Goal: Task Accomplishment & Management: Use online tool/utility

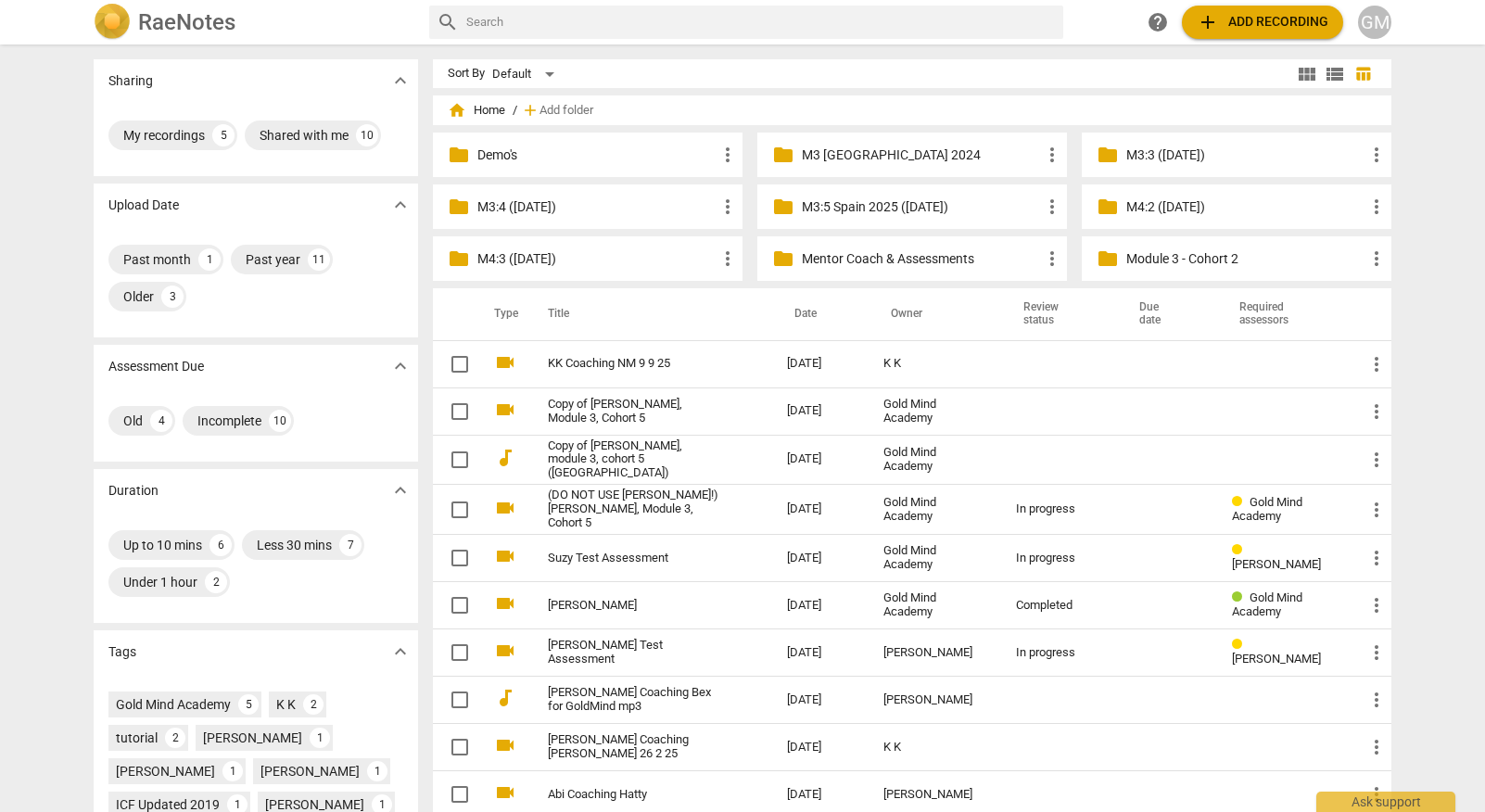
click at [1162, 204] on p "M4:2 ([DATE])" at bounding box center [1245, 207] width 239 height 20
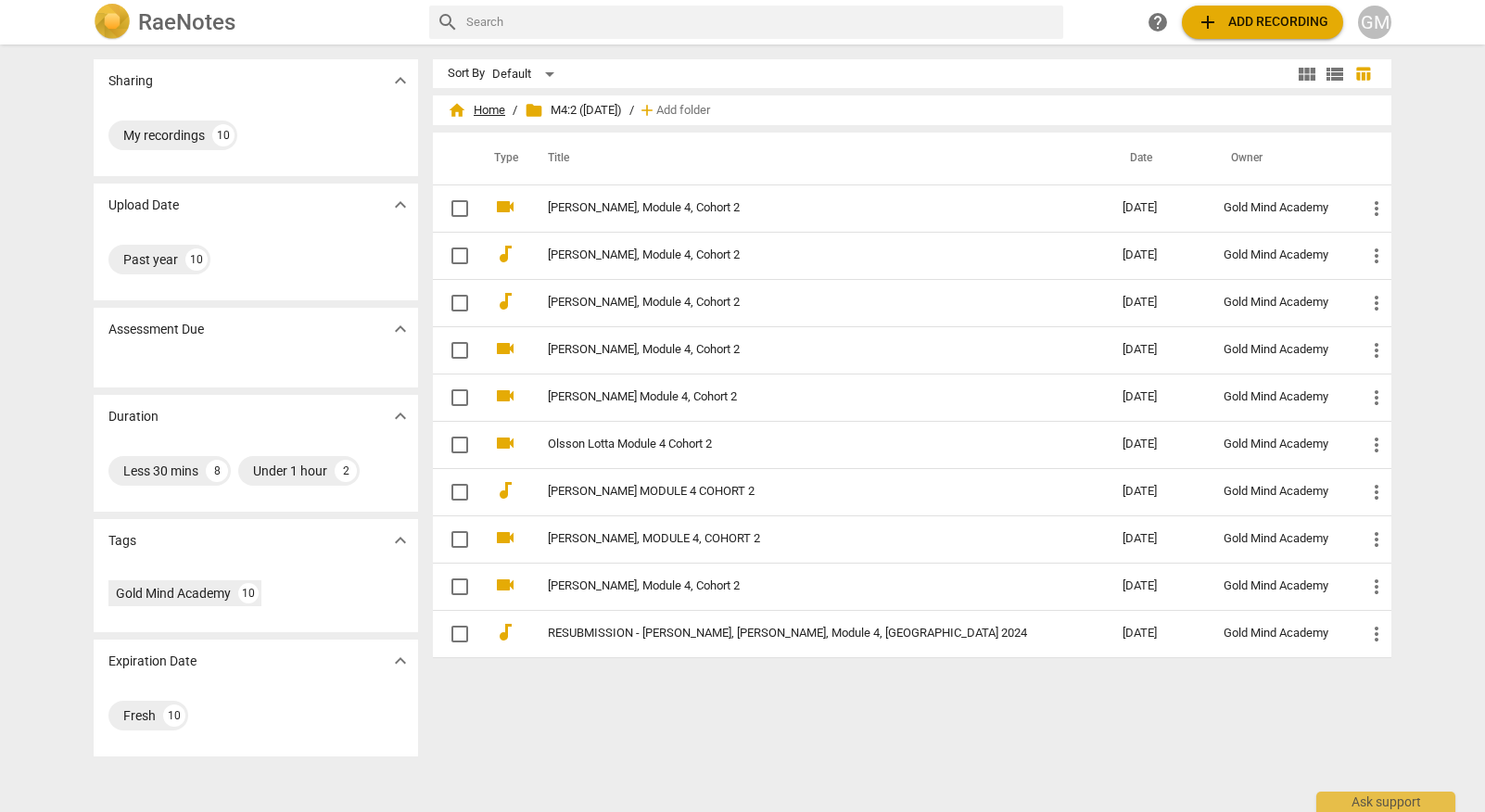
click at [490, 112] on span "home Home" at bounding box center [476, 111] width 58 height 19
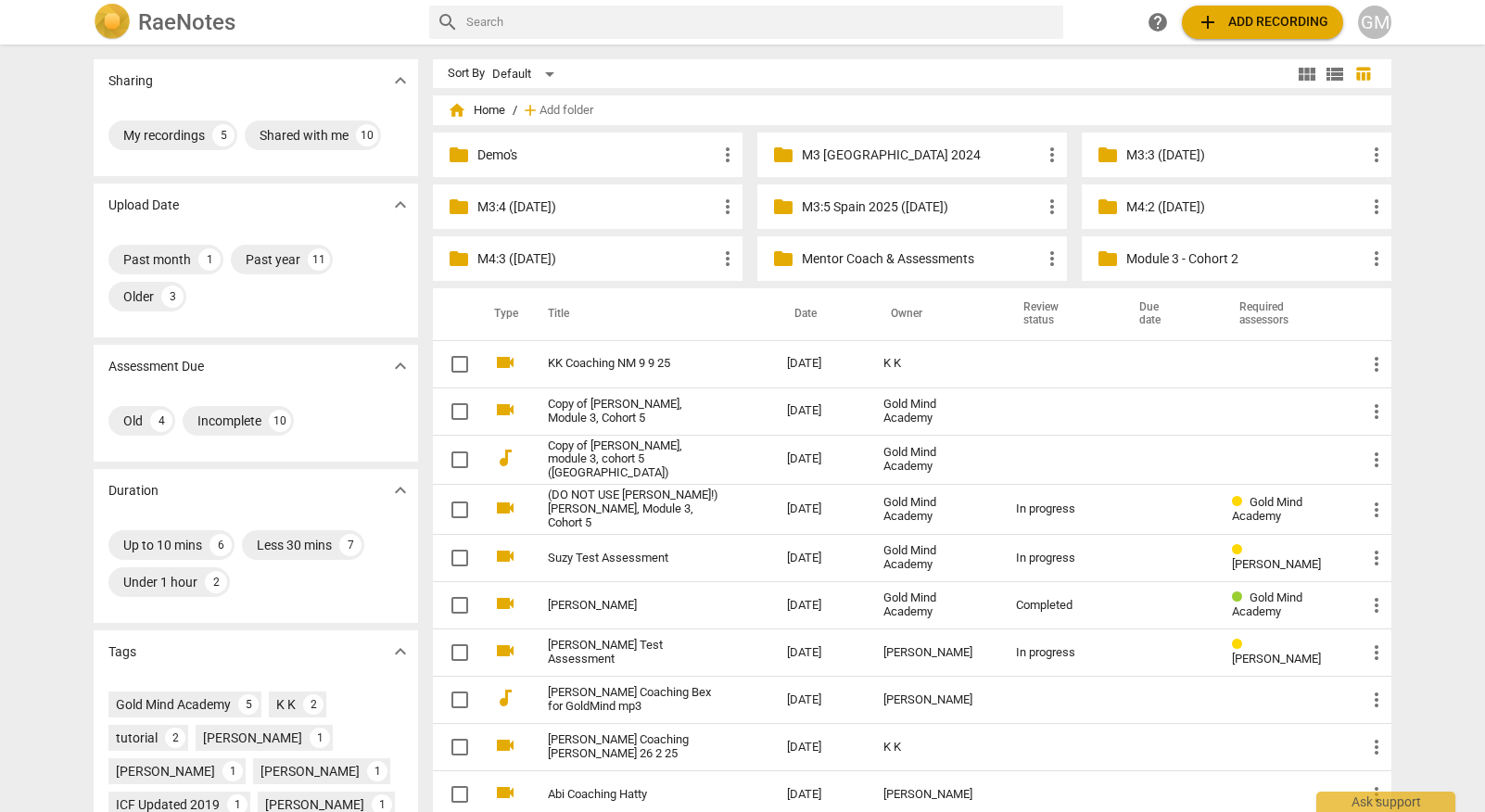
click at [1183, 159] on p "M3:3 ([DATE])" at bounding box center [1245, 155] width 239 height 20
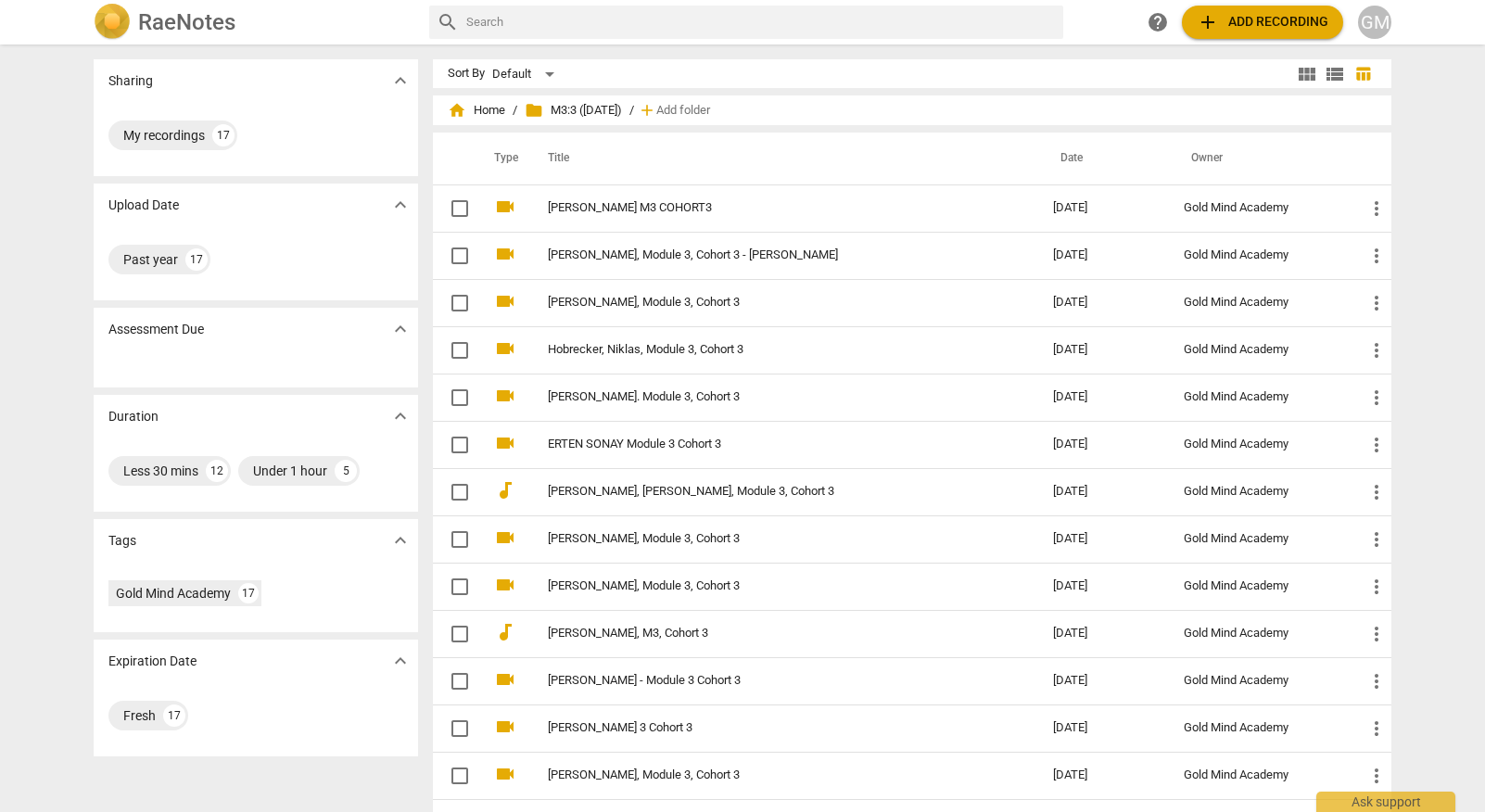
click at [582, 111] on span "folder M3:3 ([DATE])" at bounding box center [573, 111] width 98 height 19
click at [473, 117] on span "home Home" at bounding box center [476, 111] width 58 height 19
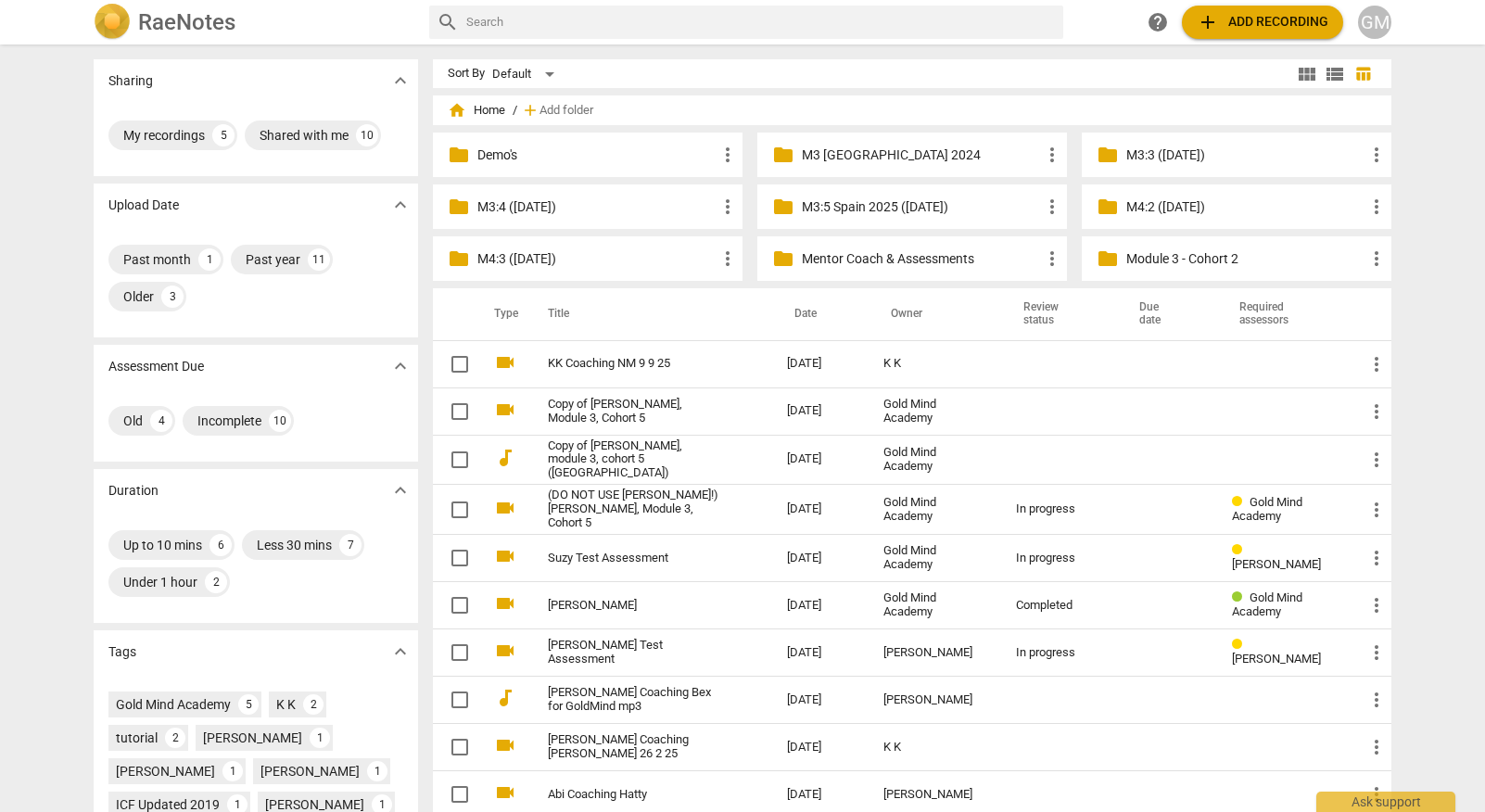
click at [561, 208] on p "M3:4 ([DATE])" at bounding box center [597, 207] width 239 height 20
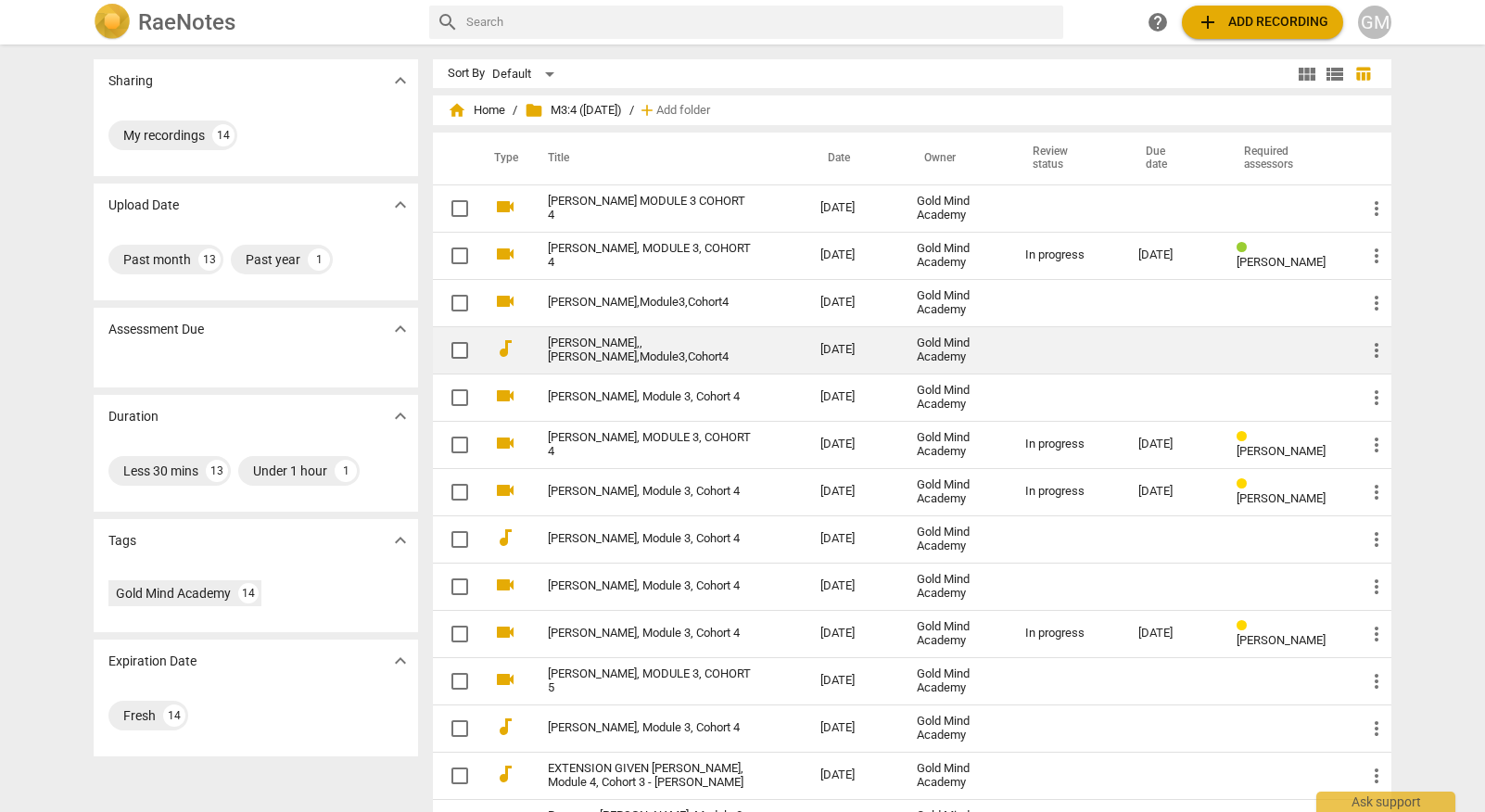
click at [657, 350] on link "[PERSON_NAME],,[PERSON_NAME],Module3,Cohort4" at bounding box center [650, 350] width 206 height 27
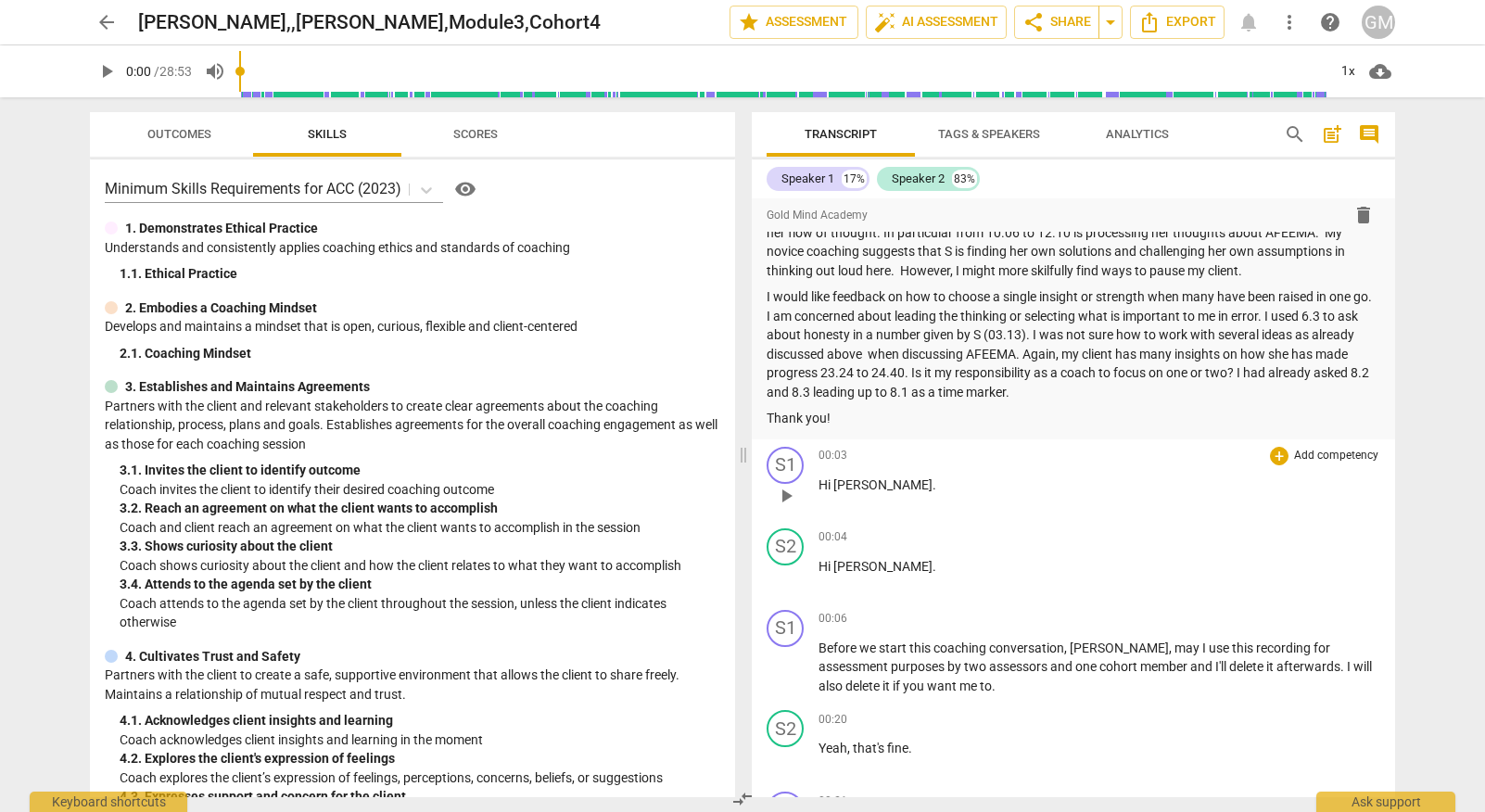
scroll to position [1545, 0]
click at [782, 483] on span "play_arrow" at bounding box center [786, 494] width 22 height 22
click at [792, 483] on span "pause" at bounding box center [786, 494] width 22 height 22
type input "8"
click at [949, 21] on span "auto_fix_high AI Assessment" at bounding box center [935, 22] width 124 height 22
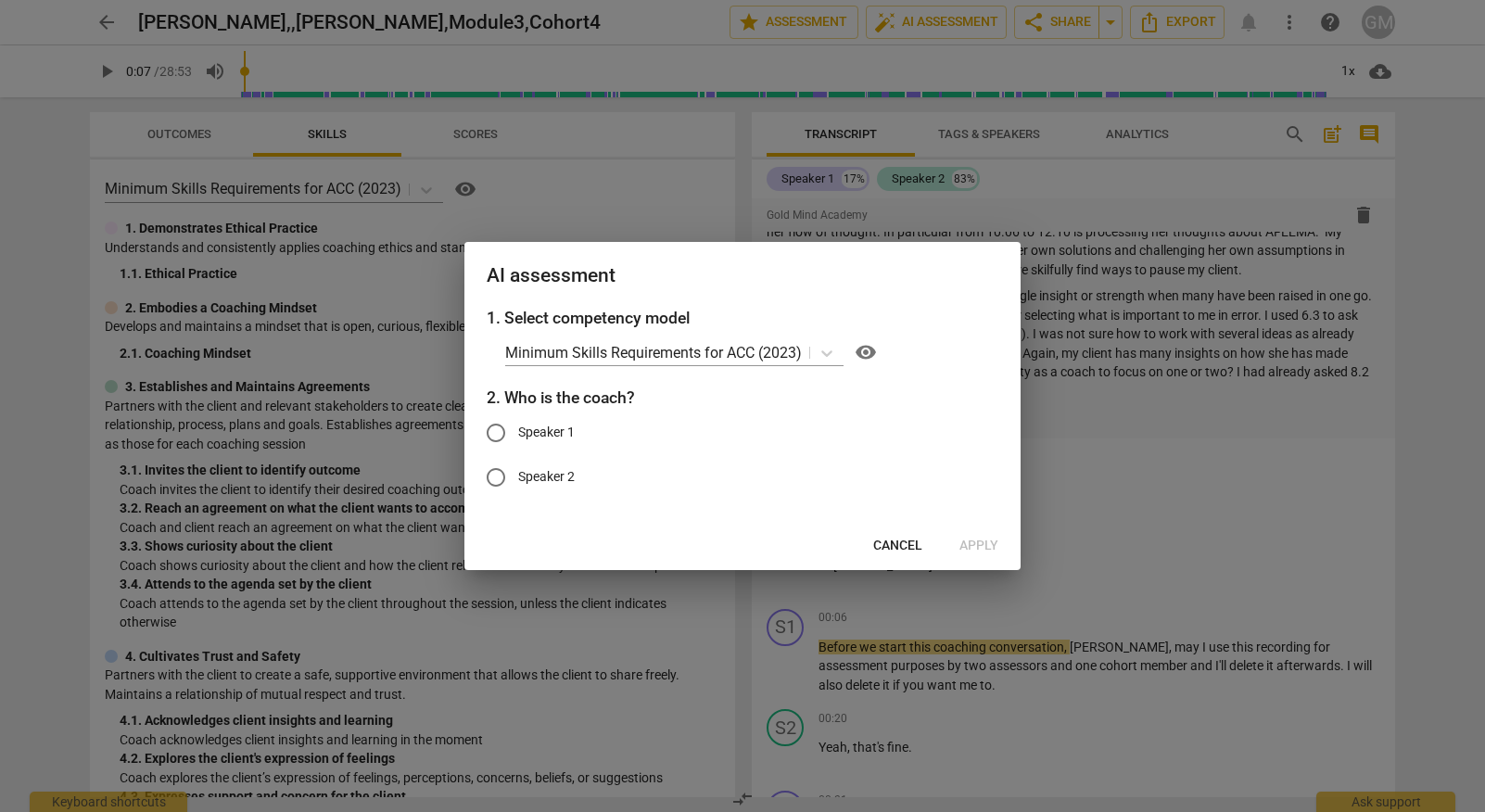
click at [499, 421] on input "Speaker 1" at bounding box center [496, 432] width 45 height 45
radio input "true"
click at [983, 544] on span "Apply" at bounding box center [978, 546] width 39 height 19
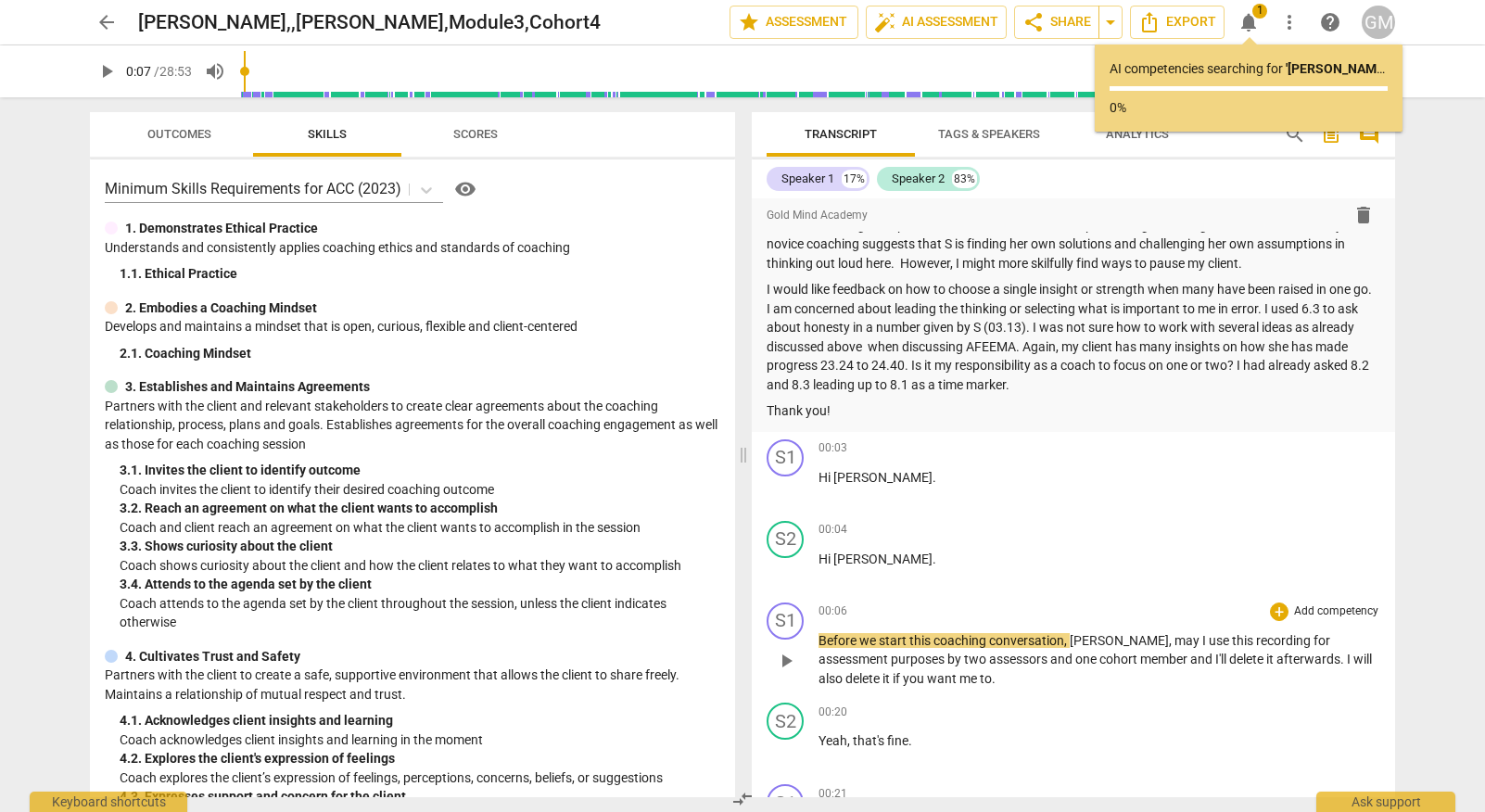
scroll to position [1553, 0]
click at [1333, 603] on p "Add competency" at bounding box center [1335, 611] width 88 height 17
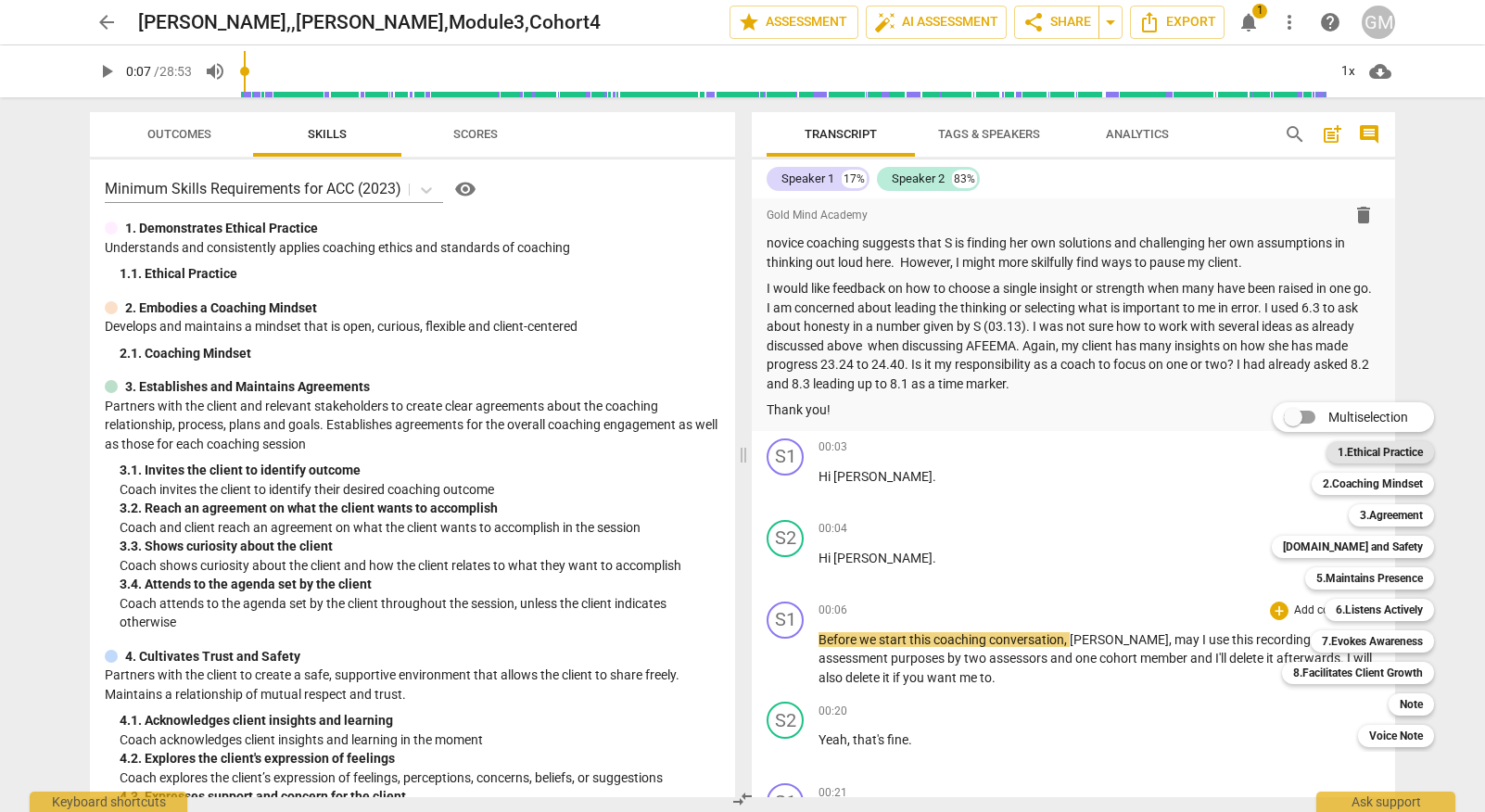
click at [1377, 445] on b "1.Ethical Practice" at bounding box center [1380, 451] width 85 height 22
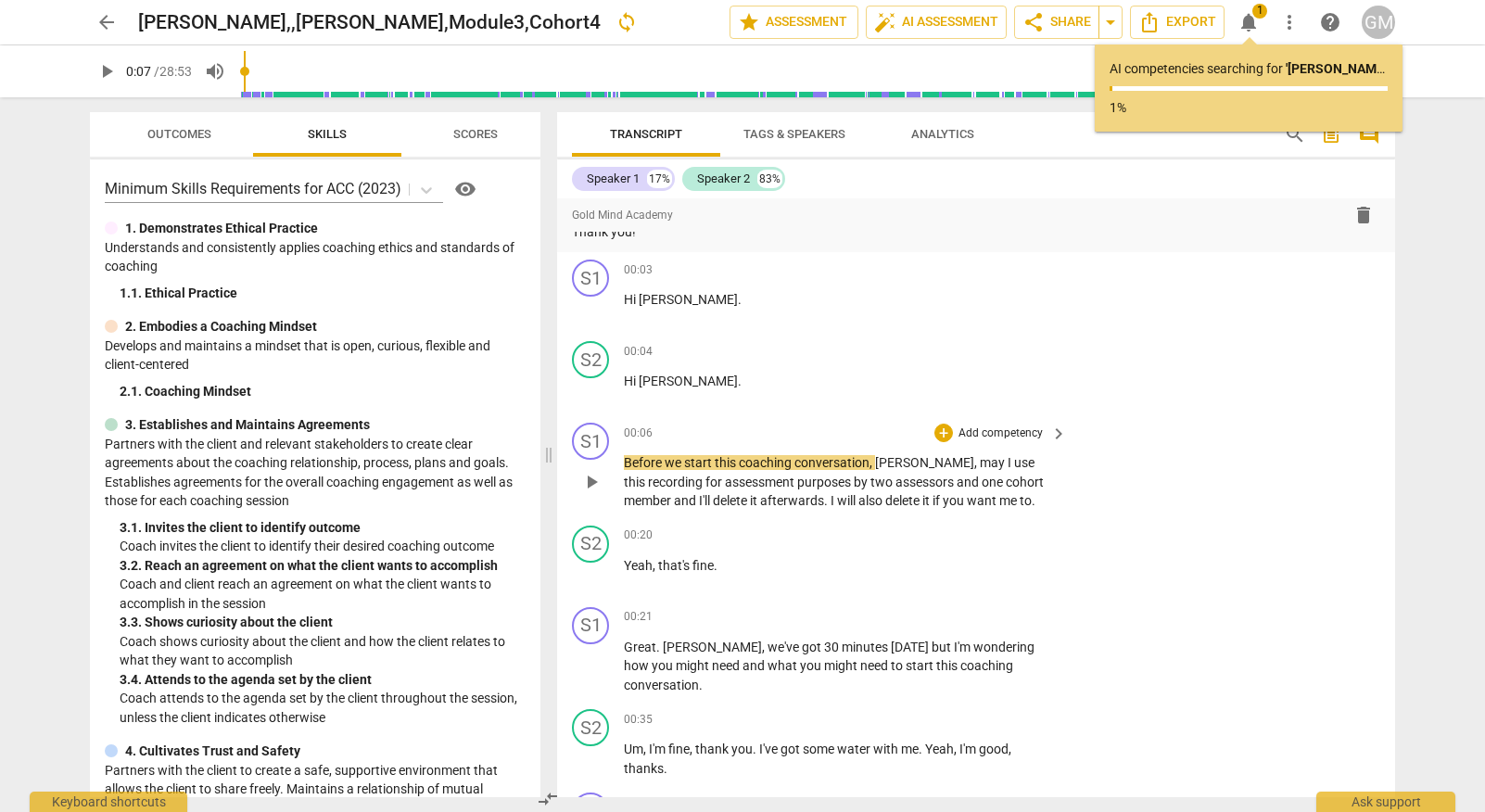
scroll to position [1482, 0]
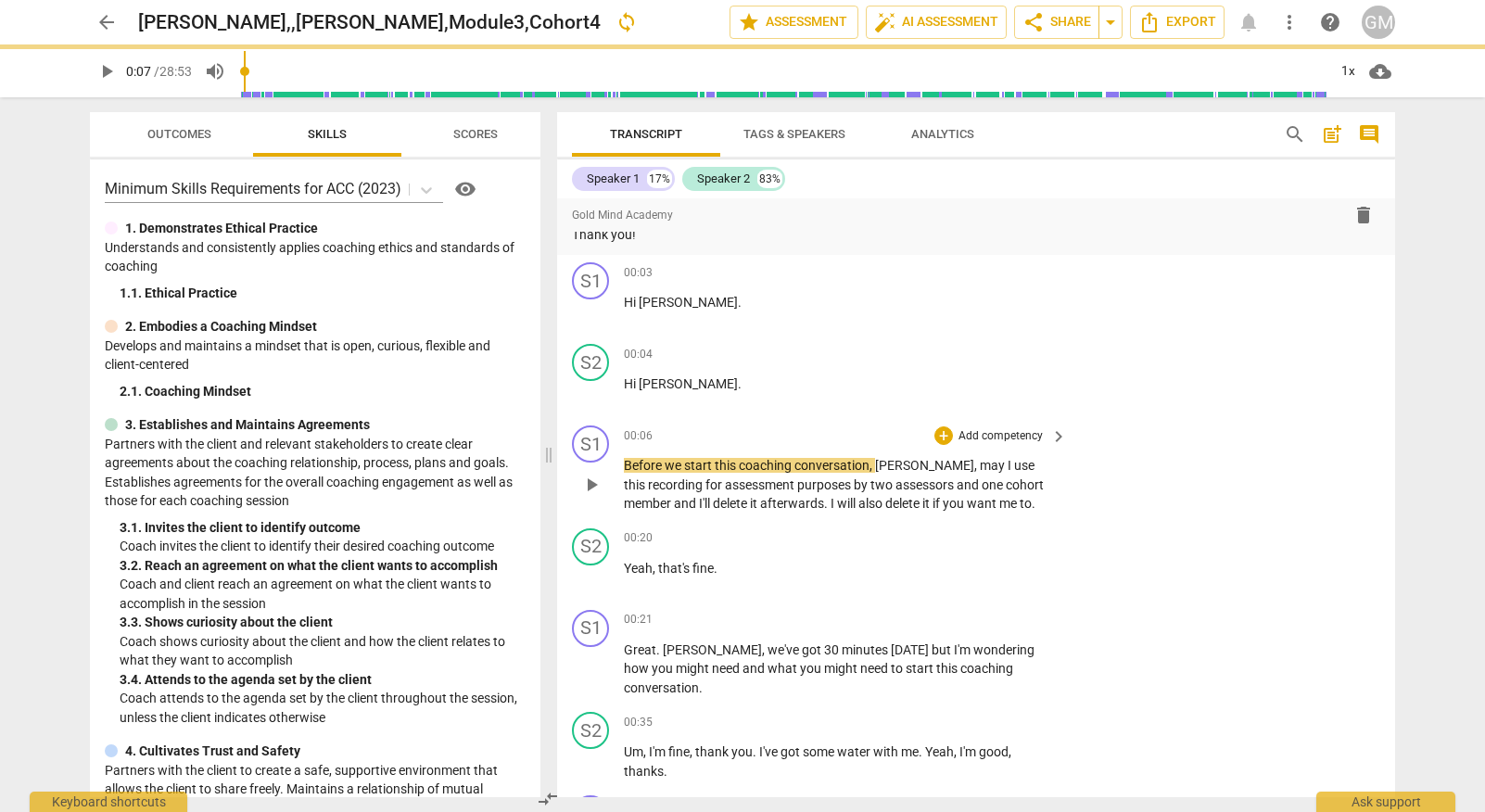
type input "8"
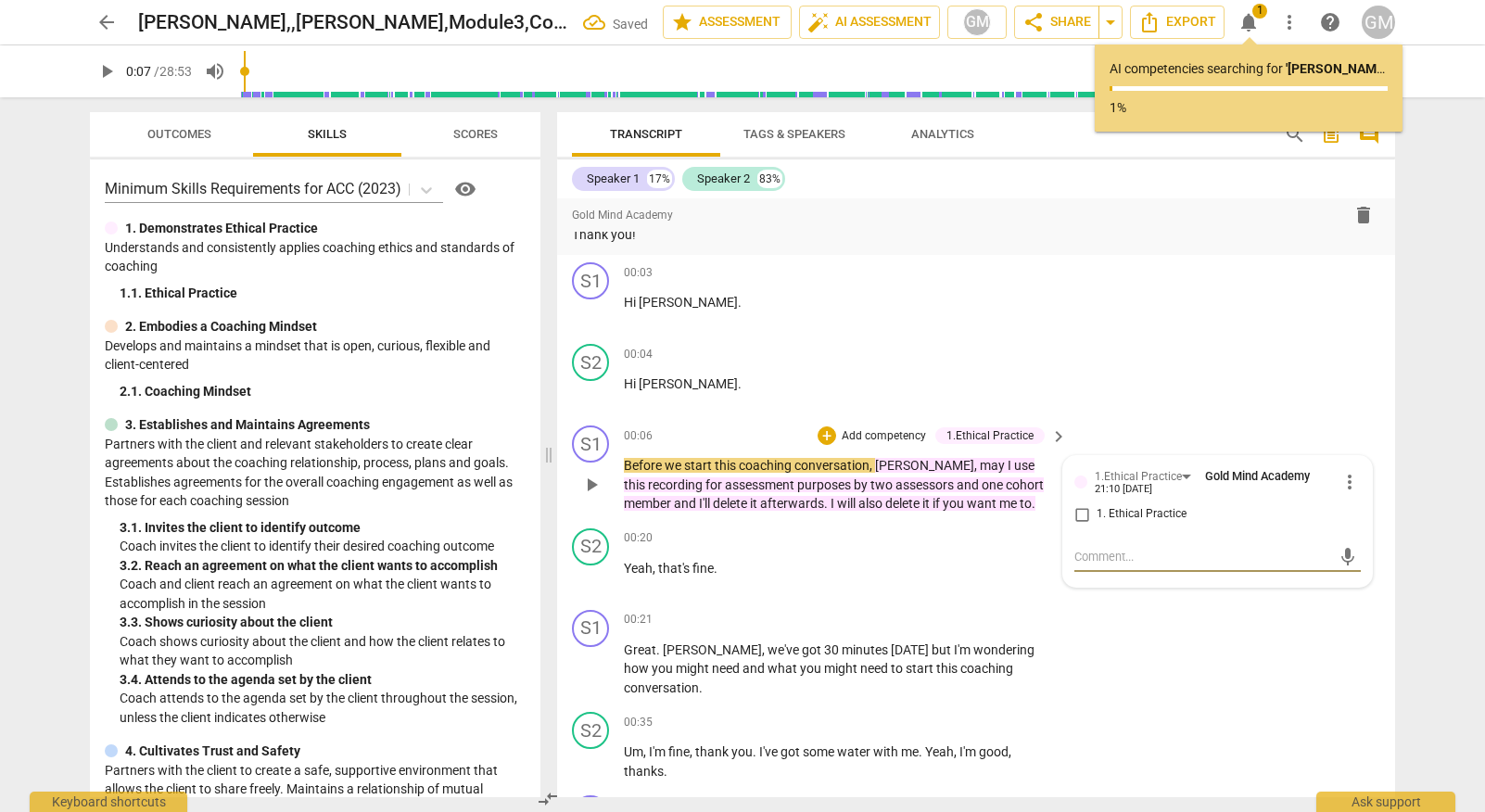
click at [1067, 503] on input "1. Ethical Practice" at bounding box center [1081, 514] width 29 height 22
checkbox input "true"
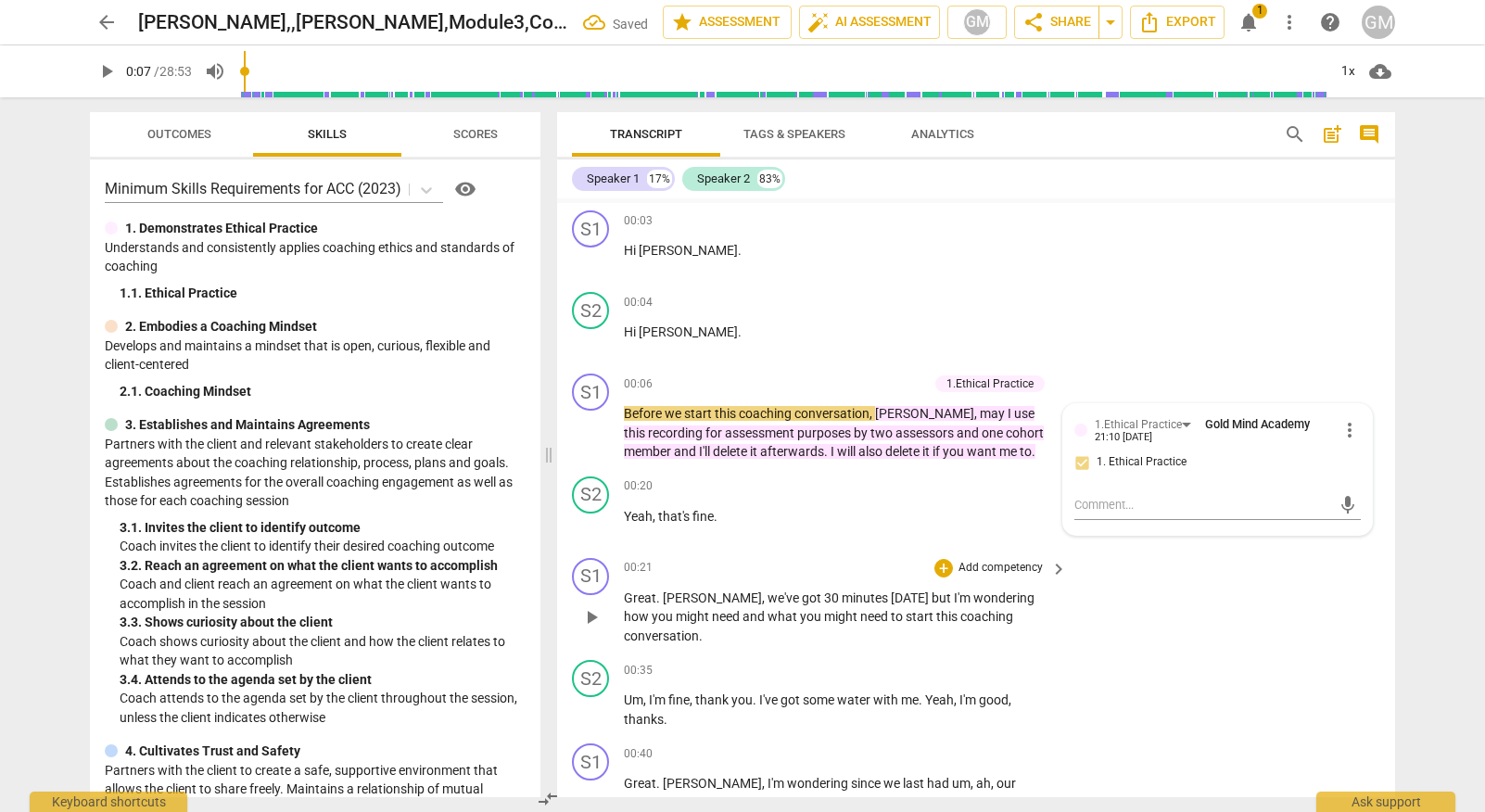
scroll to position [1535, 0]
click at [982, 558] on p "Add competency" at bounding box center [1000, 567] width 88 height 17
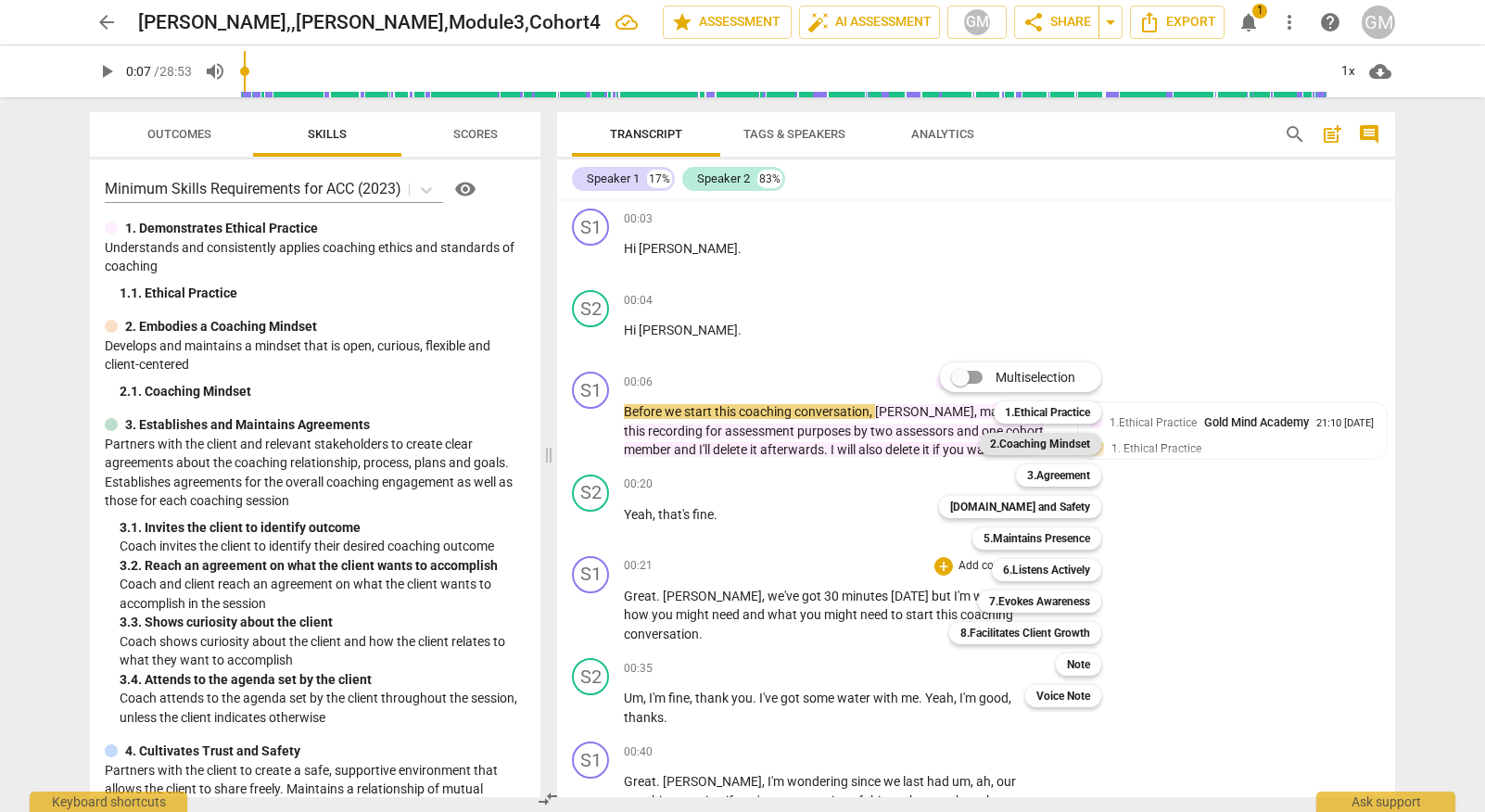
click at [1079, 441] on b "2.Coaching Mindset" at bounding box center [1040, 443] width 100 height 22
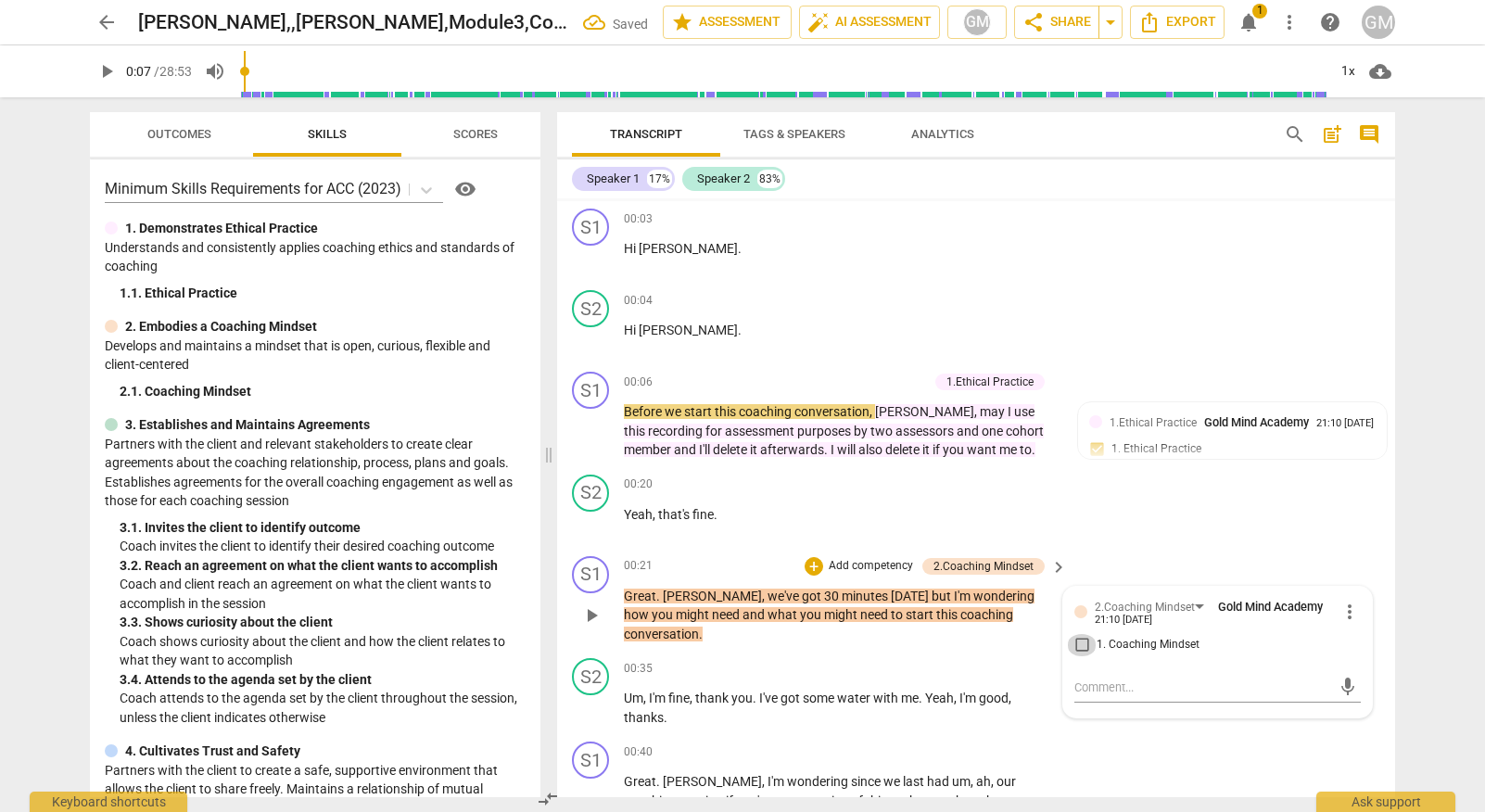
click at [1074, 634] on input "1. Coaching Mindset" at bounding box center [1081, 644] width 29 height 22
checkbox input "true"
click at [885, 558] on p "Add competency" at bounding box center [870, 567] width 88 height 17
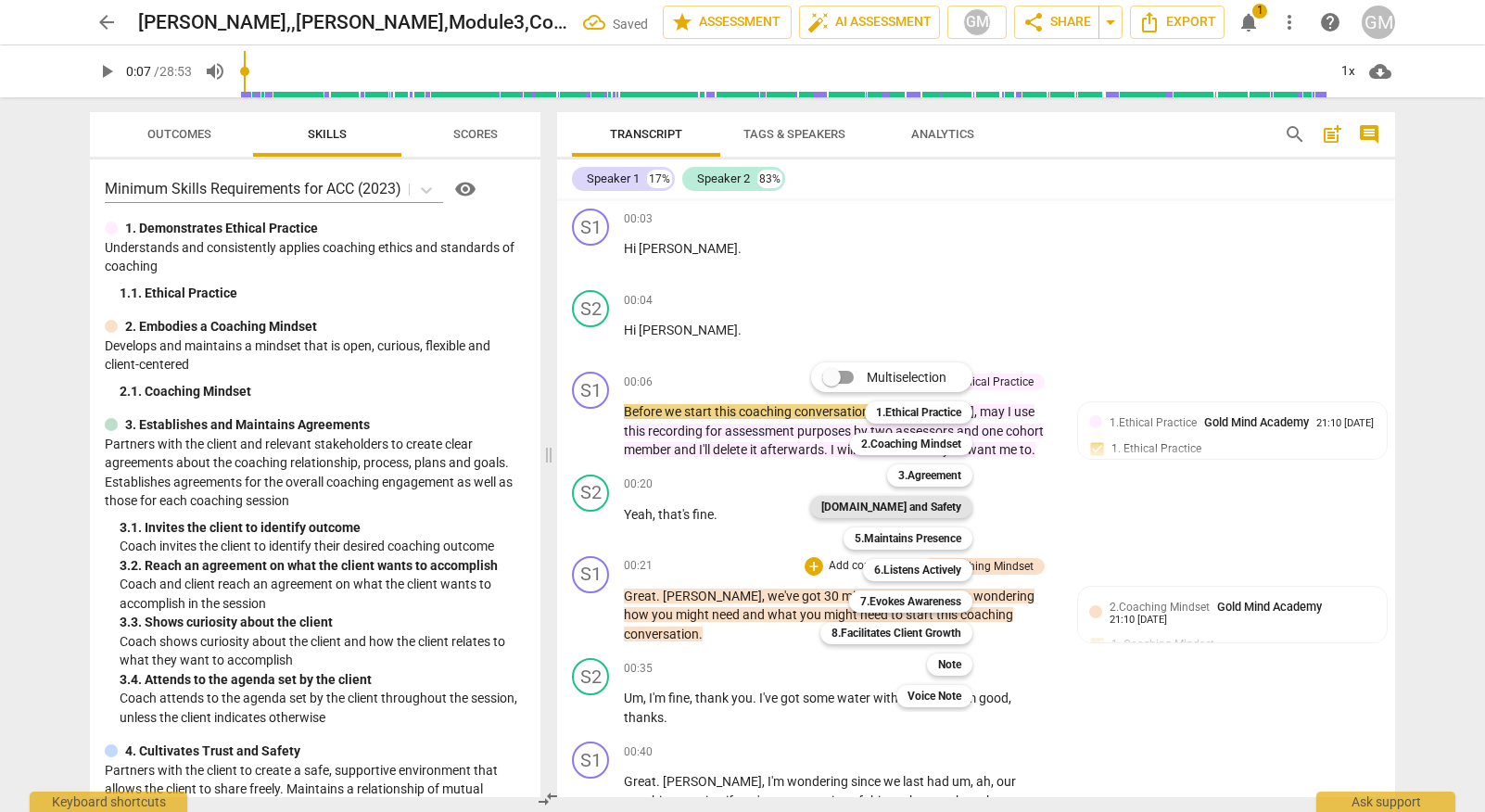
click at [949, 497] on b "[DOMAIN_NAME] and Safety" at bounding box center [891, 506] width 140 height 22
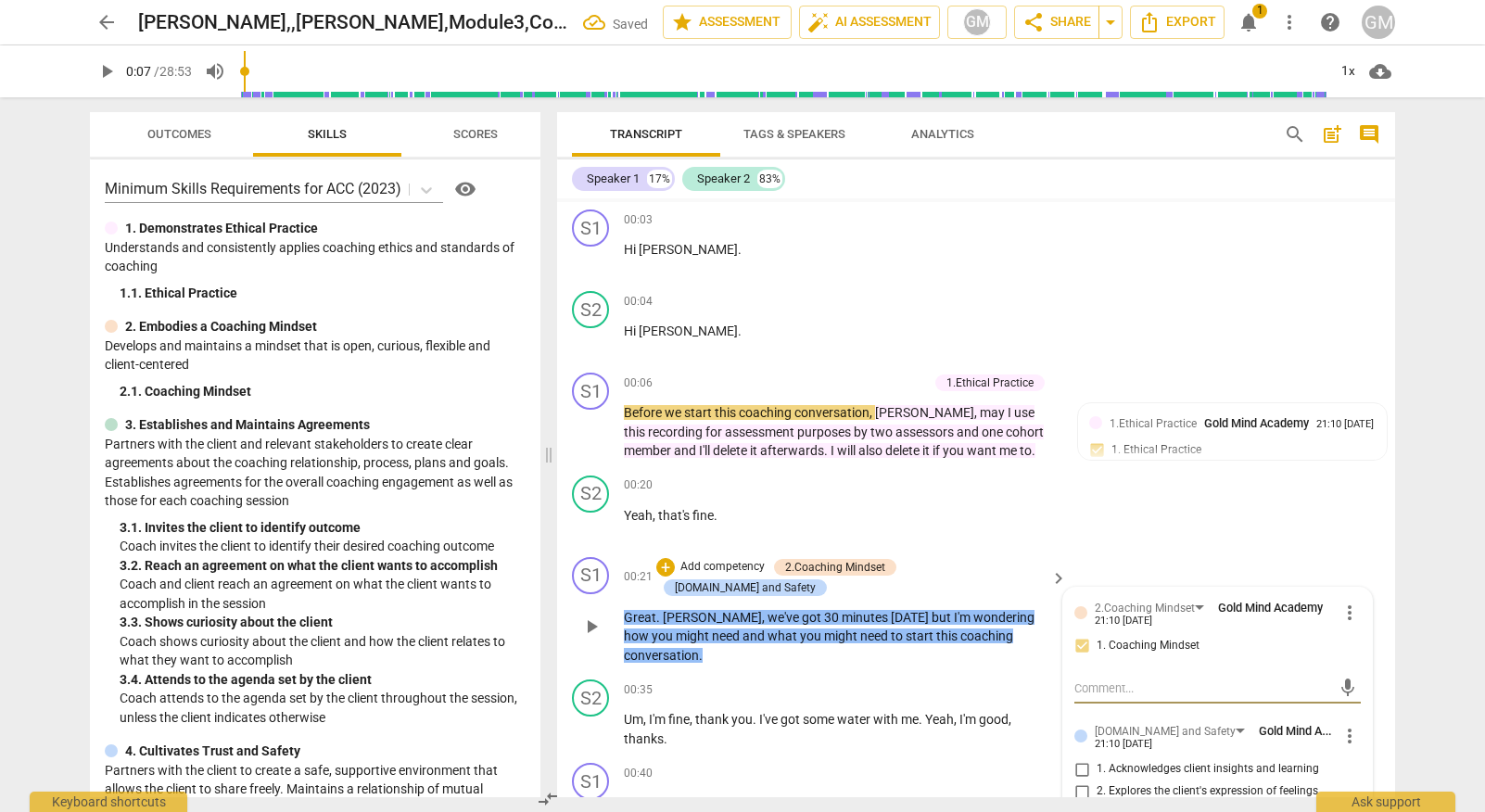
scroll to position [1571, 0]
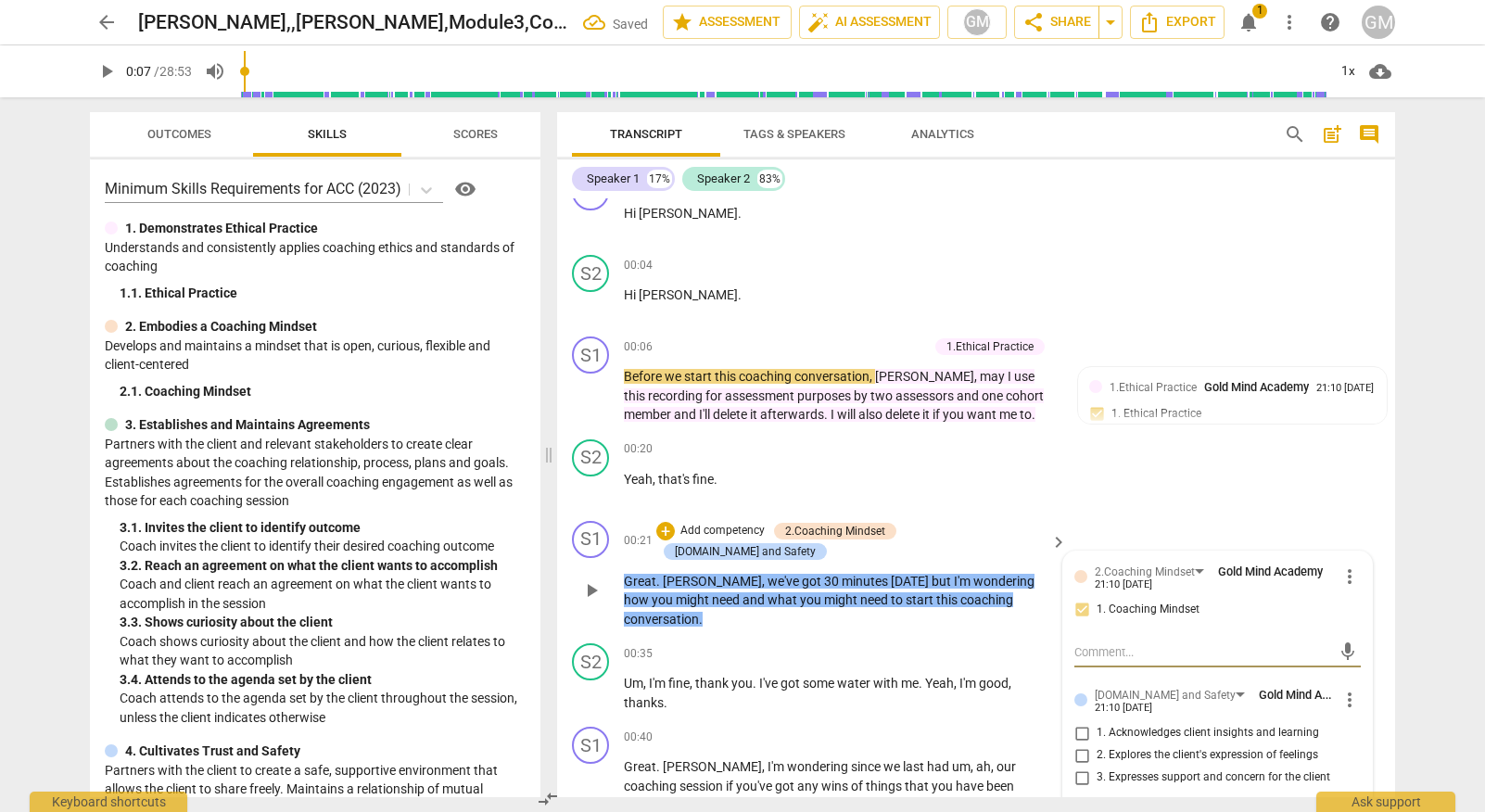
click at [1081, 767] on input "3. Expresses support and concern for the client" at bounding box center [1081, 777] width 29 height 22
checkbox input "true"
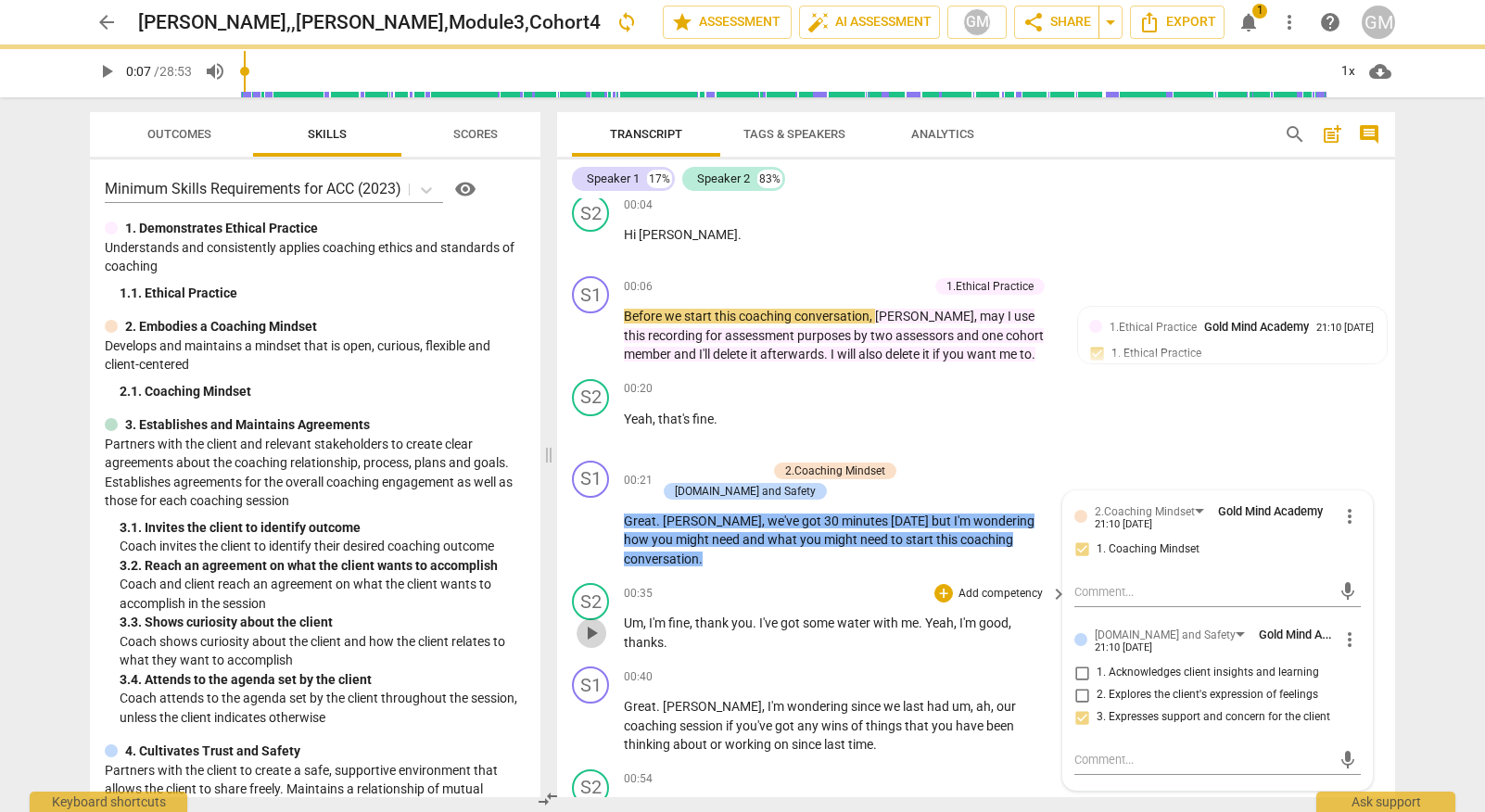
click at [588, 622] on span "play_arrow" at bounding box center [590, 632] width 22 height 22
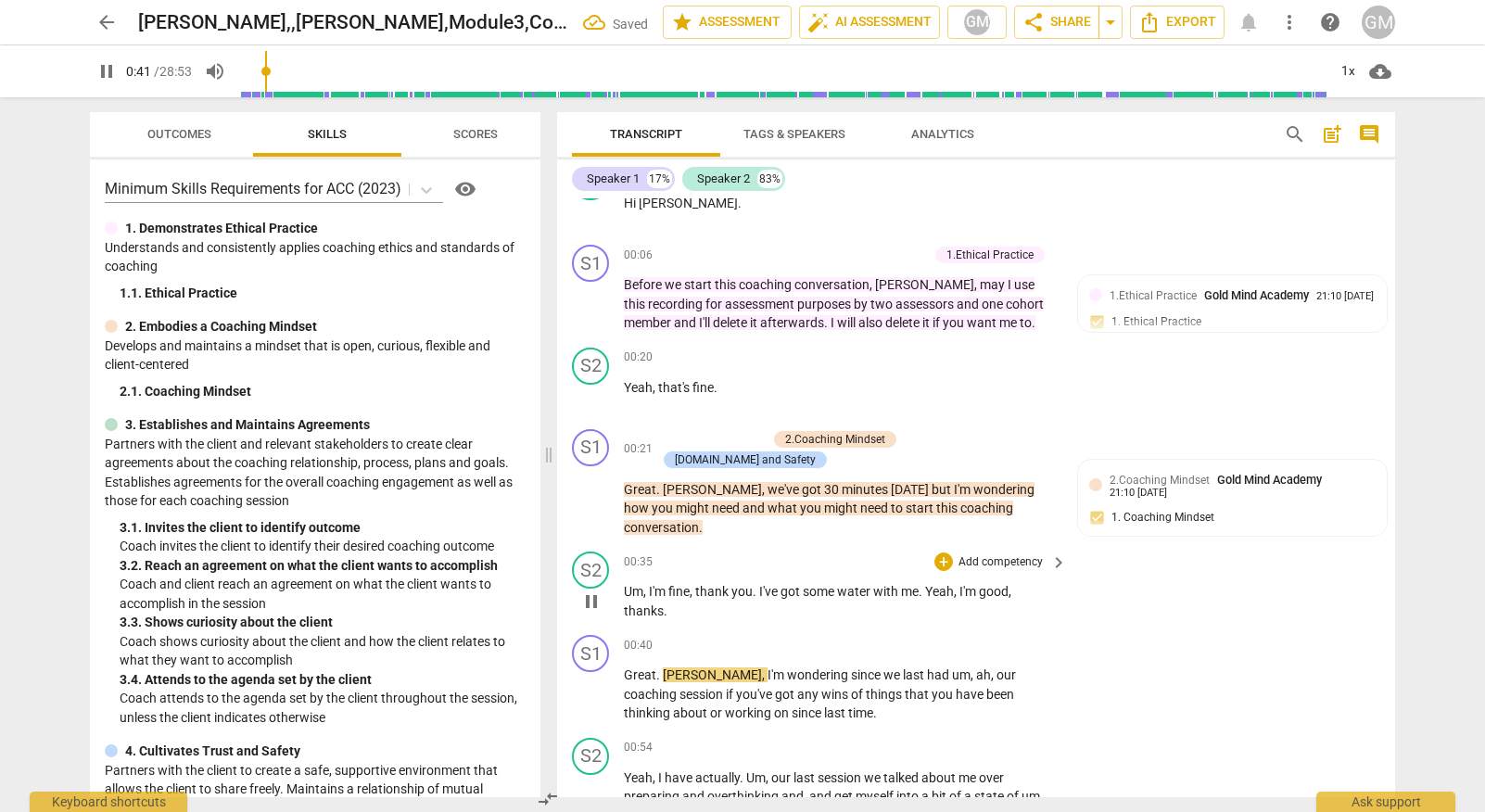
scroll to position [1727, 0]
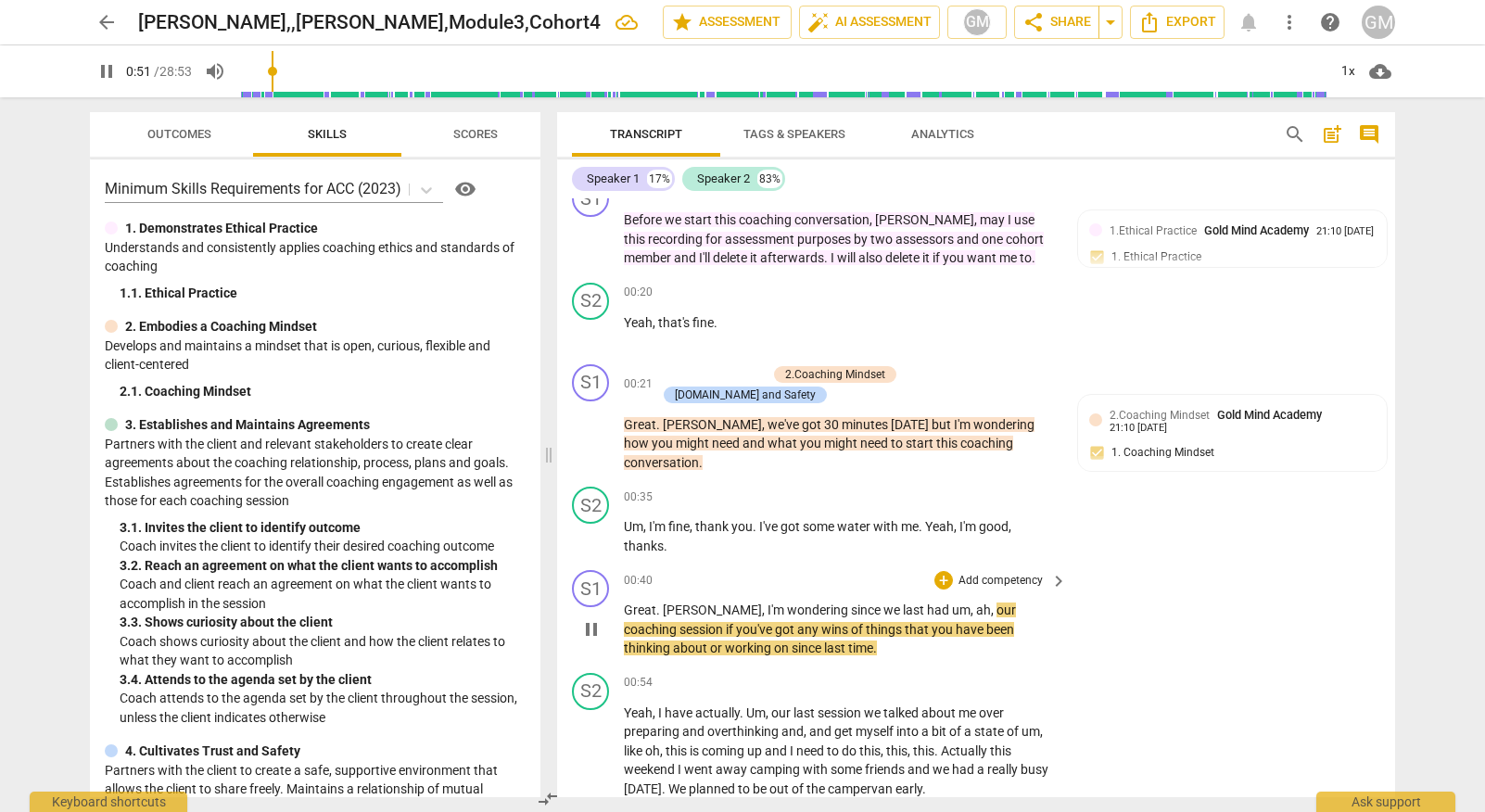
click at [591, 618] on span "pause" at bounding box center [590, 628] width 22 height 22
click at [981, 572] on p "Add competency" at bounding box center [1000, 581] width 88 height 17
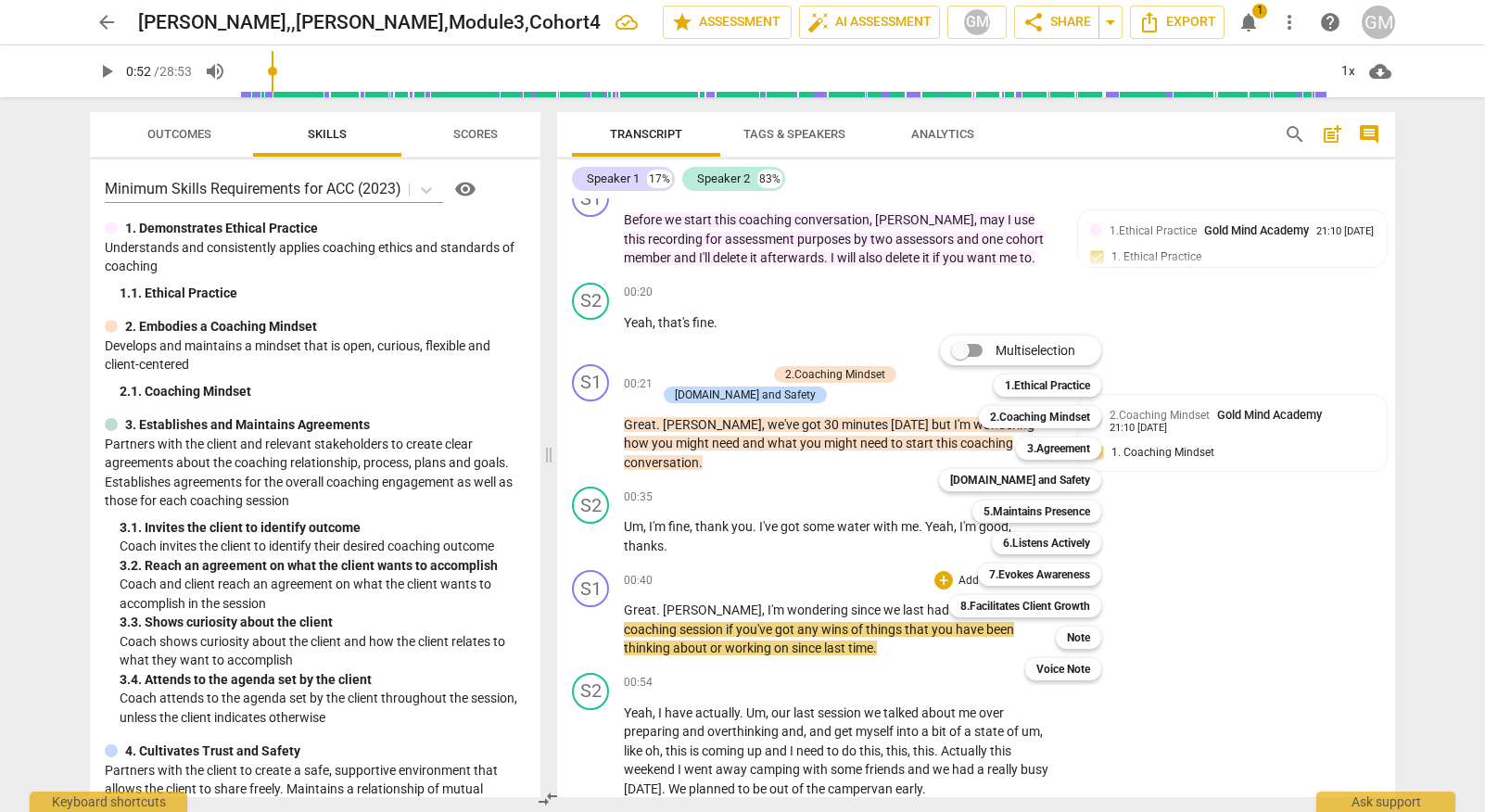
drag, startPoint x: 480, startPoint y: 368, endPoint x: 499, endPoint y: 364, distance: 19.4
click at [480, 367] on div at bounding box center [742, 406] width 1485 height 812
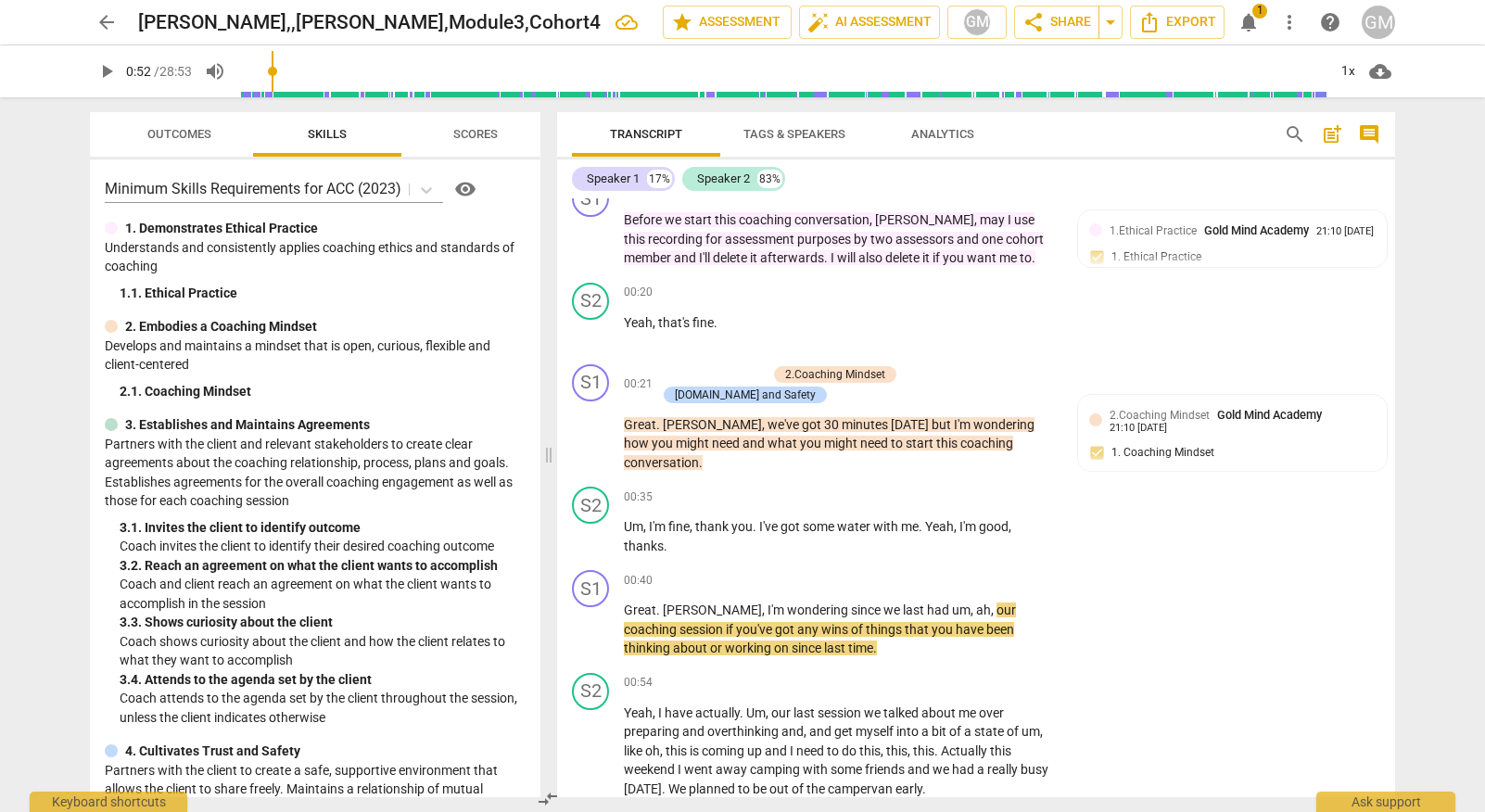
click at [542, 355] on div "Outcomes Skills Scores Minimum Skills Requirements for ACC (2023) visibility 1.…" at bounding box center [311, 455] width 473 height 714
drag, startPoint x: 533, startPoint y: 356, endPoint x: 533, endPoint y: 389, distance: 33.0
click at [533, 379] on div "Minimum Skills Requirements for ACC (2023) visibility 1. Demonstrates Ethical P…" at bounding box center [315, 478] width 450 height 638
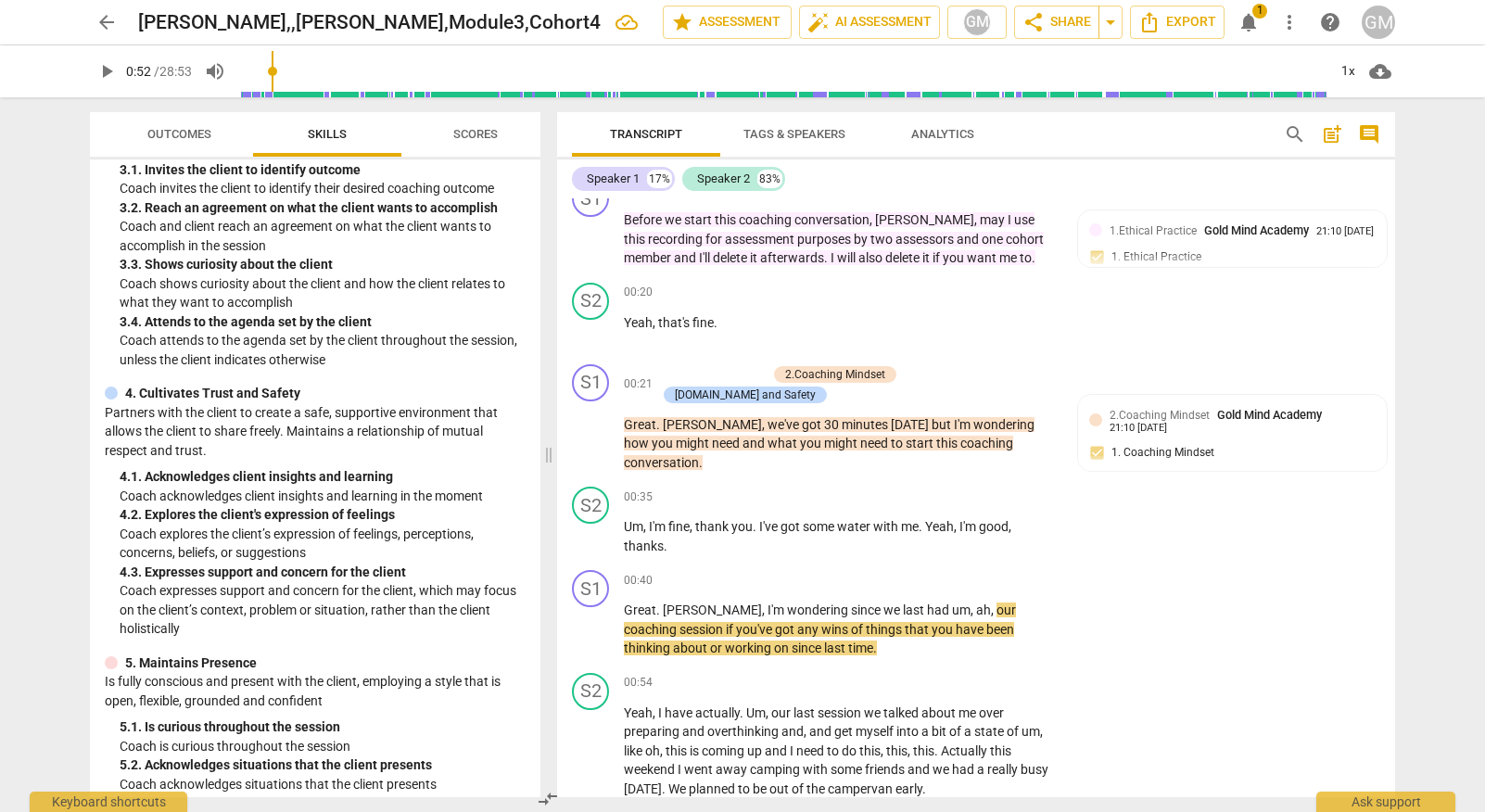
scroll to position [355, 0]
click at [1000, 572] on p "Add competency" at bounding box center [1000, 581] width 88 height 17
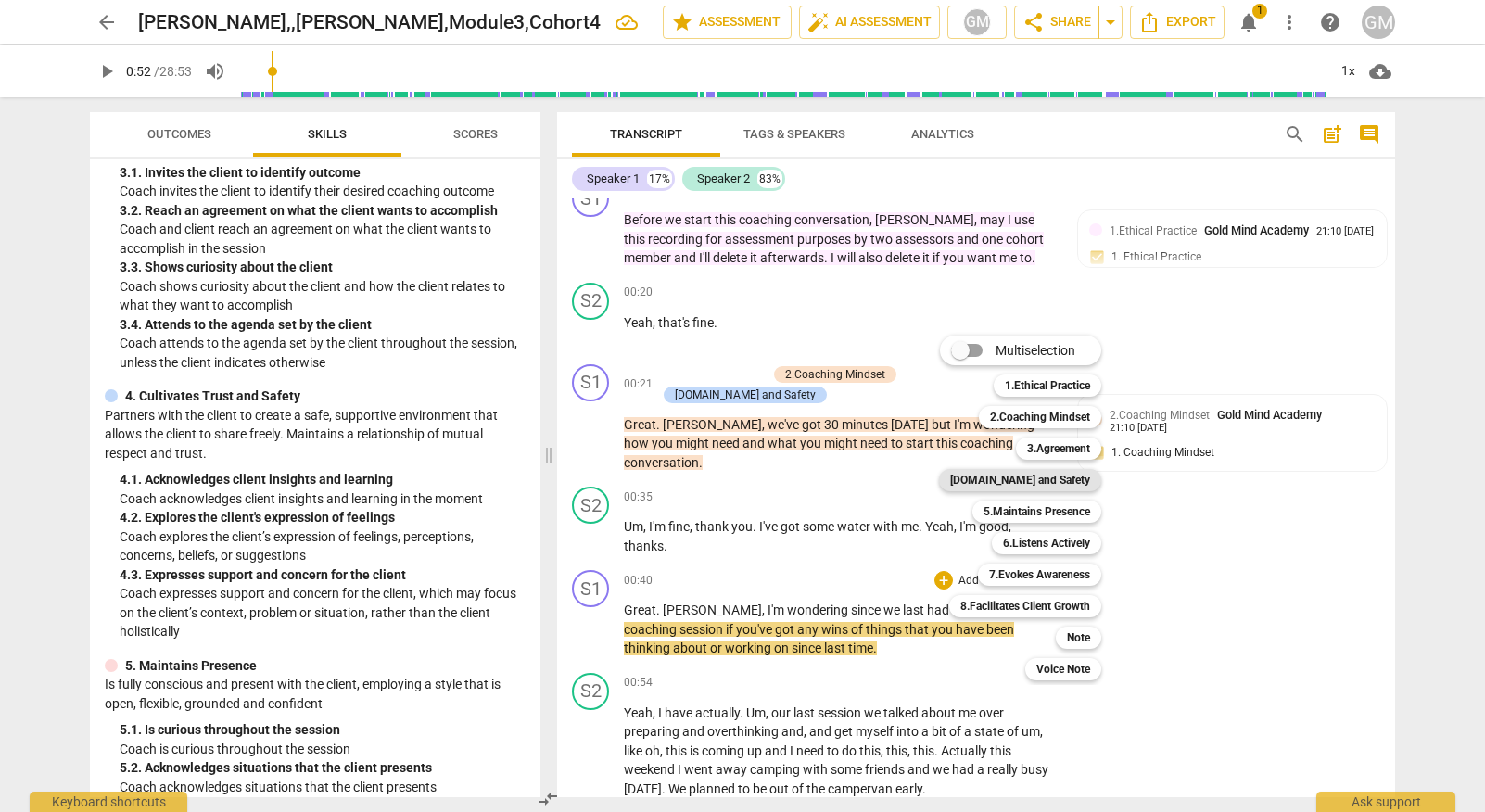
click at [1033, 482] on b "[DOMAIN_NAME] and Safety" at bounding box center [1020, 479] width 140 height 22
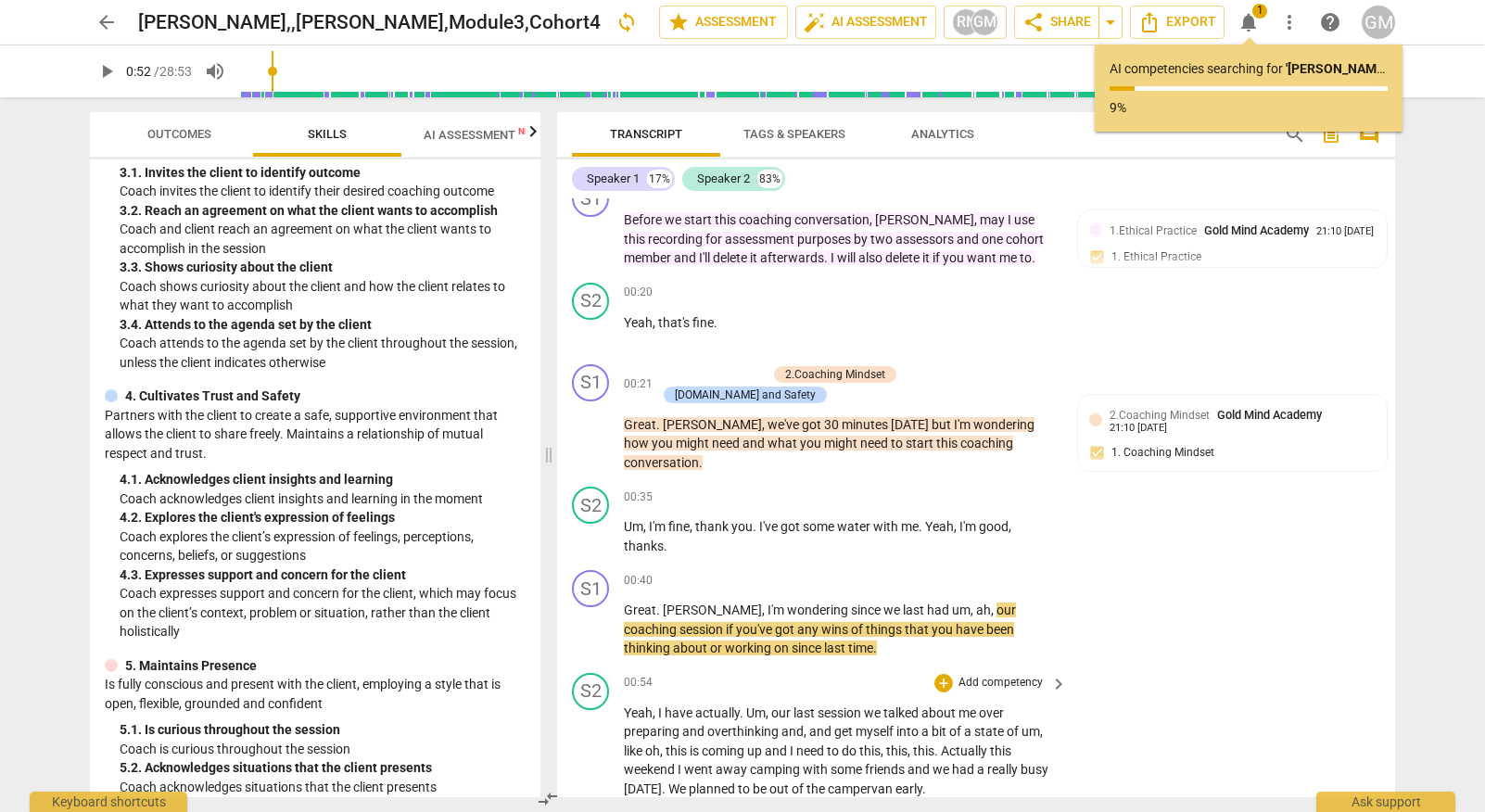
scroll to position [1736, 0]
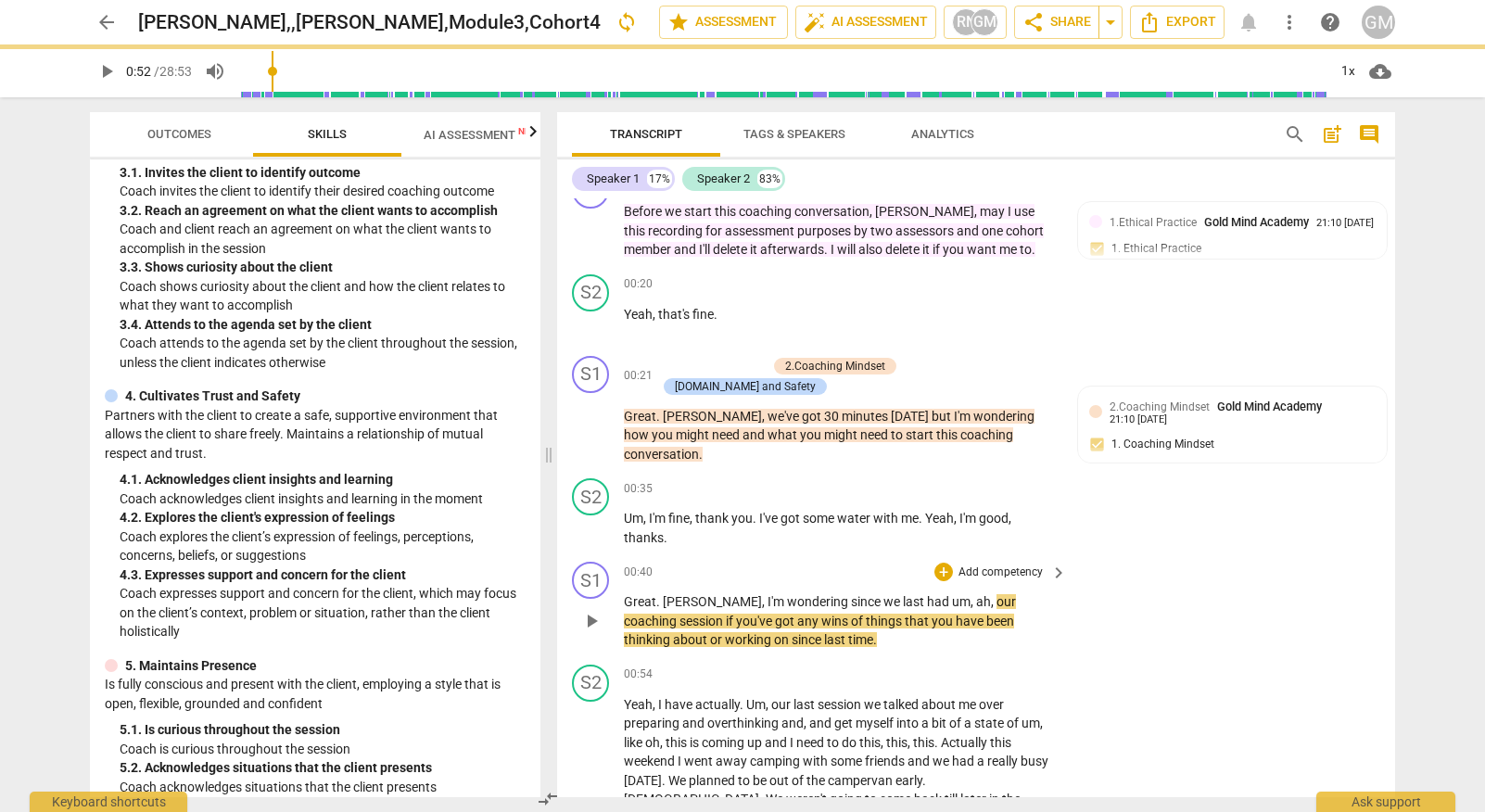
type input "52"
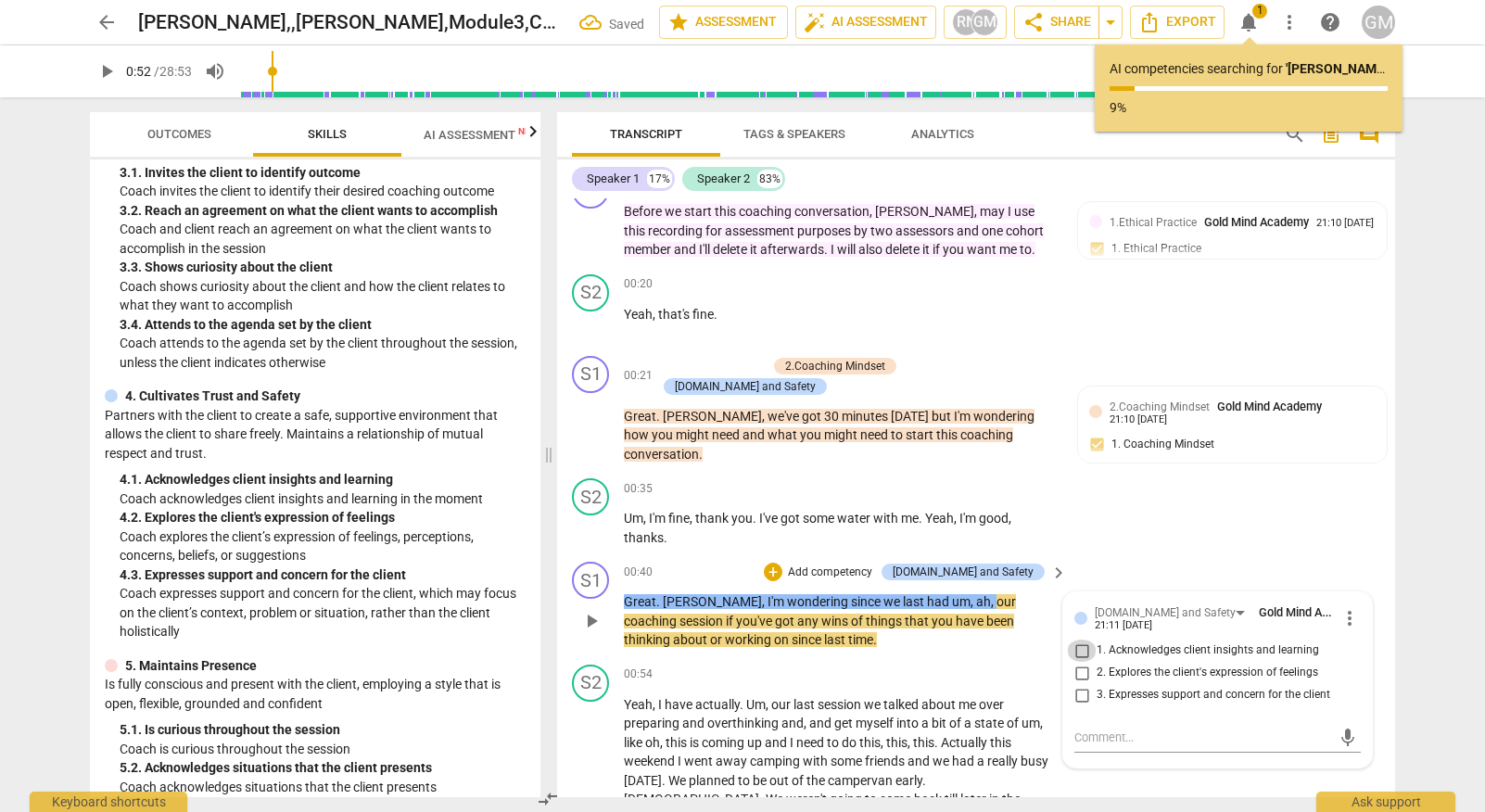
click at [1071, 640] on input "1. Acknowledges client insights and learning" at bounding box center [1081, 650] width 29 height 22
checkbox input "true"
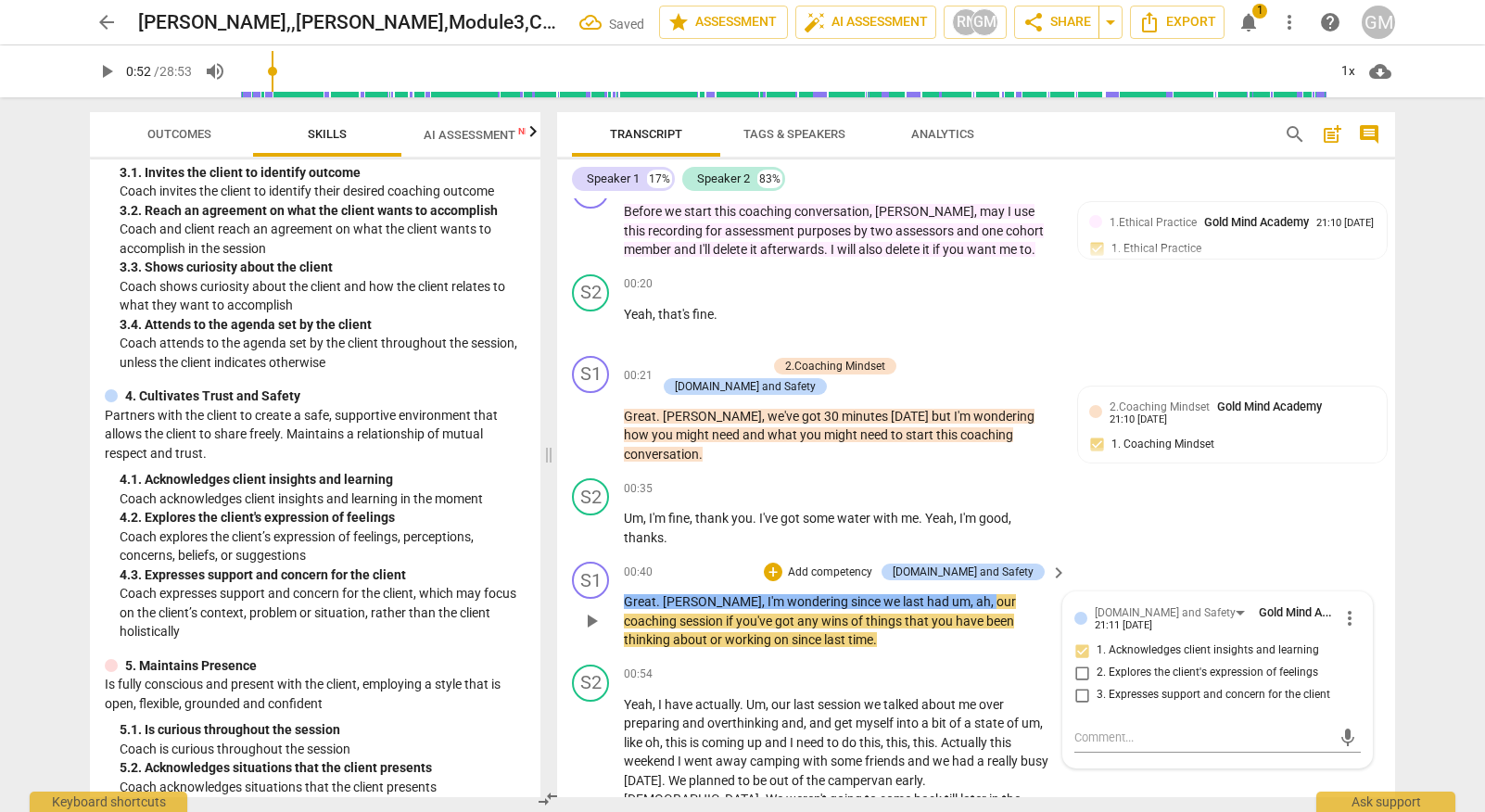
scroll to position [1755, 0]
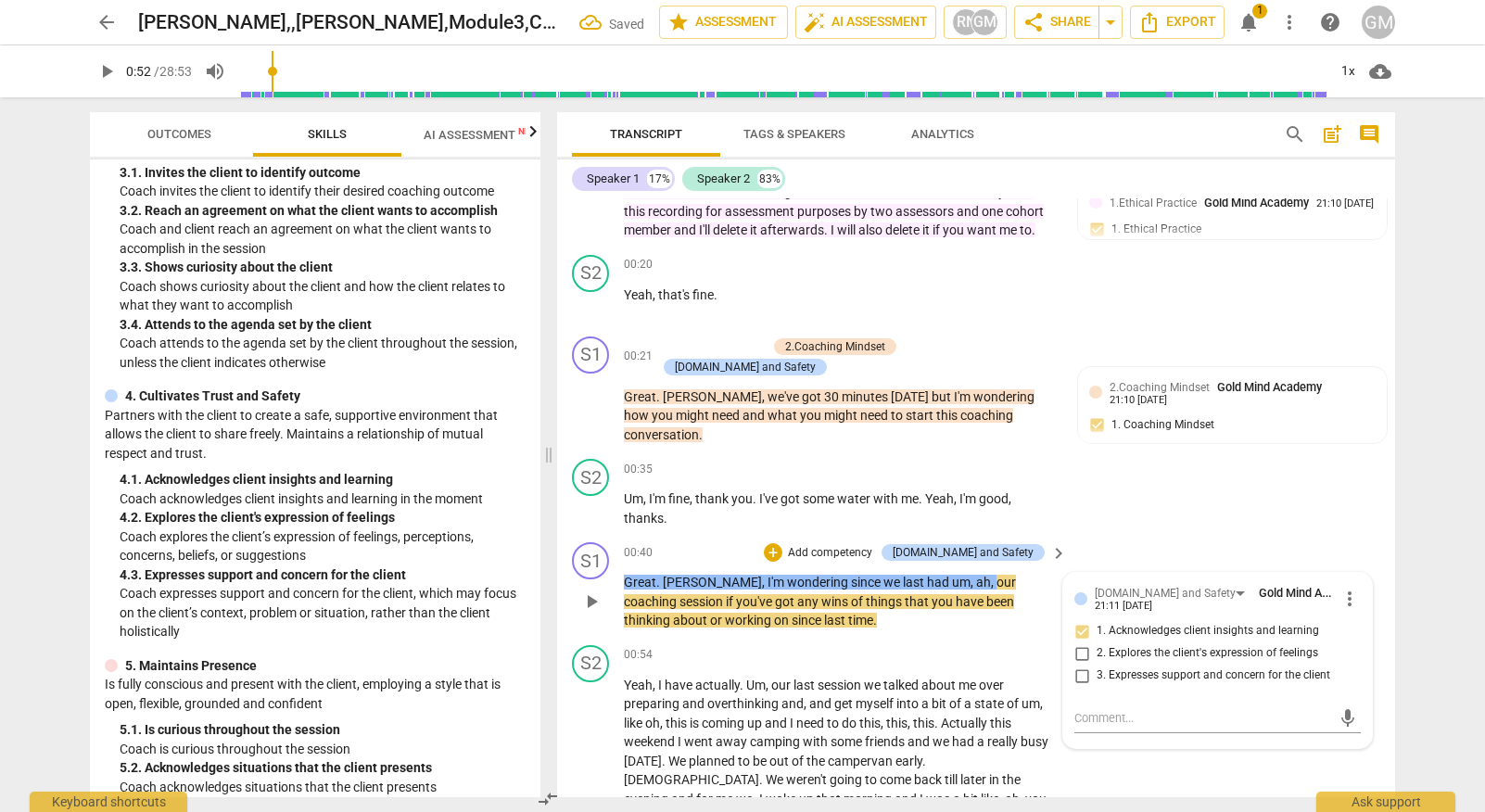
click at [579, 590] on span "play_arrow" at bounding box center [590, 601] width 29 height 22
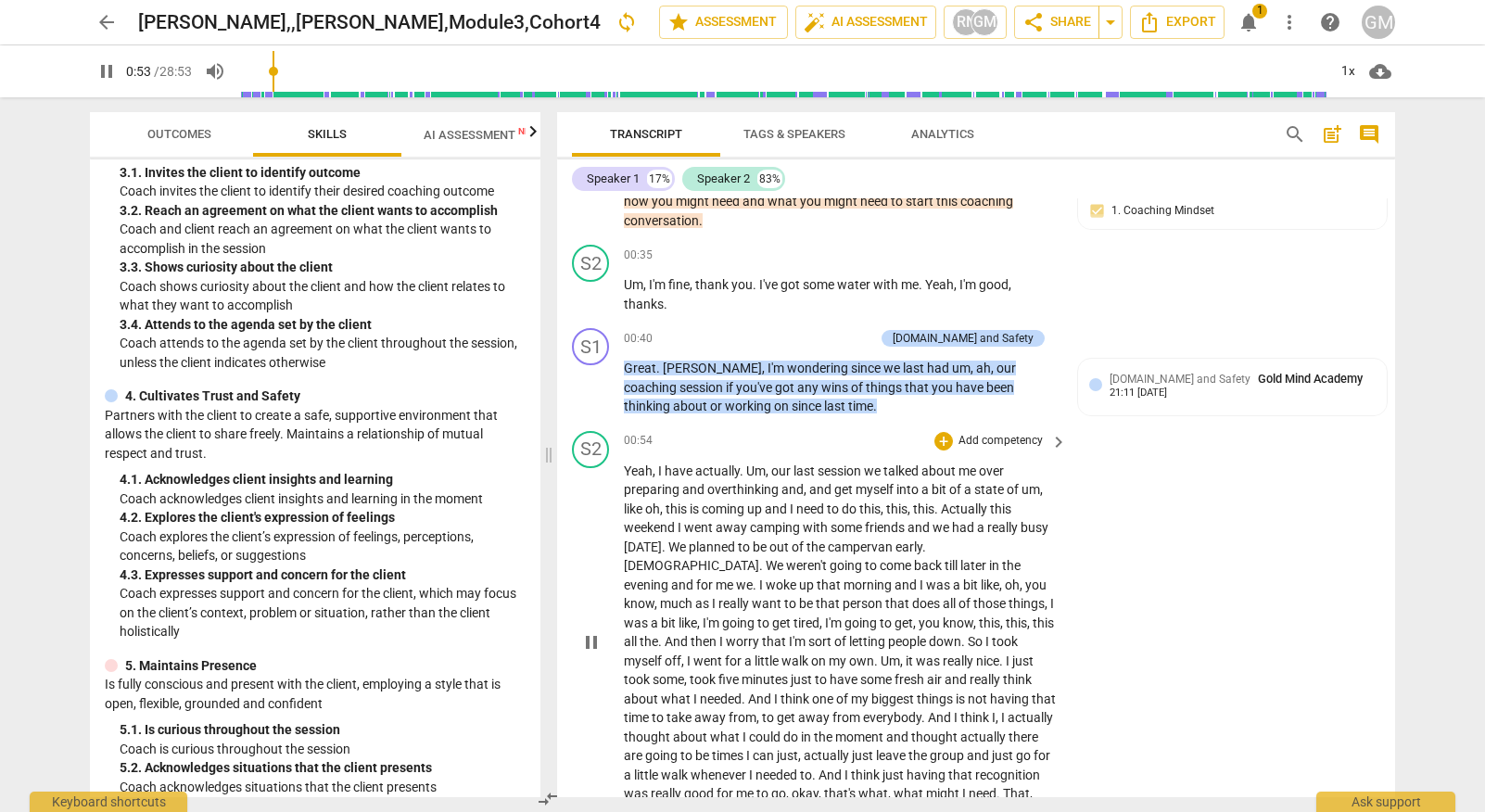
scroll to position [2069, 0]
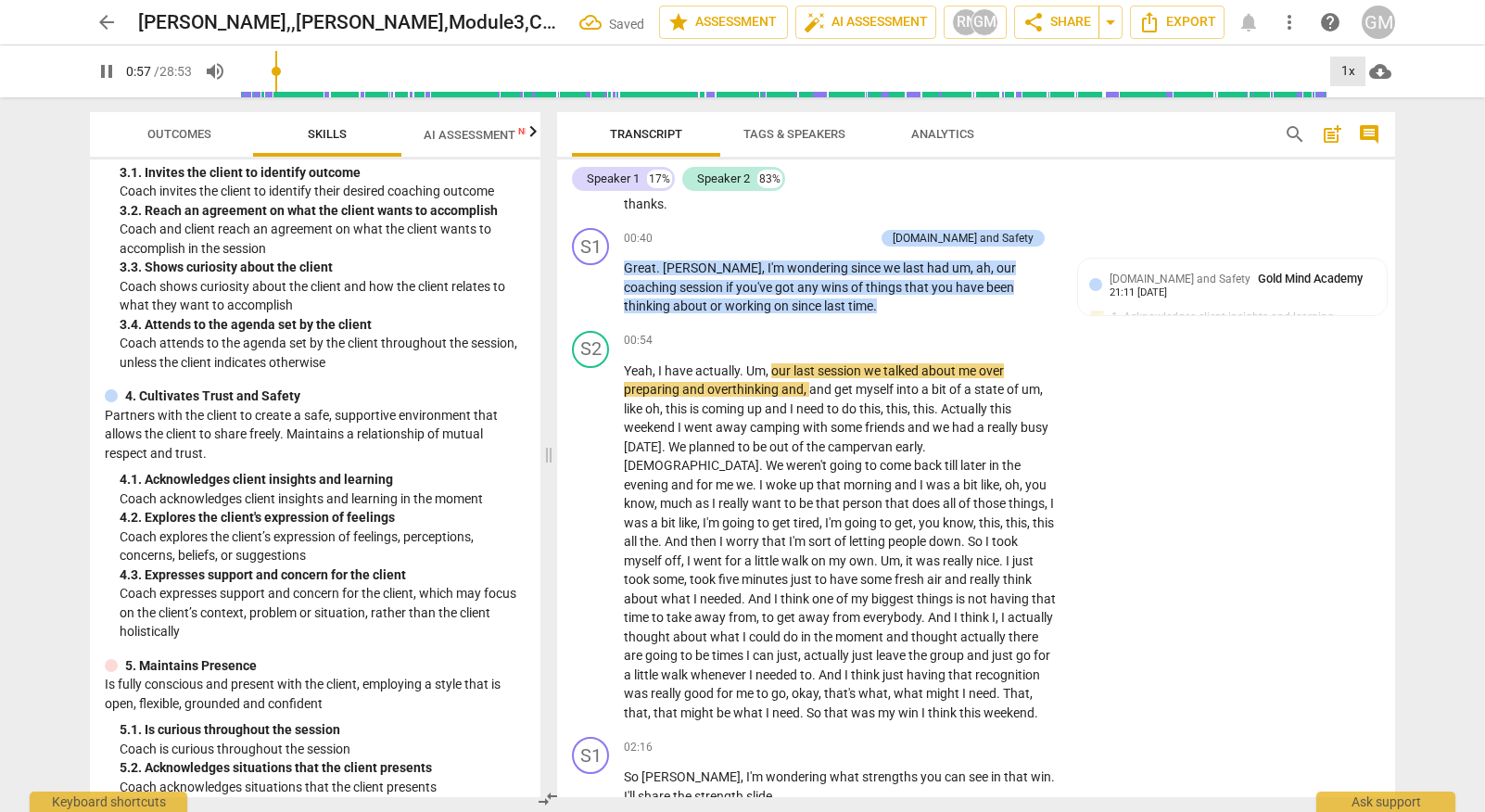
click at [1349, 61] on div "1x" at bounding box center [1347, 71] width 35 height 29
click at [1350, 178] on li "1.5x" at bounding box center [1361, 178] width 63 height 35
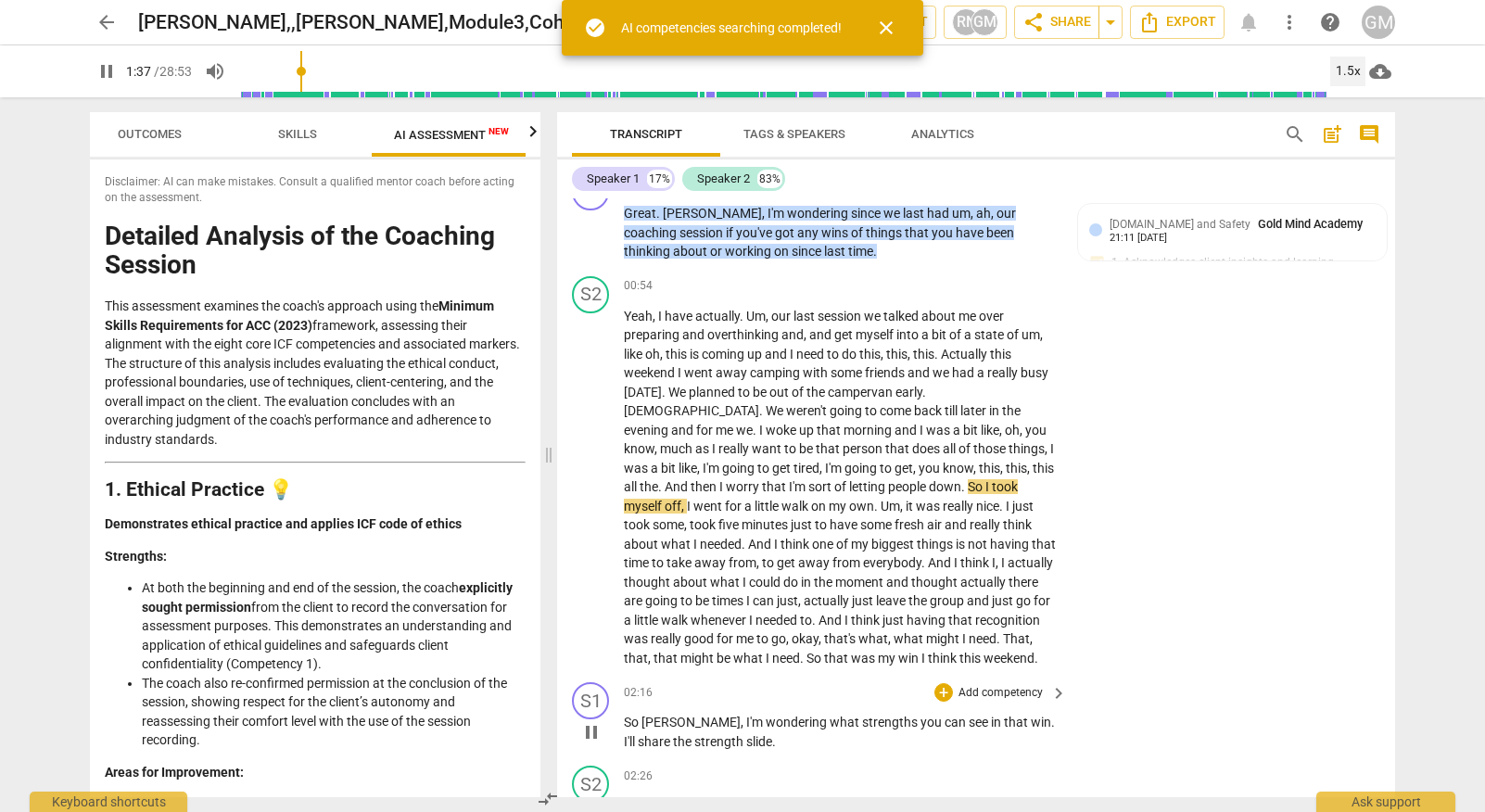
scroll to position [0, 34]
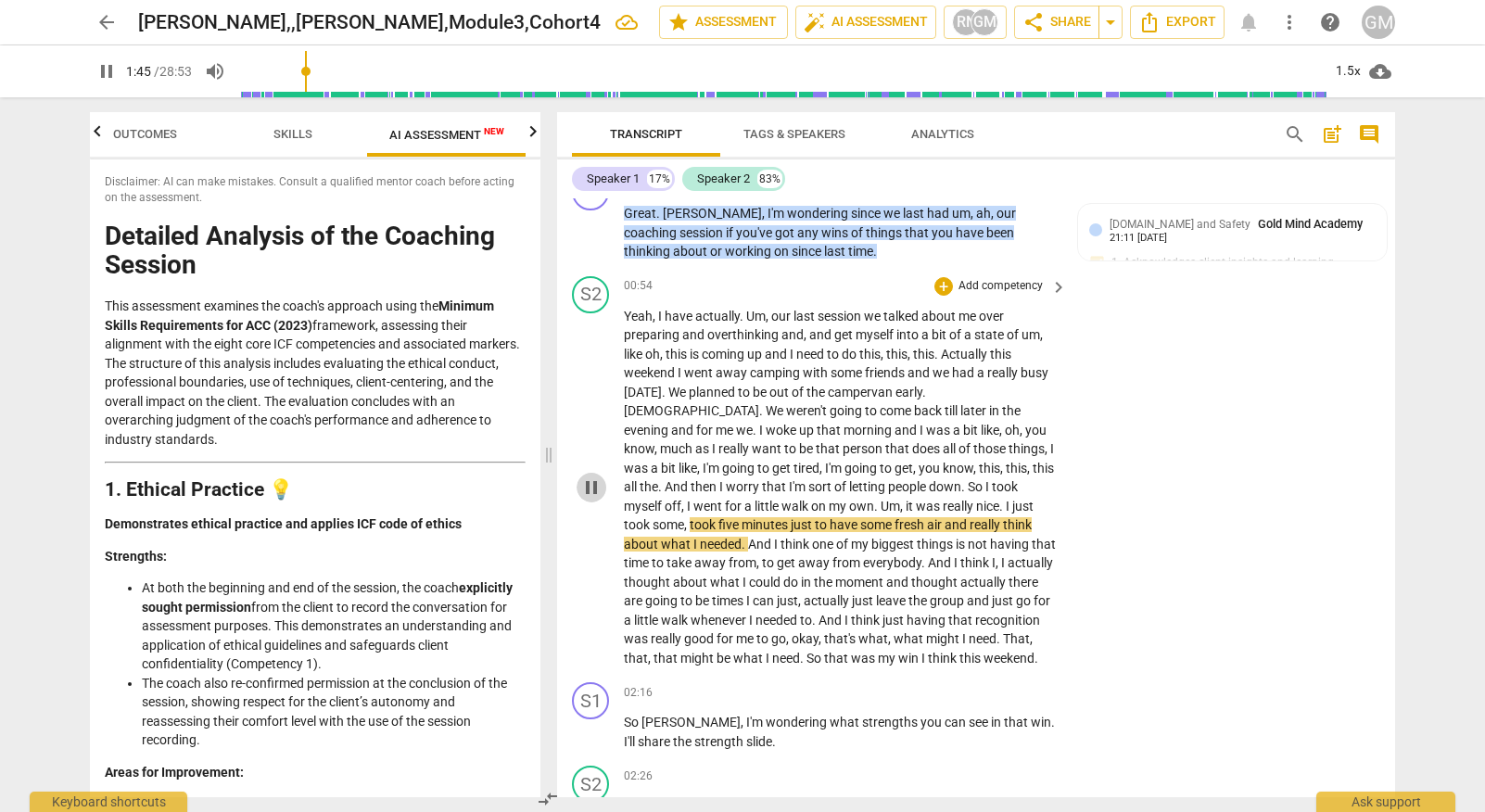
click at [593, 477] on span "pause" at bounding box center [590, 487] width 22 height 22
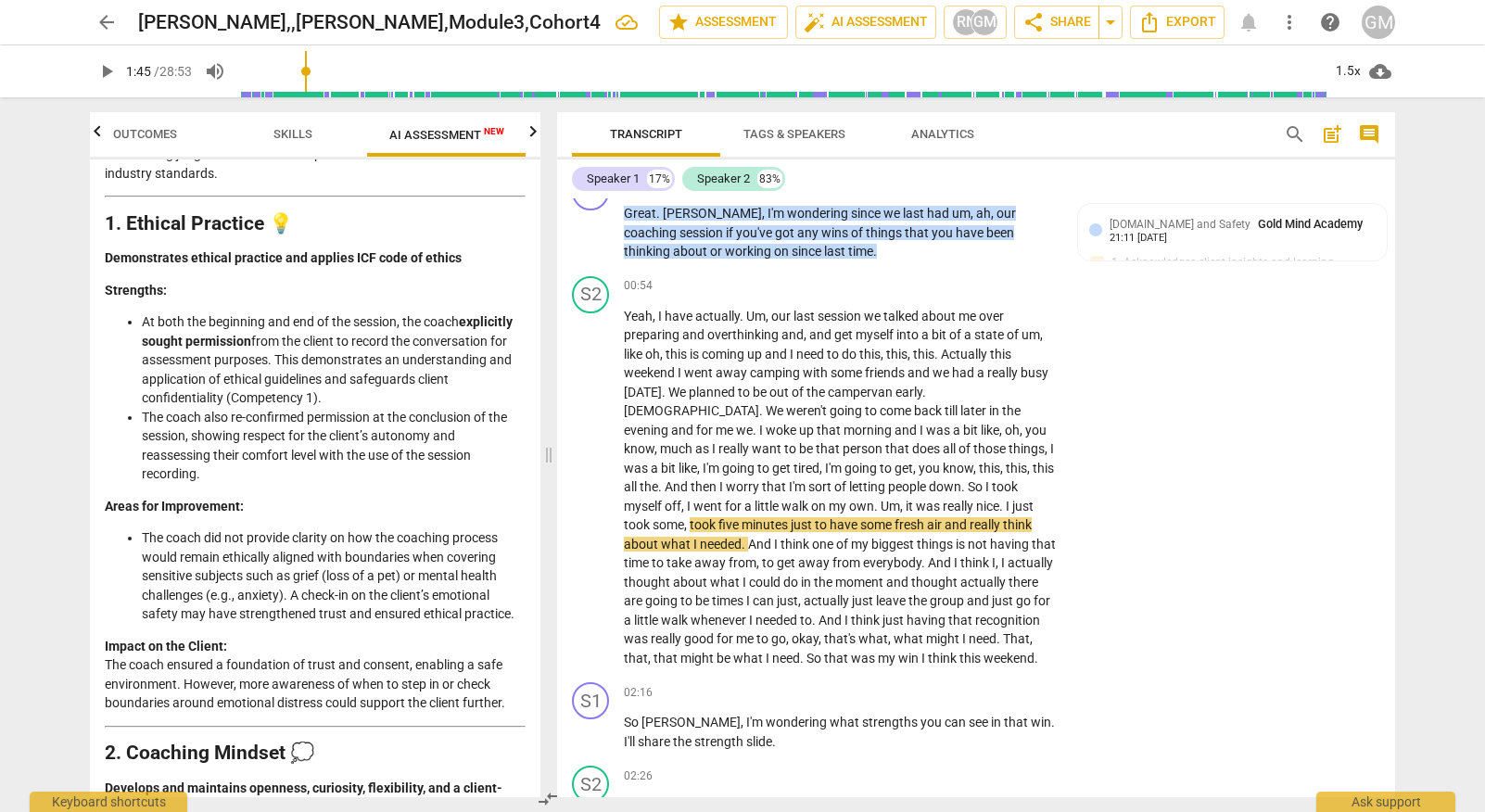
scroll to position [273, 0]
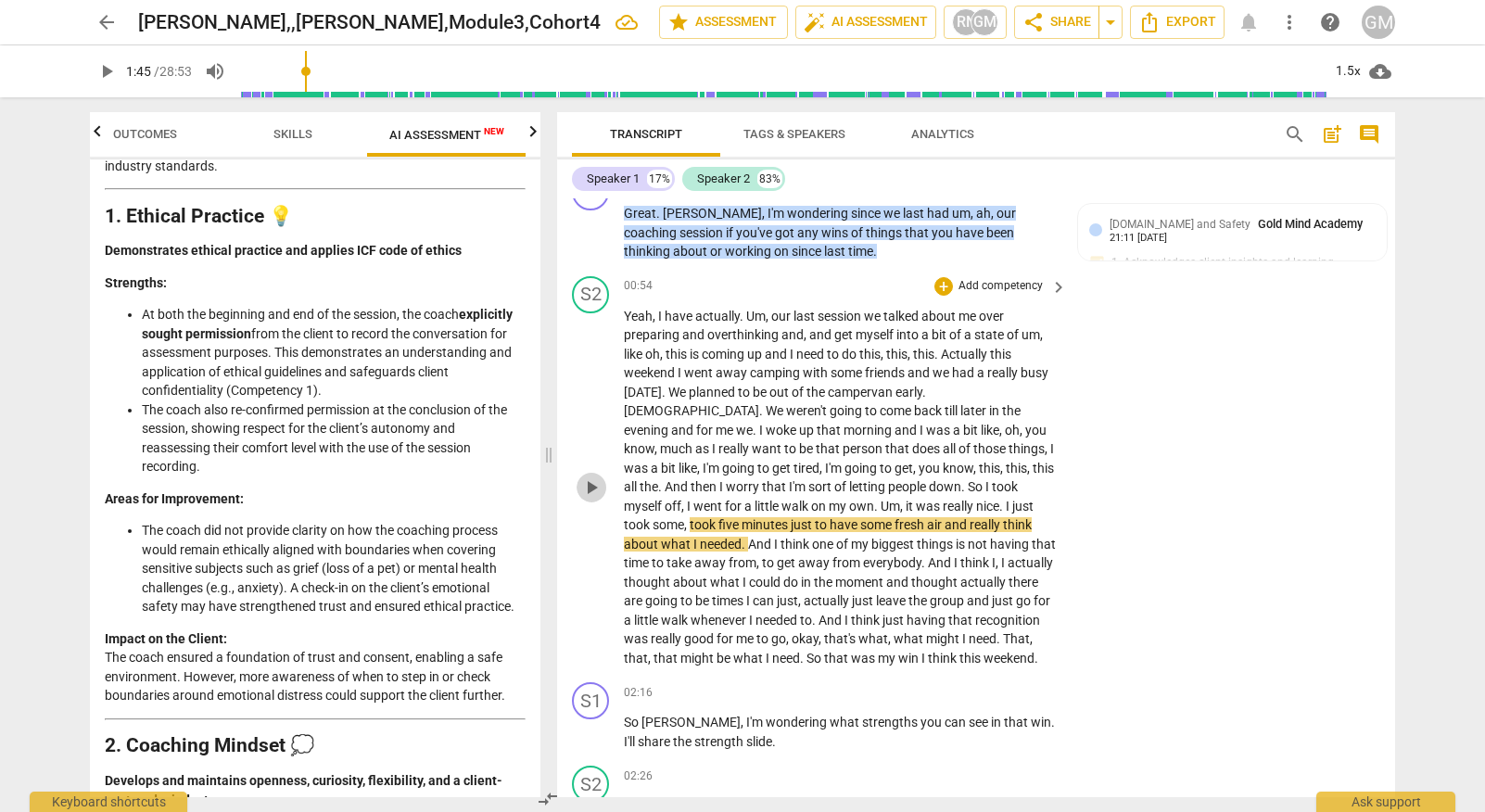
click at [599, 477] on span "play_arrow" at bounding box center [590, 487] width 22 height 22
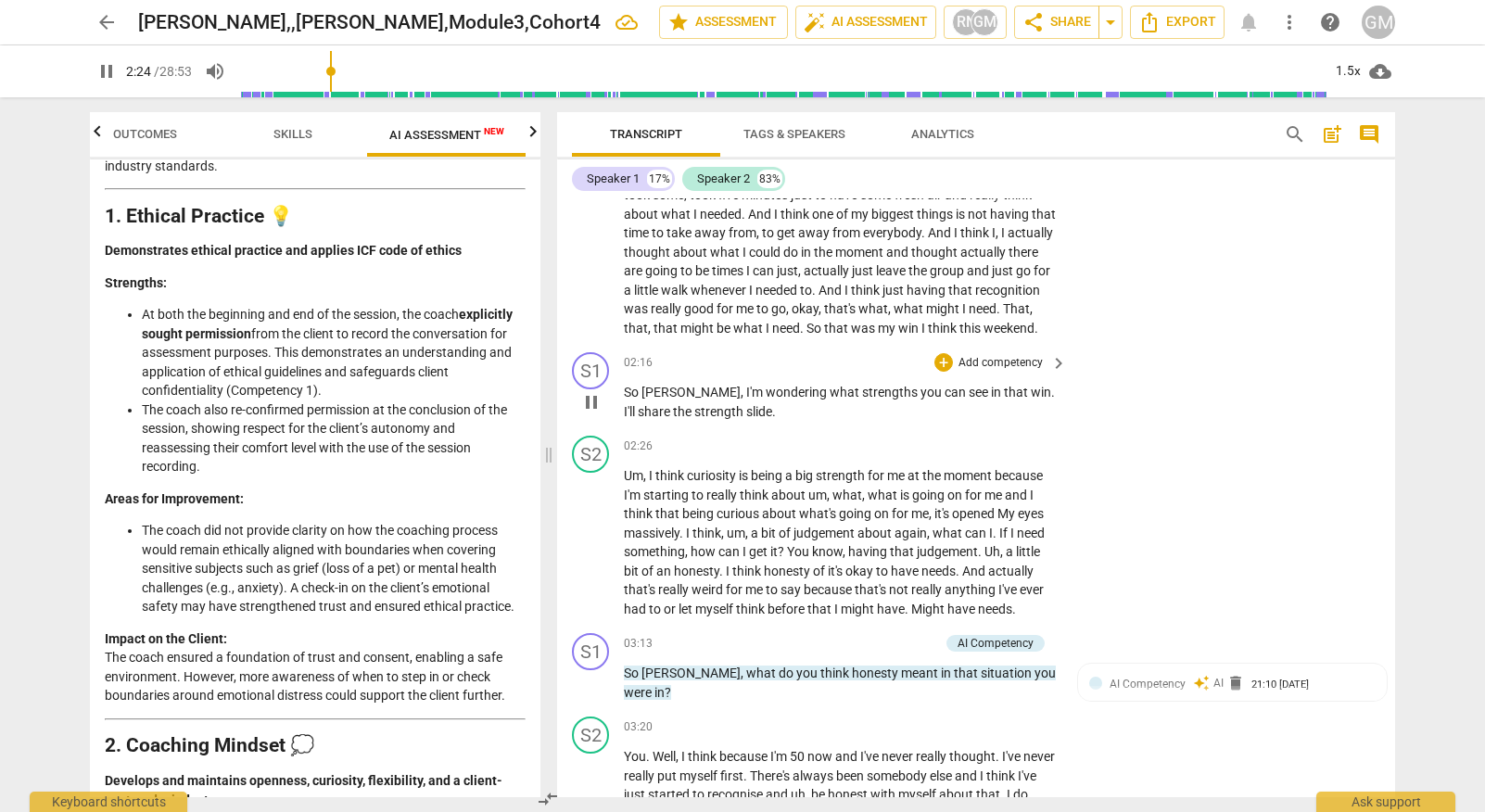
scroll to position [2459, 0]
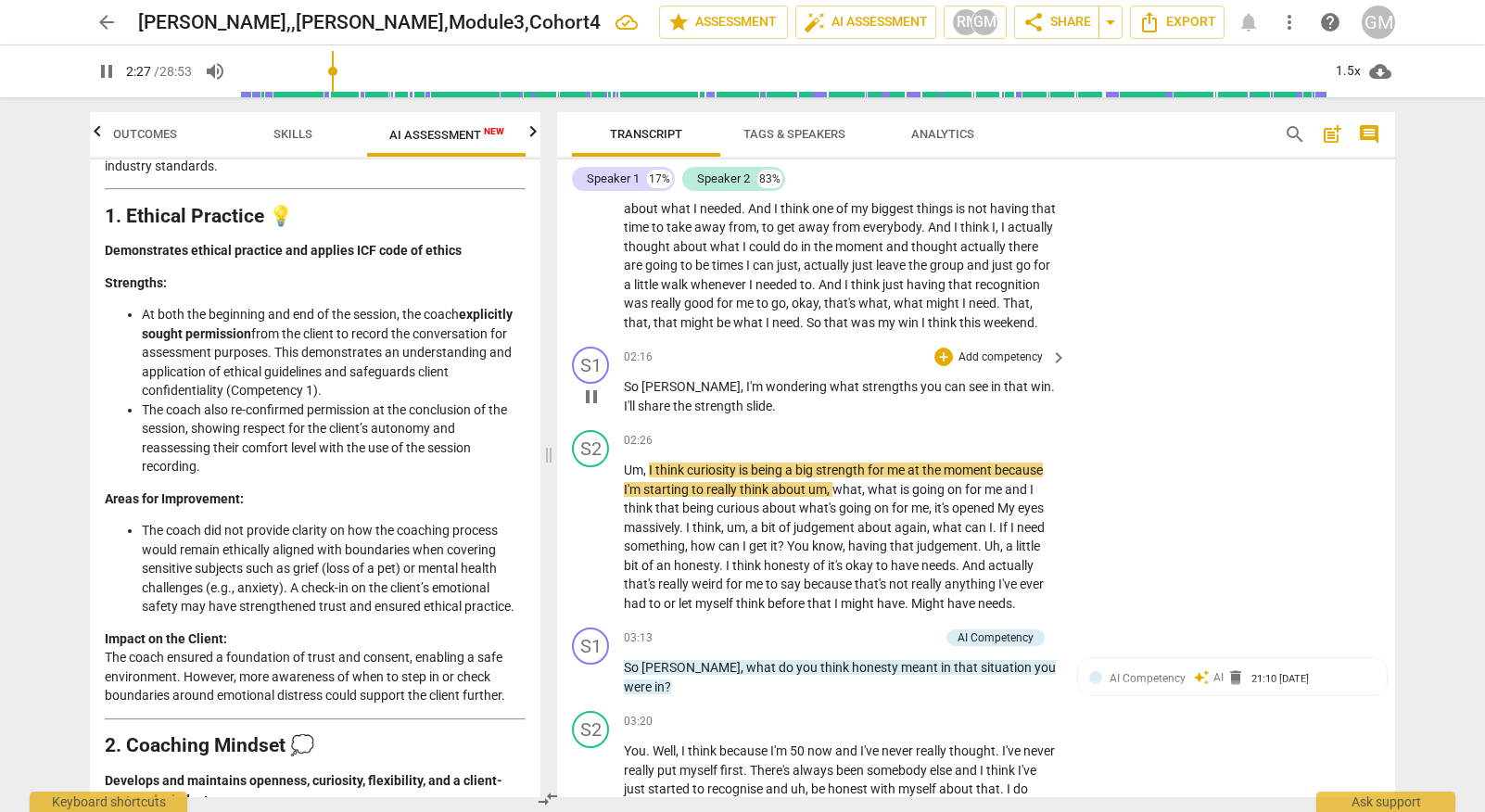
click at [595, 386] on span "pause" at bounding box center [590, 396] width 22 height 22
type input "148"
click at [1013, 350] on p "Add competency" at bounding box center [1000, 358] width 88 height 17
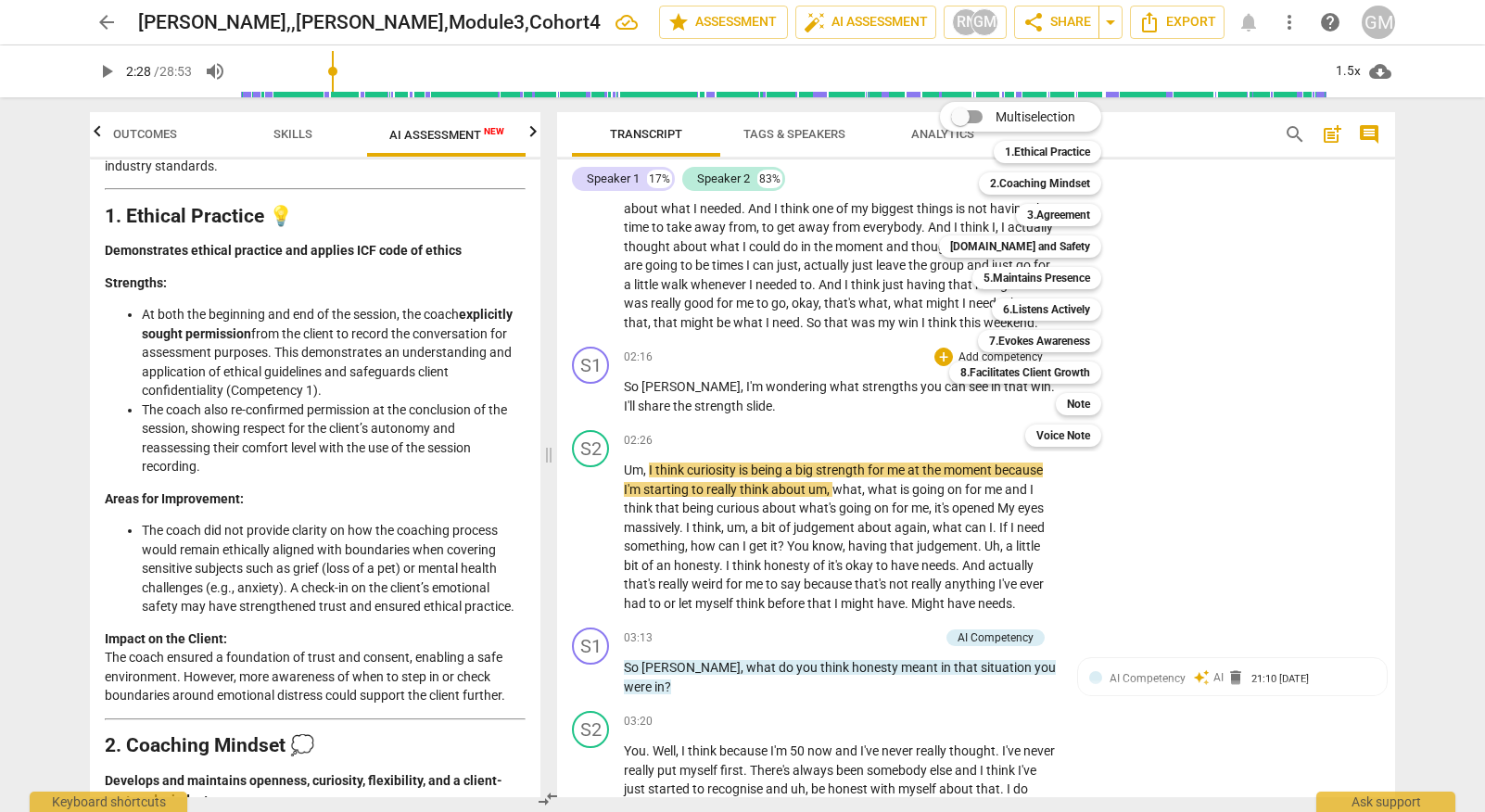
click at [314, 132] on div at bounding box center [742, 406] width 1485 height 812
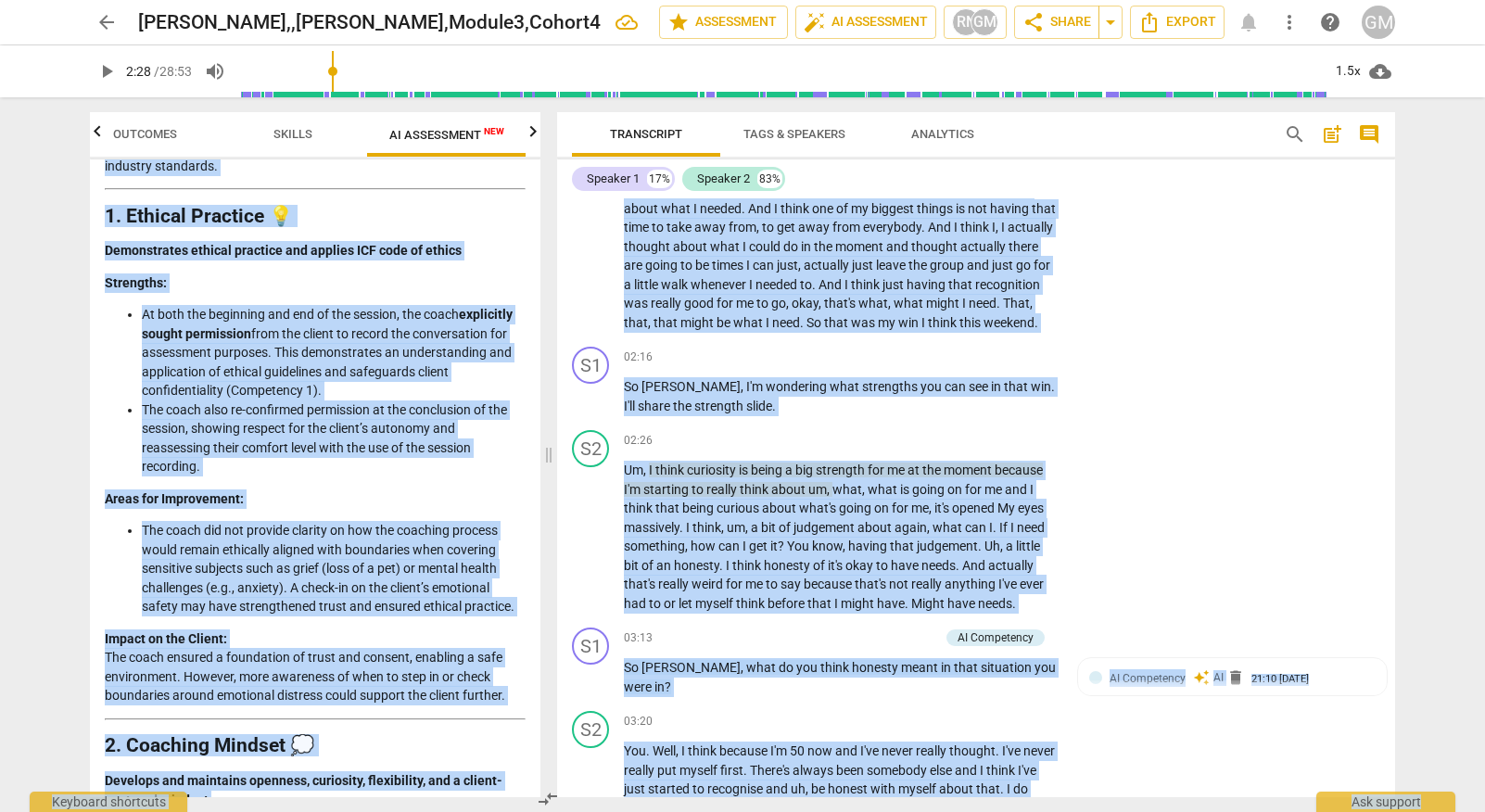
click at [292, 134] on span "Skills" at bounding box center [292, 134] width 39 height 14
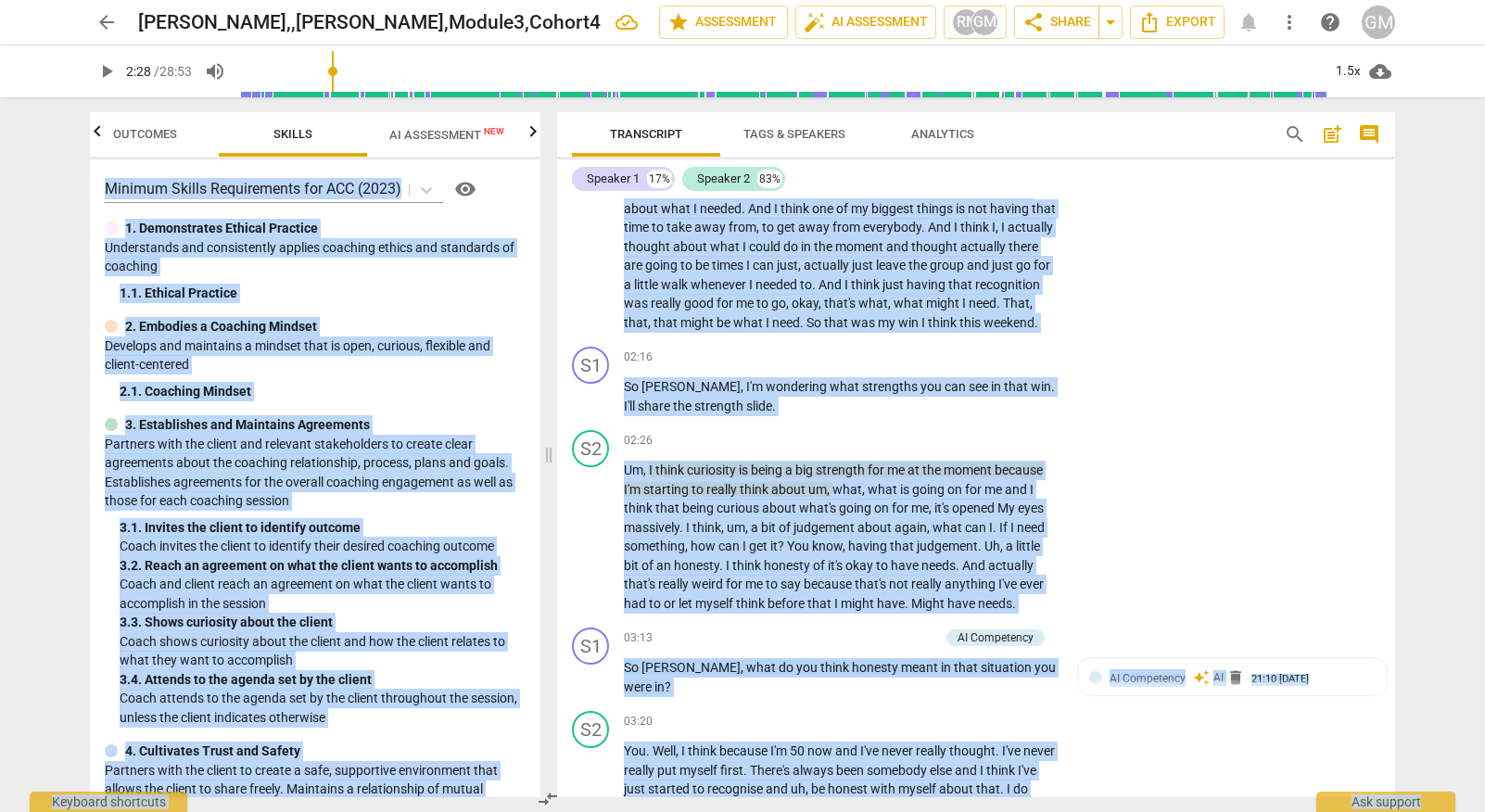
click at [292, 135] on span "Skills" at bounding box center [292, 134] width 39 height 14
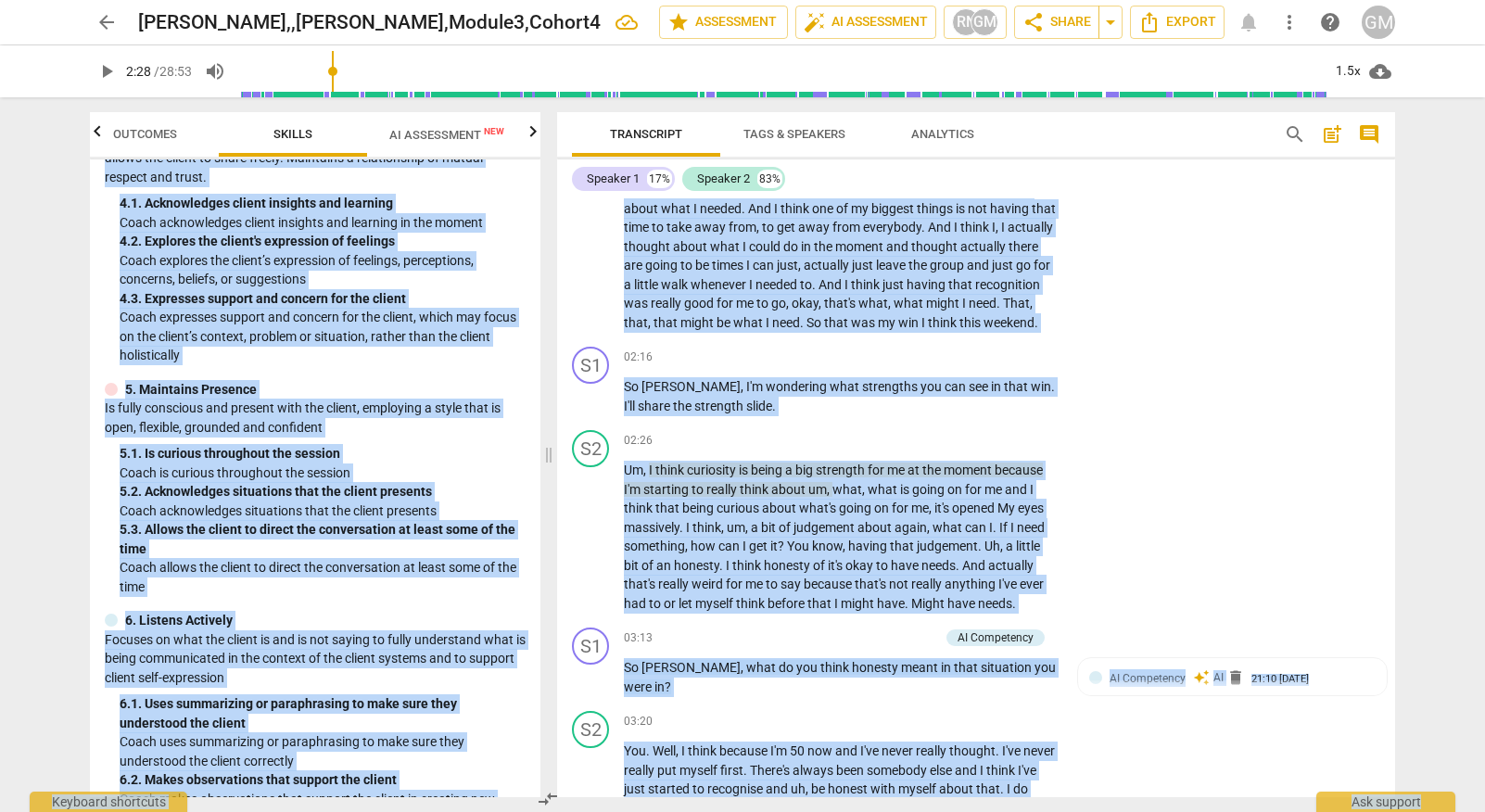
scroll to position [0, 0]
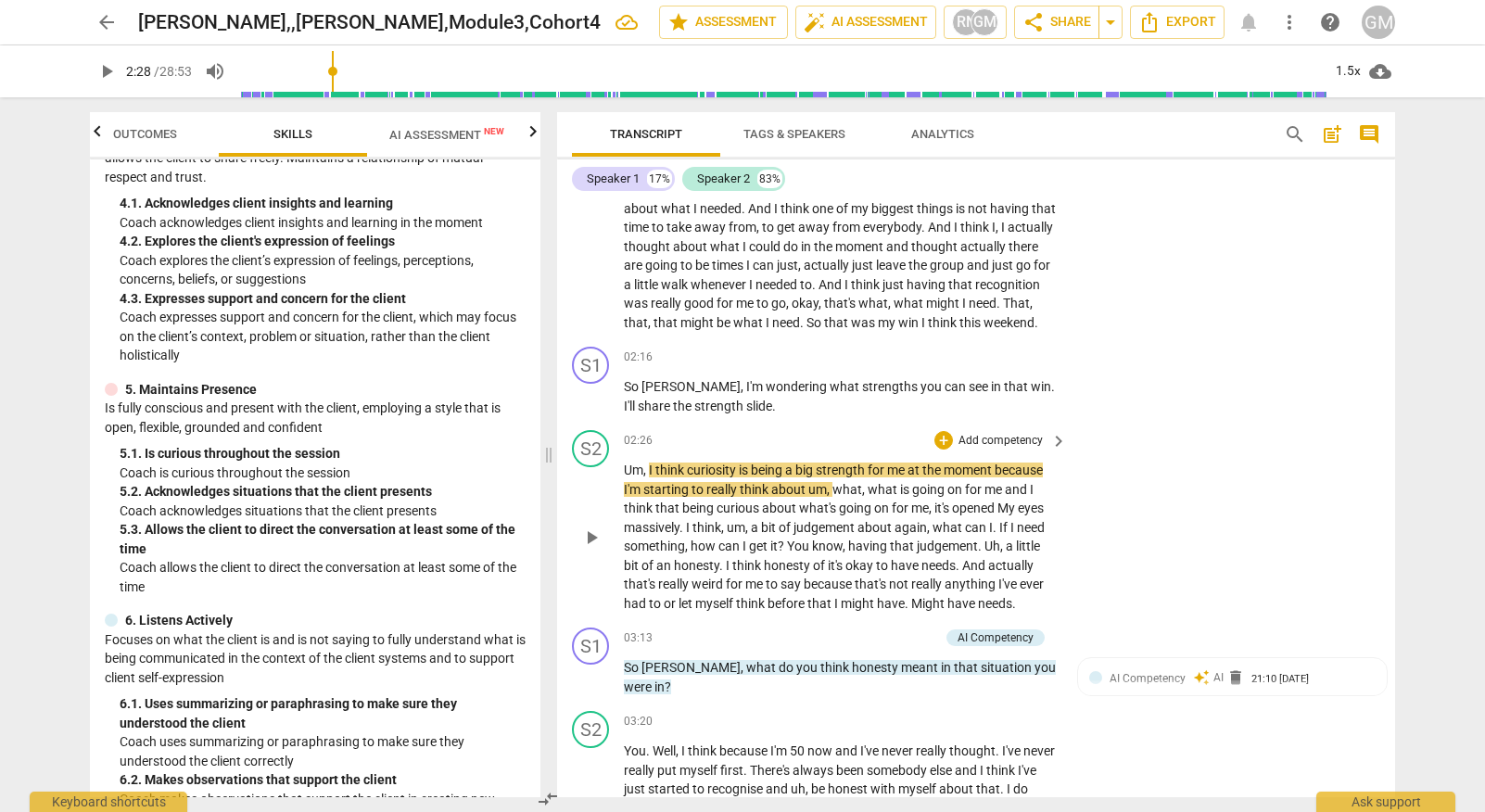
click at [1223, 433] on div "S2 play_arrow pause 02:26 + Add competency keyboard_arrow_right Um , I think cu…" at bounding box center [976, 521] width 838 height 197
click at [987, 350] on p "Add competency" at bounding box center [1000, 358] width 88 height 17
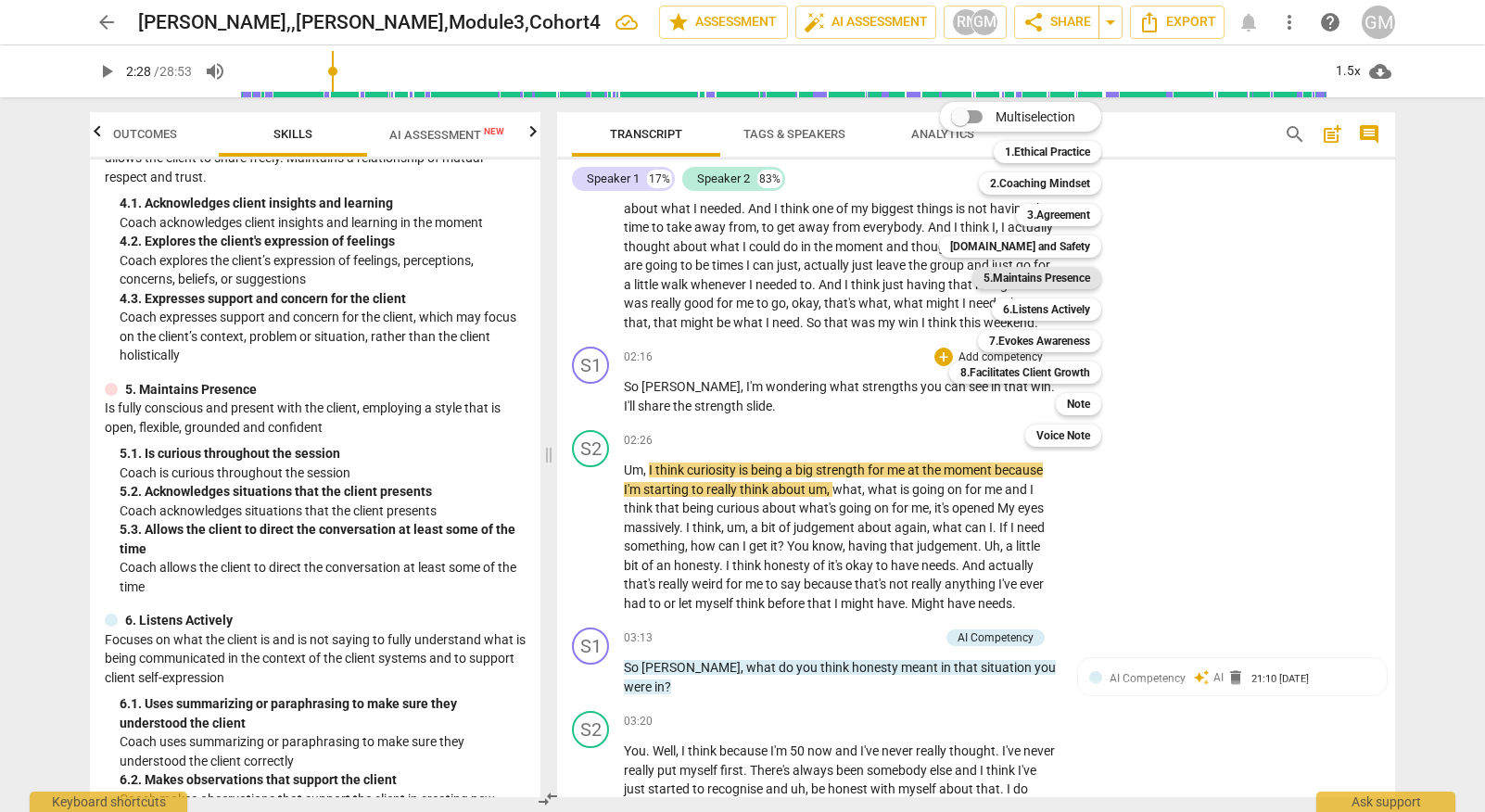
click at [1044, 282] on b "5.Maintains Presence" at bounding box center [1037, 278] width 106 height 22
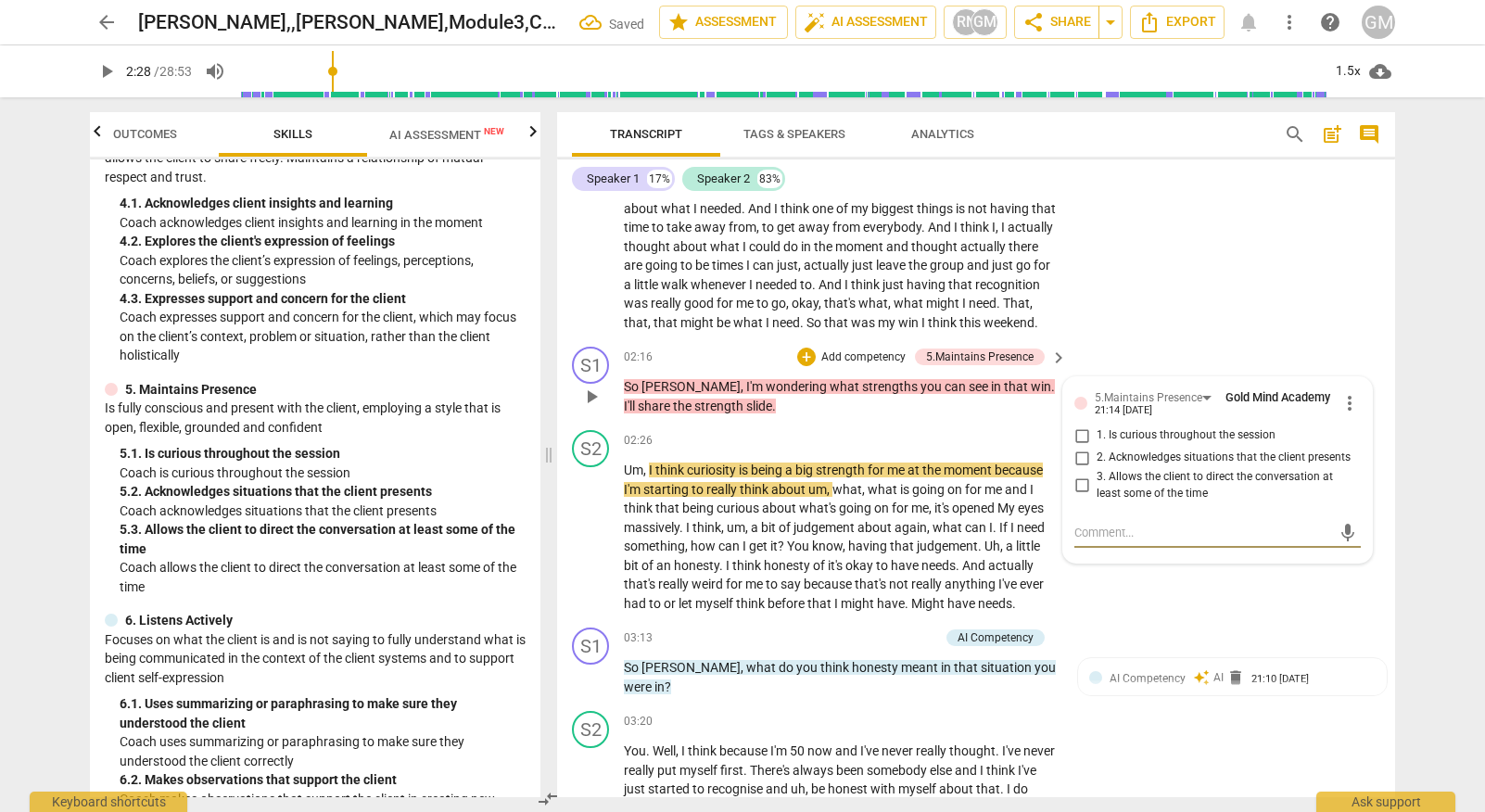
click at [1076, 446] on input "2. Acknowledges situations that the client presents" at bounding box center [1081, 457] width 29 height 22
checkbox input "true"
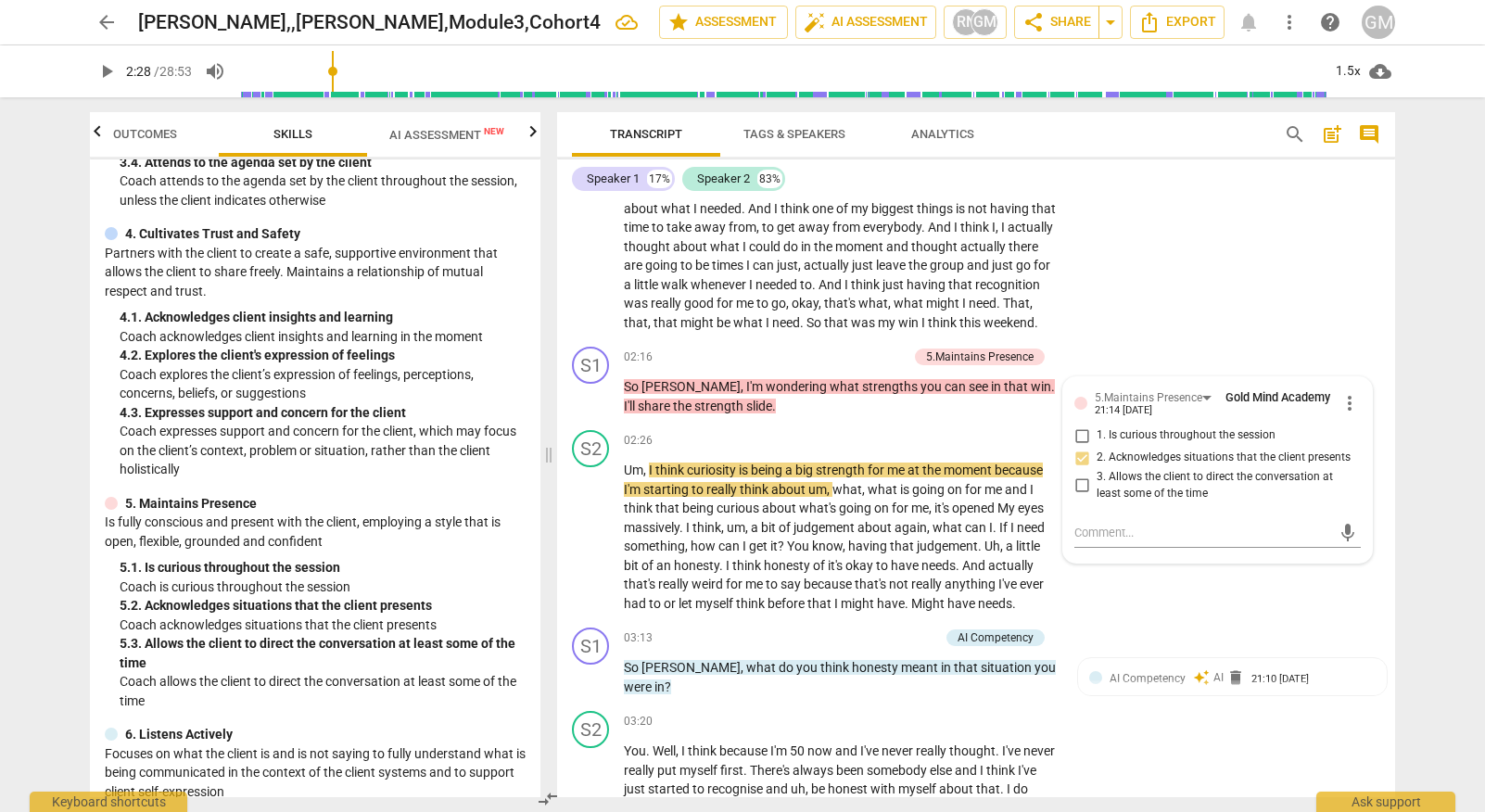
scroll to position [511, 0]
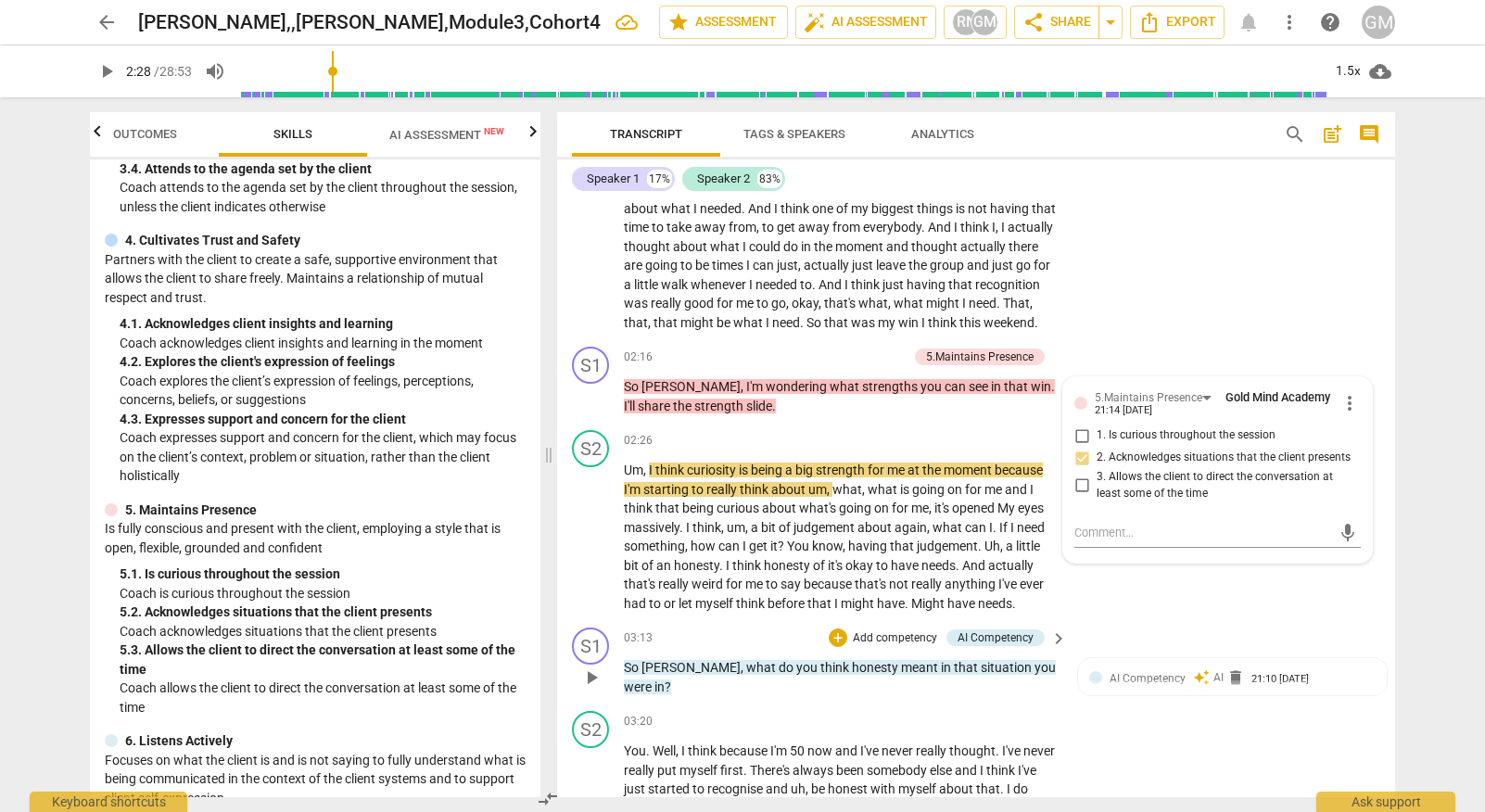
click at [891, 630] on p "Add competency" at bounding box center [895, 639] width 88 height 17
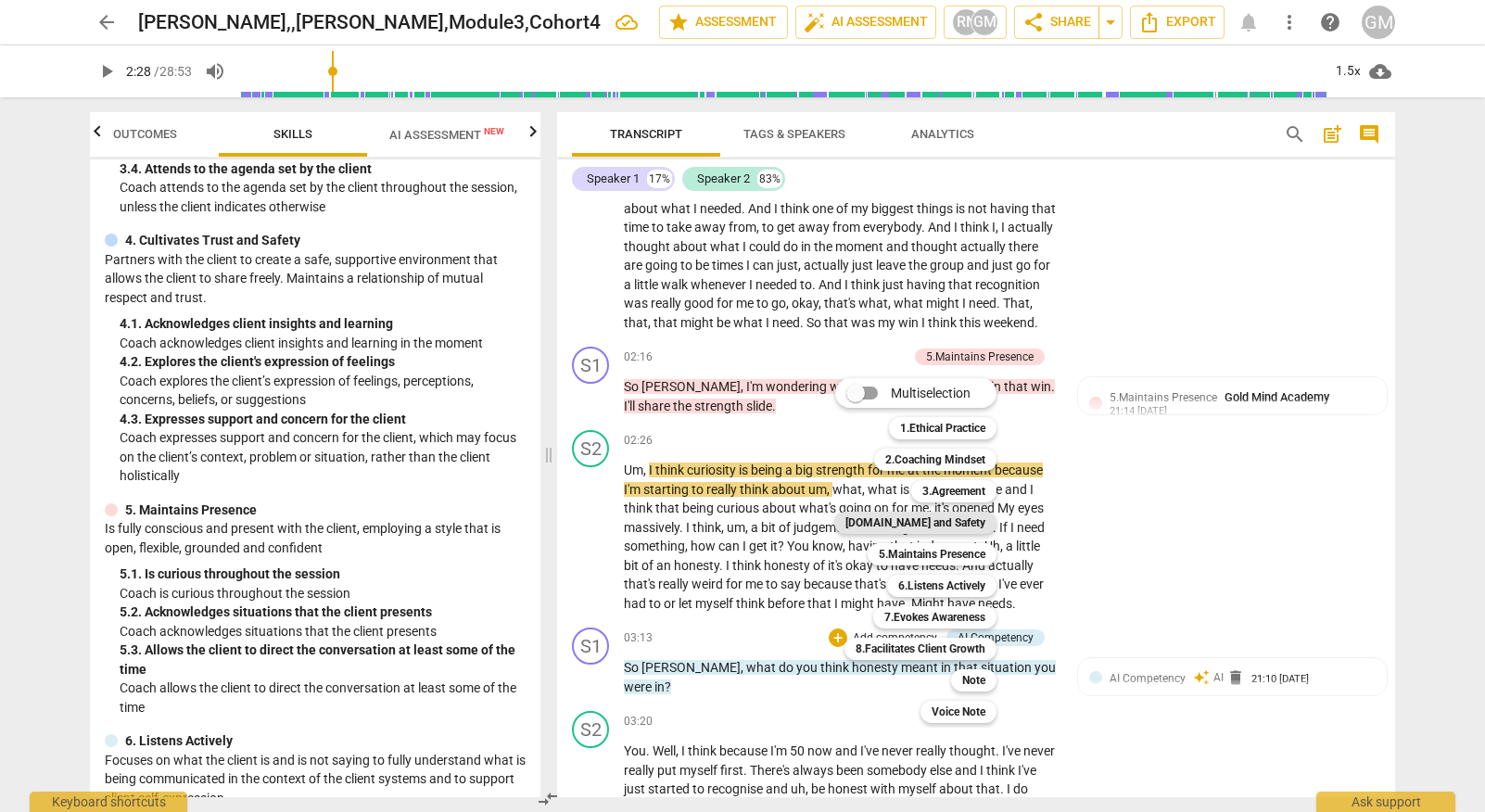
click at [951, 523] on b "[DOMAIN_NAME] and Safety" at bounding box center [915, 522] width 140 height 22
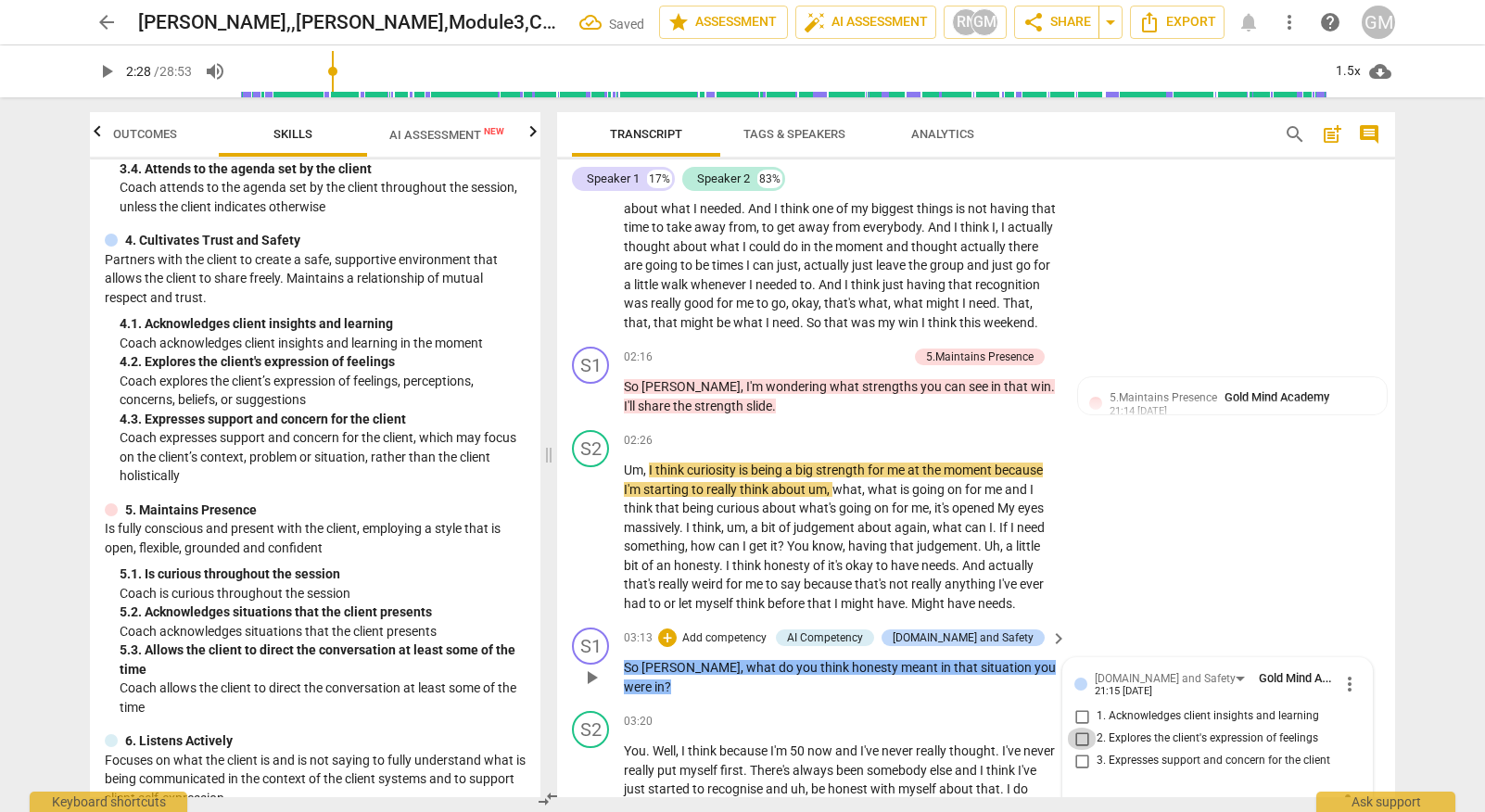
click at [1073, 728] on input "2. Explores the client's expression of feelings" at bounding box center [1081, 738] width 29 height 22
checkbox input "true"
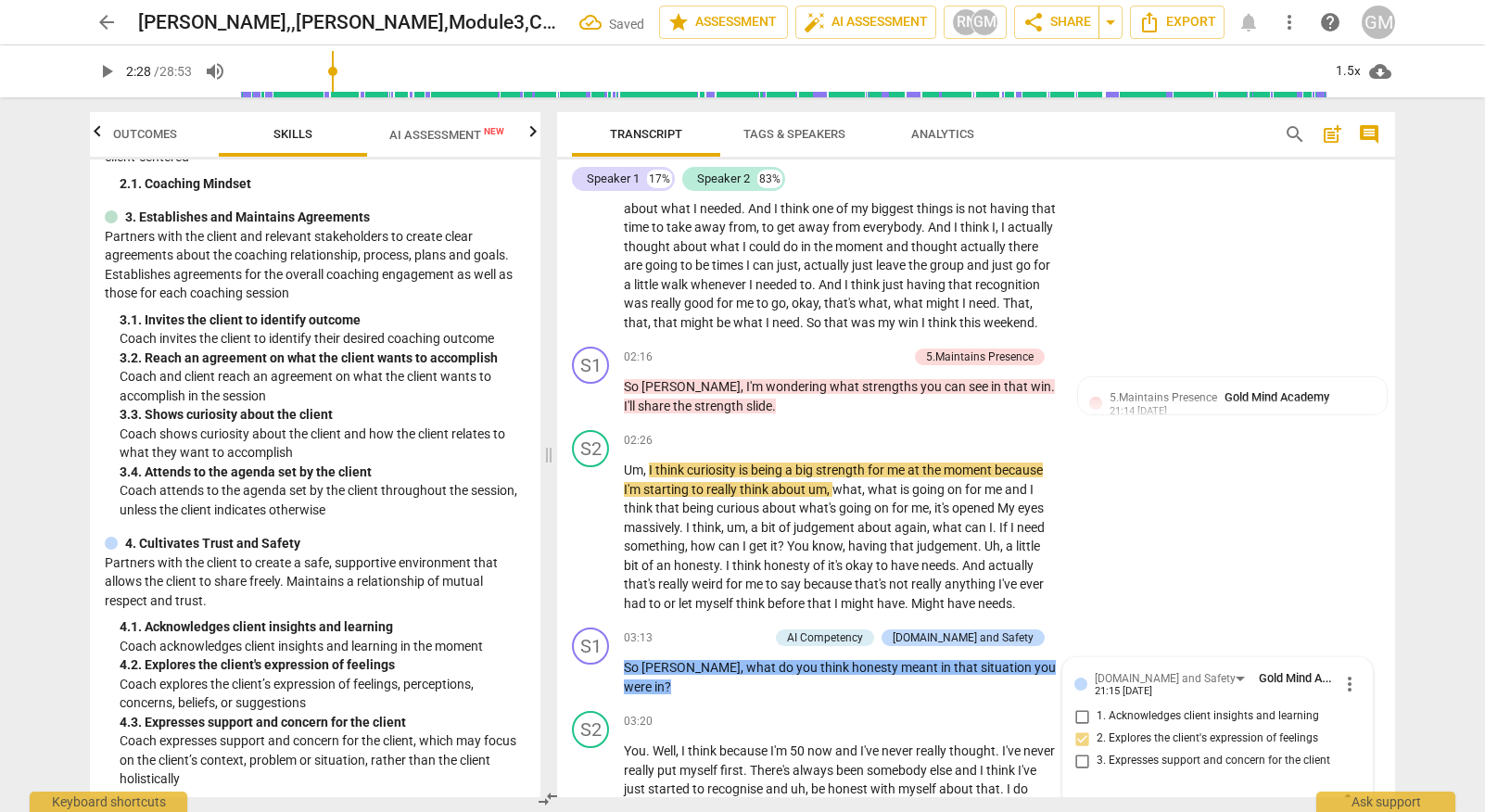
scroll to position [194, 0]
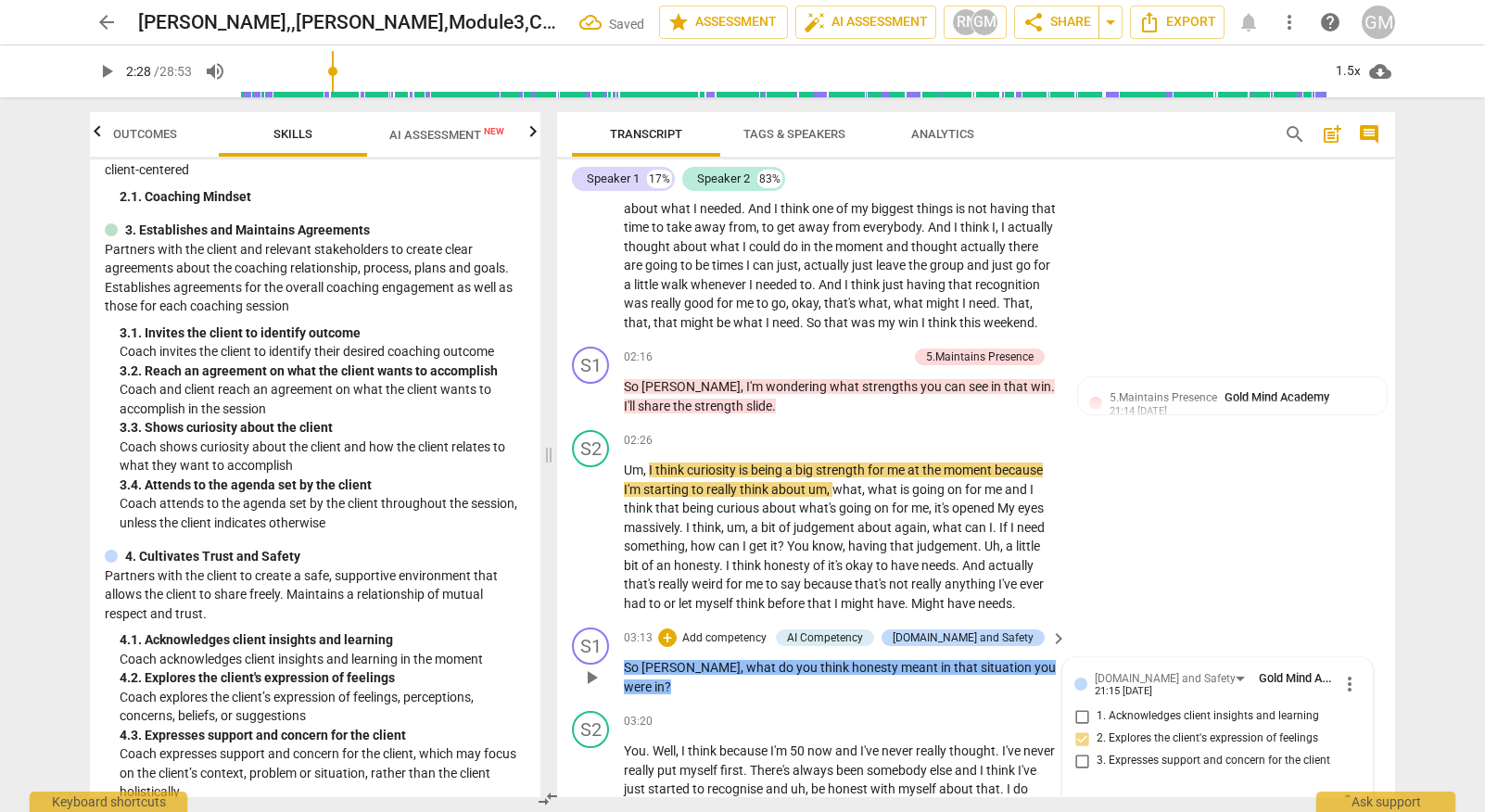
click at [754, 630] on p "Add competency" at bounding box center [724, 639] width 88 height 17
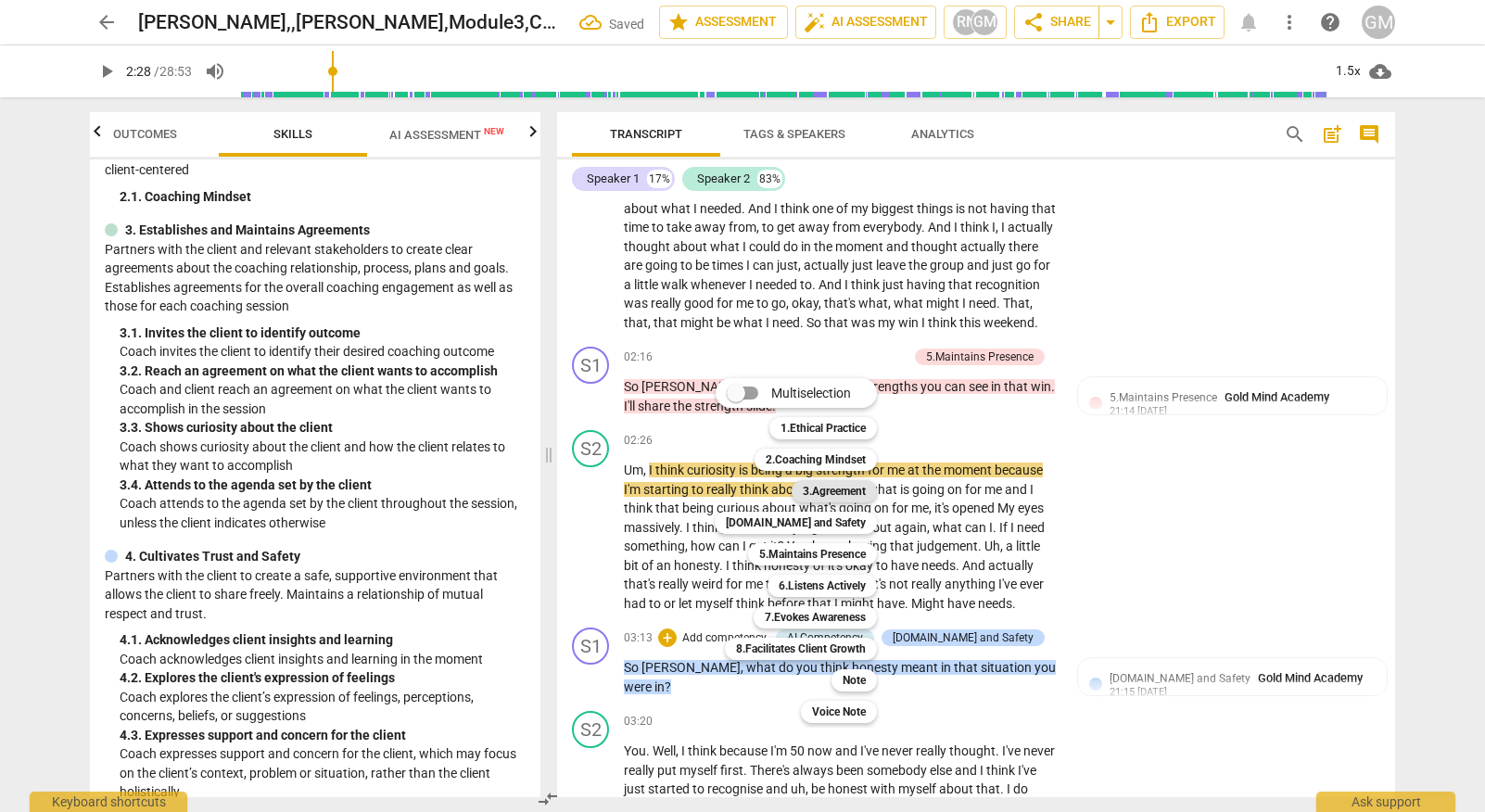
click at [846, 489] on b "3.Agreement" at bounding box center [834, 491] width 63 height 22
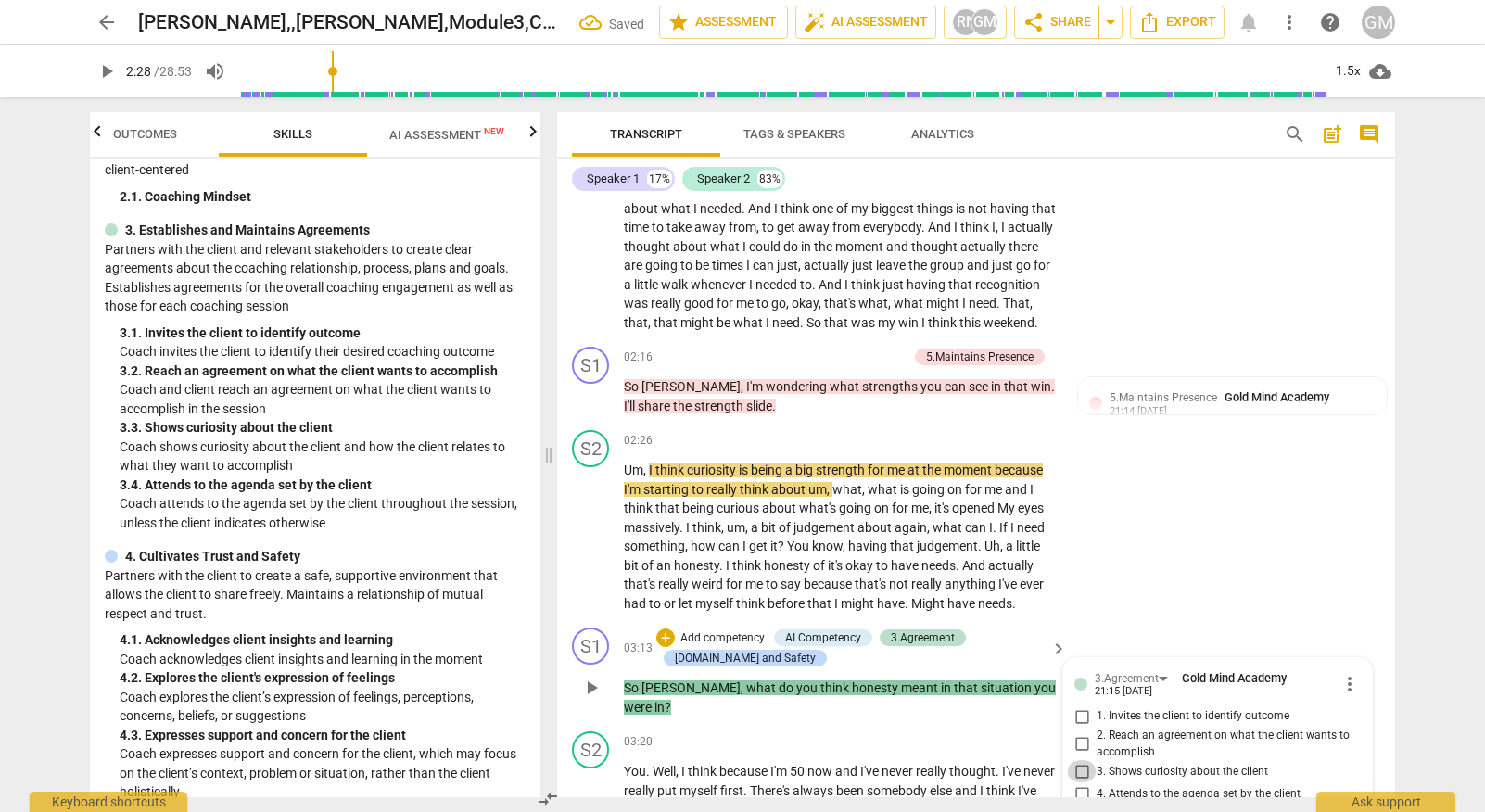
click at [1074, 760] on input "3. Shows curiosity about the client" at bounding box center [1081, 770] width 29 height 22
click at [1081, 760] on input "3. Shows curiosity about the client" at bounding box center [1081, 770] width 29 height 22
click at [1080, 760] on input "3. Shows curiosity about the client" at bounding box center [1081, 770] width 29 height 22
checkbox input "false"
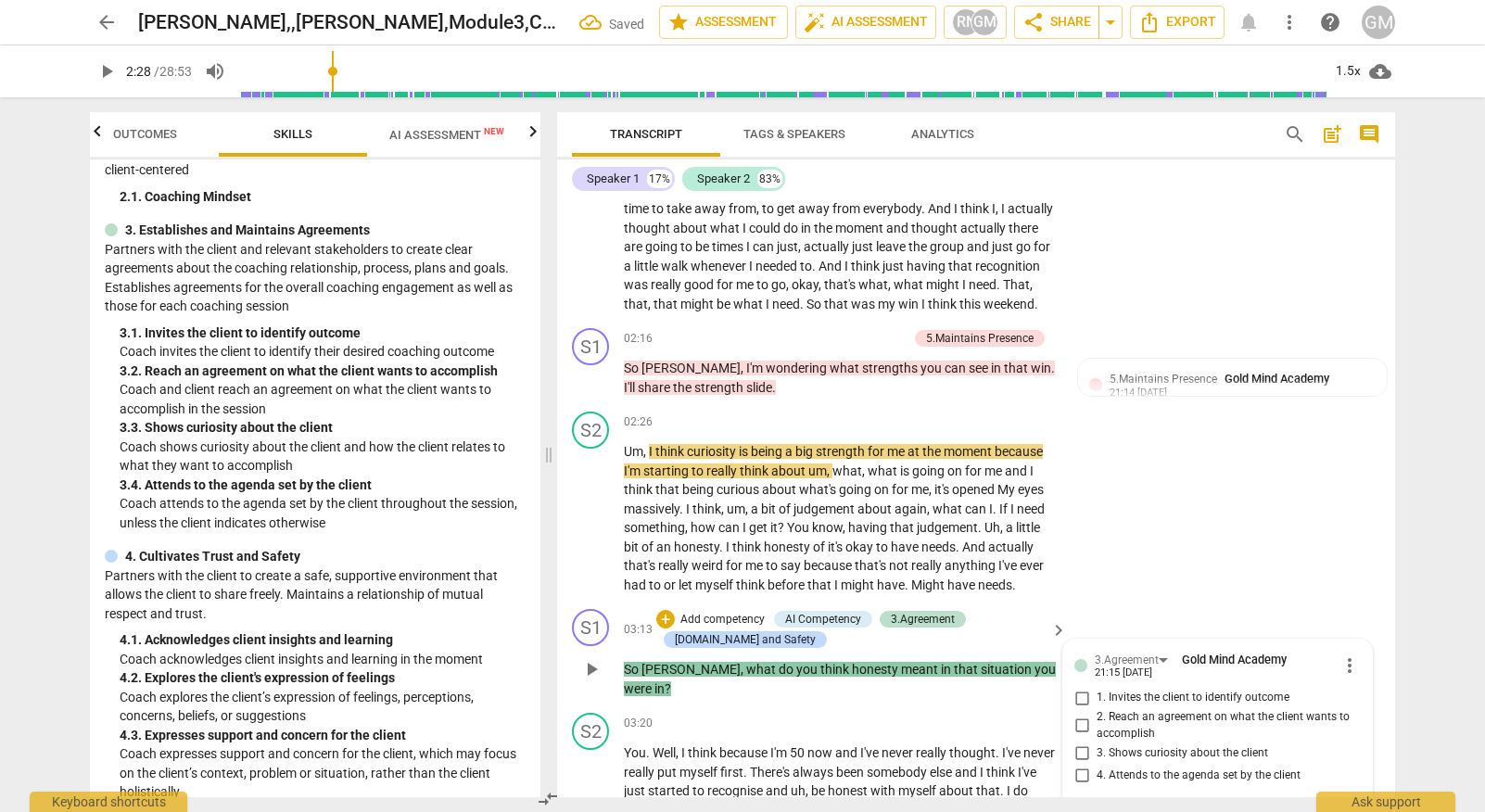
scroll to position [2485, 0]
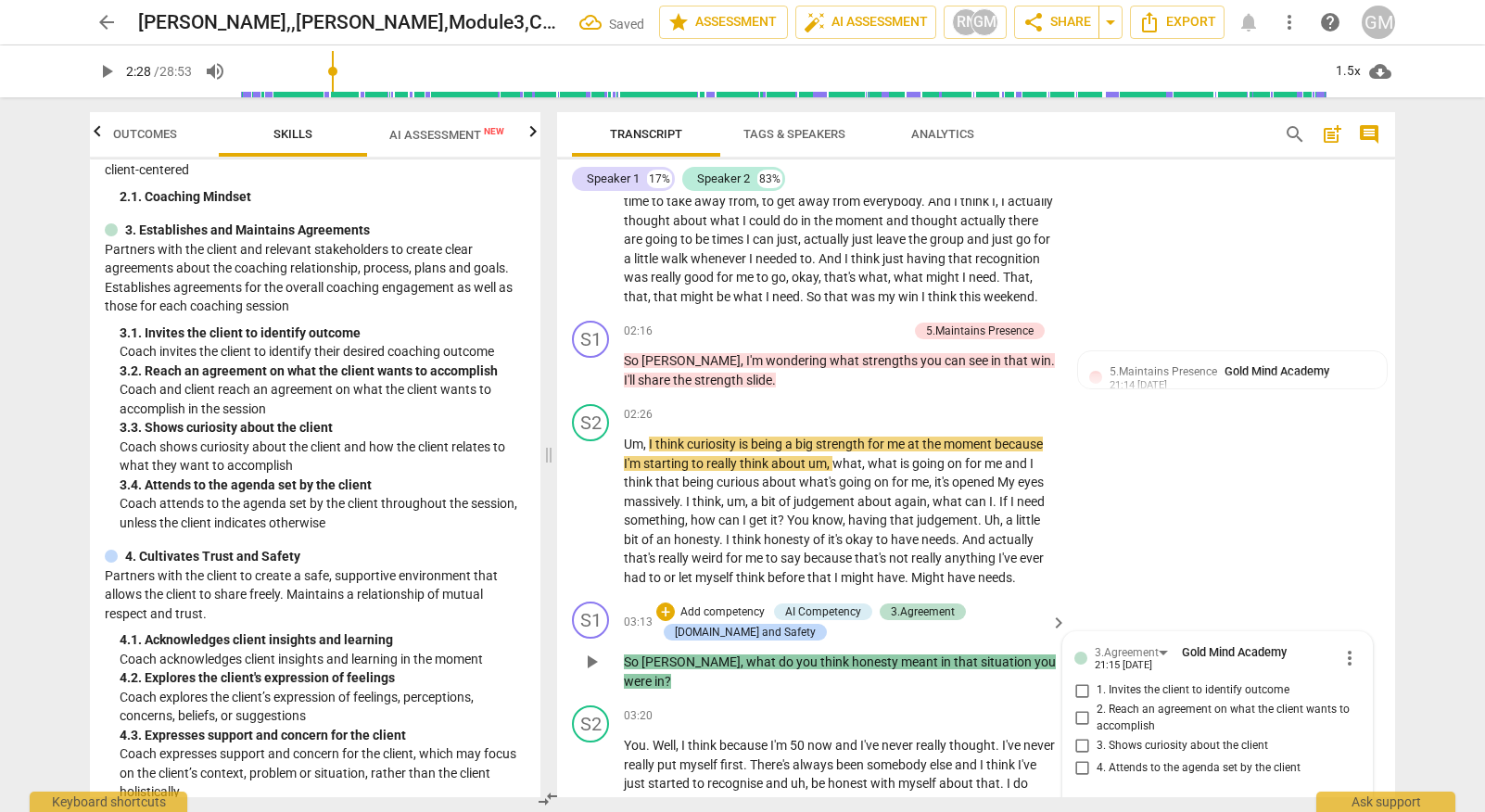
click at [1342, 647] on span "more_vert" at bounding box center [1349, 658] width 22 height 22
click at [1364, 605] on li "Delete" at bounding box center [1363, 604] width 63 height 35
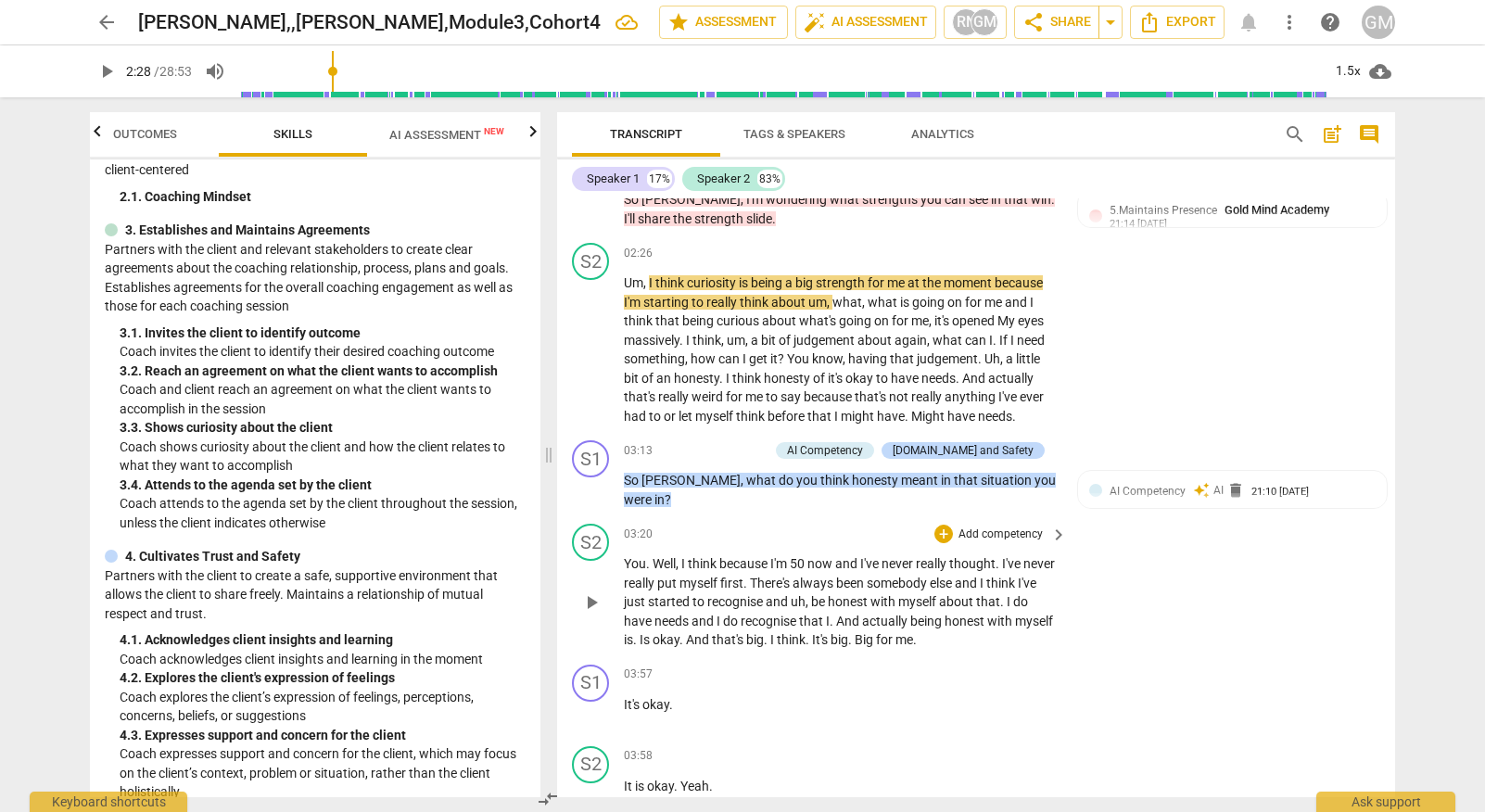
scroll to position [2665, 0]
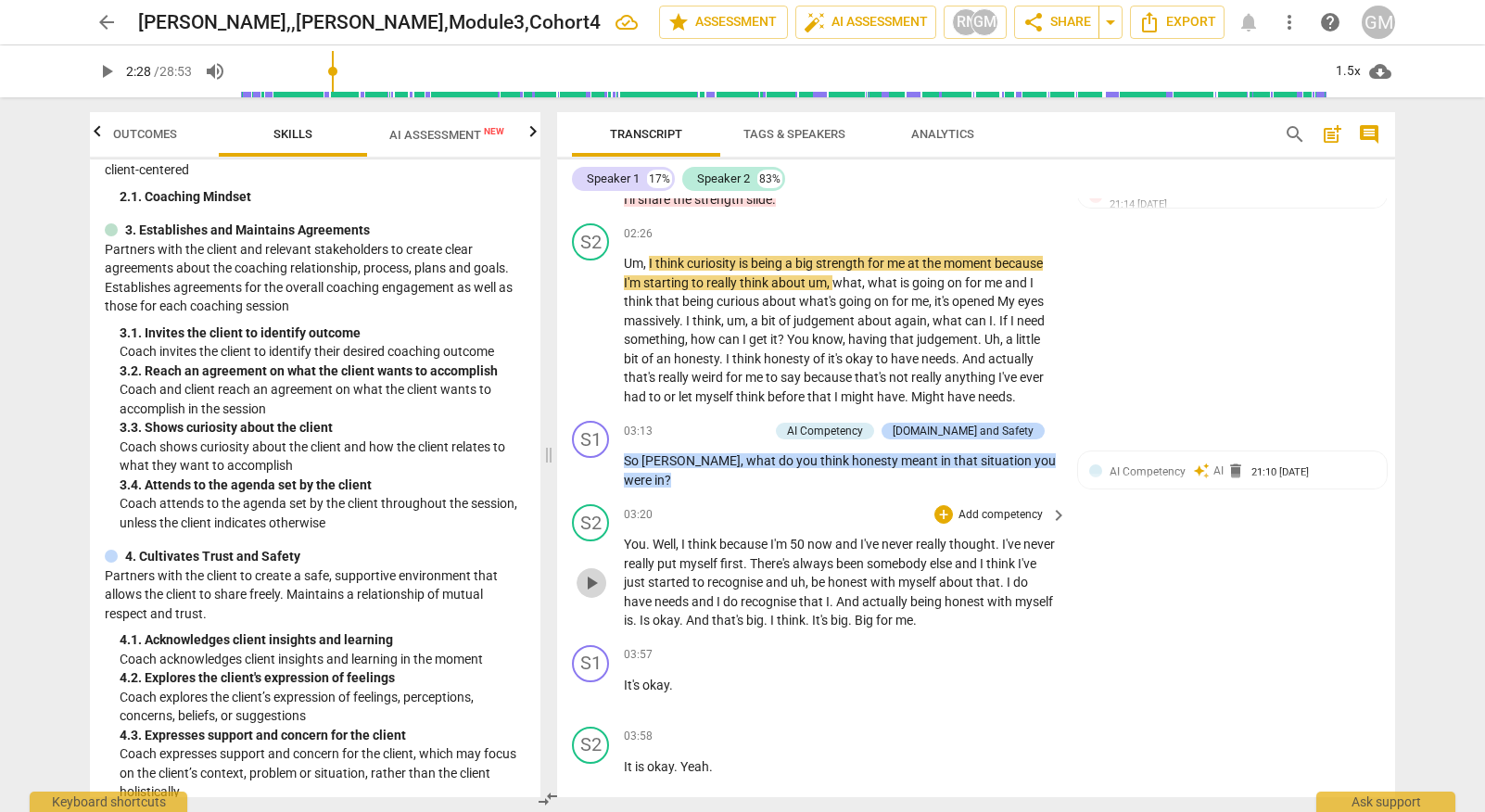
click at [589, 571] on span "play_arrow" at bounding box center [590, 582] width 22 height 22
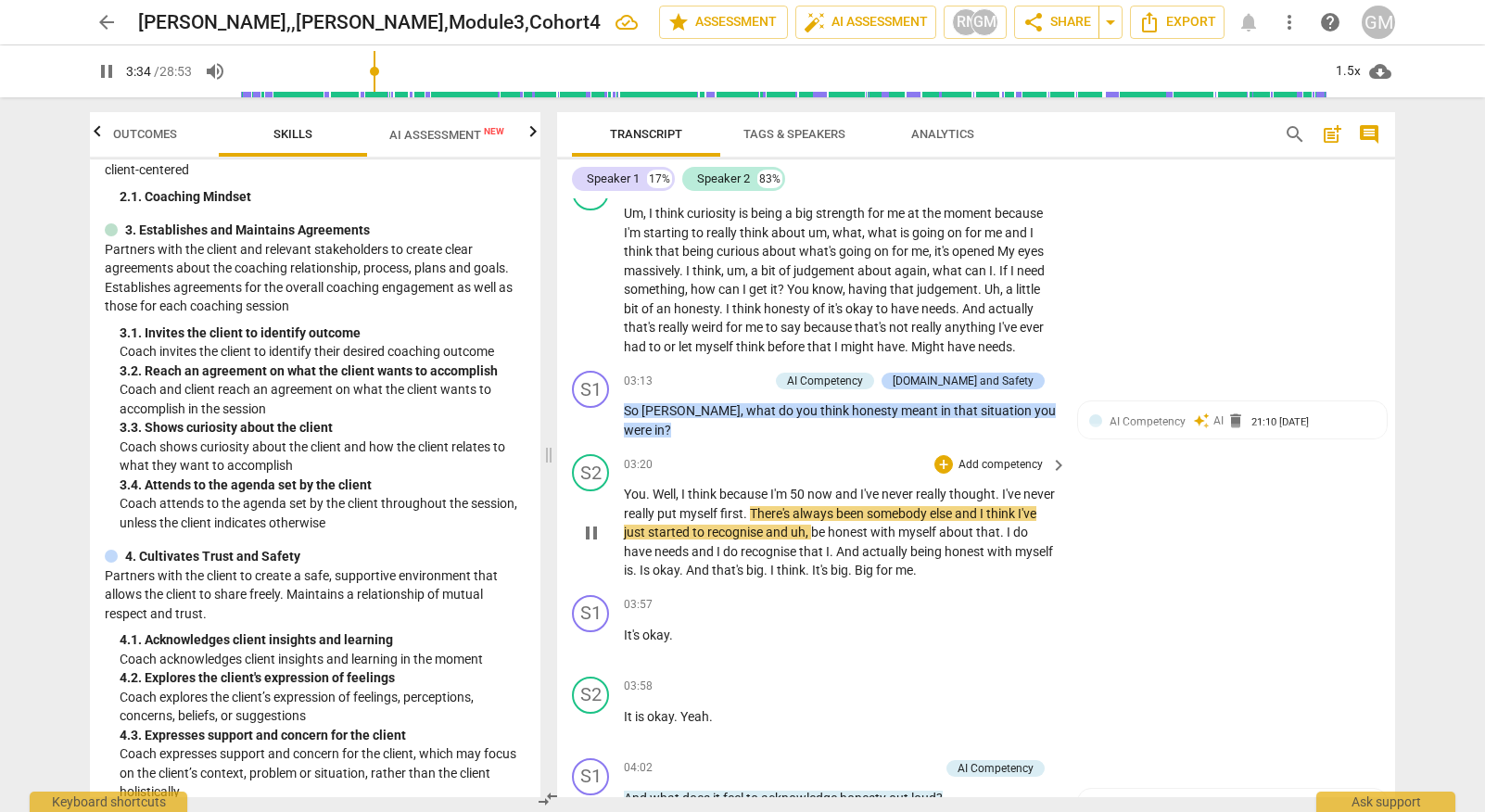
scroll to position [2713, 0]
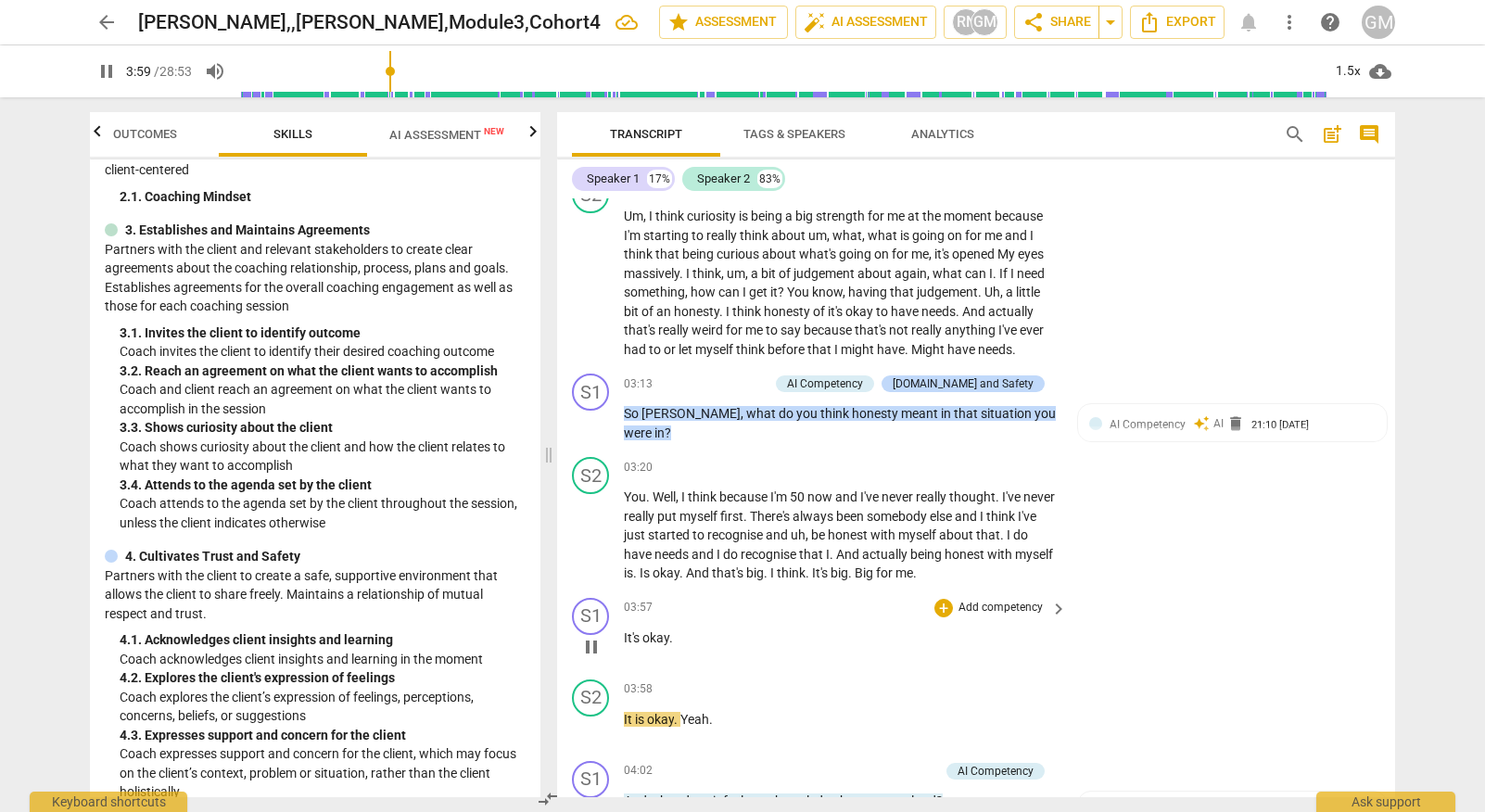
click at [588, 636] on span "pause" at bounding box center [590, 646] width 22 height 22
type input "240"
click at [994, 600] on p "Add competency" at bounding box center [1000, 608] width 88 height 17
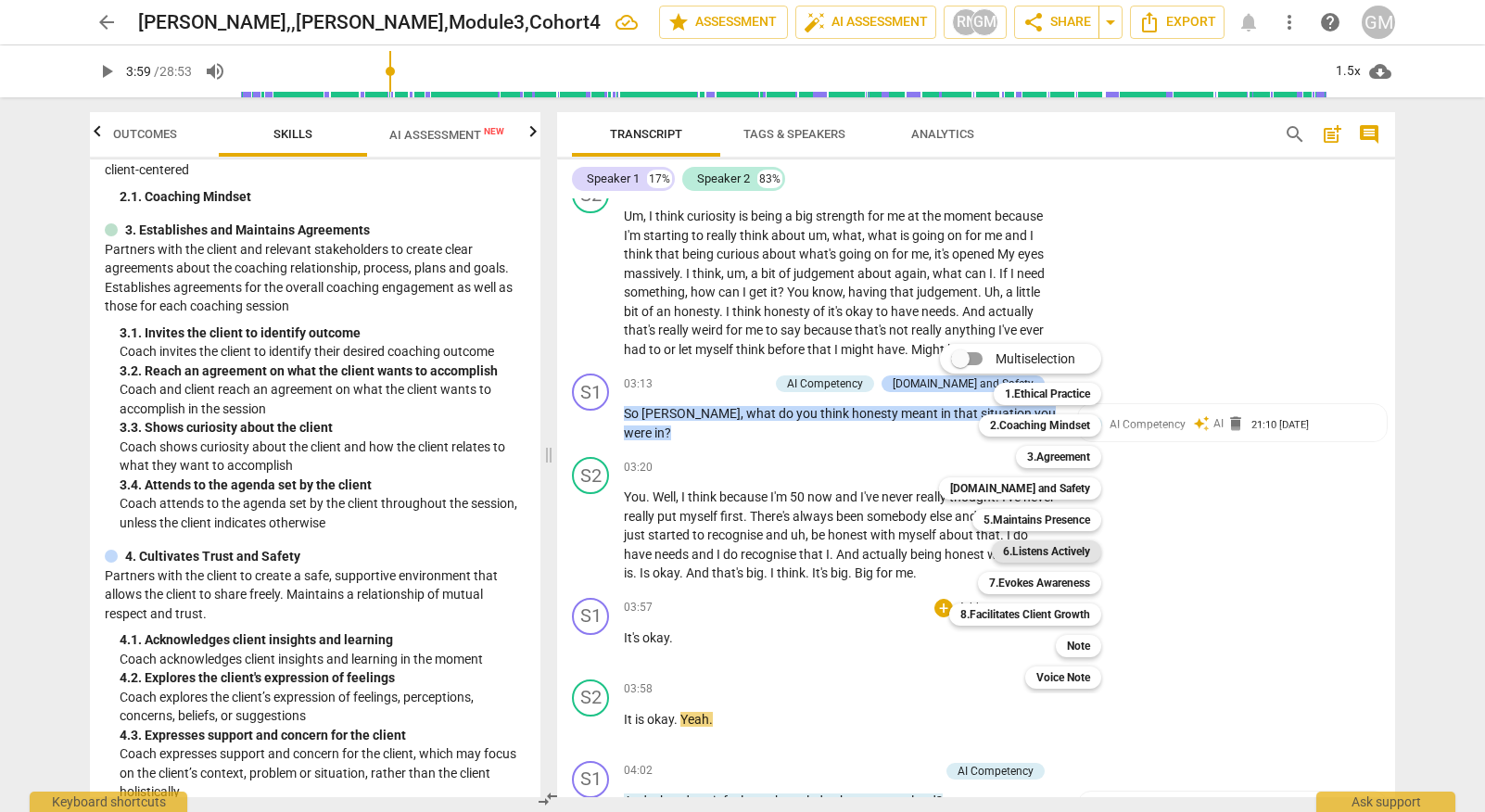
click at [1050, 554] on b "6.Listens Actively" at bounding box center [1046, 550] width 87 height 22
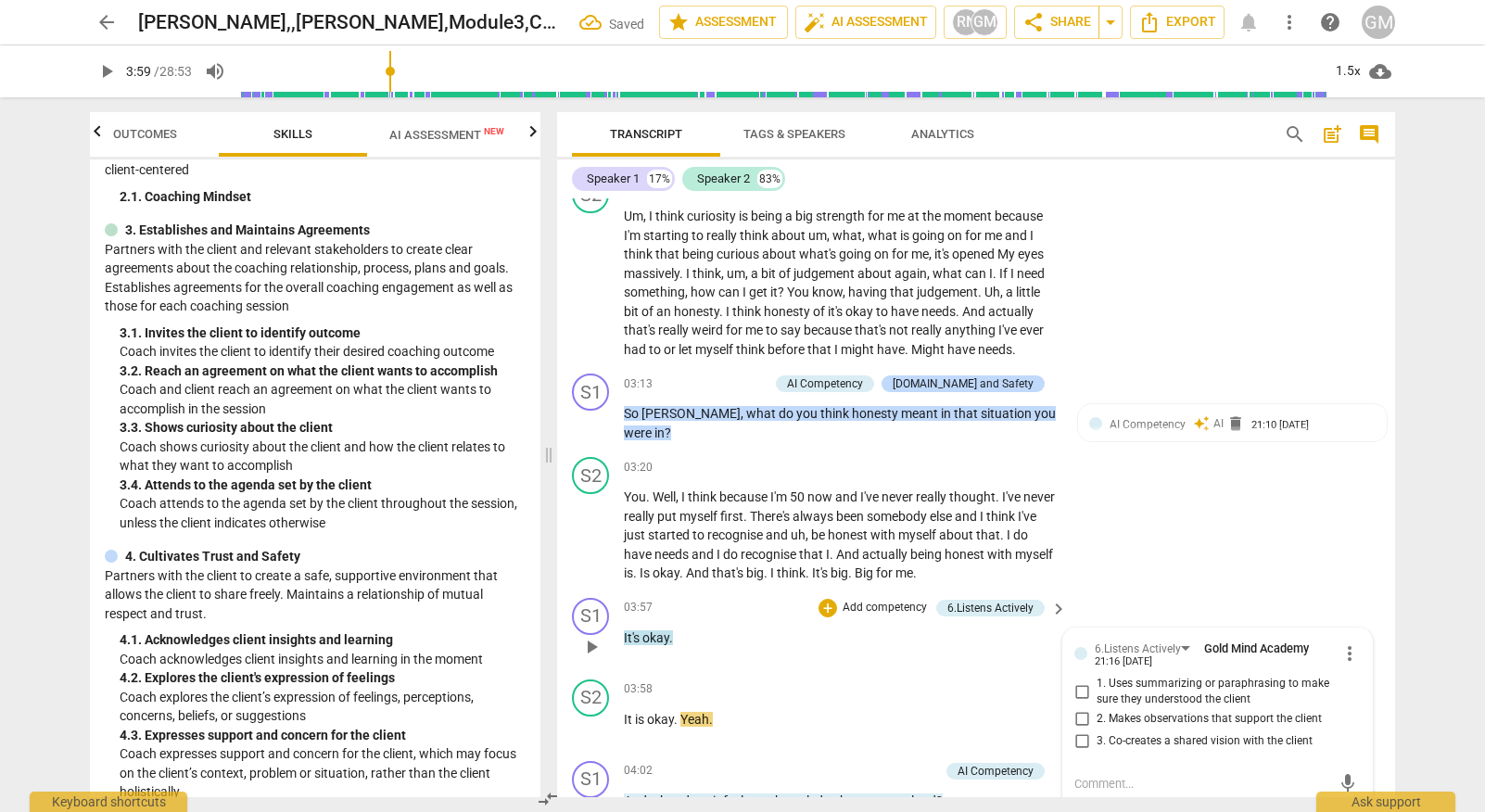
click at [1073, 680] on input "1. Uses summarizing or paraphrasing to make sure they understood the client" at bounding box center [1081, 691] width 29 height 22
checkbox input "true"
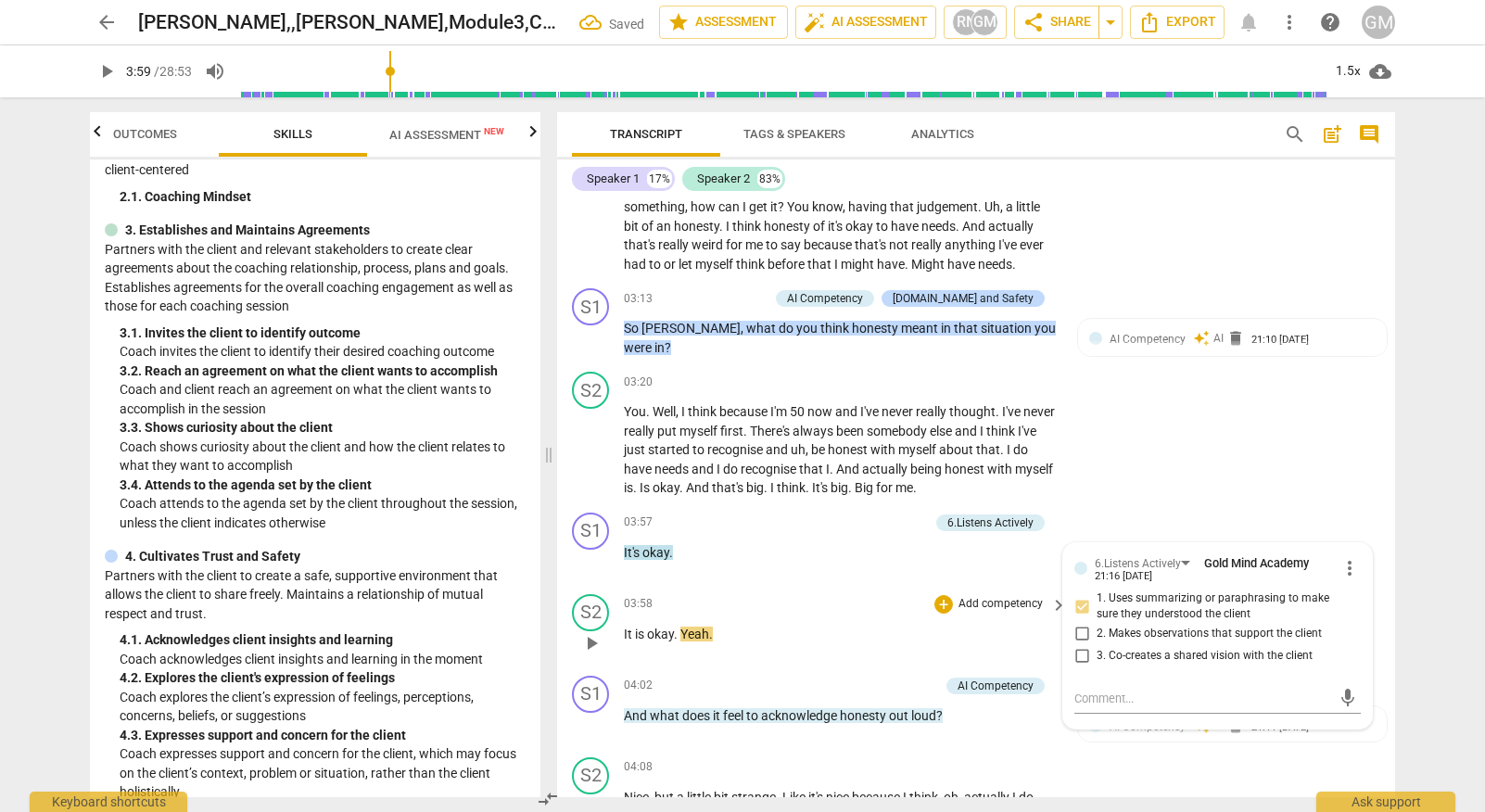
scroll to position [2817, 0]
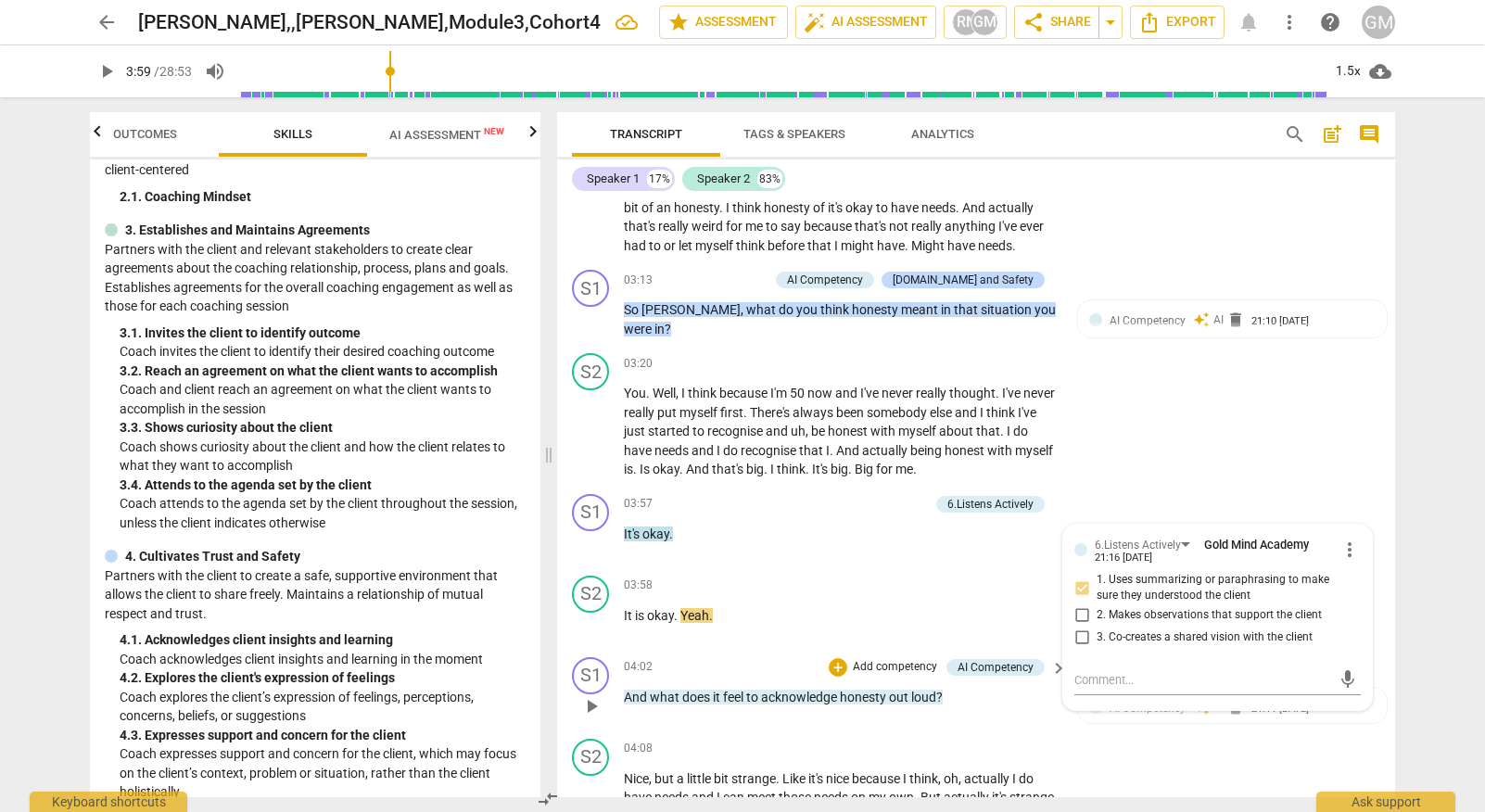
click at [892, 659] on p "Add competency" at bounding box center [895, 667] width 88 height 17
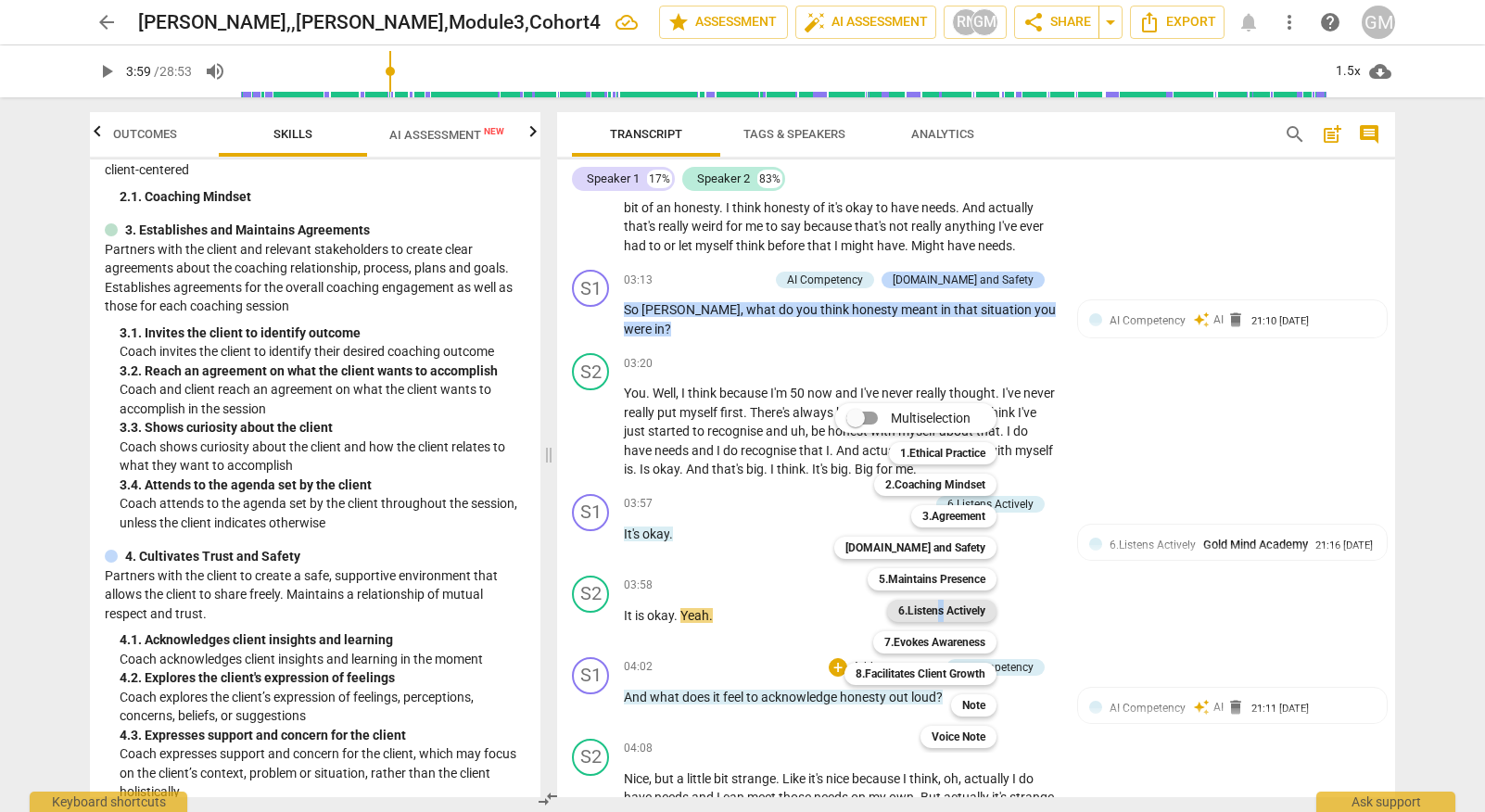
click at [940, 613] on b "6.Listens Actively" at bounding box center [942, 610] width 87 height 22
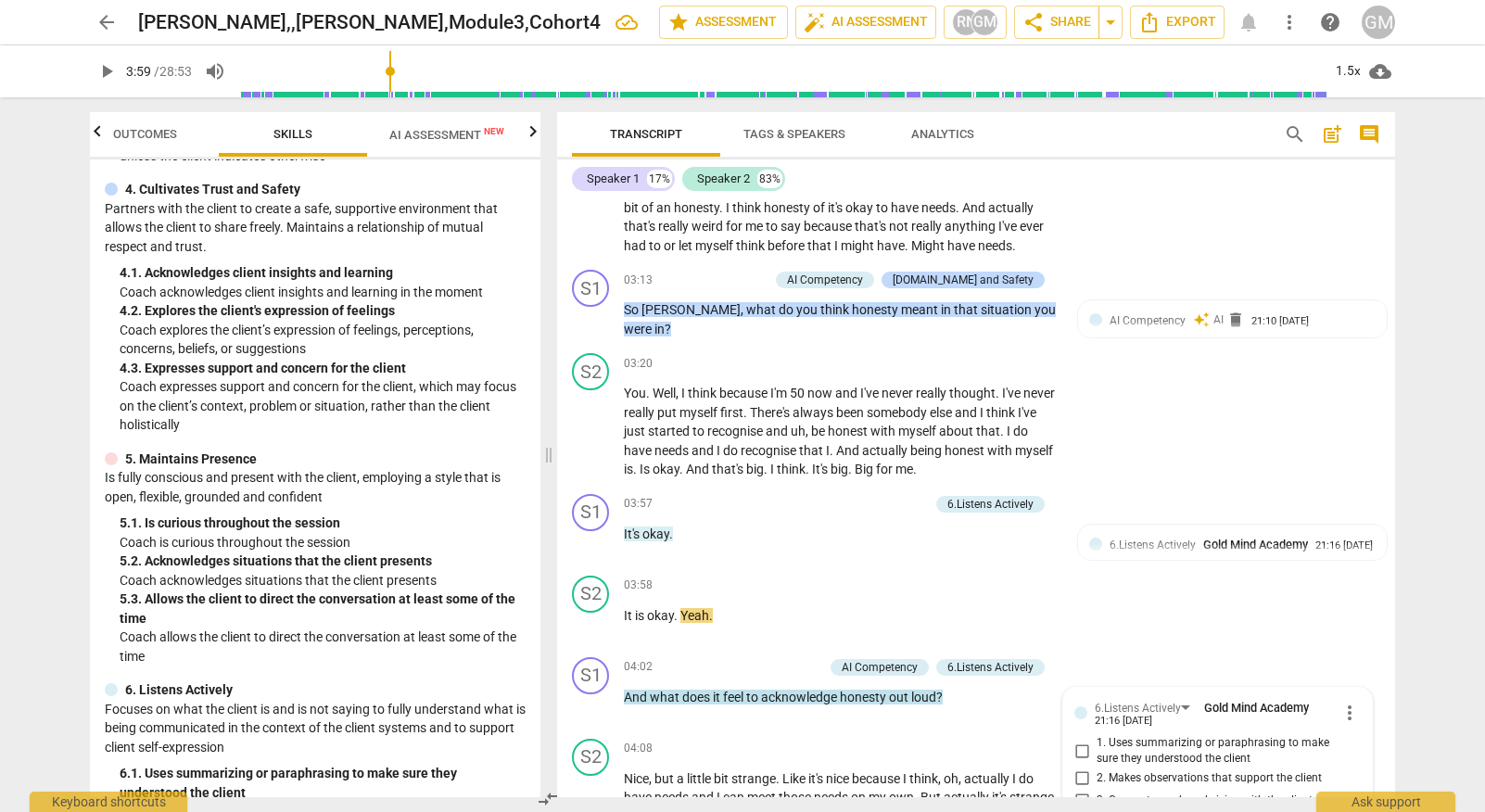
scroll to position [555, 0]
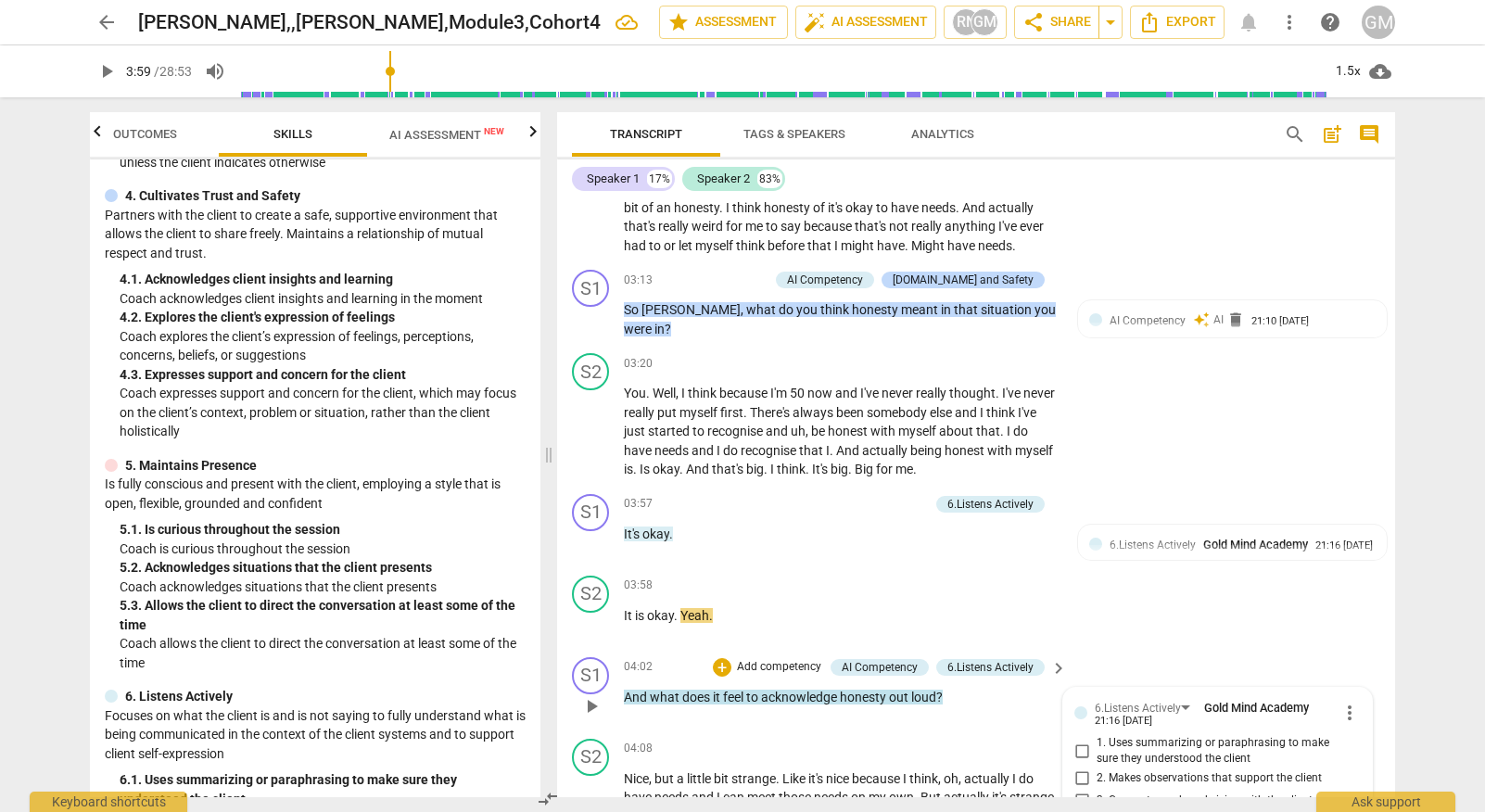
click at [1342, 701] on span "more_vert" at bounding box center [1349, 712] width 22 height 22
drag, startPoint x: 1368, startPoint y: 655, endPoint x: 958, endPoint y: 546, distance: 424.2
click at [1368, 655] on li "Delete" at bounding box center [1363, 656] width 63 height 35
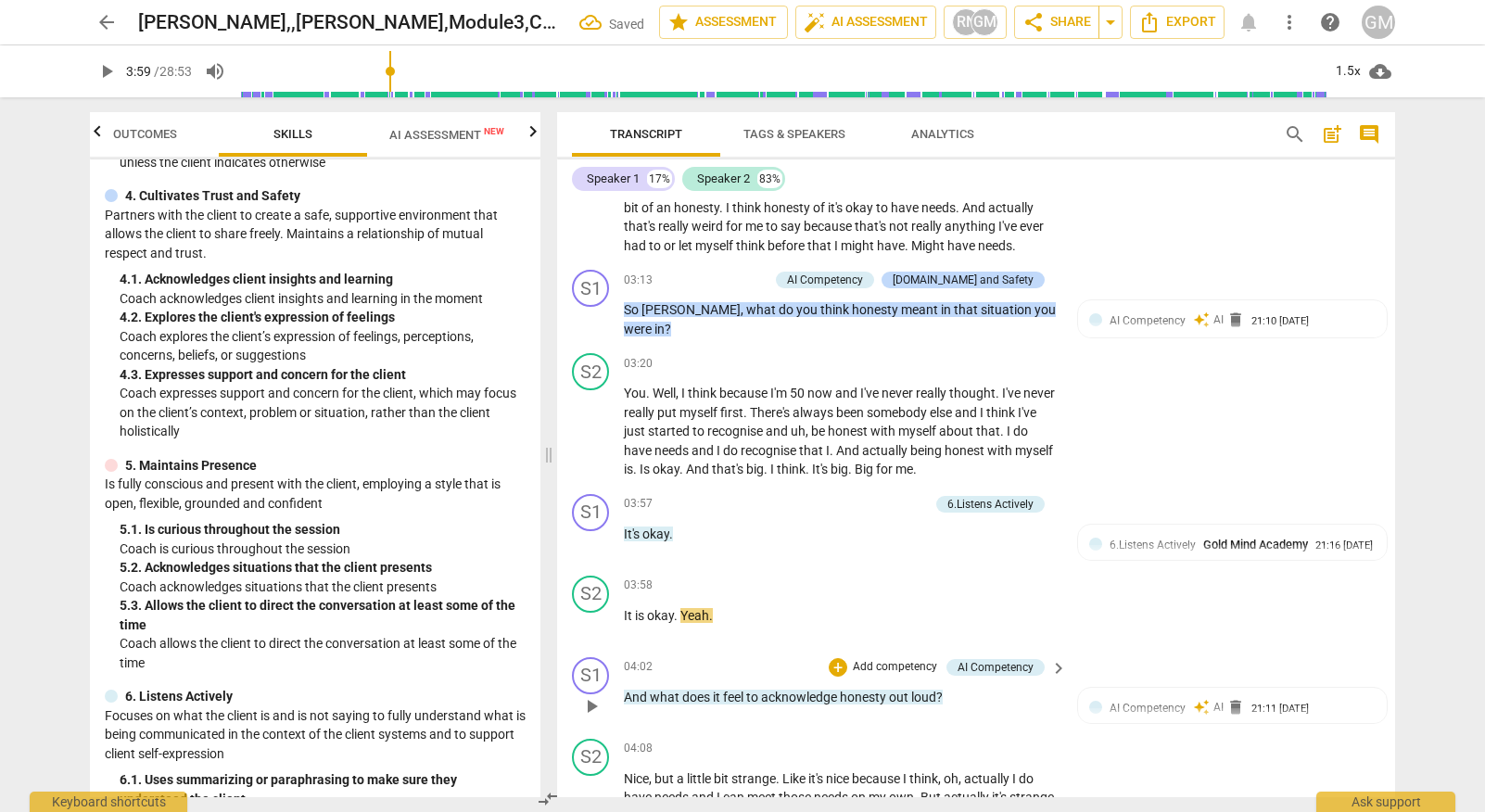
click at [878, 659] on p "Add competency" at bounding box center [895, 667] width 88 height 17
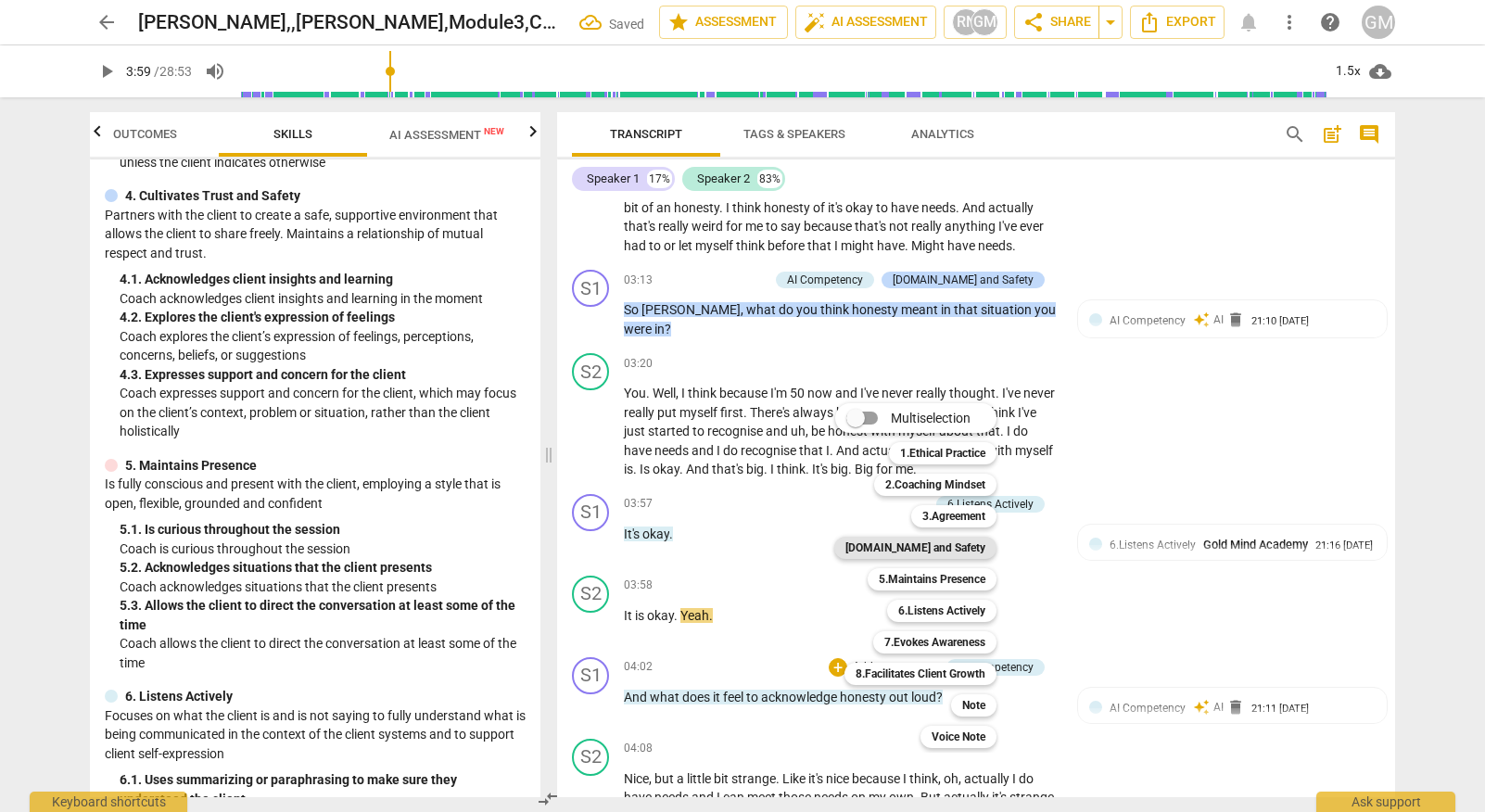
click at [948, 550] on b "[DOMAIN_NAME] and Safety" at bounding box center [915, 547] width 140 height 22
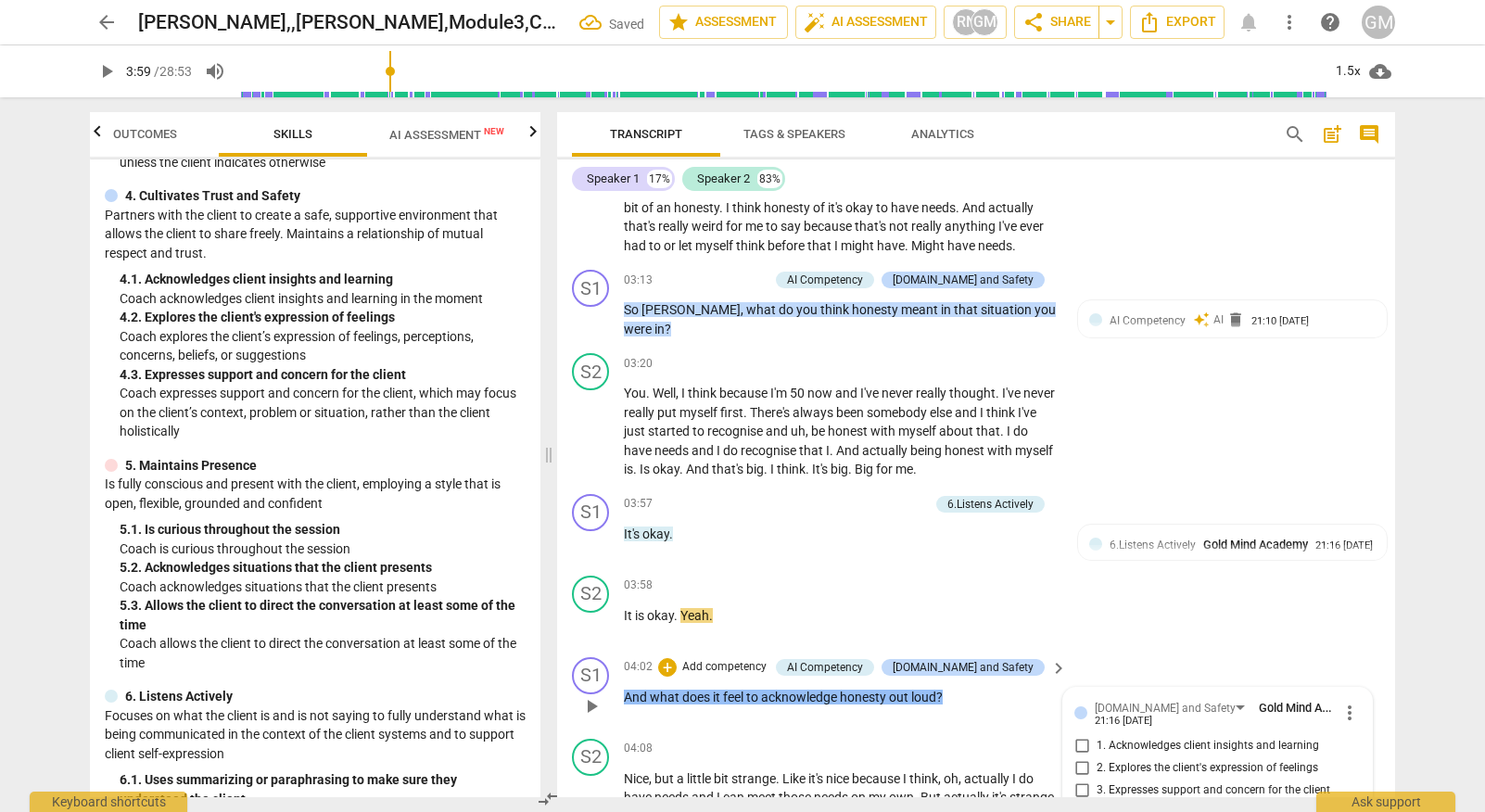
scroll to position [2813, 0]
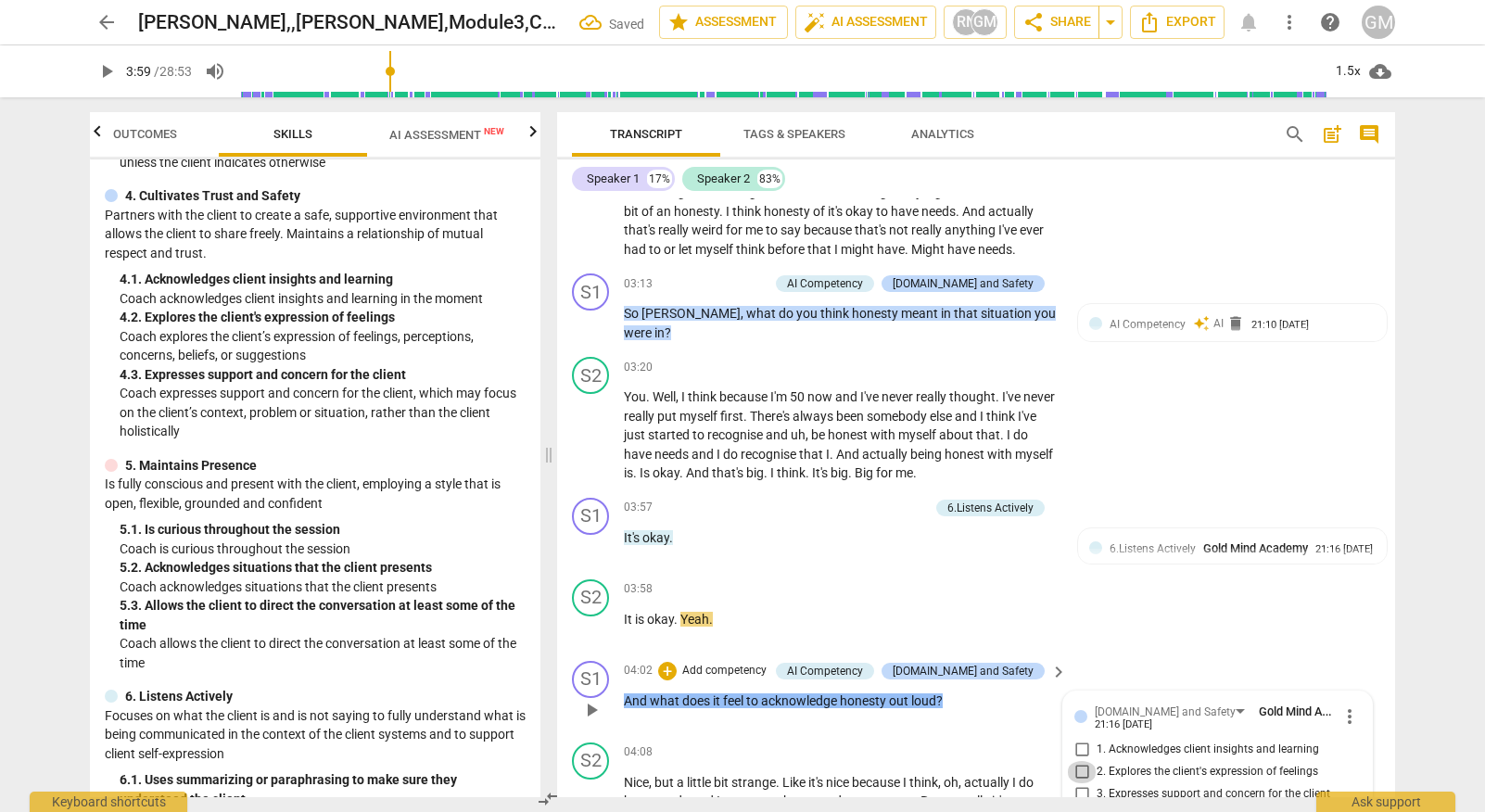
click at [1078, 761] on input "2. Explores the client's expression of feelings" at bounding box center [1081, 771] width 29 height 22
checkbox input "true"
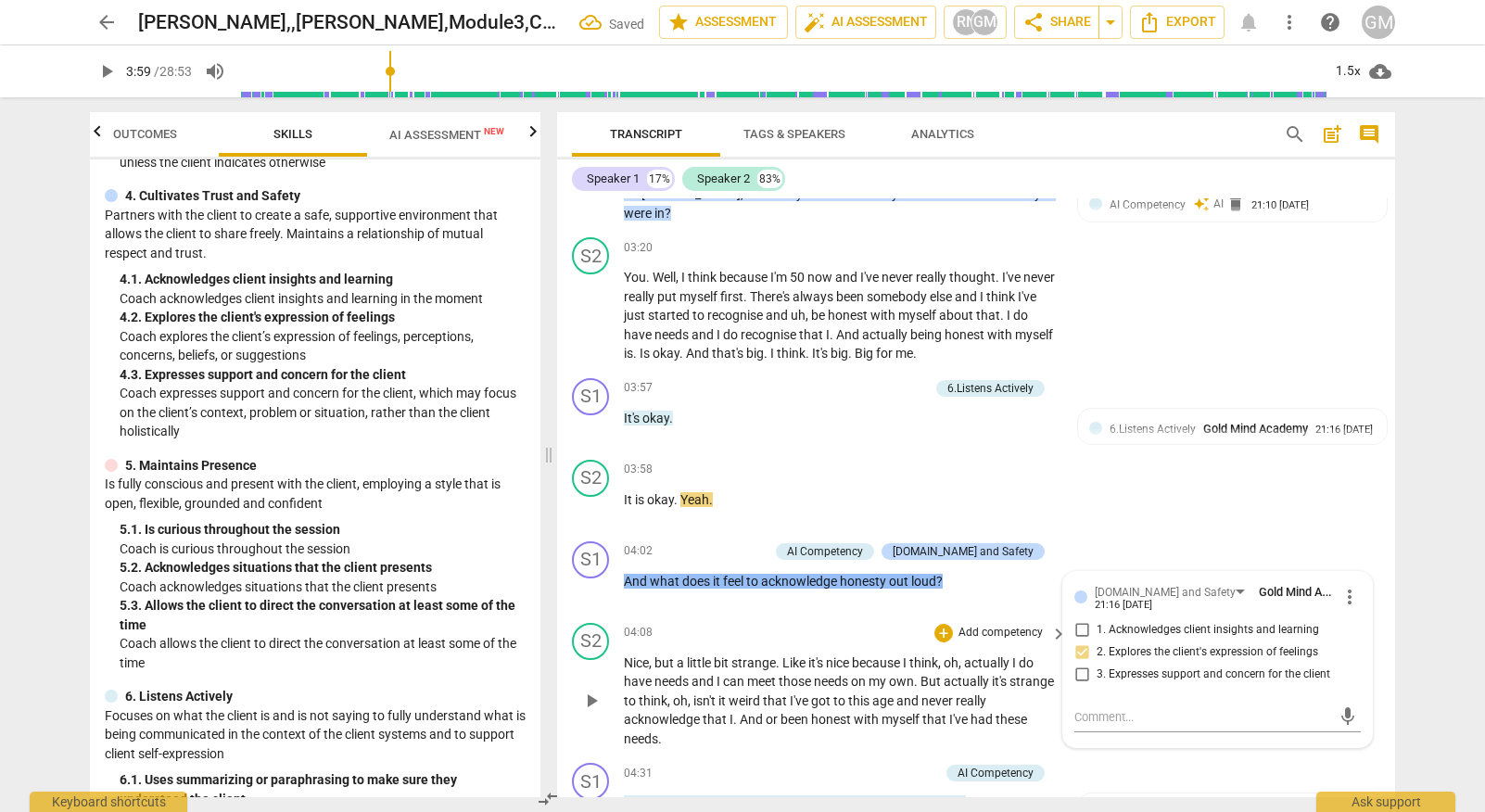
scroll to position [2937, 0]
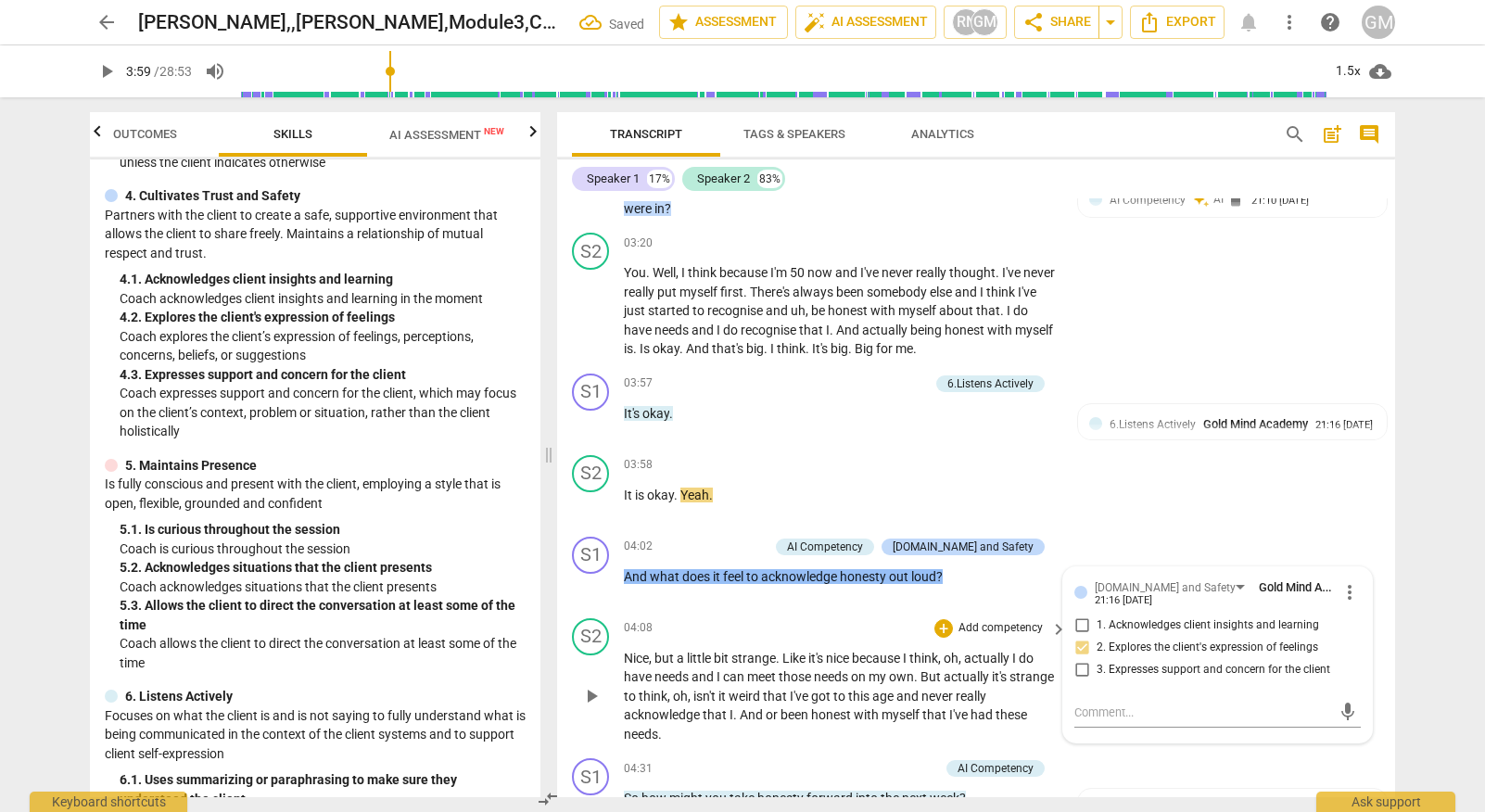
click at [594, 685] on span "play_arrow" at bounding box center [590, 695] width 22 height 22
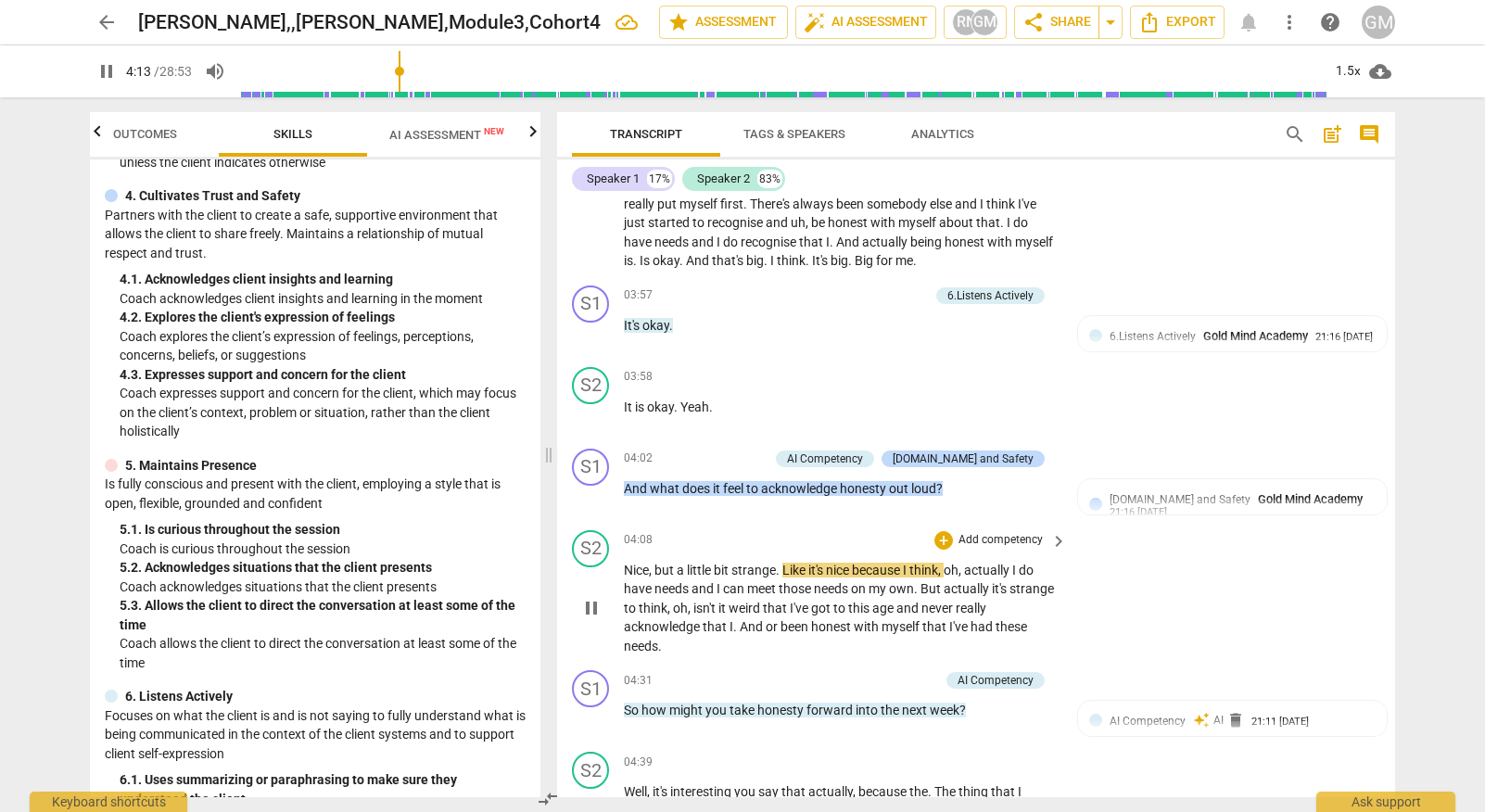
scroll to position [3033, 0]
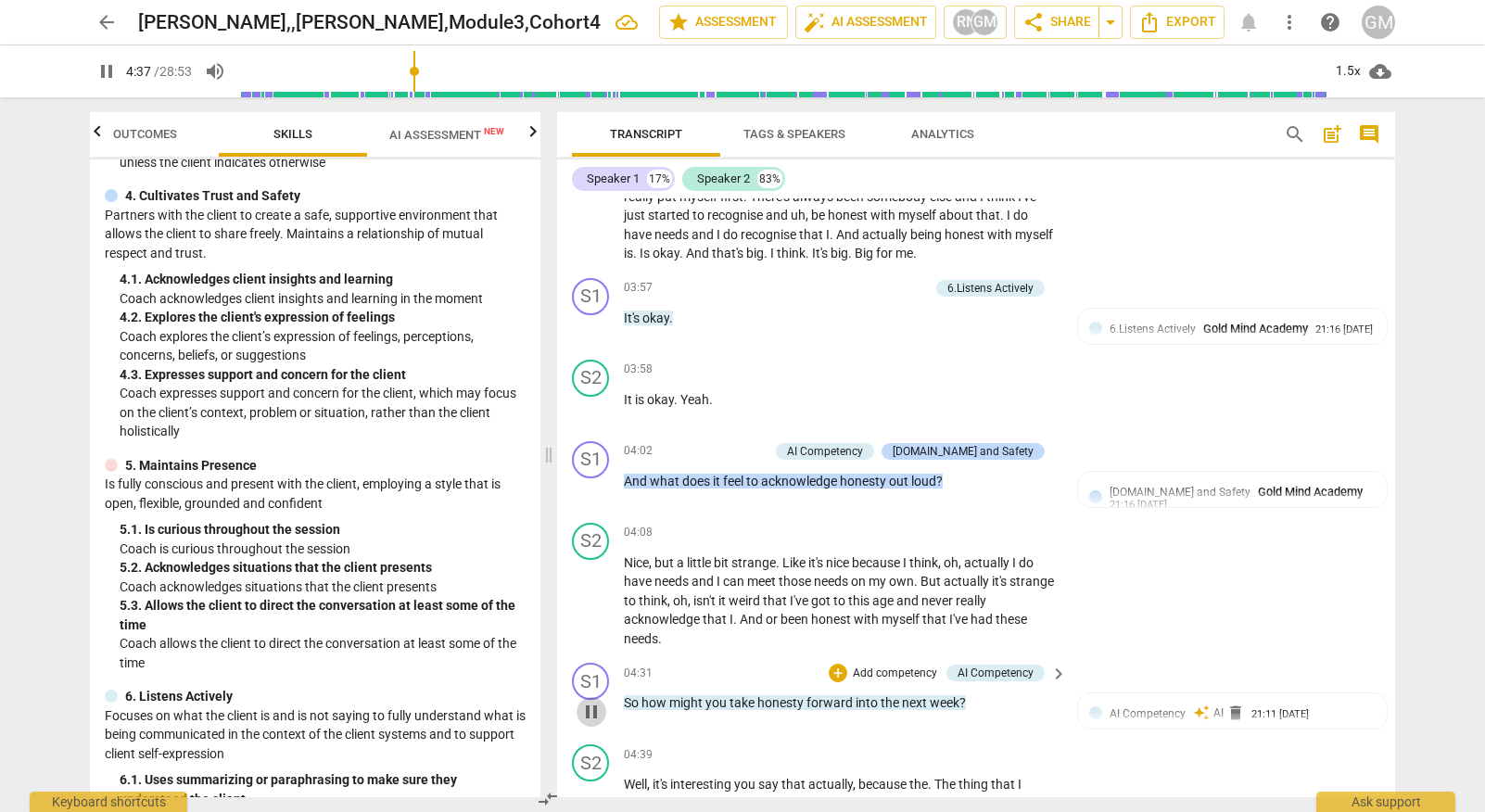
click at [586, 700] on span "pause" at bounding box center [590, 711] width 22 height 22
type input "278"
click at [892, 665] on p "Add competency" at bounding box center [895, 674] width 88 height 17
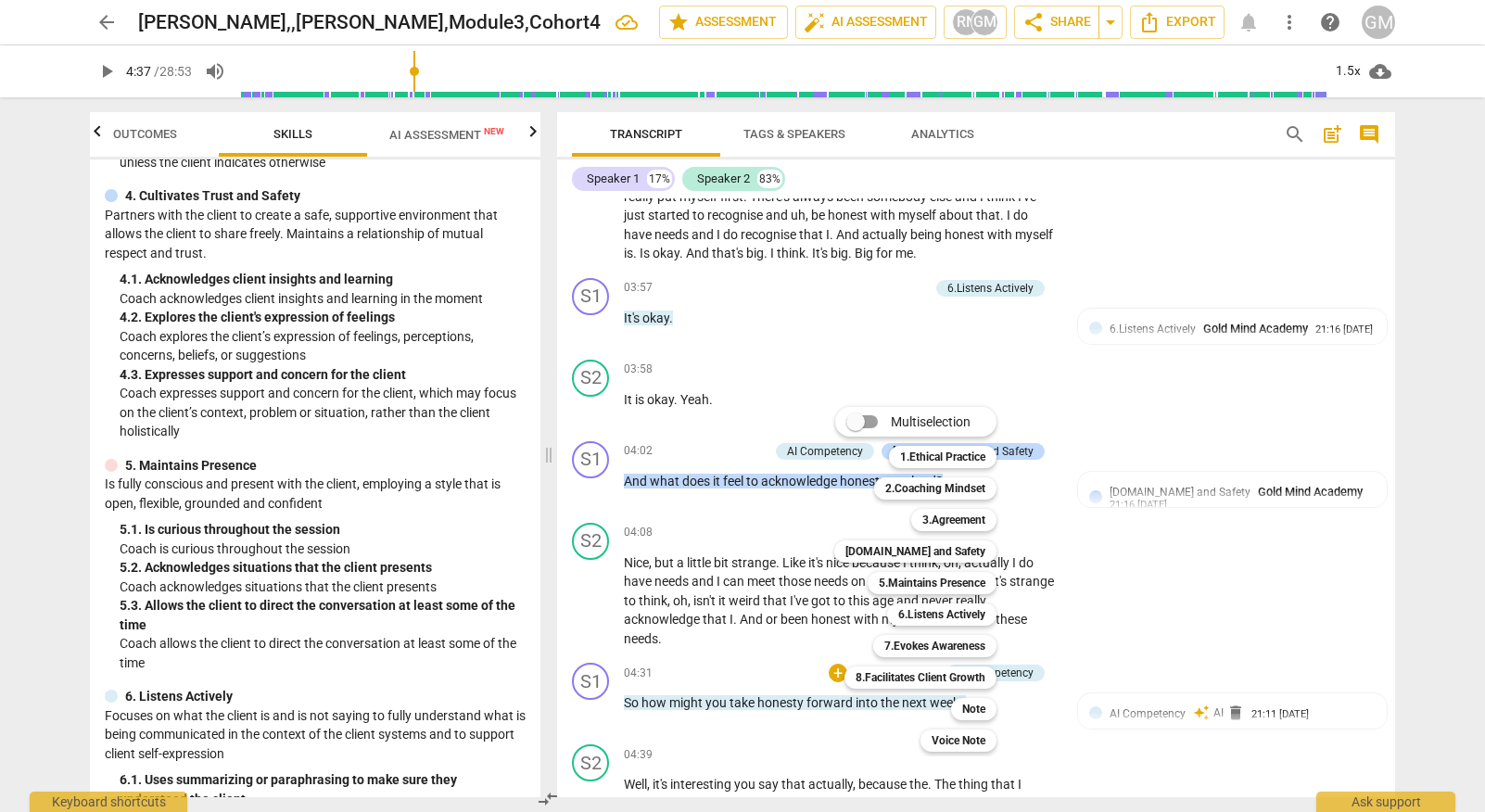
drag, startPoint x: 532, startPoint y: 486, endPoint x: 534, endPoint y: 523, distance: 37.1
click at [534, 523] on div at bounding box center [742, 406] width 1485 height 812
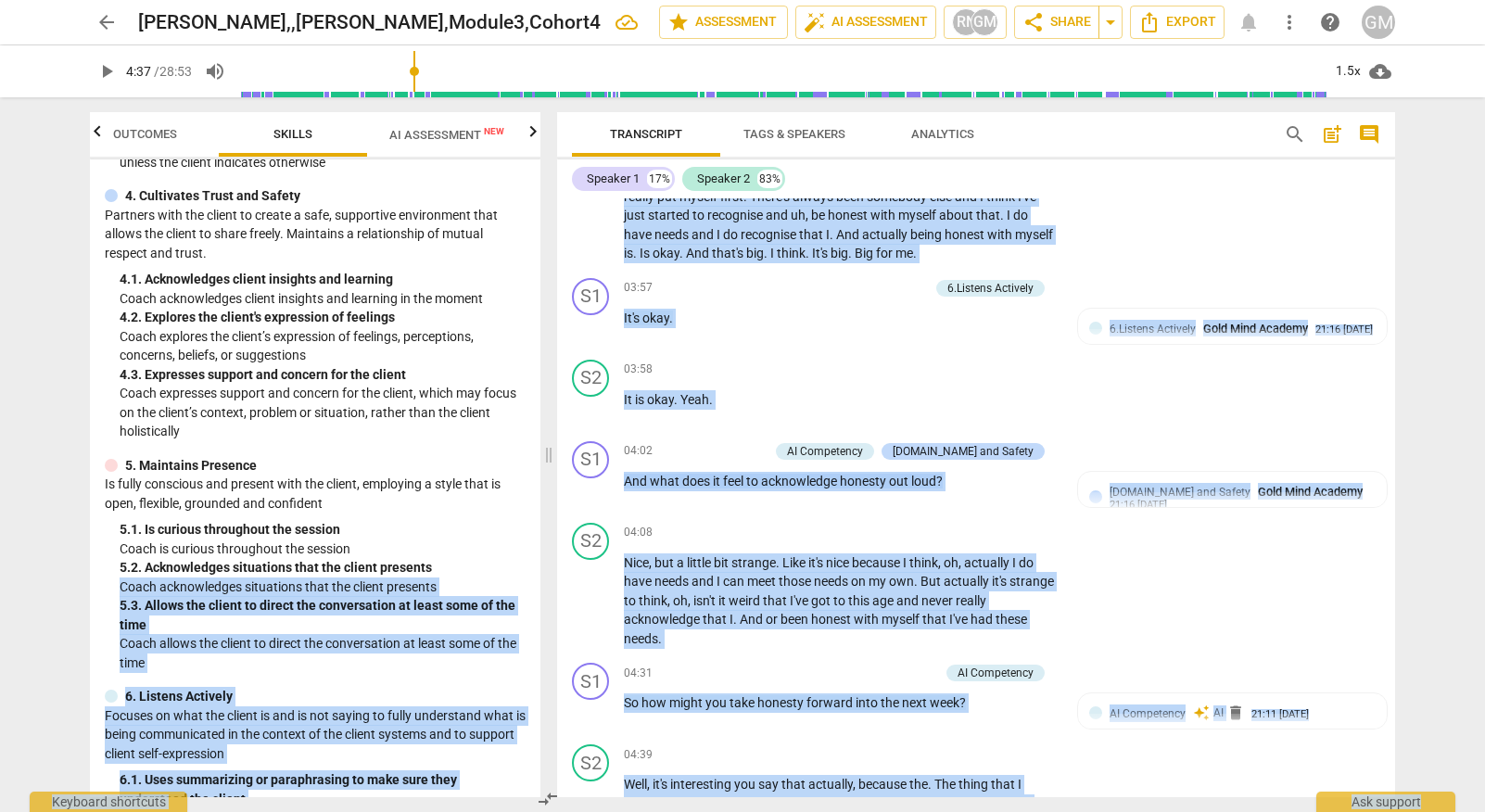
drag, startPoint x: 542, startPoint y: 517, endPoint x: 534, endPoint y: 542, distance: 26.2
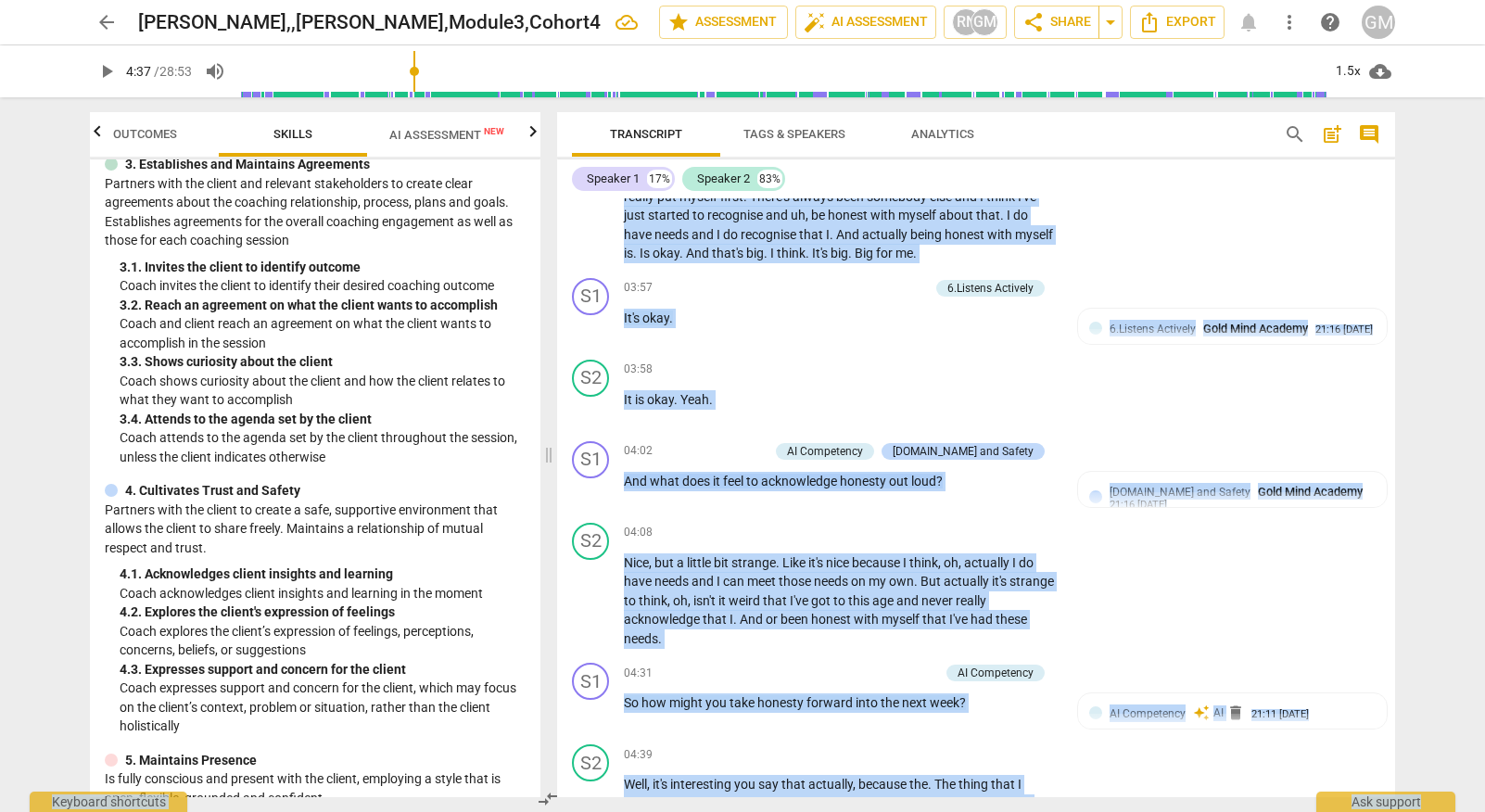
scroll to position [205, 0]
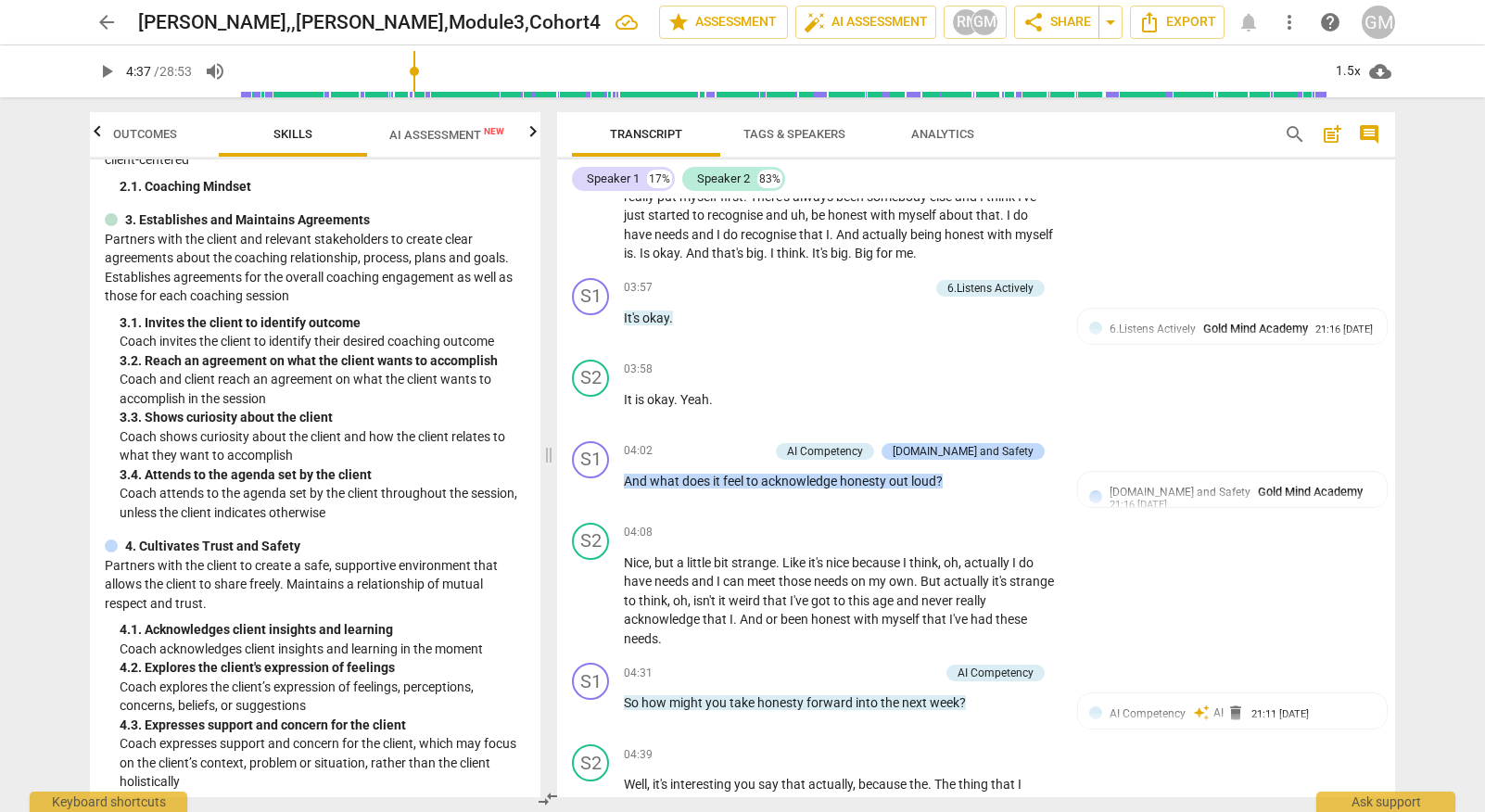
click at [480, 465] on div "3. 4. Attends to the agenda set by the client" at bounding box center [322, 475] width 406 height 20
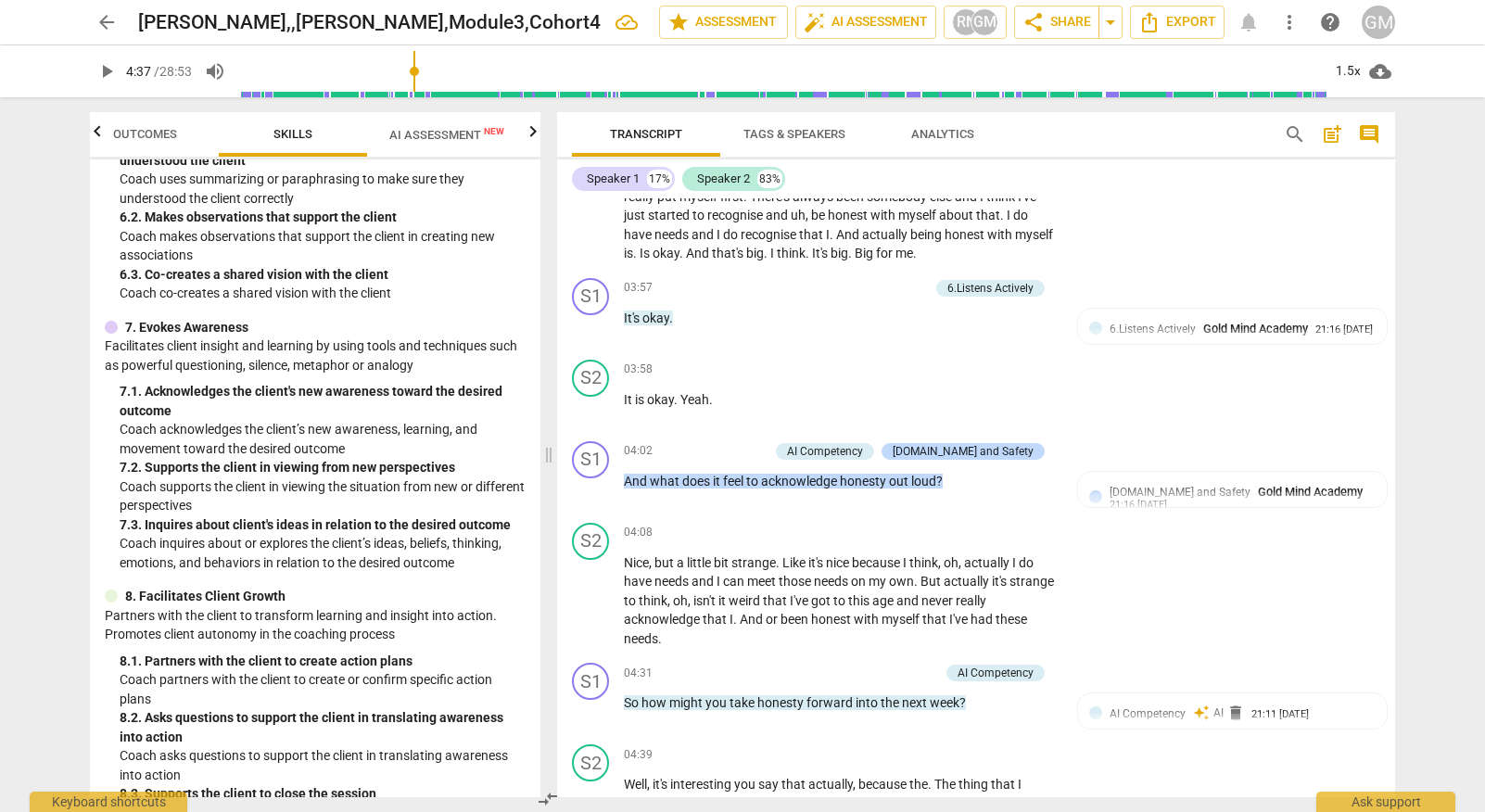
scroll to position [0, 0]
click at [876, 665] on p "Add competency" at bounding box center [895, 674] width 88 height 17
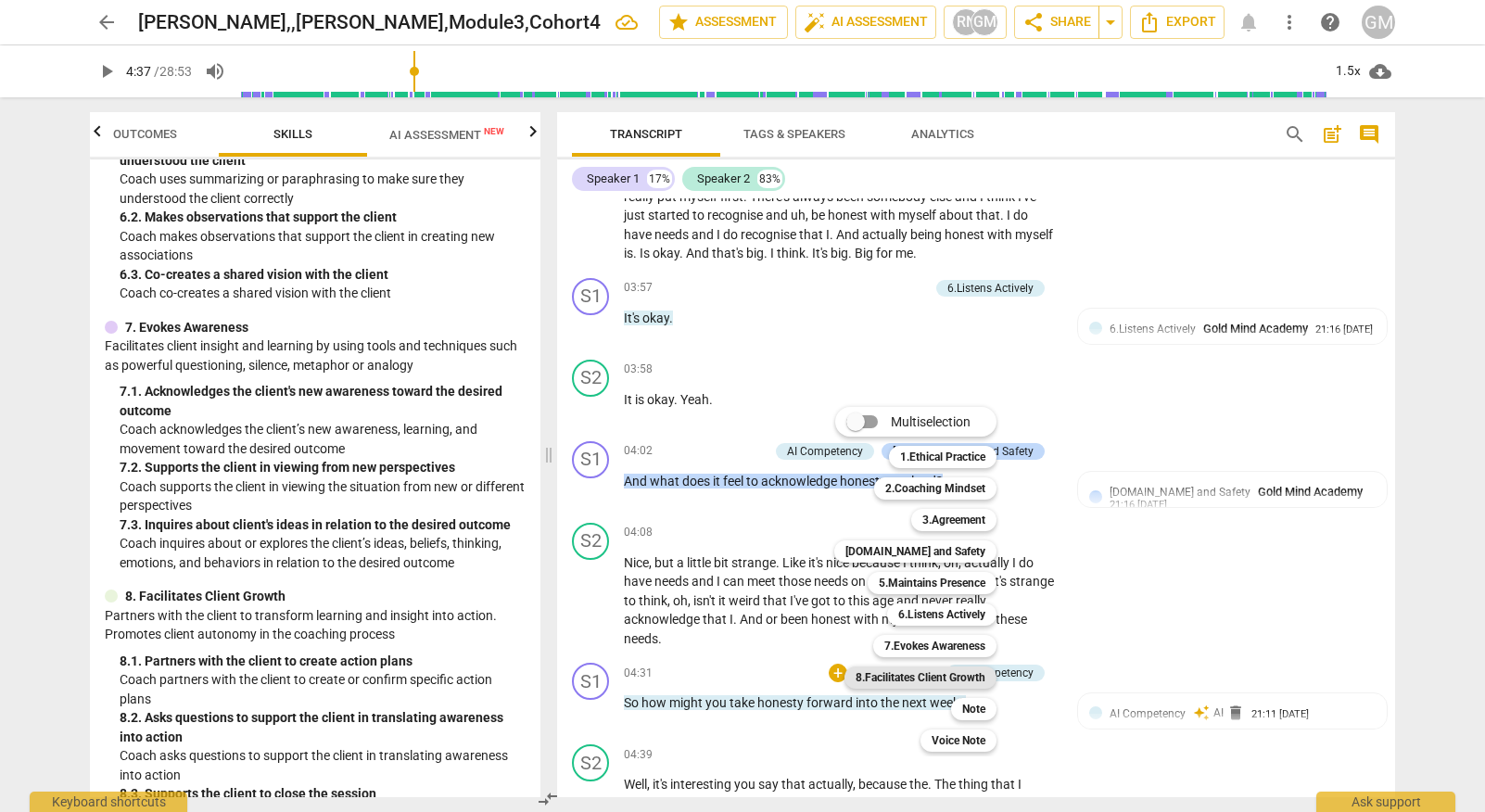
click at [947, 671] on b "8.Facilitates Client Growth" at bounding box center [920, 677] width 130 height 22
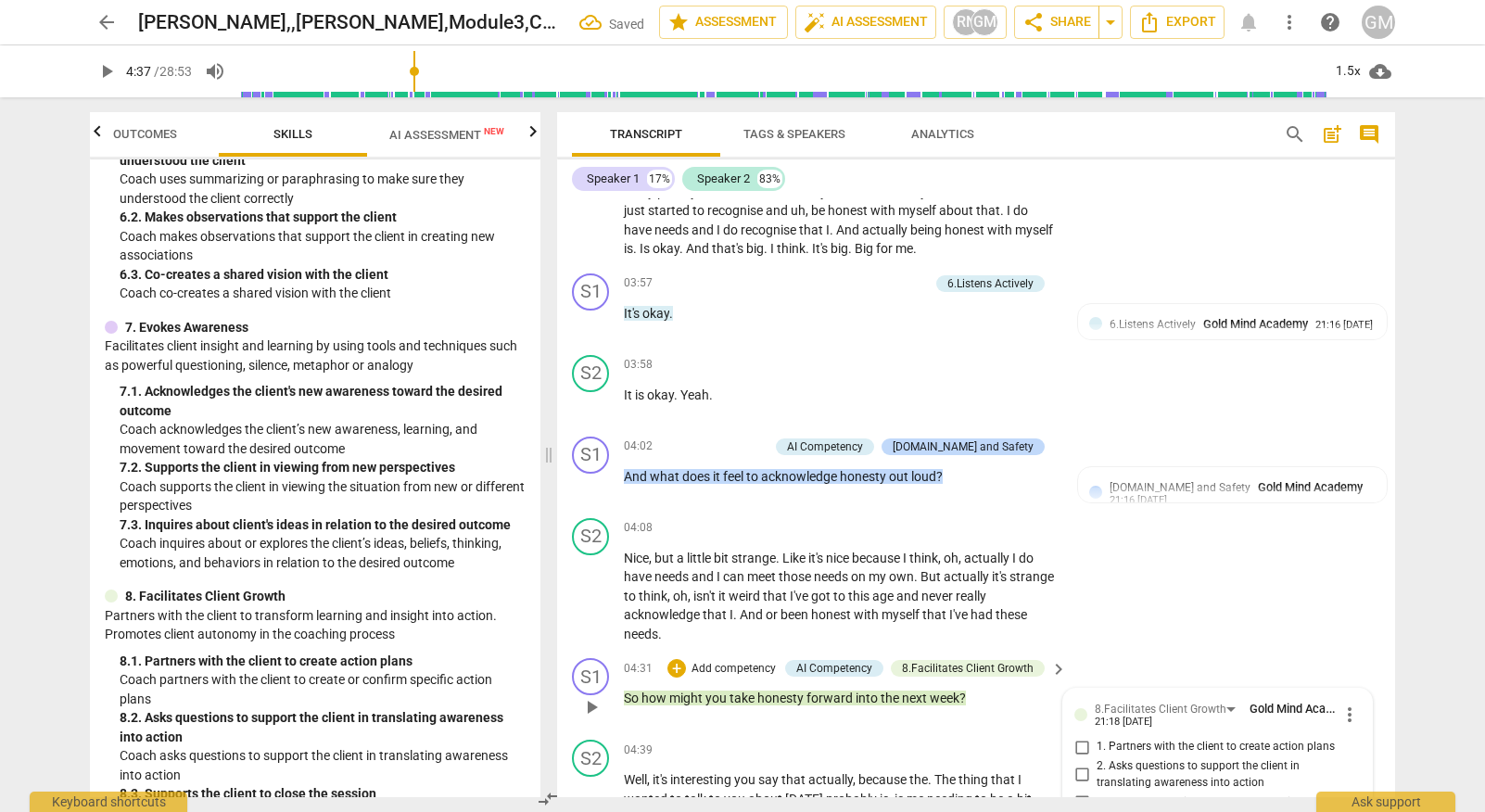
click at [1067, 764] on input "2. Asks questions to support the client in translating awareness into action" at bounding box center [1081, 774] width 29 height 22
checkbox input "true"
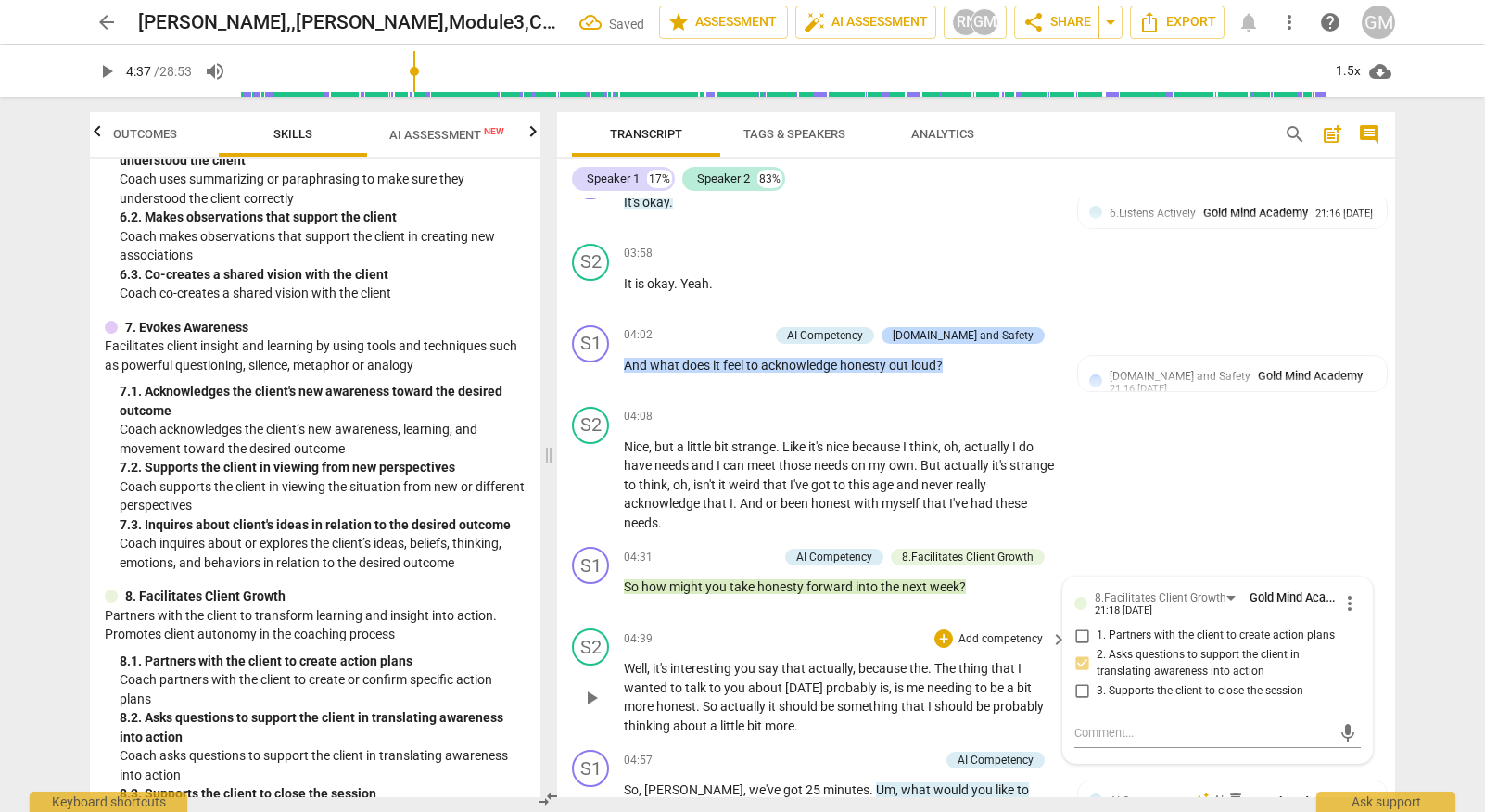
scroll to position [3183, 0]
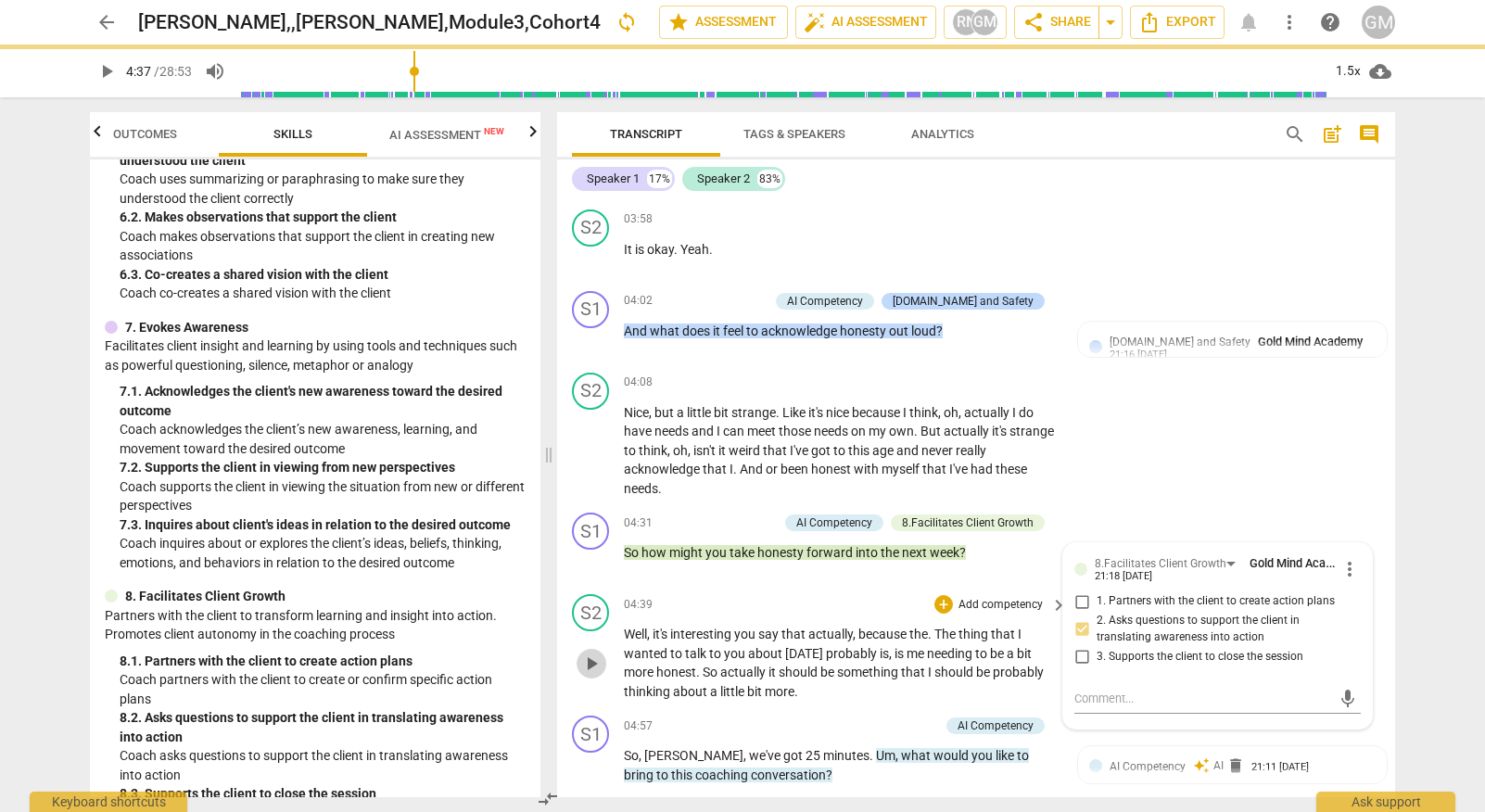
click at [597, 652] on span "play_arrow" at bounding box center [590, 662] width 22 height 22
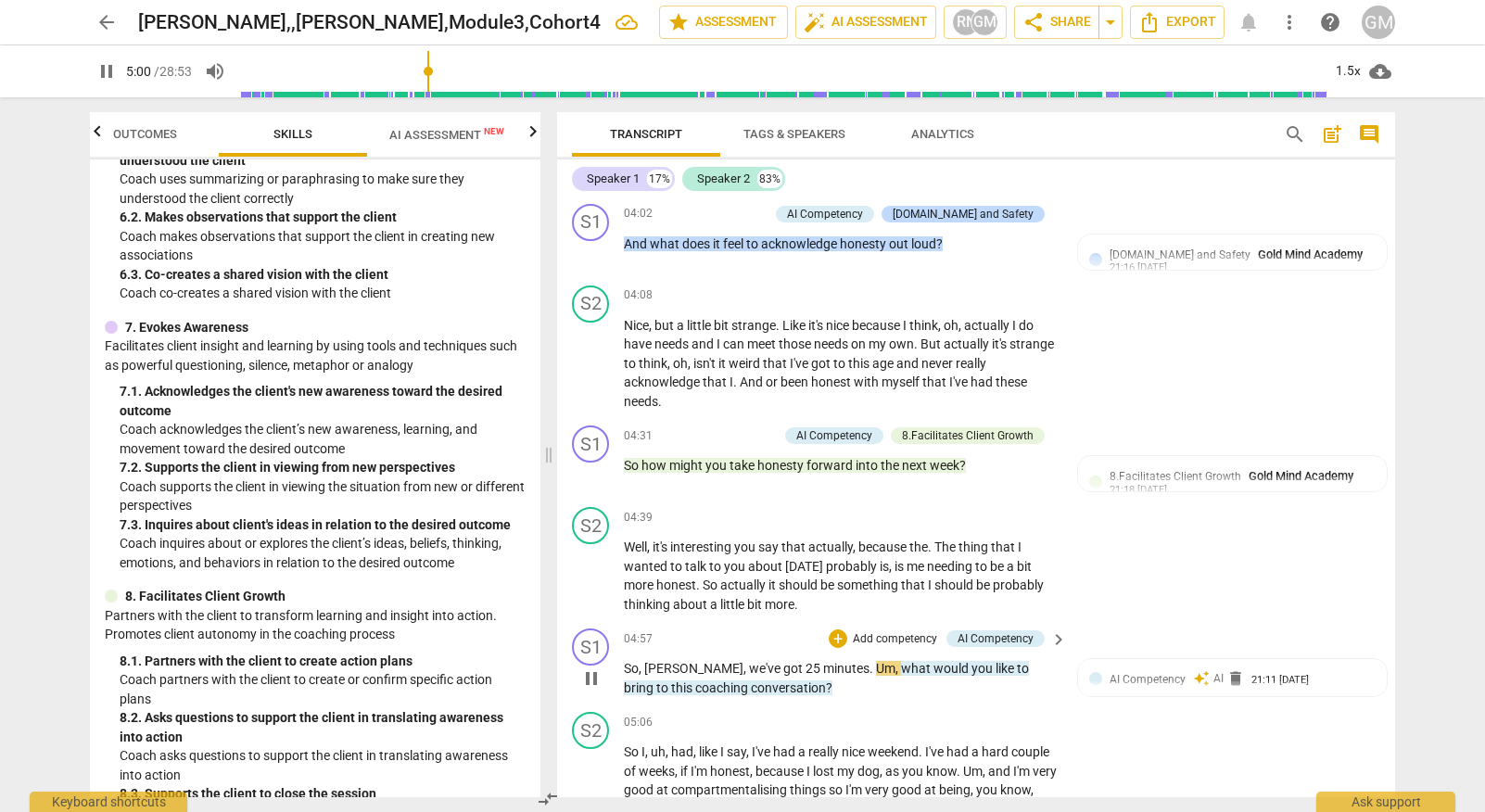
scroll to position [3274, 0]
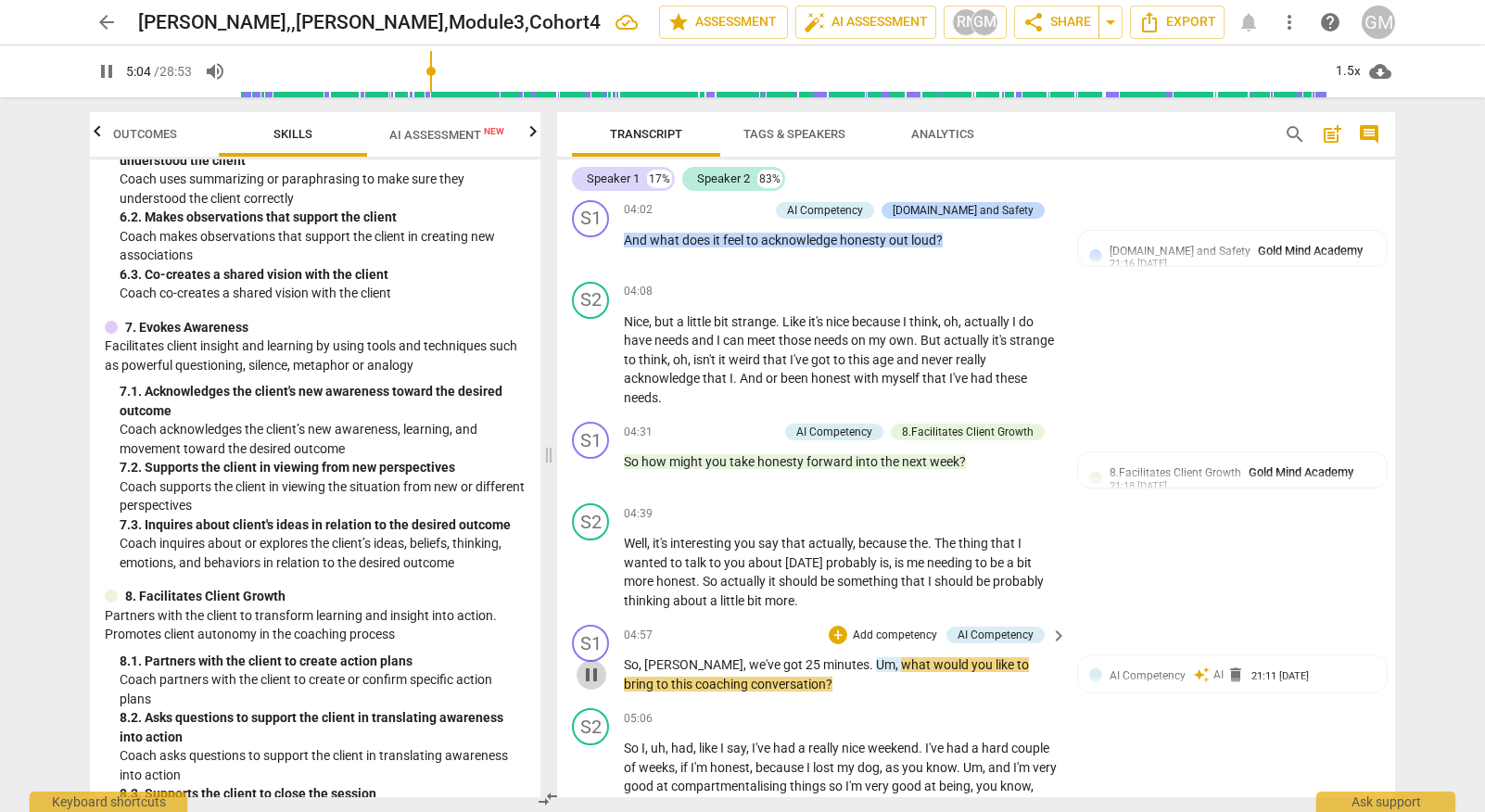
click at [593, 663] on span "pause" at bounding box center [590, 674] width 22 height 22
type input "305"
click at [896, 628] on p "Add competency" at bounding box center [895, 637] width 88 height 17
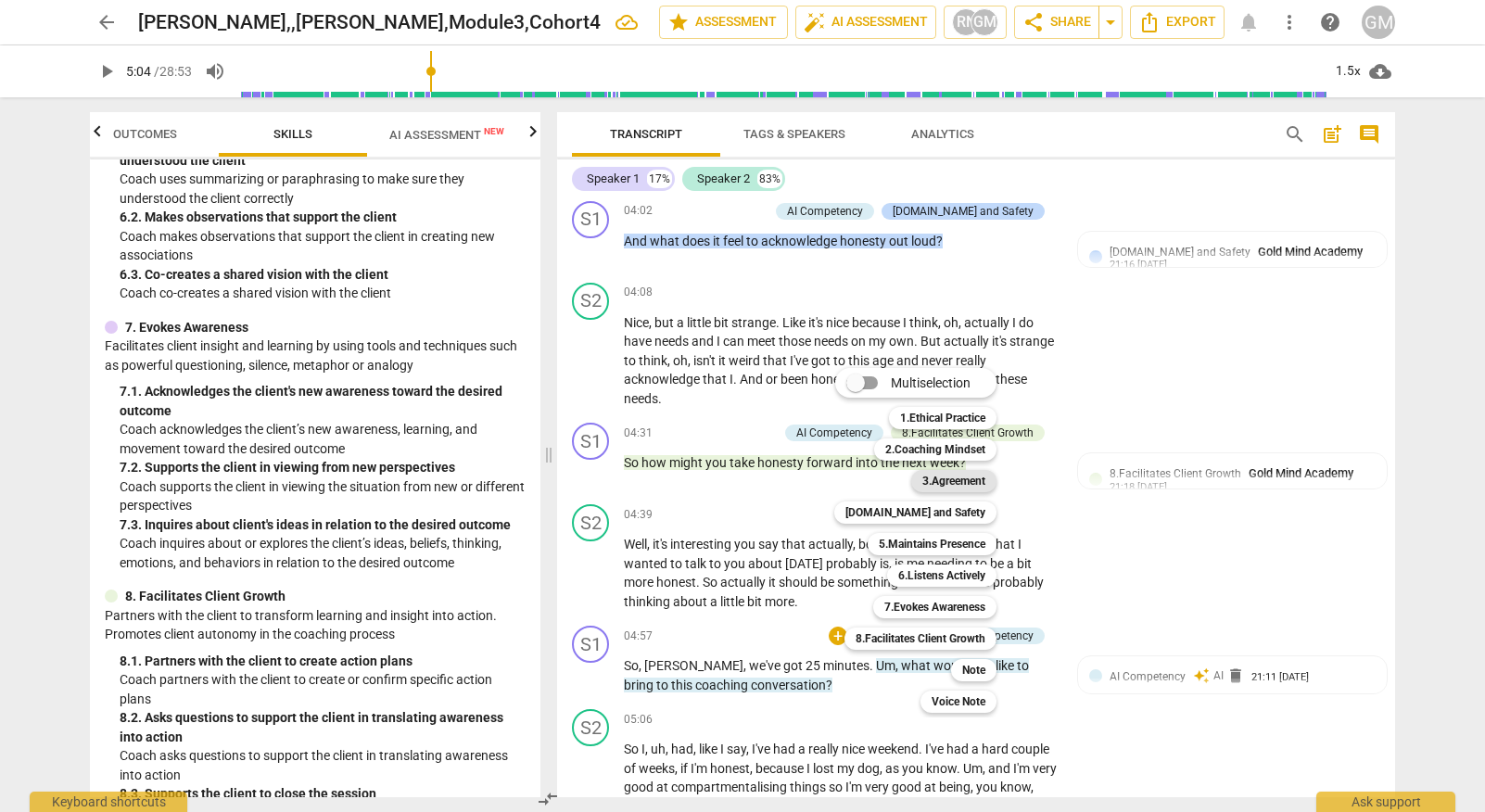
click at [955, 484] on b "3.Agreement" at bounding box center [953, 480] width 63 height 22
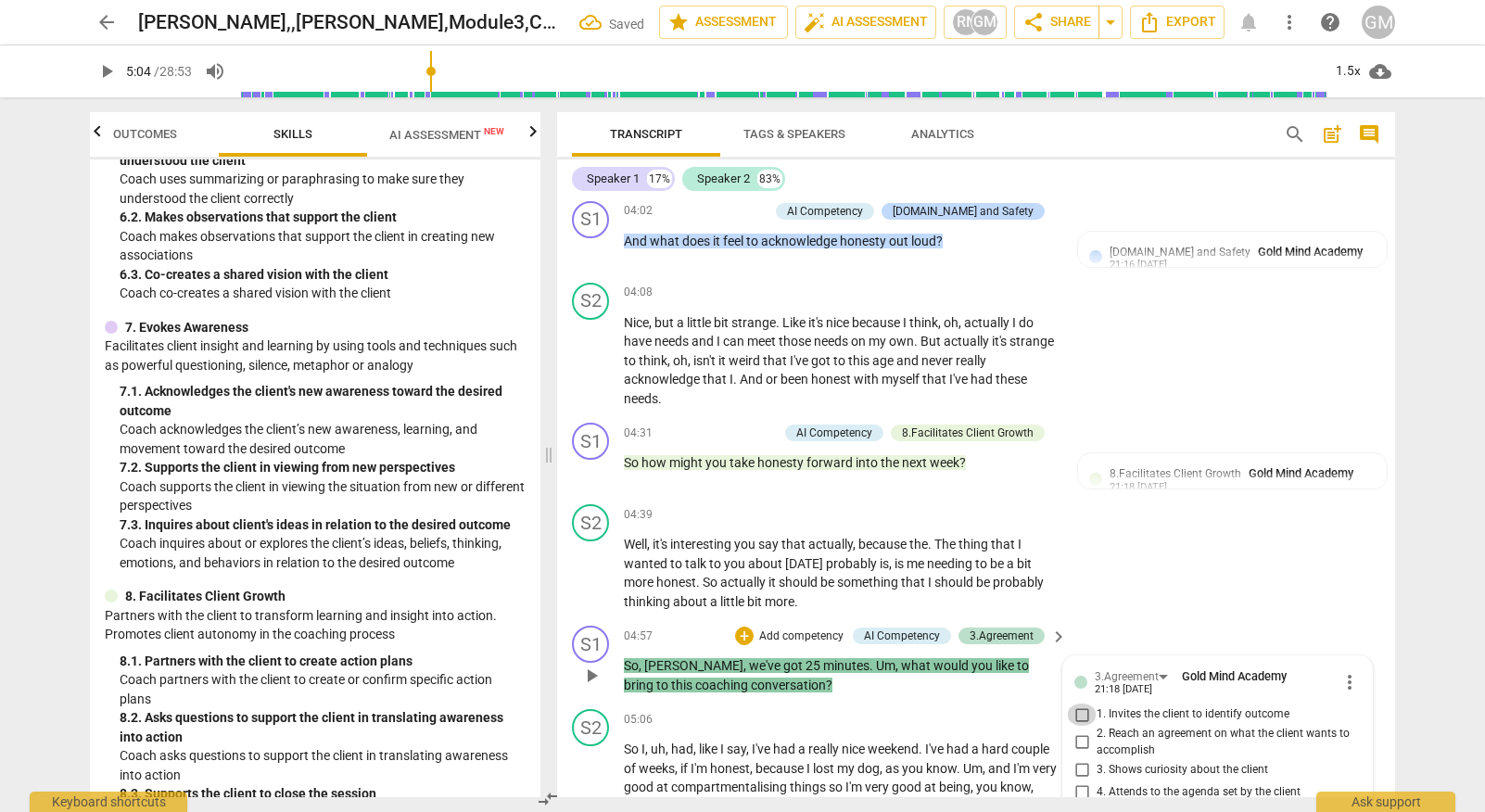
click at [1069, 703] on input "1. Invites the client to identify outcome" at bounding box center [1081, 713] width 29 height 22
checkbox input "true"
drag, startPoint x: 1126, startPoint y: 737, endPoint x: 1149, endPoint y: 743, distance: 23.8
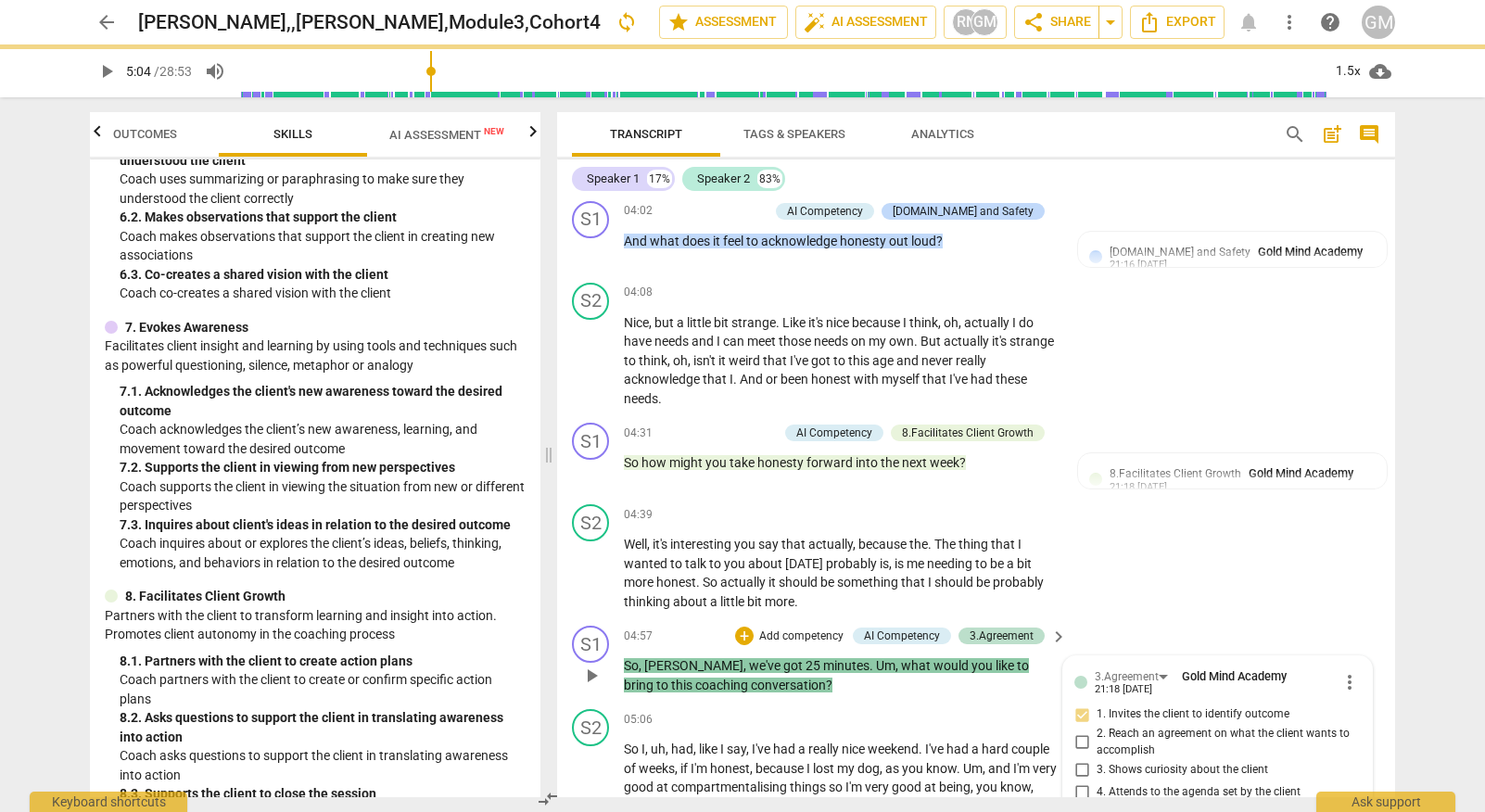
type textarea "T"
type textarea "TI"
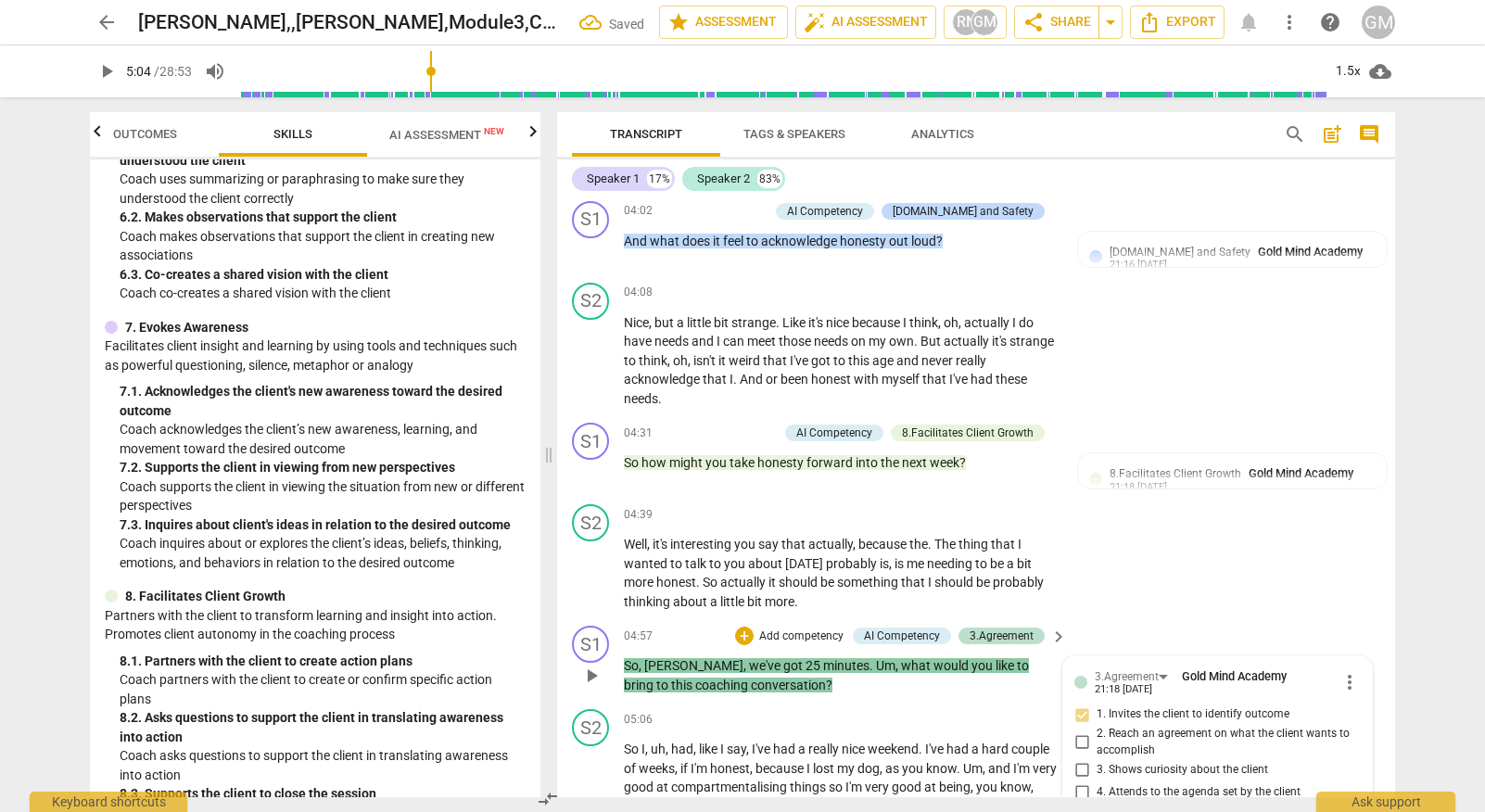
type textarea "[PERSON_NAME]"
type textarea "TIME"
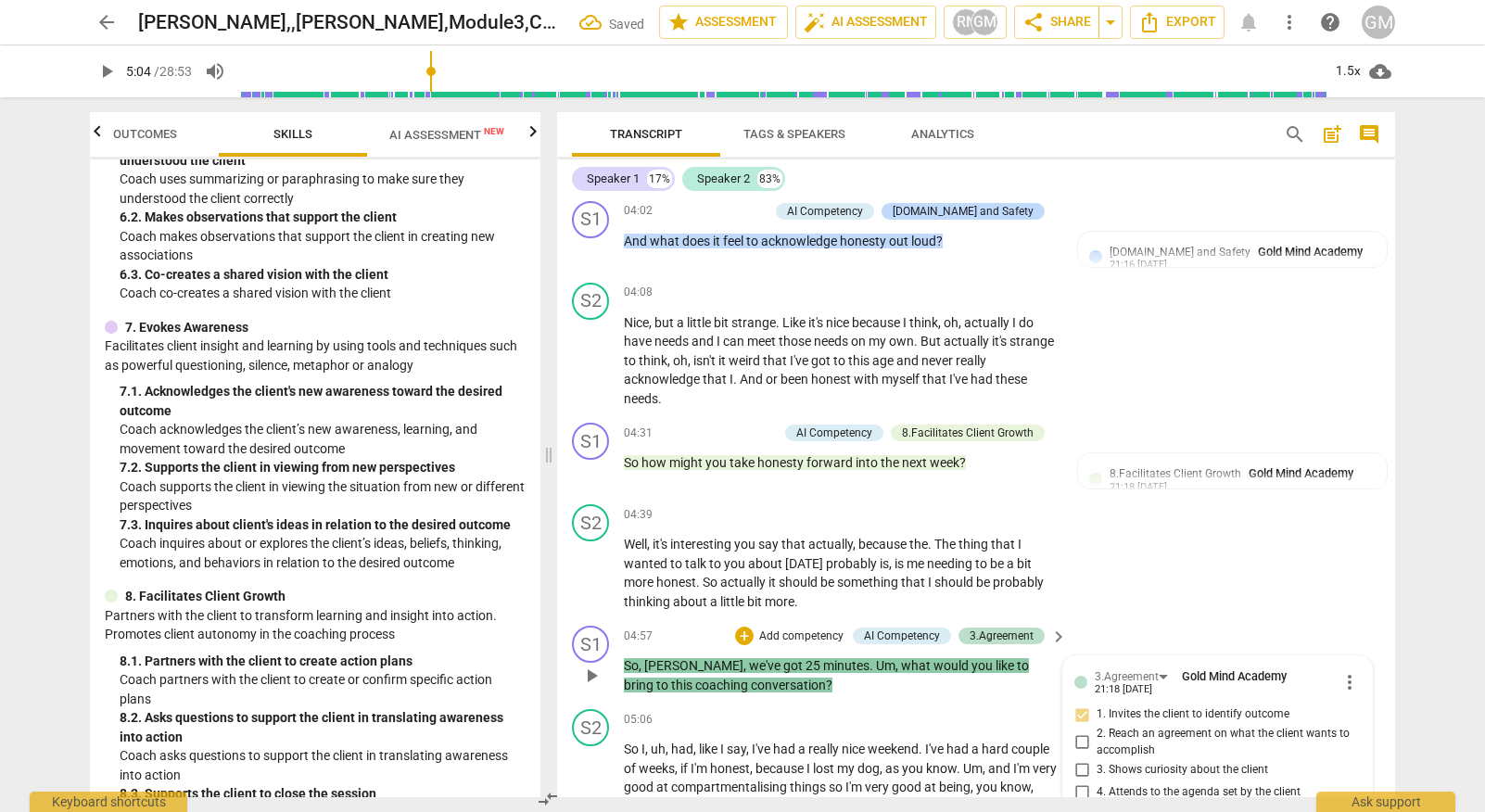
type textarea "TIME"
type textarea "TIME S"
type textarea "TIME ST"
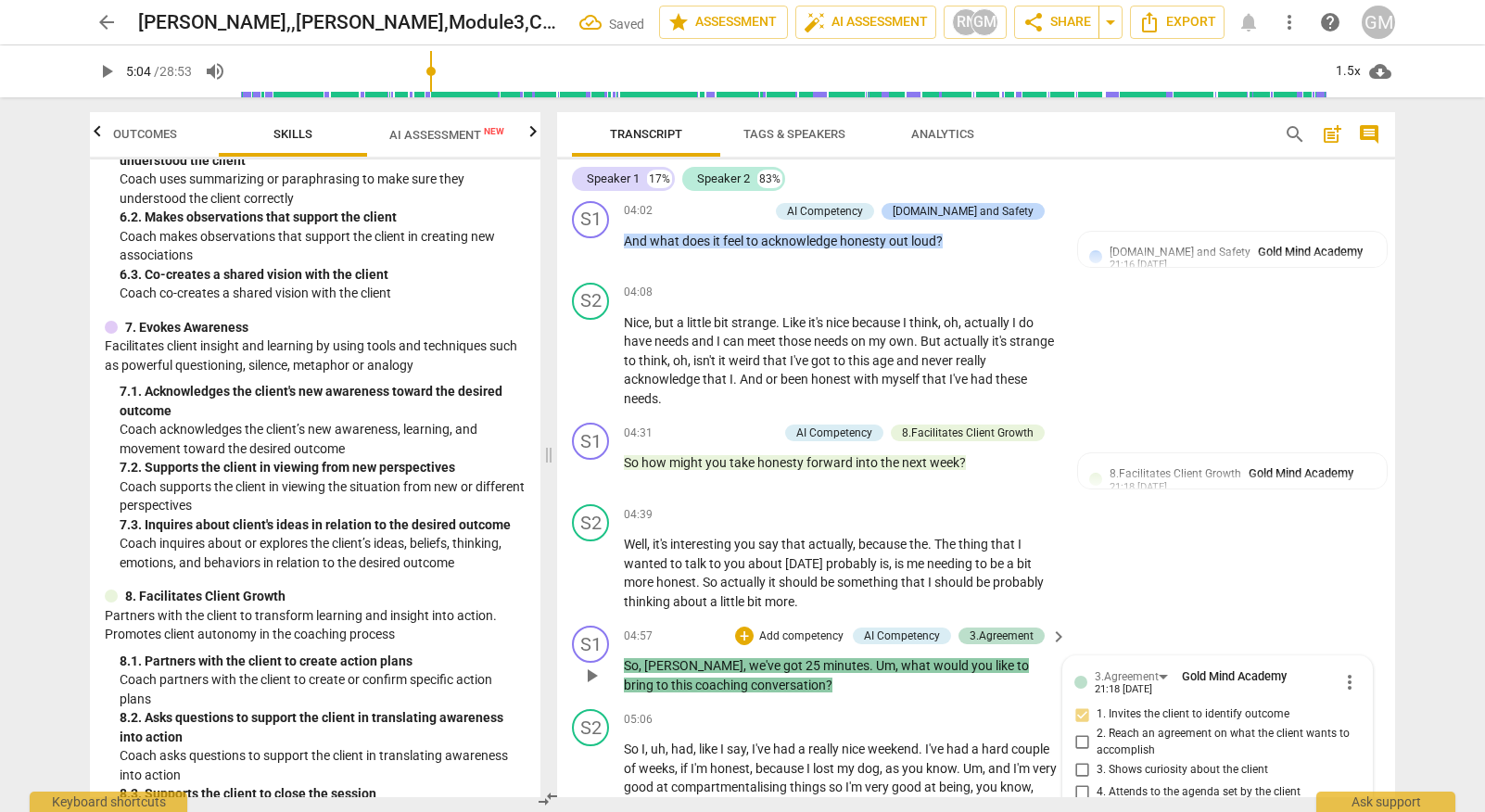
type textarea "TIME STA"
type textarea "TIME STAM"
type textarea "TIME STAMP"
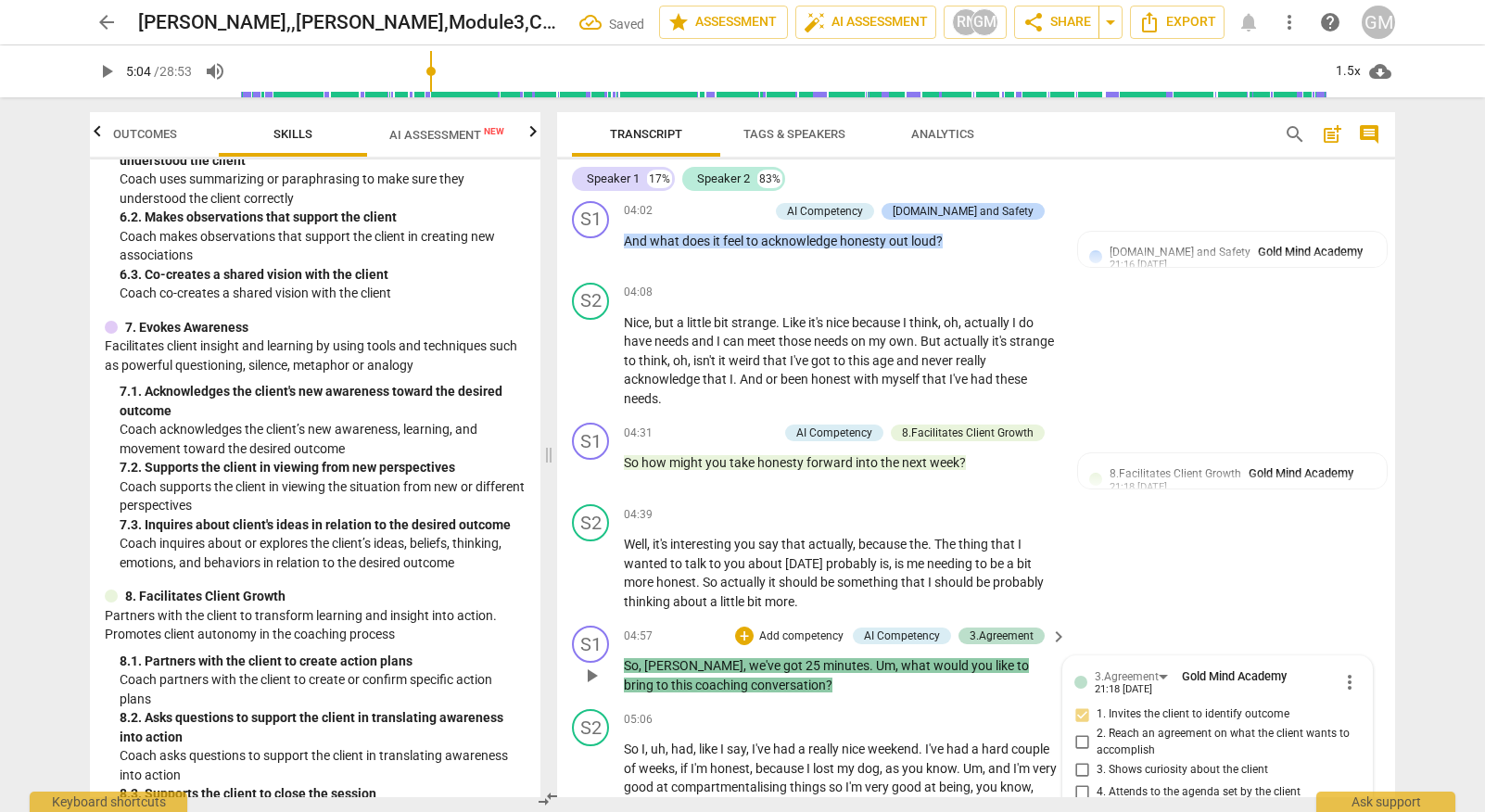
type textarea "TIME STAMP"
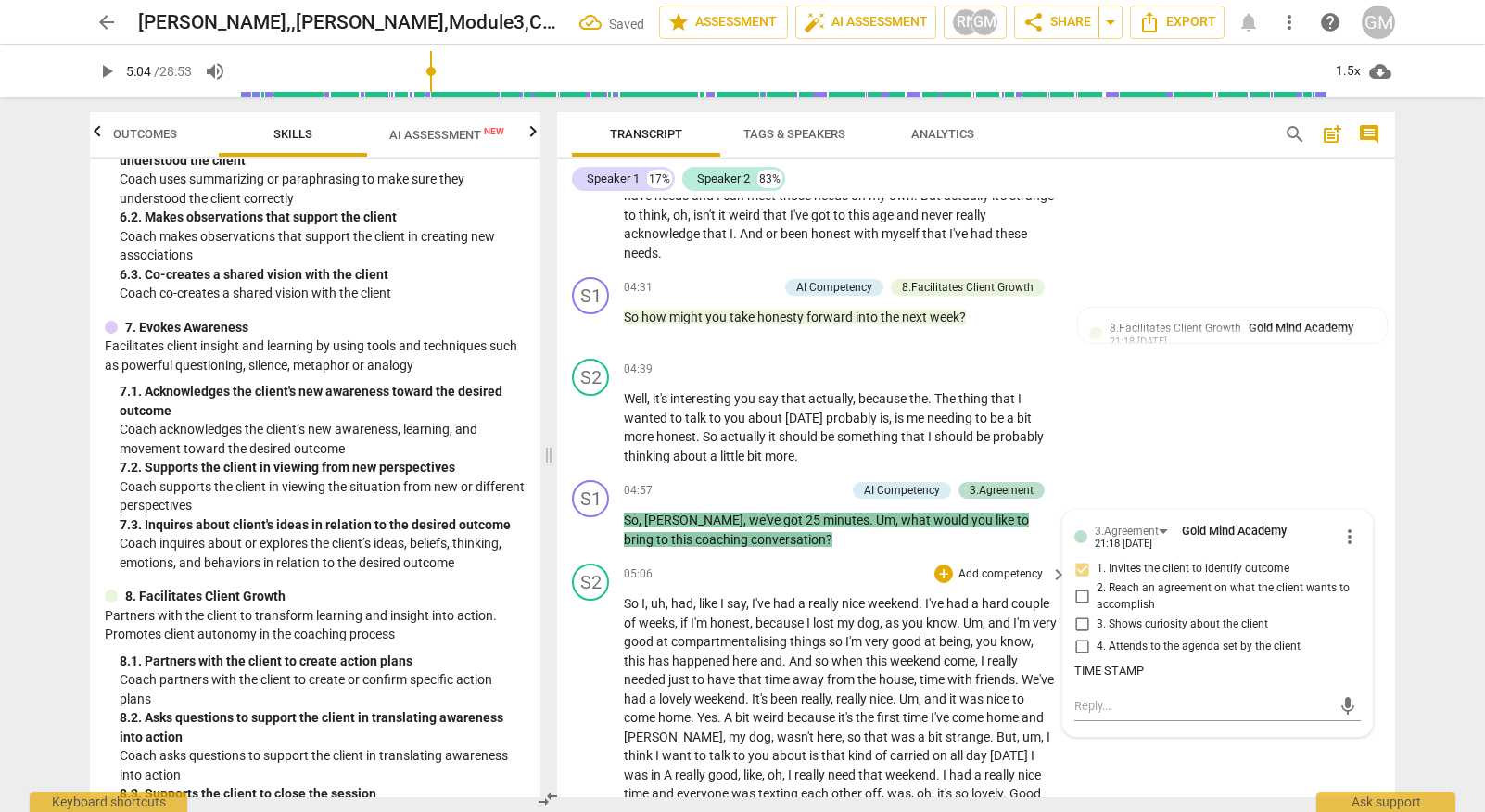
scroll to position [3510, 0]
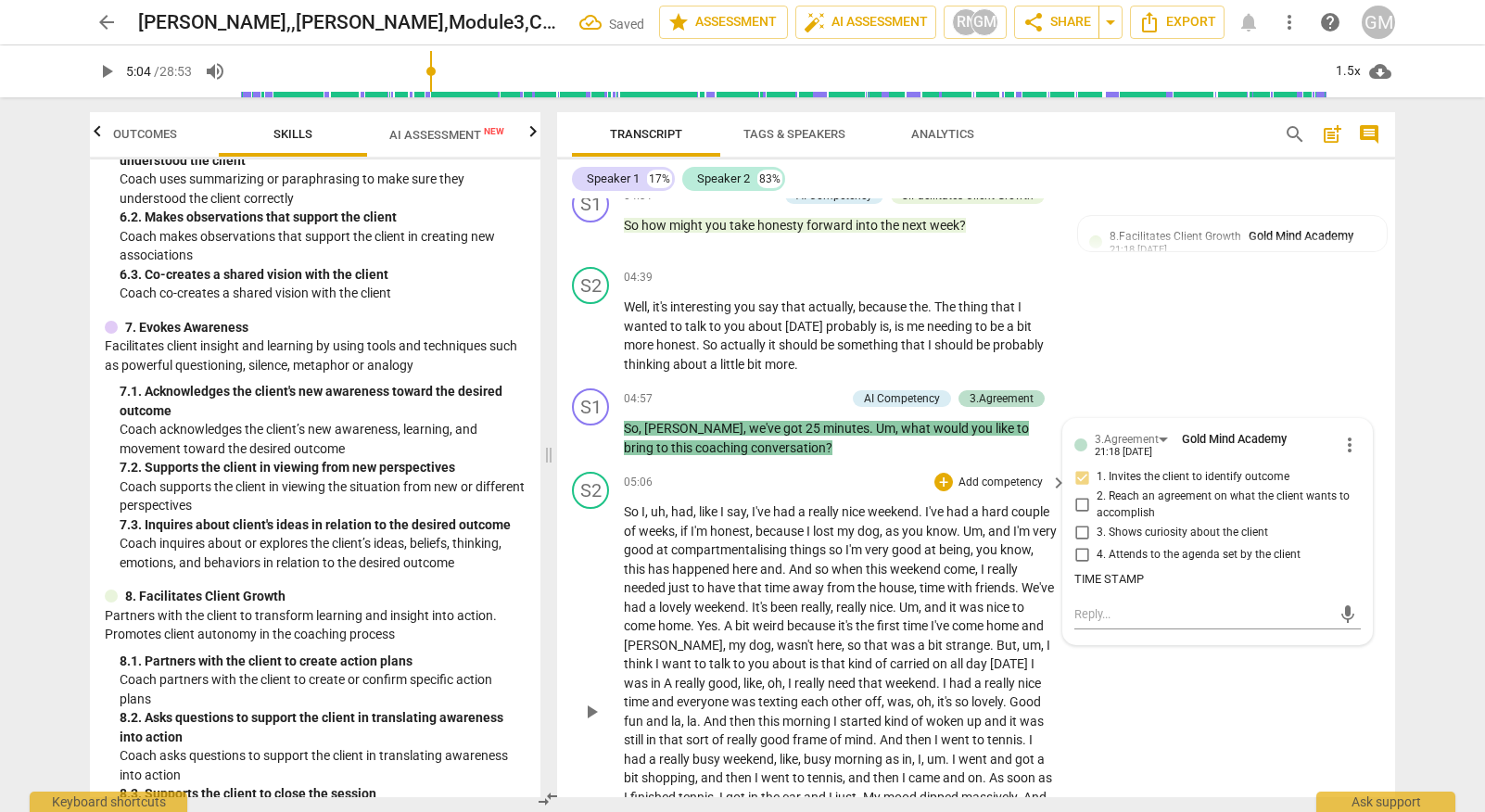
click at [591, 700] on span "play_arrow" at bounding box center [590, 711] width 22 height 22
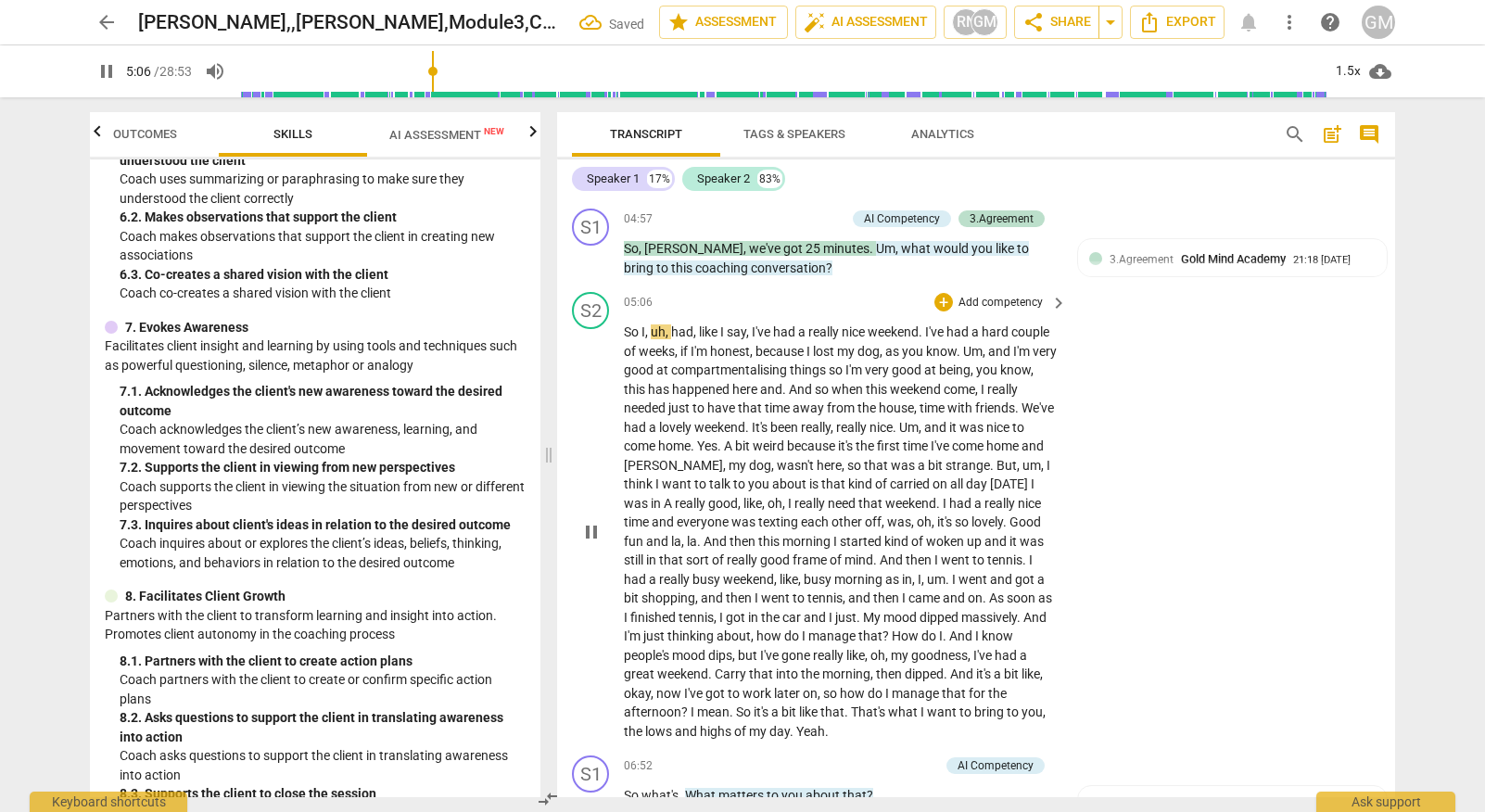
scroll to position [3722, 0]
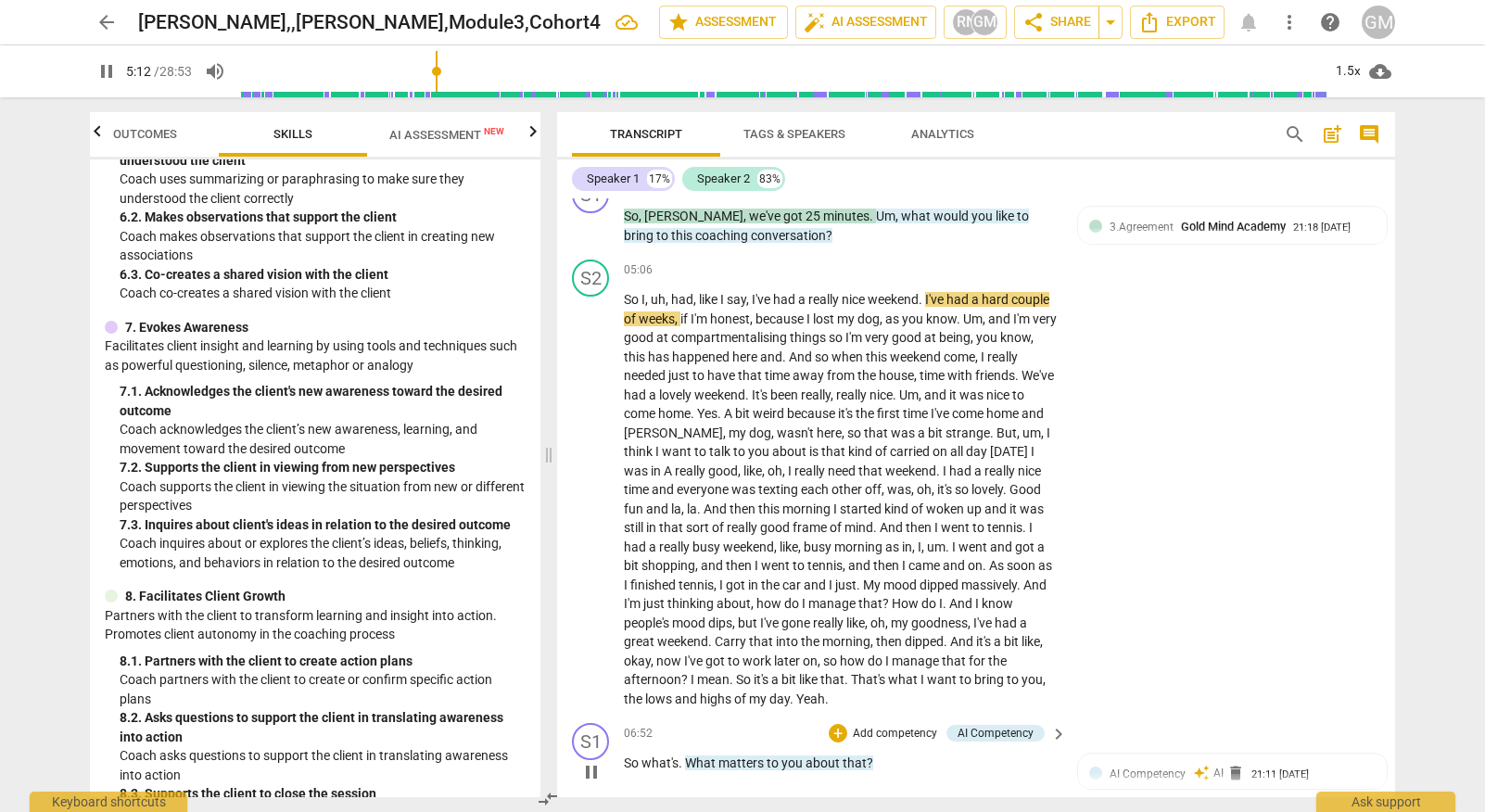
click at [898, 726] on p "Add competency" at bounding box center [895, 734] width 88 height 17
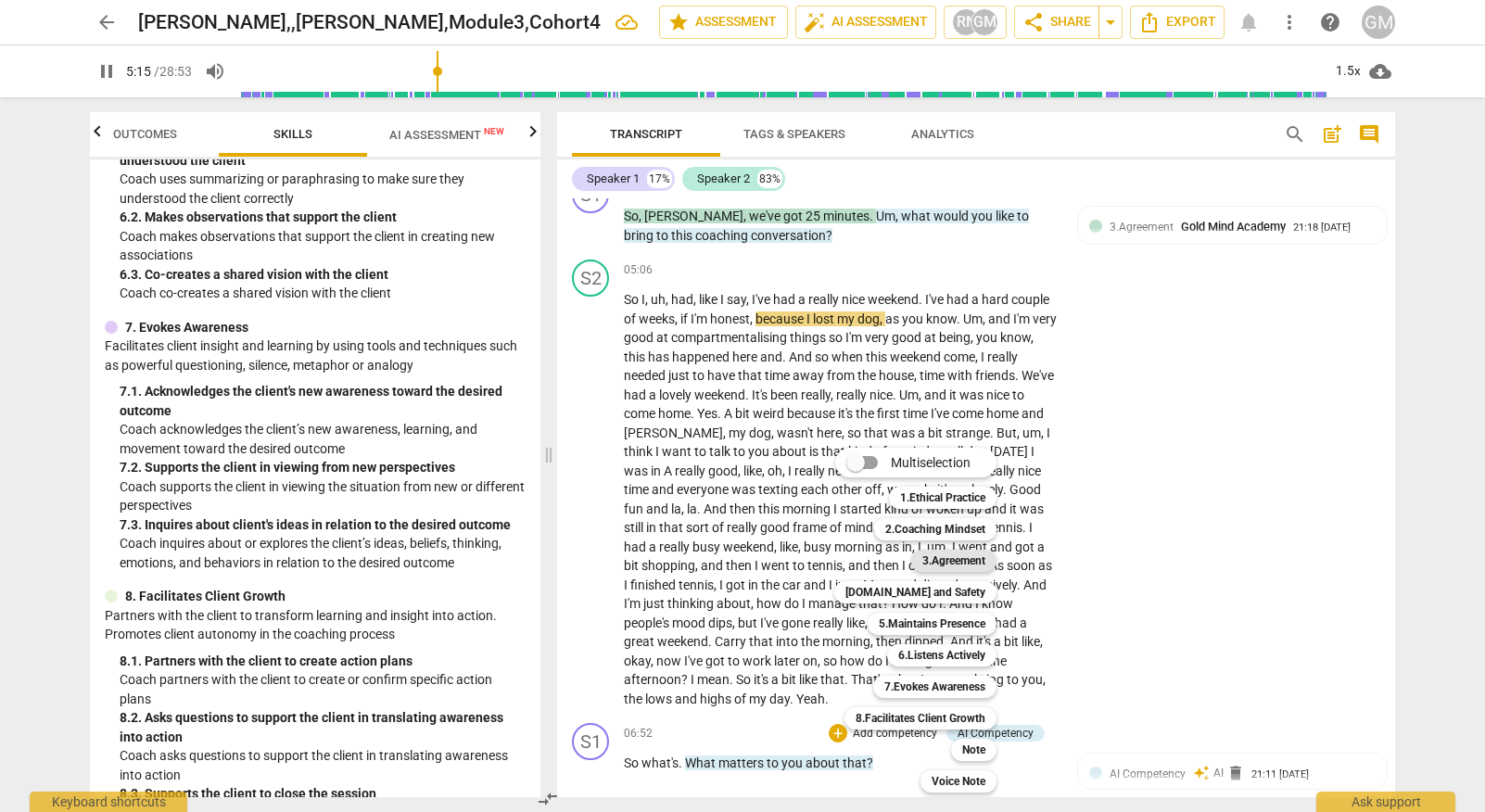
click at [948, 555] on b "3.Agreement" at bounding box center [953, 560] width 63 height 22
type input "316"
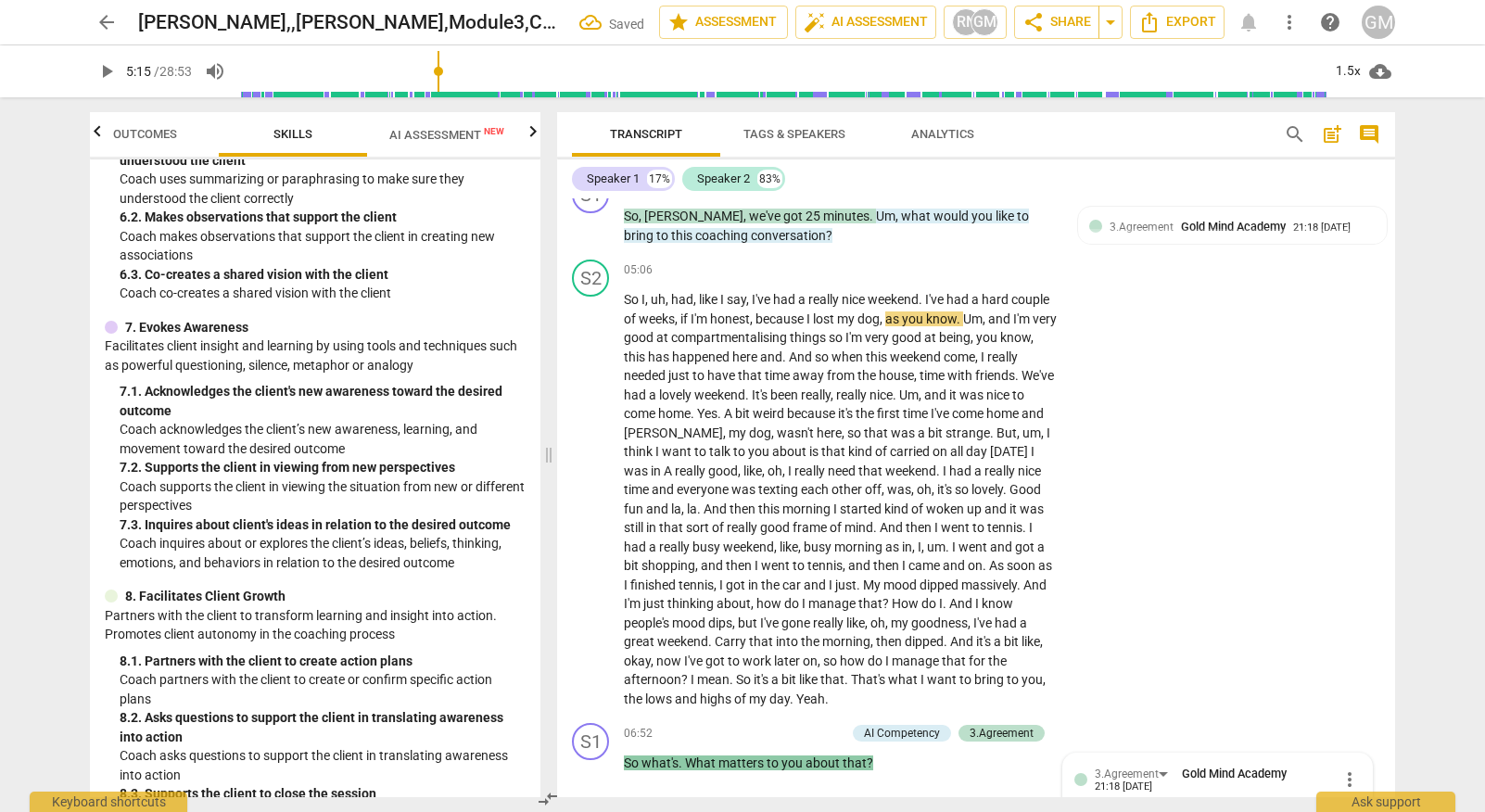
scroll to position [4048, 0]
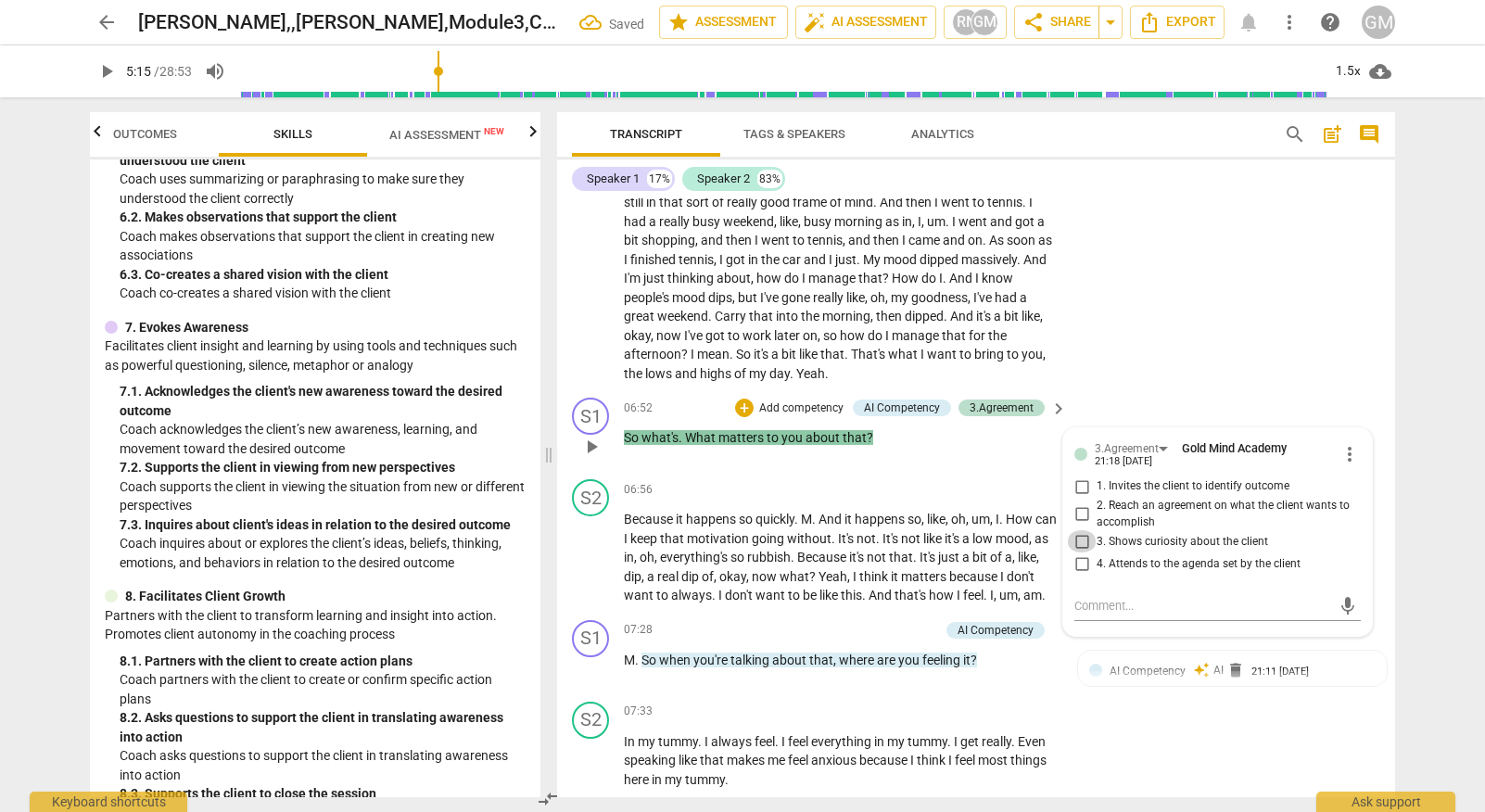
click at [1075, 530] on input "3. Shows curiosity about the client" at bounding box center [1081, 540] width 29 height 22
checkbox input "true"
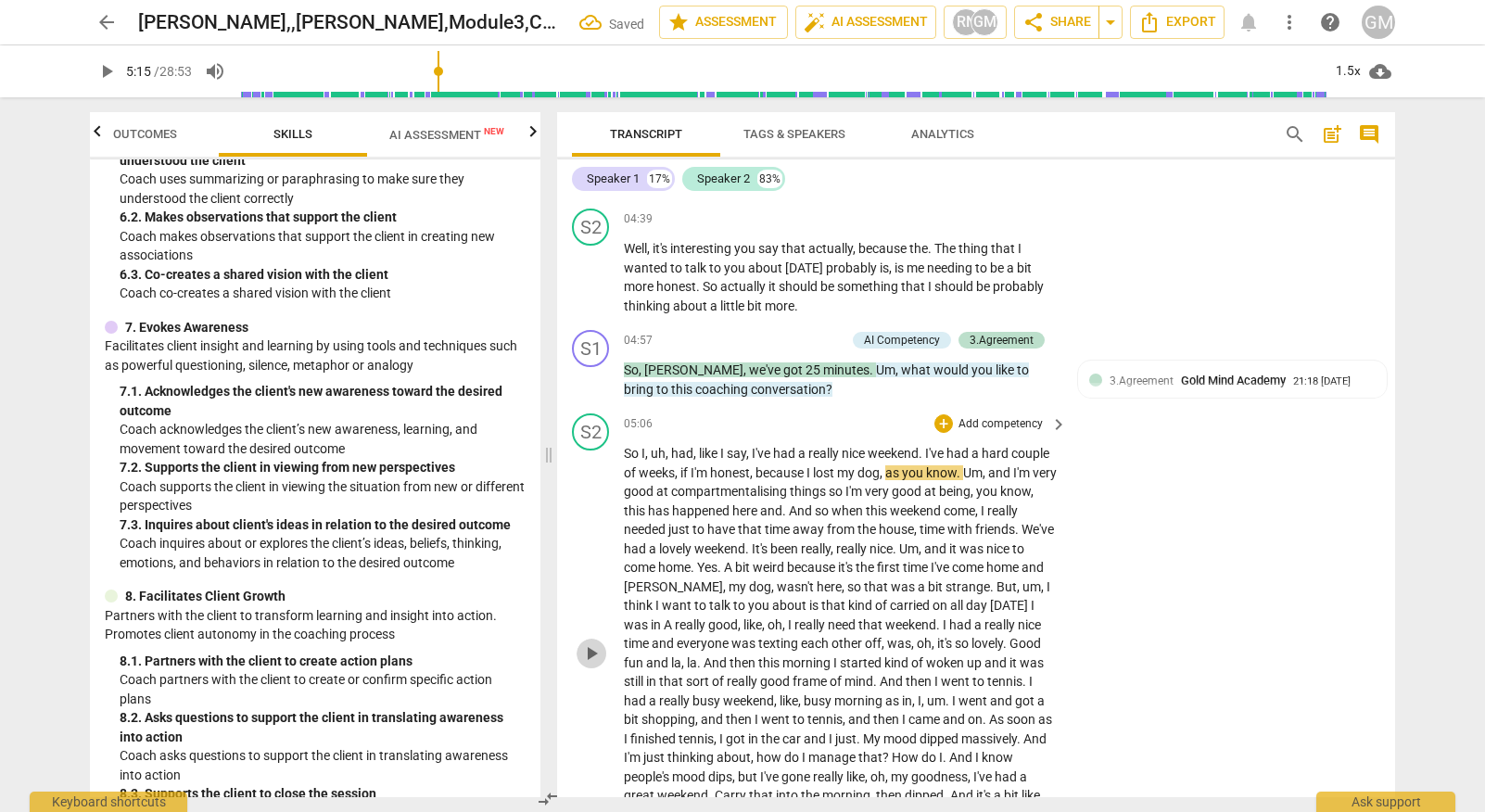
click at [602, 642] on span "play_arrow" at bounding box center [590, 653] width 22 height 22
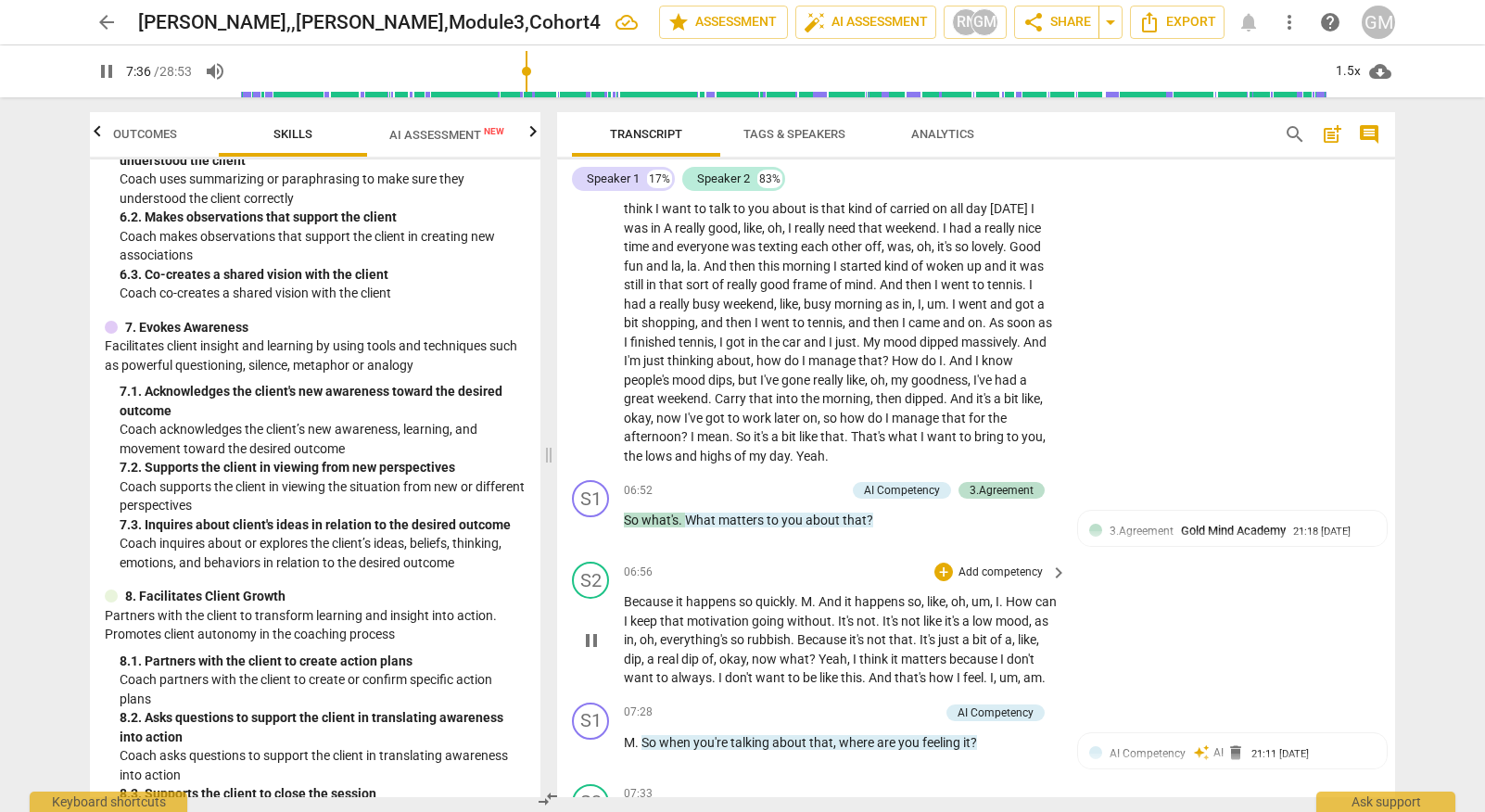
scroll to position [4002, 0]
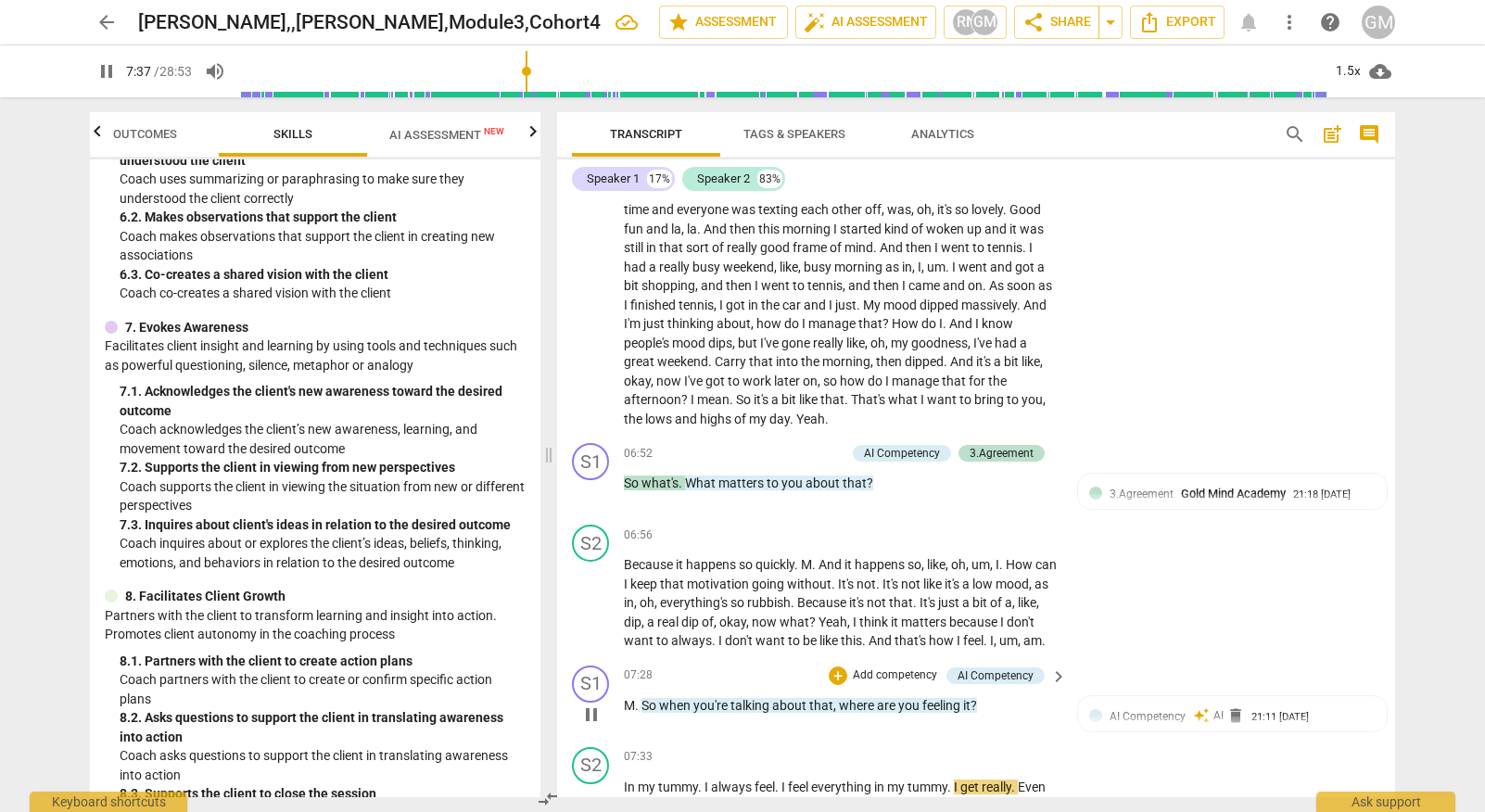
click at [591, 703] on span "pause" at bounding box center [590, 713] width 22 height 22
type input "458"
click at [903, 667] on p "Add competency" at bounding box center [895, 676] width 88 height 17
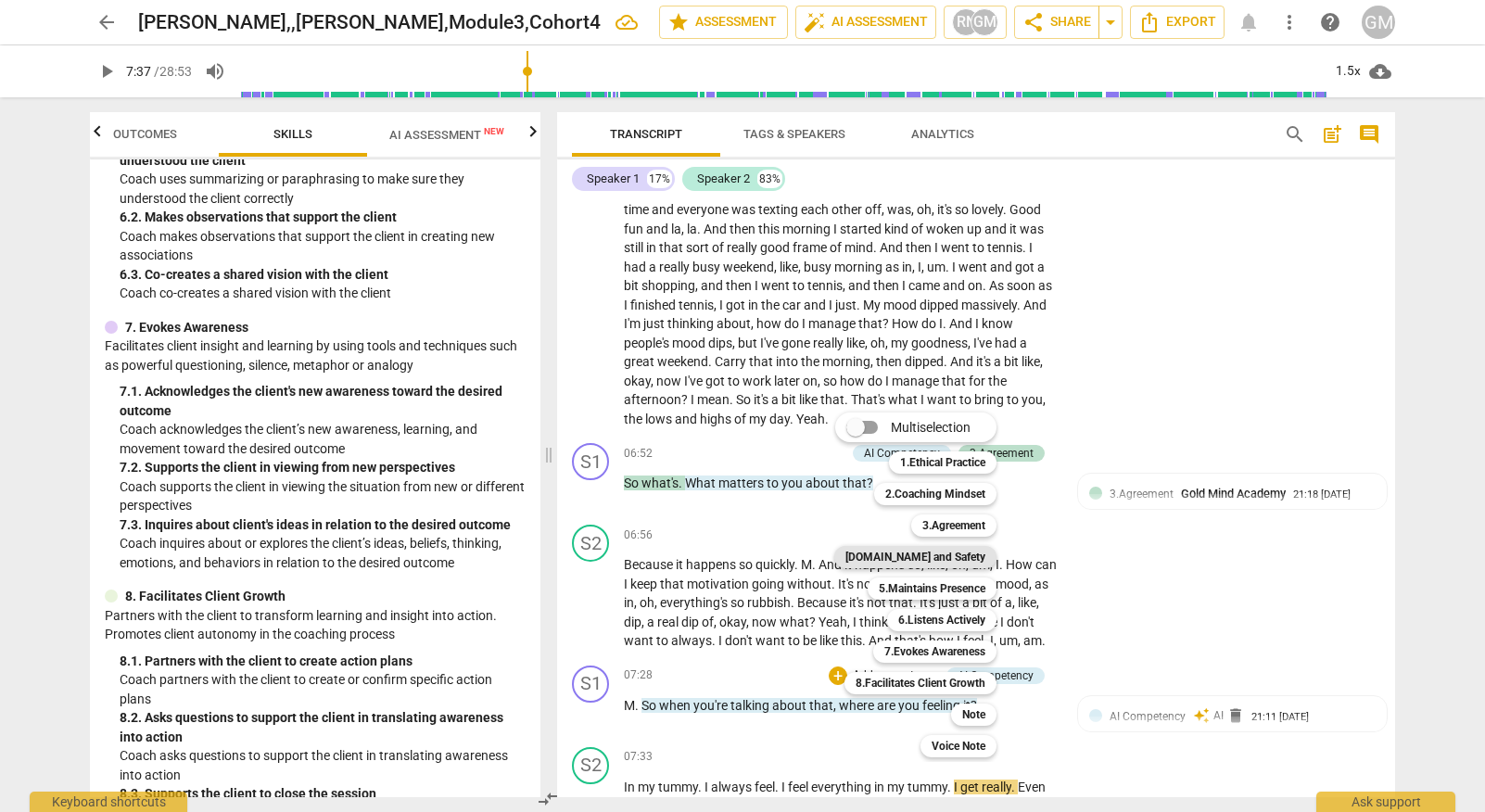
click at [933, 558] on b "[DOMAIN_NAME] and Safety" at bounding box center [915, 556] width 140 height 22
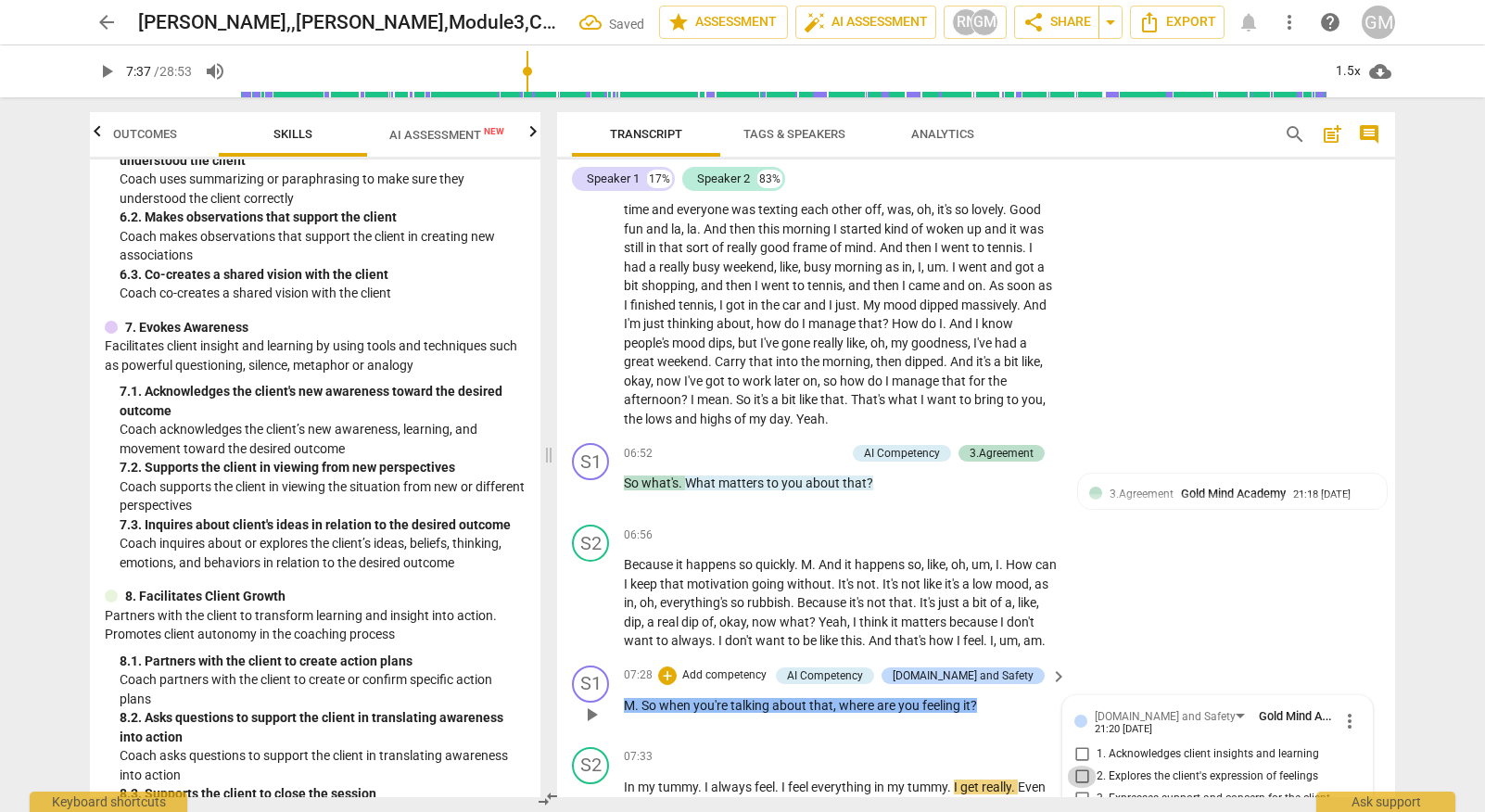
click at [1070, 766] on input "2. Explores the client's expression of feelings" at bounding box center [1081, 776] width 29 height 22
checkbox input "true"
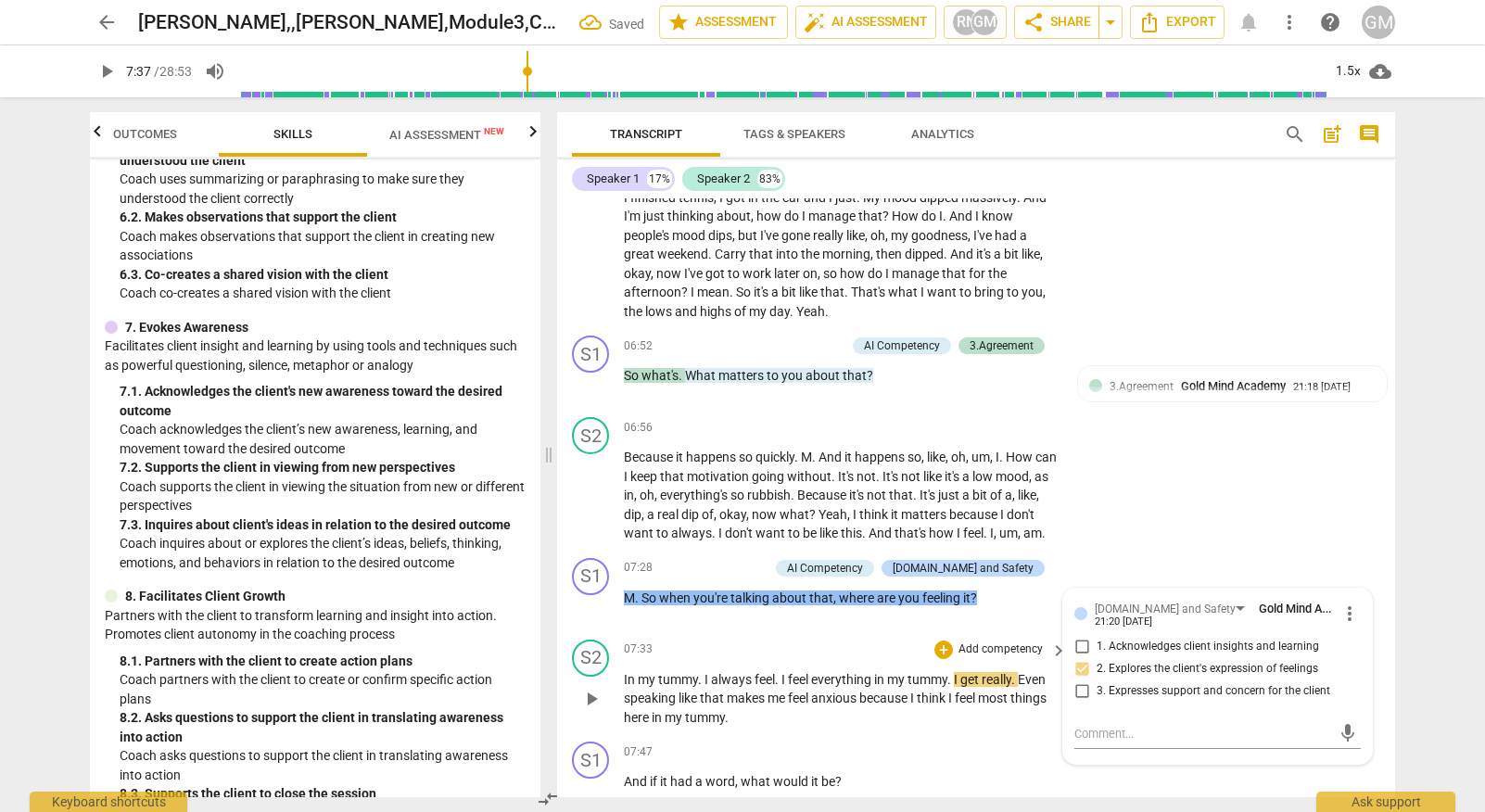
scroll to position [4116, 0]
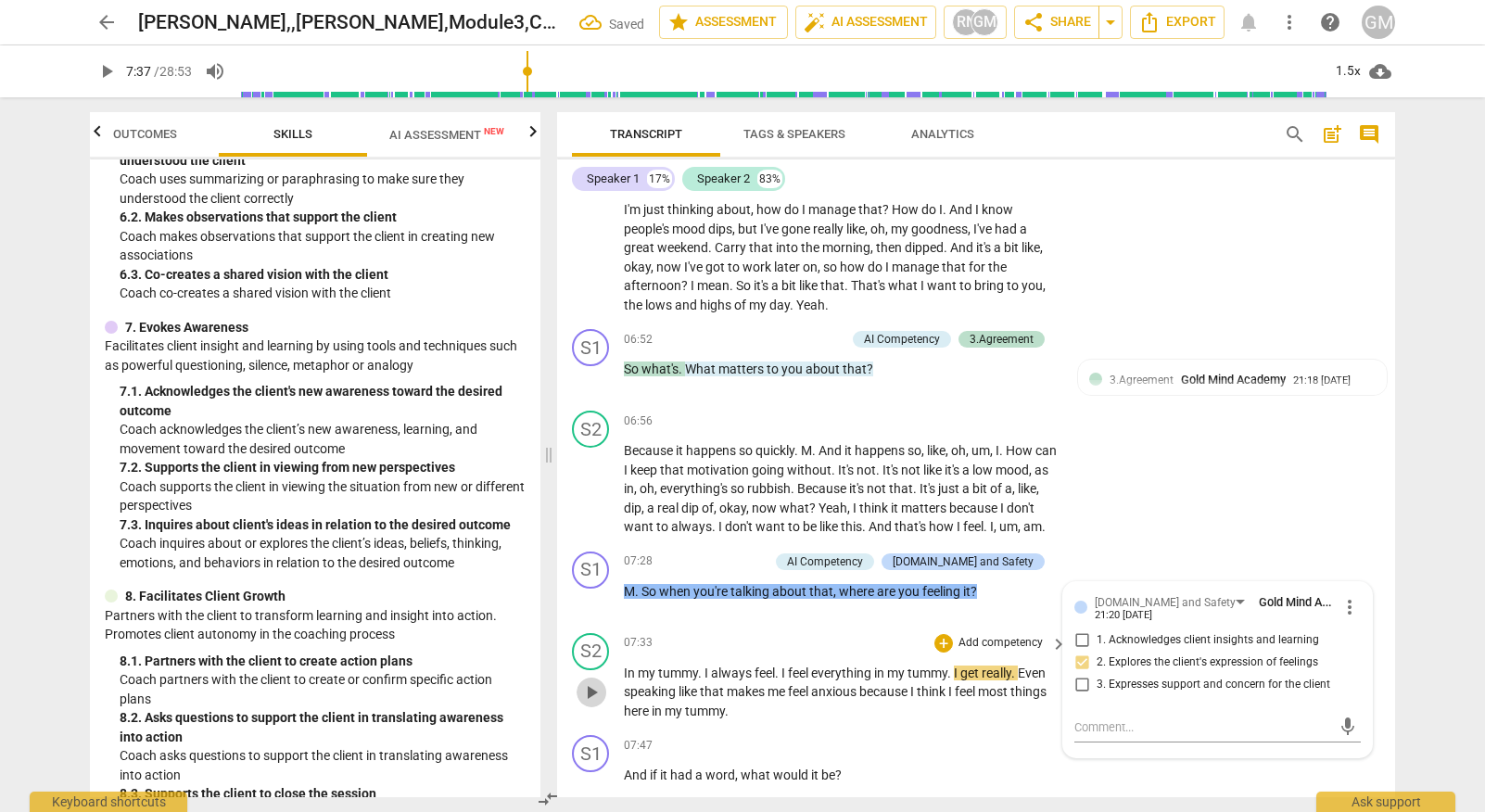
click at [589, 681] on span "play_arrow" at bounding box center [590, 692] width 22 height 22
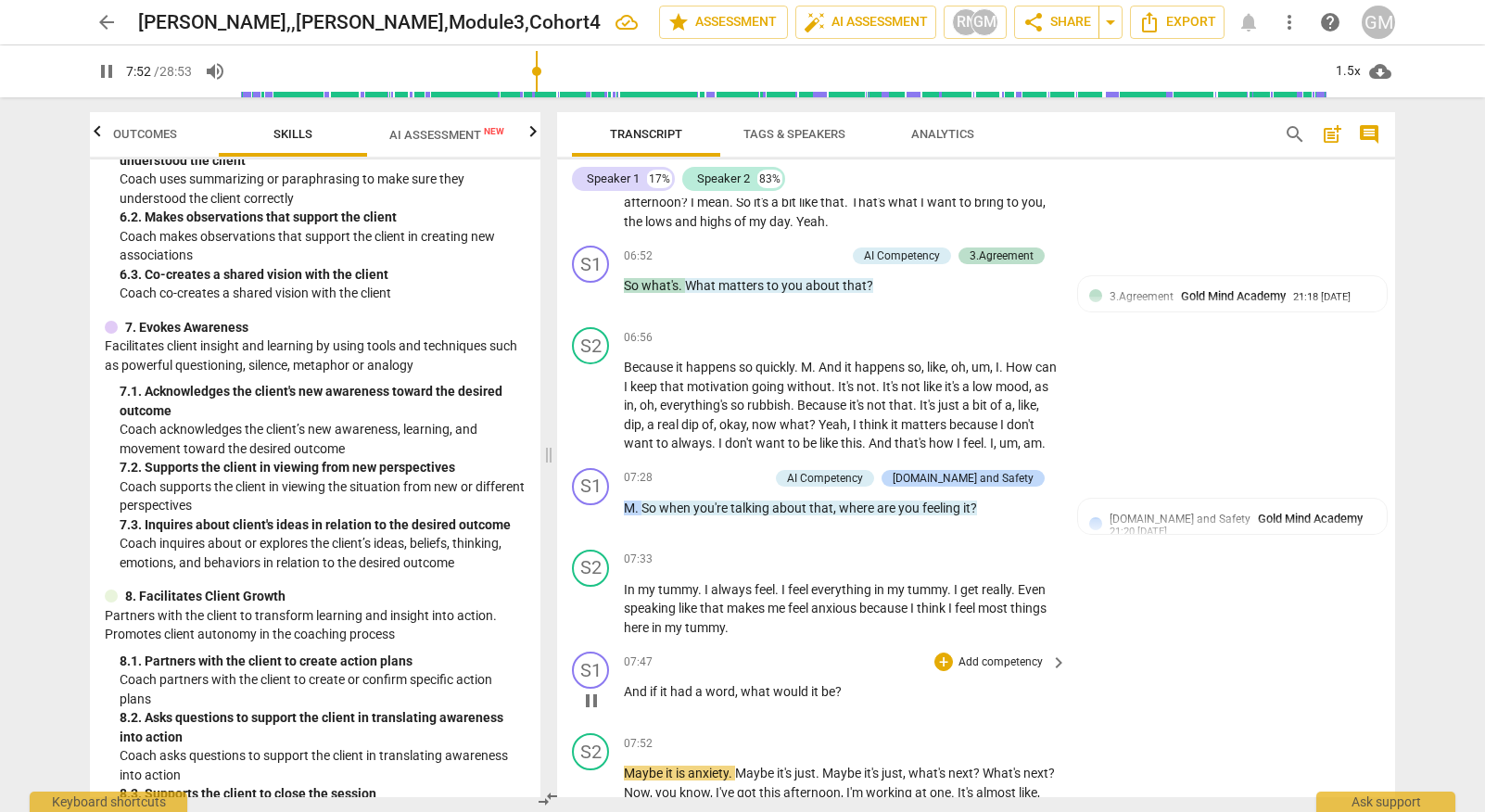
scroll to position [4211, 0]
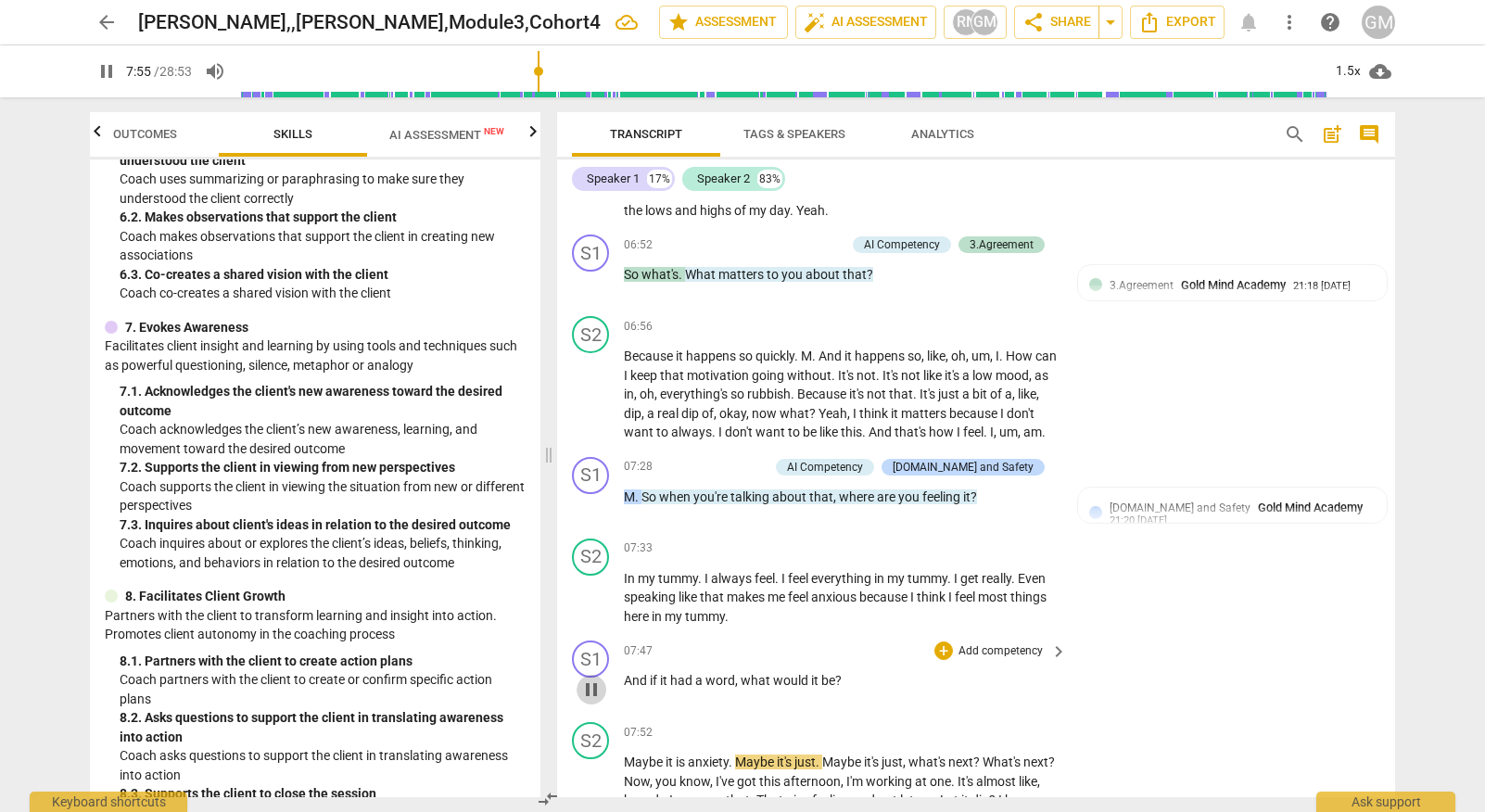
click at [589, 678] on span "pause" at bounding box center [590, 689] width 22 height 22
type input "476"
click at [987, 643] on p "Add competency" at bounding box center [1000, 652] width 88 height 17
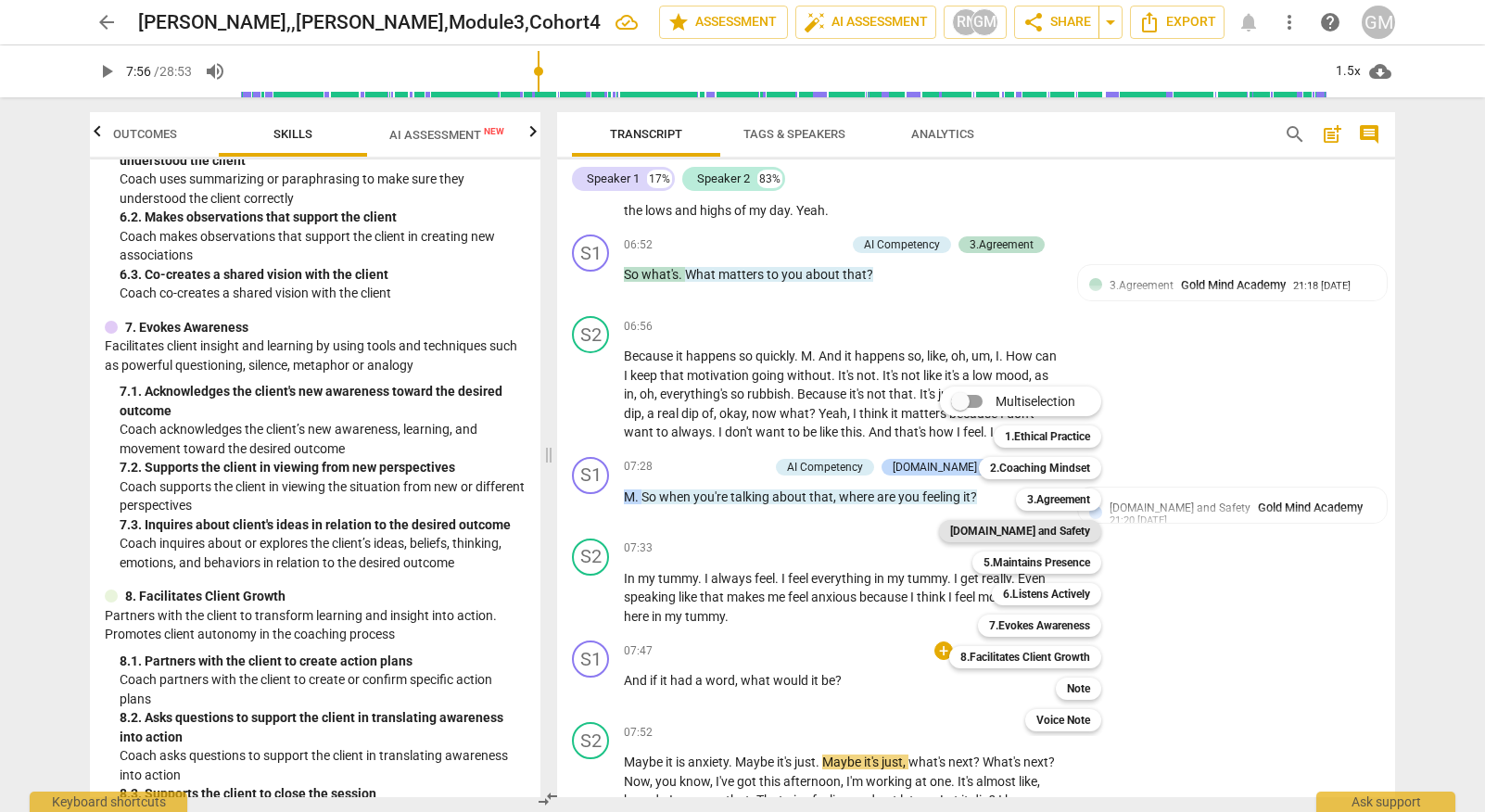
click at [1070, 529] on b "[DOMAIN_NAME] and Safety" at bounding box center [1020, 531] width 140 height 22
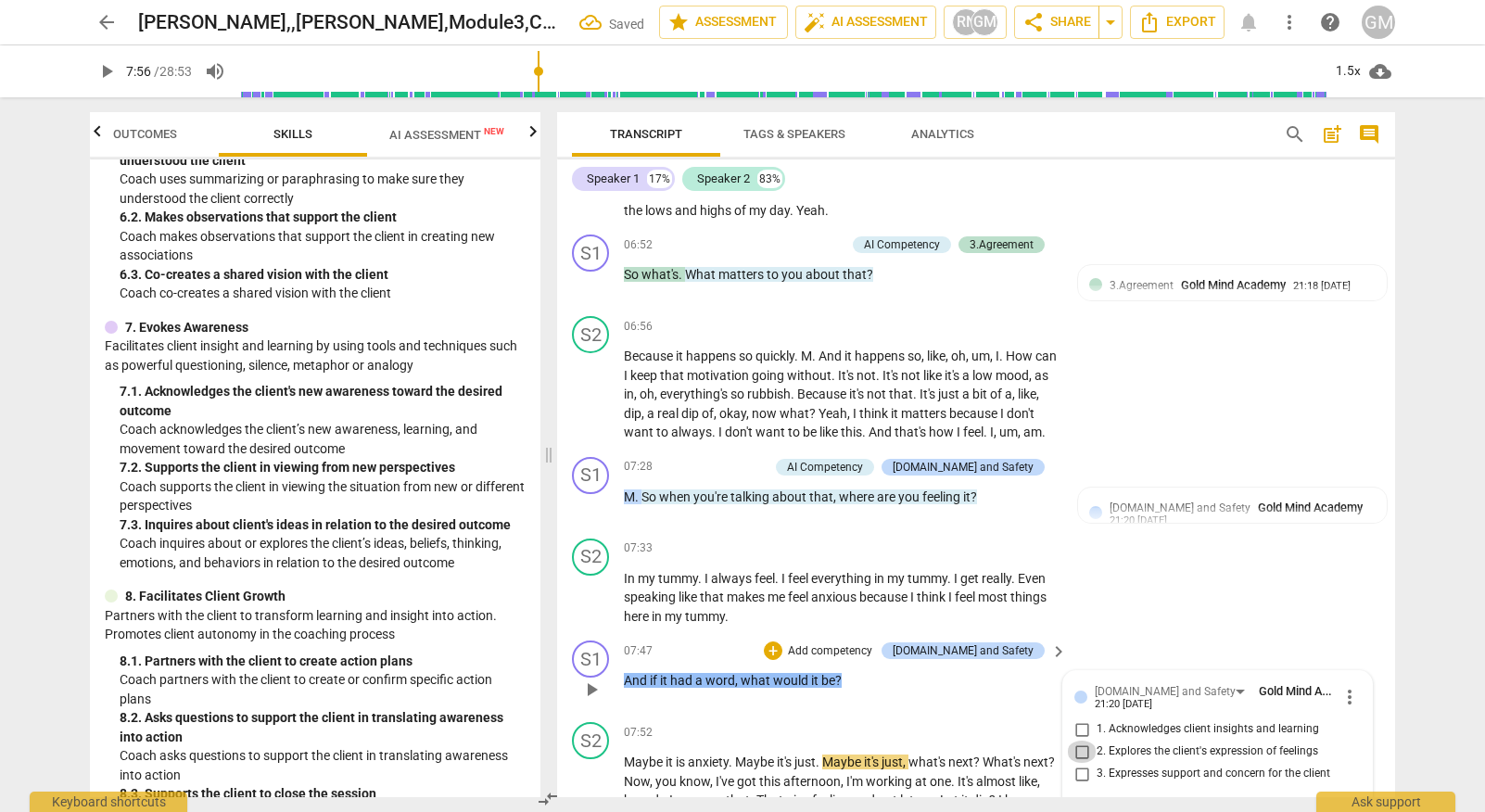
click at [1084, 740] on input "2. Explores the client's expression of feelings" at bounding box center [1081, 750] width 29 height 22
checkbox input "true"
click at [1128, 531] on div "S2 play_arrow pause 07:33 + Add competency keyboard_arrow_right In my tummy . I…" at bounding box center [976, 582] width 838 height 103
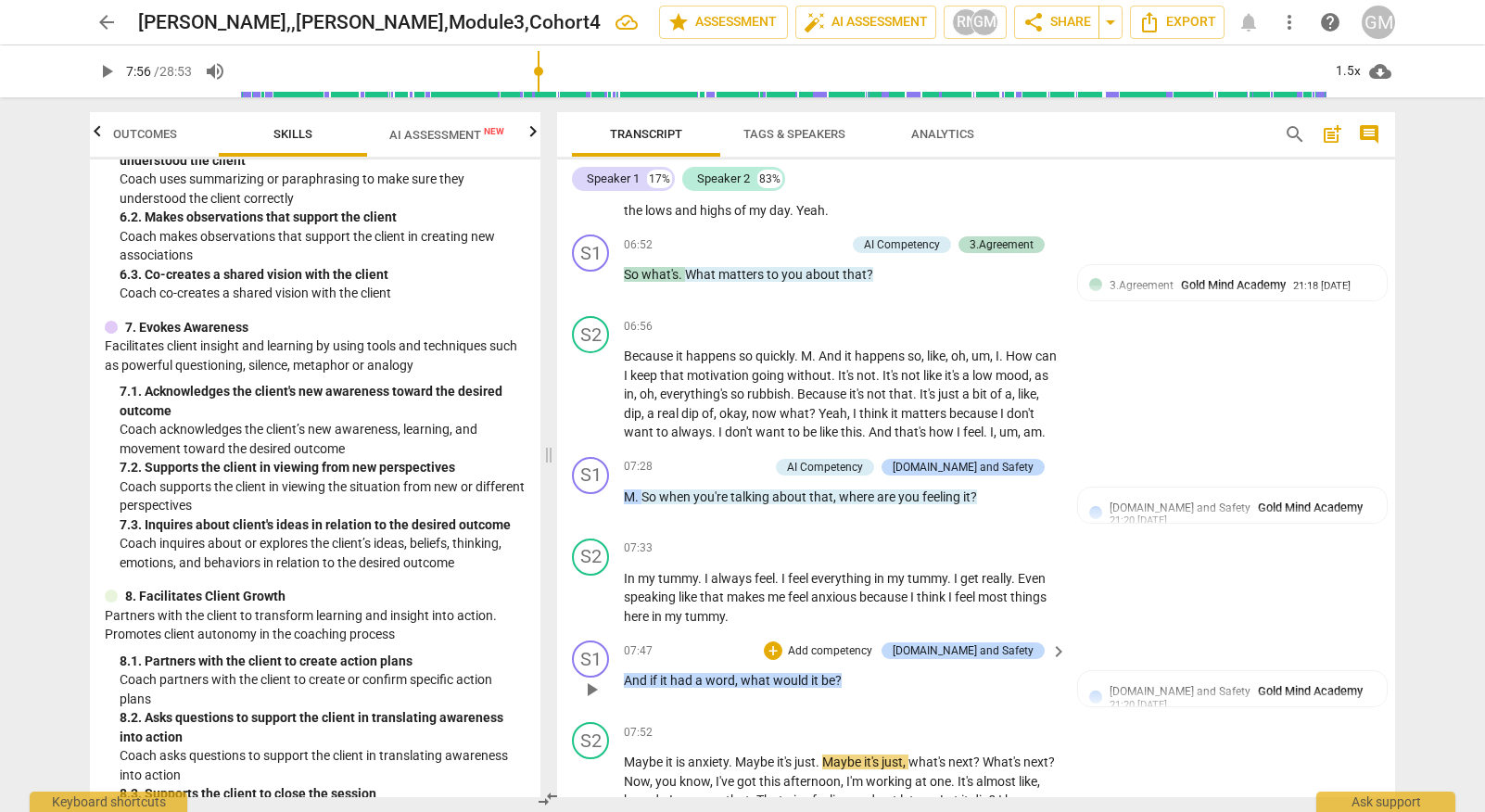
scroll to position [4295, 0]
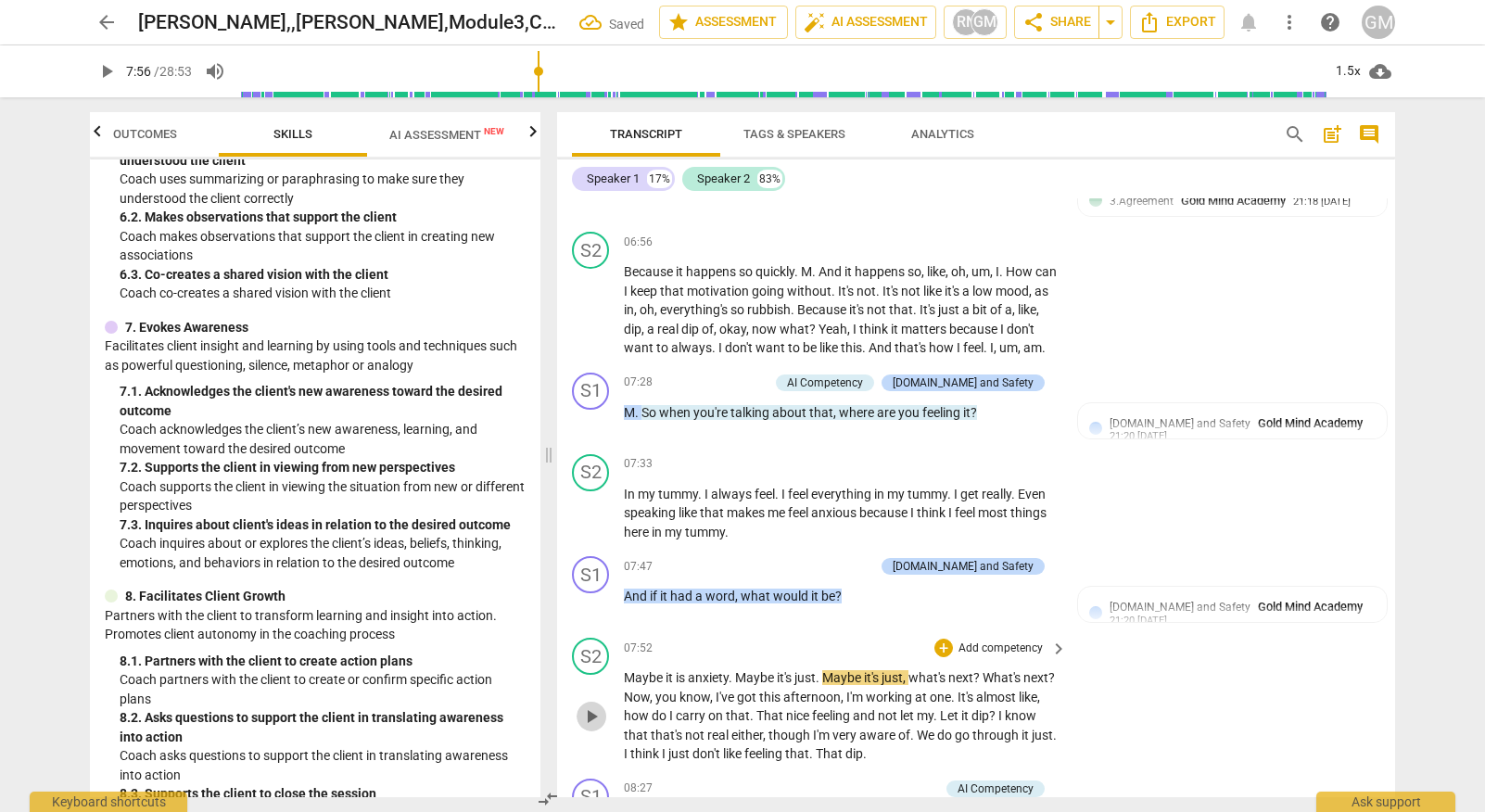
click at [589, 705] on span "play_arrow" at bounding box center [590, 715] width 22 height 22
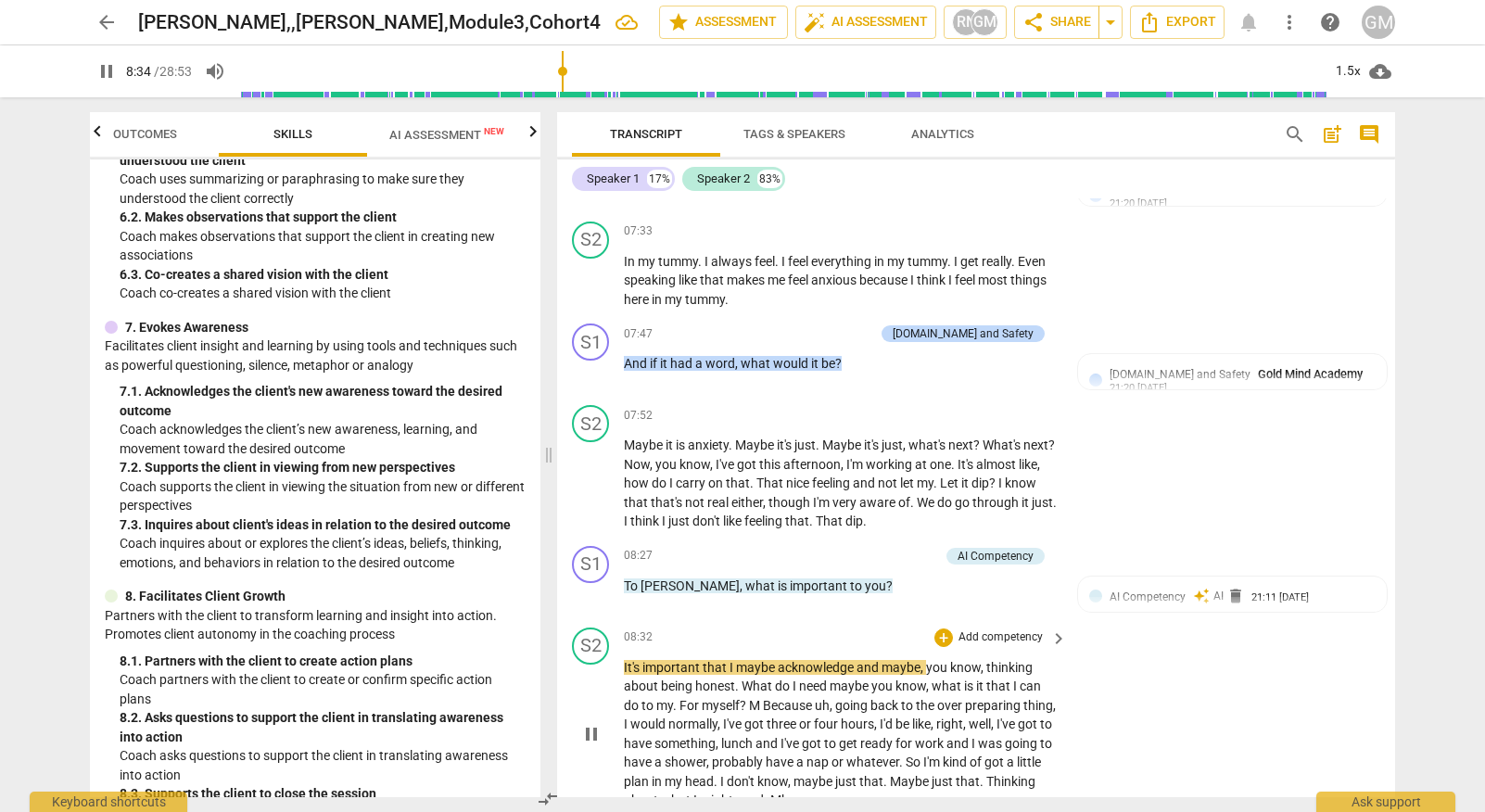
scroll to position [4528, 0]
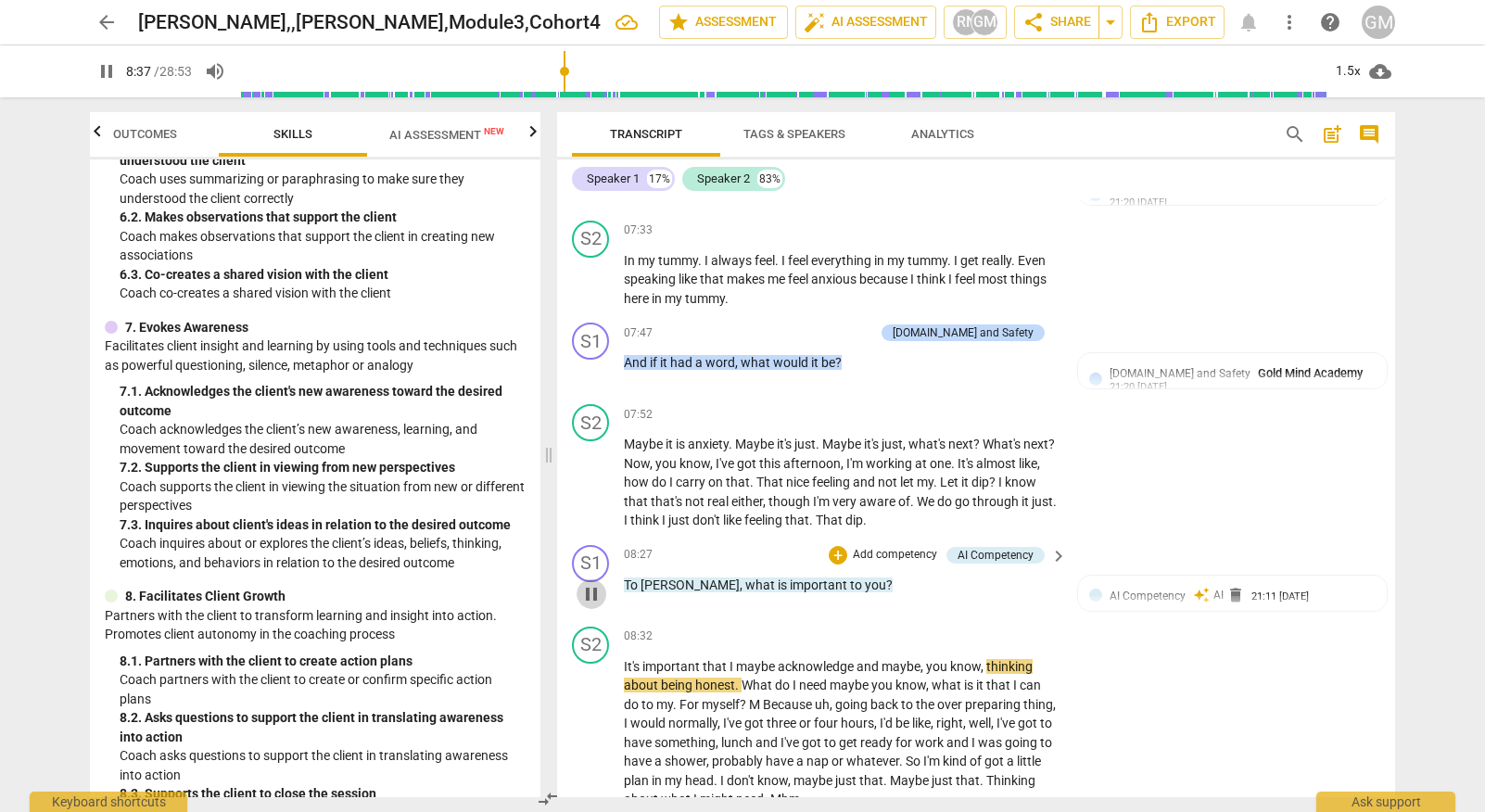
click at [589, 583] on span "pause" at bounding box center [590, 593] width 22 height 22
type input "518"
click at [886, 547] on p "Add competency" at bounding box center [895, 555] width 88 height 17
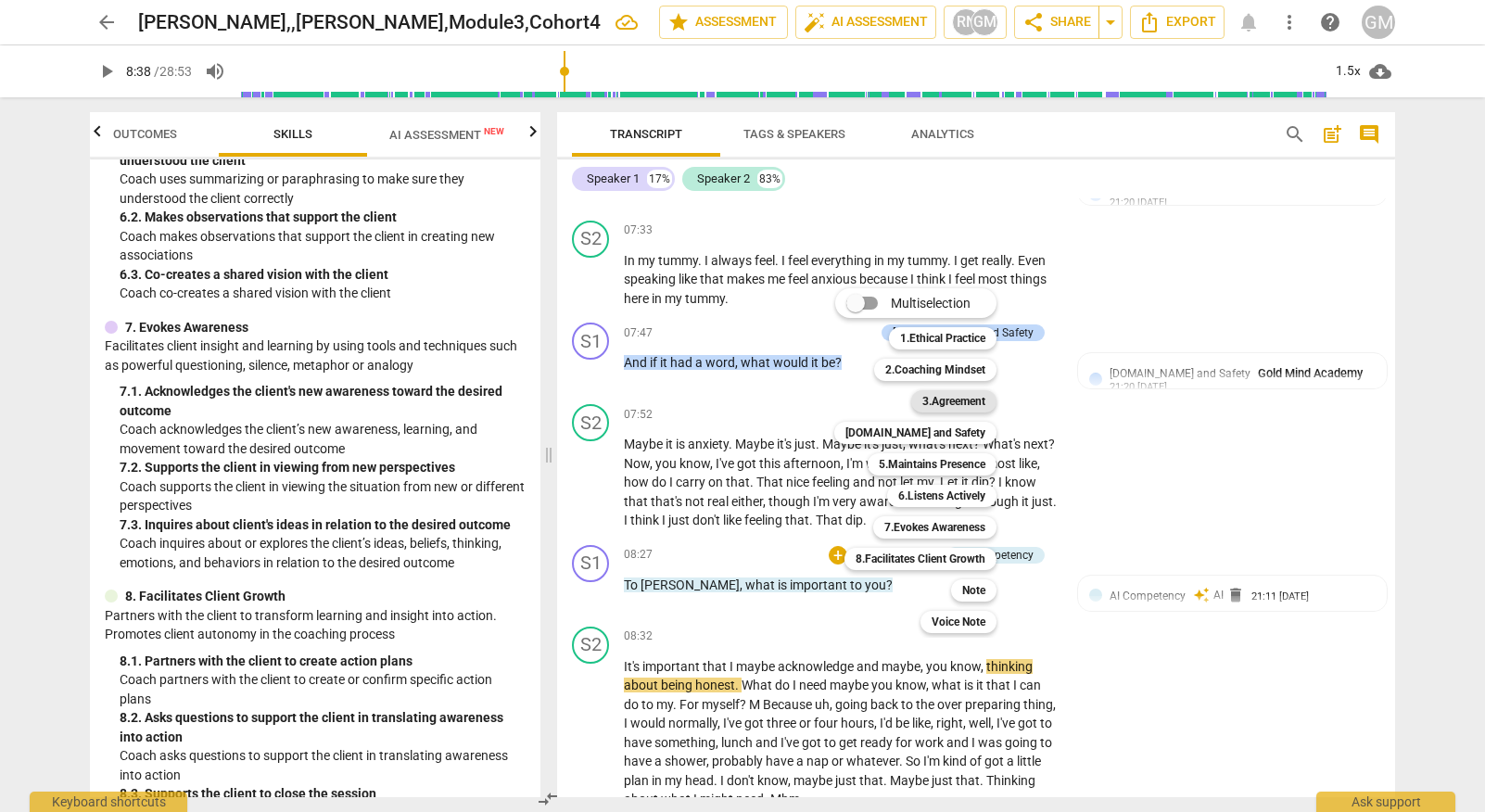
click at [950, 399] on b "3.Agreement" at bounding box center [953, 401] width 63 height 22
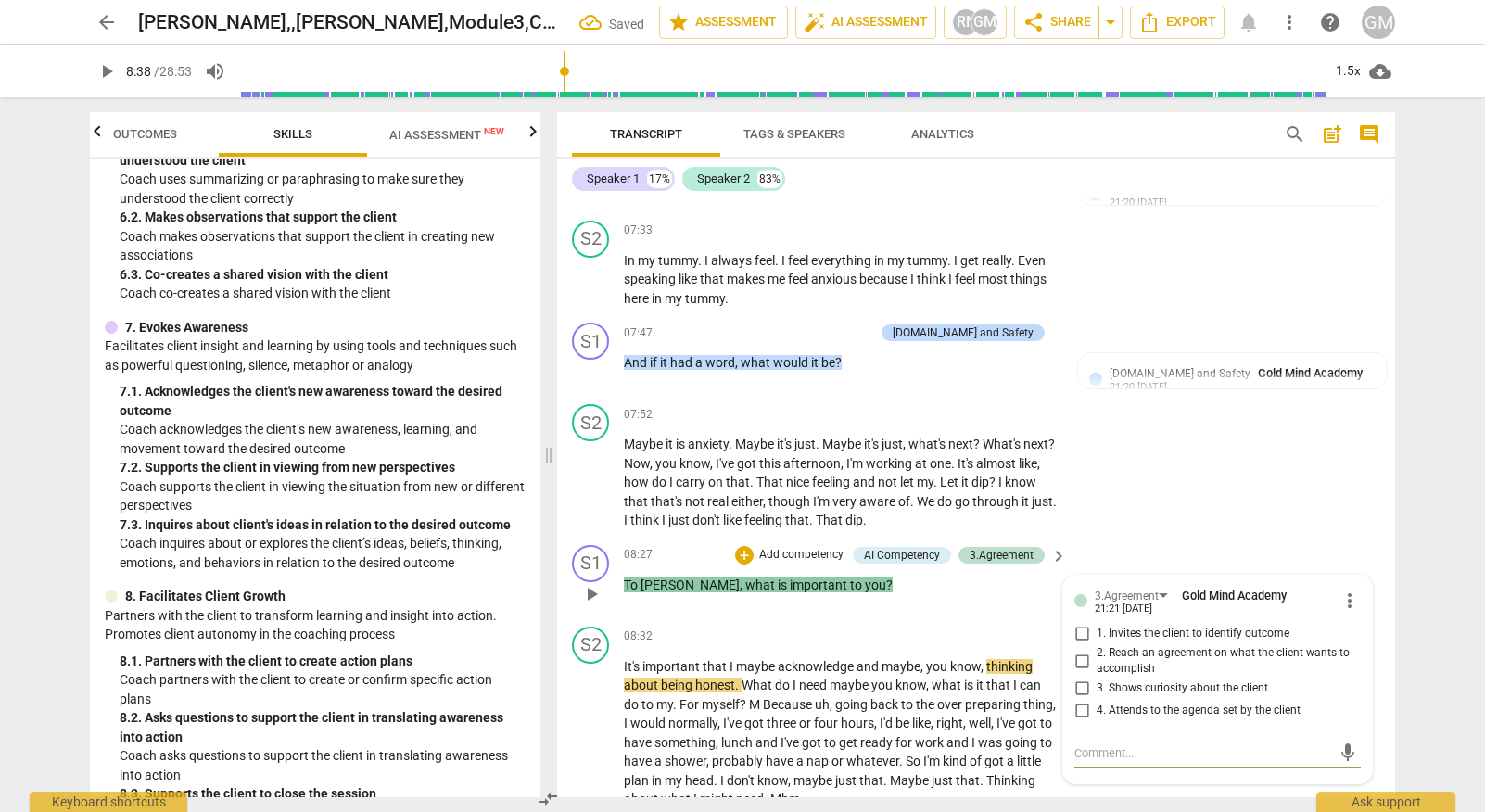
click at [1079, 677] on input "3. Shows curiosity about the client" at bounding box center [1081, 688] width 29 height 22
checkbox input "true"
drag, startPoint x: 1092, startPoint y: 659, endPoint x: 1137, endPoint y: 659, distance: 45.0
click at [1094, 744] on textarea at bounding box center [1202, 752] width 257 height 18
type textarea "G"
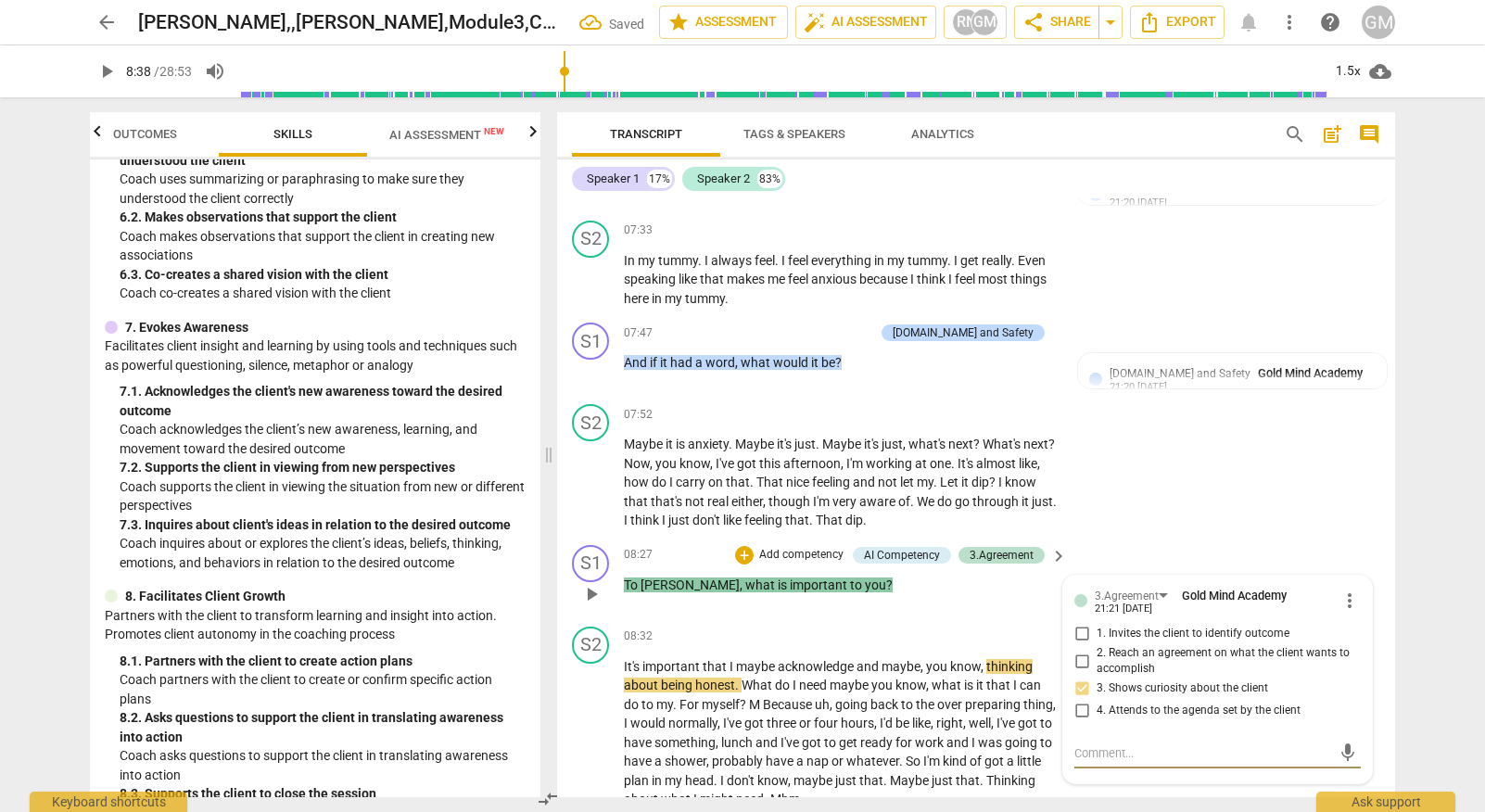
type textarea "G"
type textarea "GR"
type textarea "GRO"
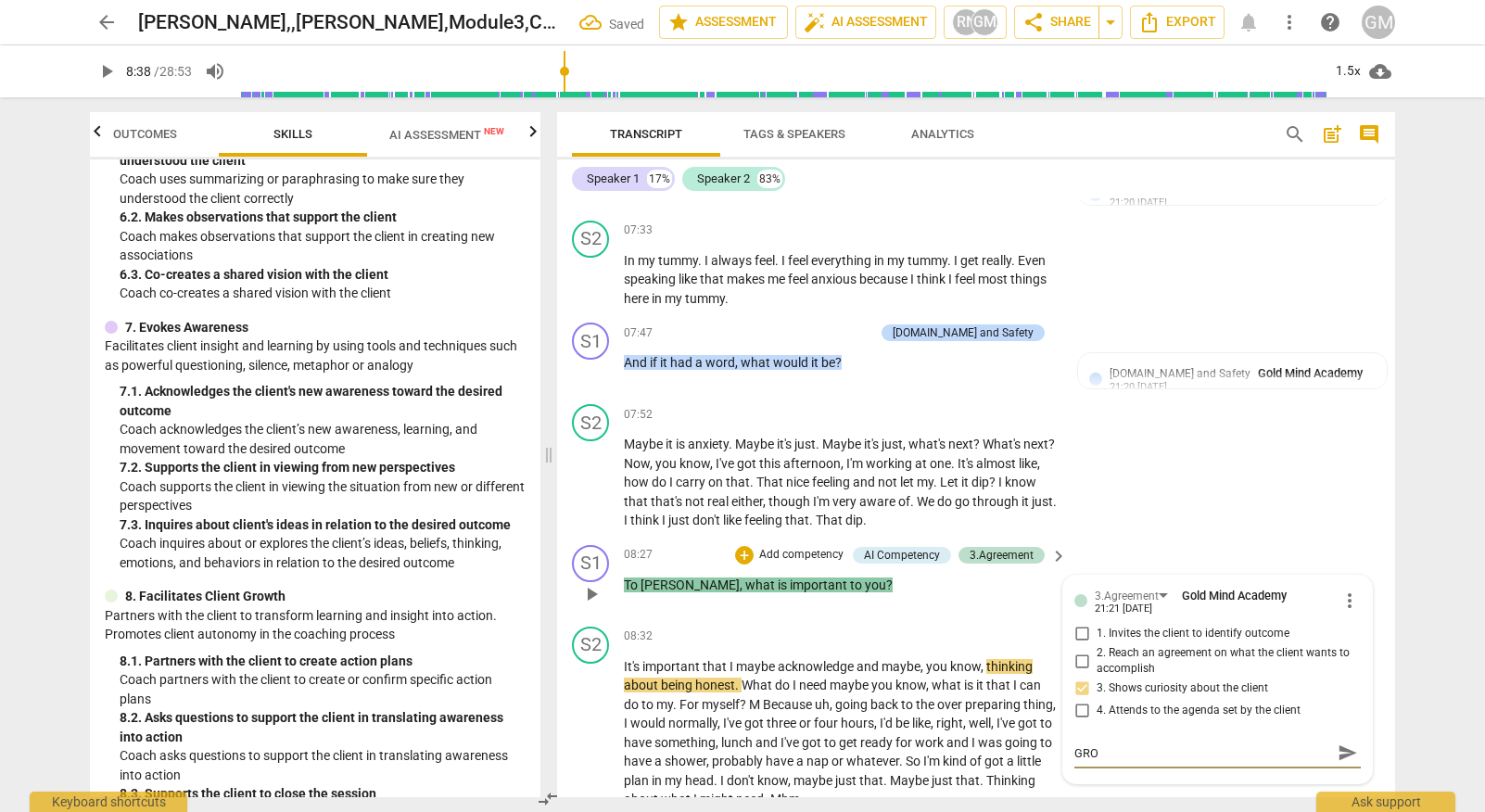
type textarea "GROW"
type textarea "GROWT"
type textarea "GROWTH"
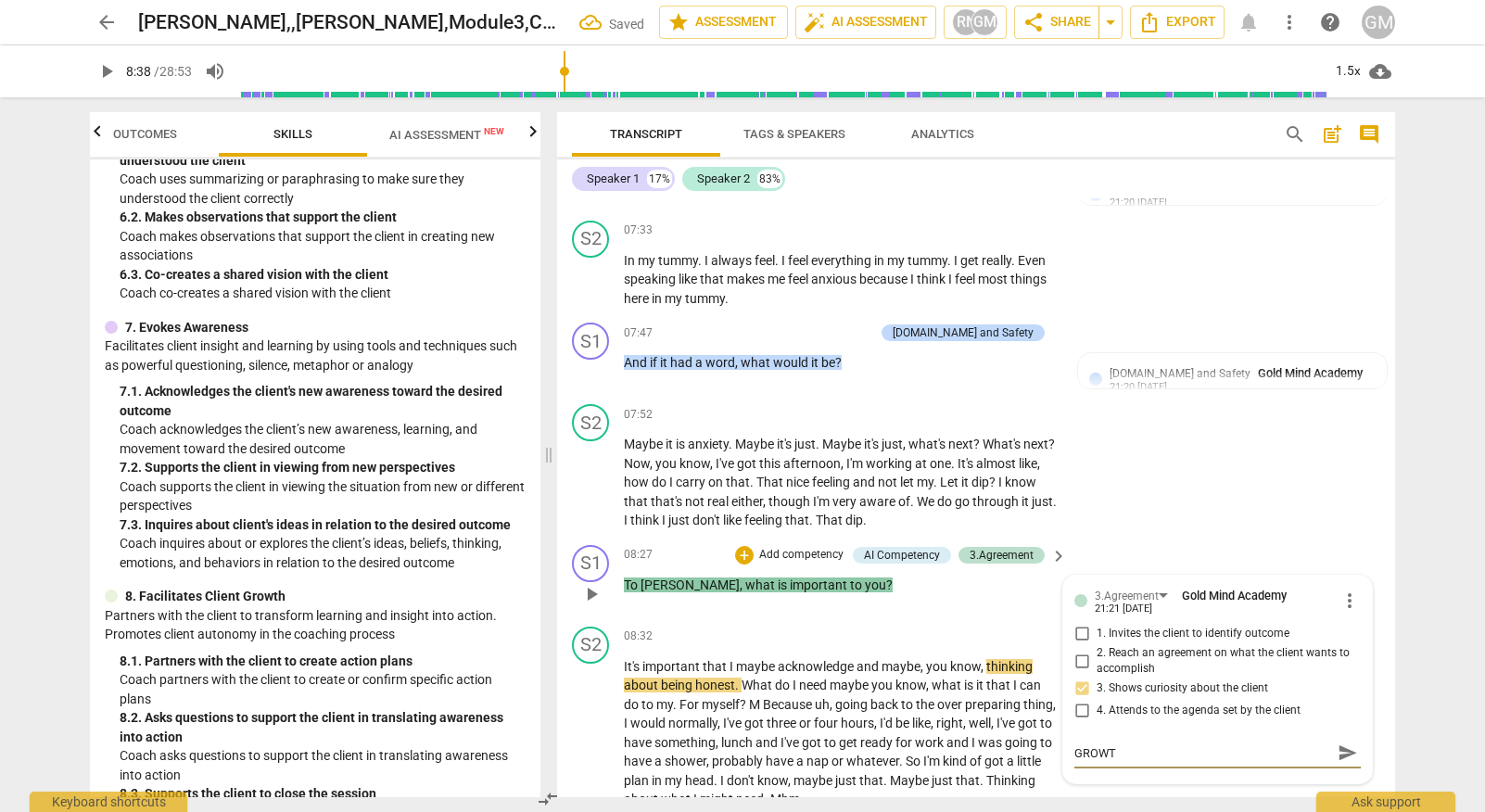
type textarea "GROWTH"
type textarea "GROWTH O"
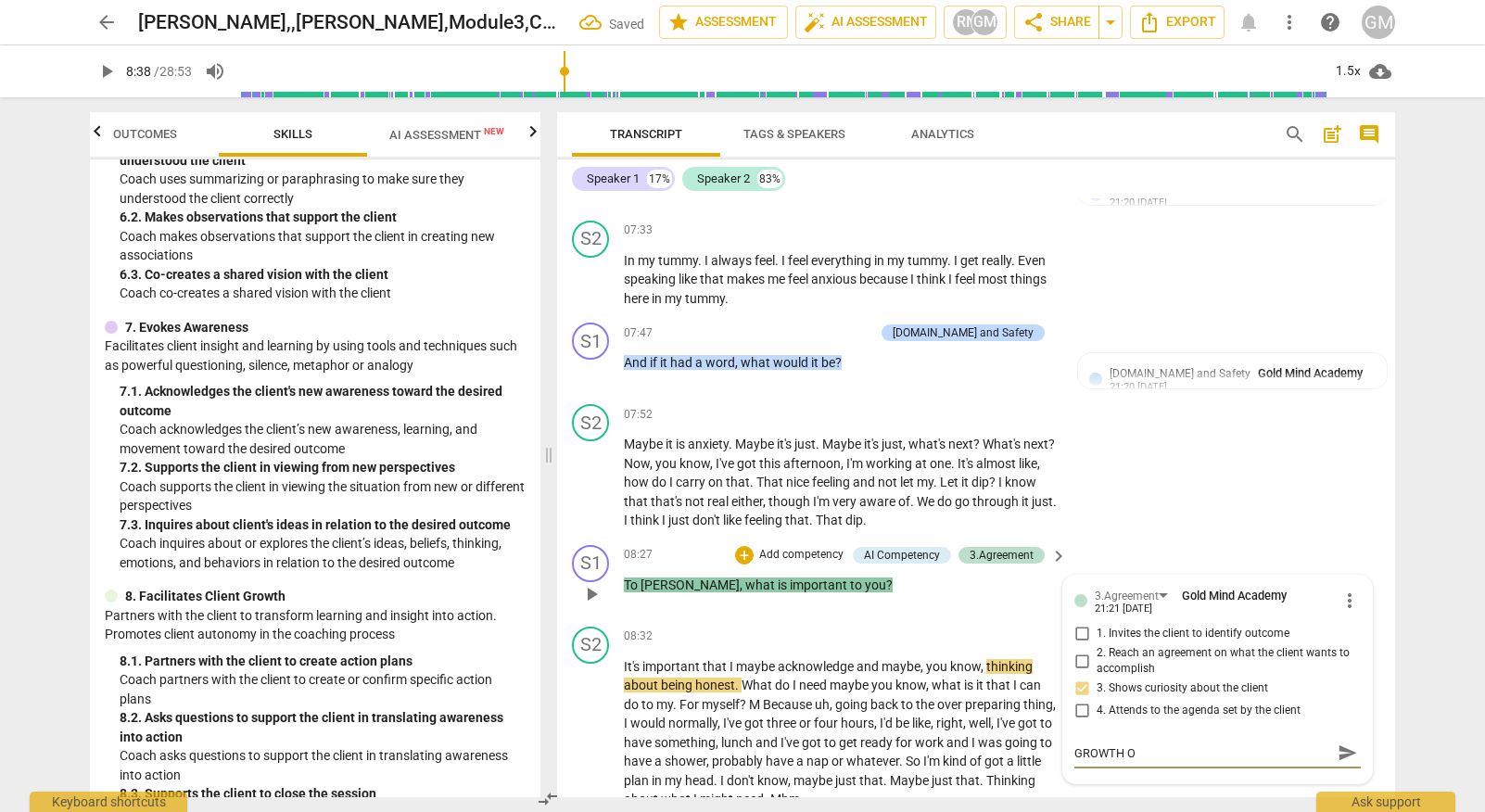
type textarea "GROWTH OP"
type textarea "GROWTH OPP"
type textarea "GROWTH OPPO"
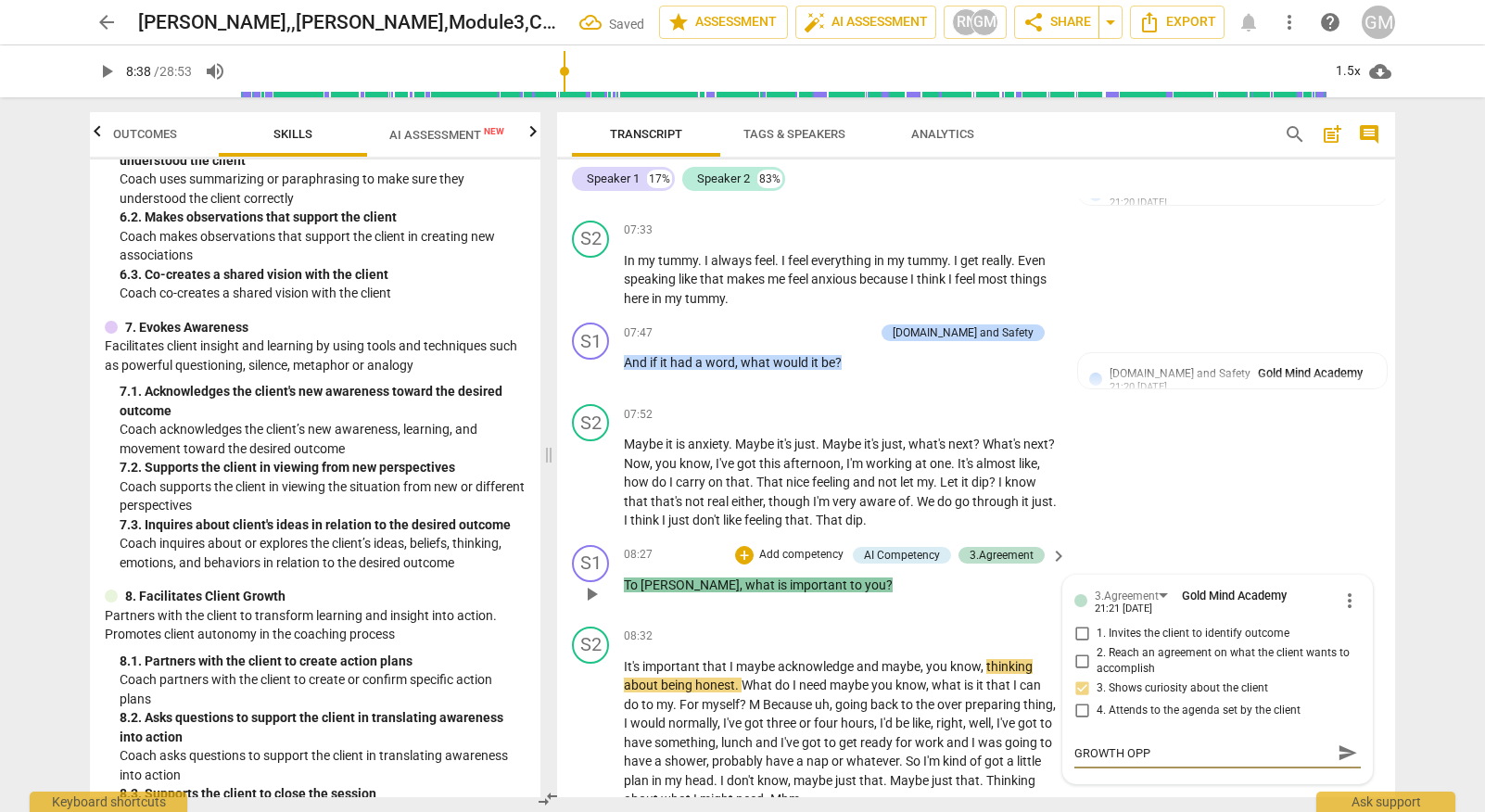
type textarea "GROWTH OPPO"
type textarea "GROWTH OPPOR"
type textarea "GROWTH OPPORT"
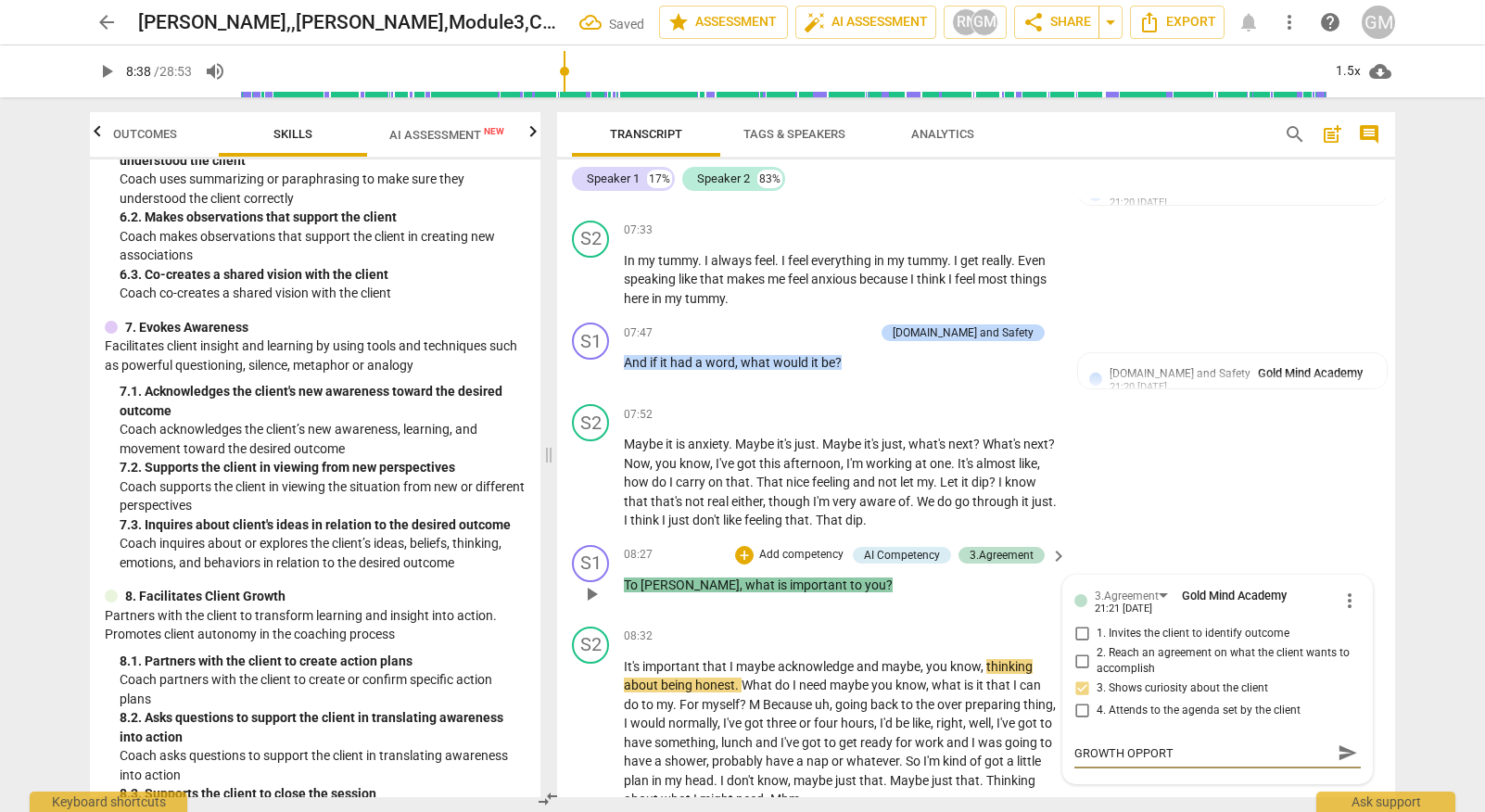
type textarea "GROWTH OPPORTU"
type textarea "GROWTH OPPORTUN"
type textarea "GROWTH OPPORTUNN"
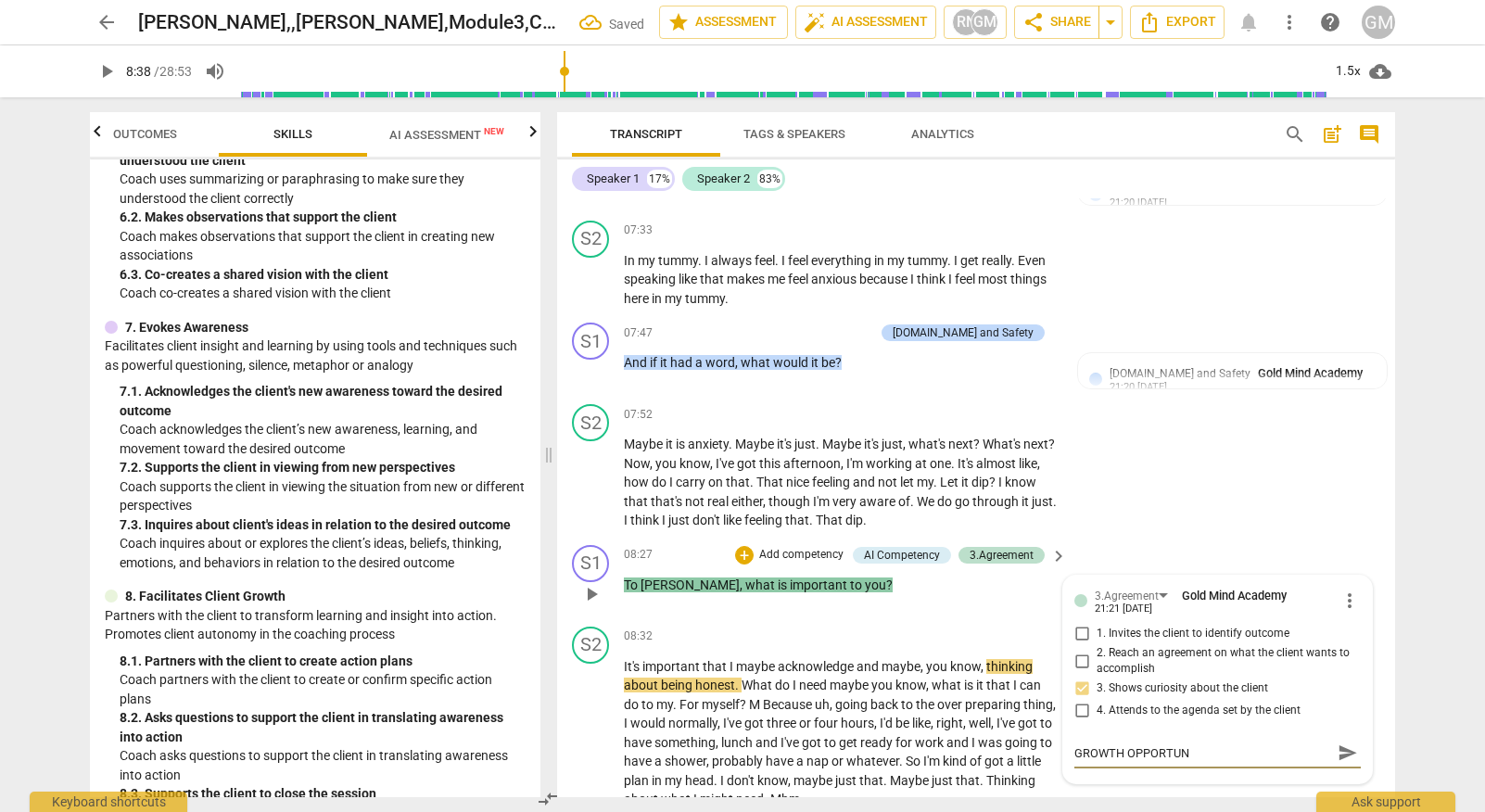
type textarea "GROWTH OPPORTUNN"
type textarea "GROWTH OPPORTUNNI"
type textarea "GROWTH OPPORTUNNIT"
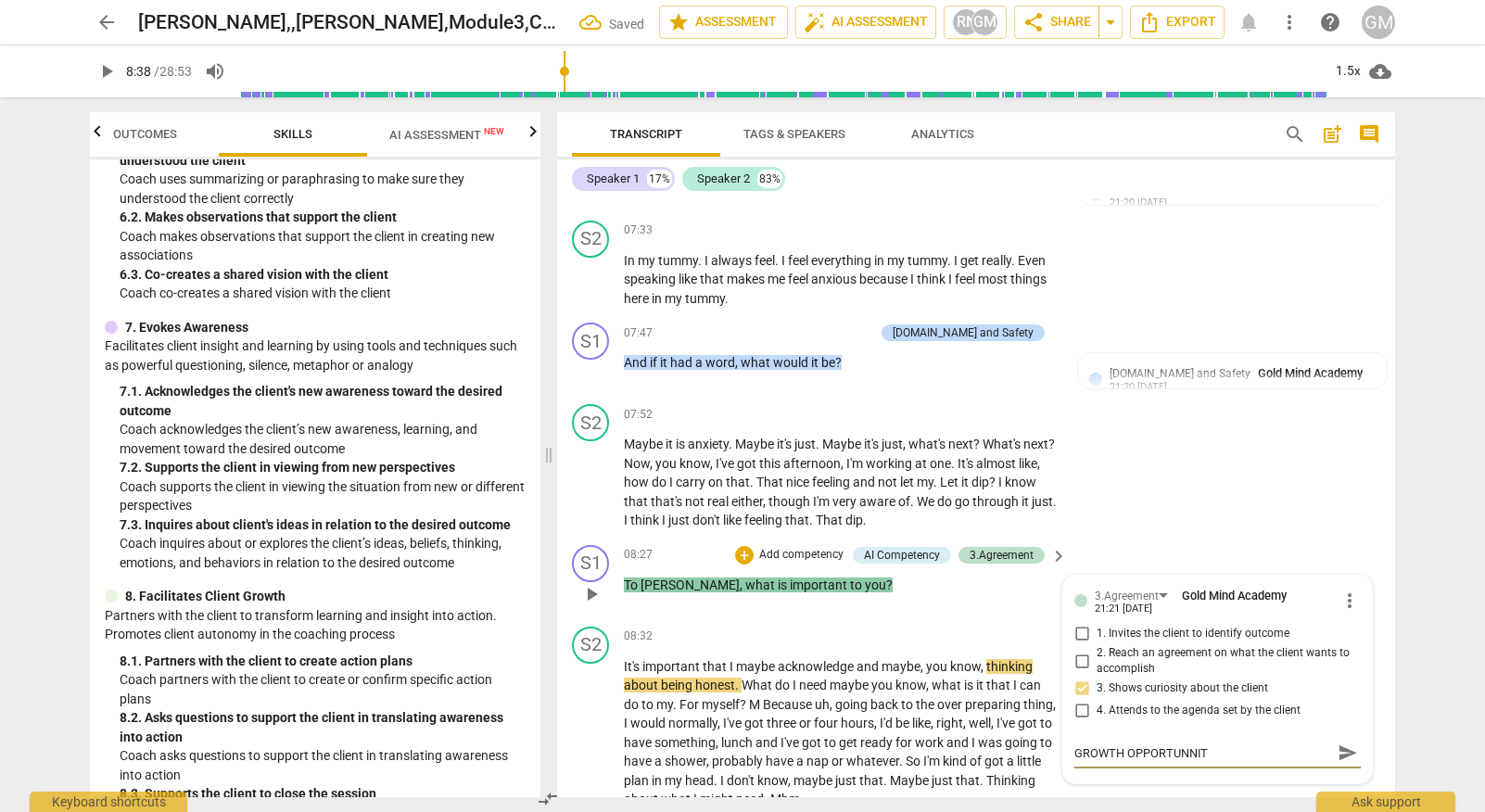
type textarea "GROWTH OPPORTUNNITY"
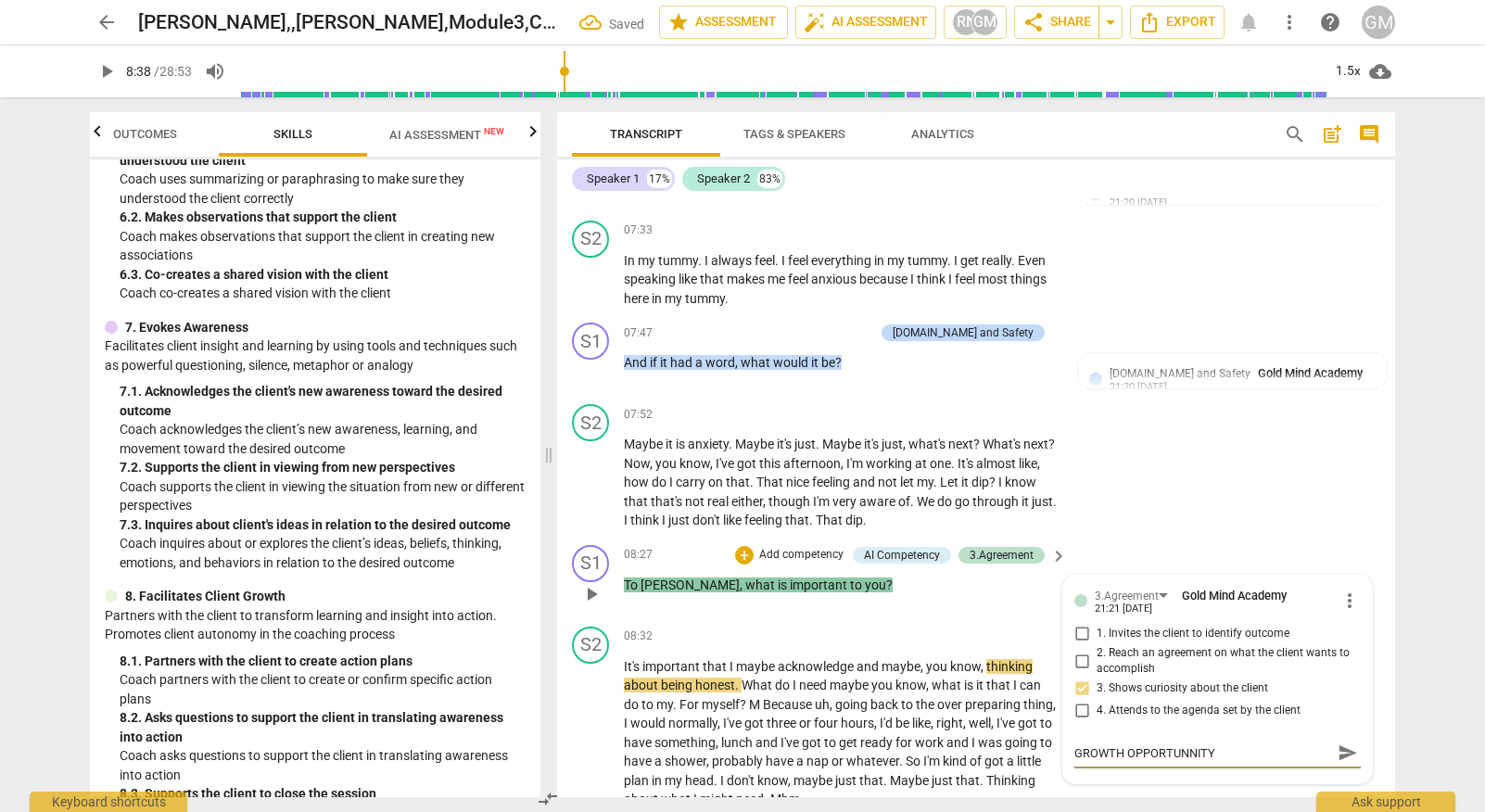
type textarea "GROWTH OPPORTUNNITY"
type textarea "GROWTH OPPORTUNNIT"
type textarea "GROWTH OPPORTUNNI"
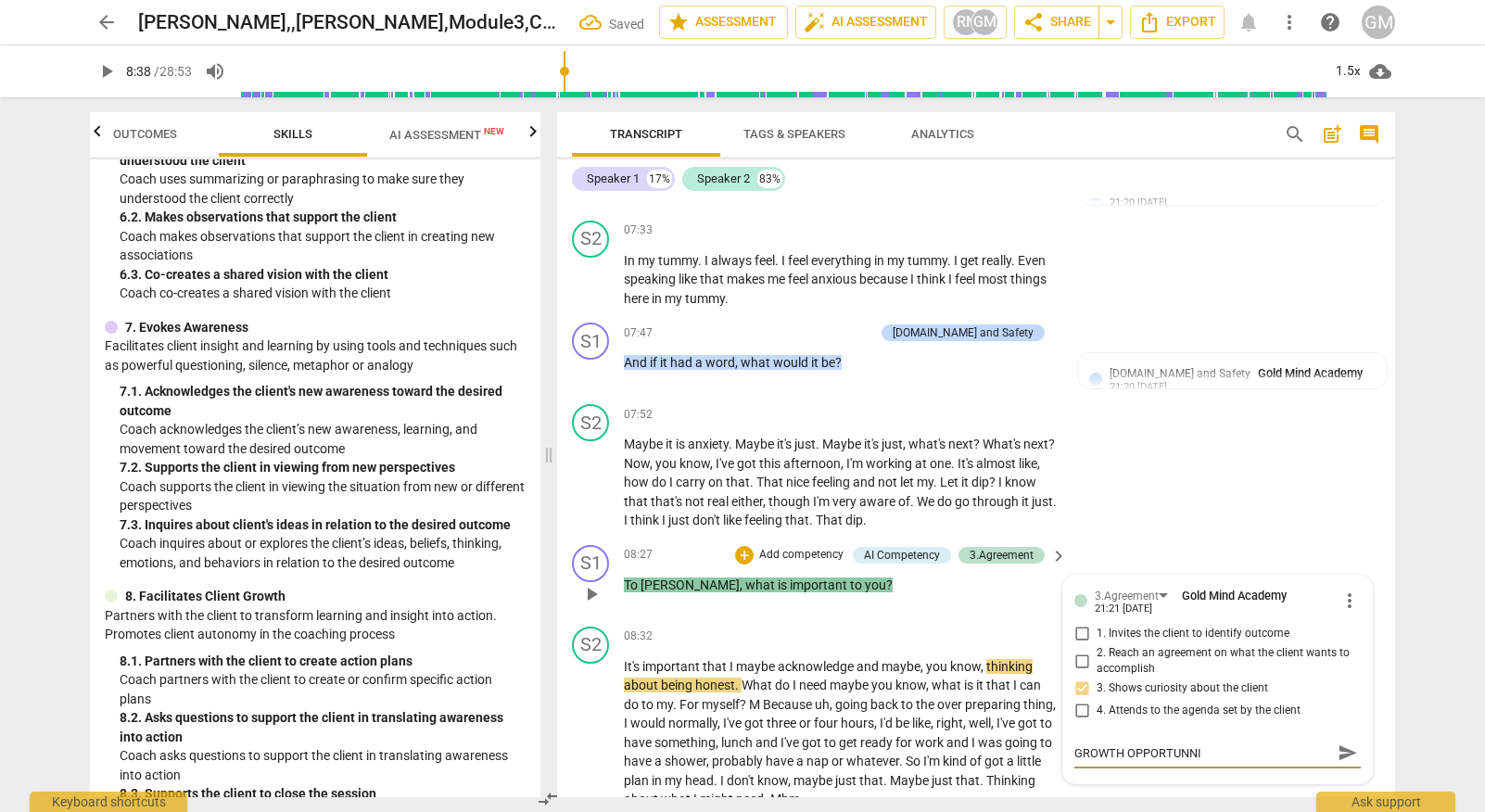
type textarea "GROWTH OPPORTUNN"
type textarea "GROWTH OPPORTUN"
type textarea "GROWTH OPPORTUNN"
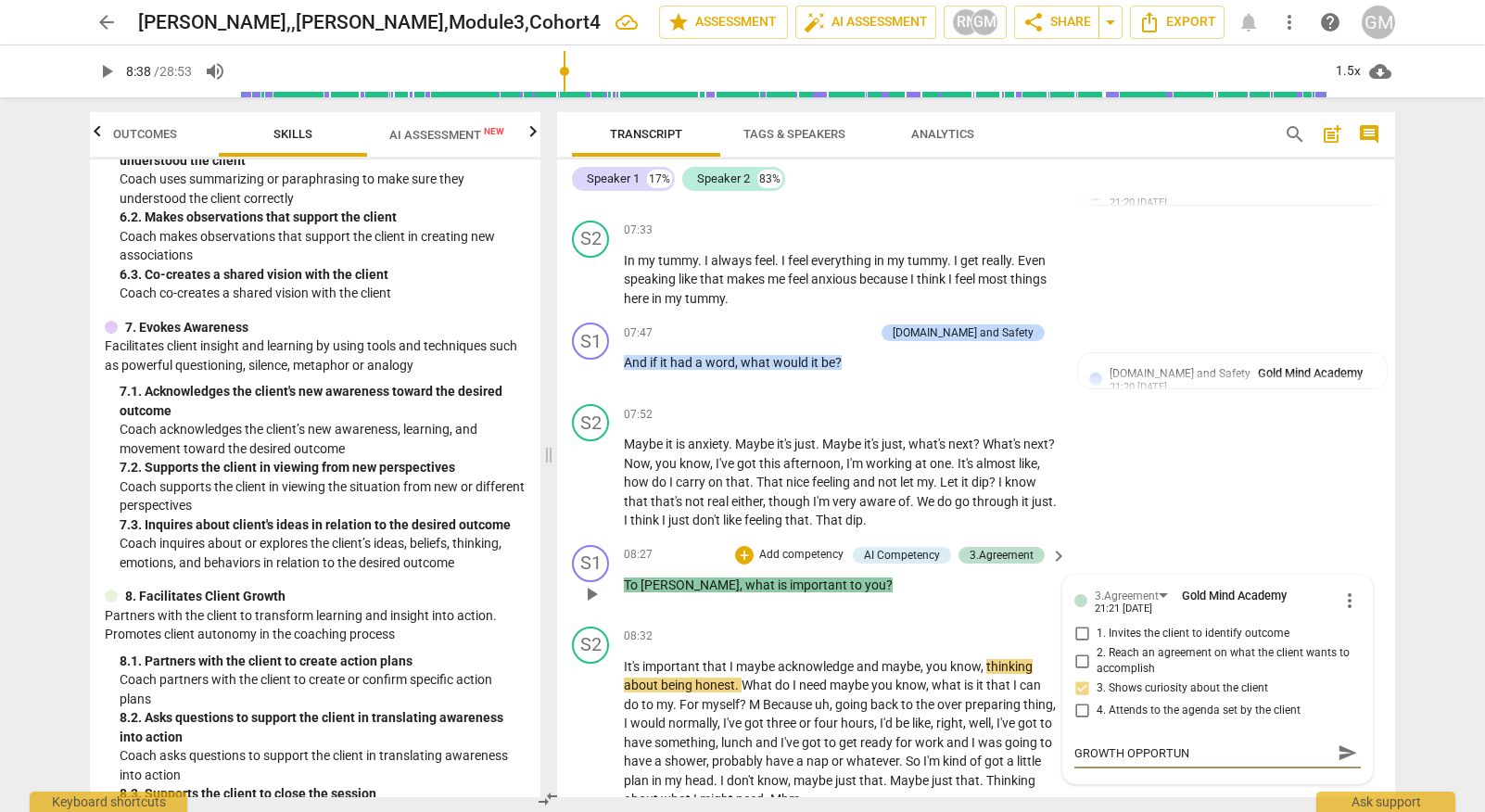
type textarea "GROWTH OPPORTUNN"
type textarea "GROWTH OPPORTUNNI"
type textarea "GROWTH OPPORTUNNIY"
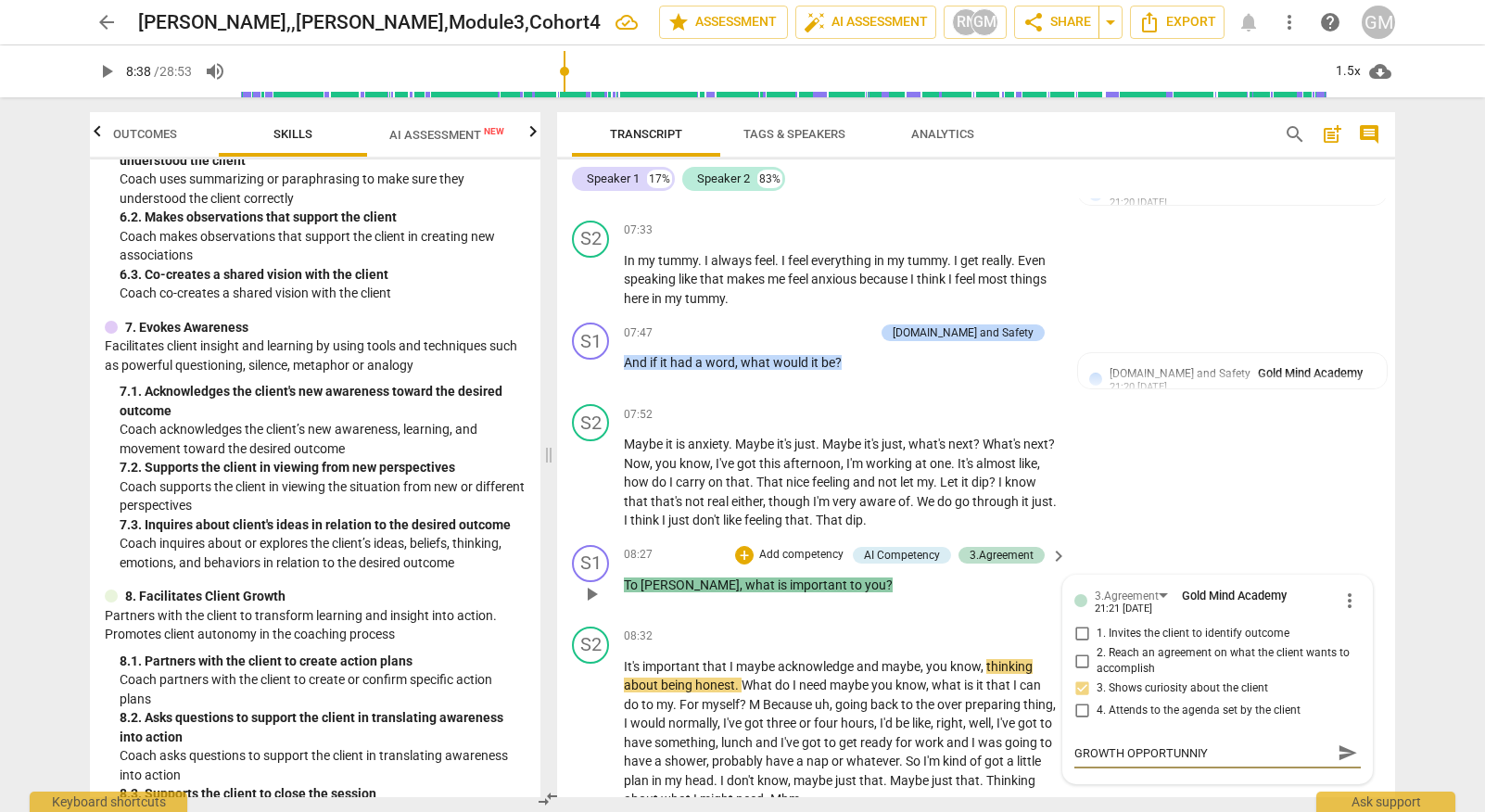
type textarea "GROWTH OPPORTUNNIY"
type textarea "GROWTH OPPORTUNNI"
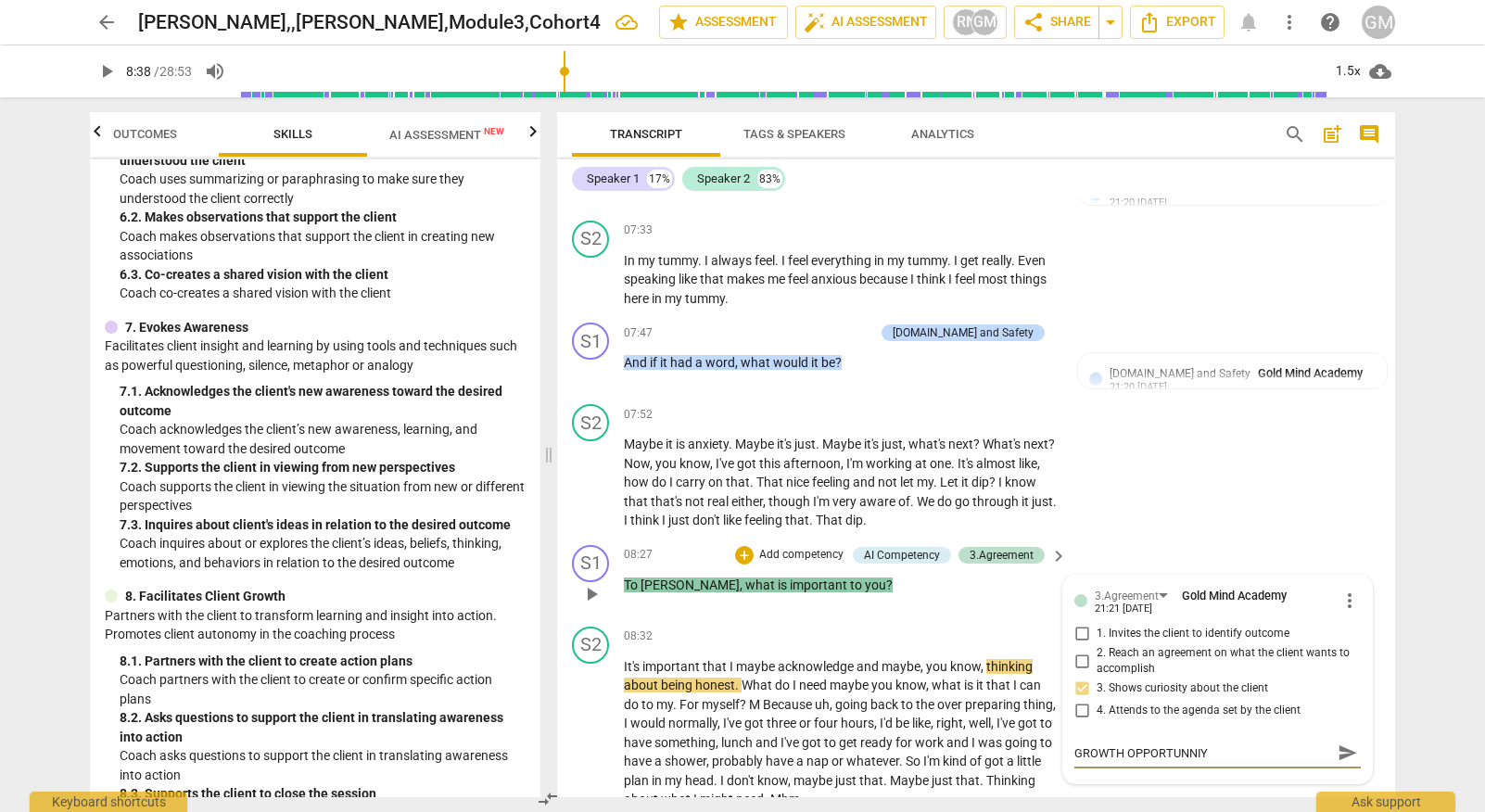
type textarea "GROWTH OPPORTUNNI"
type textarea "GROWTH OPPORTUNN"
type textarea "GROWTH OPPORTUN"
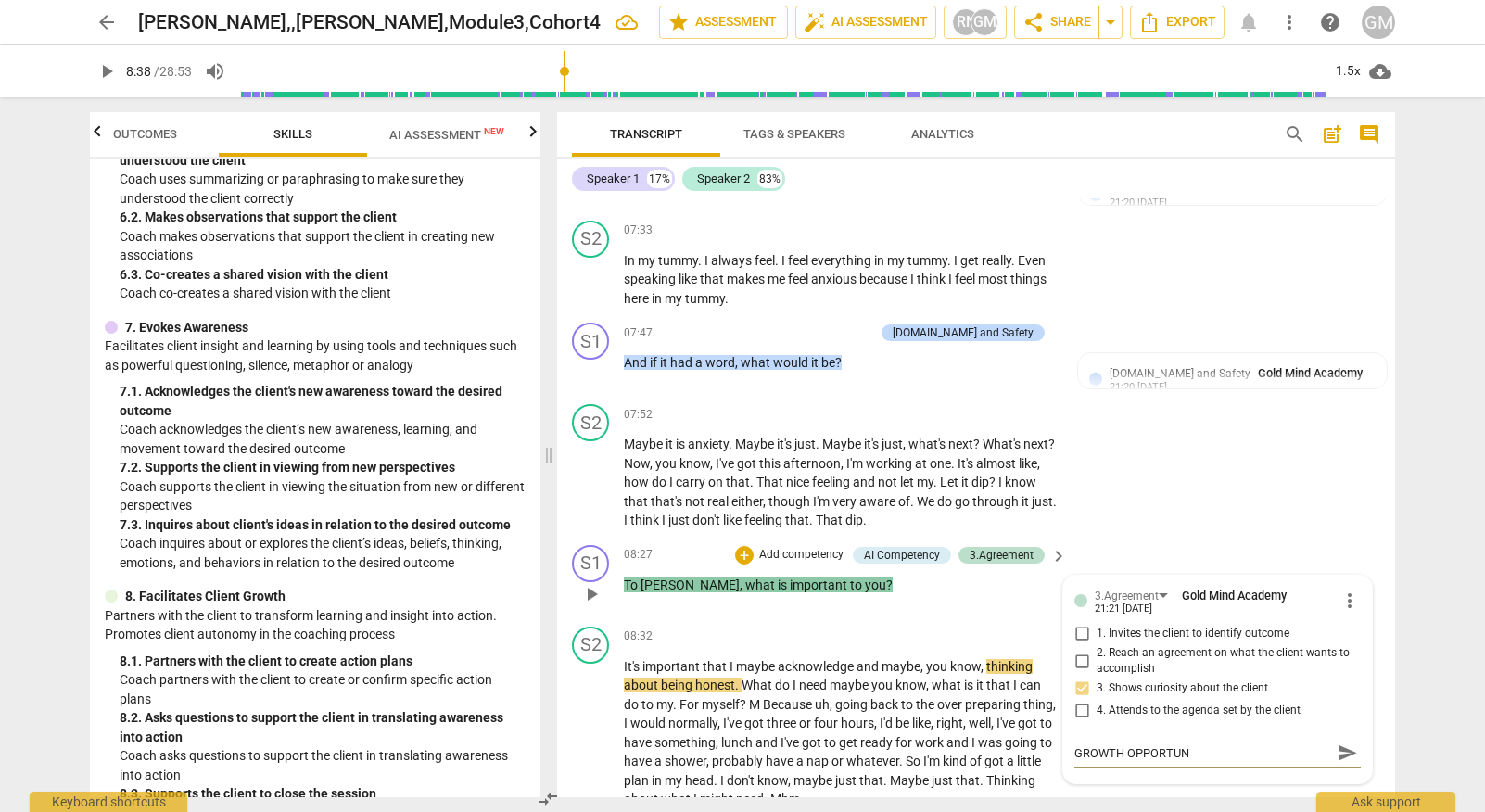
type textarea "GROWTH OPPORTU"
type textarea "GROWTH OPPORT"
type textarea "GROWTH OPPOR"
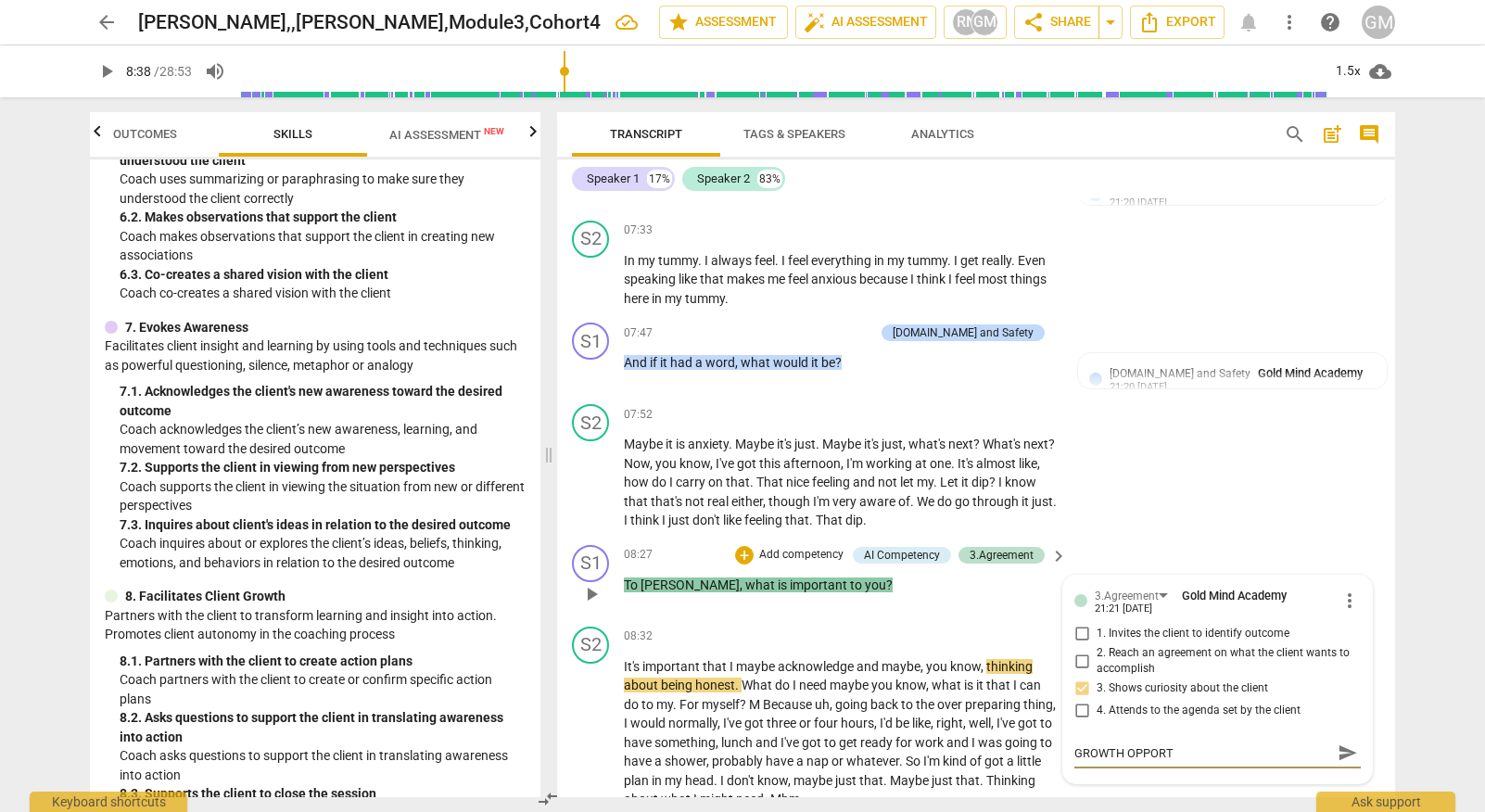
type textarea "GROWTH OPPOR"
type textarea "GROWTH OPPORT"
type textarea "GROWTH OPPORTU"
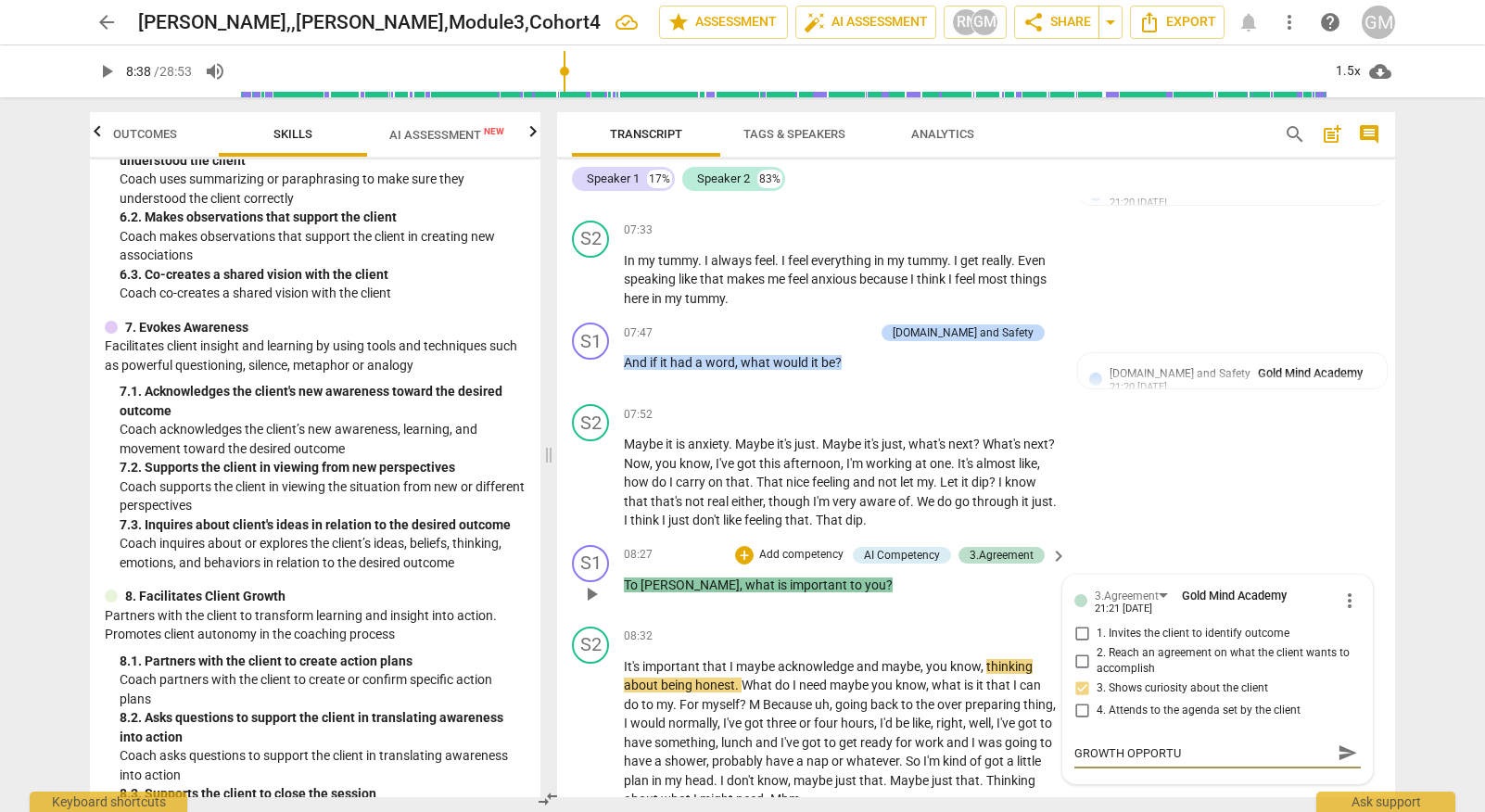
type textarea "GROWTH OPPORTUN"
type textarea "GROWTH OPPORTUNI"
type textarea "GROWTH OPPORTUNIT"
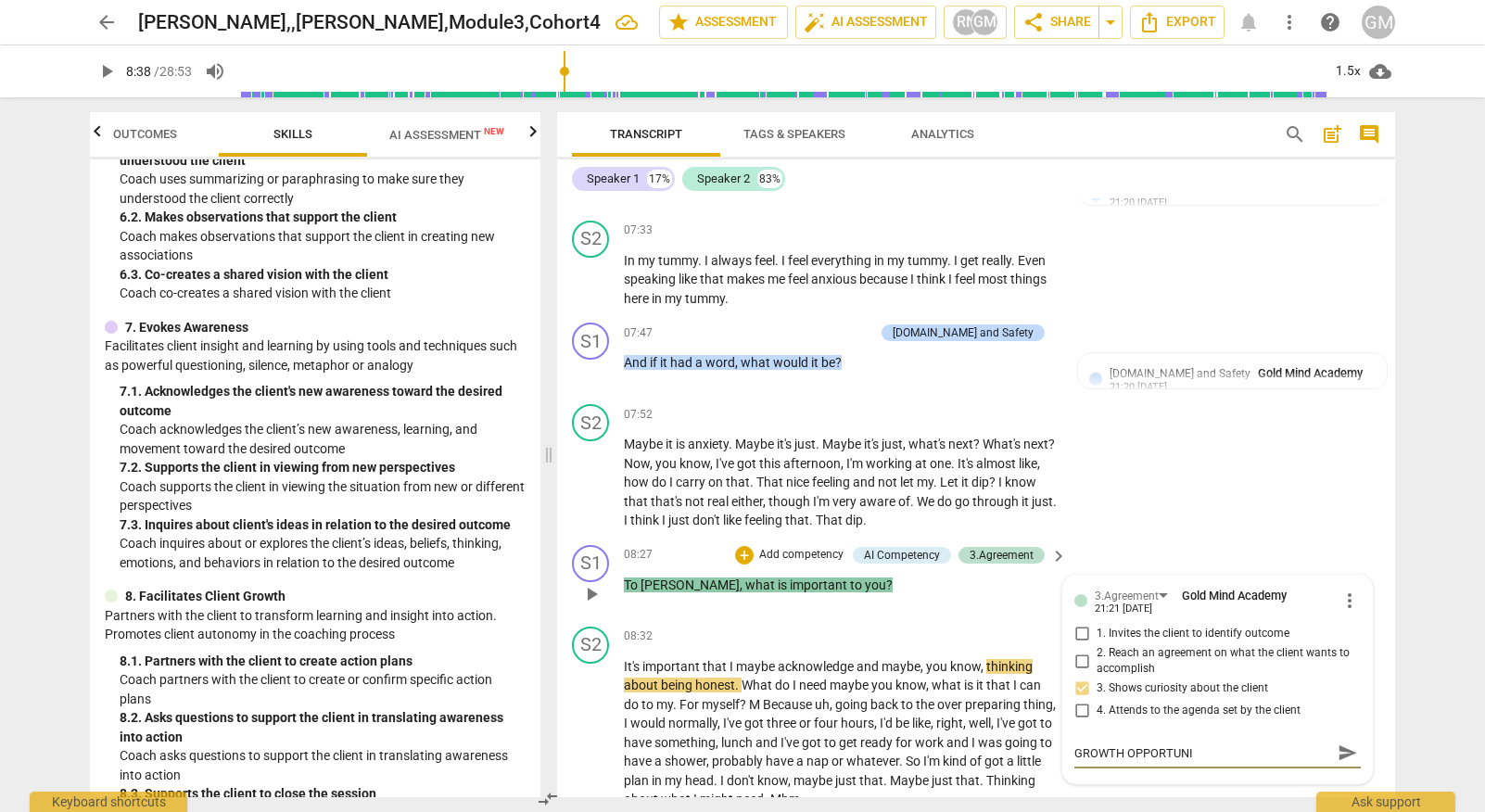
type textarea "GROWTH OPPORTUNIT"
type textarea "GROWTH OPPORTUNITY"
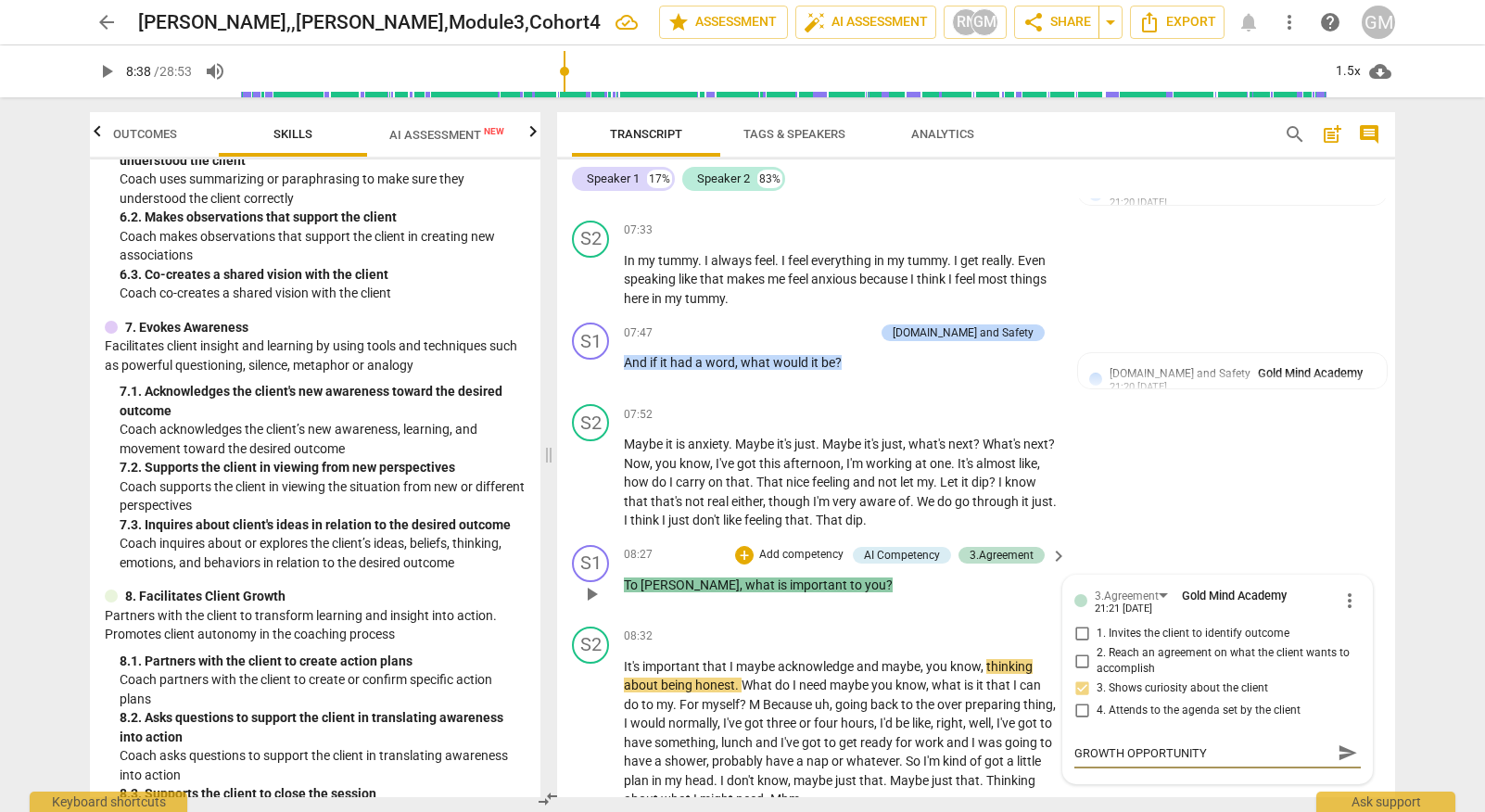
type textarea "GROWTH OPPORTUNITY"
type textarea "GROWTH OPPORTUNITY:"
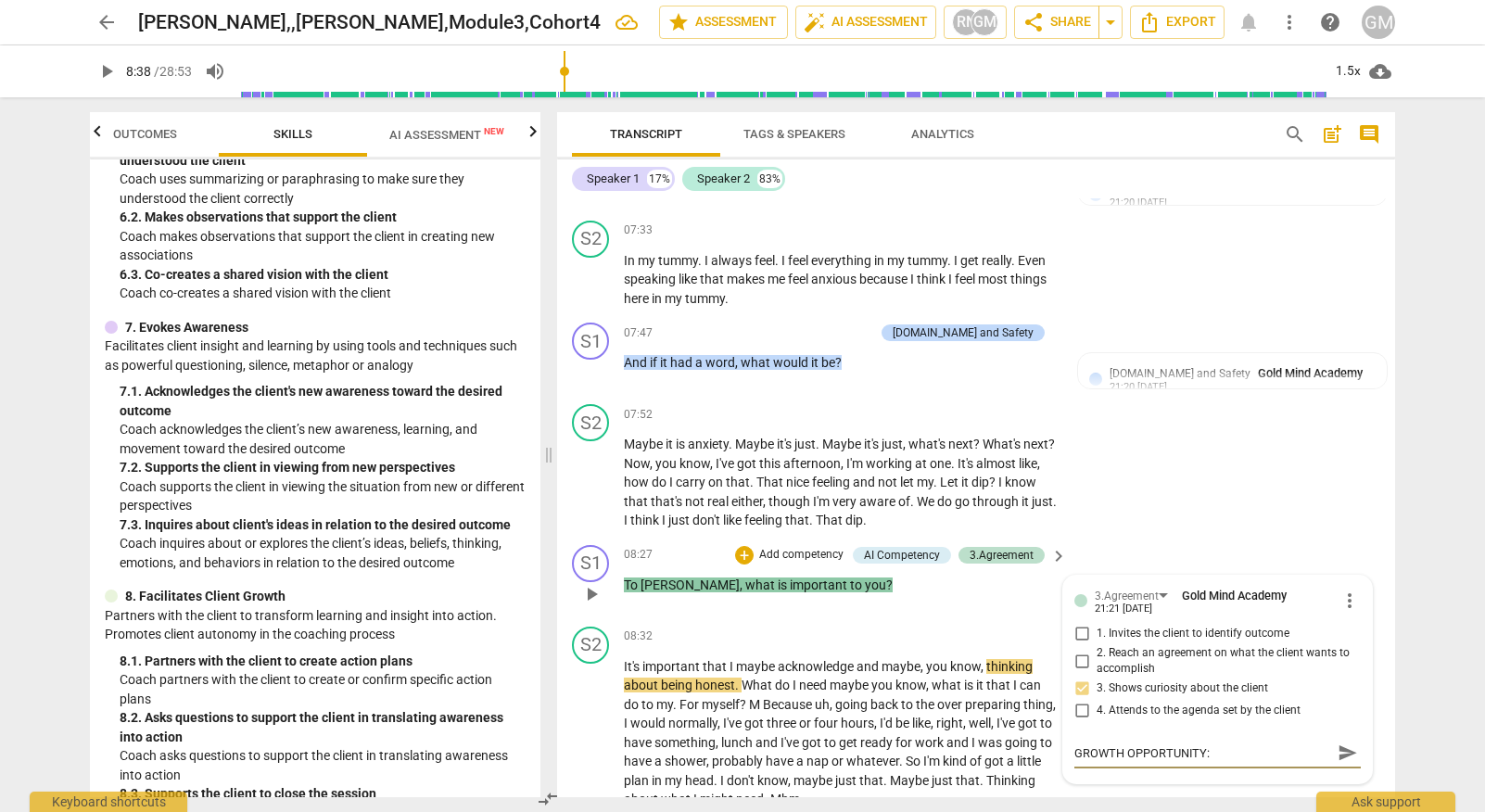
type textarea "GROWTH OPPORTUNITY:"
type textarea "GROWTH OPPORTUNITY: T"
type textarea "GROWTH OPPORTUNITY: To"
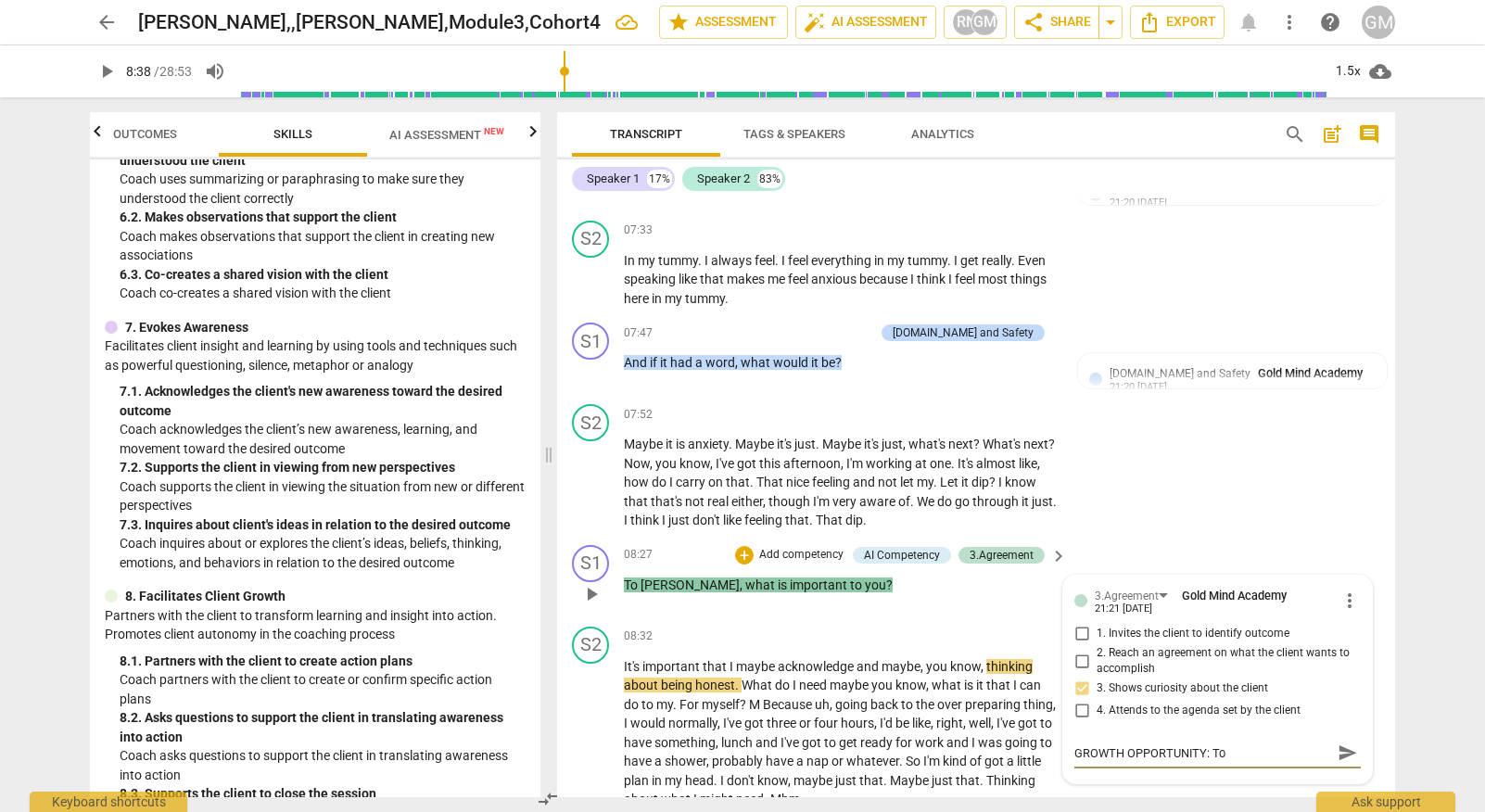
type textarea "GROWTH OPPORTUNITY: To"
type textarea "GROWTH OPPORTUNITY: To S"
type textarea "GROWTH OPPORTUNITY: To Sp"
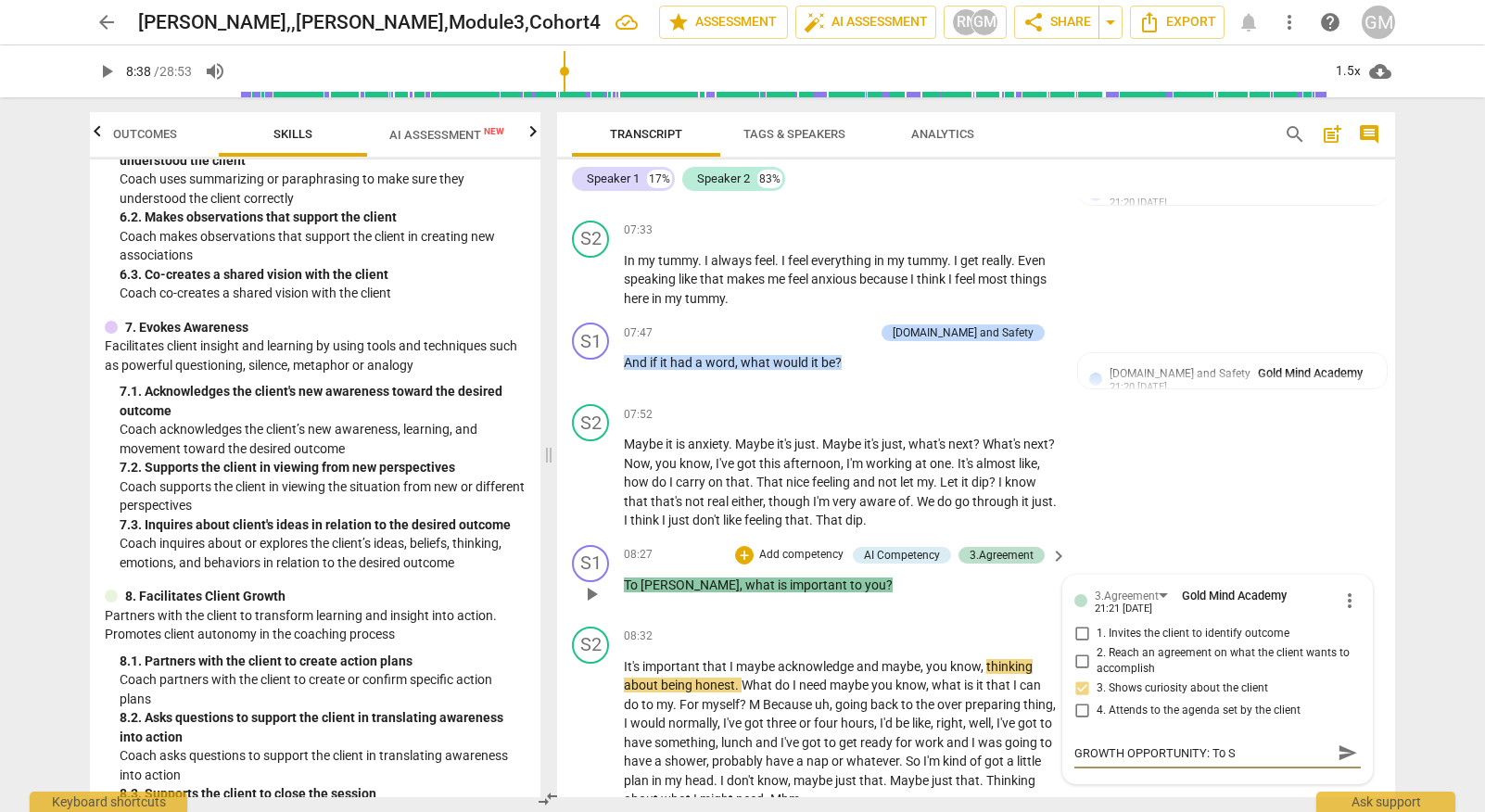
type textarea "GROWTH OPPORTUNITY: To Sp"
type textarea "GROWTH OPPORTUNITY: To Spp"
type textarea "GROWTH OPPORTUNITY: To Sp"
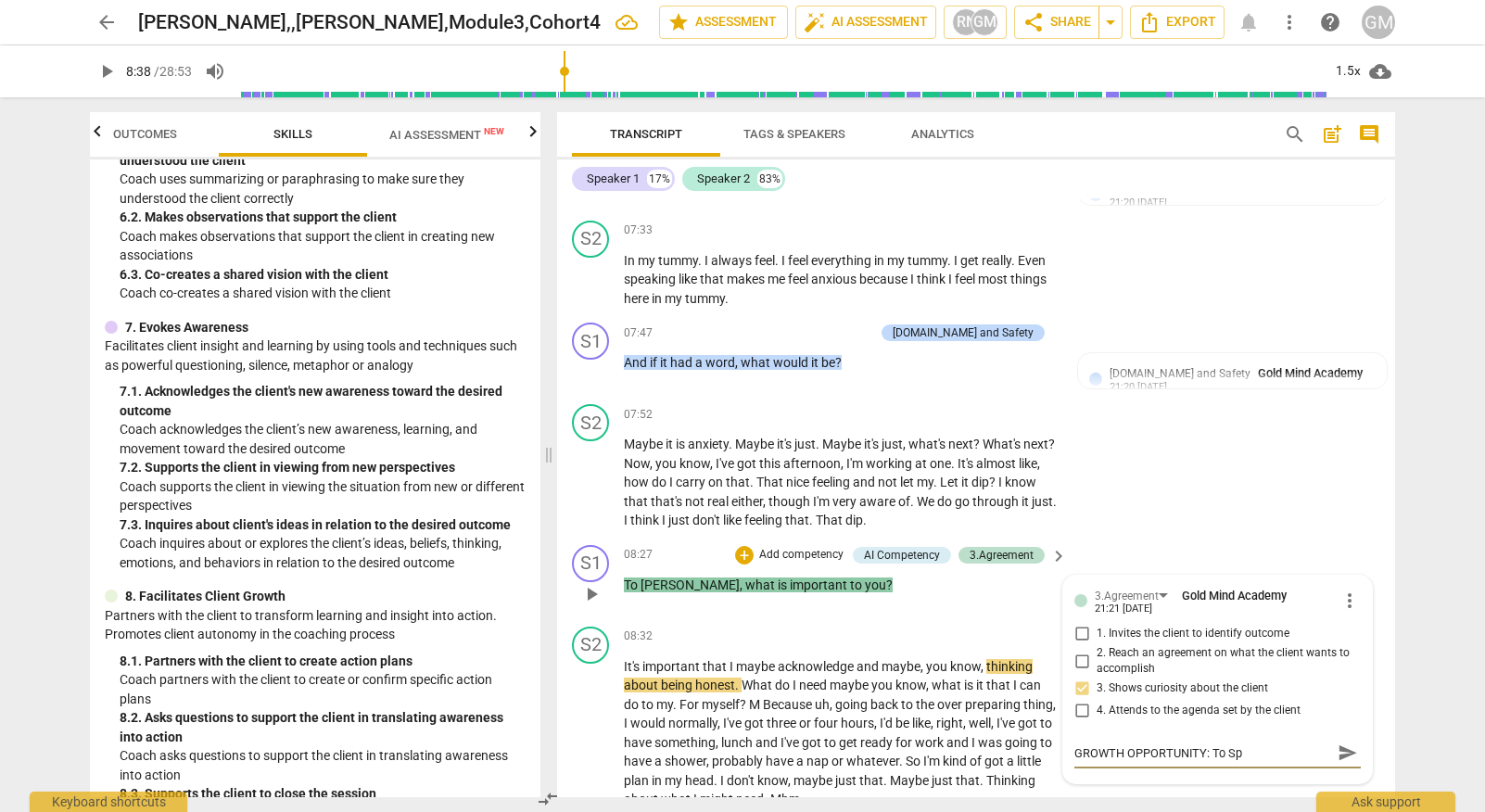
type textarea "GROWTH OPPORTUNITY: To S"
type textarea "GROWTH OPPORTUNITY: To Su"
type textarea "GROWTH OPPORTUNITY: To S"
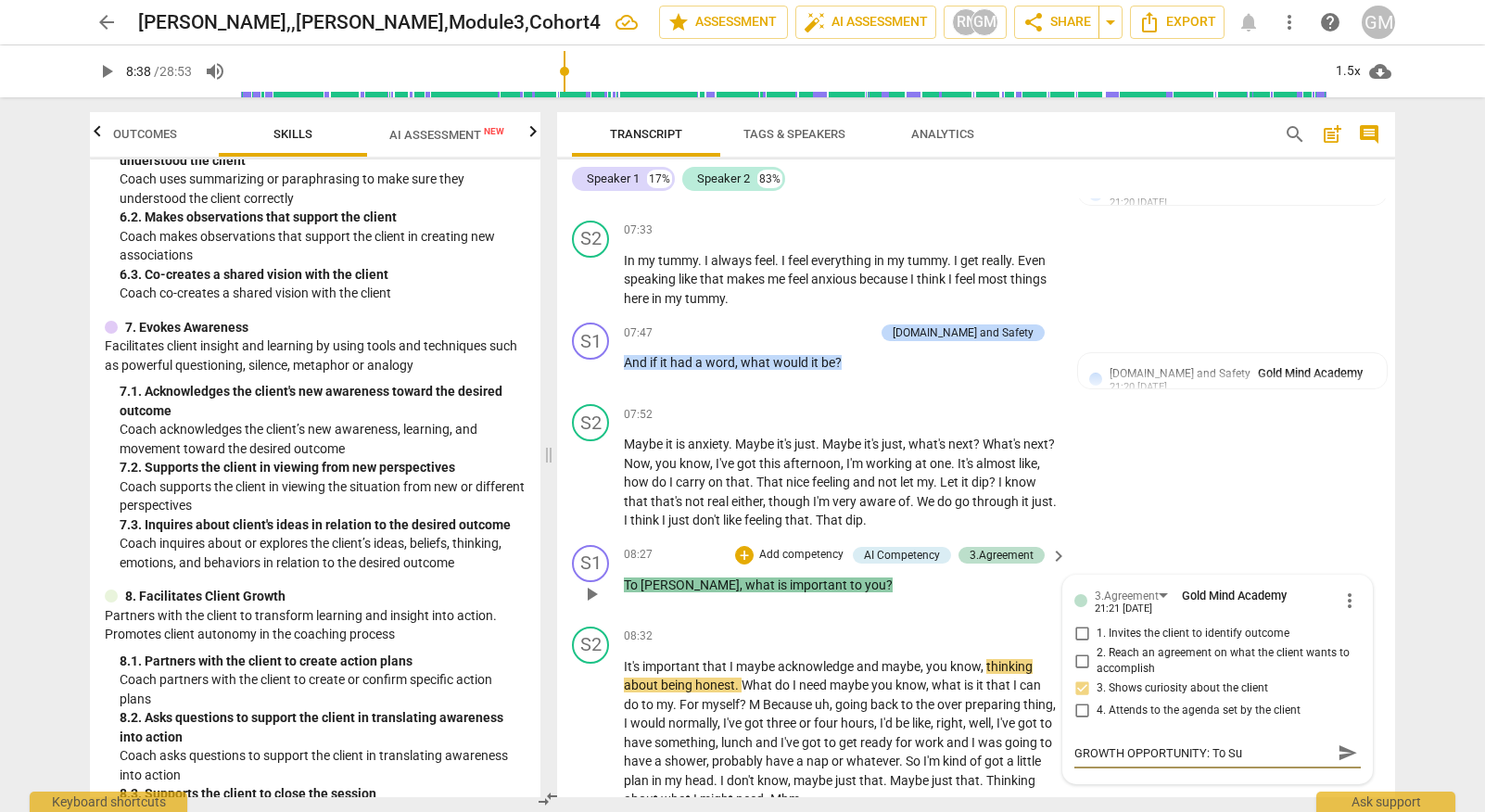
type textarea "GROWTH OPPORTUNITY: To S"
type textarea "GROWTH OPPORTUNITY: To"
type textarea "GROWTH OPPORTUNITY: To s"
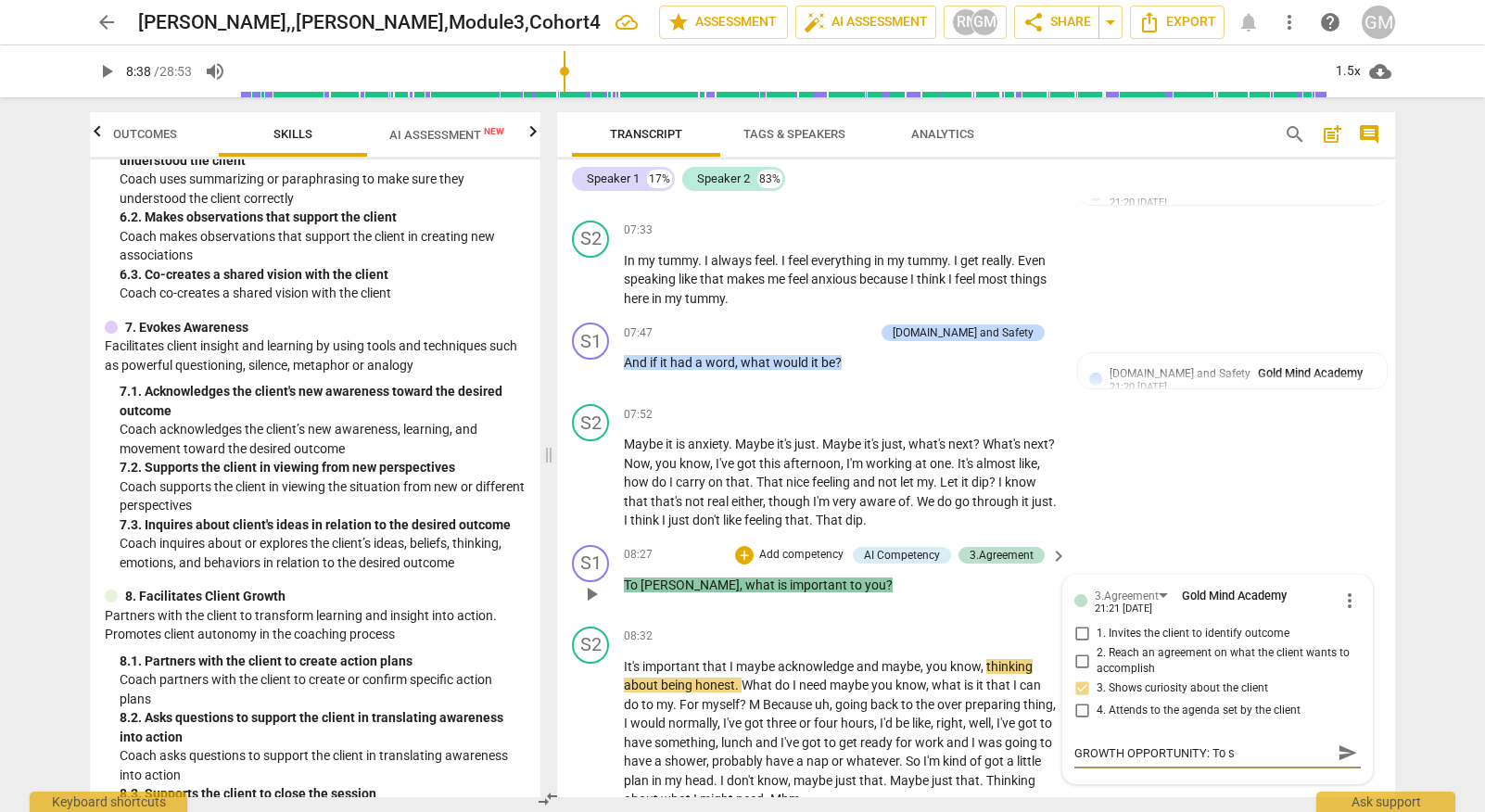
type textarea "GROWTH OPPORTUNITY: To su"
type textarea "GROWTH OPPORTUNITY: To sup"
type textarea "GROWTH OPPORTUNITY: To supp"
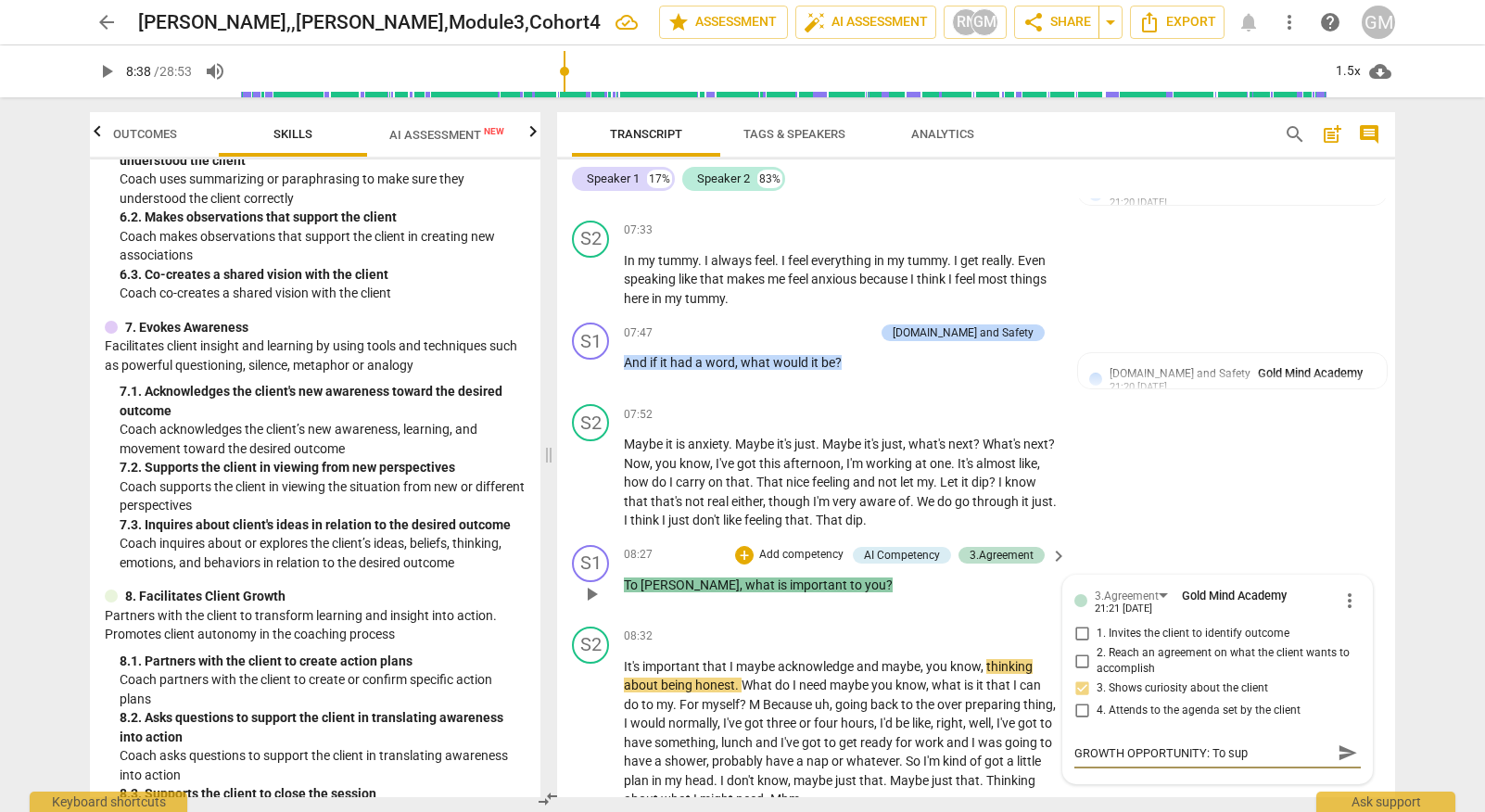
type textarea "GROWTH OPPORTUNITY: To supp"
type textarea "GROWTH OPPORTUNITY: To suppo"
type textarea "GROWTH OPPORTUNITY: To suppor"
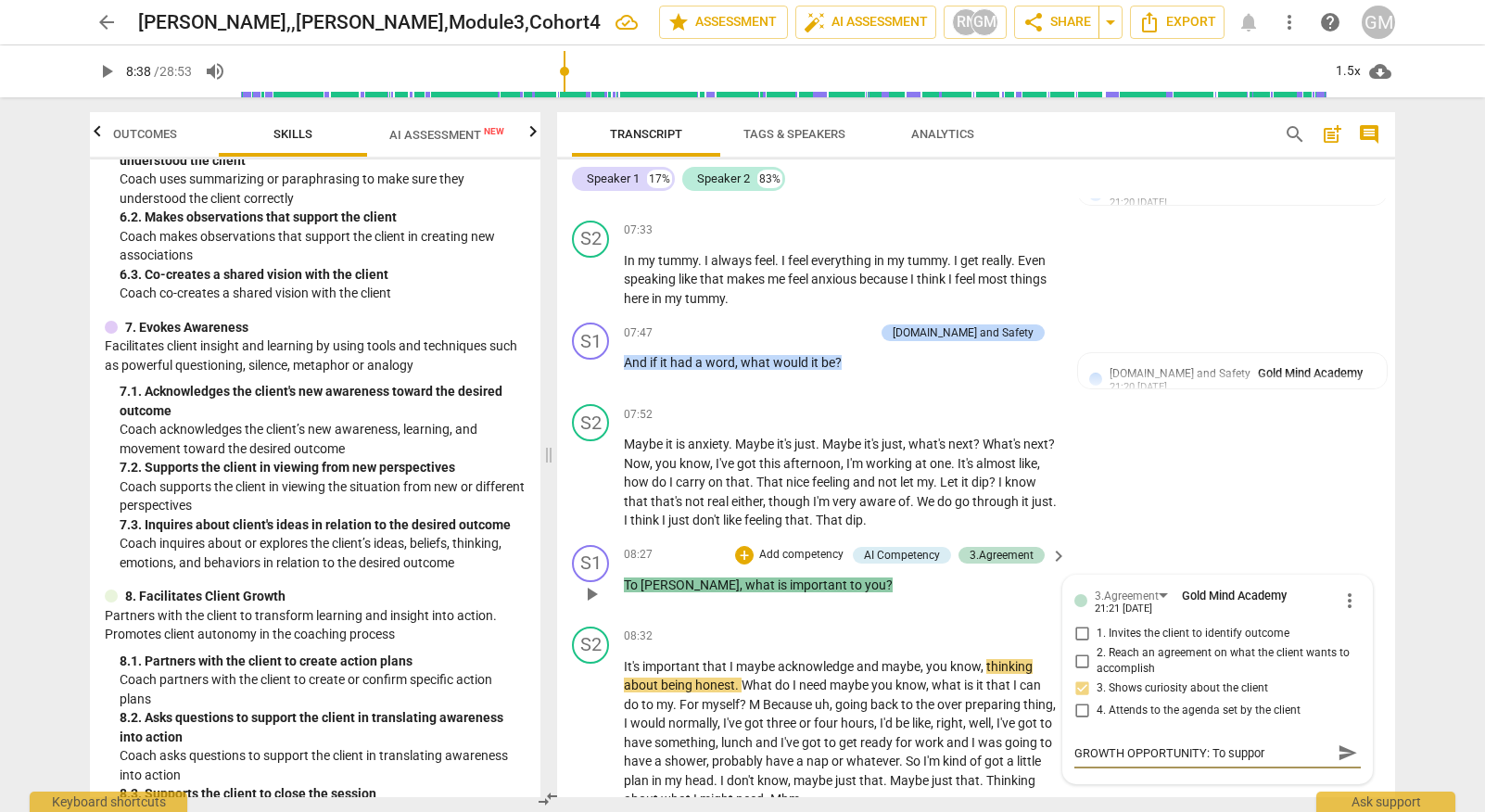
type textarea "GROWTH OPPORTUNITY: To support"
type textarea "GROWTH OPPORTUNITY: To support t"
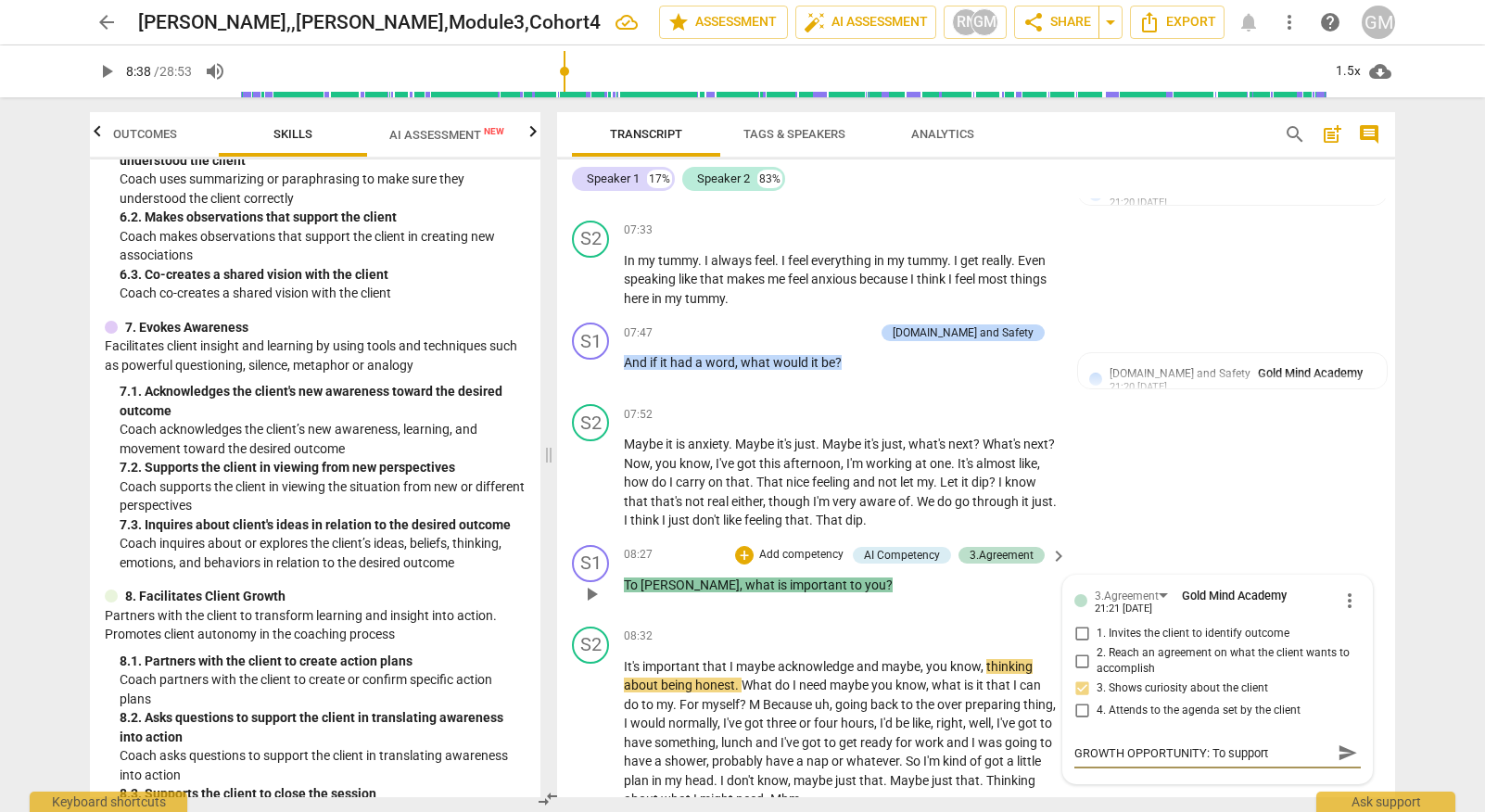
type textarea "GROWTH OPPORTUNITY: To support t"
type textarea "GROWTH OPPORTUNITY: To support th"
type textarea "GROWTH OPPORTUNITY: To support the"
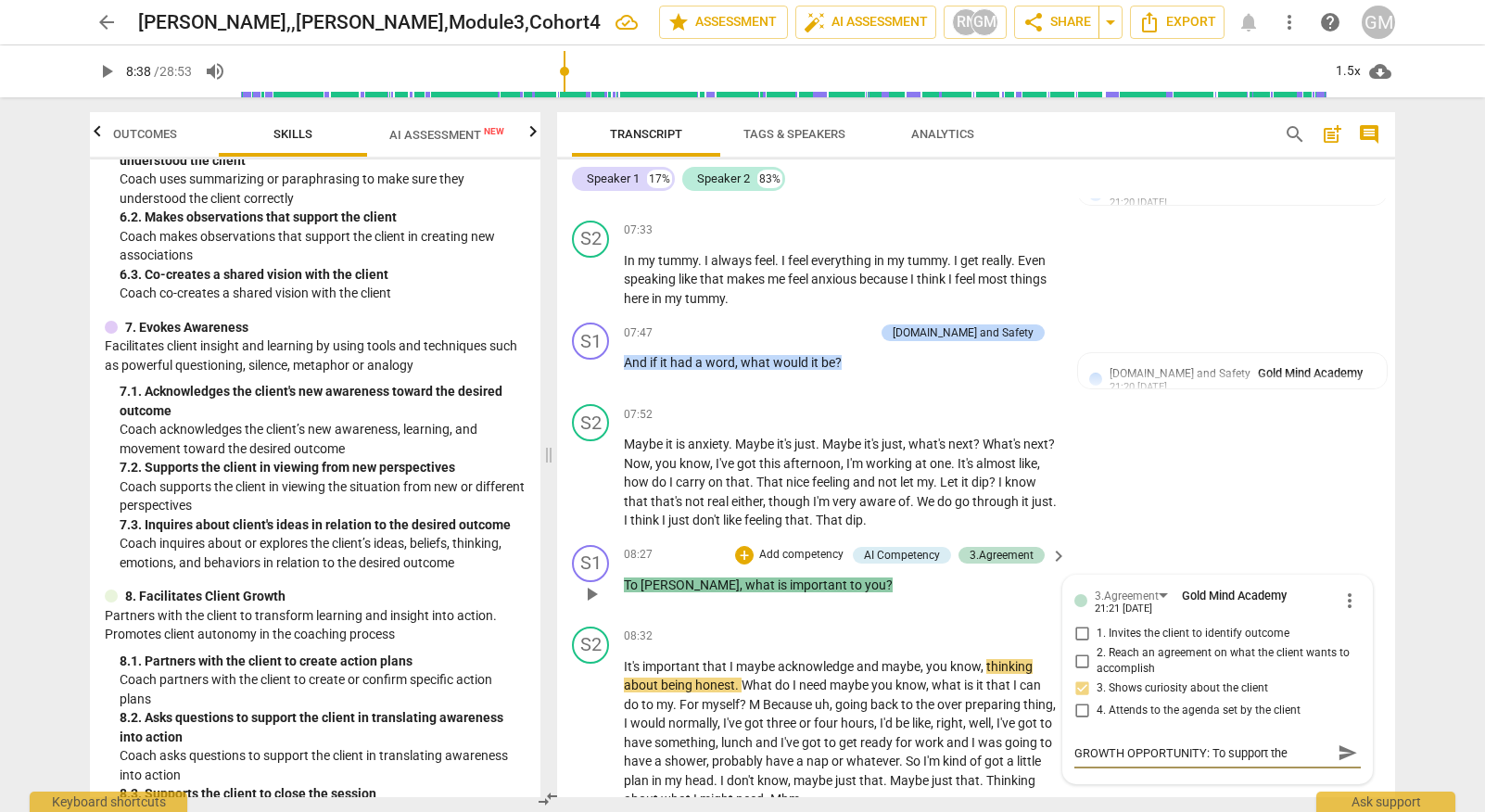
type textarea "GROWTH OPPORTUNITY: To support the"
type textarea "GROWTH OPPORTUNITY: To support the c"
type textarea "GROWTH OPPORTUNITY: To support the ck"
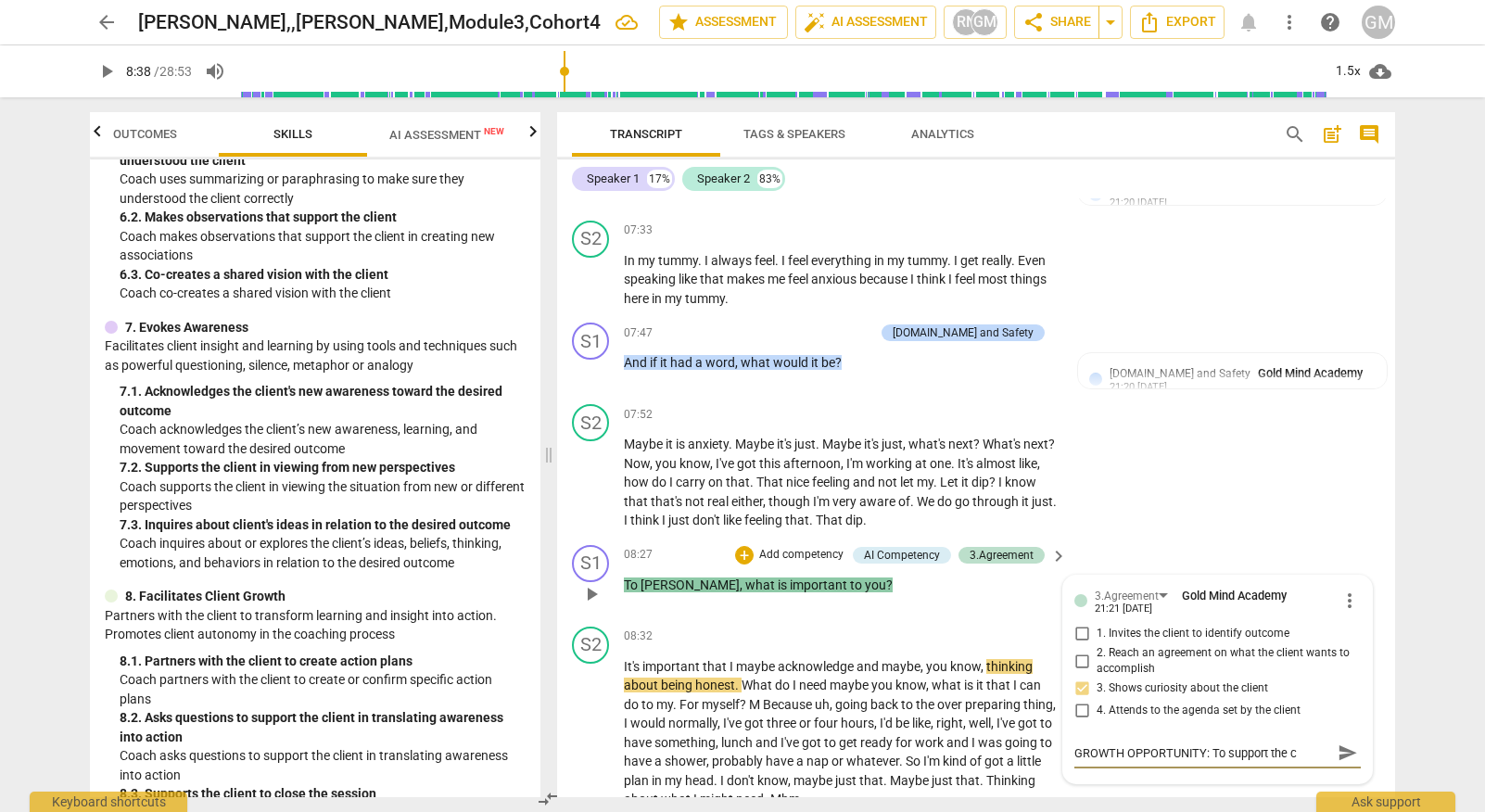
type textarea "GROWTH OPPORTUNITY: To support the ck"
type textarea "GROWTH OPPORTUNITY: To support the cke"
type textarea "GROWTH OPPORTUNITY: To support the ck"
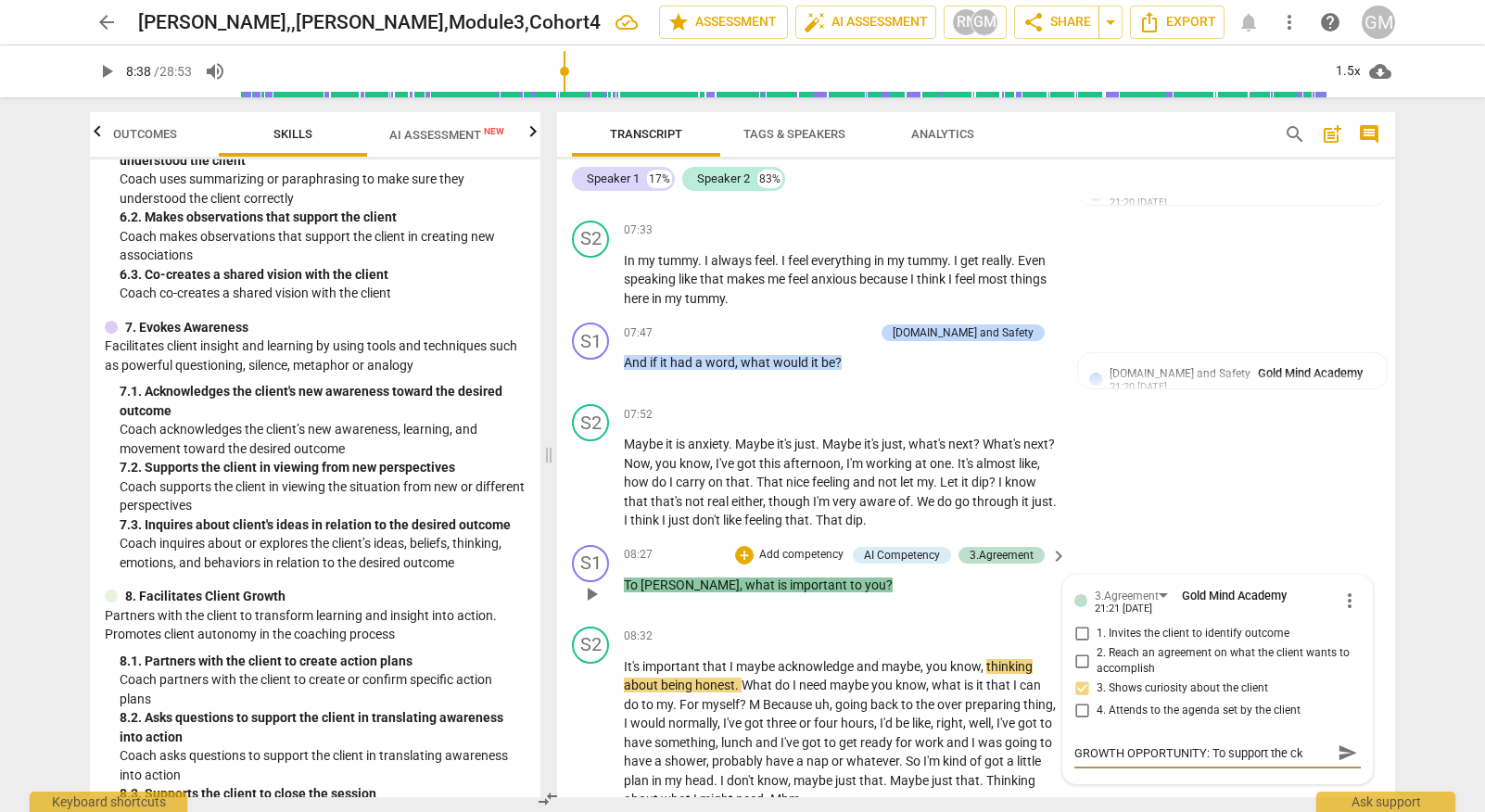
type textarea "GROWTH OPPORTUNITY: To support the c"
type textarea "GROWTH OPPORTUNITY: To support the cl"
type textarea "GROWTH OPPORTUNITY: To support the cli"
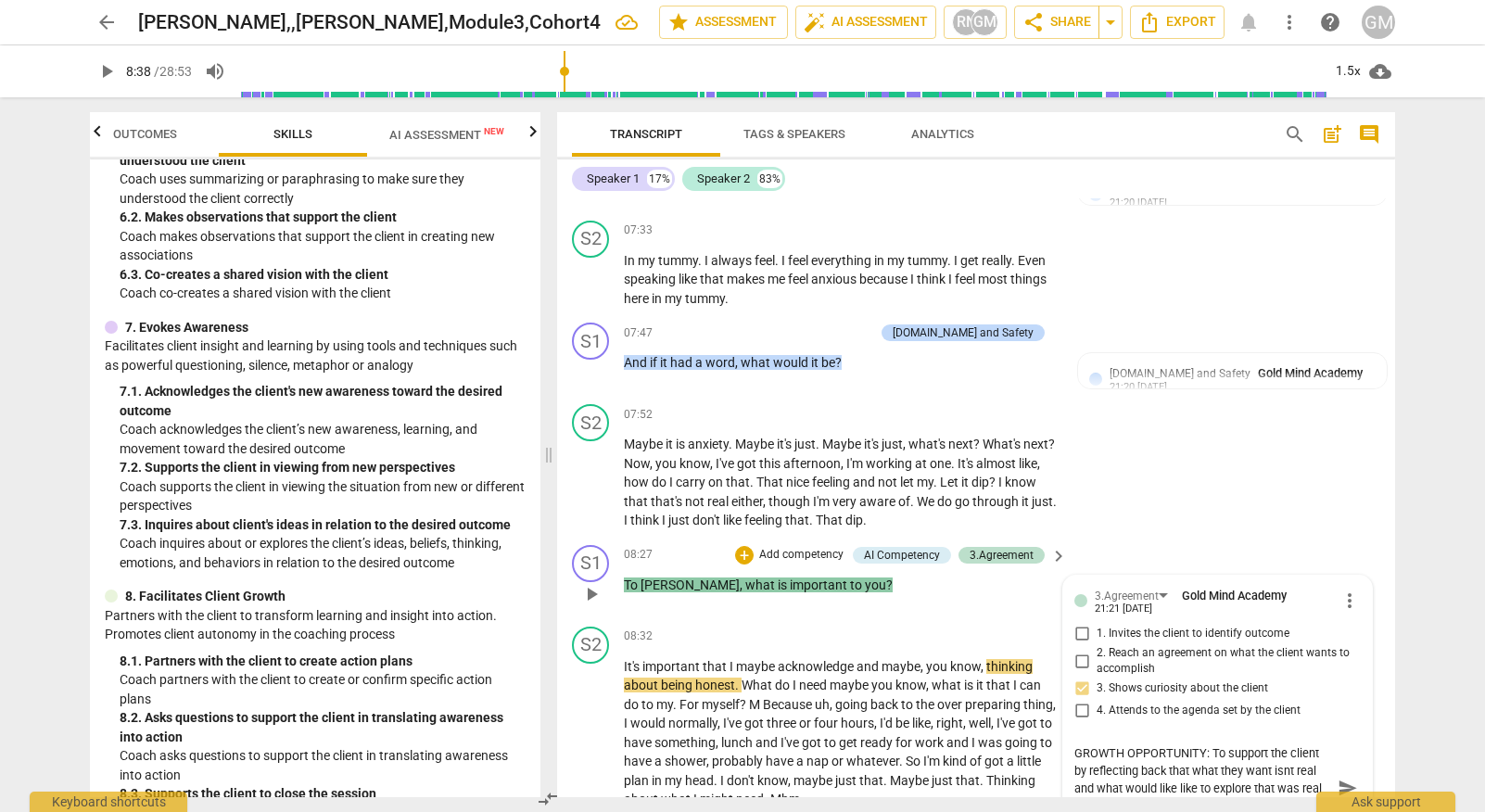
scroll to position [16, 0]
click at [1146, 744] on textarea "GROWTH OPPORTUNITY: To support the client by reflecting back that what they wan…" at bounding box center [1202, 787] width 257 height 88
click at [1338, 778] on span "send" at bounding box center [1348, 788] width 21 height 21
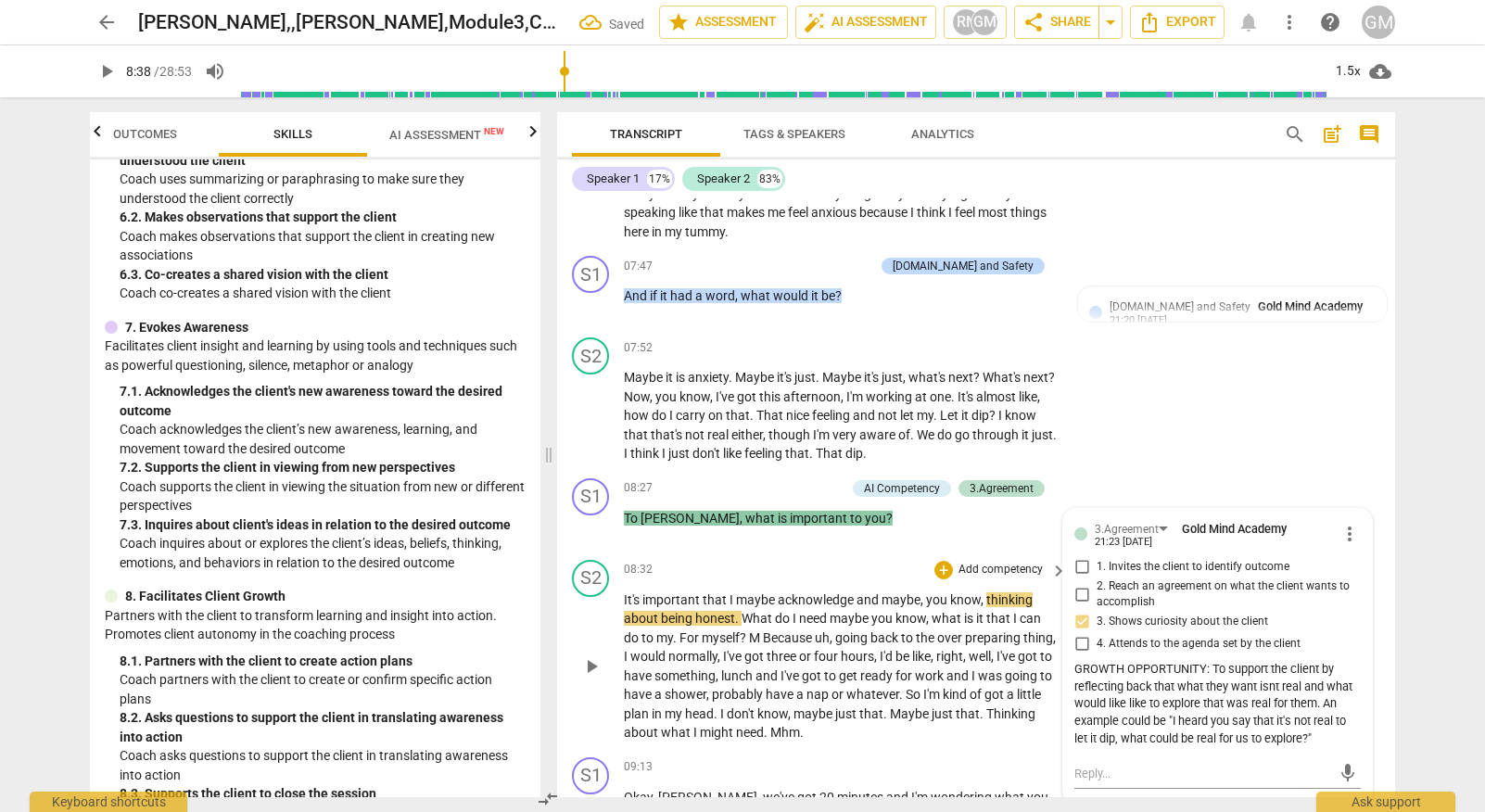
scroll to position [4599, 0]
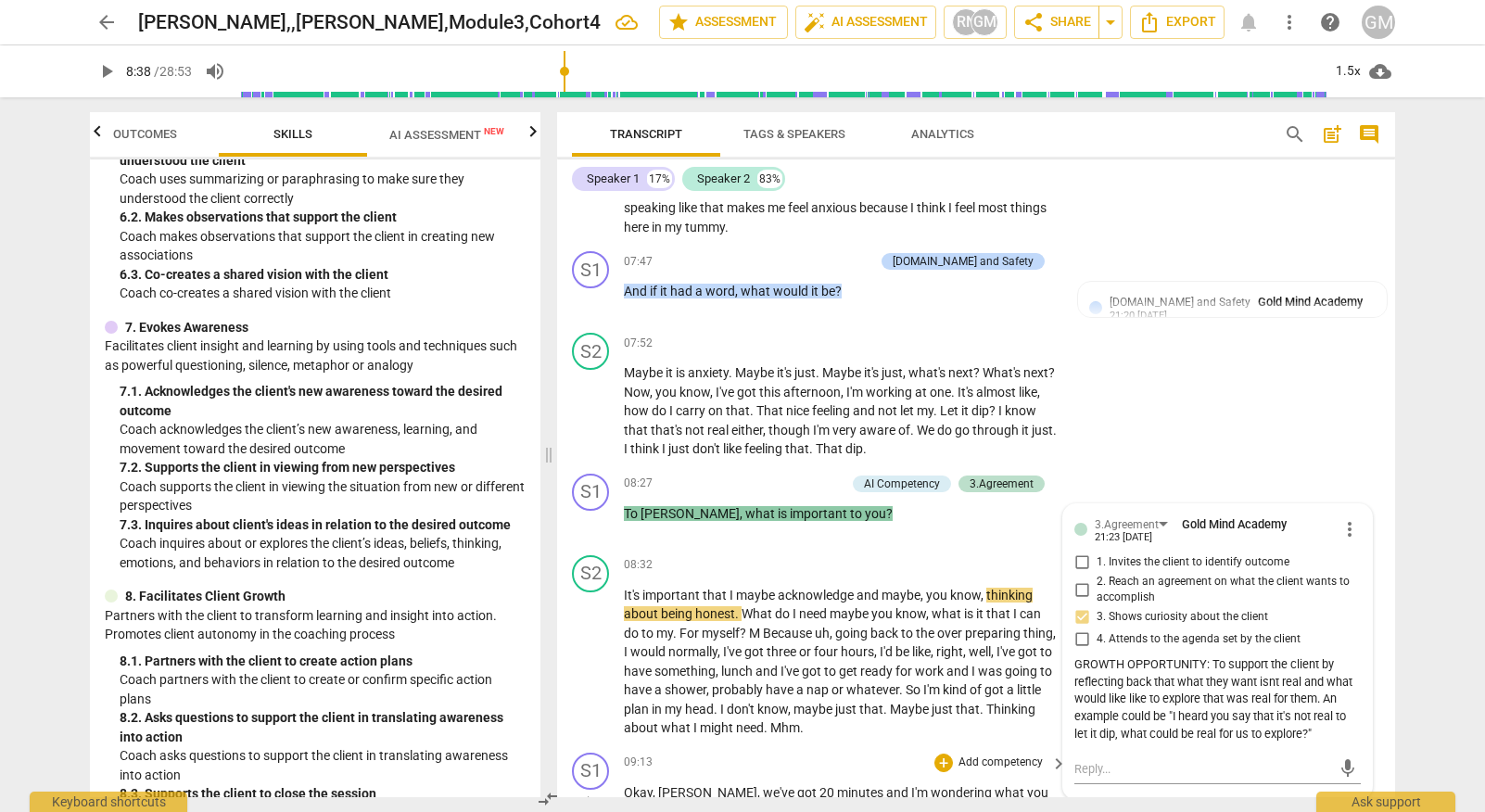
click at [1005, 754] on p "Add competency" at bounding box center [1000, 763] width 88 height 17
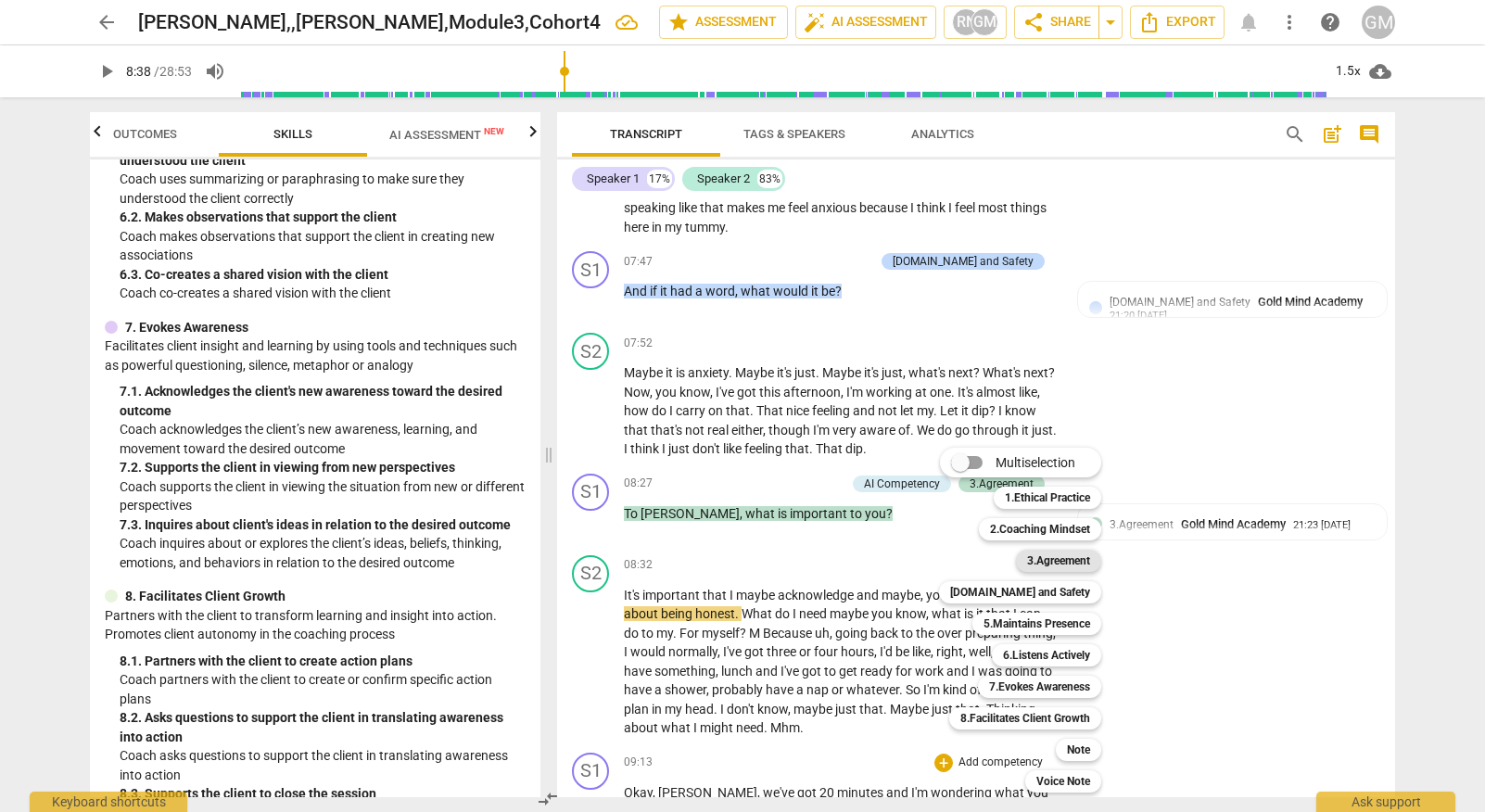
click at [1054, 557] on b "3.Agreement" at bounding box center [1059, 560] width 63 height 22
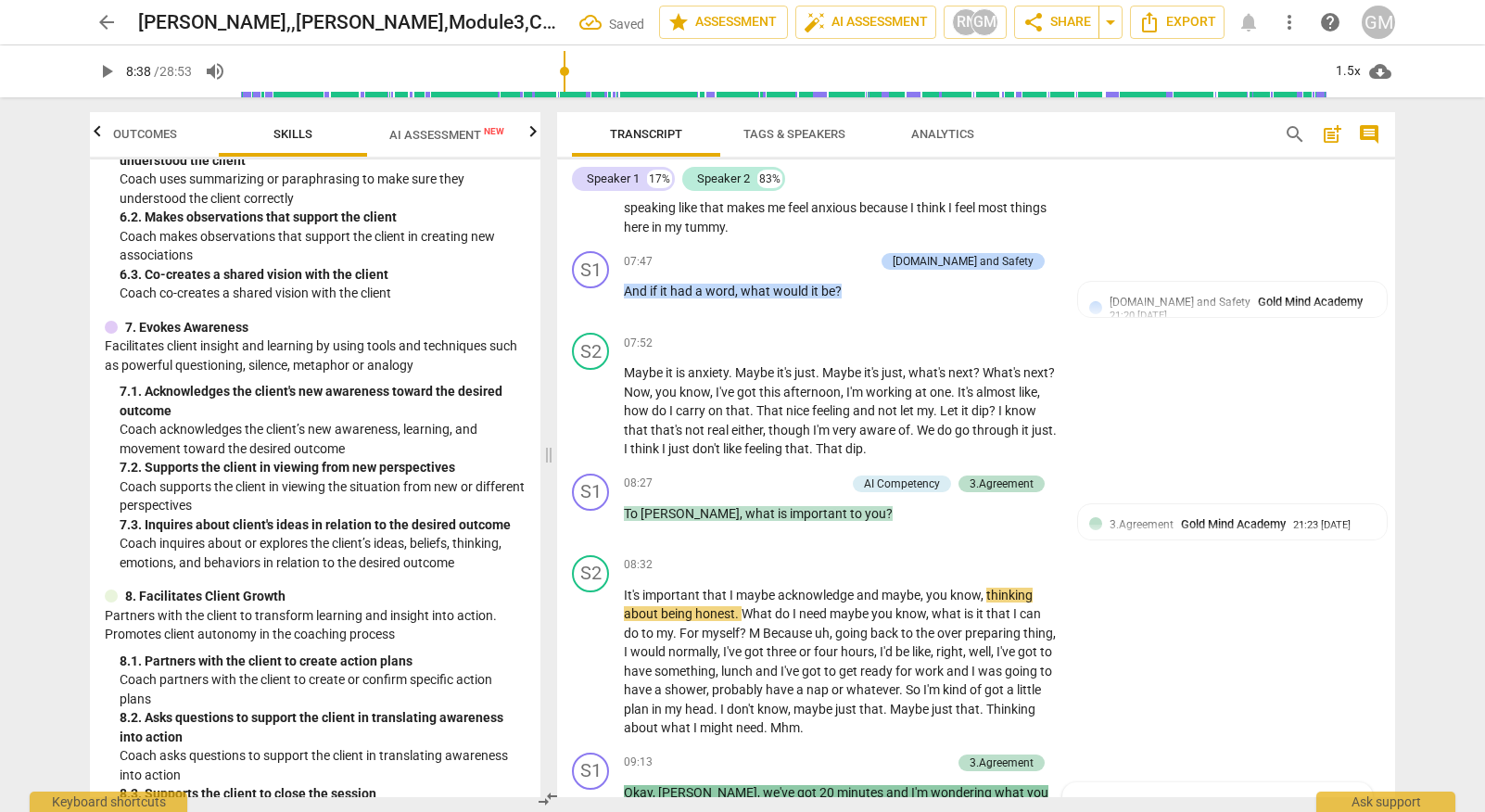
scroll to position [4963, 0]
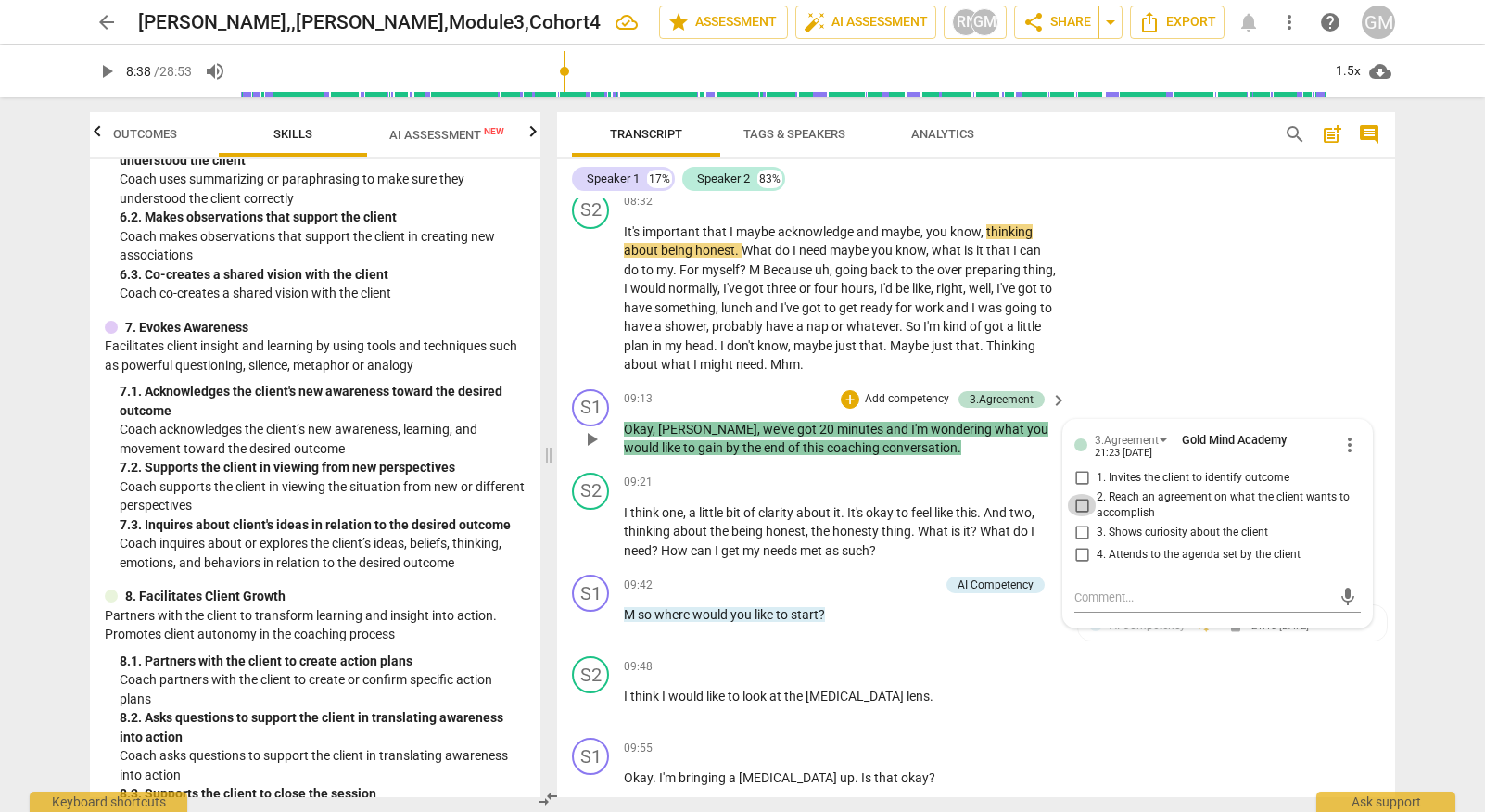
click at [1078, 494] on input "2. Reach an agreement on what the client wants to accomplish" at bounding box center [1081, 504] width 29 height 22
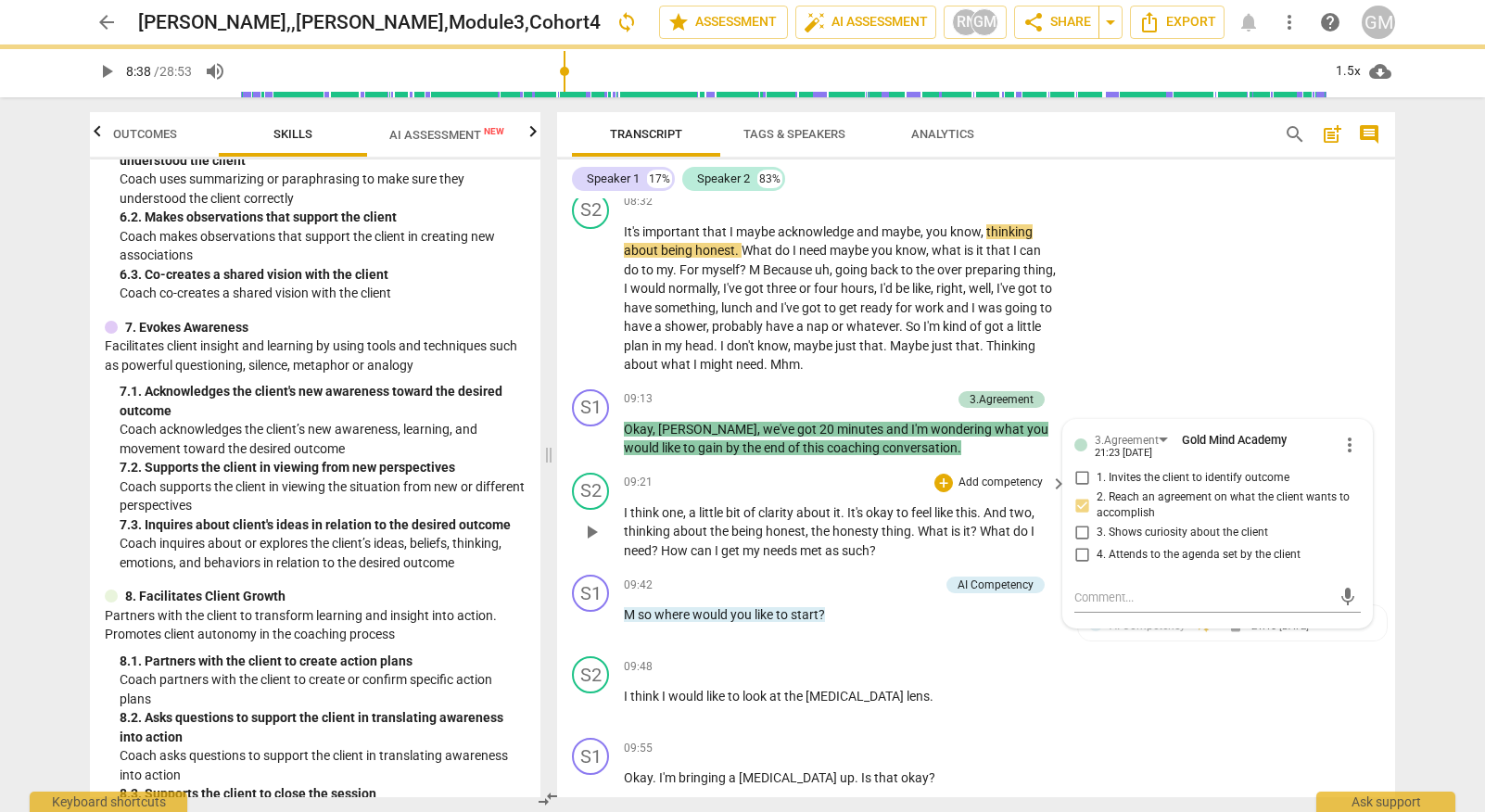
click at [584, 521] on span "play_arrow" at bounding box center [590, 532] width 22 height 22
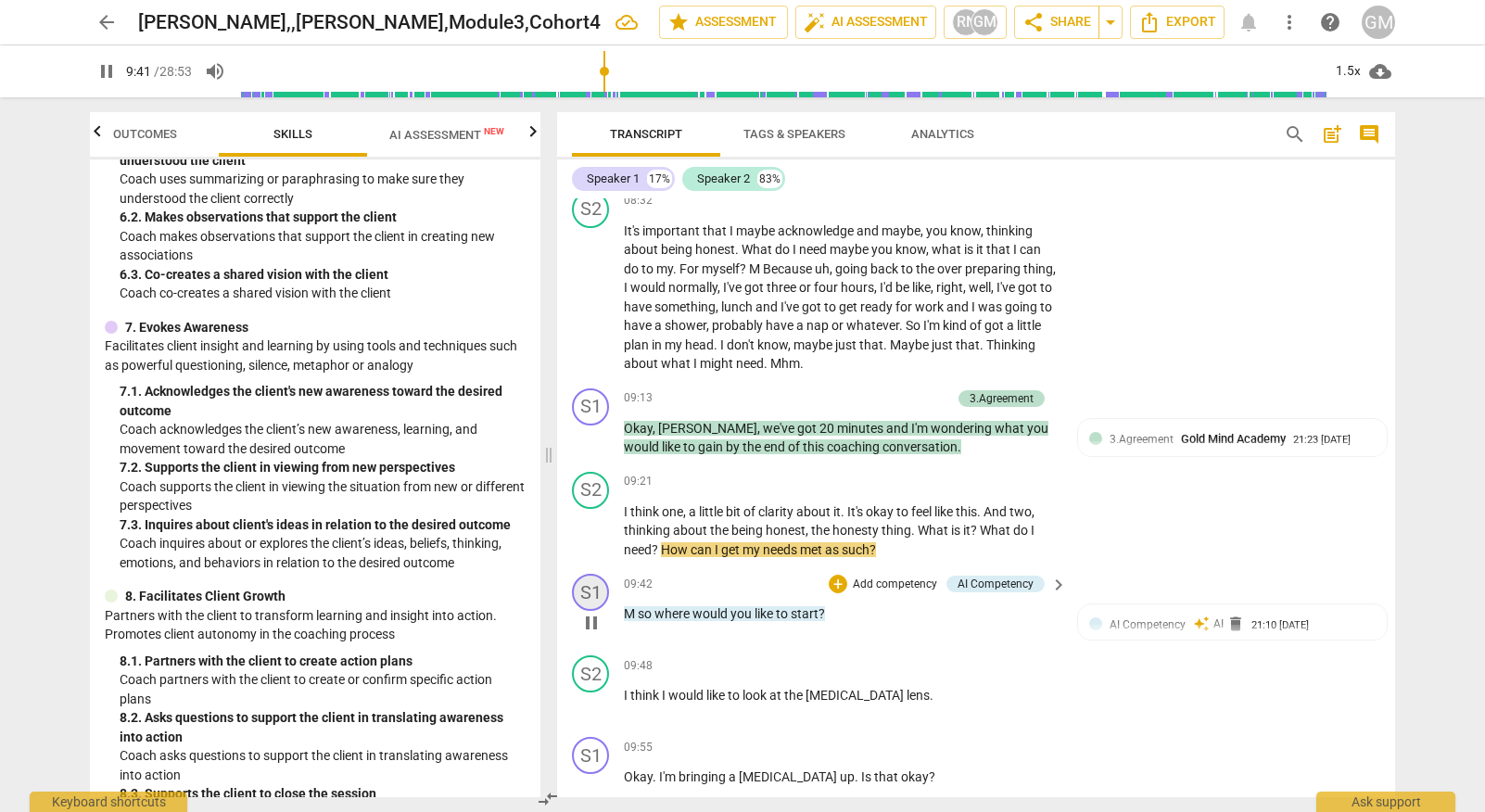
scroll to position [4958, 0]
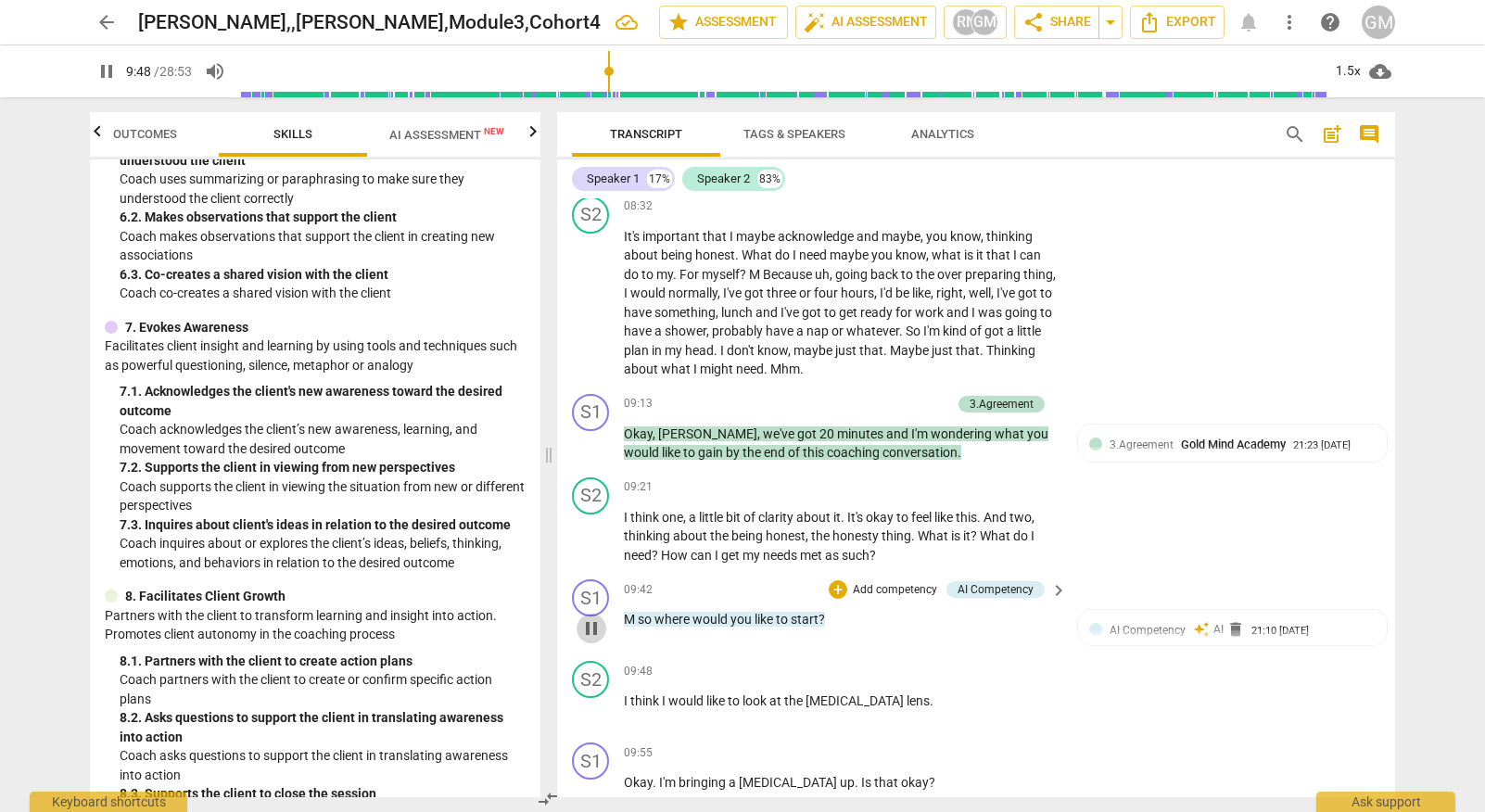
click at [587, 617] on span "pause" at bounding box center [590, 627] width 22 height 22
click at [905, 582] on p "Add competency" at bounding box center [895, 590] width 88 height 17
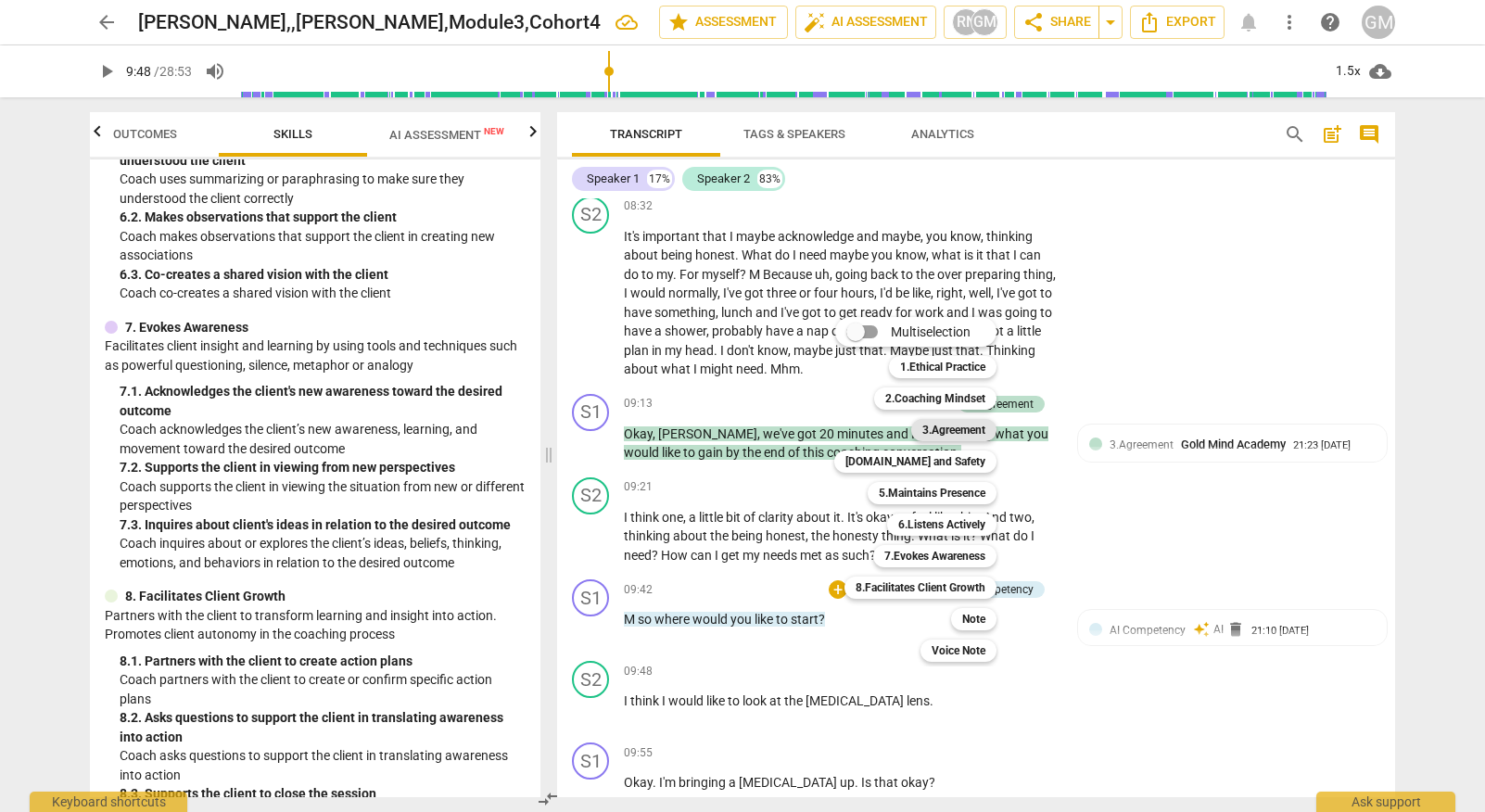
click at [952, 427] on b "3.Agreement" at bounding box center [953, 429] width 63 height 22
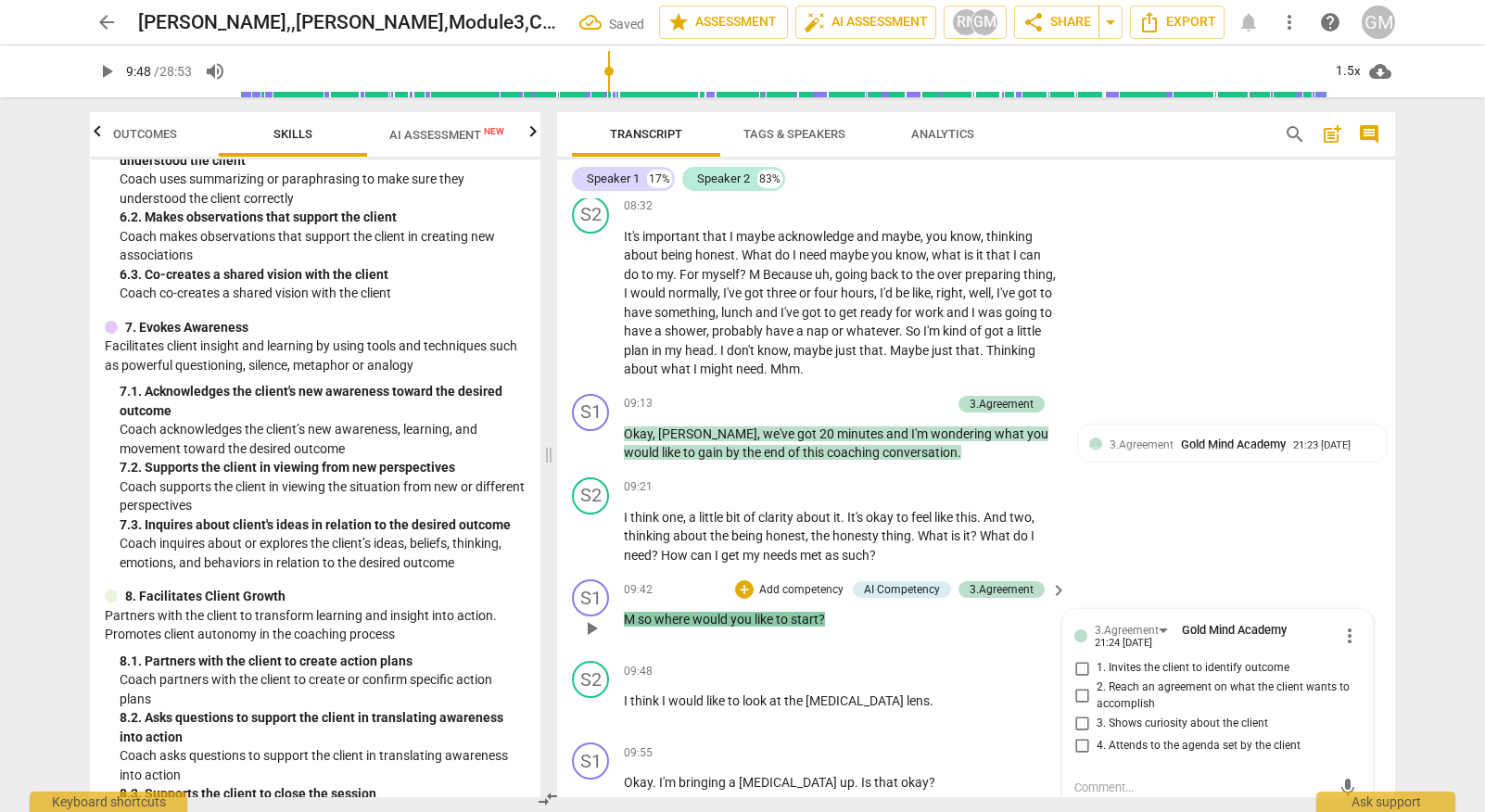
scroll to position [4967, 0]
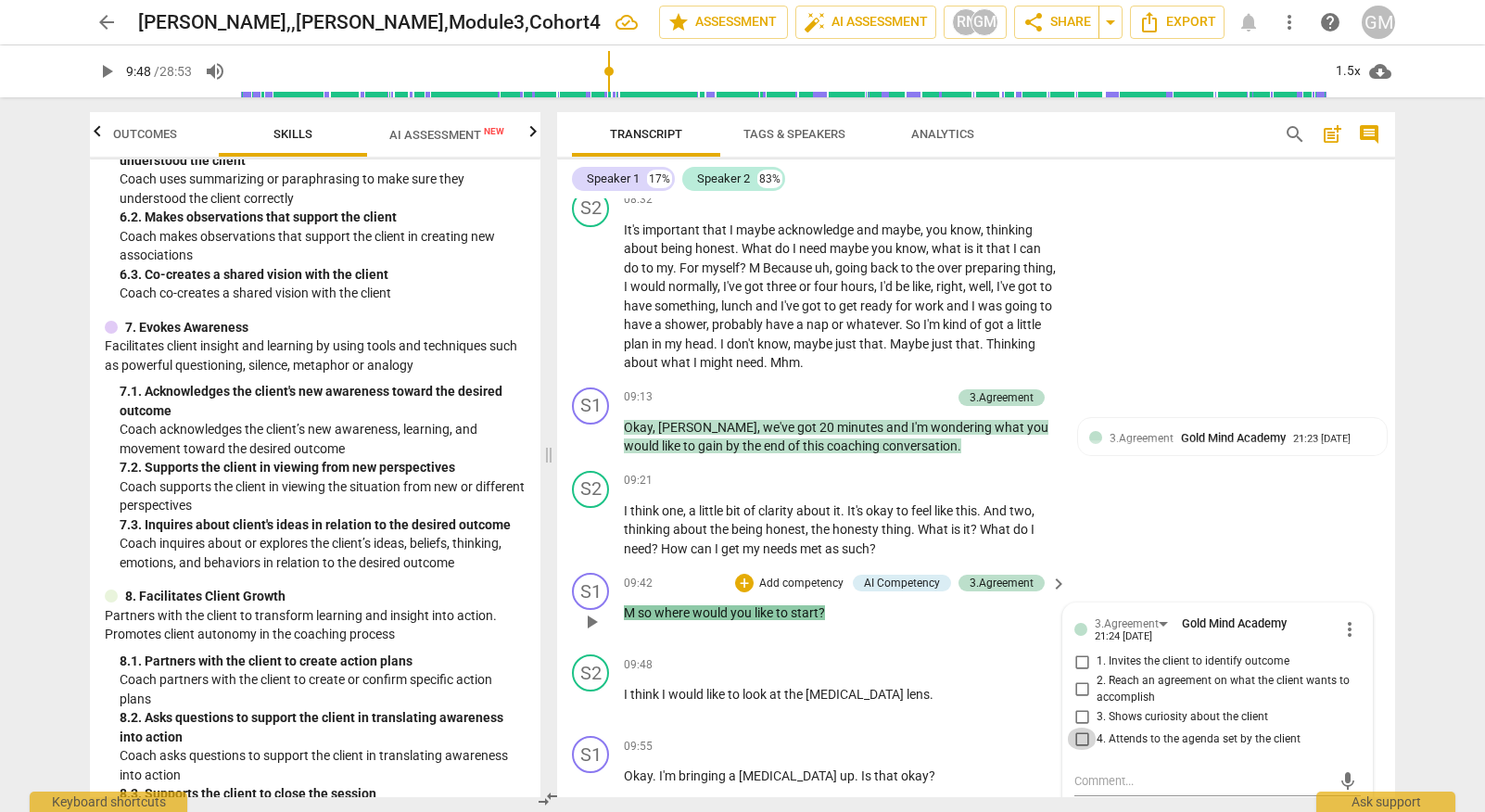
click at [1080, 728] on input "4. Attends to the agenda set by the client" at bounding box center [1081, 738] width 29 height 22
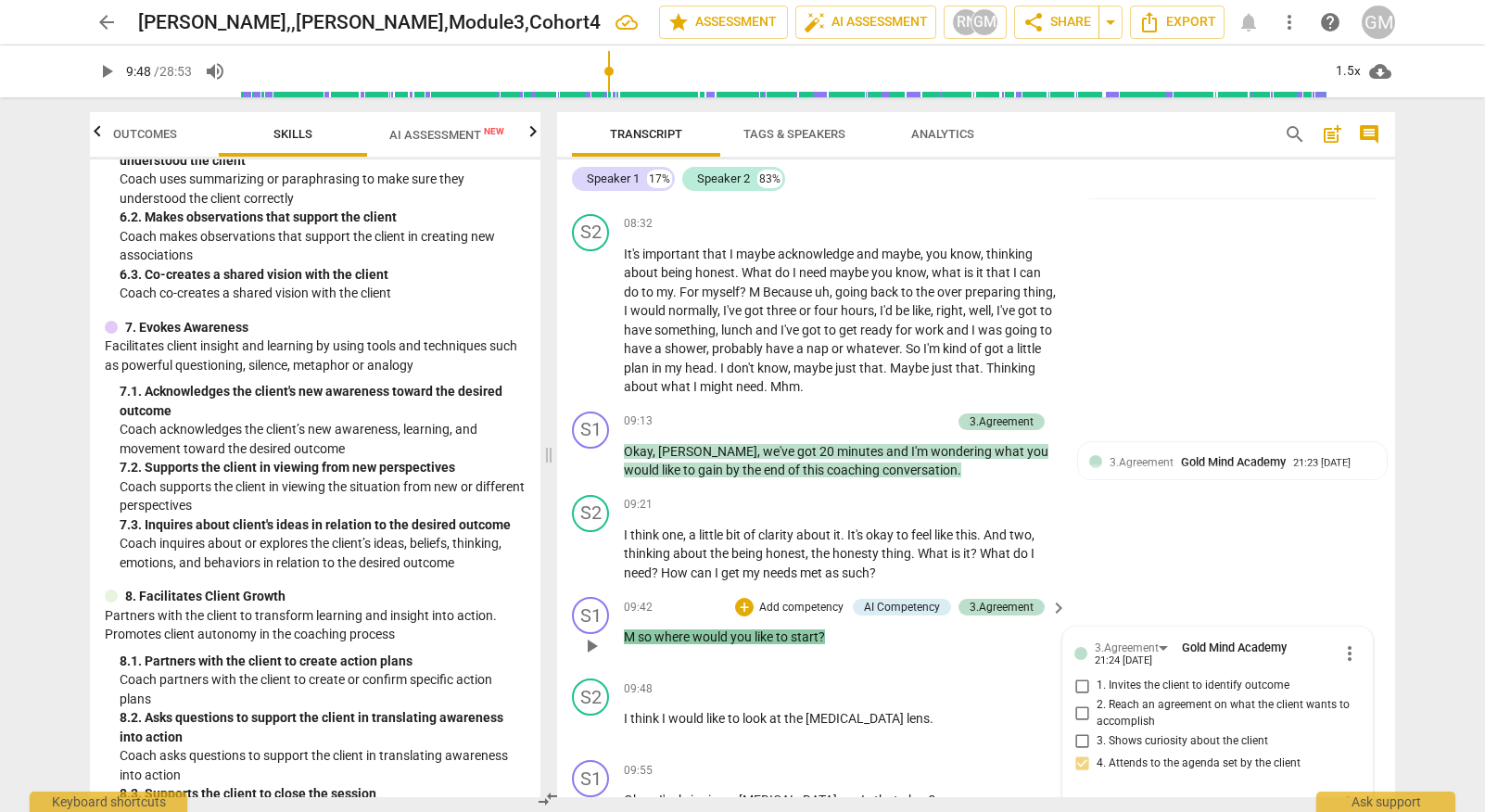
scroll to position [4914, 0]
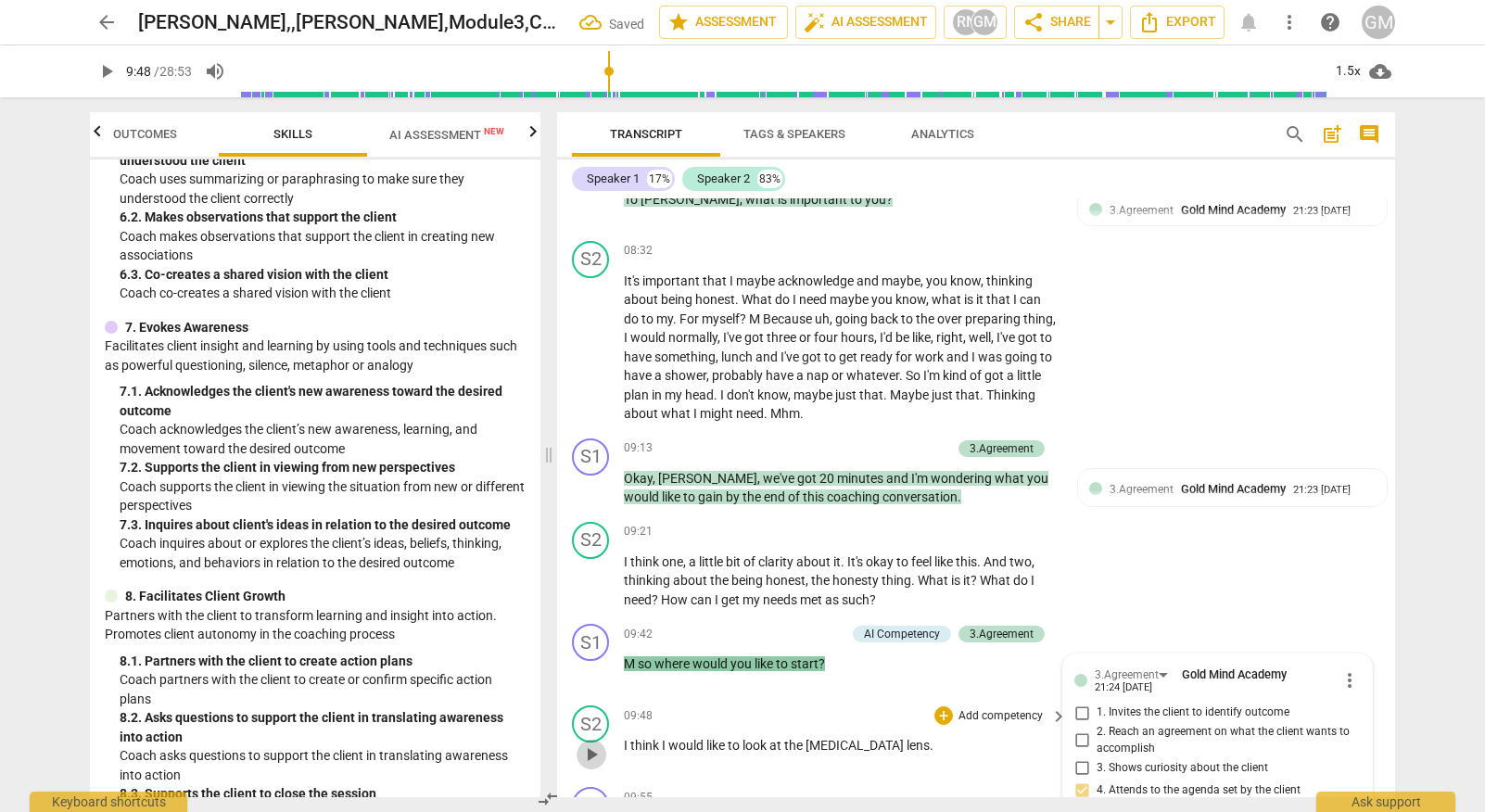
click at [589, 743] on span "play_arrow" at bounding box center [590, 753] width 22 height 22
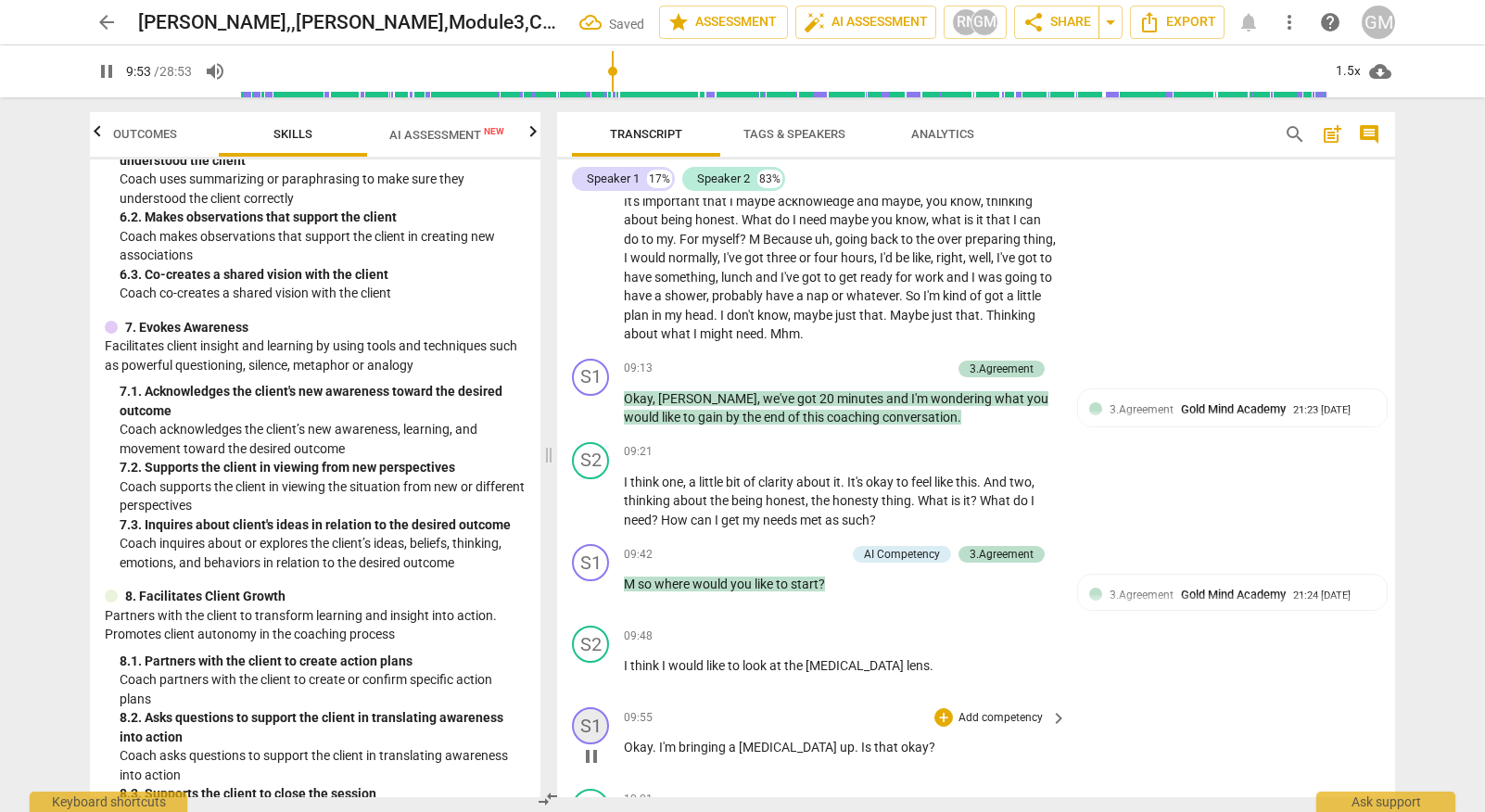
scroll to position [4994, 0]
click at [592, 744] on span "pause" at bounding box center [590, 754] width 22 height 22
click at [995, 709] on p "Add competency" at bounding box center [1000, 717] width 88 height 17
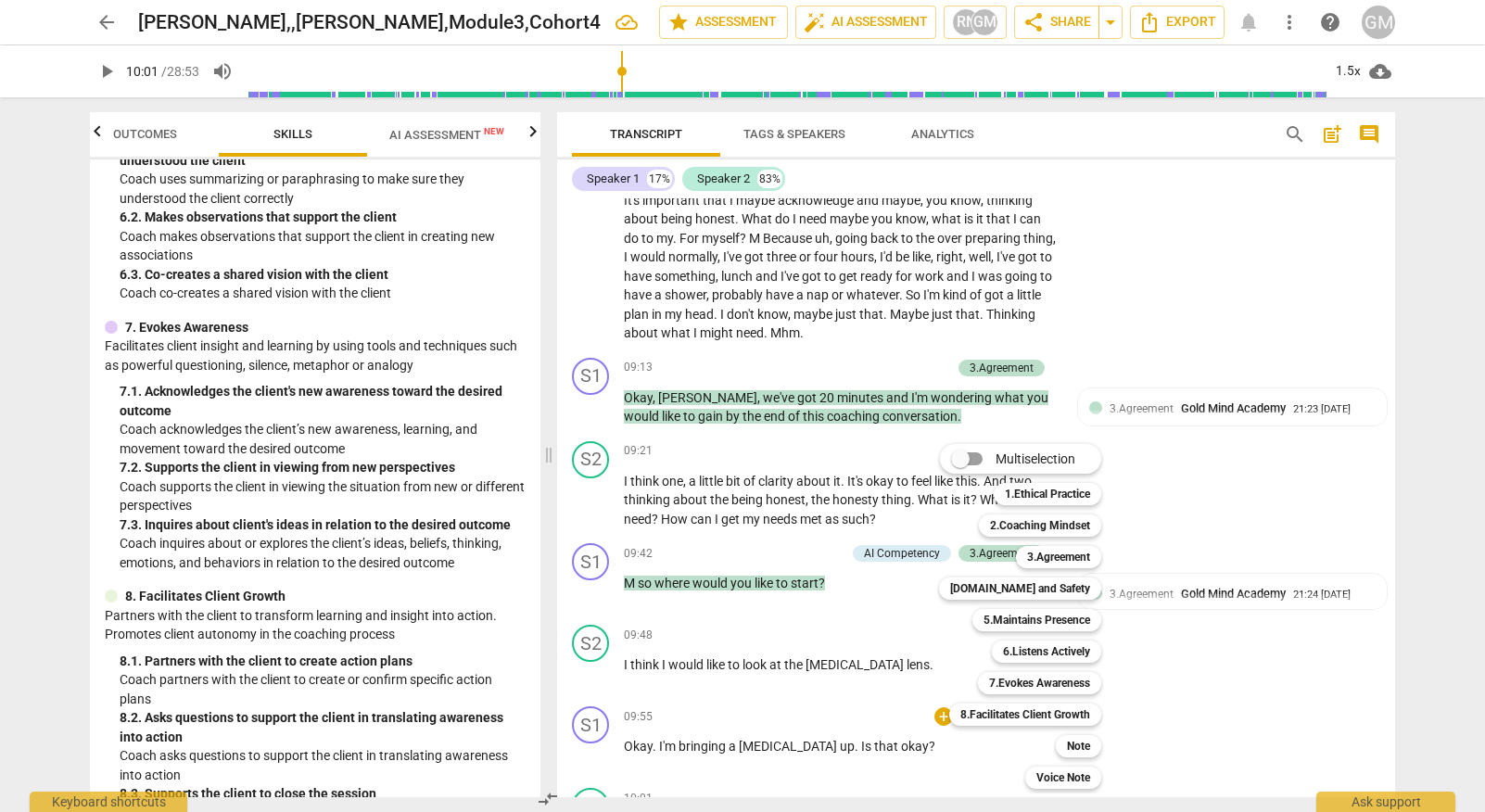
click at [430, 572] on div at bounding box center [742, 406] width 1485 height 812
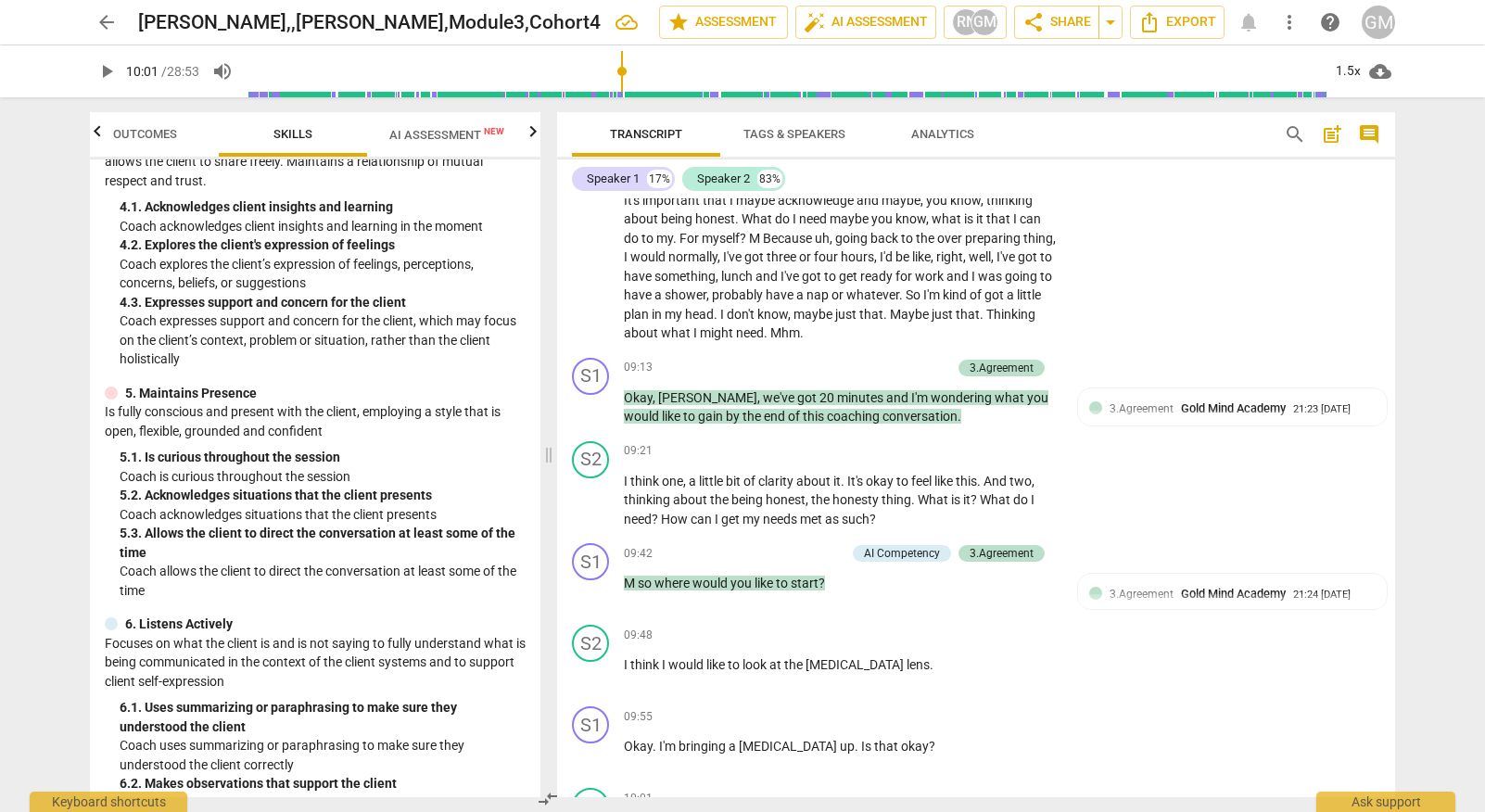
scroll to position [605, 0]
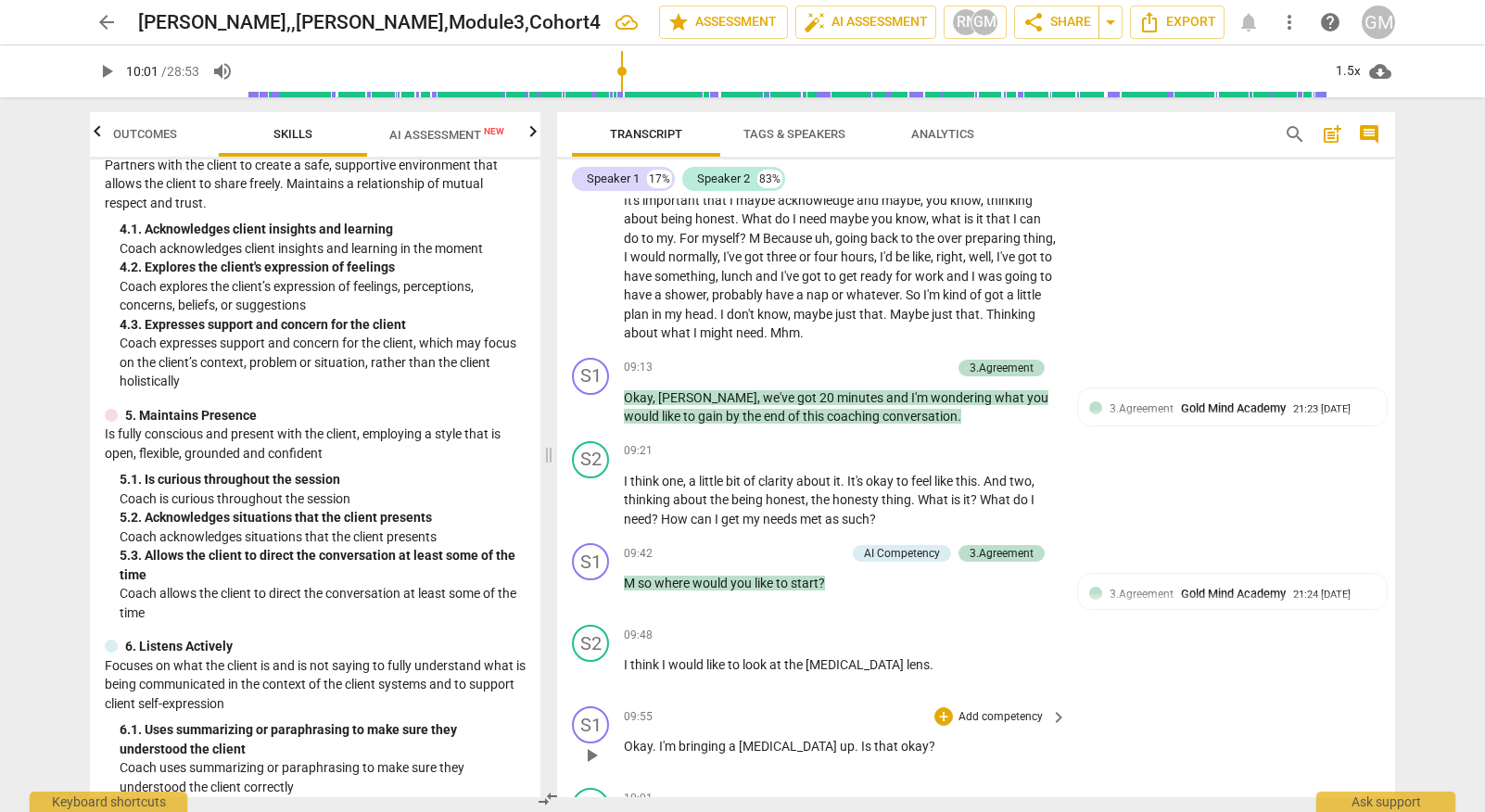
click at [1006, 709] on p "Add competency" at bounding box center [1000, 717] width 88 height 17
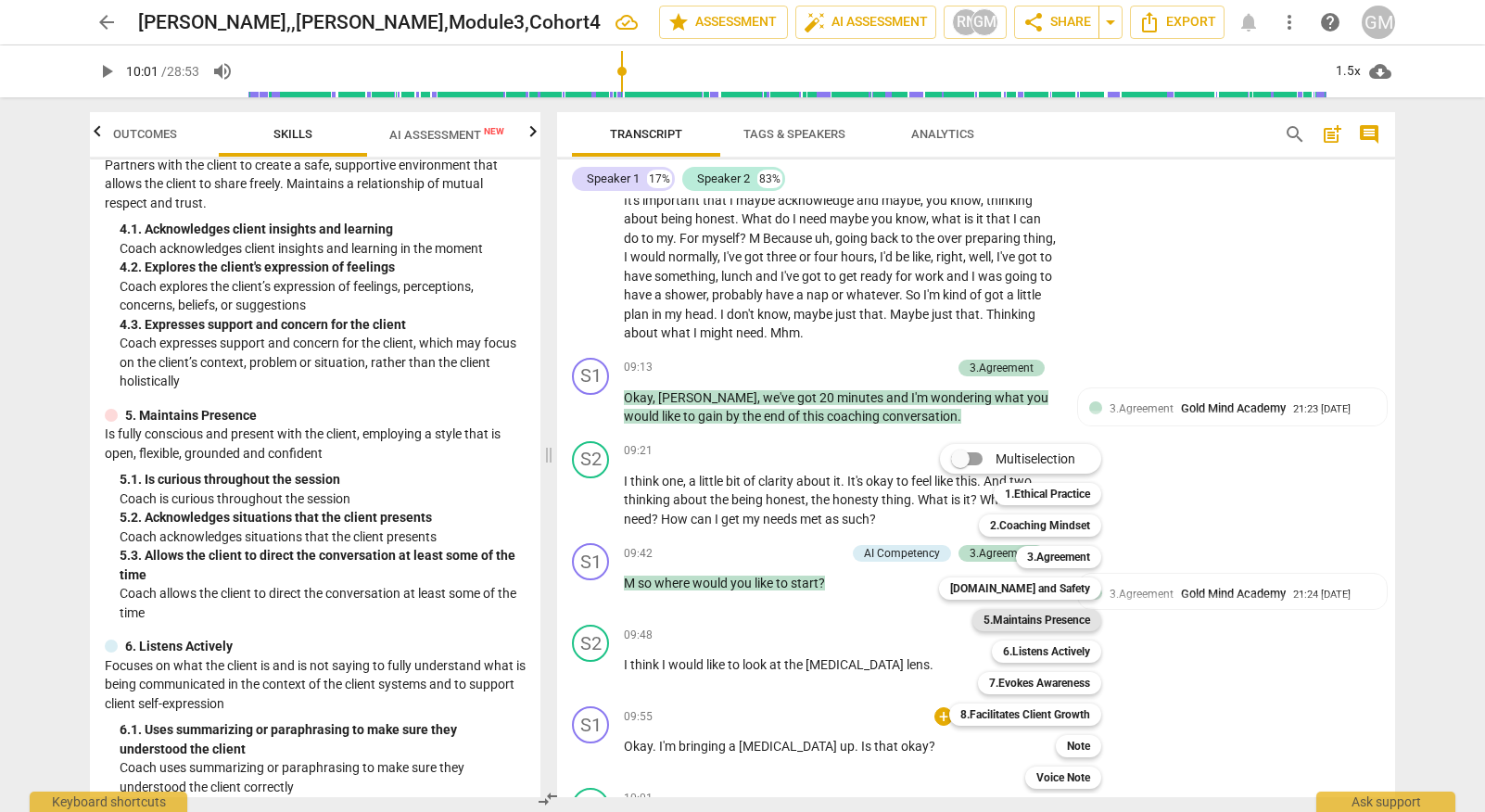
click at [1067, 618] on b "5.Maintains Presence" at bounding box center [1037, 619] width 106 height 22
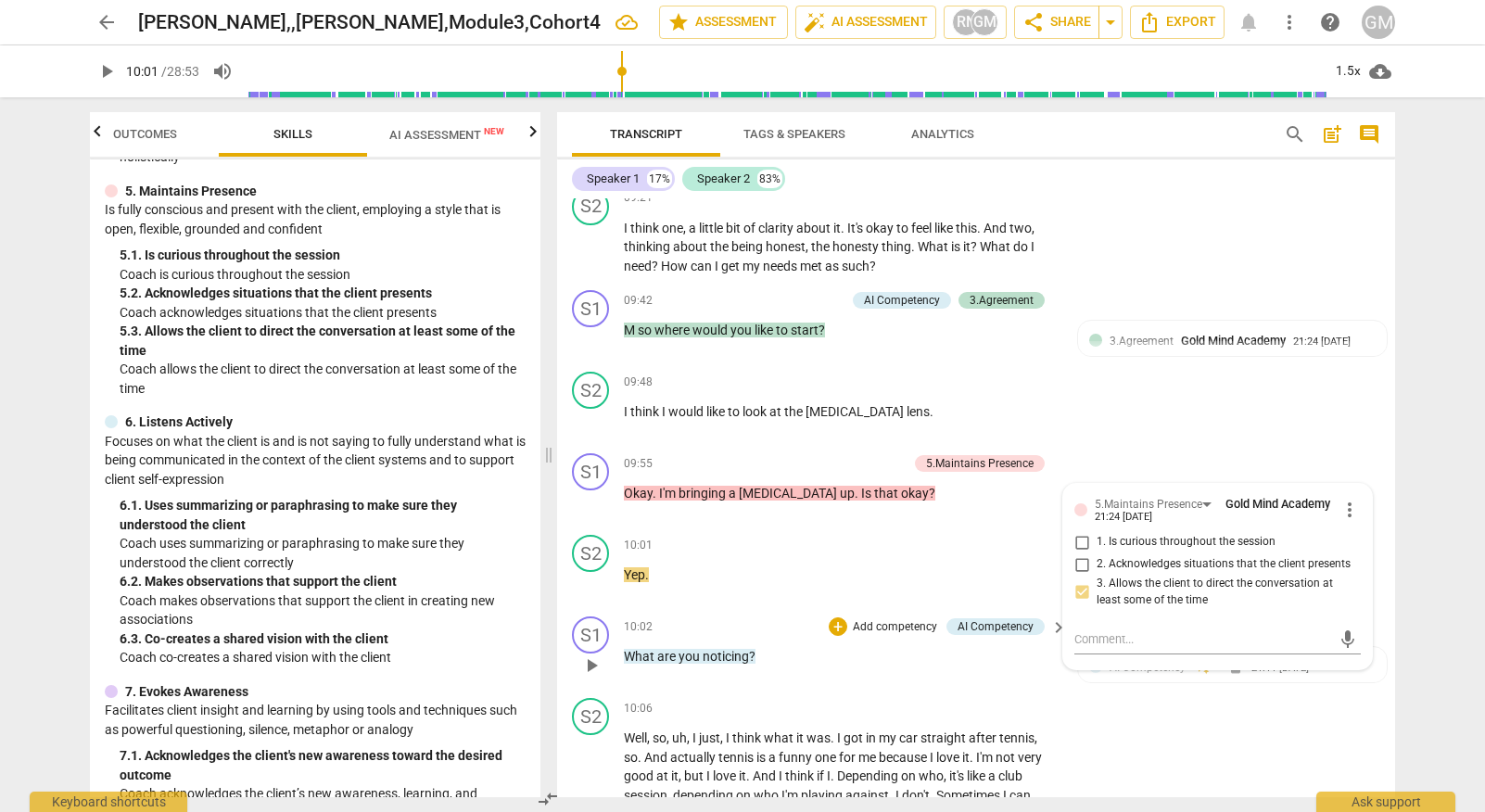
scroll to position [5250, 0]
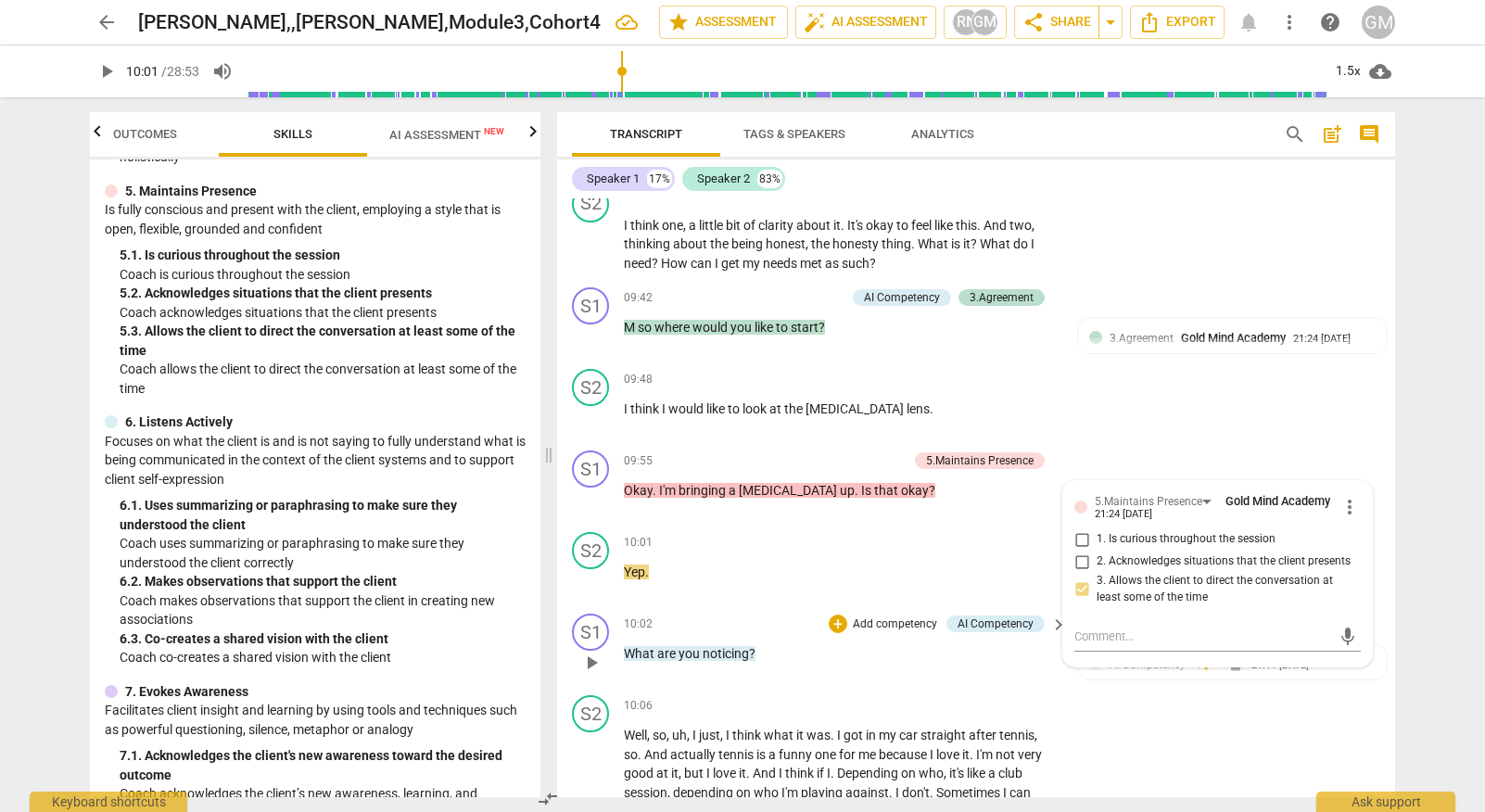
click at [585, 651] on span "play_arrow" at bounding box center [590, 661] width 22 height 22
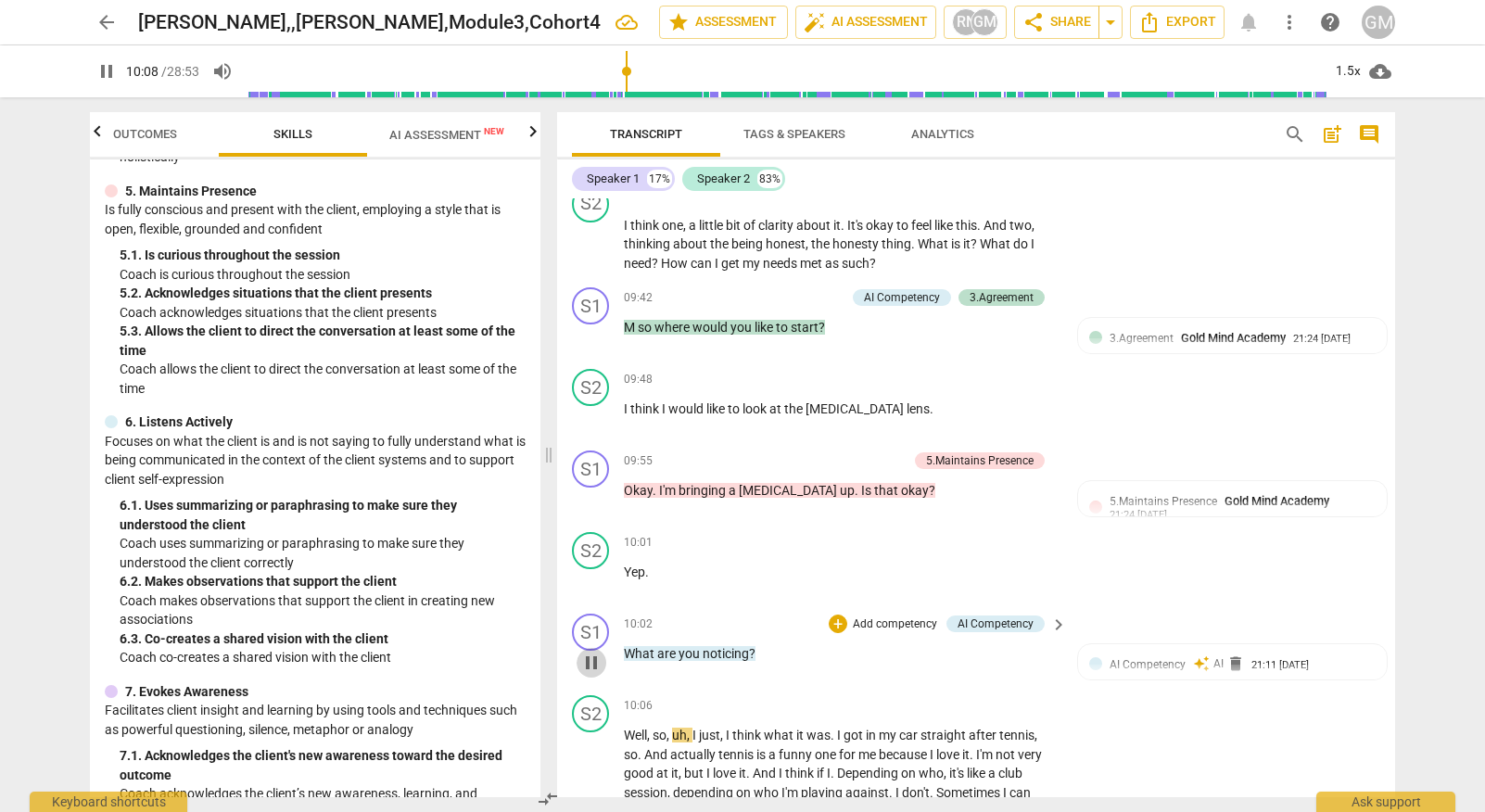
click at [589, 651] on span "pause" at bounding box center [590, 661] width 22 height 22
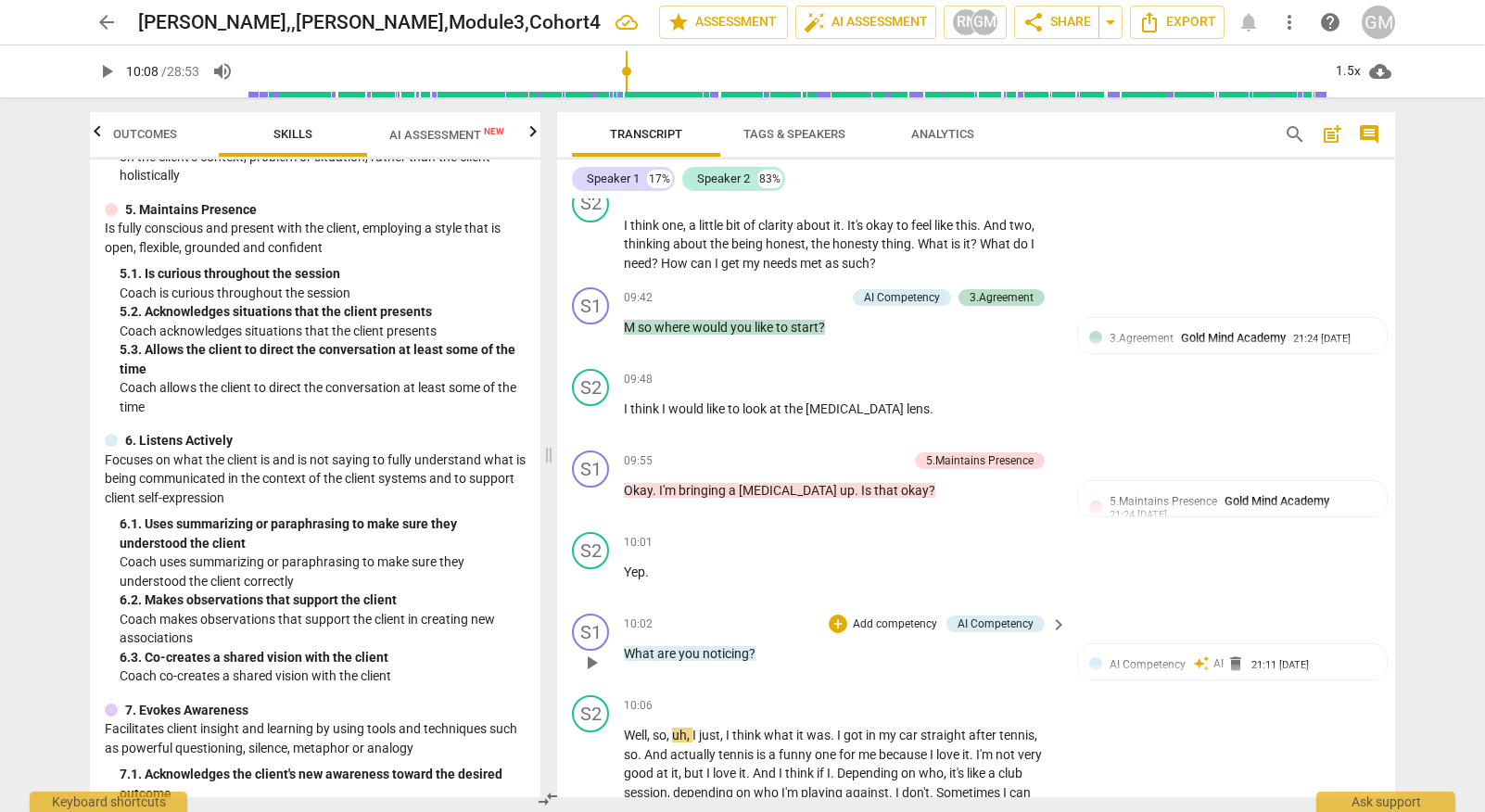
scroll to position [5248, 0]
click at [878, 618] on p "Add competency" at bounding box center [895, 626] width 88 height 17
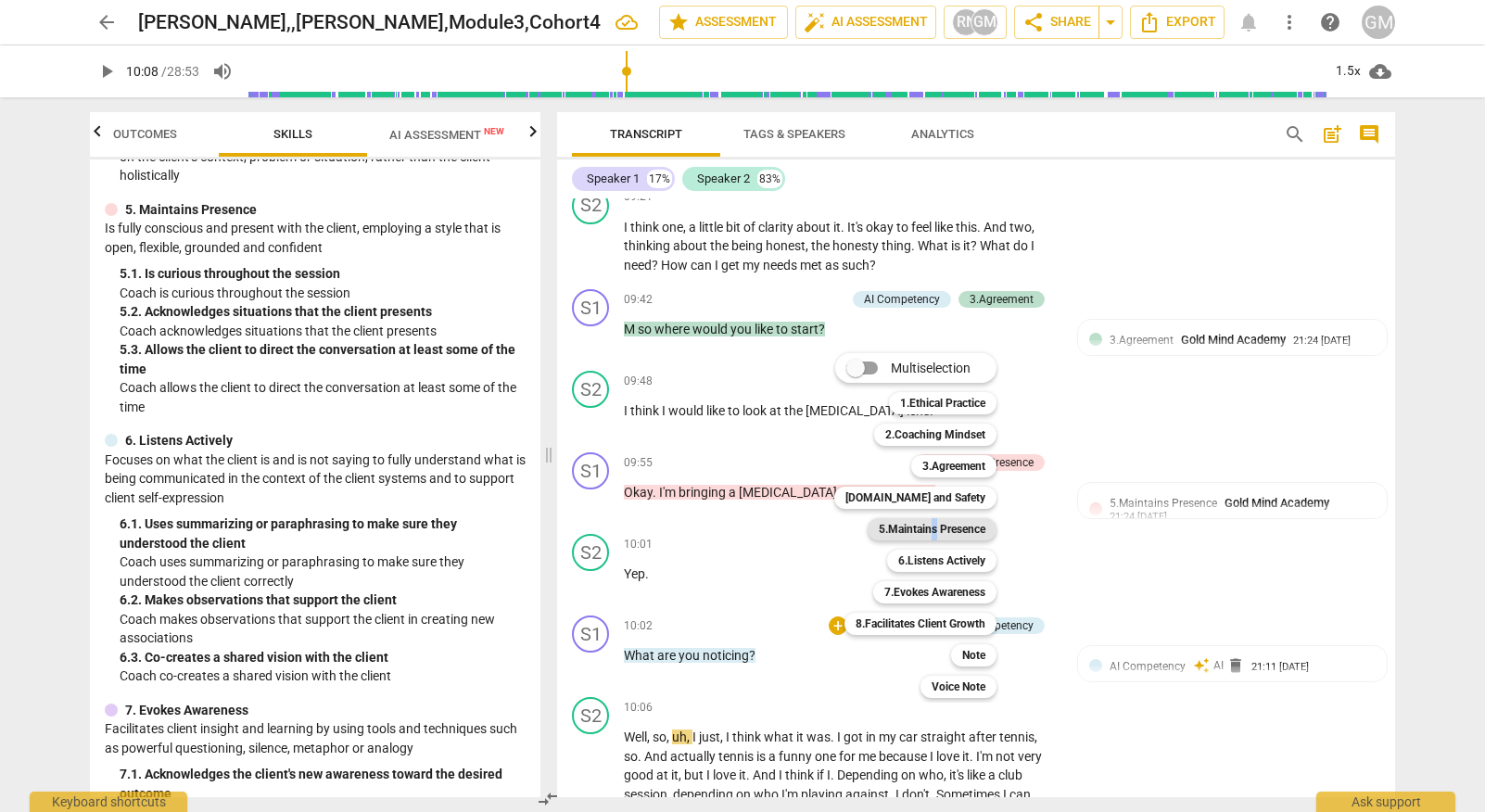
click at [932, 529] on b "5.Maintains Presence" at bounding box center [932, 529] width 106 height 22
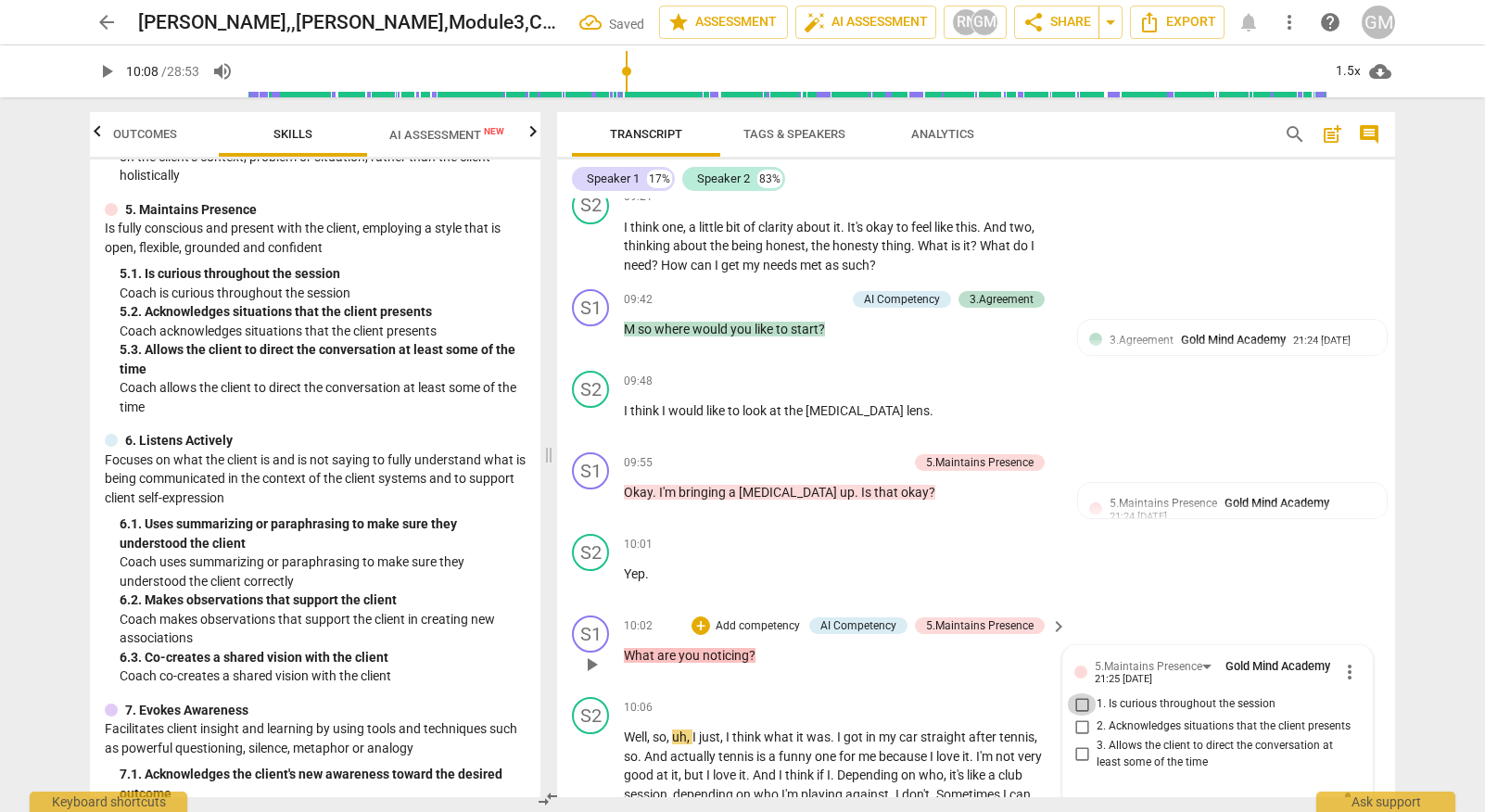
click at [1075, 693] on input "1. Is curious throughout the session" at bounding box center [1081, 703] width 29 height 22
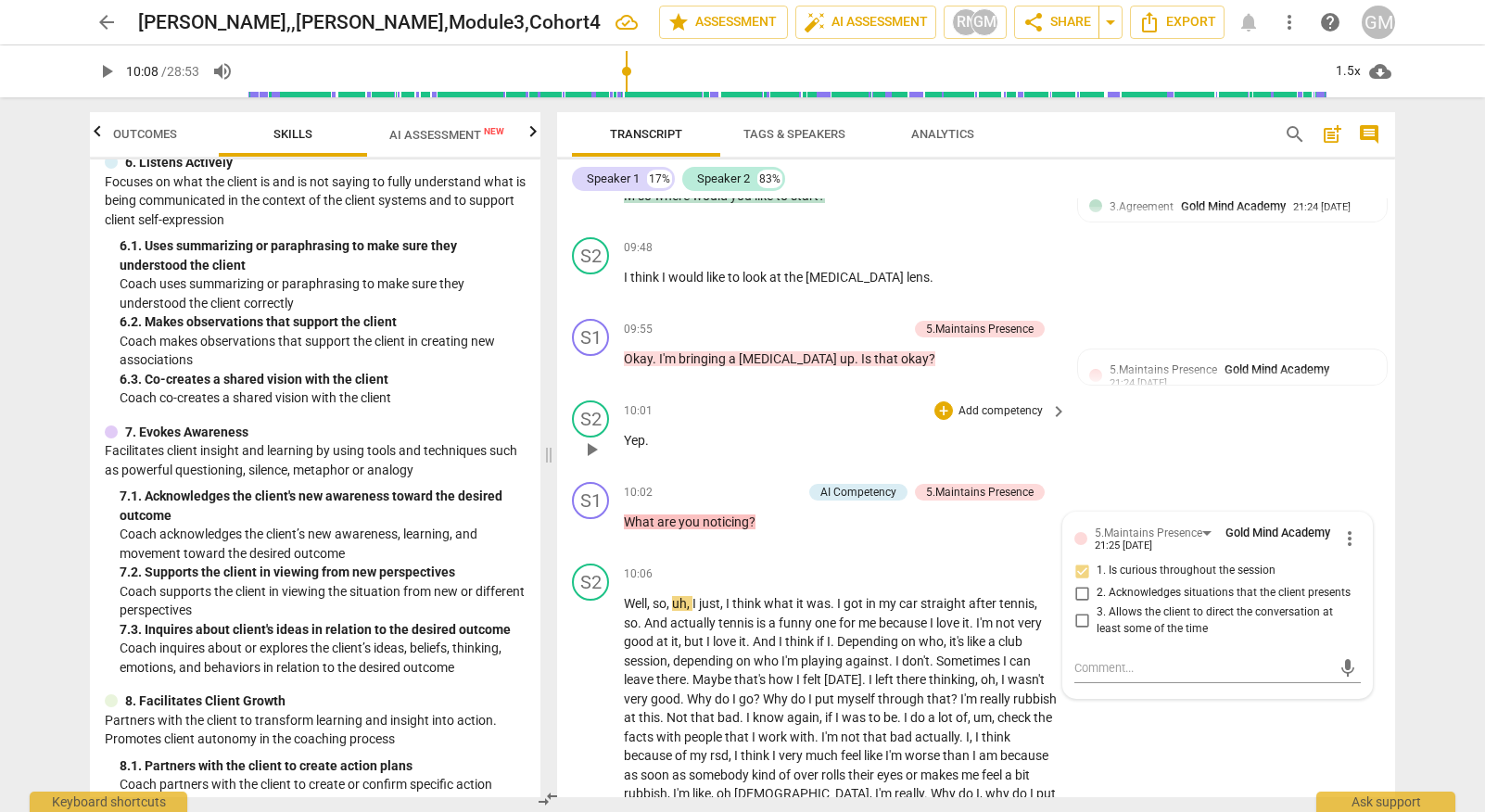
scroll to position [5377, 0]
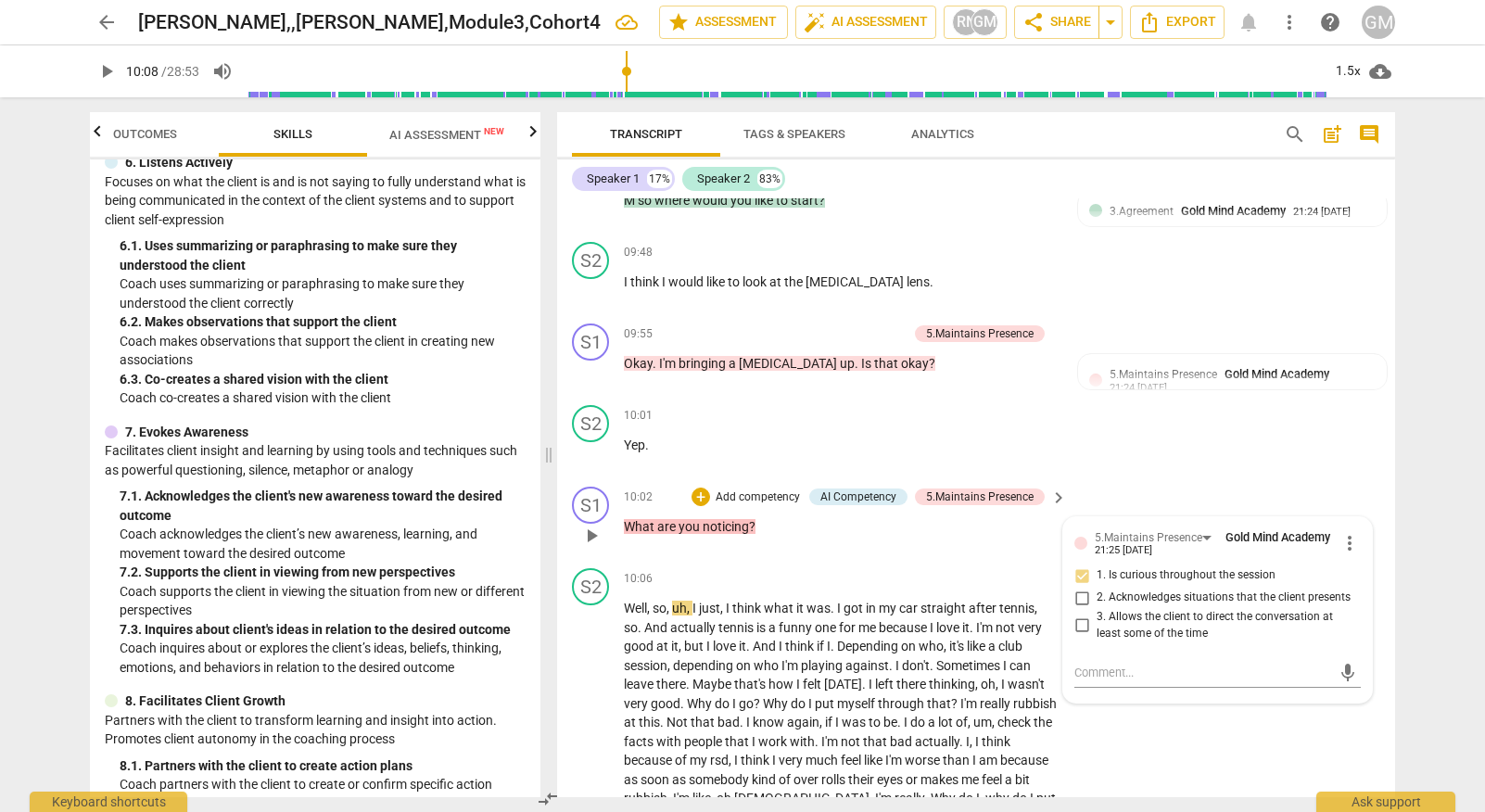
click at [746, 489] on p "Add competency" at bounding box center [757, 497] width 88 height 17
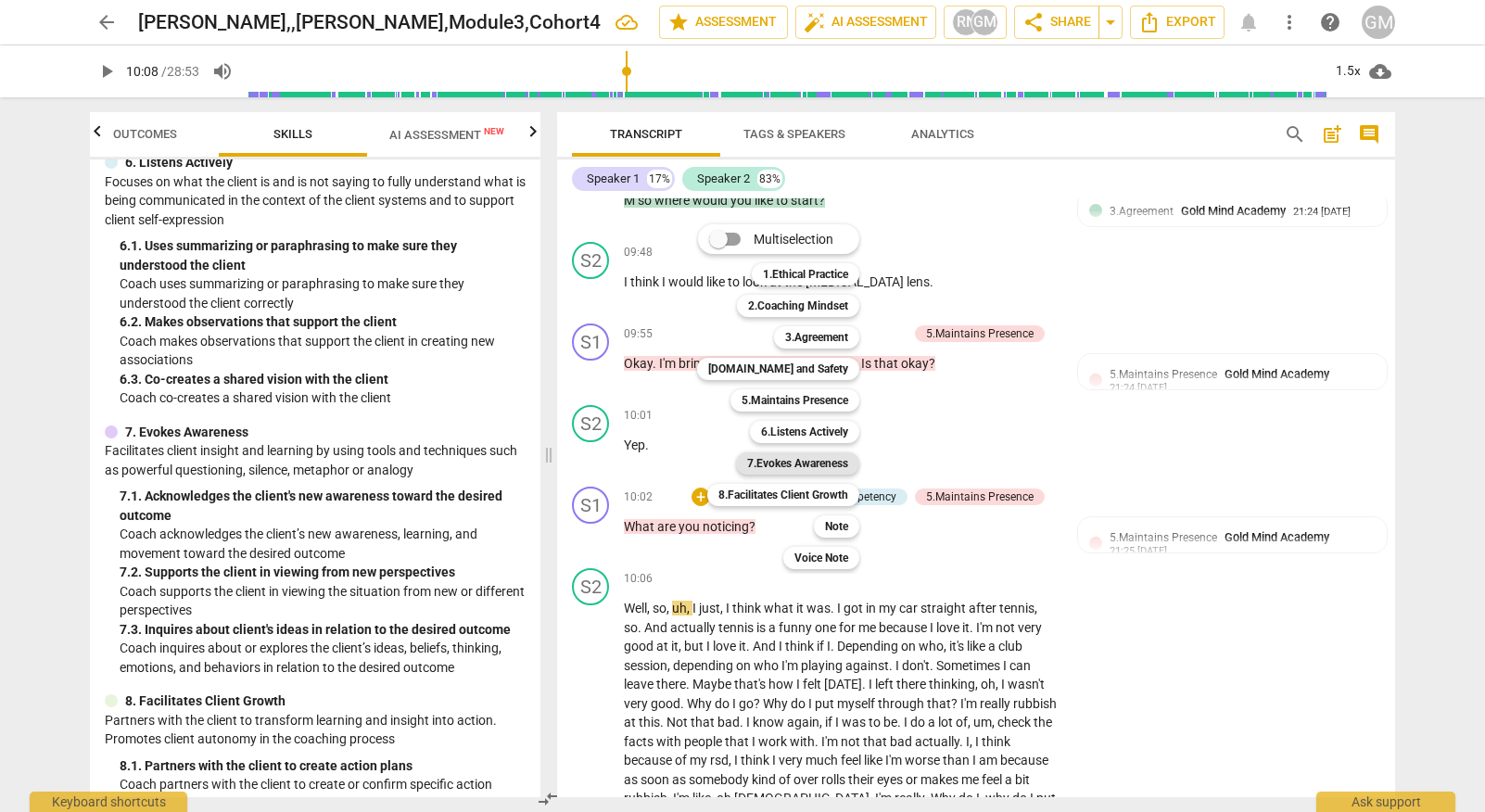
click at [795, 462] on b "7.Evokes Awareness" at bounding box center [797, 462] width 101 height 22
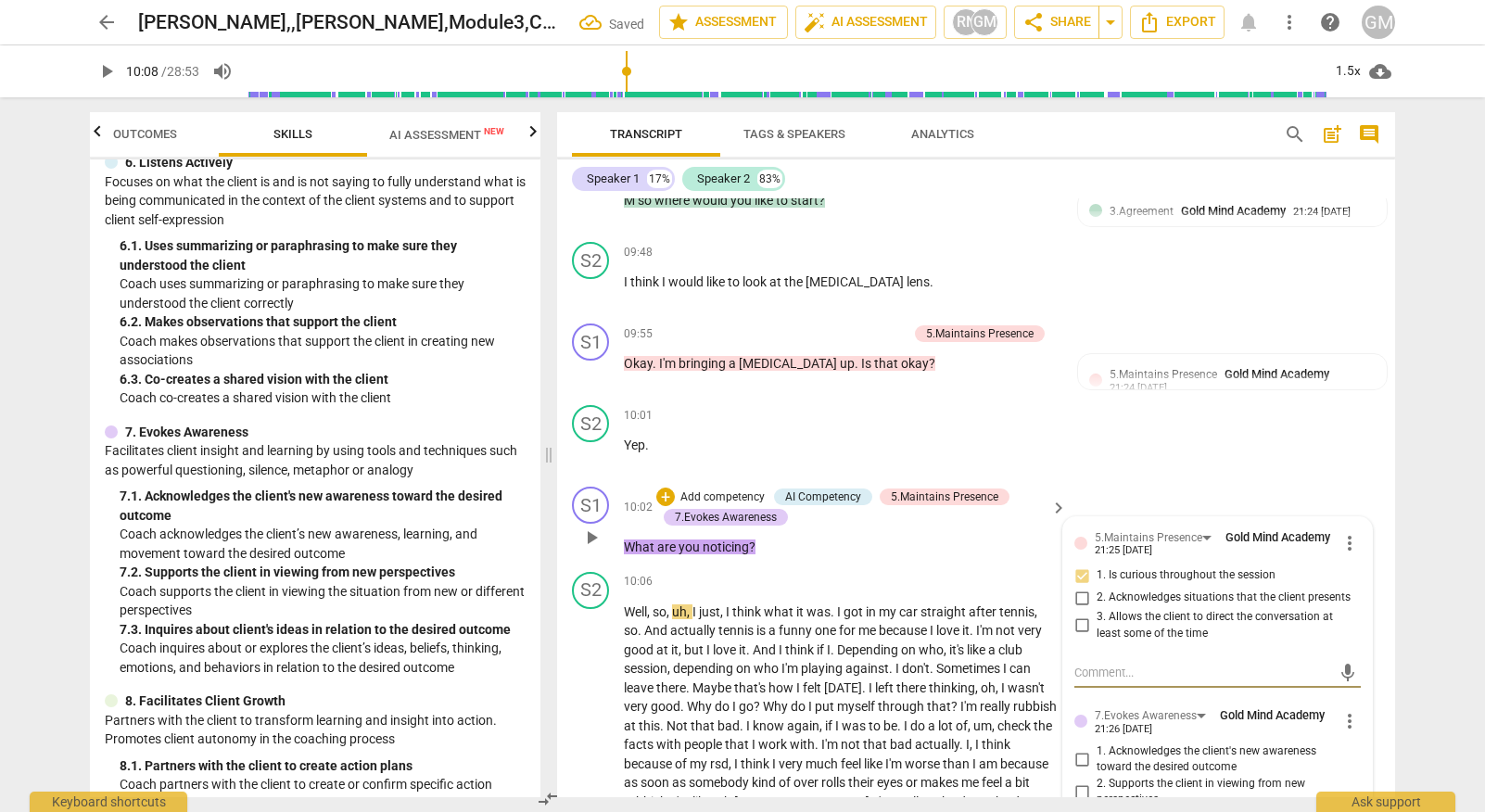
click at [1080, 811] on input "3. Inquires about client's ideas in relation to the desired outcome" at bounding box center [1081, 824] width 29 height 22
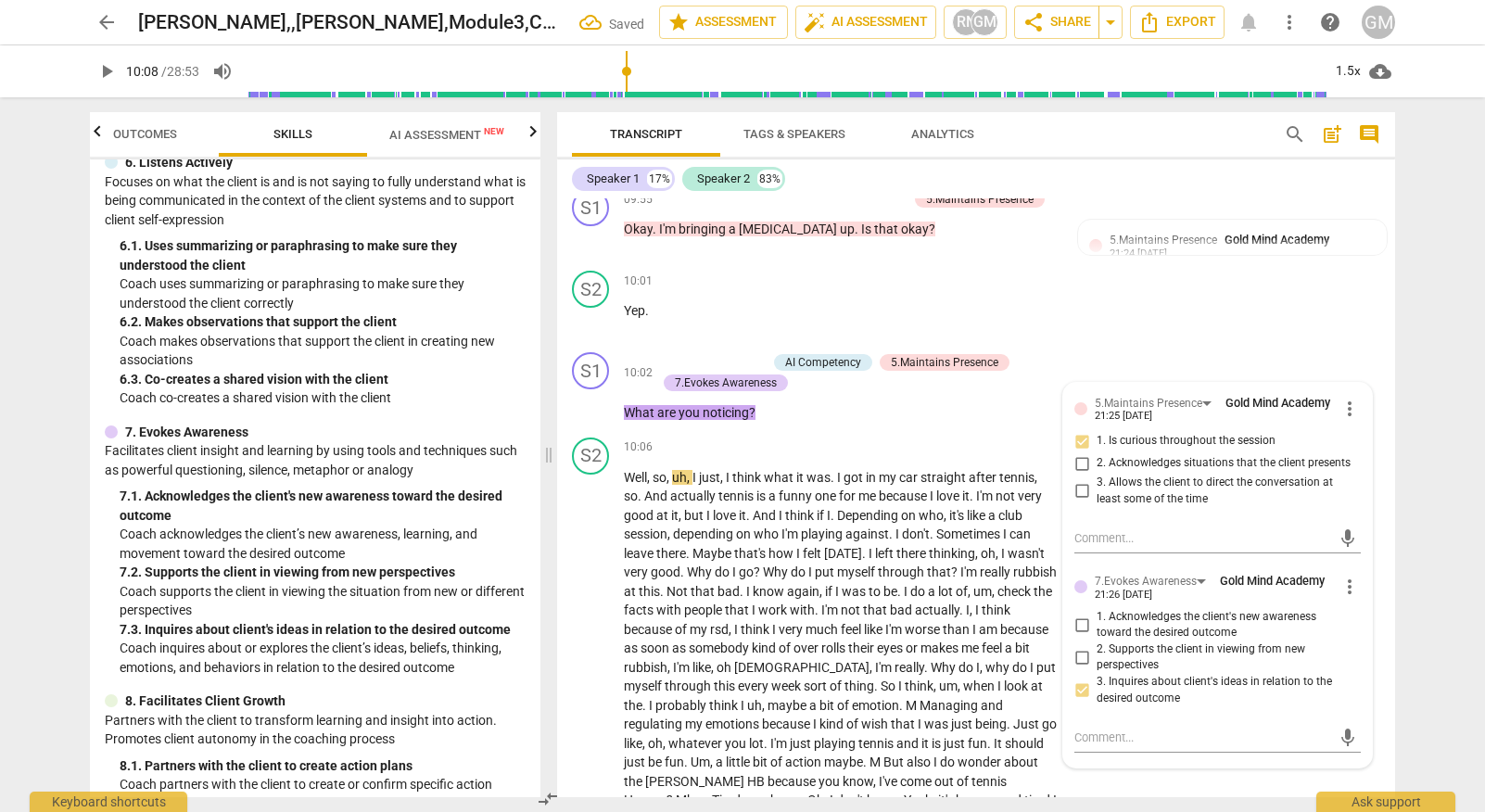
scroll to position [5527, 0]
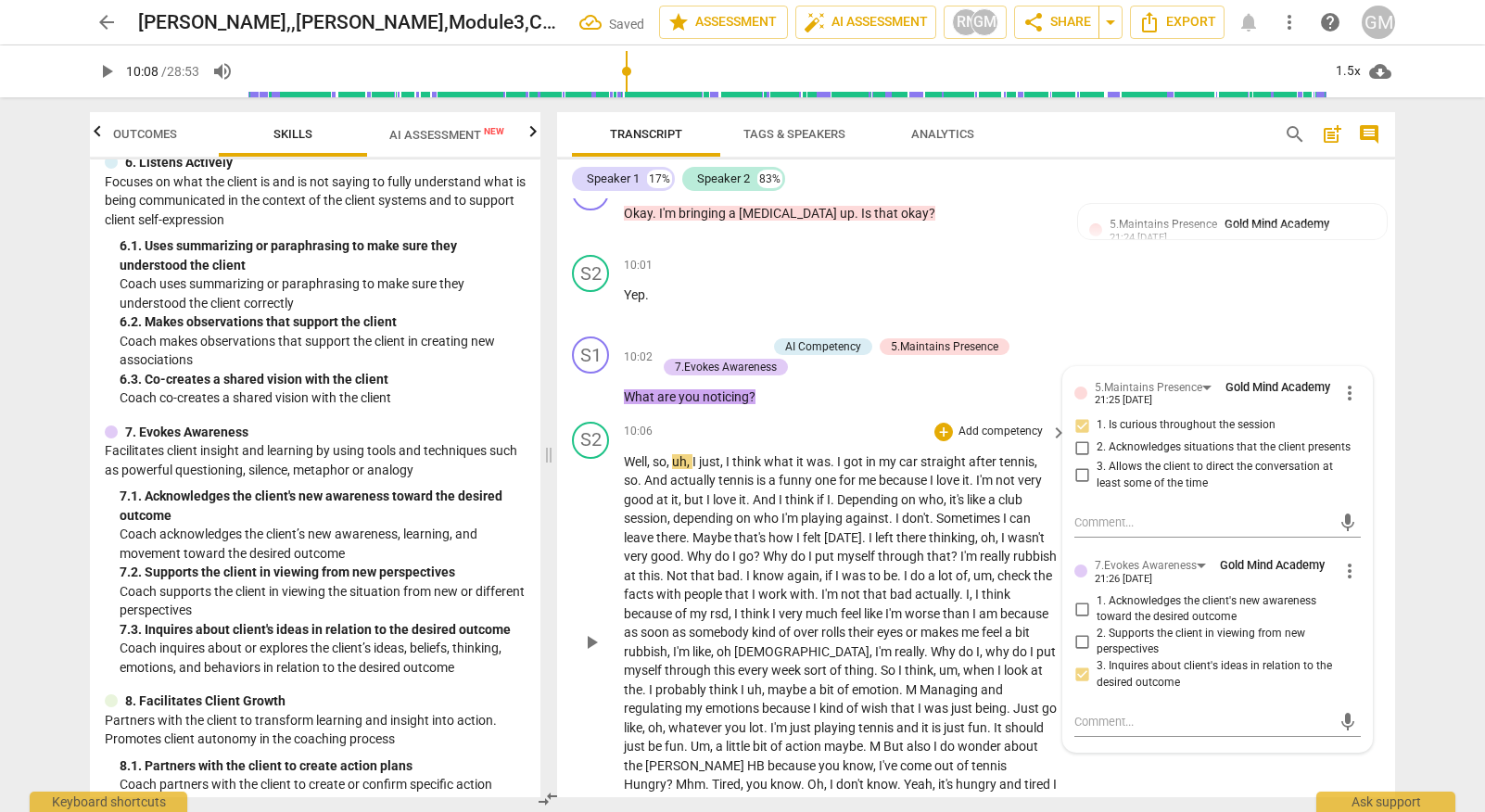
click at [605, 631] on span "play_arrow" at bounding box center [590, 641] width 29 height 22
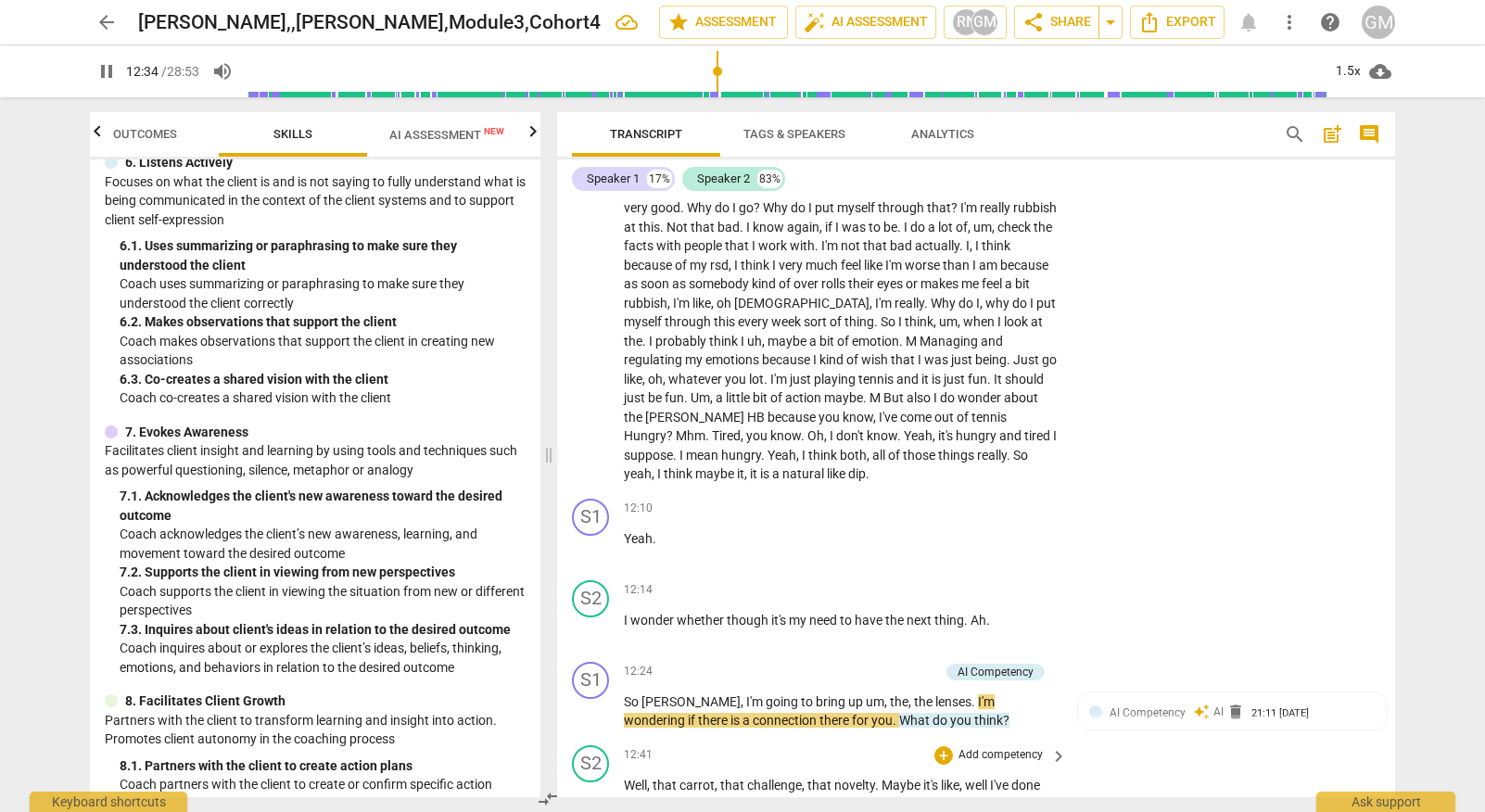
scroll to position [5894, 0]
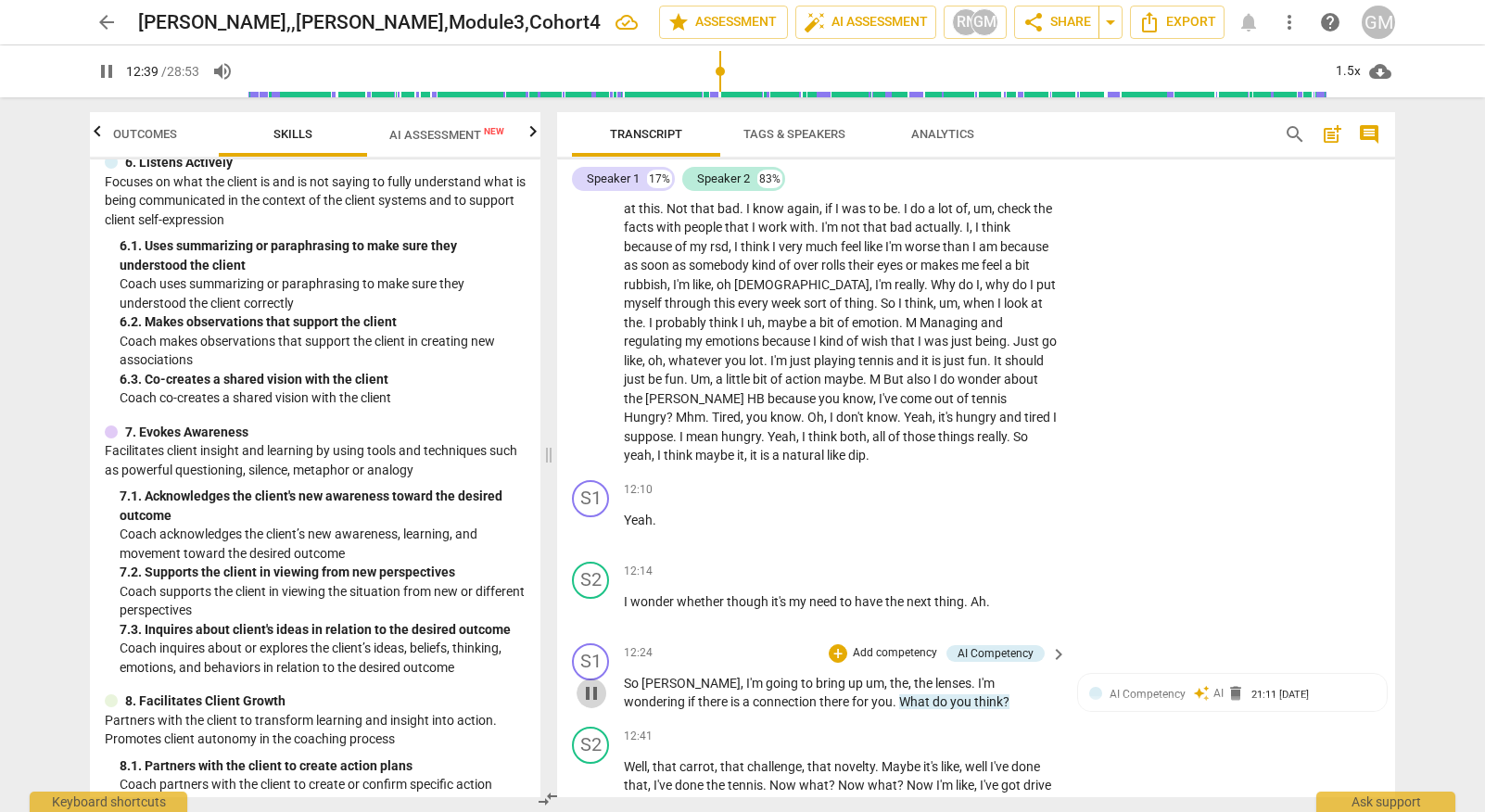
click at [589, 682] on span "pause" at bounding box center [590, 693] width 22 height 22
click at [902, 645] on p "Add competency" at bounding box center [895, 654] width 88 height 17
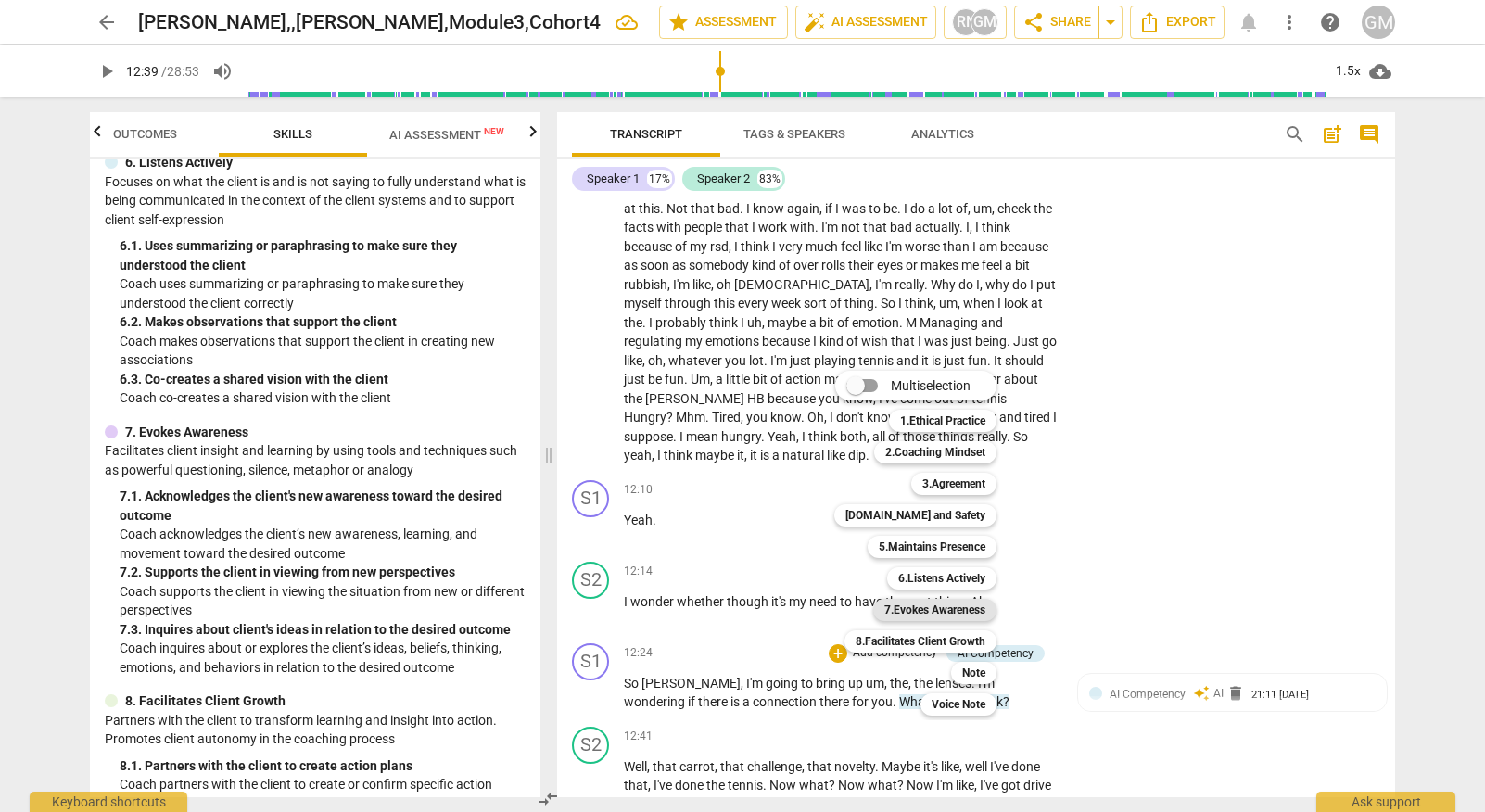
click at [947, 606] on b "7.Evokes Awareness" at bounding box center [934, 609] width 101 height 22
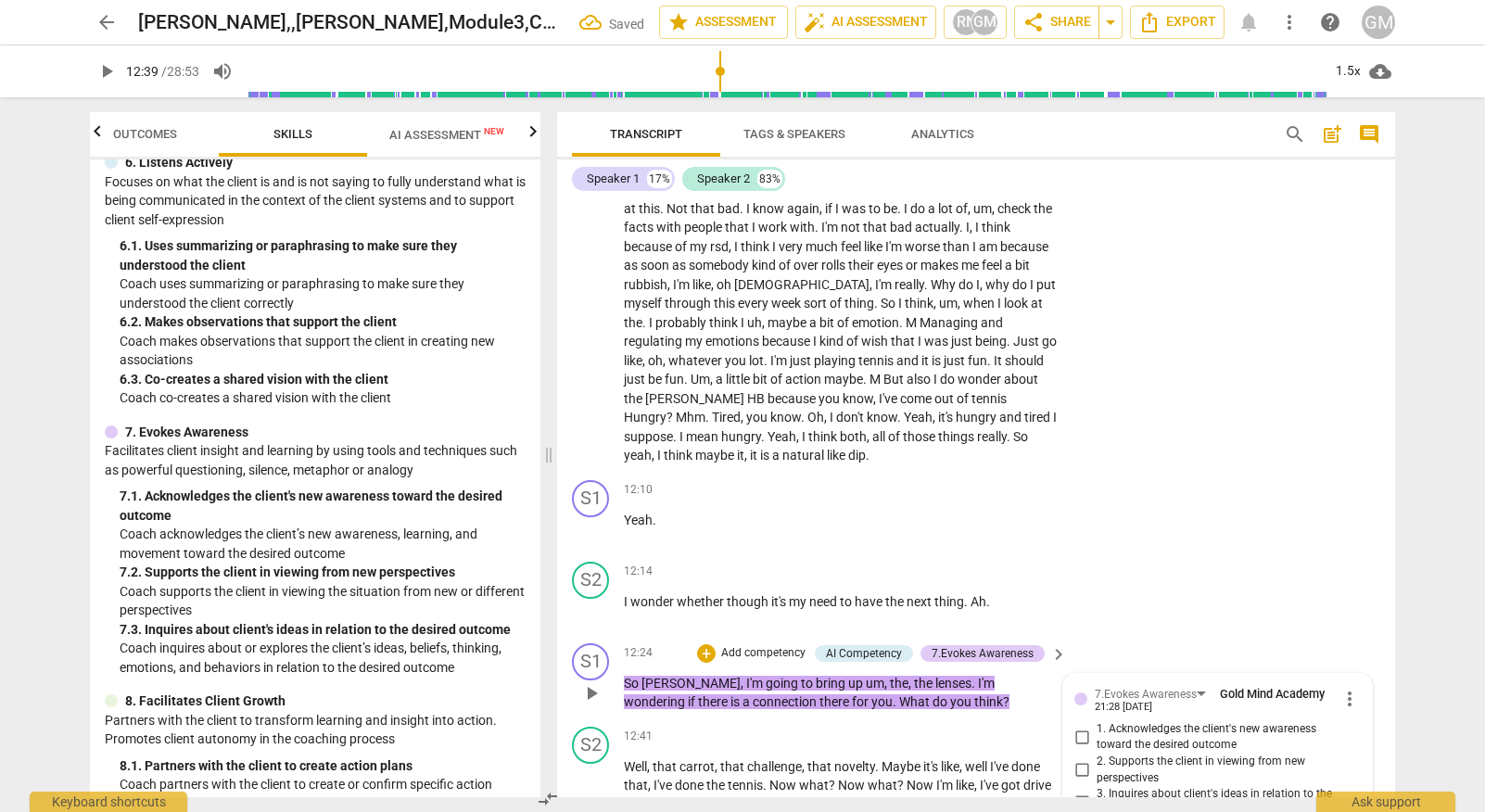
click at [1074, 759] on input "2. Supports the client in viewing from new perspectives" at bounding box center [1081, 769] width 29 height 22
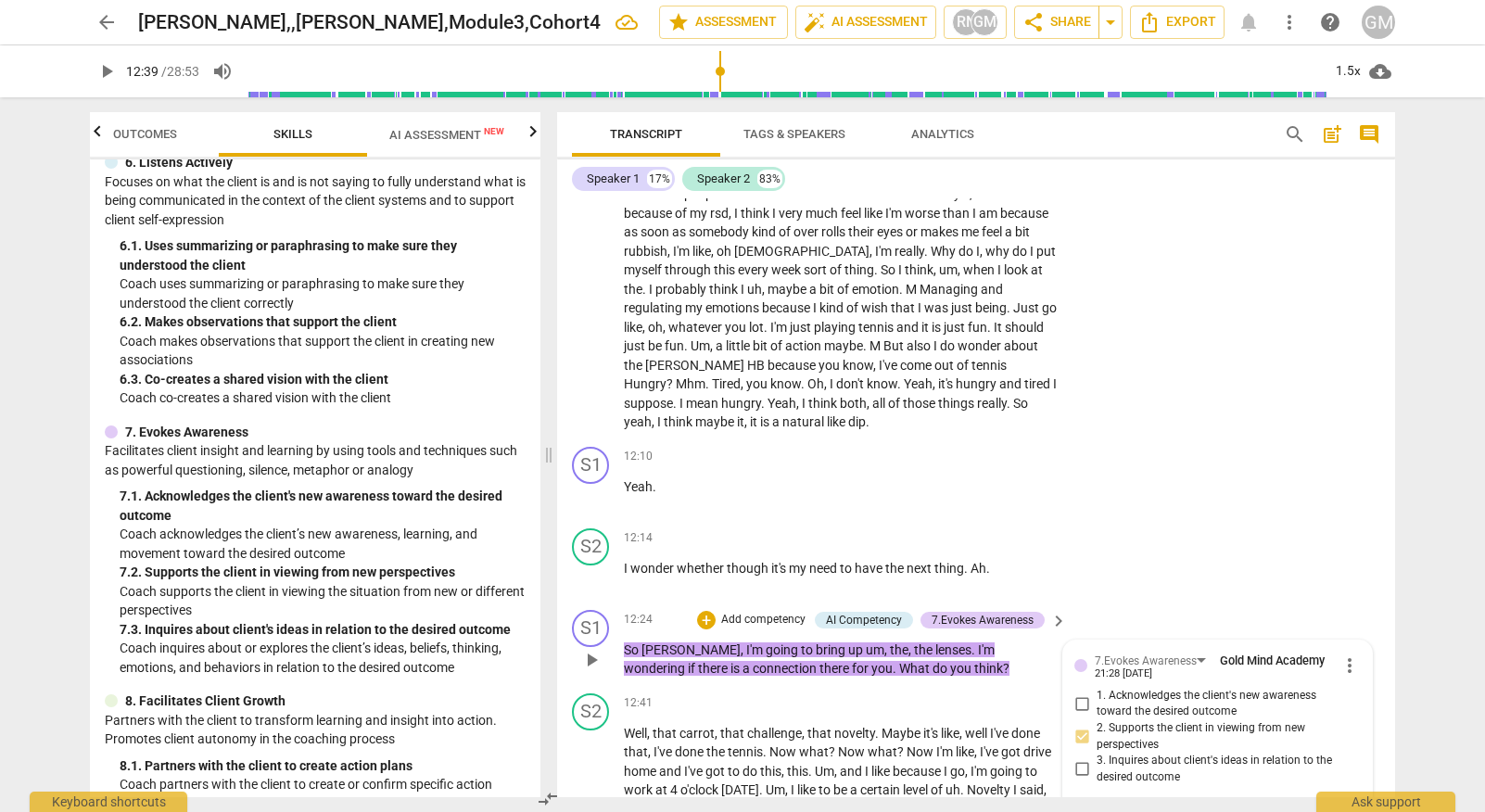
scroll to position [5929, 0]
drag, startPoint x: 1226, startPoint y: 660, endPoint x: 1229, endPoint y: 772, distance: 112.0
drag, startPoint x: 1229, startPoint y: 772, endPoint x: 1220, endPoint y: 774, distance: 9.2
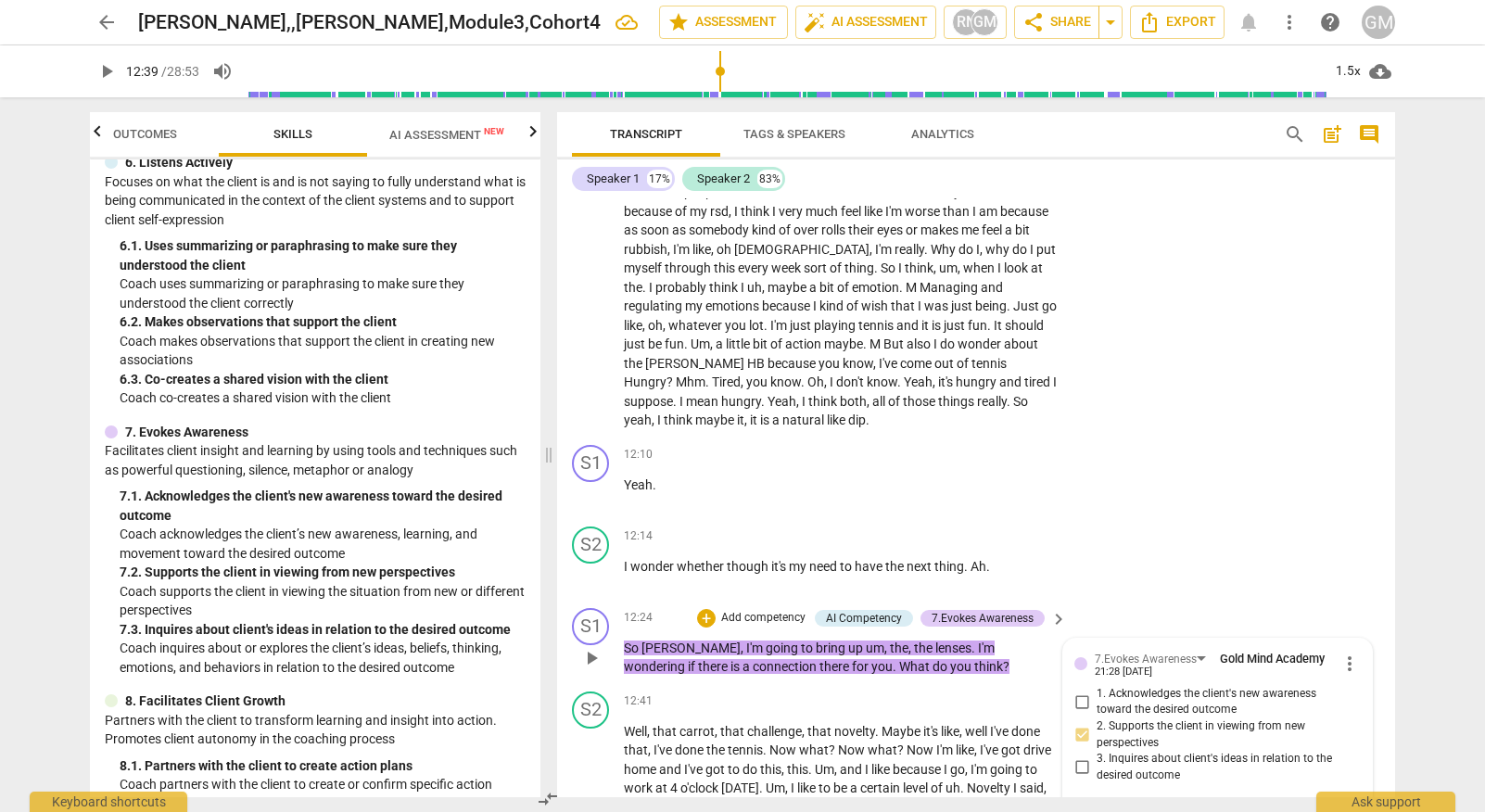
drag, startPoint x: 1220, startPoint y: 774, endPoint x: 1200, endPoint y: 754, distance: 28.3
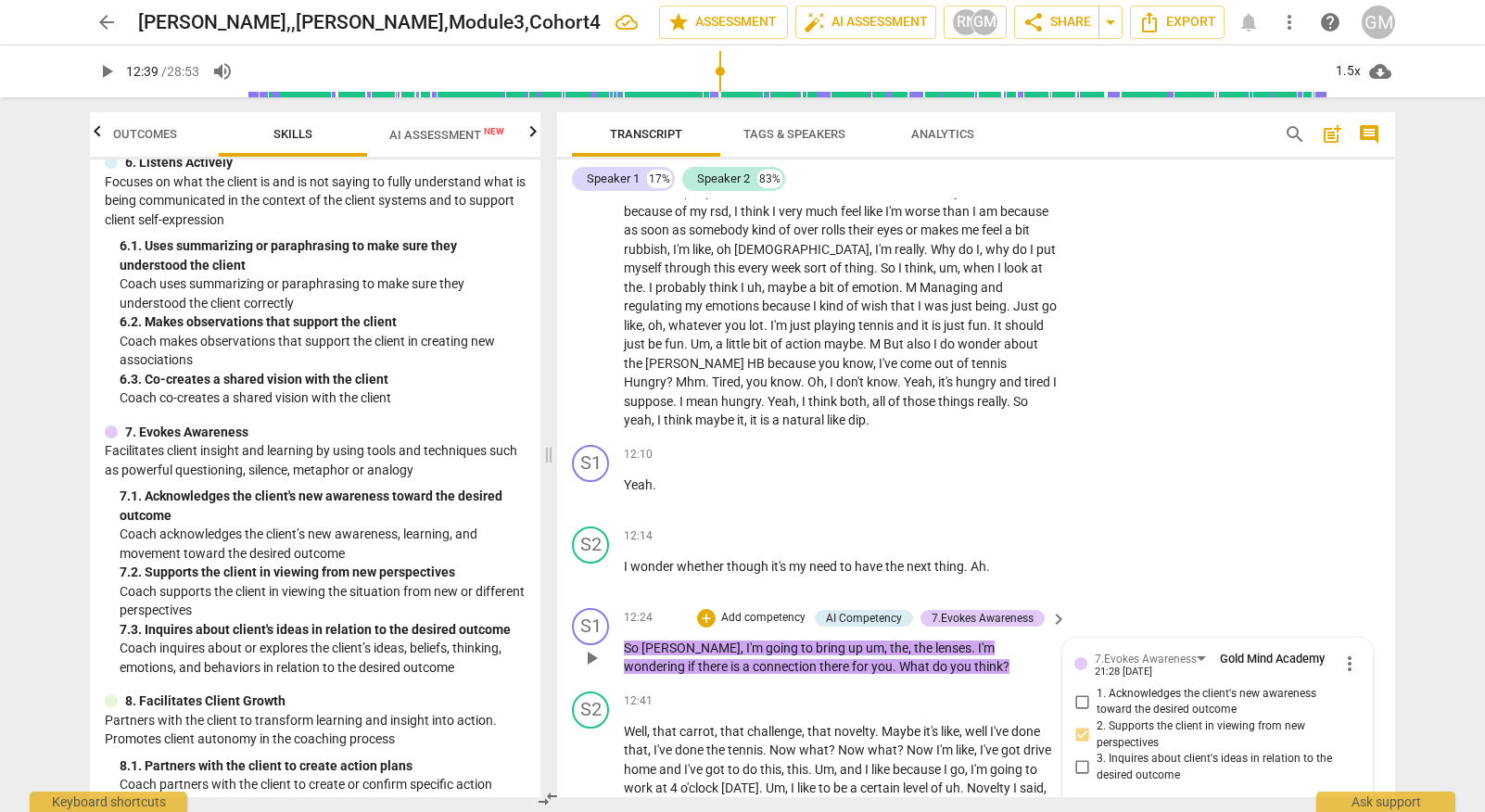
drag, startPoint x: 1225, startPoint y: 771, endPoint x: 1250, endPoint y: 776, distance: 25.5
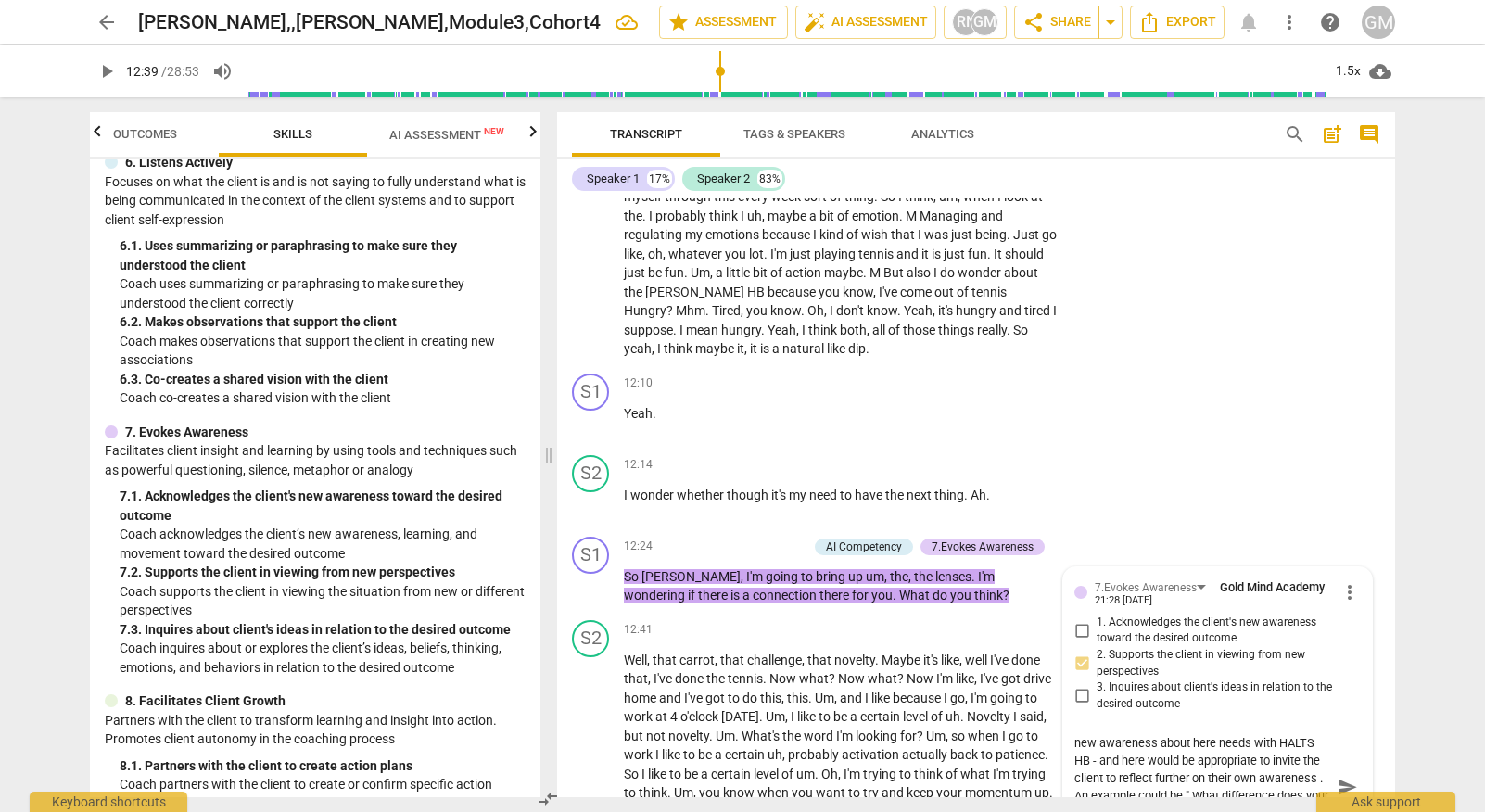
scroll to position [6010, 0]
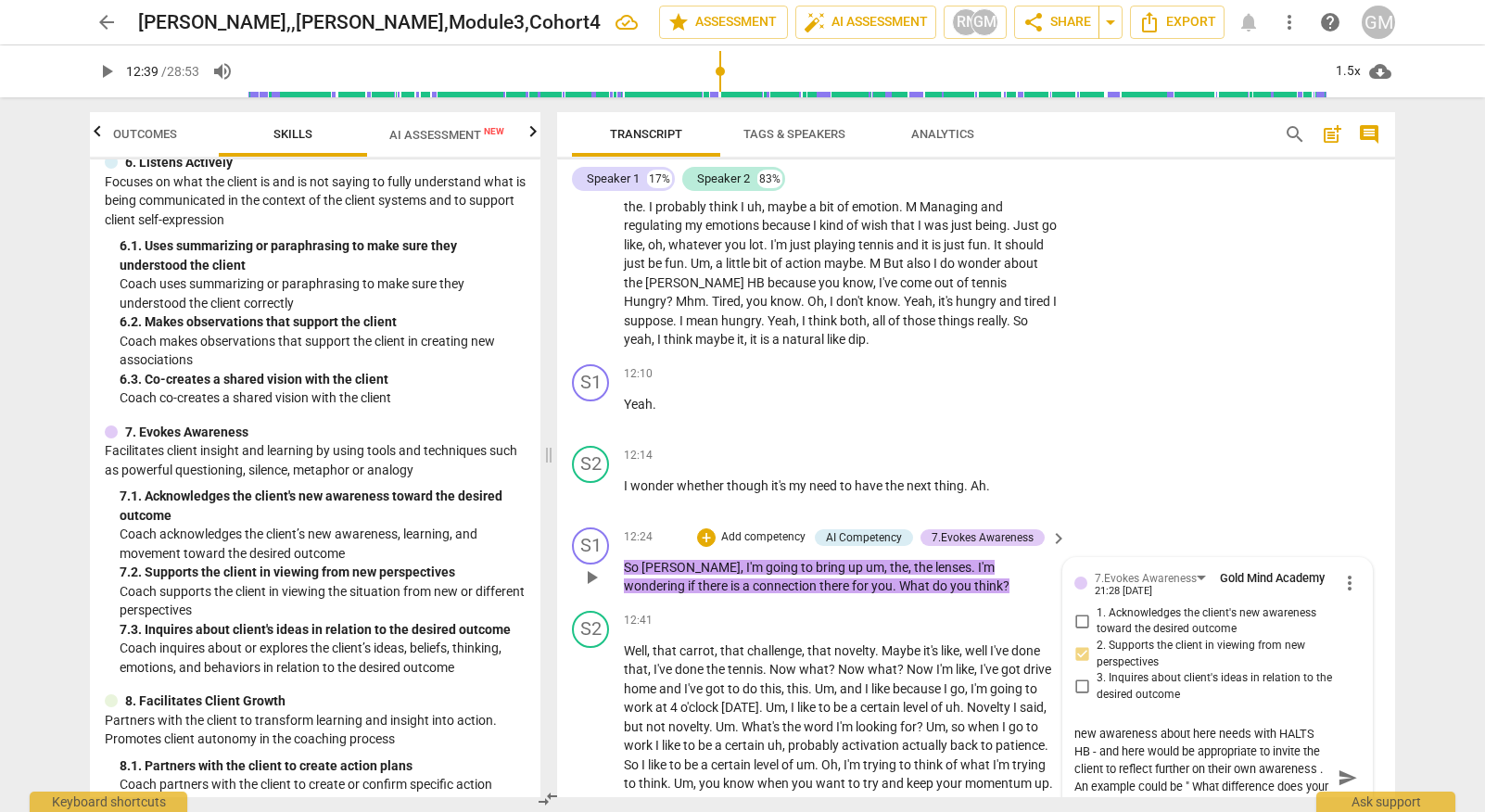
click at [1297, 725] on textarea "GROWTH OPPORTUNITY: The client is sharing new awareness about here needs with H…" at bounding box center [1202, 777] width 257 height 105
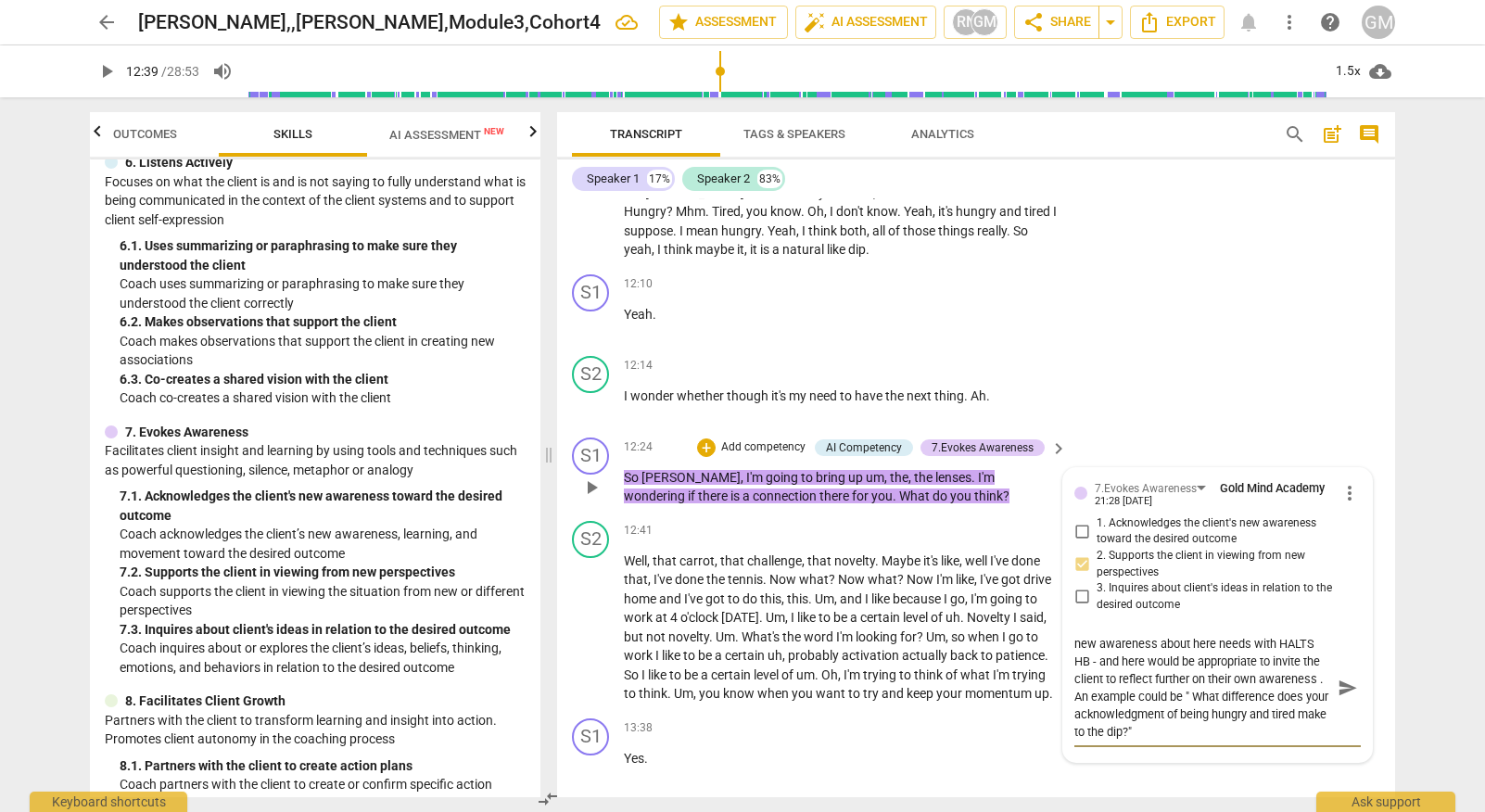
scroll to position [6107, 0]
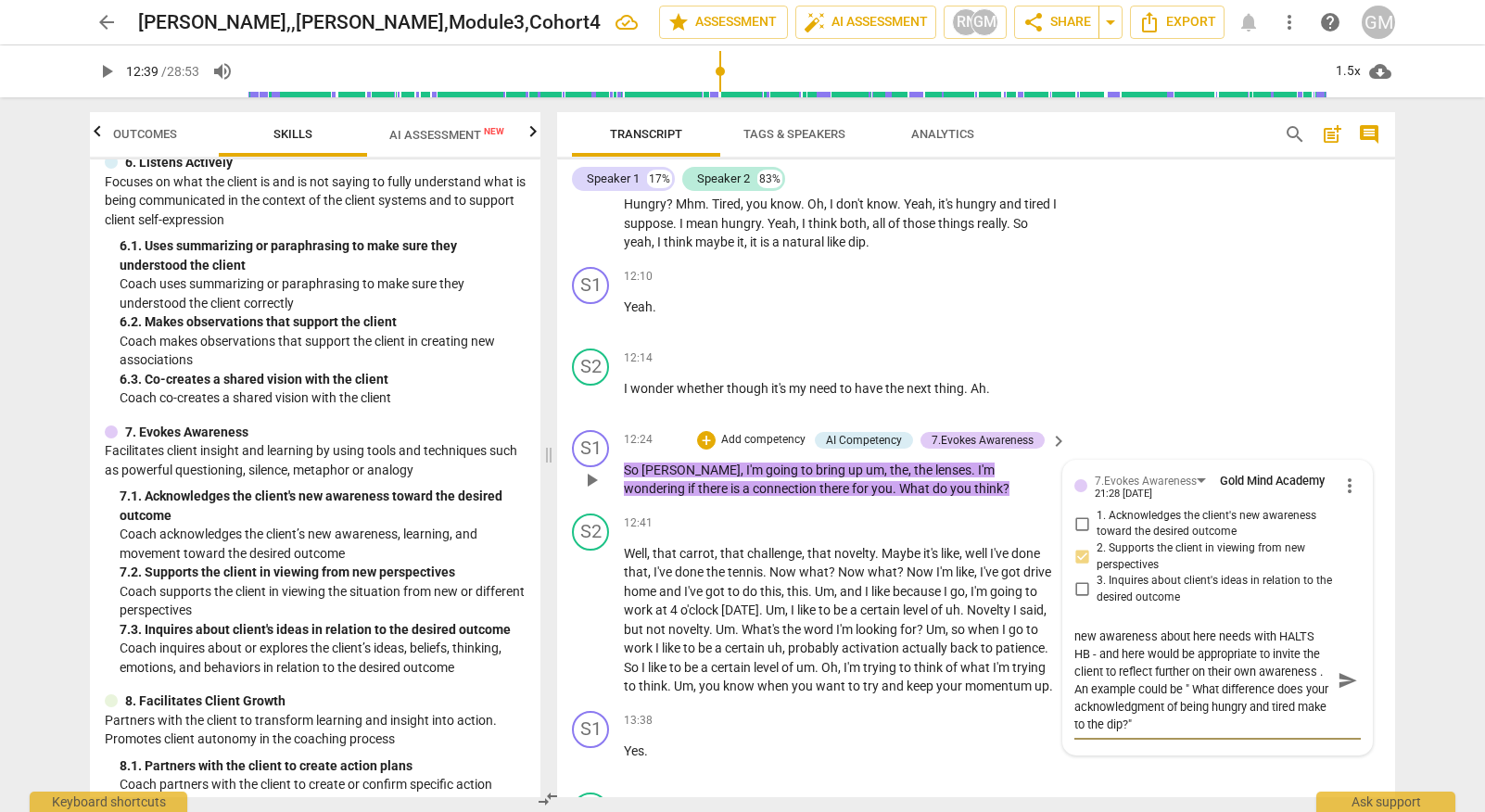
click at [1274, 627] on textarea "GROWTH OPPORTUNITY: The client is sharing new awareness about here needs with H…" at bounding box center [1202, 679] width 257 height 105
click at [1346, 670] on span "send" at bounding box center [1348, 680] width 21 height 21
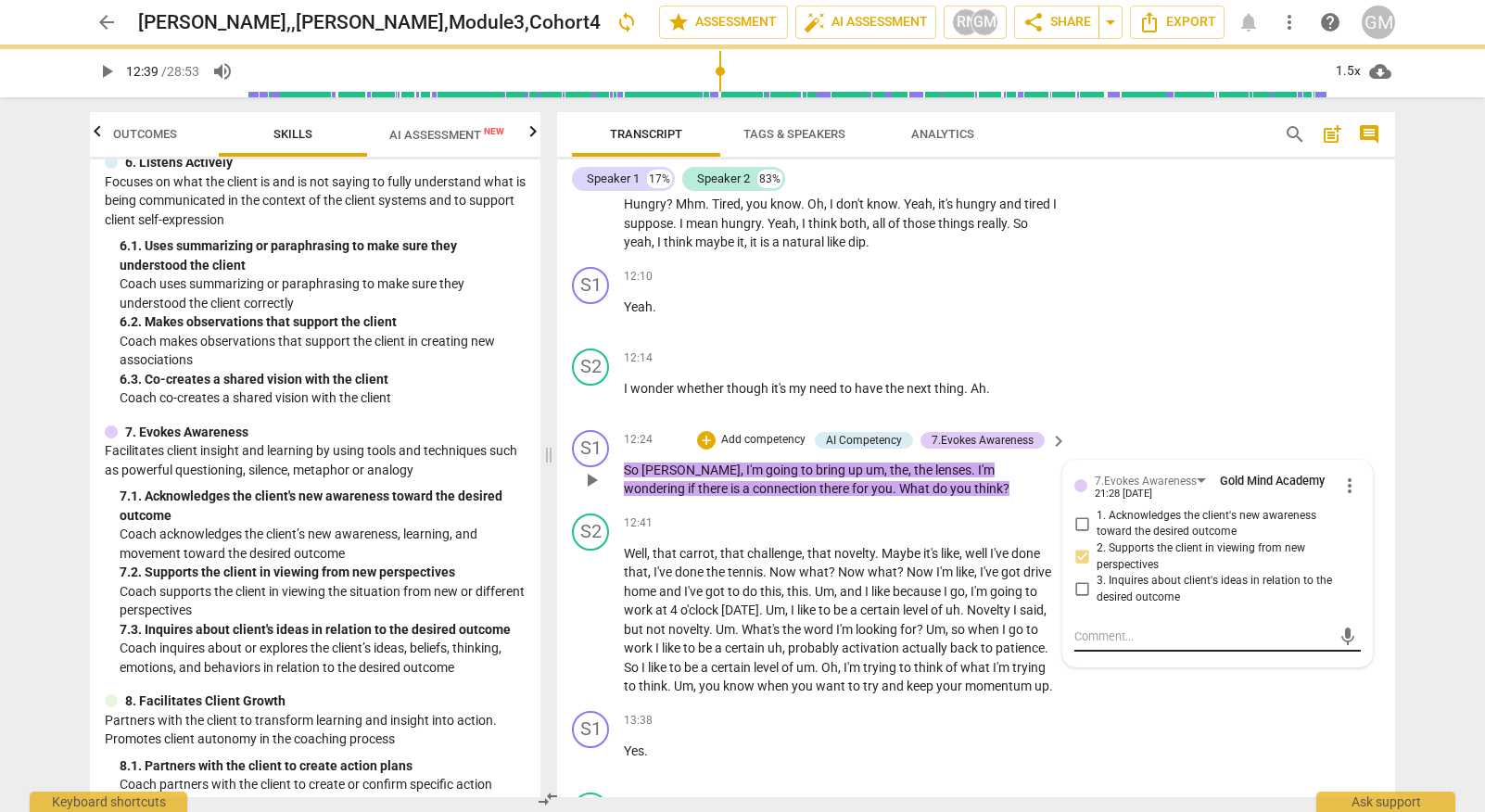
scroll to position [0, 0]
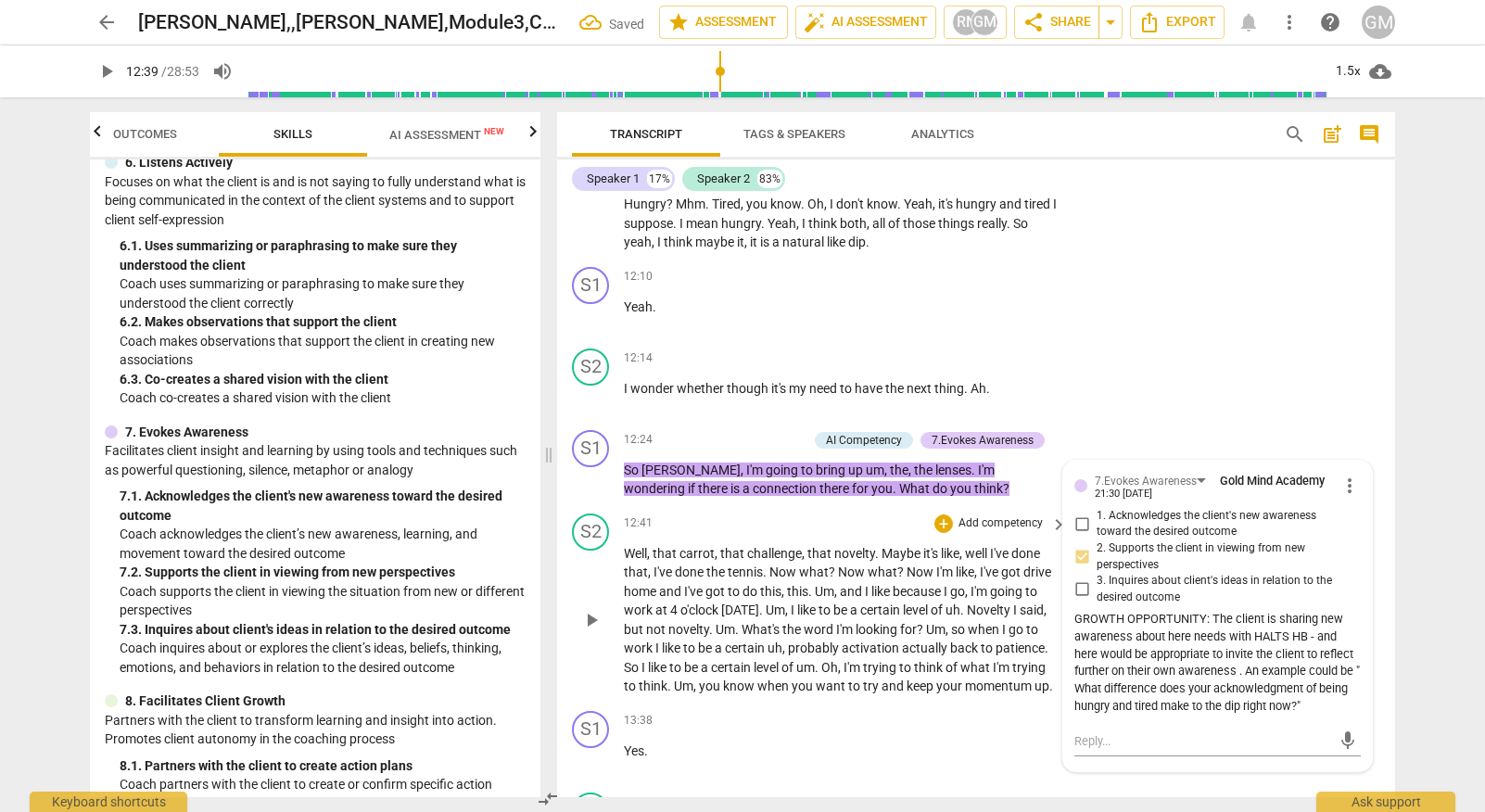
click at [594, 608] on span "play_arrow" at bounding box center [590, 619] width 22 height 22
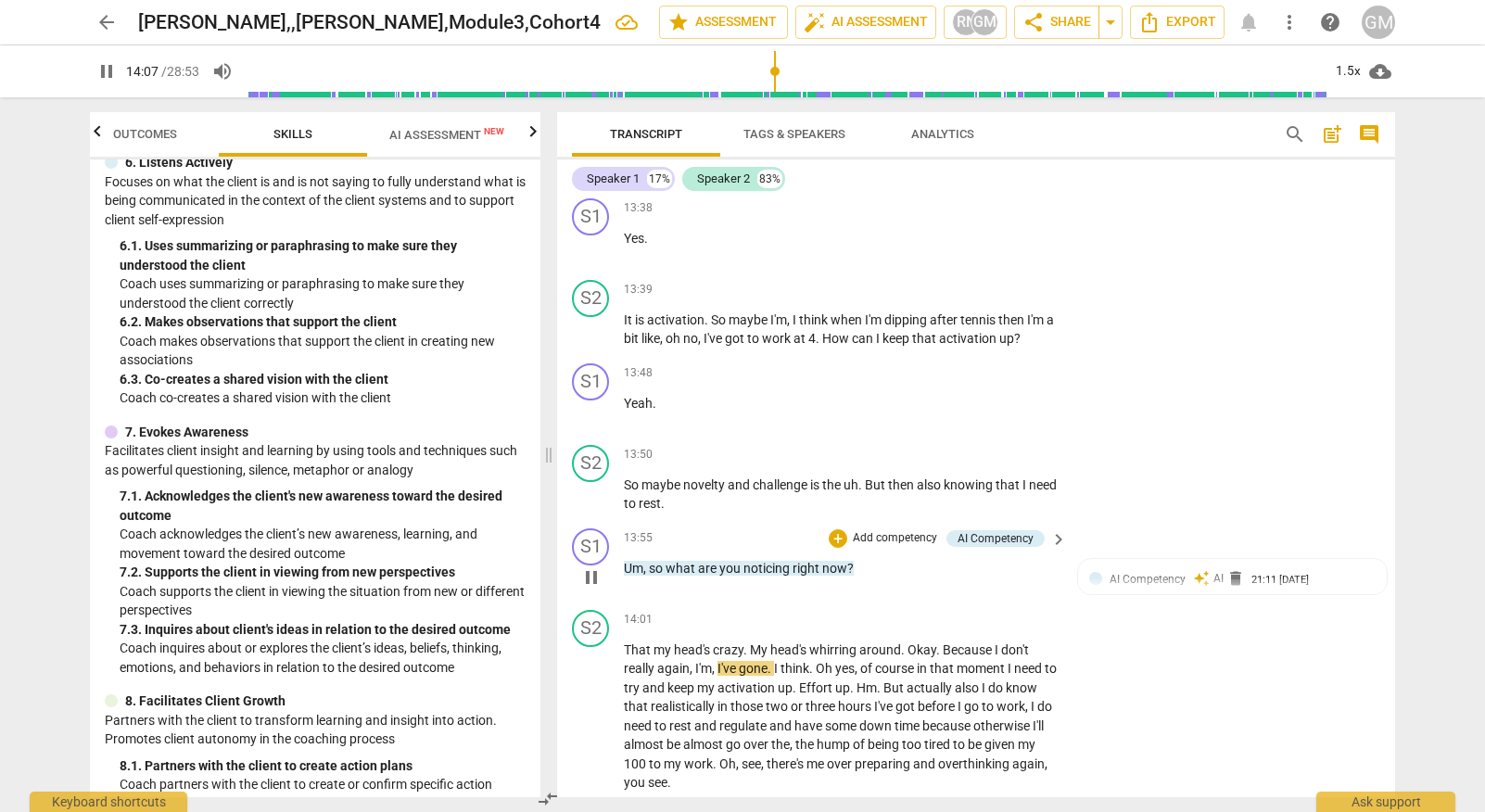
scroll to position [6622, 0]
click at [585, 564] on span "pause" at bounding box center [590, 574] width 22 height 22
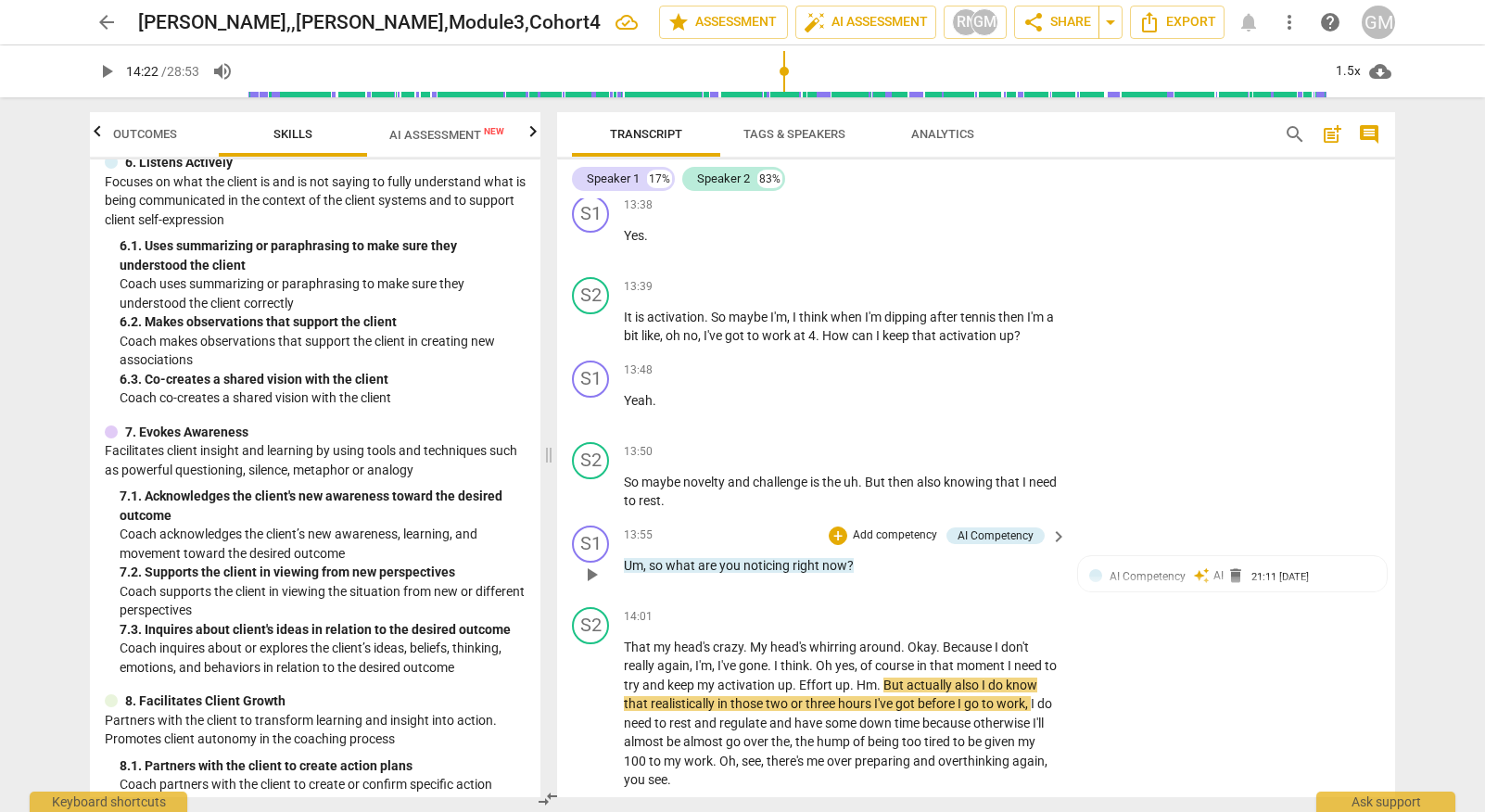
click at [900, 527] on p "Add competency" at bounding box center [895, 535] width 88 height 17
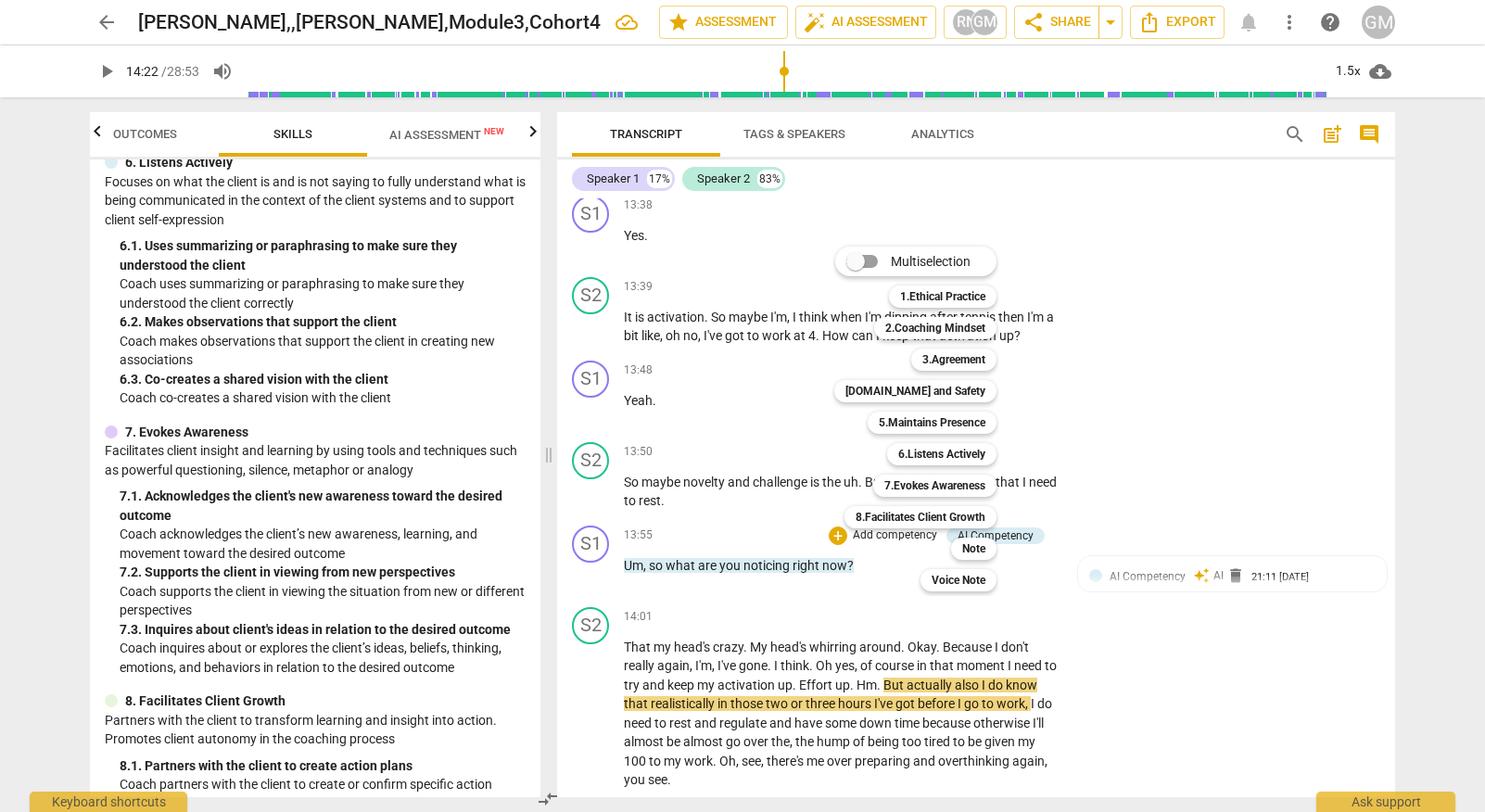
click at [516, 442] on div at bounding box center [742, 406] width 1485 height 812
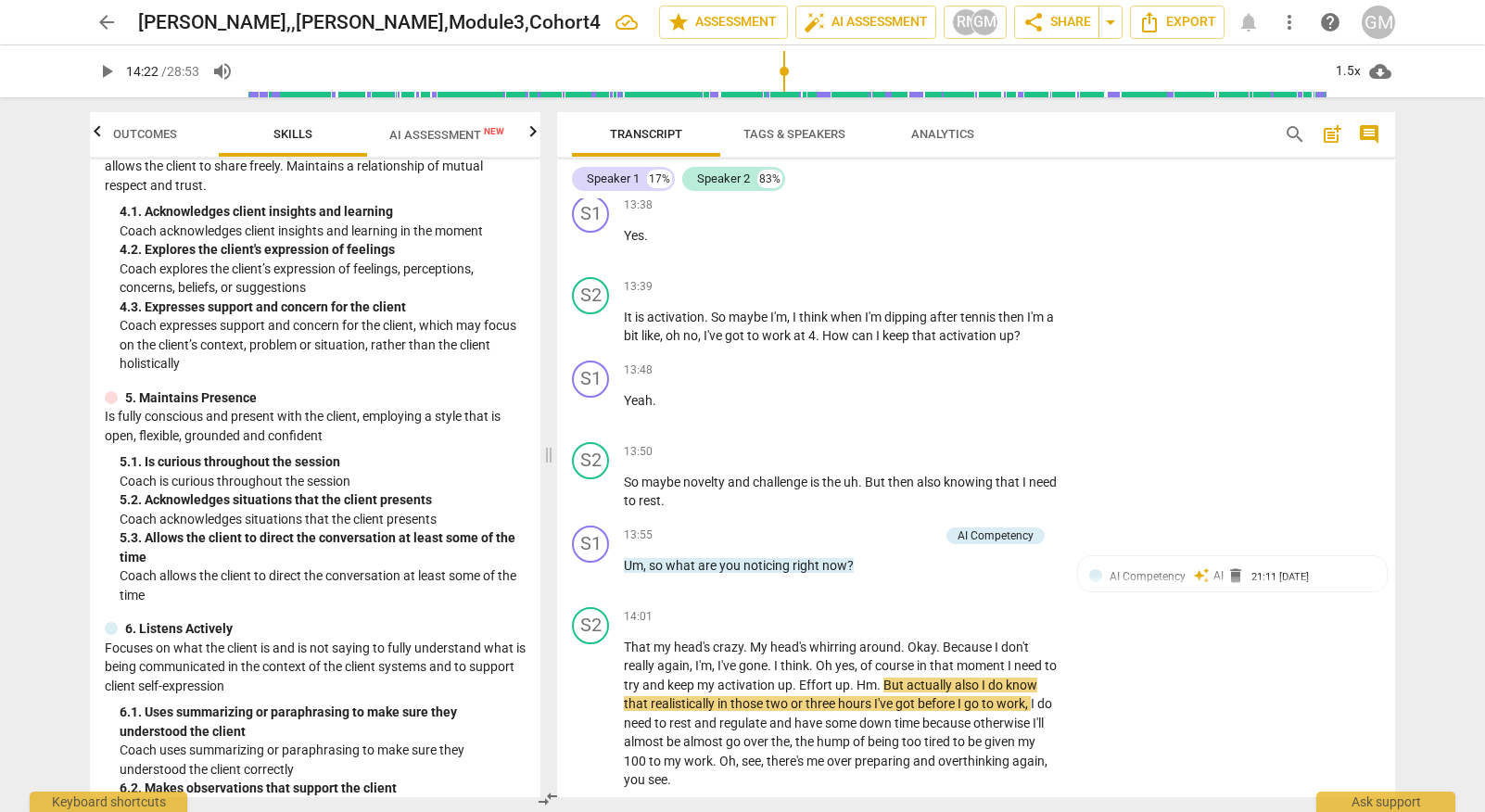
scroll to position [557, 0]
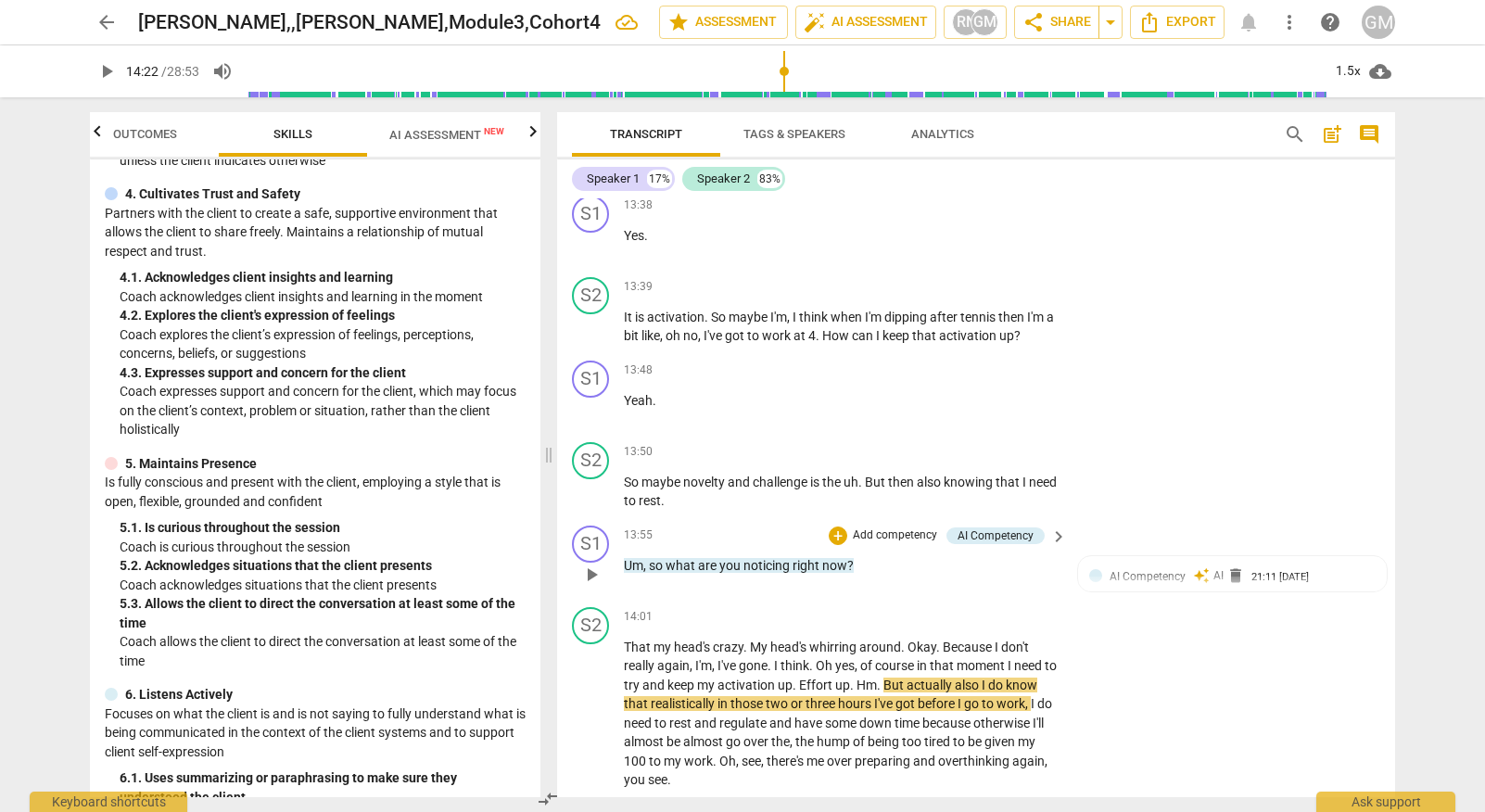
click at [903, 527] on p "Add competency" at bounding box center [895, 535] width 88 height 17
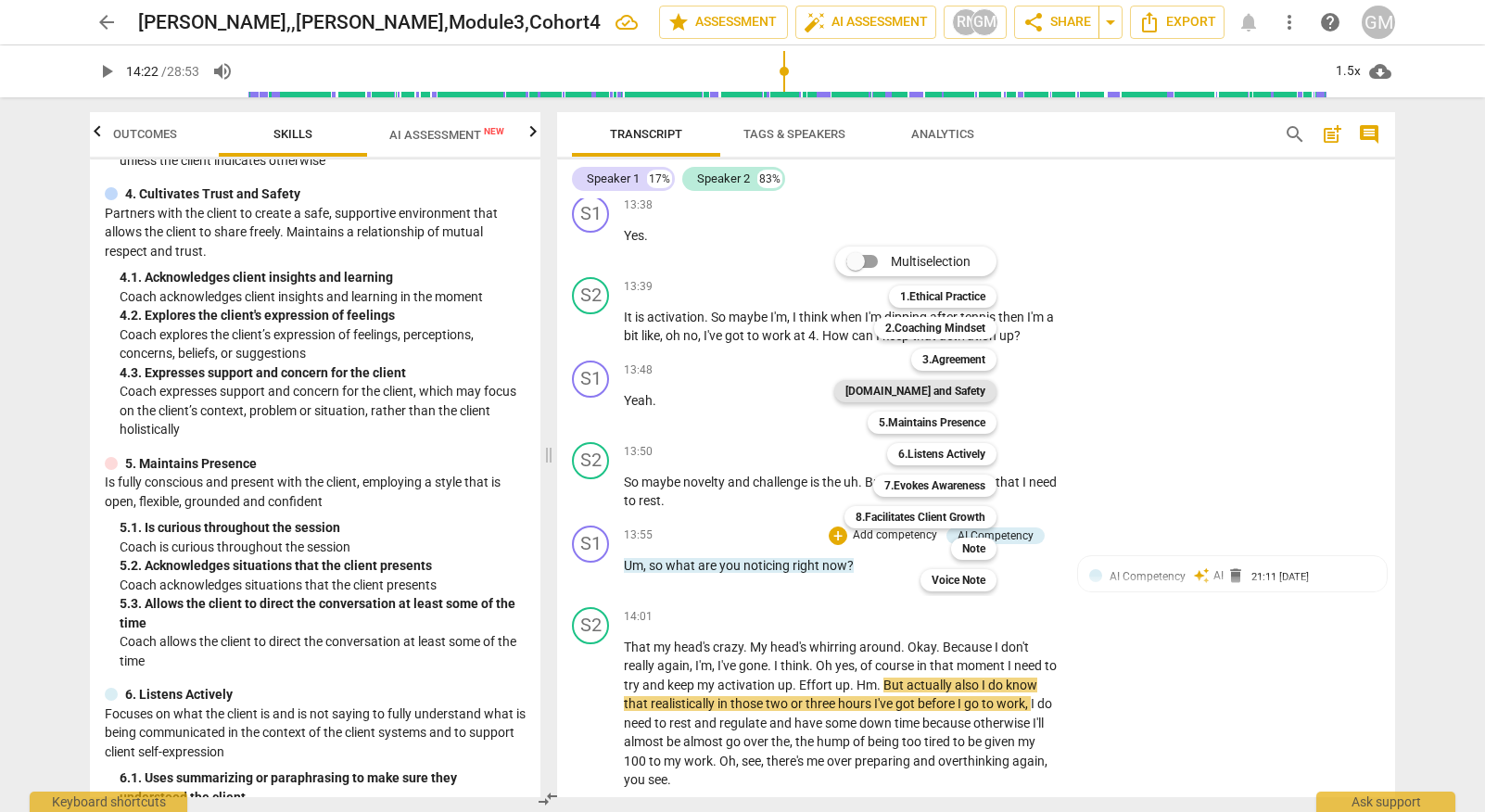
click at [941, 392] on b "[DOMAIN_NAME] and Safety" at bounding box center [915, 390] width 140 height 22
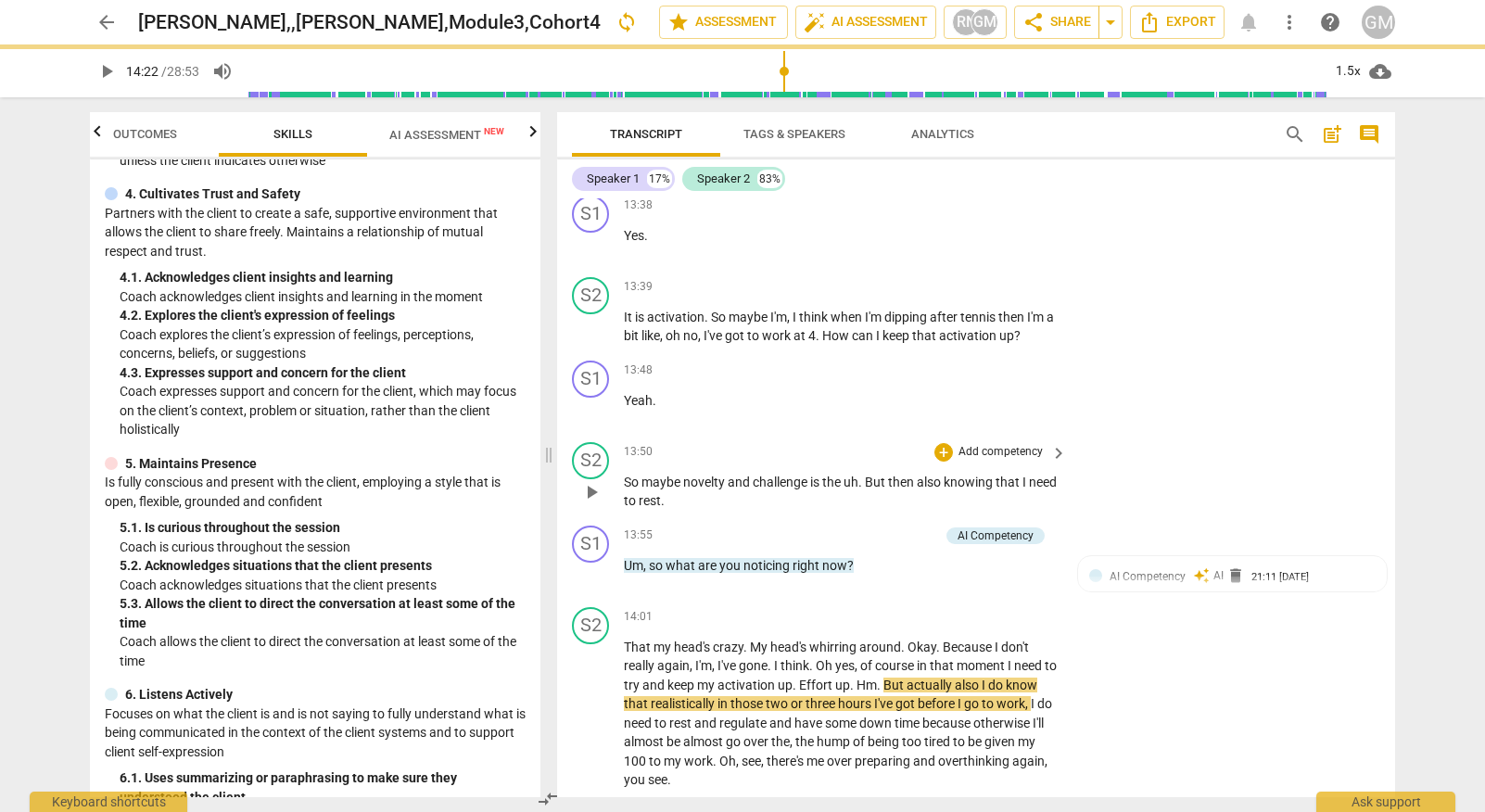
scroll to position [6627, 0]
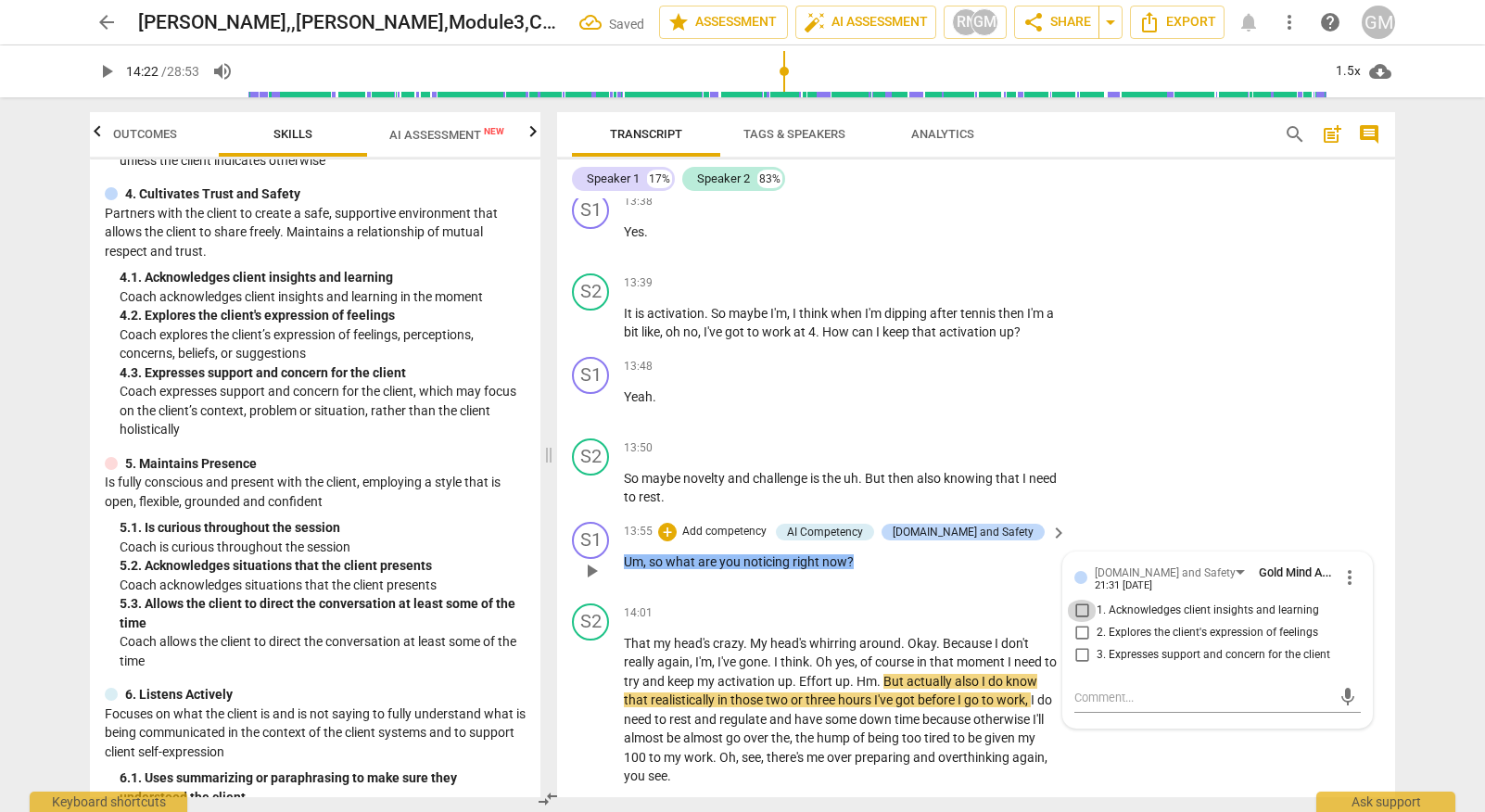
click at [1078, 600] on input "1. Acknowledges client insights and learning" at bounding box center [1081, 610] width 29 height 22
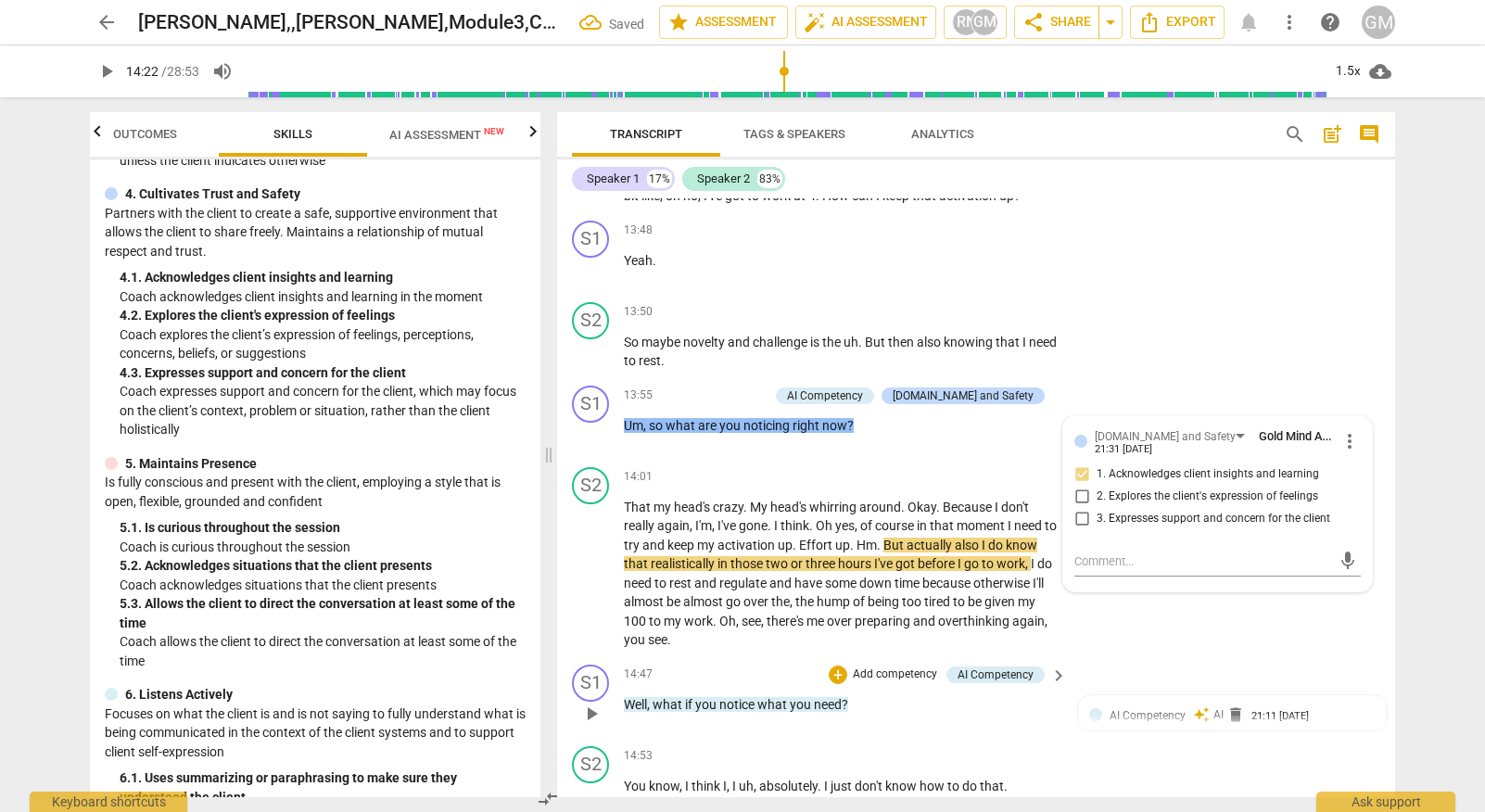
scroll to position [6794, 0]
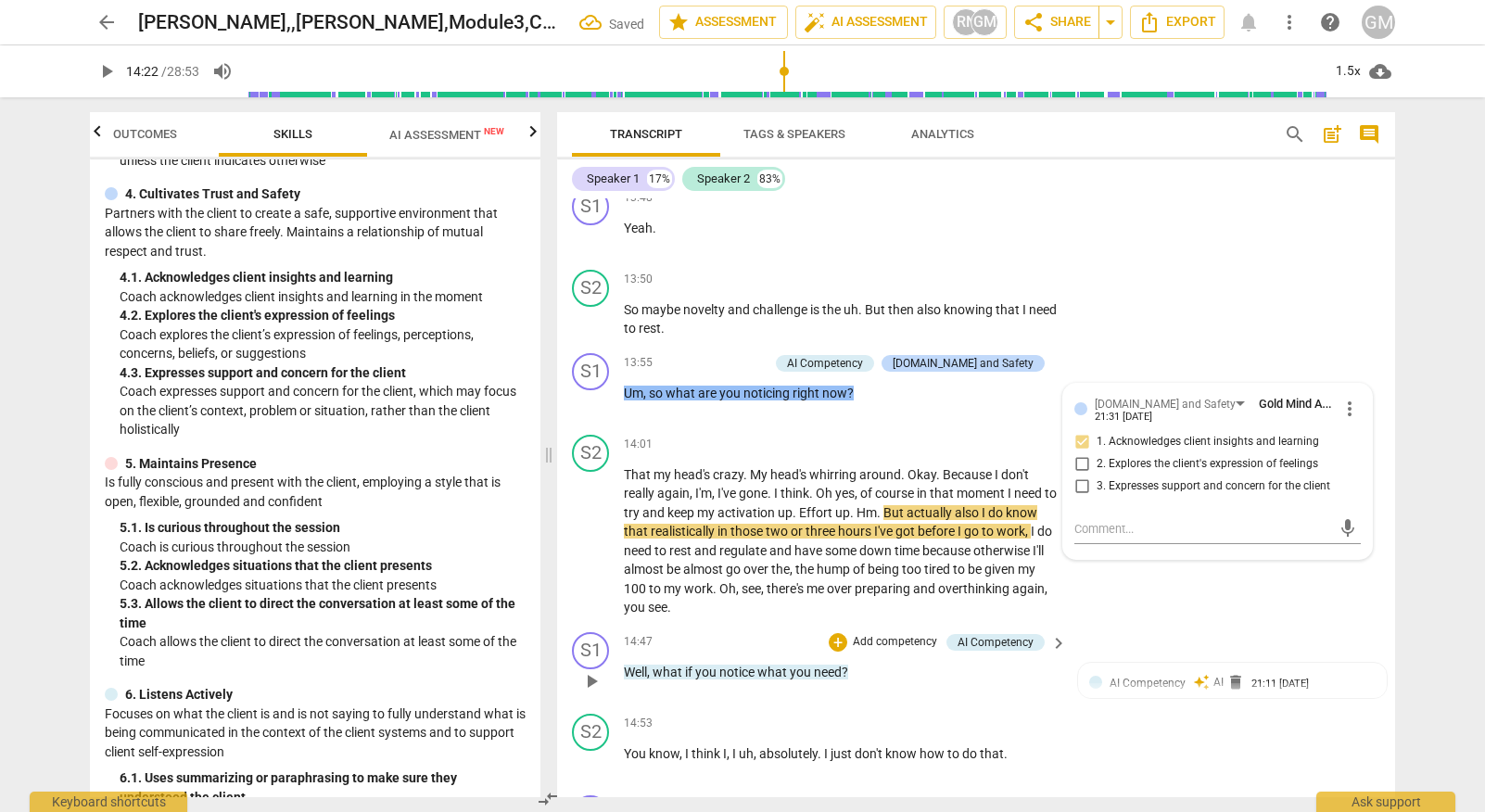
click at [899, 634] on p "Add competency" at bounding box center [895, 642] width 88 height 17
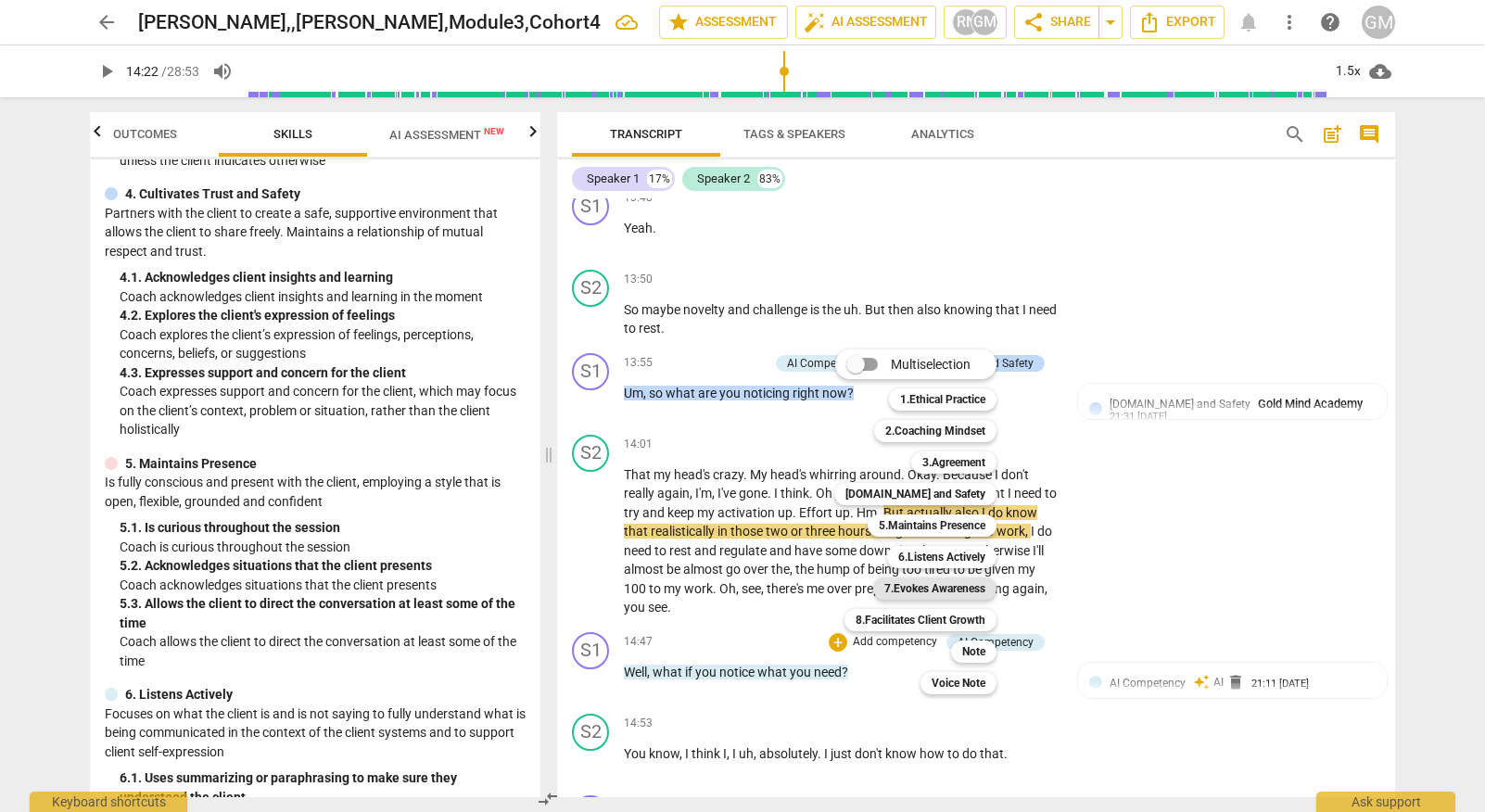
click at [912, 588] on b "7.Evokes Awareness" at bounding box center [934, 587] width 101 height 22
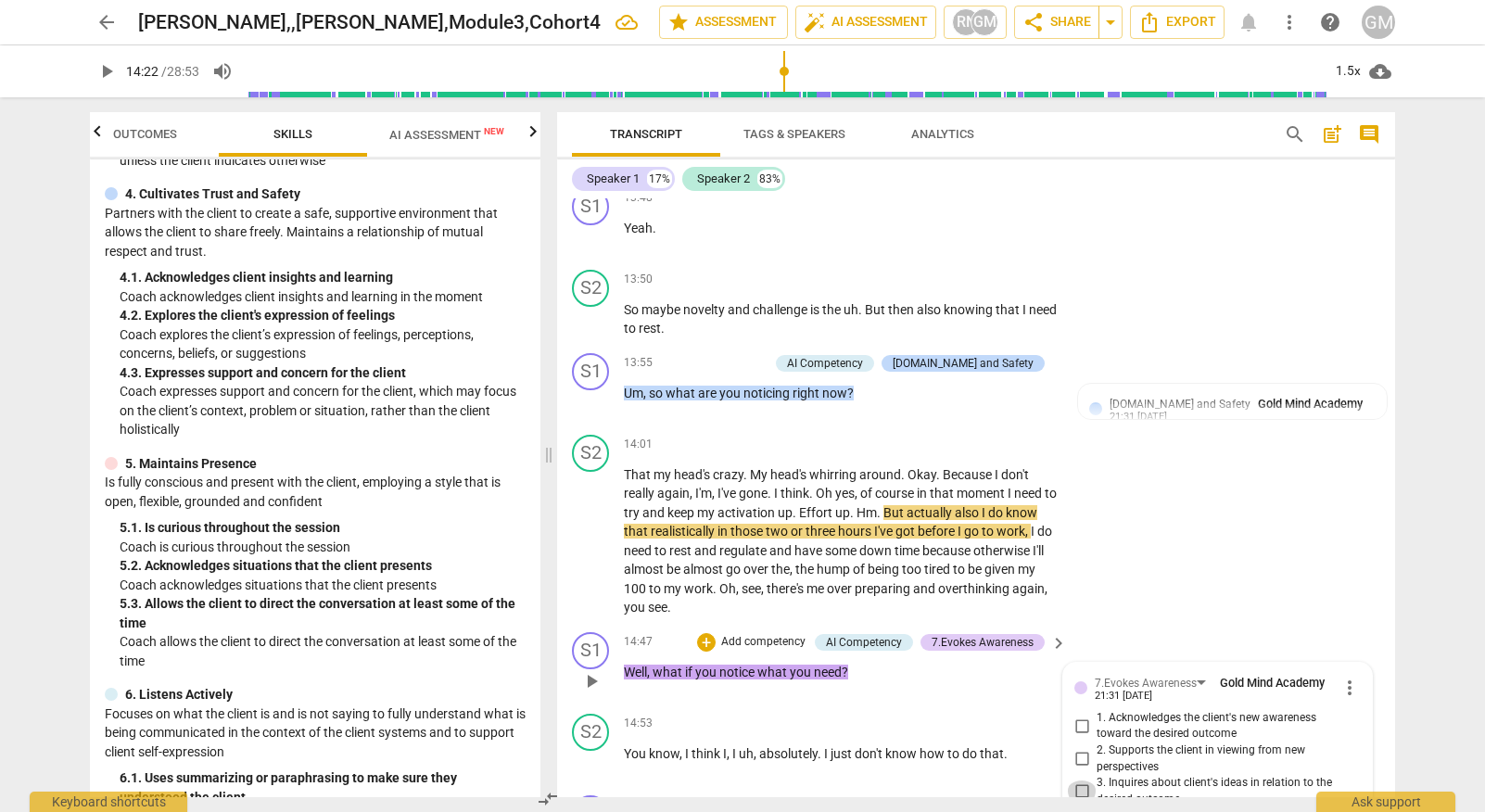
click at [1078, 780] on input "3. Inquires about client's ideas in relation to the desired outcome" at bounding box center [1081, 790] width 29 height 22
click at [1143, 443] on div "S2 play_arrow pause 14:01 + Add competency keyboard_arrow_right That my head's …" at bounding box center [976, 526] width 838 height 197
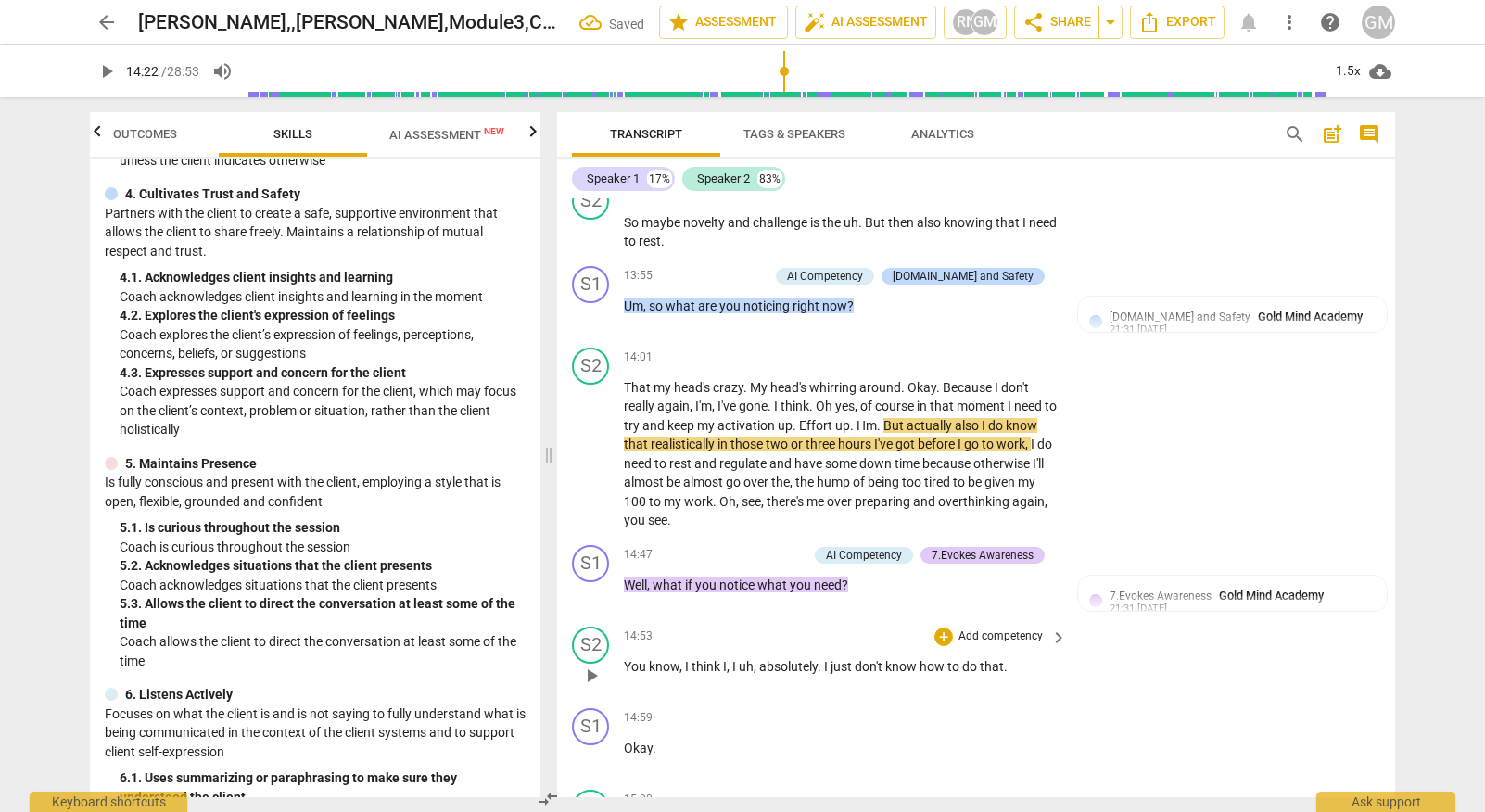
scroll to position [6883, 0]
click at [596, 663] on span "play_arrow" at bounding box center [590, 674] width 22 height 22
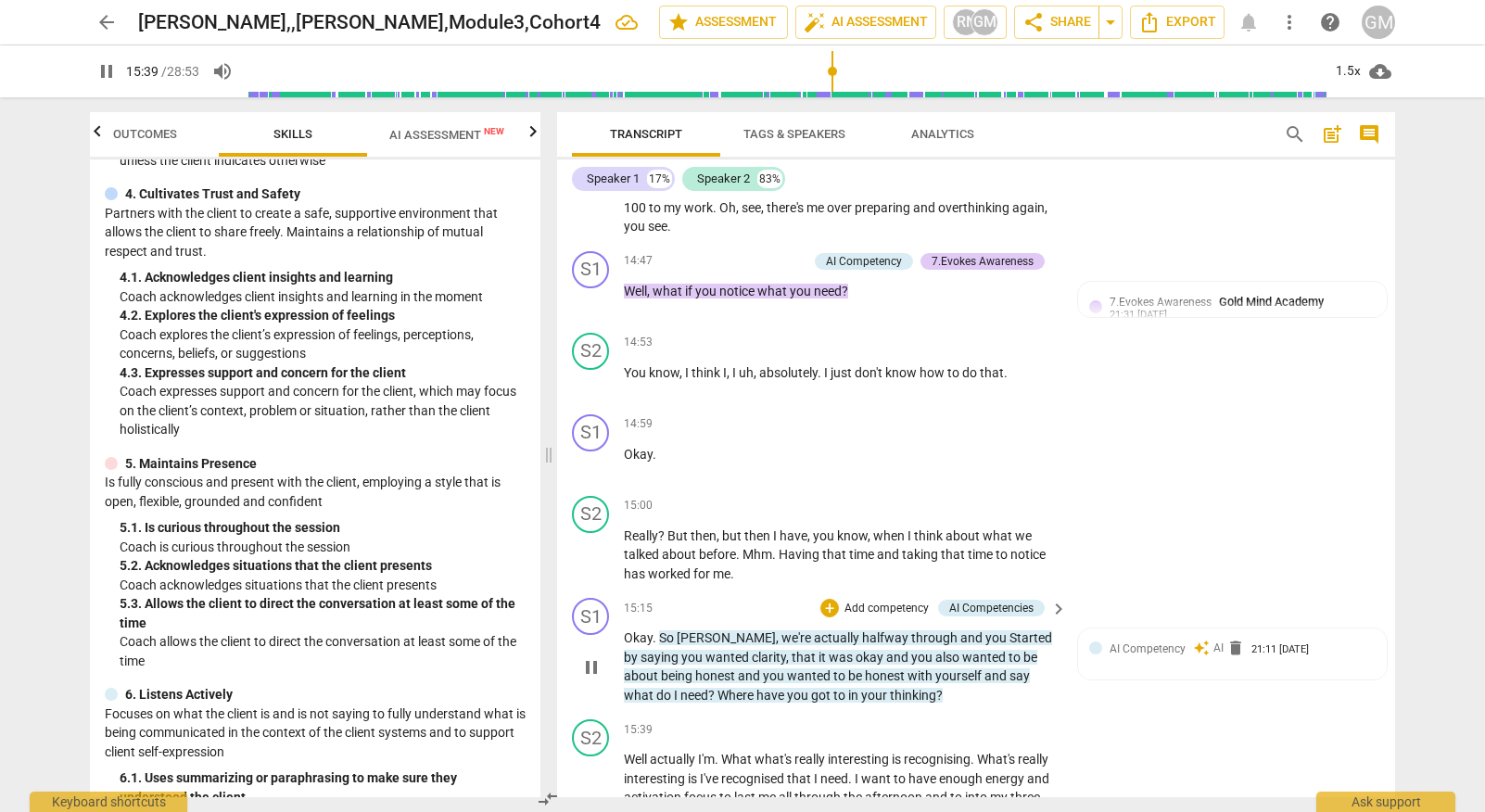
scroll to position [7176, 0]
click at [586, 655] on span "pause" at bounding box center [590, 665] width 22 height 22
click at [886, 600] on p "Add competency" at bounding box center [886, 608] width 88 height 17
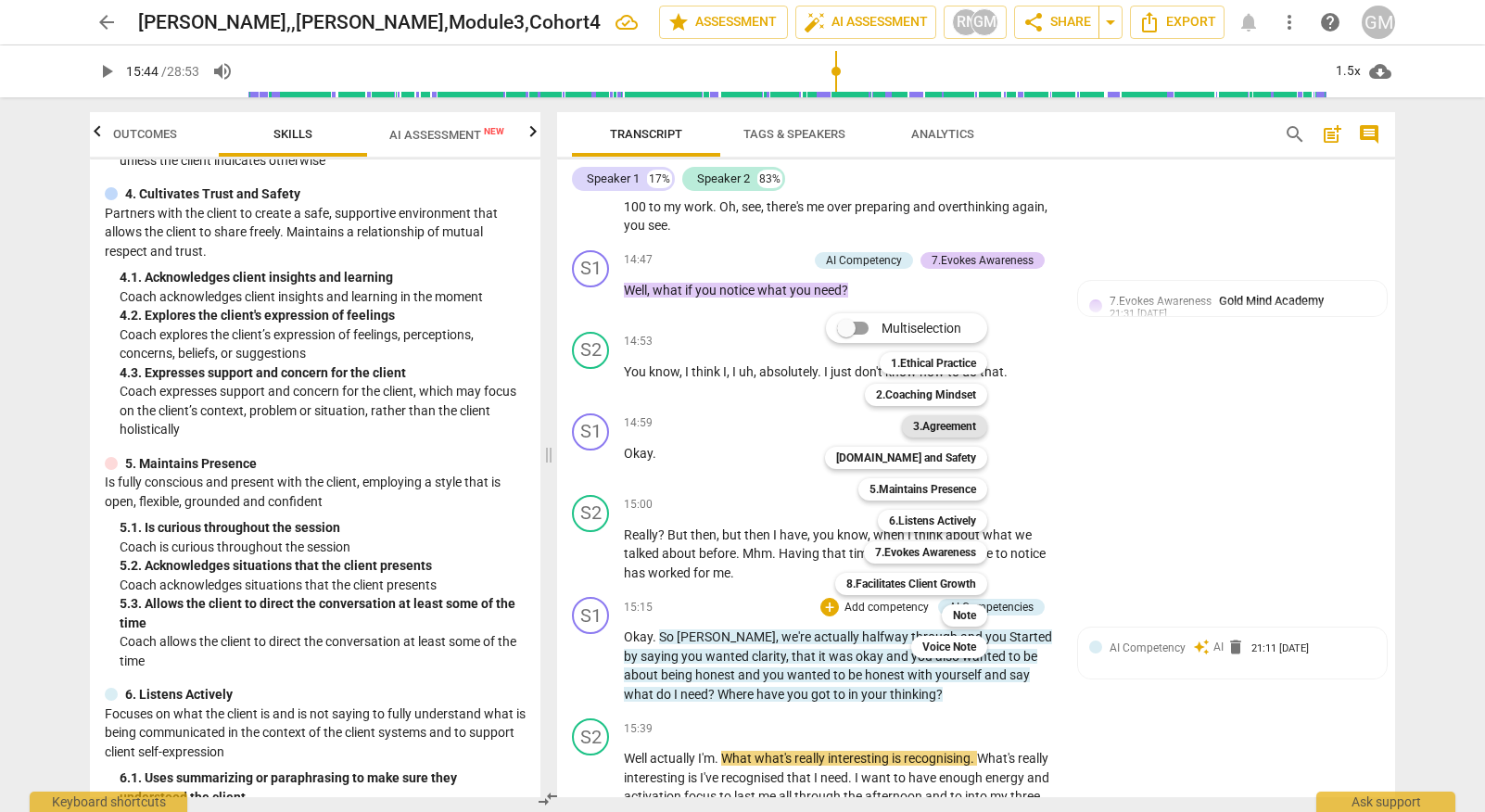
click at [961, 425] on b "3.Agreement" at bounding box center [944, 425] width 63 height 22
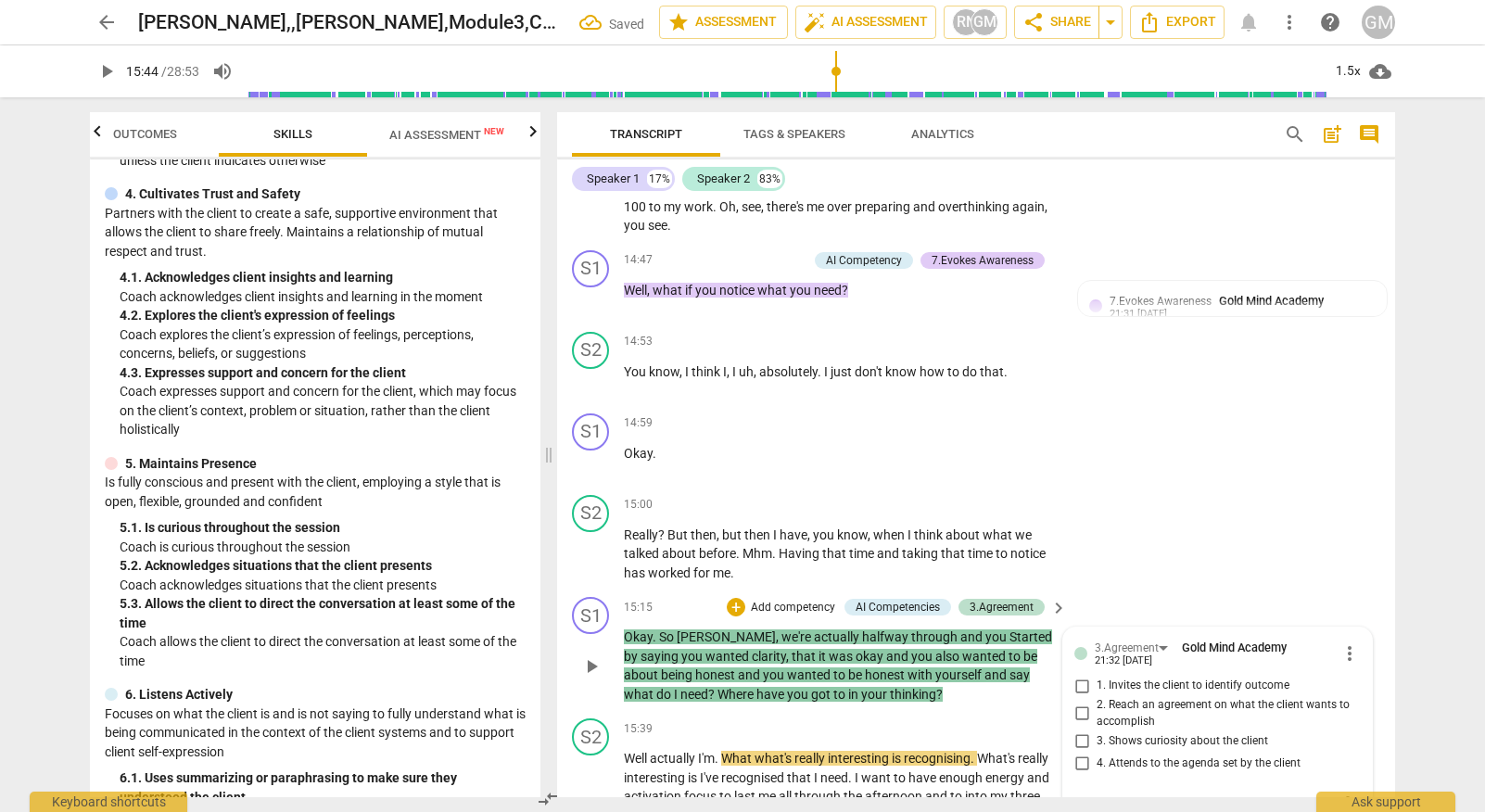
click at [1075, 751] on input "4. Attends to the agenda set by the client" at bounding box center [1081, 762] width 29 height 22
click at [796, 600] on p "Add competency" at bounding box center [792, 608] width 88 height 17
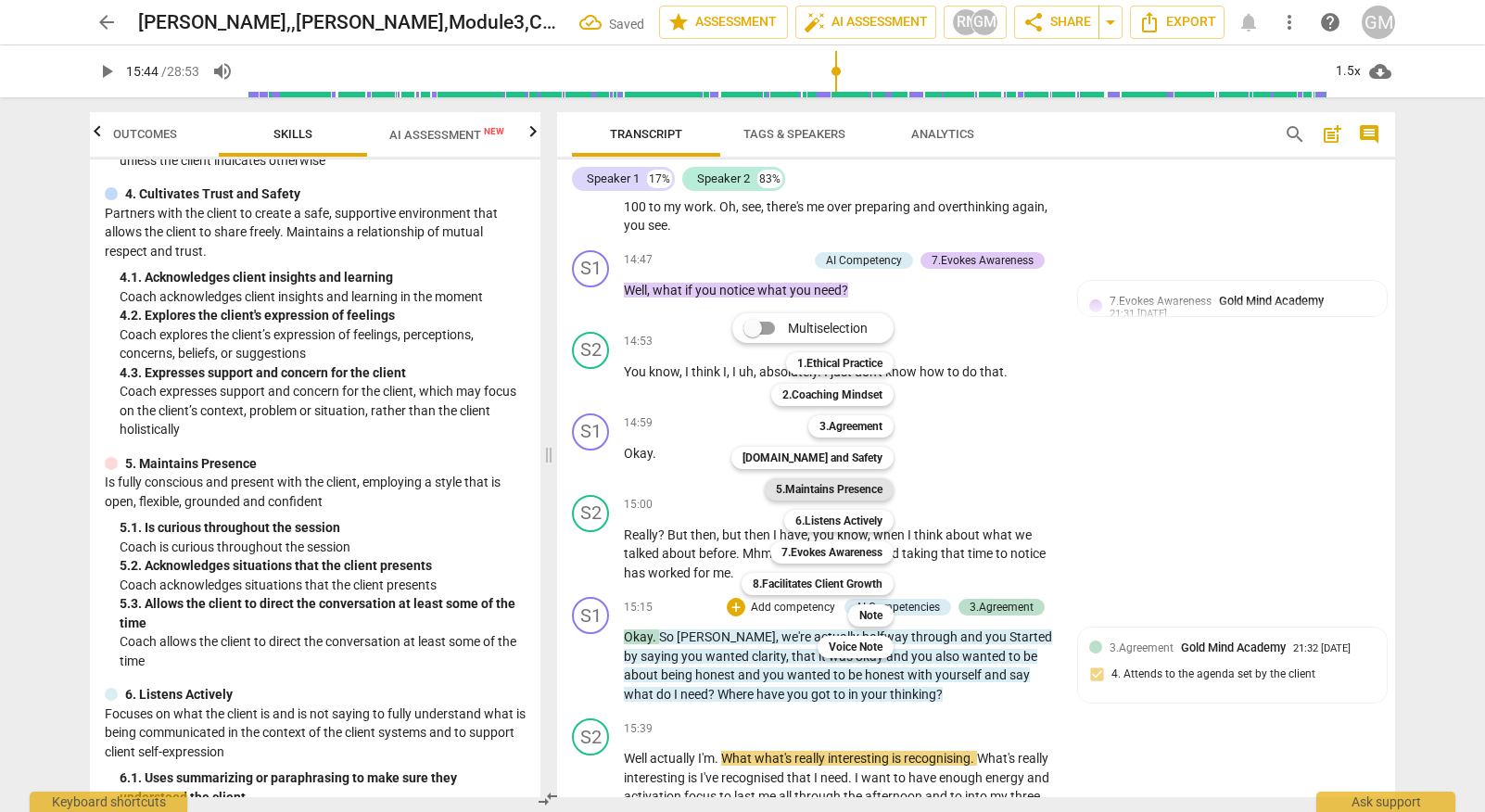
click at [864, 485] on b "5.Maintains Presence" at bounding box center [829, 489] width 106 height 22
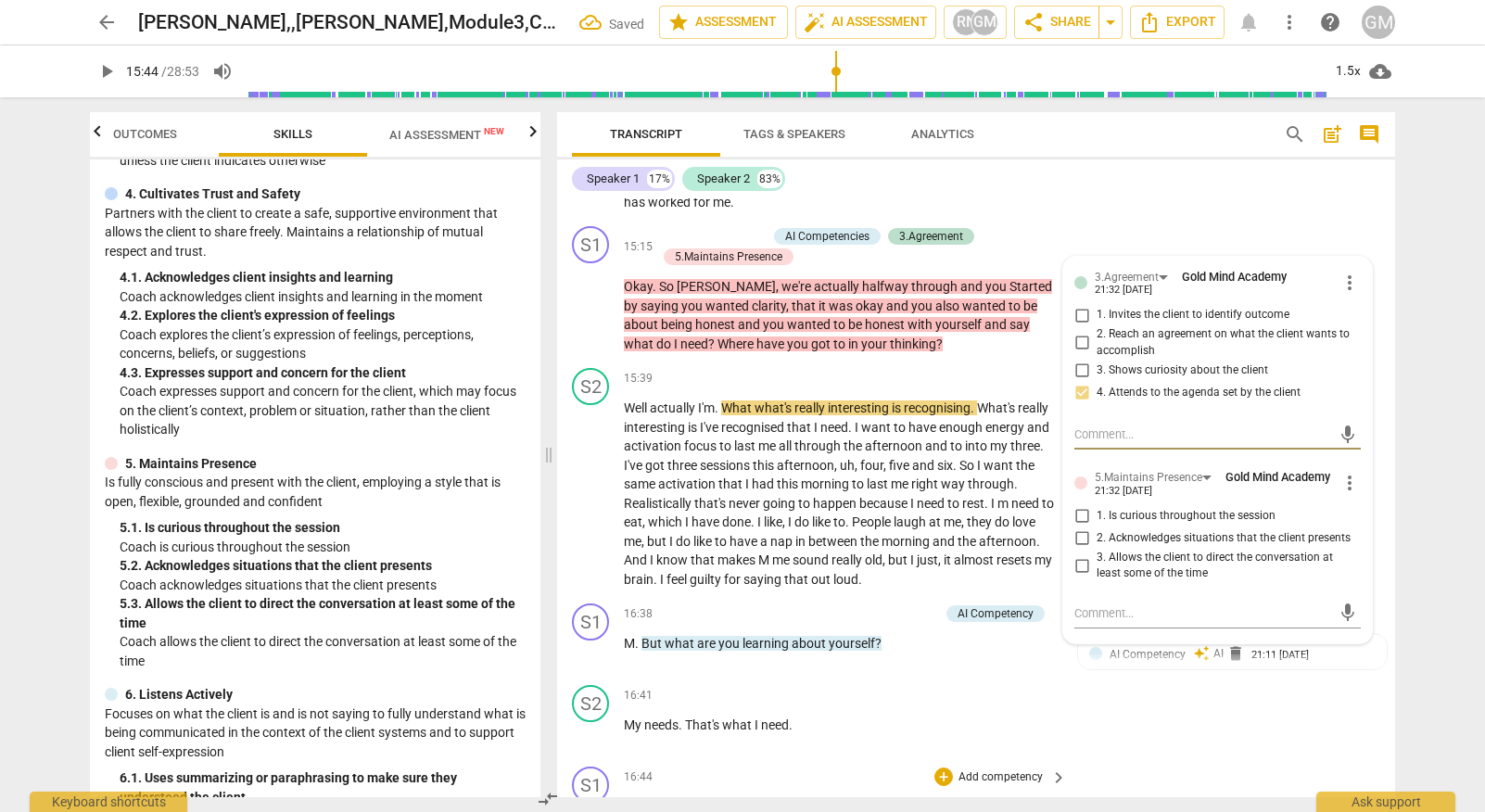
scroll to position [7544, 0]
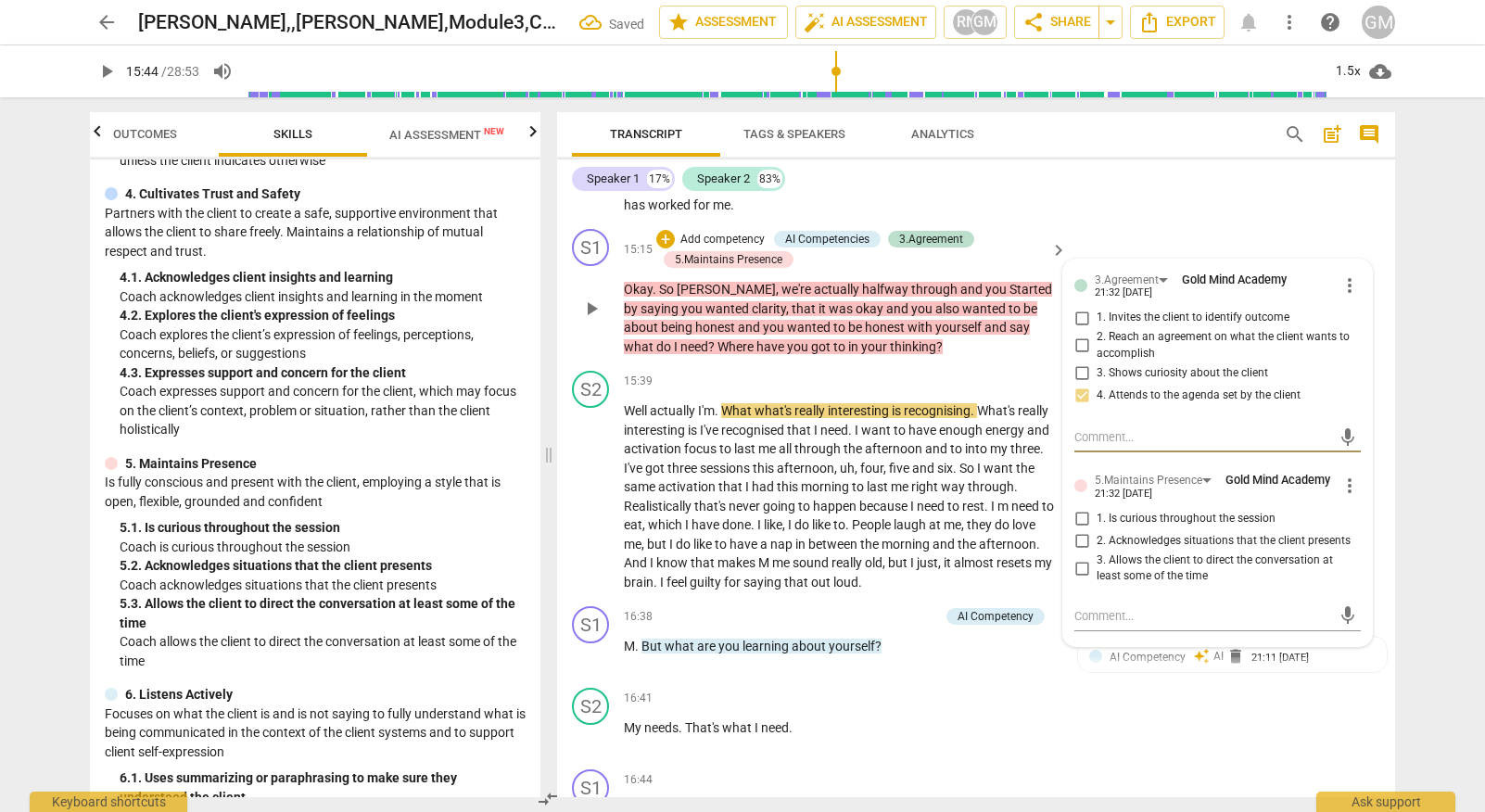
click at [1078, 557] on input "3. Allows the client to direct the conversation at least some of the time" at bounding box center [1081, 568] width 29 height 22
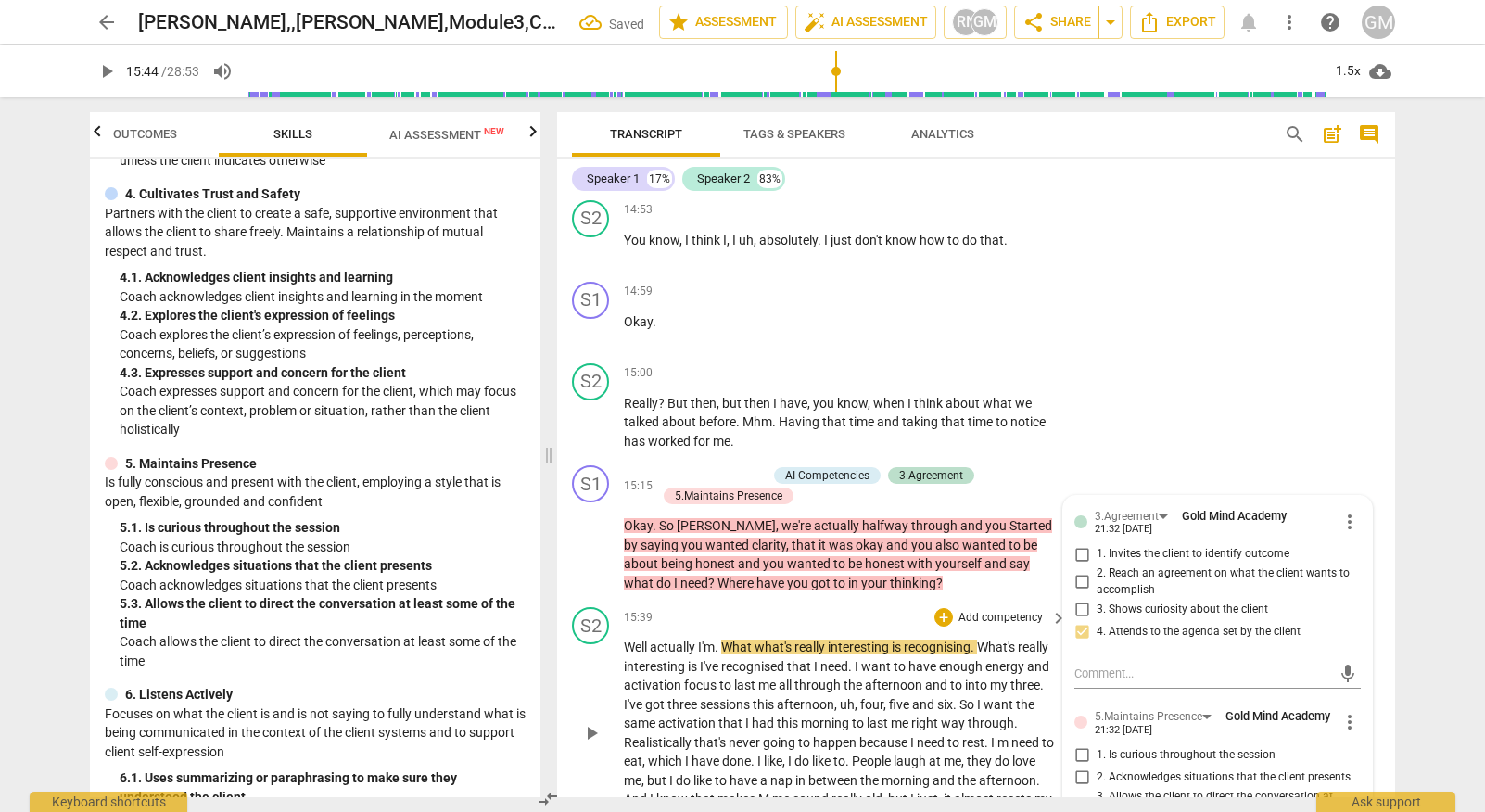
scroll to position [7290, 0]
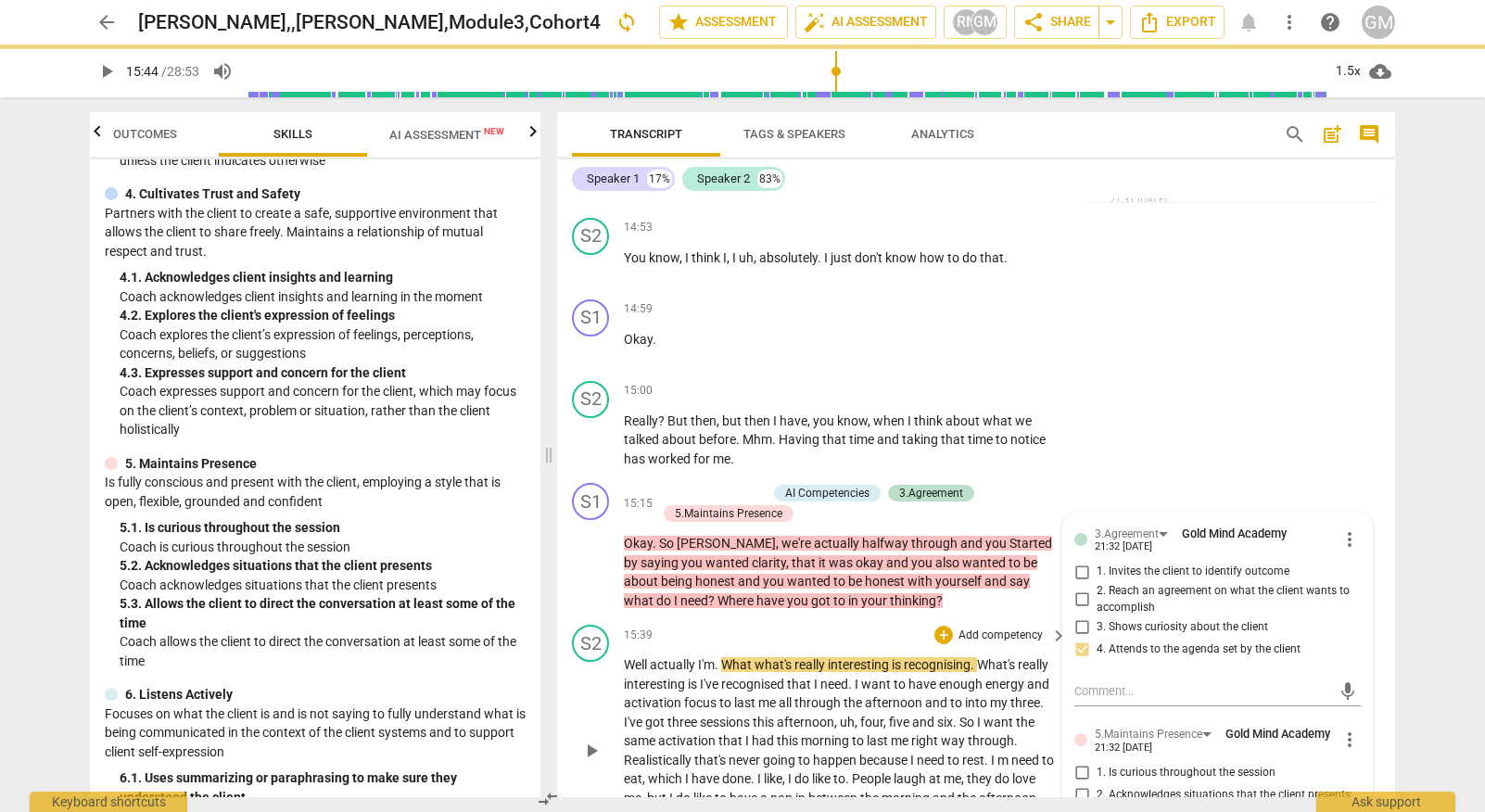
click at [589, 739] on span "play_arrow" at bounding box center [590, 749] width 22 height 22
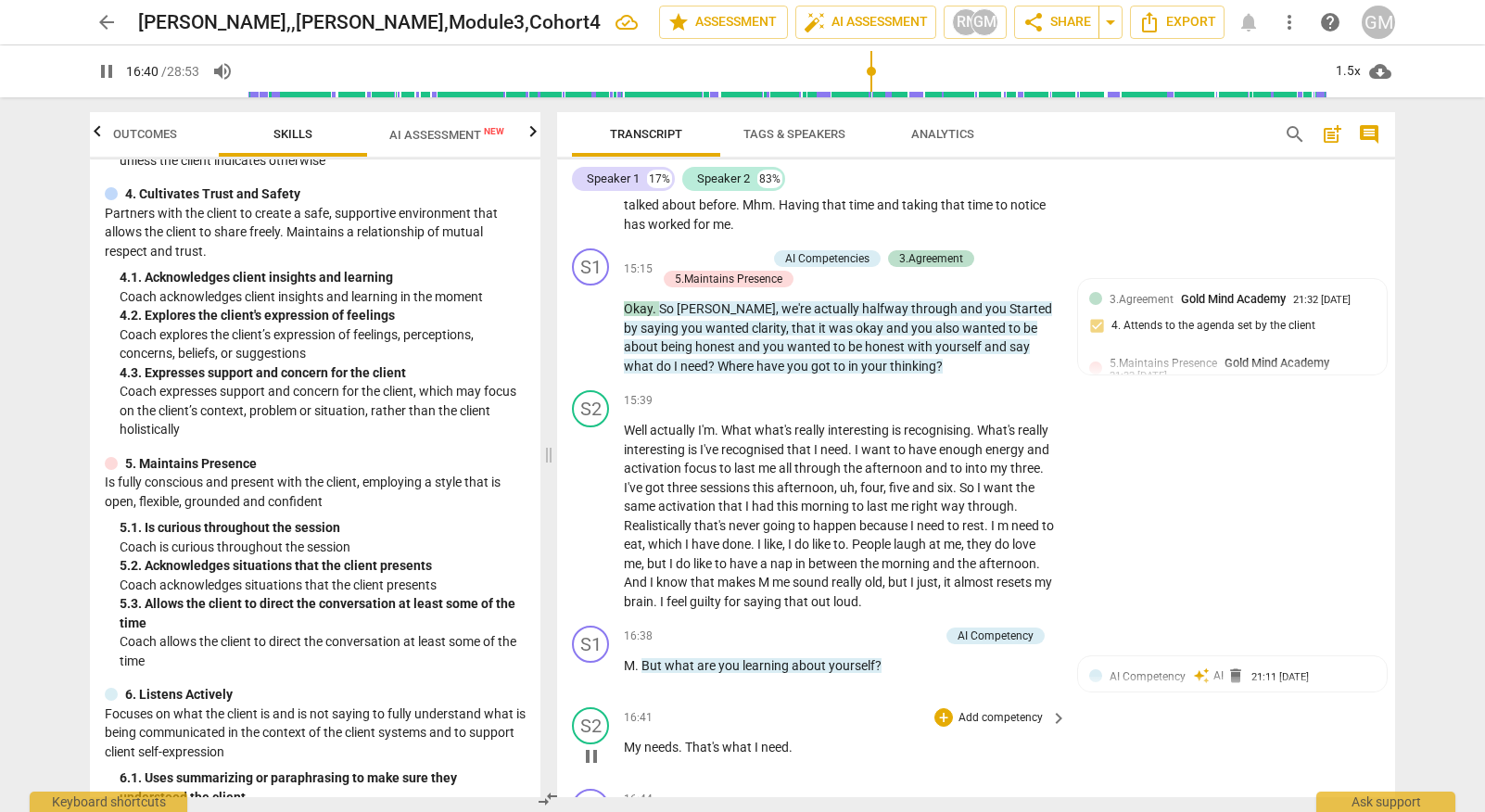
scroll to position [7529, 0]
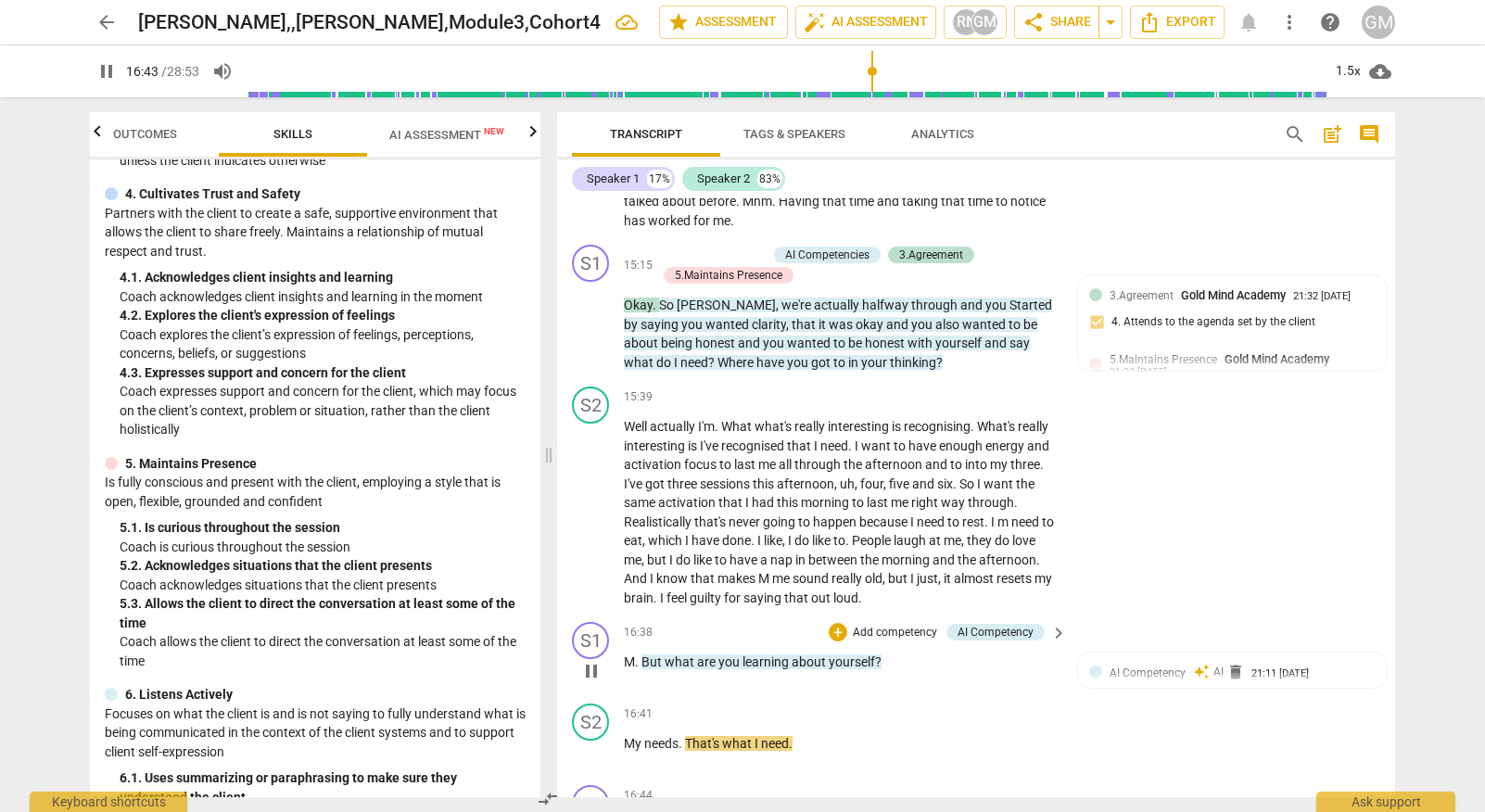
click at [589, 659] on span "pause" at bounding box center [590, 670] width 22 height 22
click at [884, 624] on p "Add competency" at bounding box center [895, 633] width 88 height 17
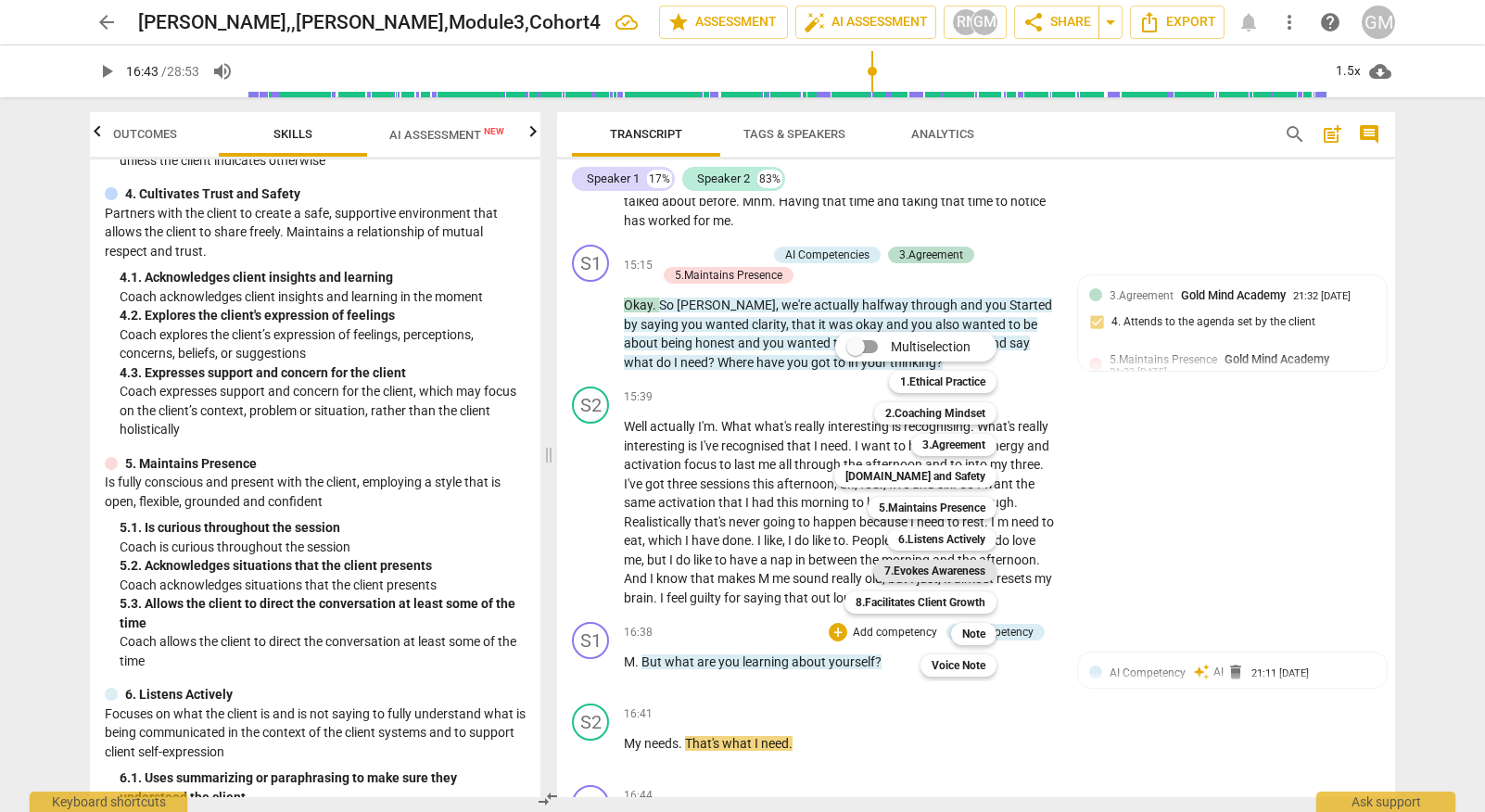
click at [932, 568] on b "7.Evokes Awareness" at bounding box center [934, 570] width 101 height 22
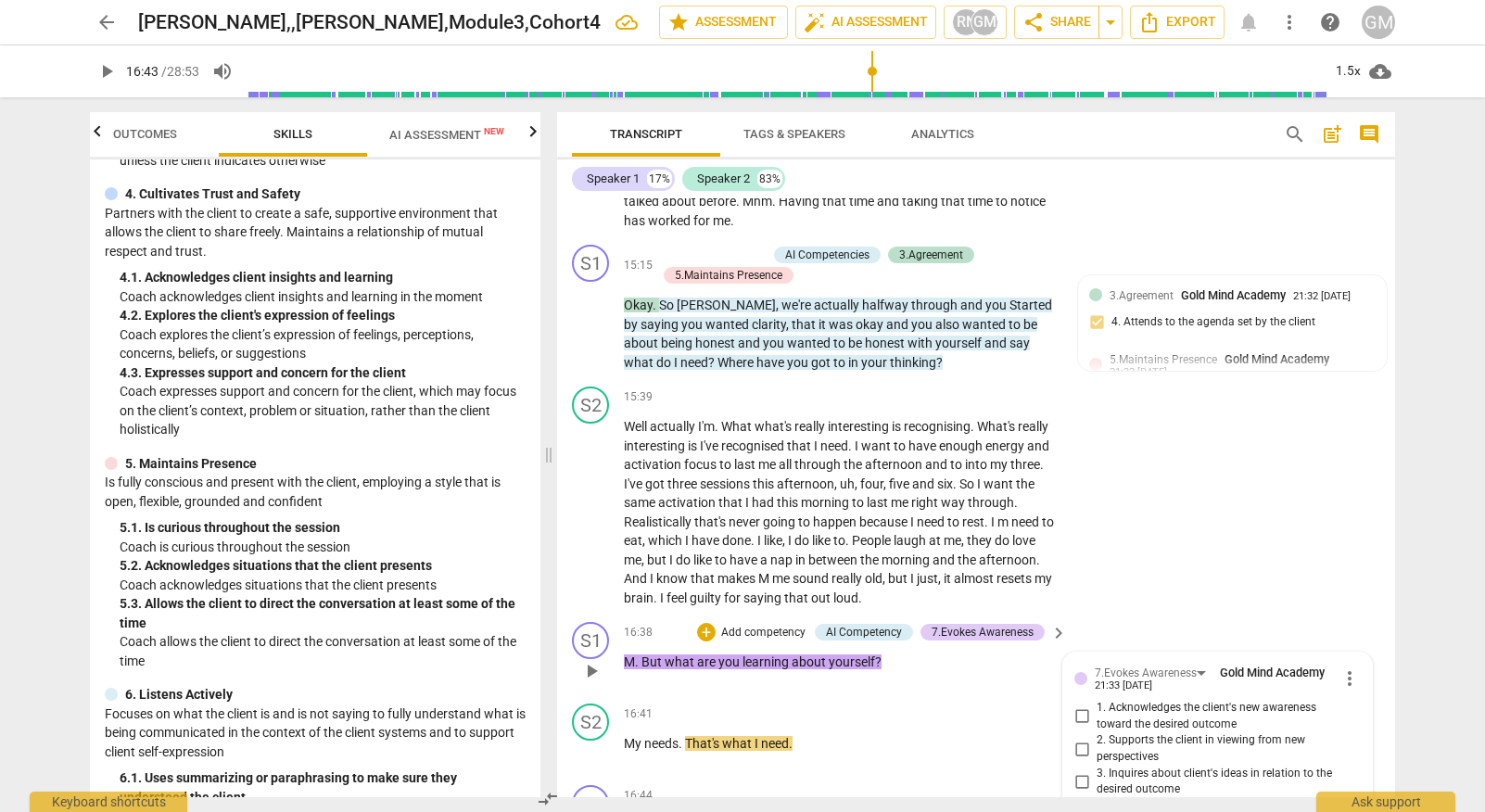
click at [1078, 770] on input "3. Inquires about client's ideas in relation to the desired outcome" at bounding box center [1081, 781] width 29 height 22
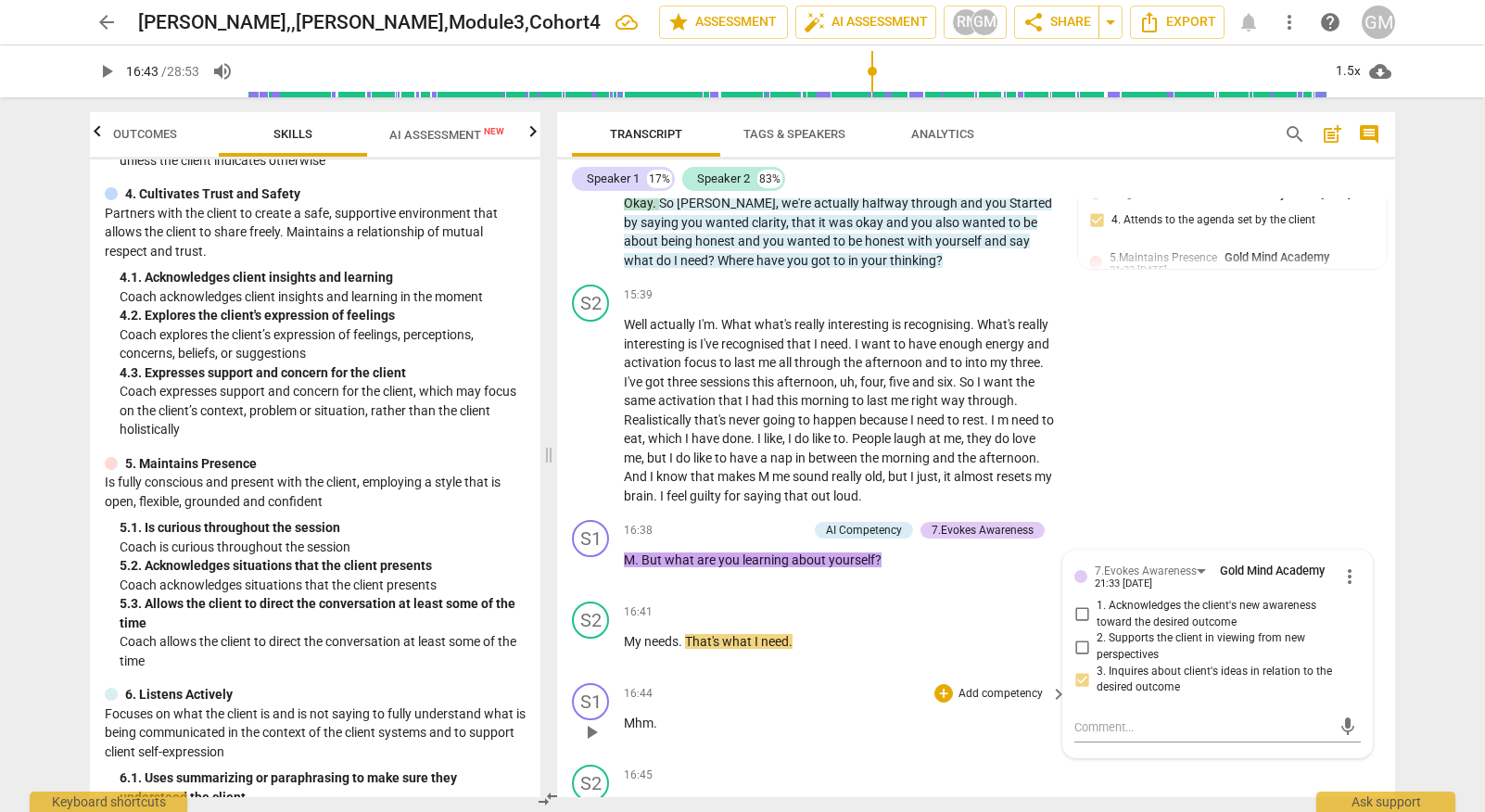
scroll to position [7631, 0]
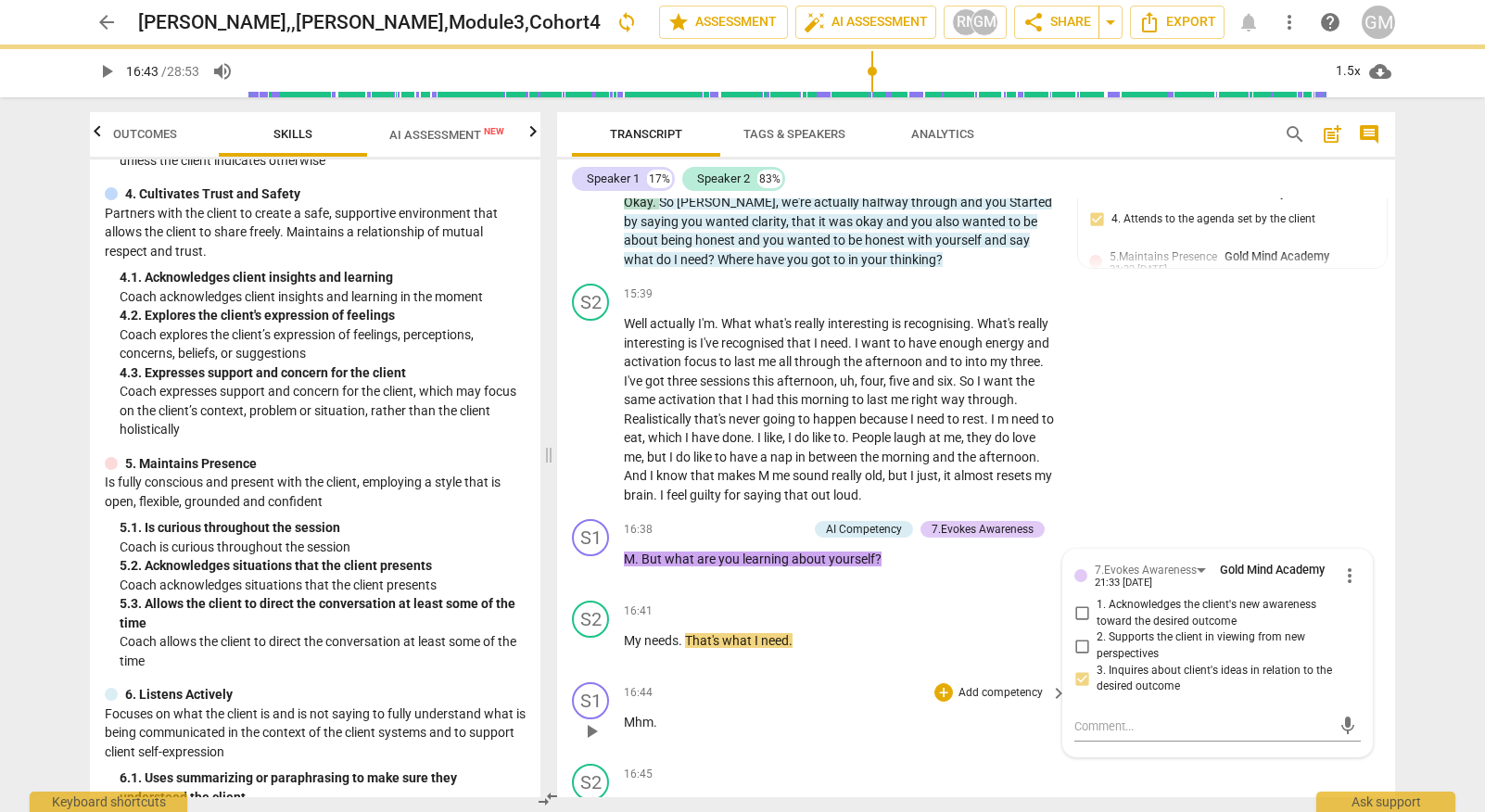
click at [583, 720] on span "play_arrow" at bounding box center [590, 731] width 22 height 22
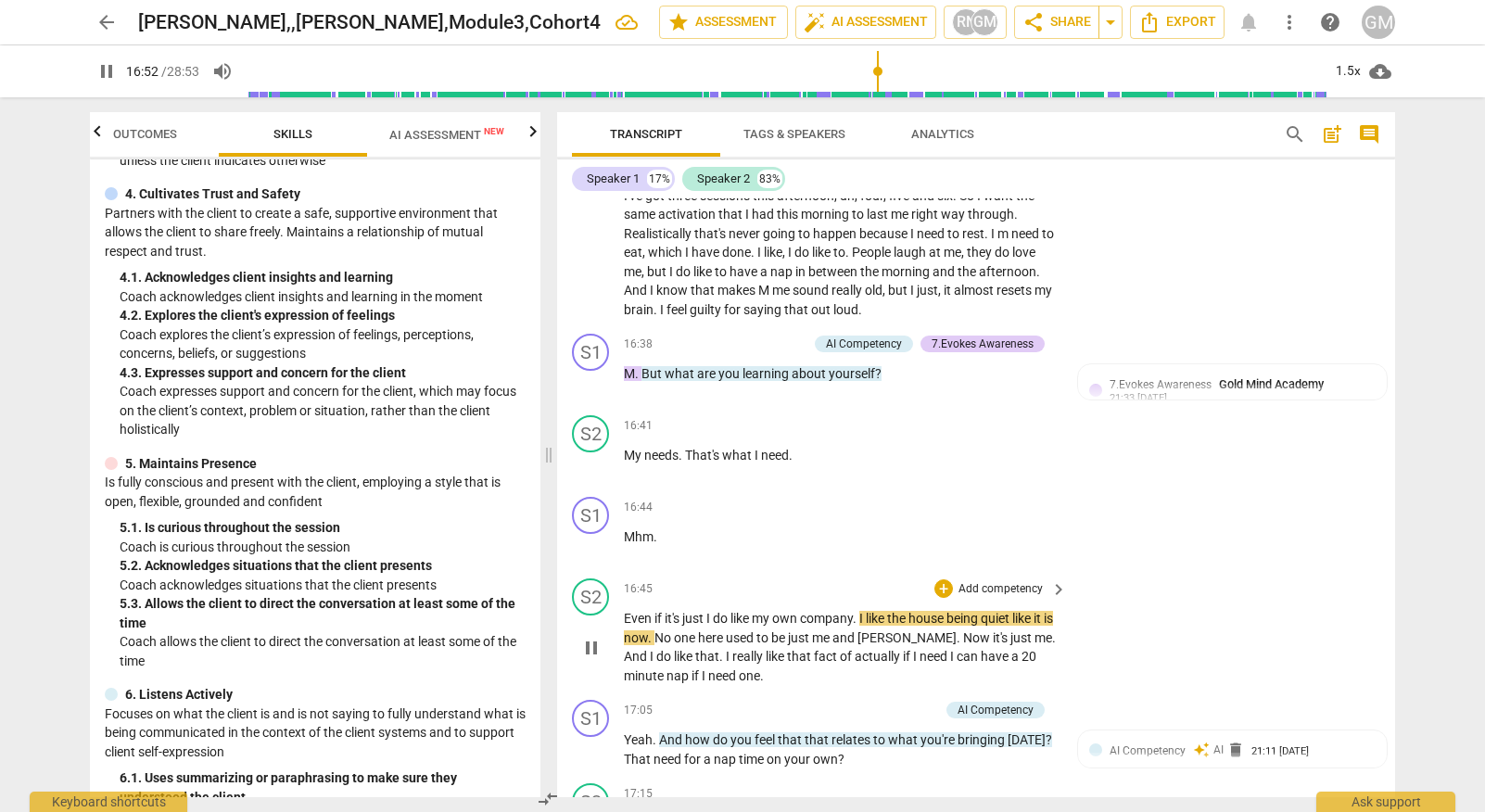
scroll to position [7834, 0]
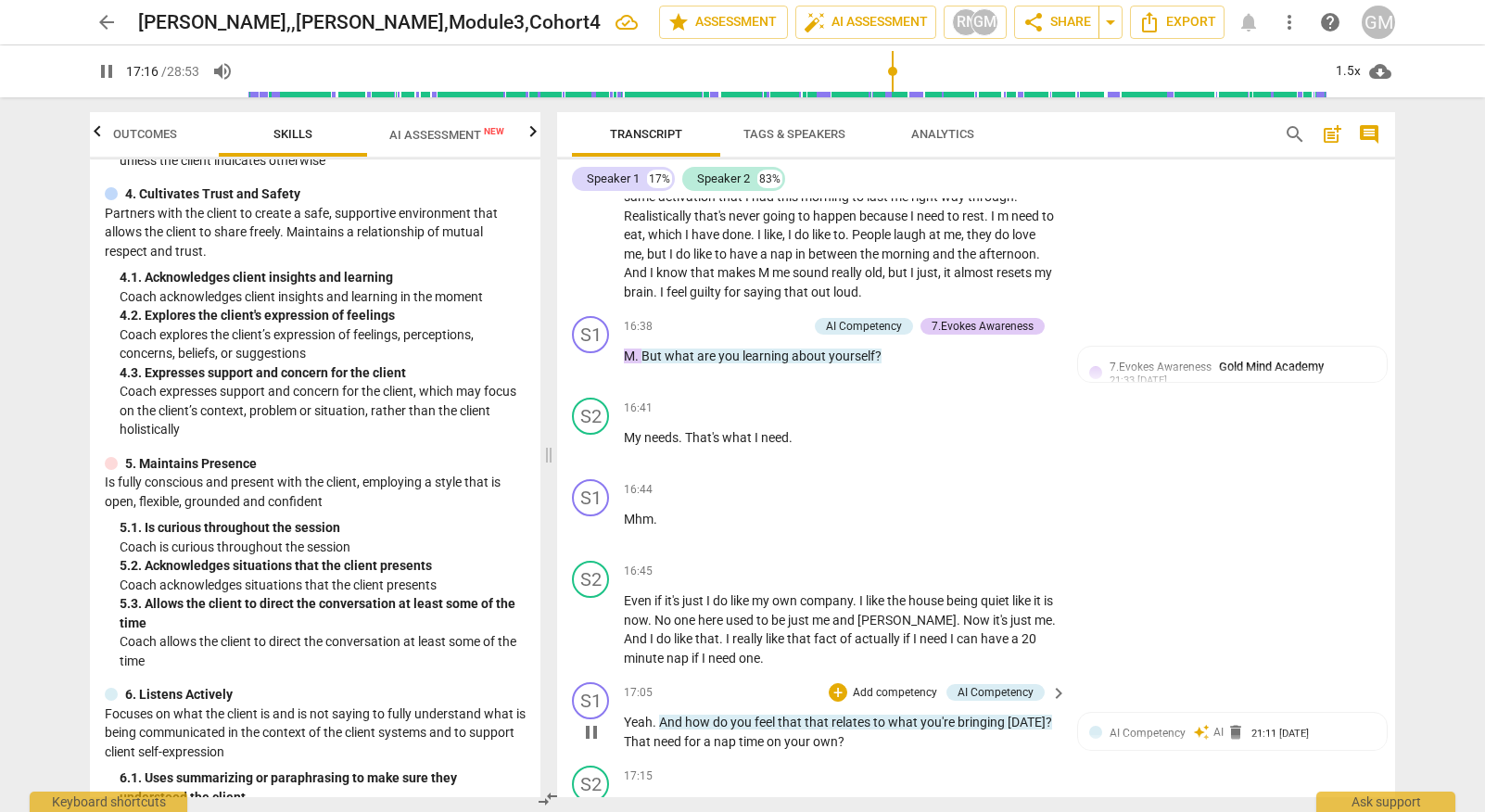
click at [588, 721] on span "pause" at bounding box center [590, 731] width 22 height 22
click at [878, 685] on p "Add competency" at bounding box center [895, 694] width 88 height 17
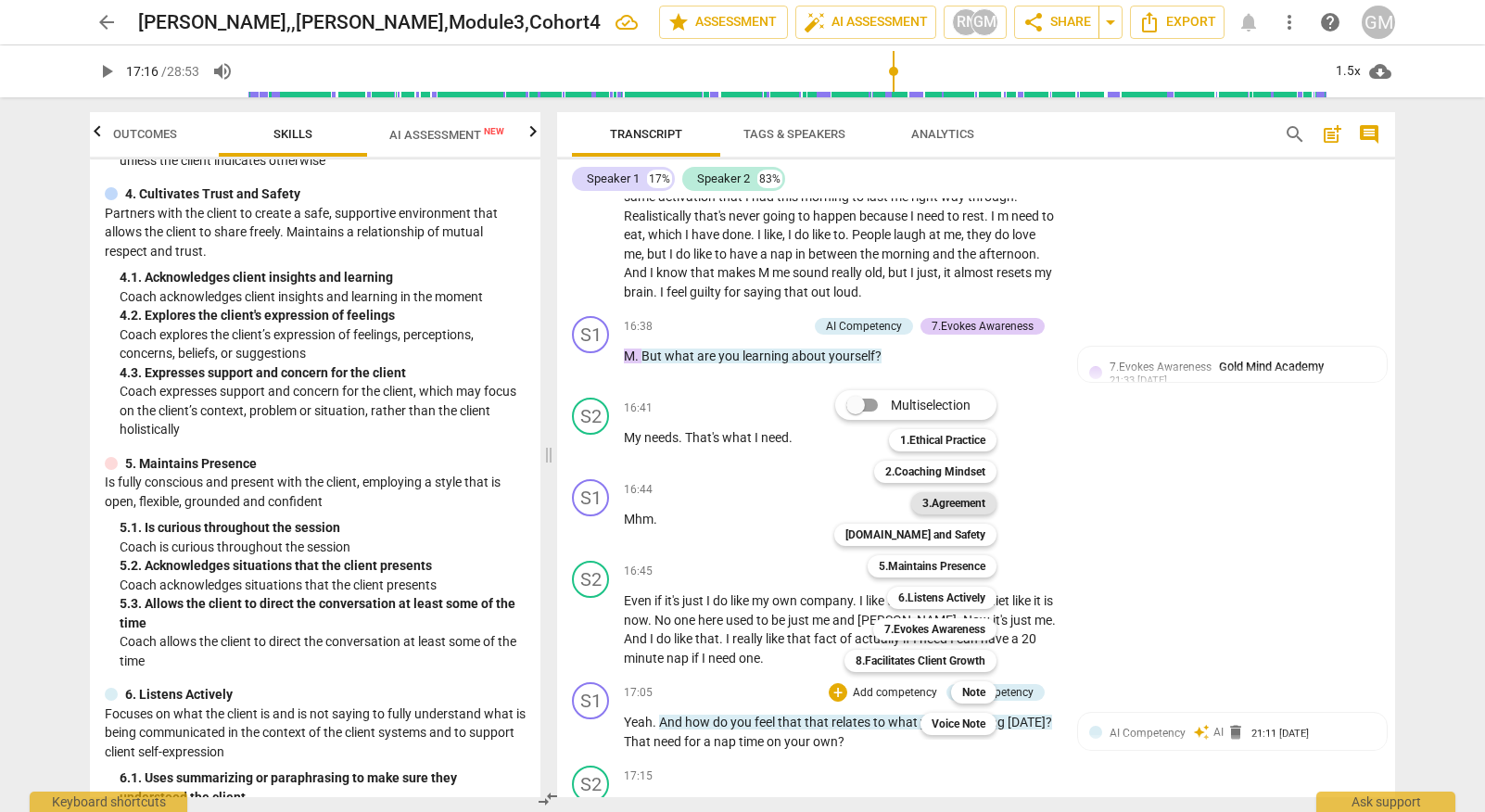
click at [948, 502] on b "3.Agreement" at bounding box center [953, 502] width 63 height 22
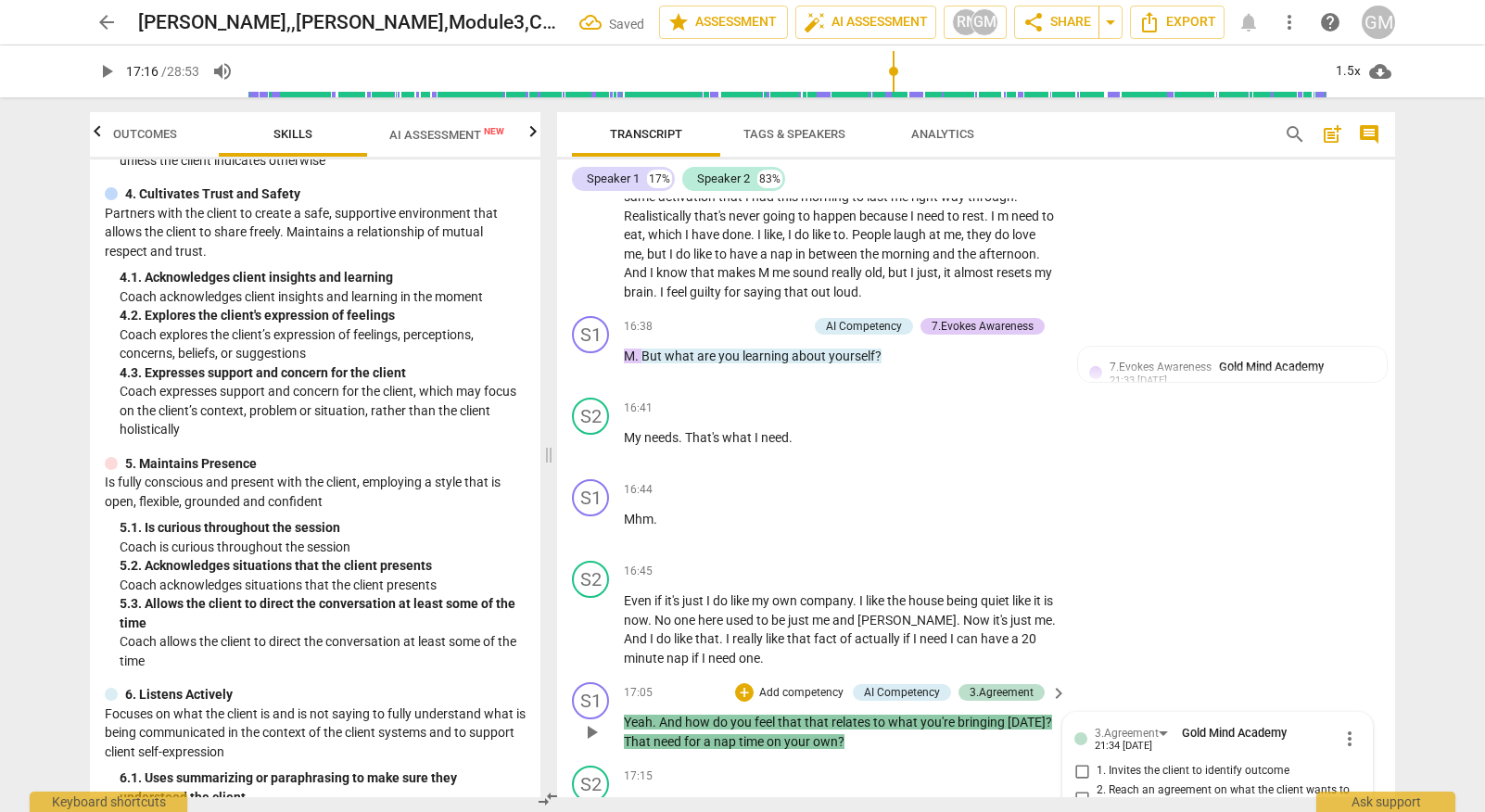
click at [783, 685] on p "Add competency" at bounding box center [801, 694] width 88 height 17
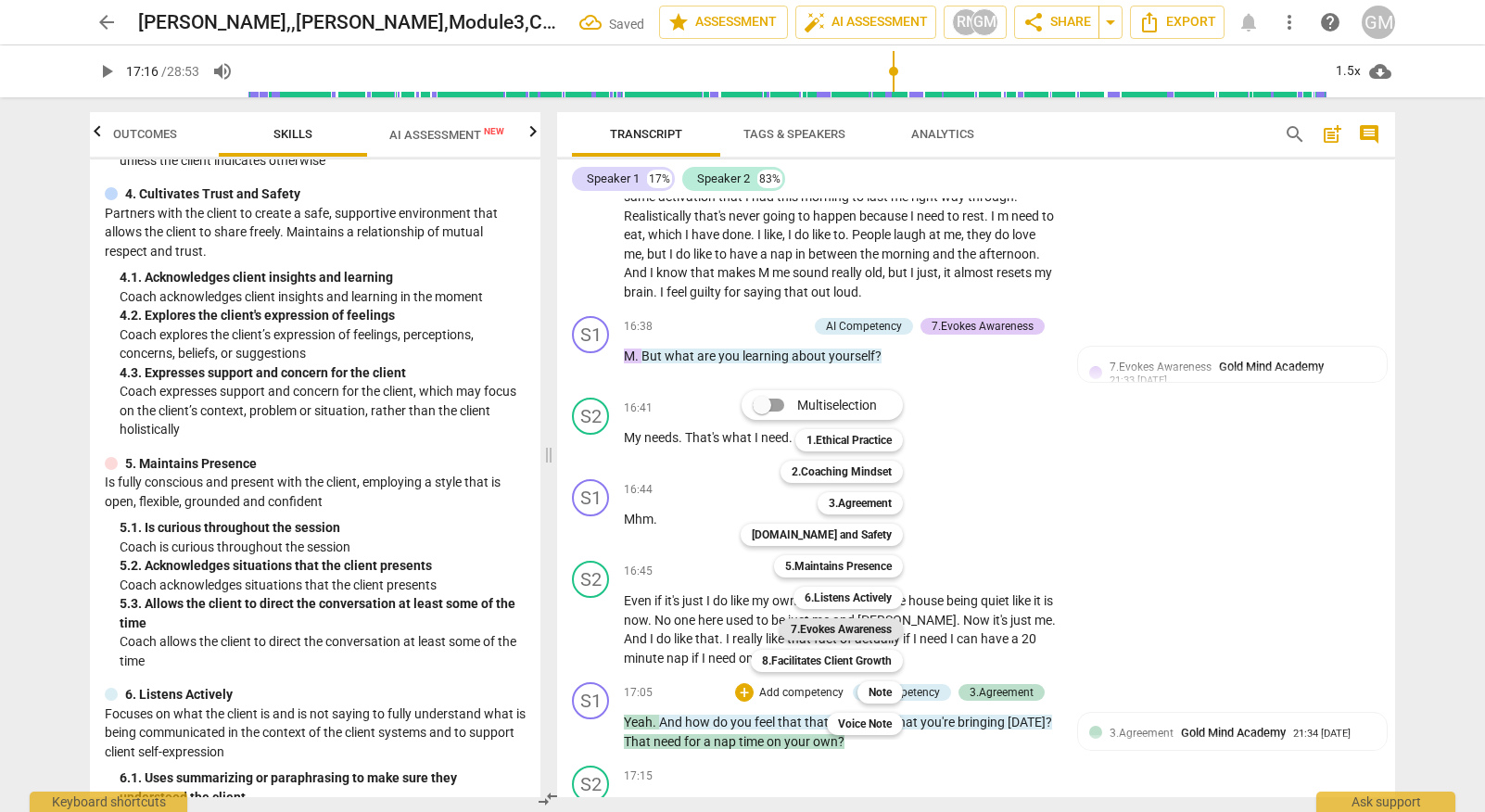
click at [847, 630] on b "7.Evokes Awareness" at bounding box center [841, 628] width 101 height 22
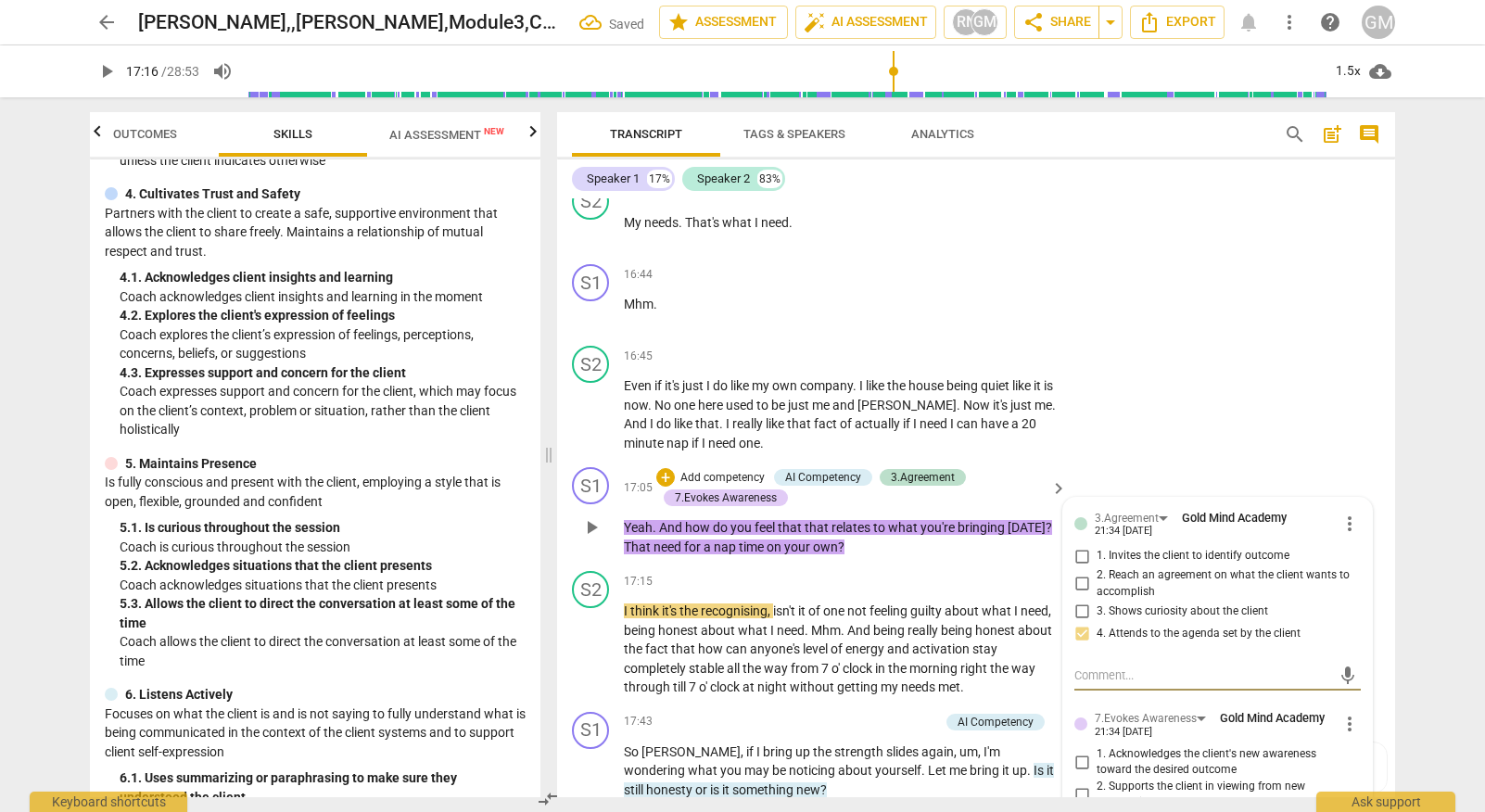
scroll to position [8104, 0]
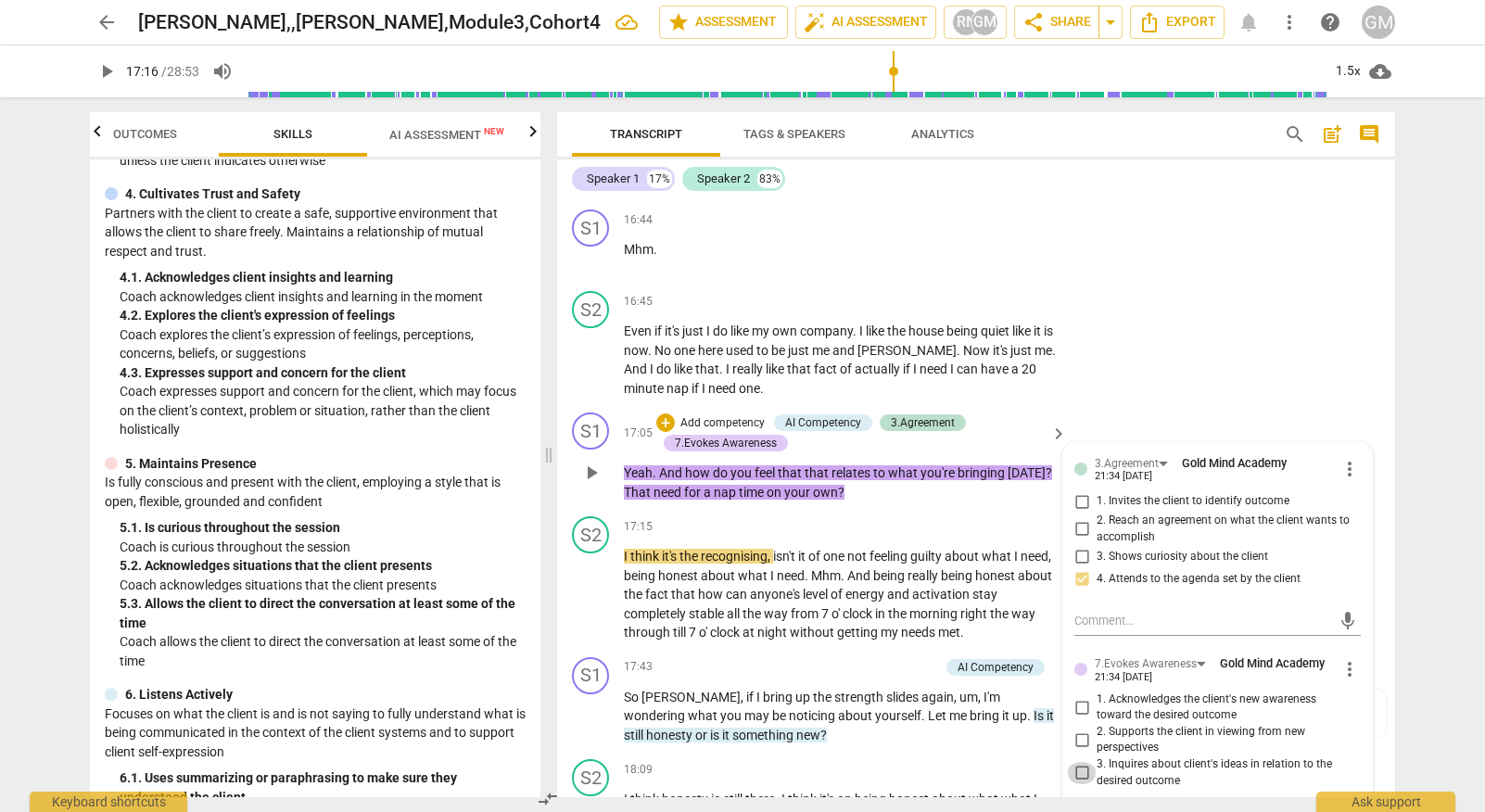
click at [1077, 762] on input "3. Inquires about client's ideas in relation to the desired outcome" at bounding box center [1081, 772] width 29 height 22
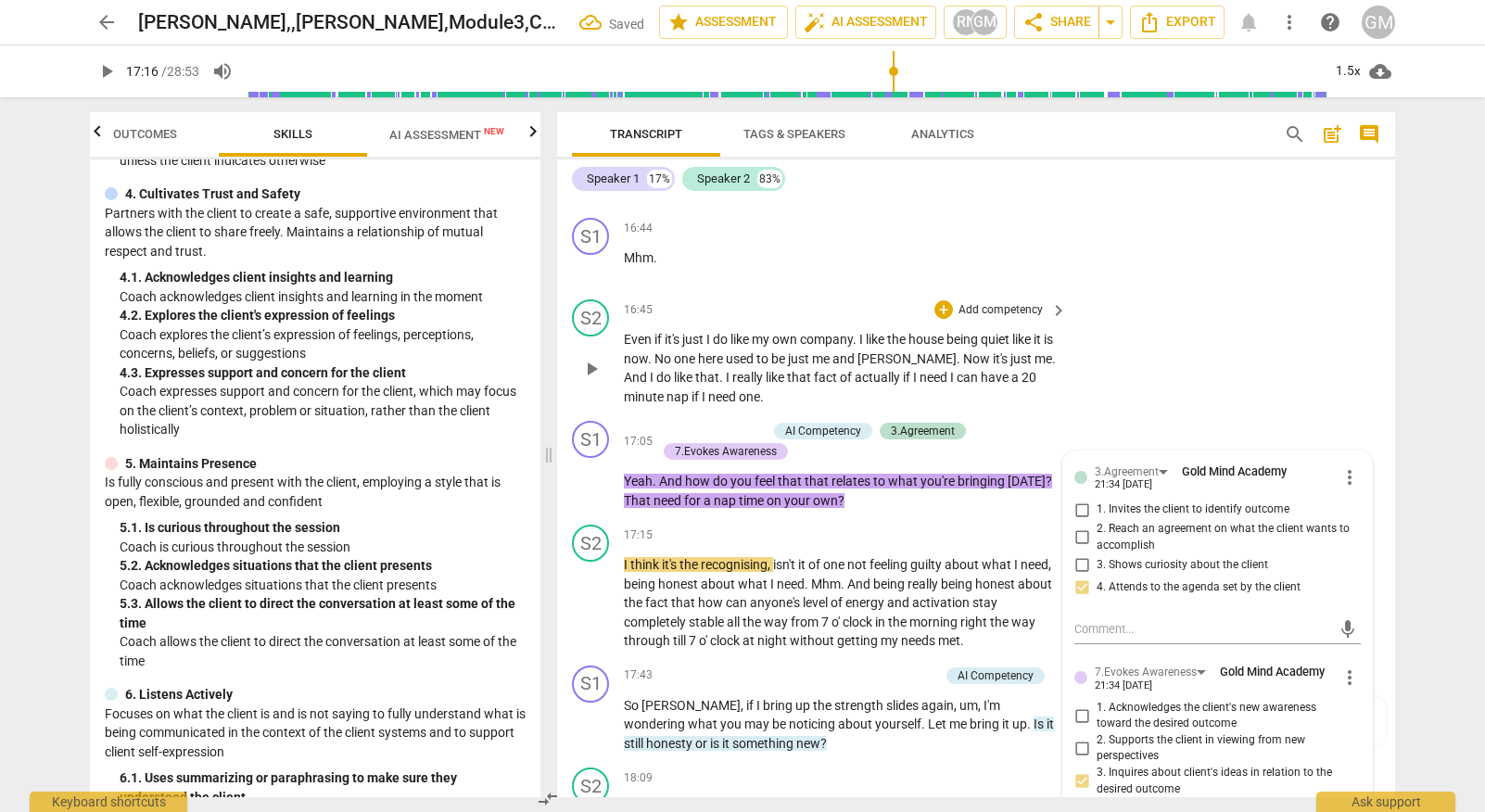
click at [1187, 292] on div "S2 play_arrow pause 16:45 + Add competency keyboard_arrow_right Even if it's ju…" at bounding box center [976, 352] width 838 height 121
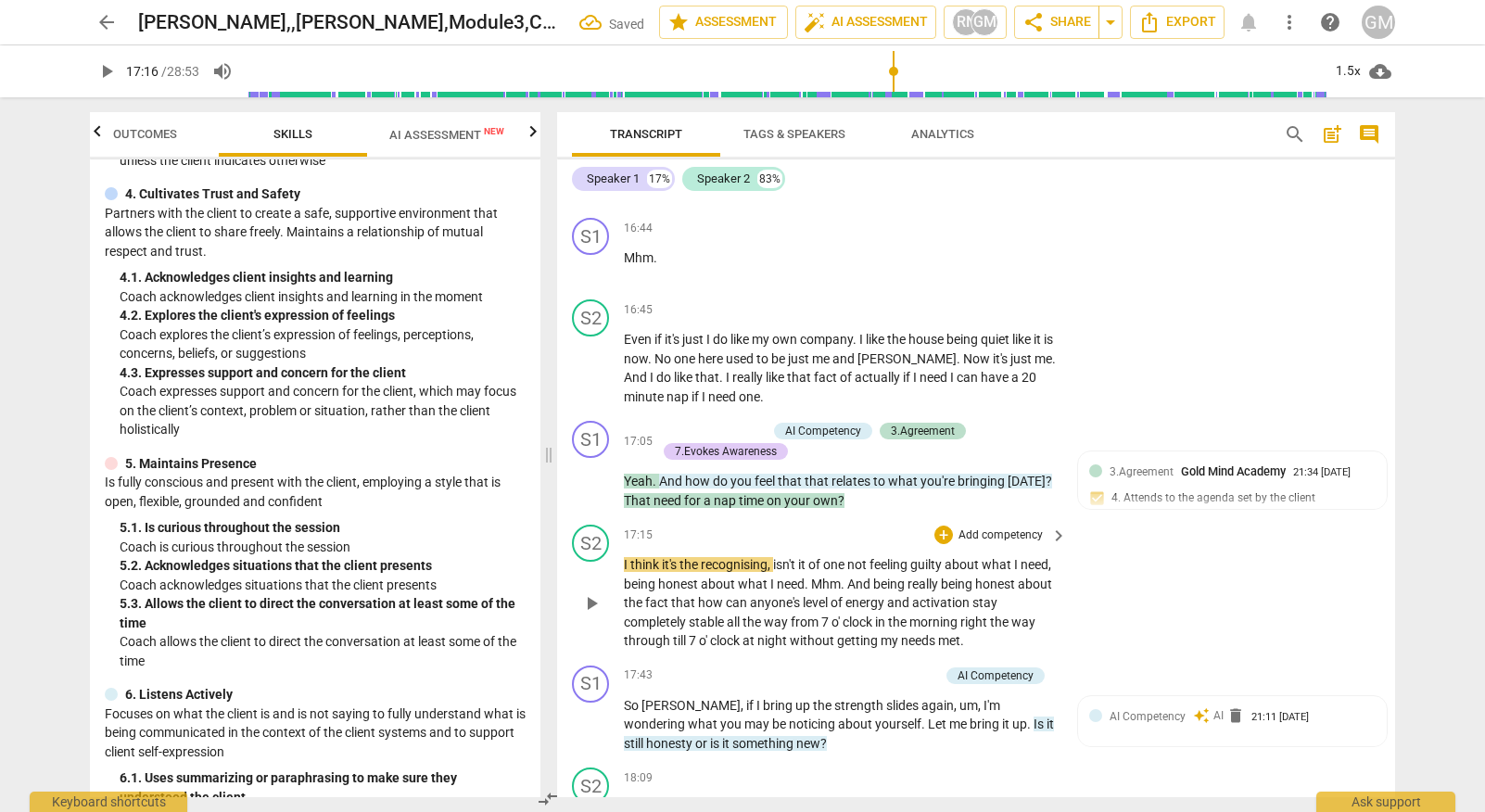
scroll to position [8094, 0]
click at [598, 593] on span "play_arrow" at bounding box center [590, 604] width 22 height 22
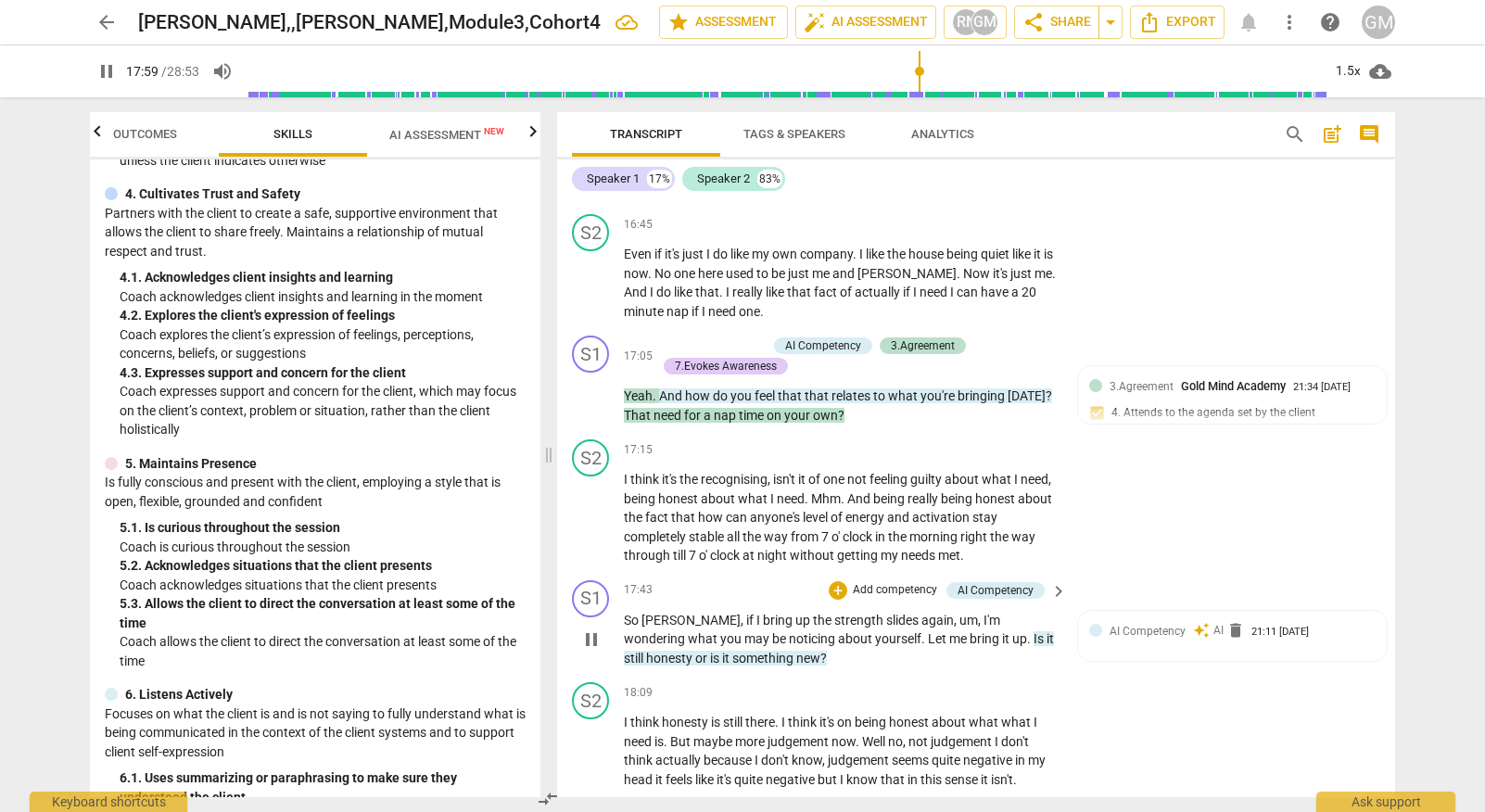
scroll to position [8202, 0]
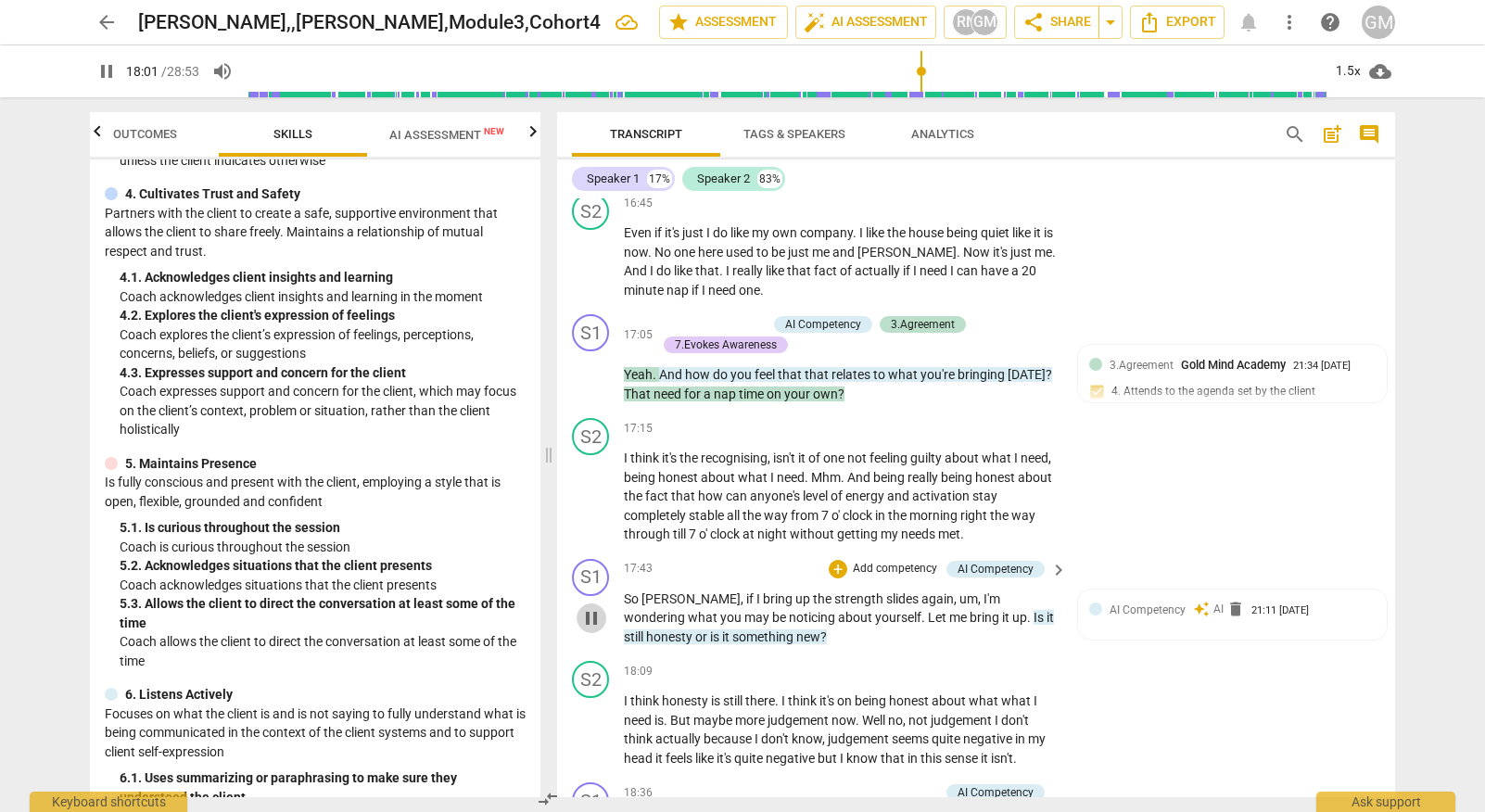
click at [593, 607] on span "pause" at bounding box center [590, 618] width 22 height 22
click at [887, 561] on p "Add competency" at bounding box center [895, 569] width 88 height 17
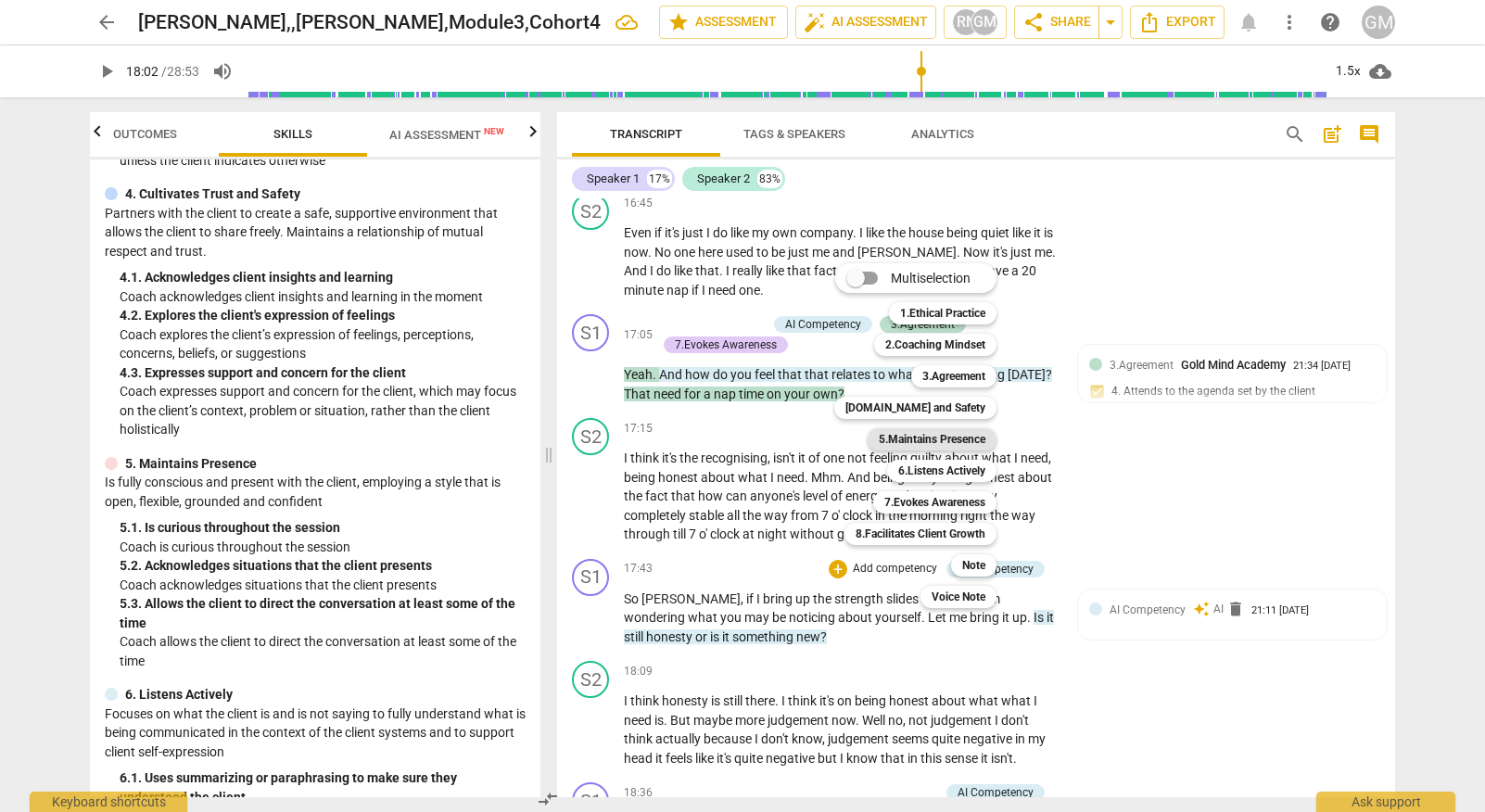
click at [957, 437] on b "5.Maintains Presence" at bounding box center [932, 439] width 106 height 22
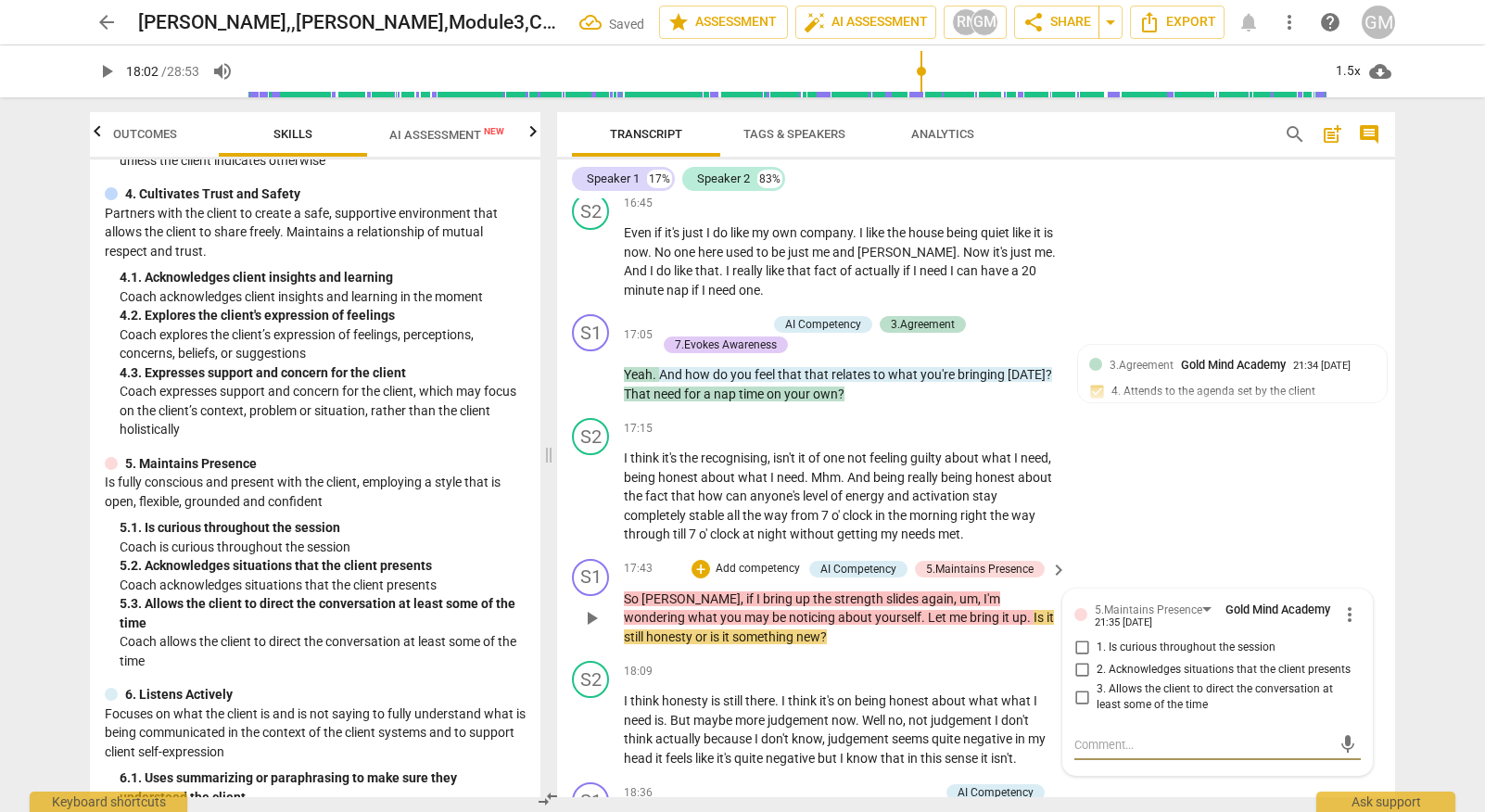
click at [1080, 686] on input "3. Allows the client to direct the conversation at least some of the time" at bounding box center [1081, 696] width 29 height 22
click at [1100, 735] on textarea at bounding box center [1202, 744] width 257 height 18
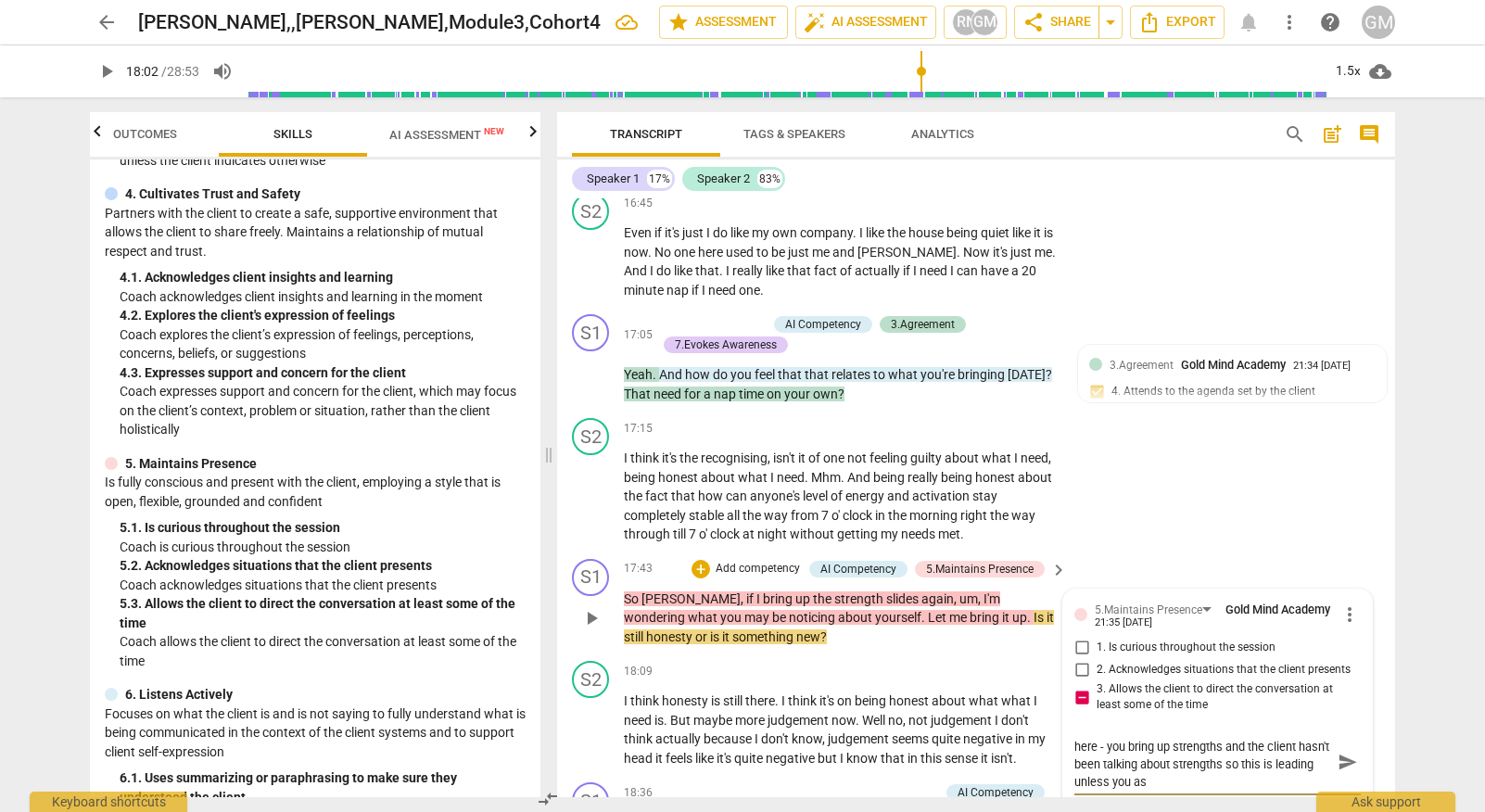
scroll to position [0, 0]
click at [1339, 761] on span "send" at bounding box center [1348, 771] width 21 height 21
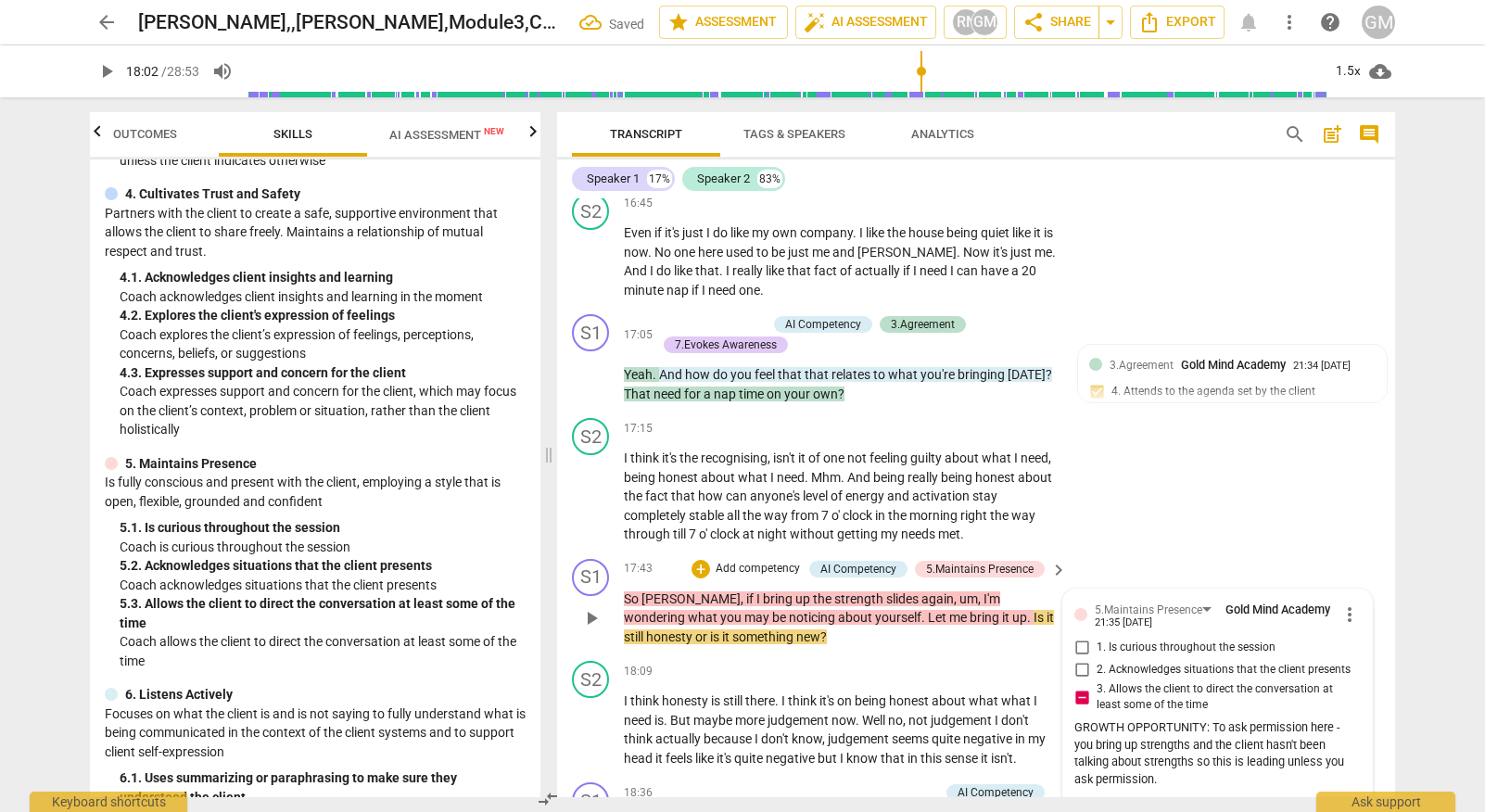
click at [1189, 719] on div "GROWTH OPPORTUNITY: To ask permission here - you bring up strengths and the cli…" at bounding box center [1217, 753] width 286 height 69
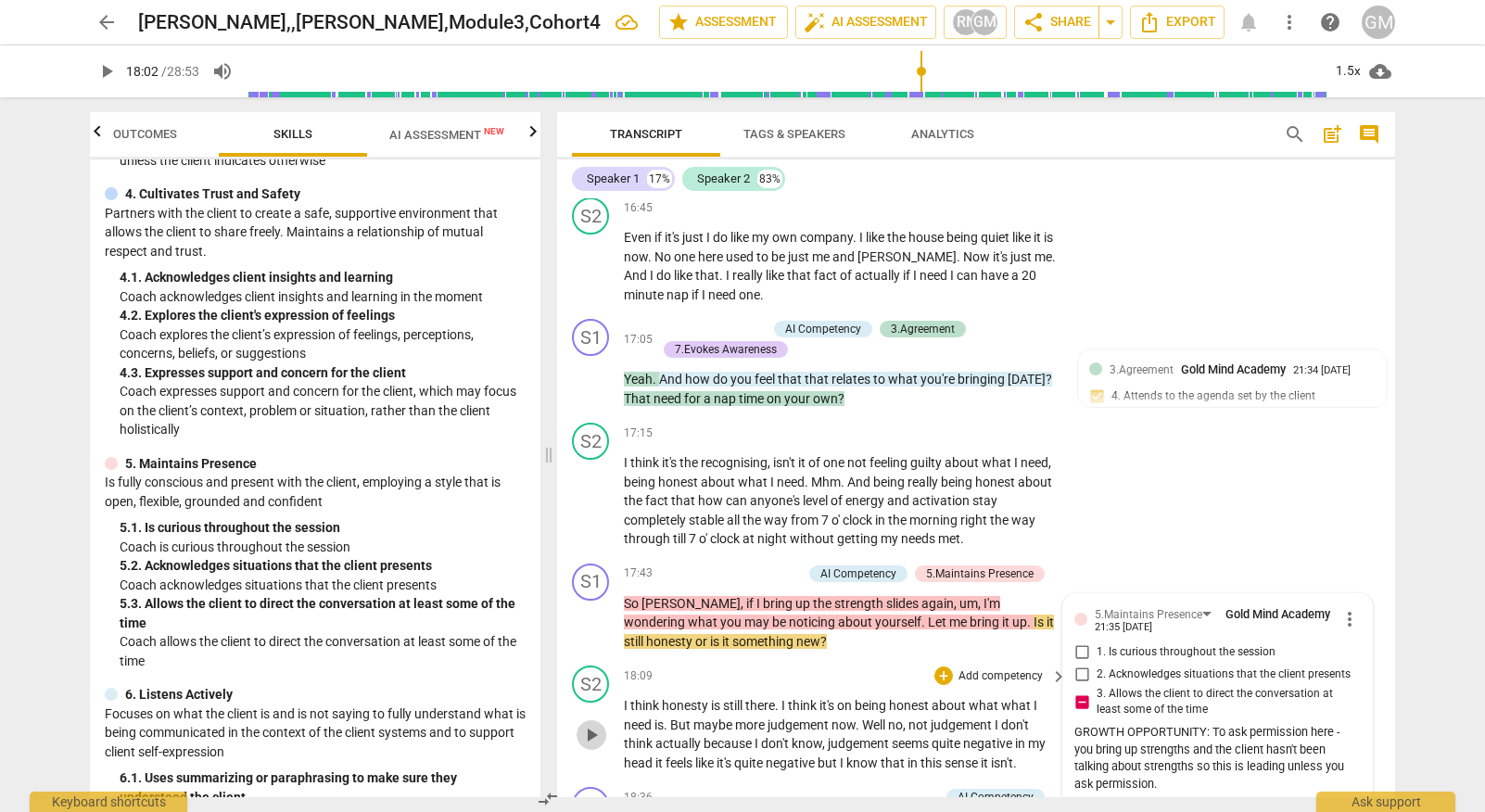
click at [596, 724] on span "play_arrow" at bounding box center [590, 734] width 22 height 22
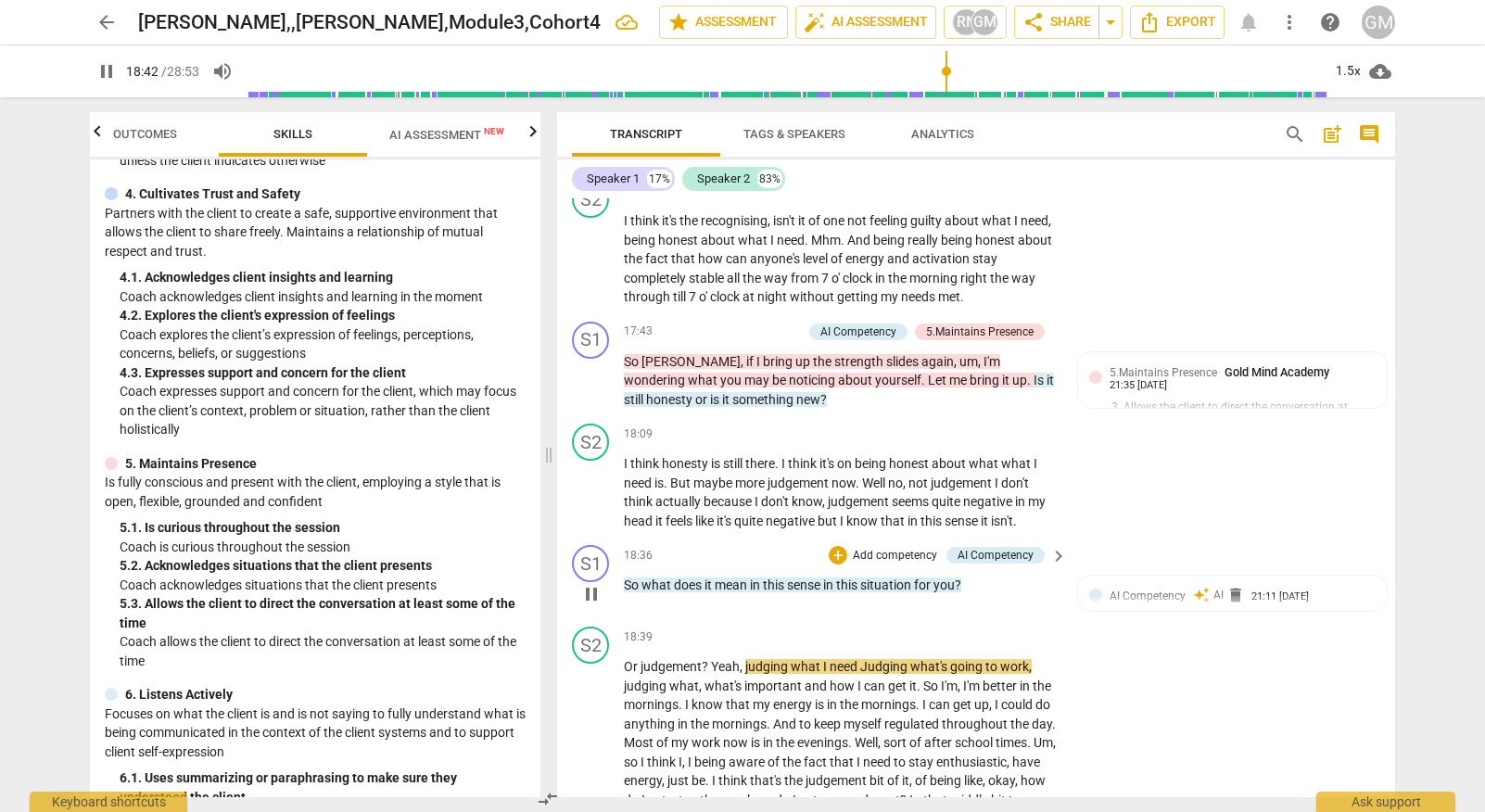
scroll to position [8466, 0]
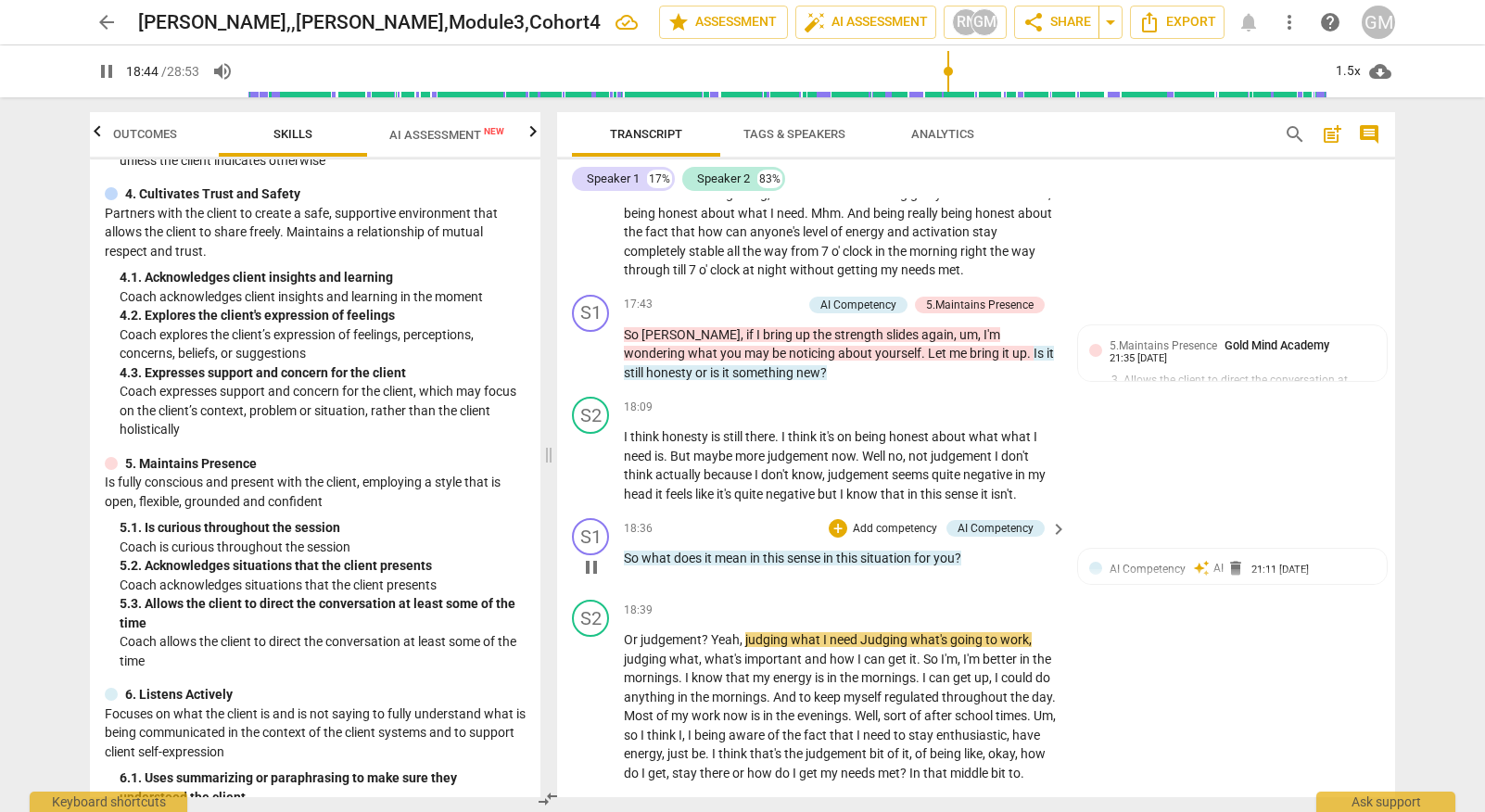
click at [587, 556] on span "pause" at bounding box center [590, 567] width 22 height 22
click at [891, 521] on p "Add competency" at bounding box center [895, 530] width 88 height 17
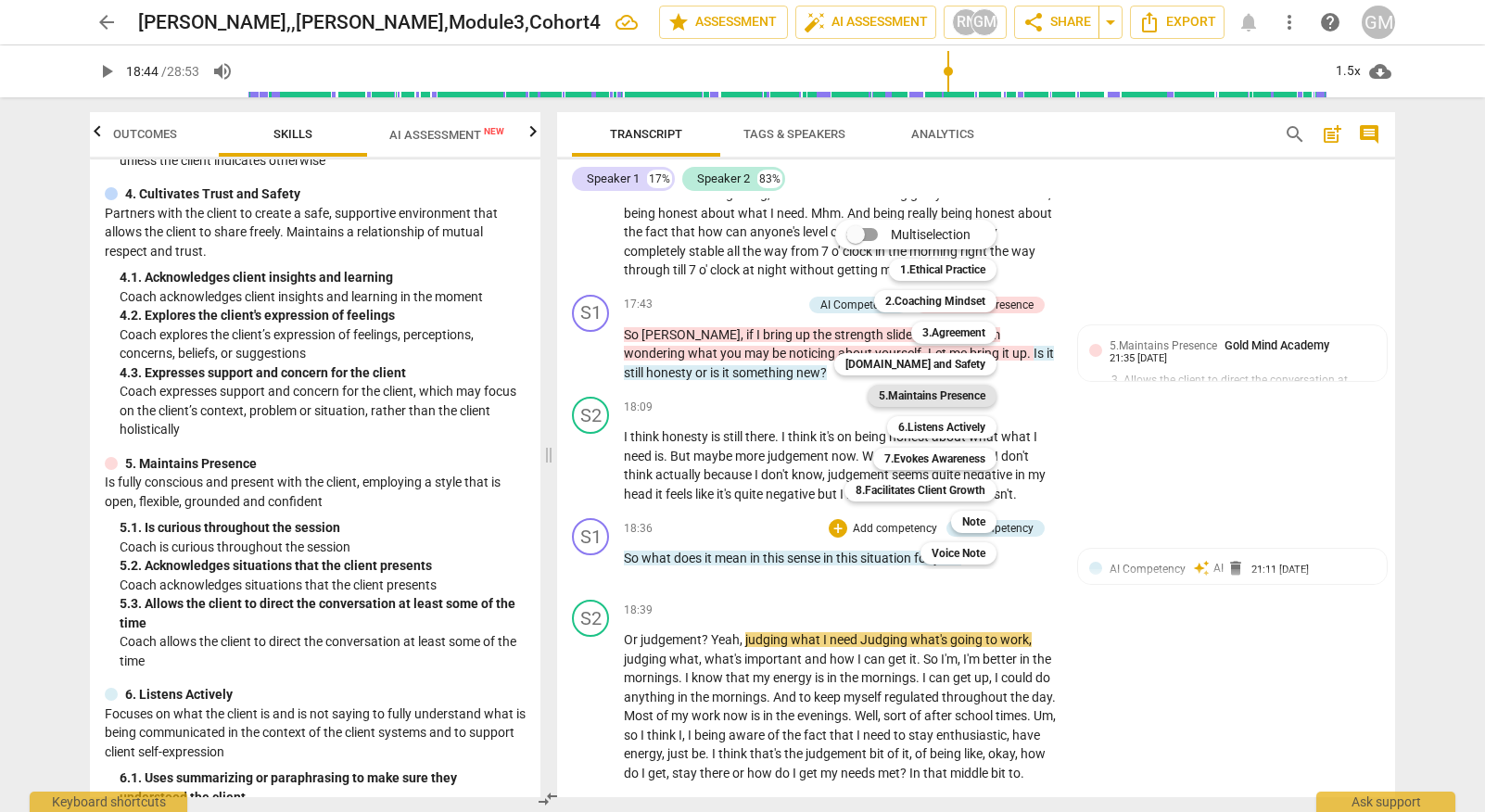
click at [938, 397] on b "5.Maintains Presence" at bounding box center [932, 395] width 106 height 22
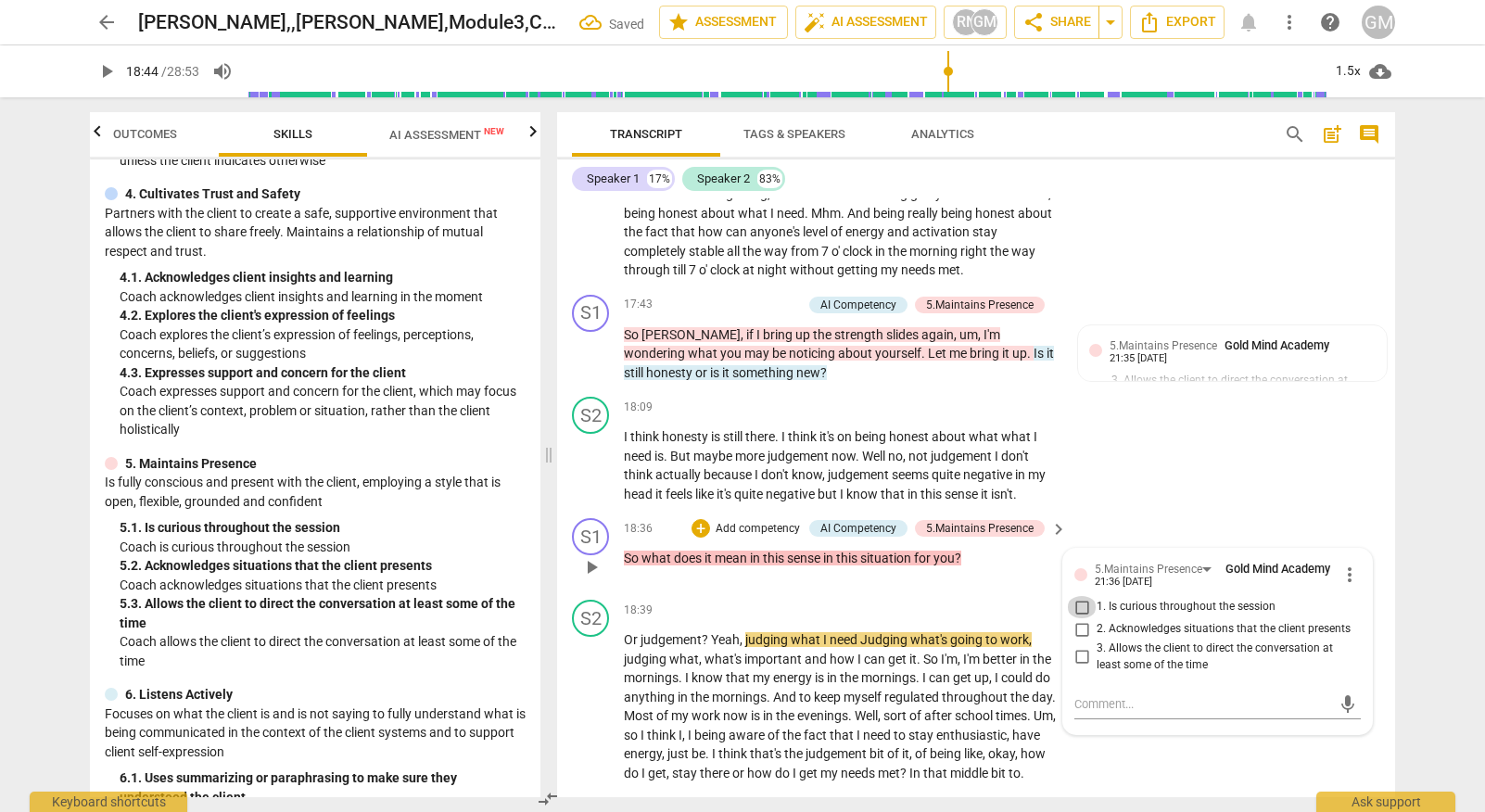
click at [1077, 596] on input "1. Is curious throughout the session" at bounding box center [1081, 606] width 29 height 22
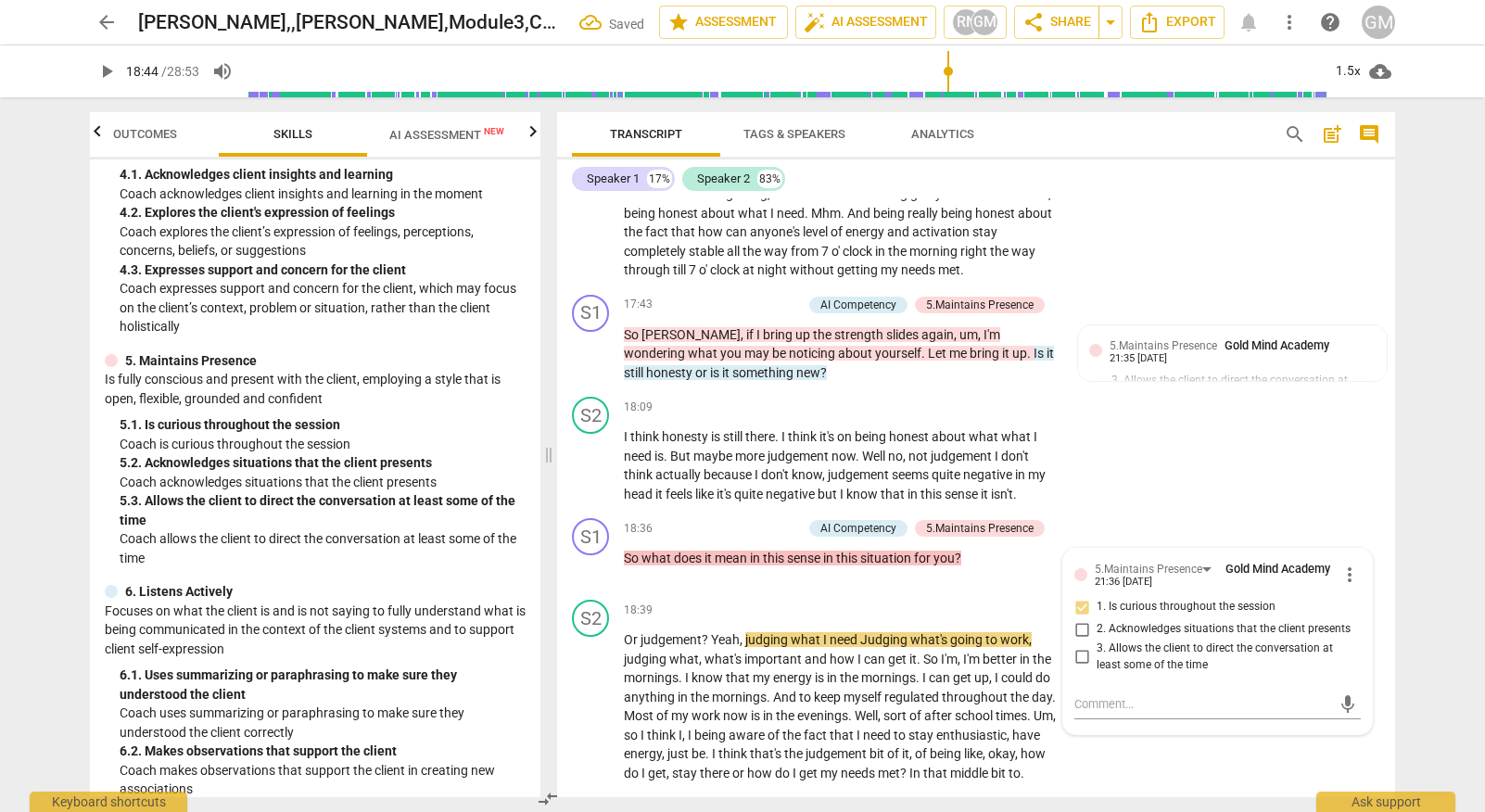
scroll to position [669, 0]
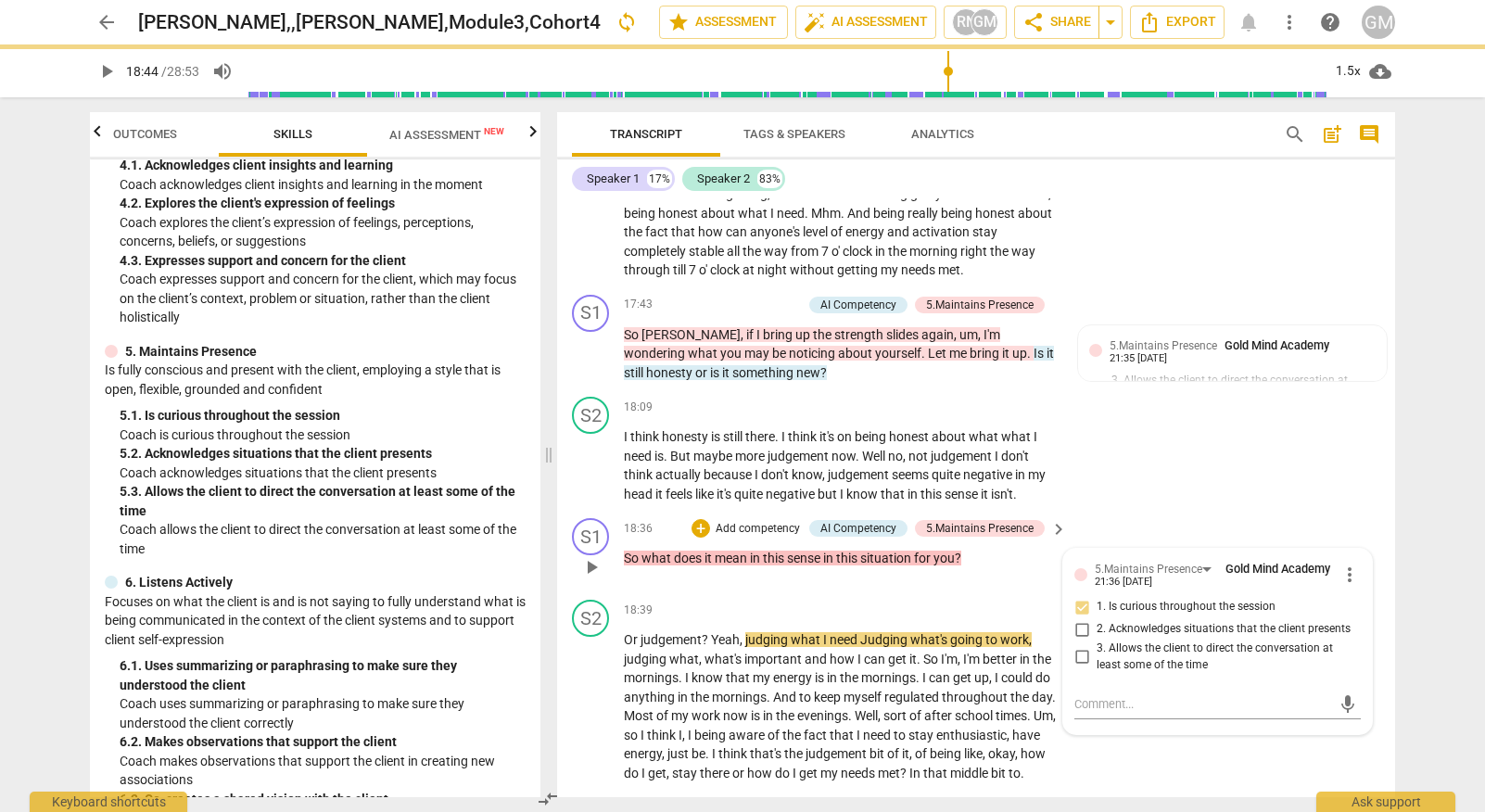
click at [679, 518] on div "18:36 + Add competency AI Competency 5.Maintains Presence keyboard_arrow_right …" at bounding box center [845, 551] width 444 height 66
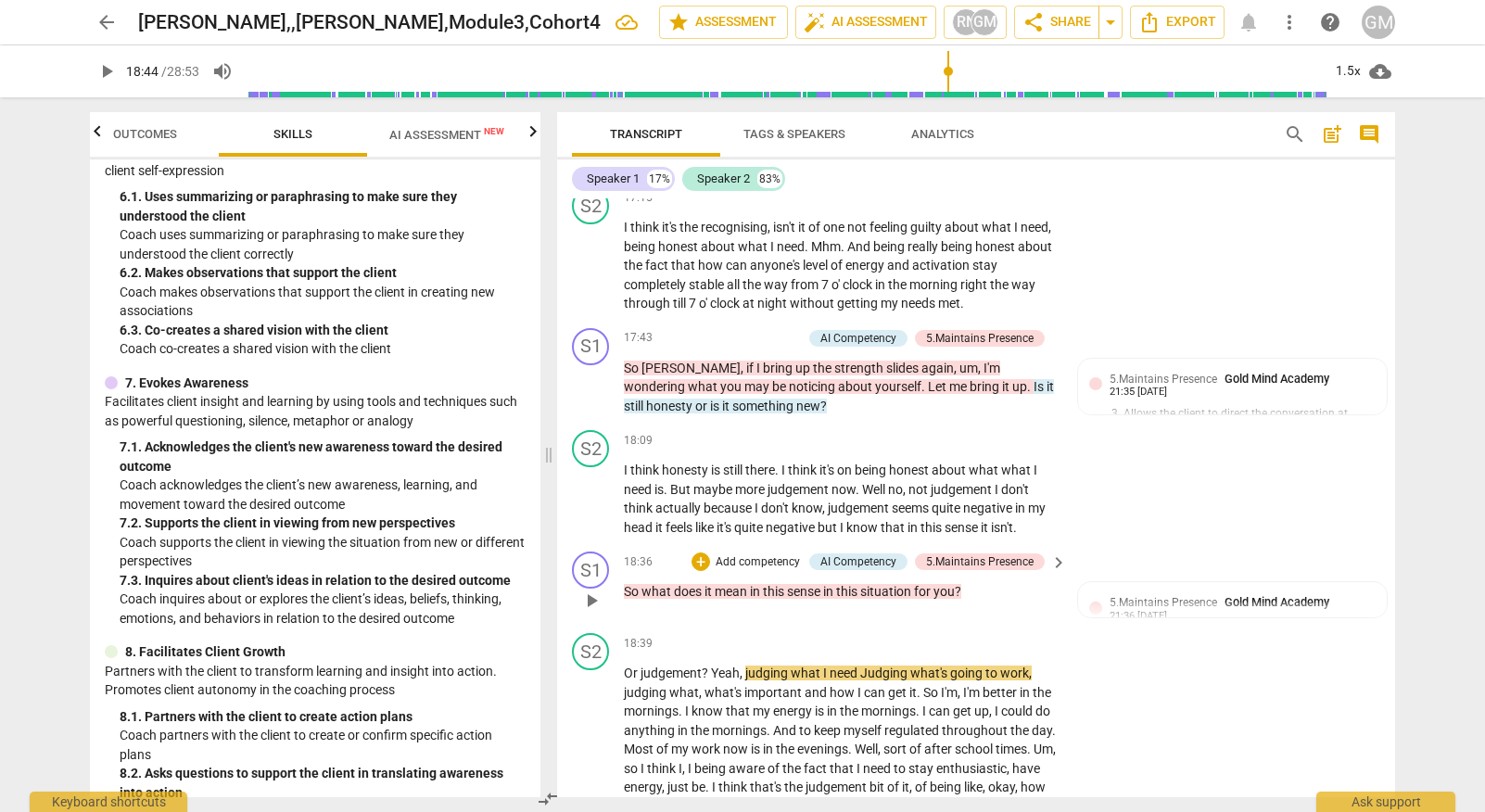
scroll to position [8420, 0]
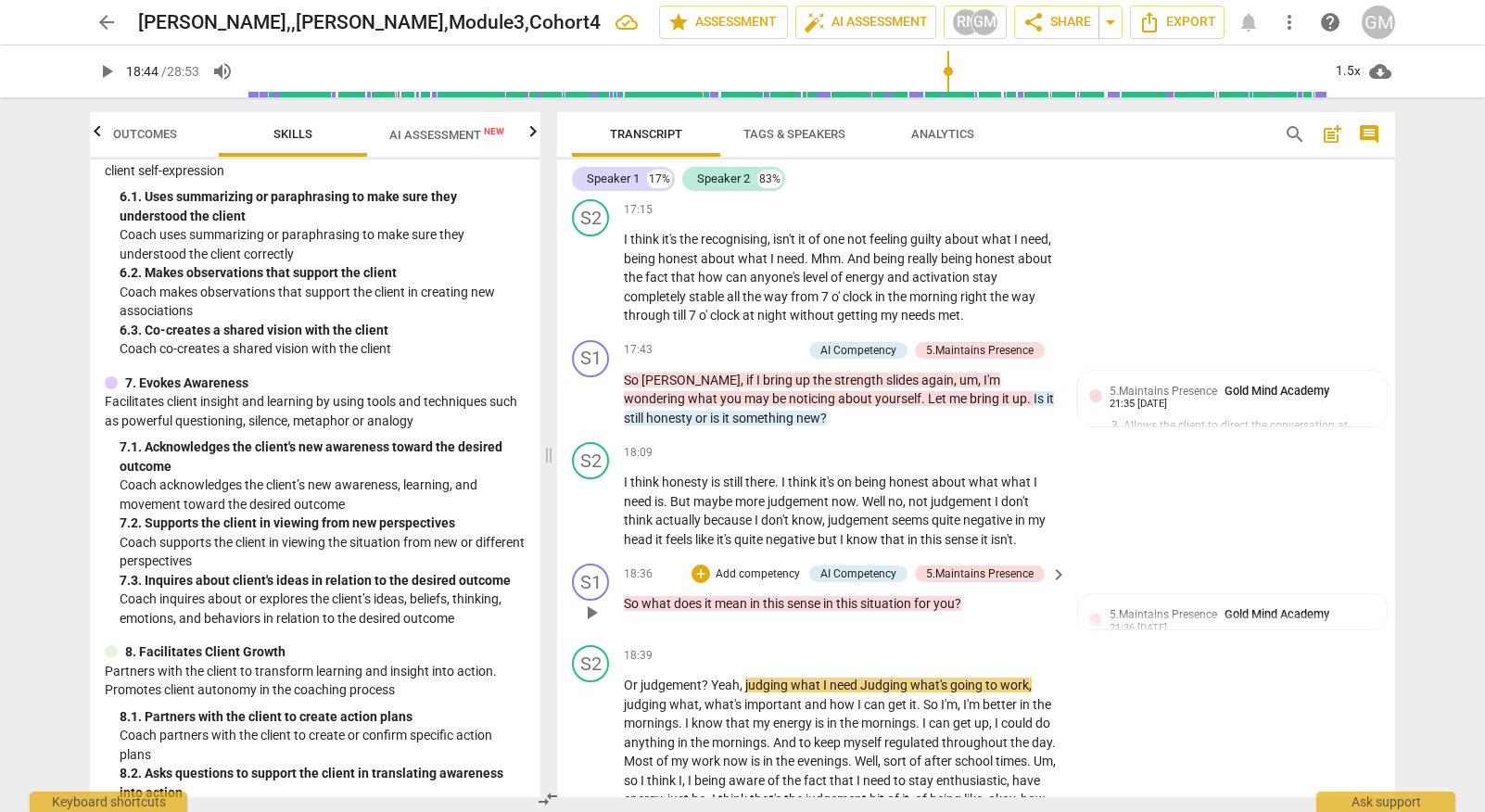
click at [746, 567] on p "Add competency" at bounding box center [757, 575] width 88 height 17
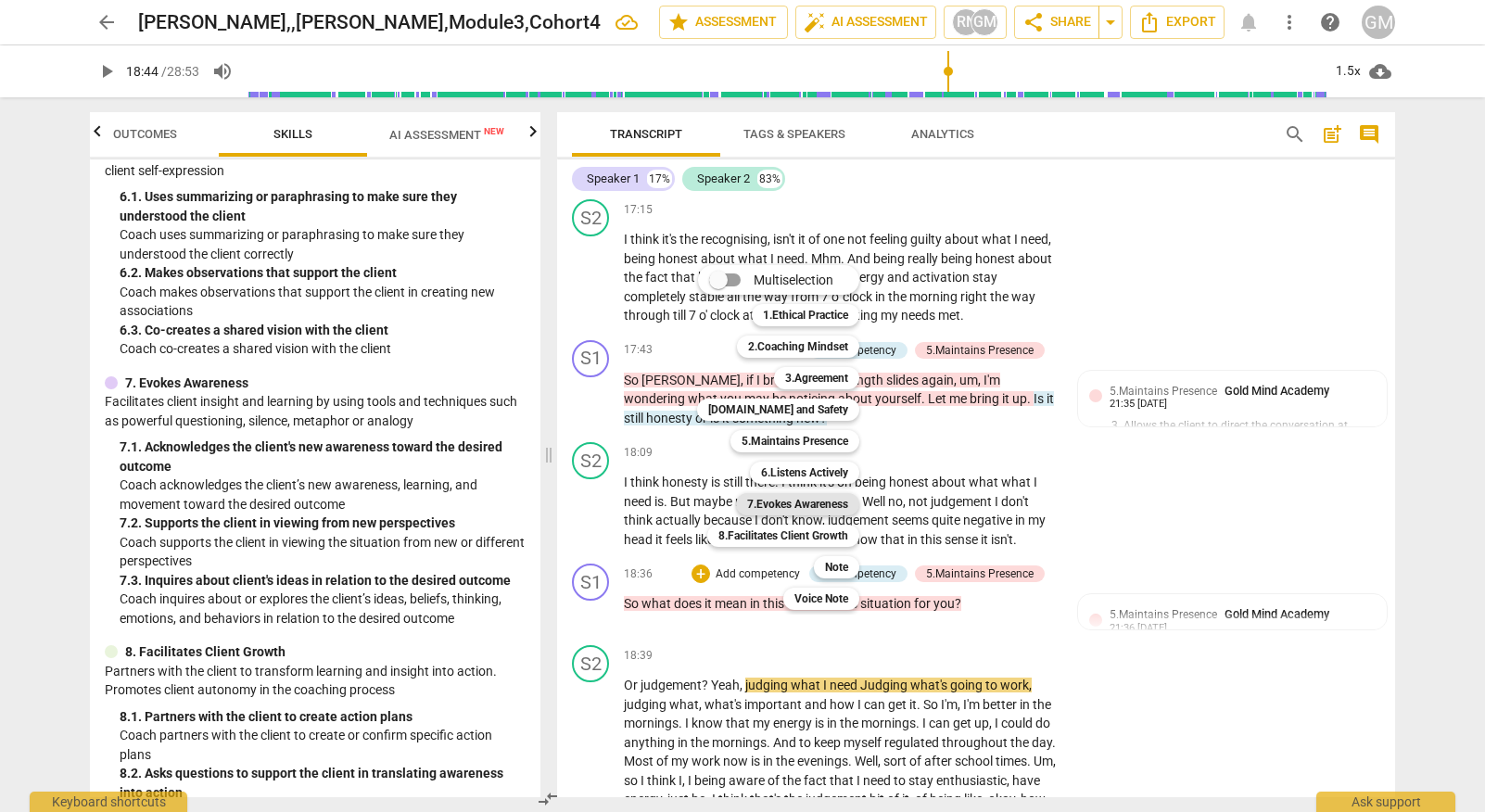
click at [819, 500] on b "7.Evokes Awareness" at bounding box center [797, 503] width 101 height 22
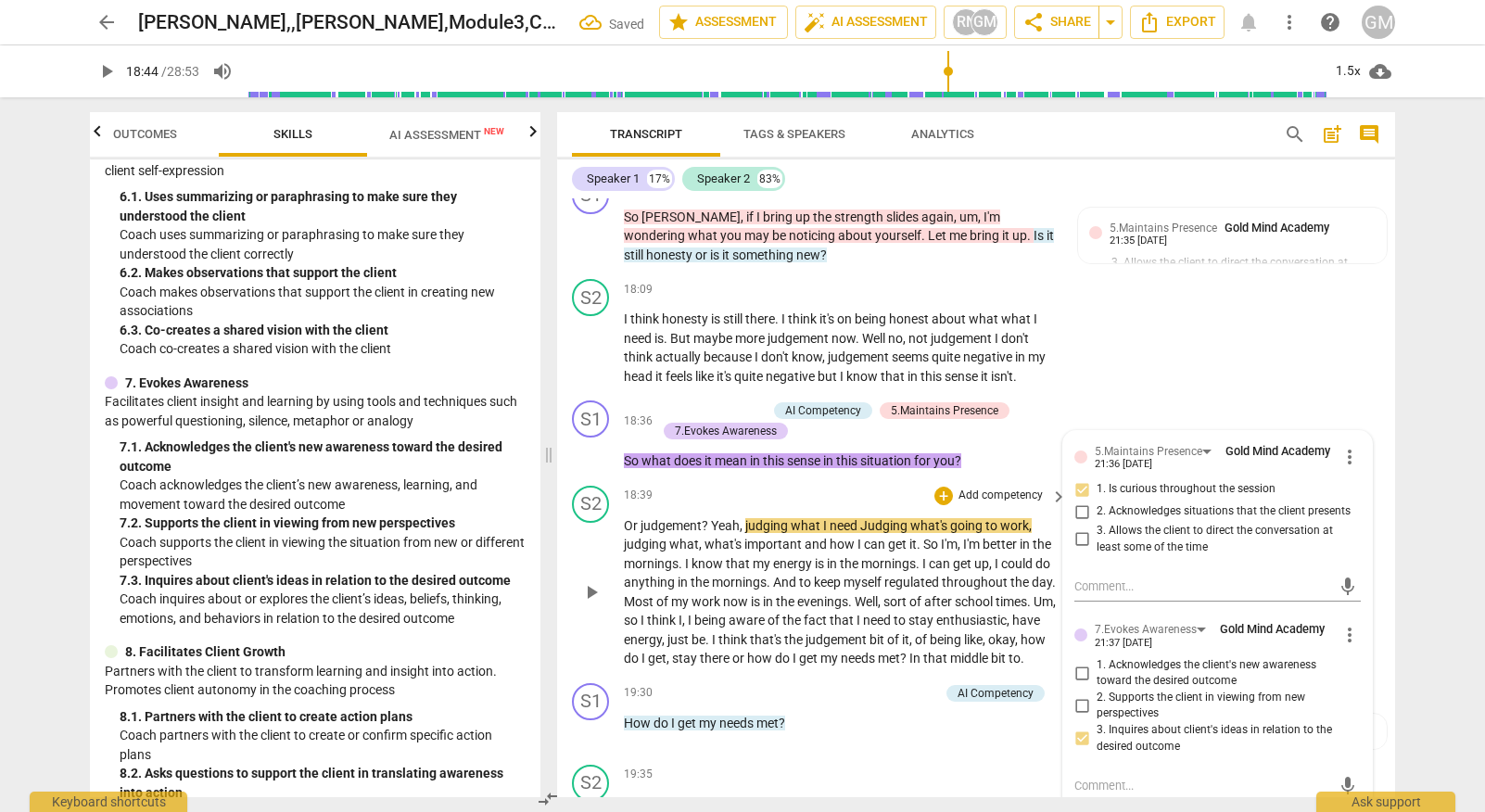
scroll to position [8606, 0]
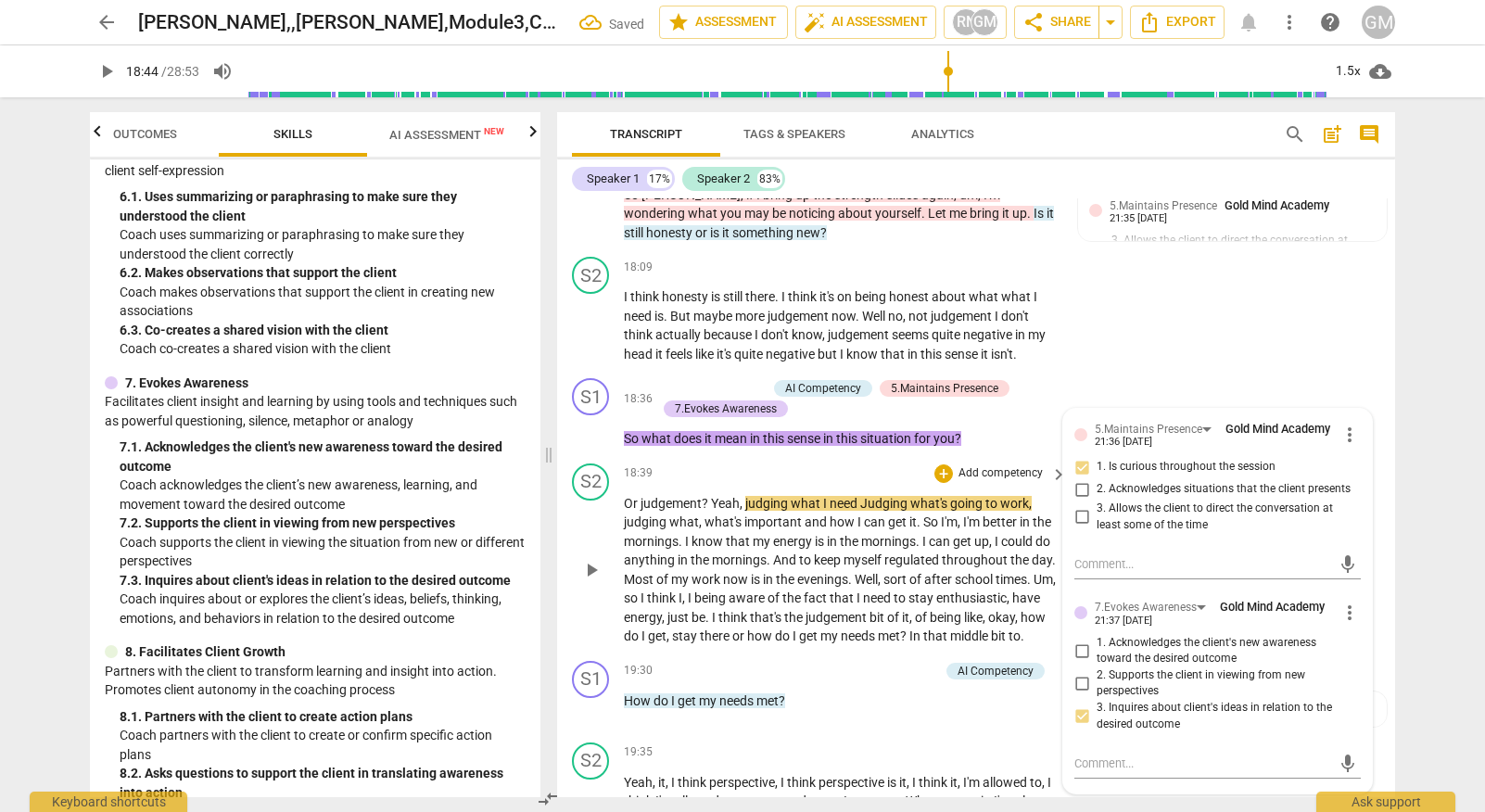
click at [595, 559] on span "play_arrow" at bounding box center [590, 569] width 22 height 22
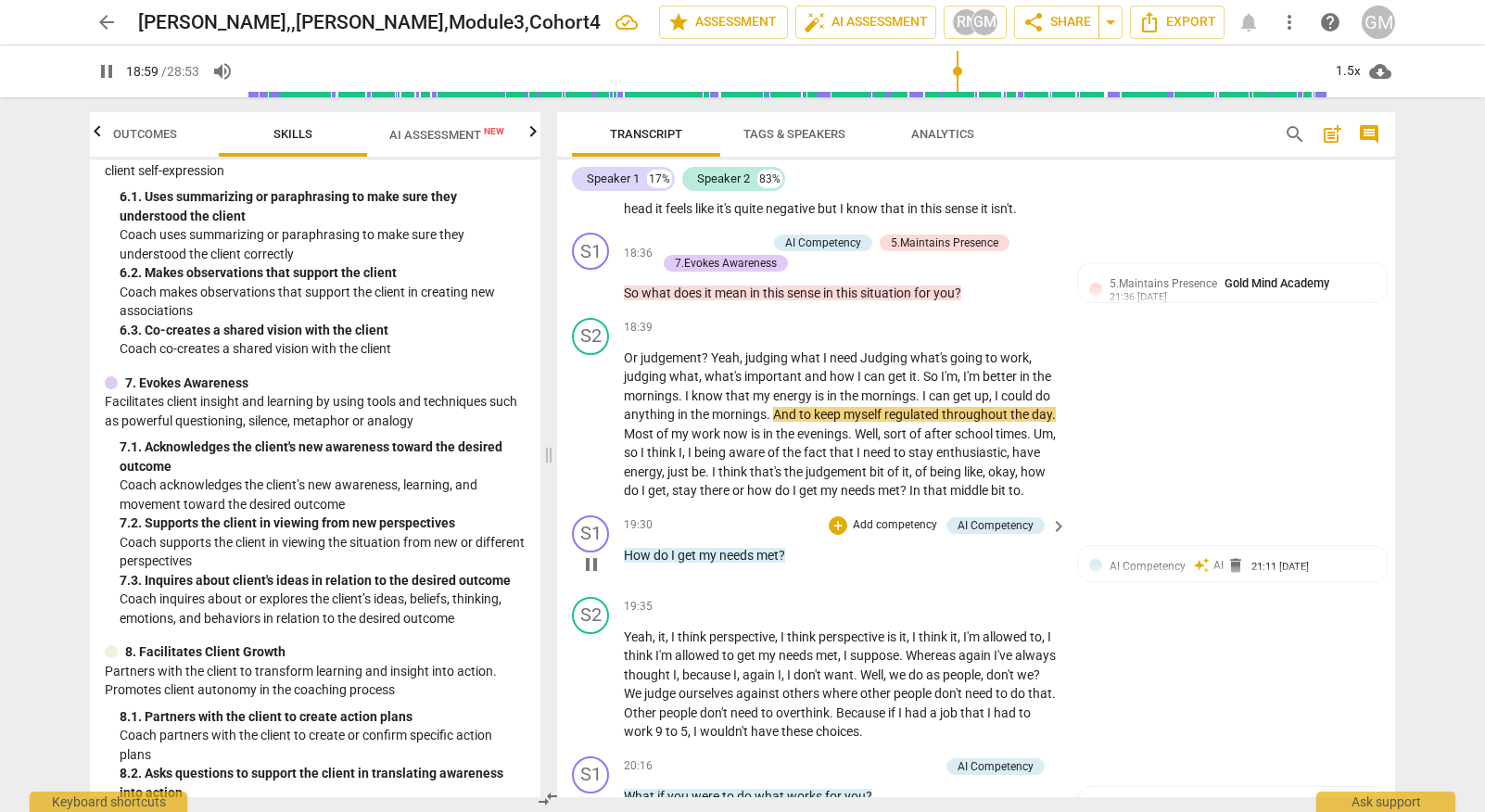
scroll to position [8740, 0]
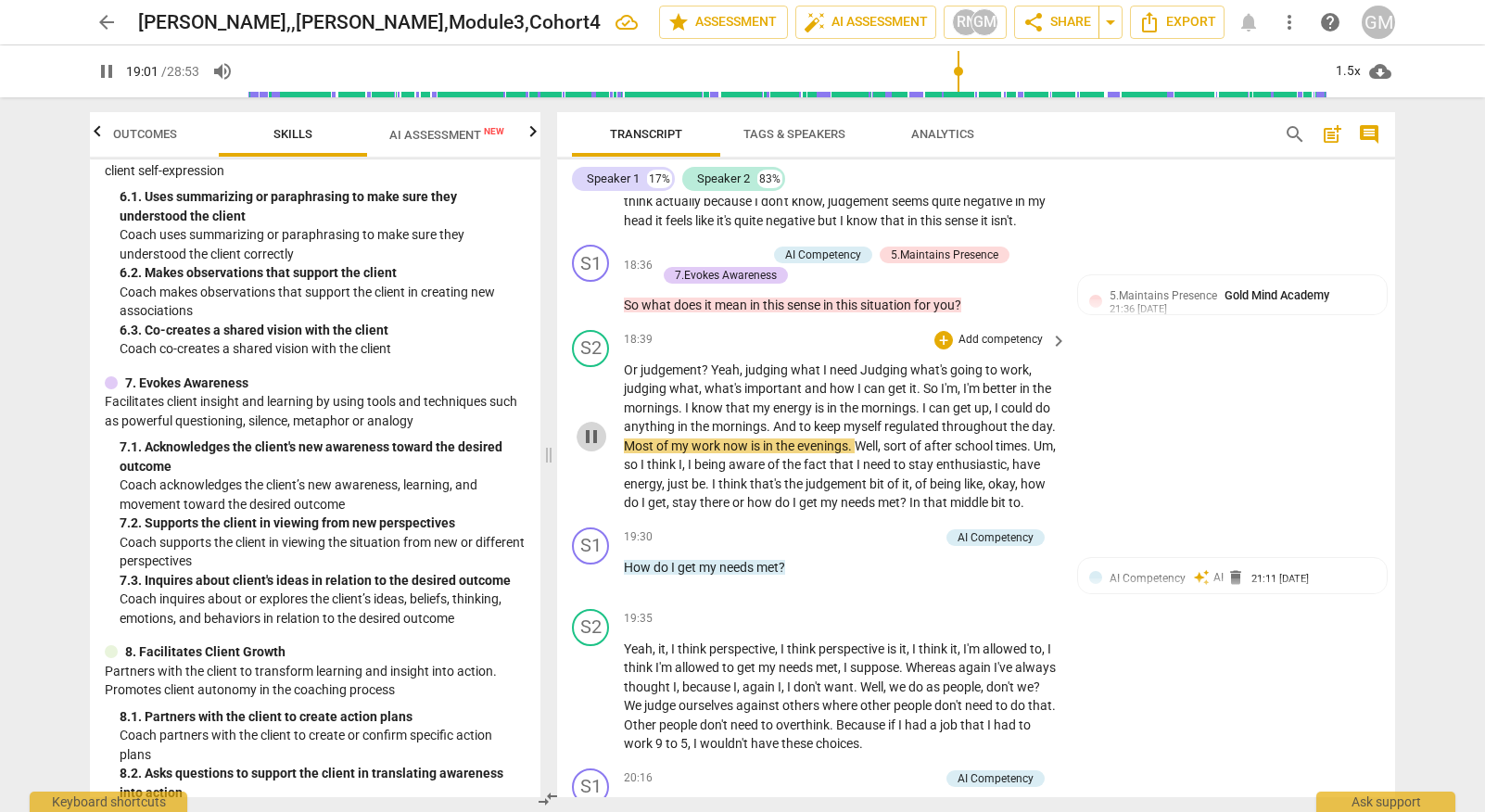
click at [585, 425] on span "pause" at bounding box center [590, 436] width 22 height 22
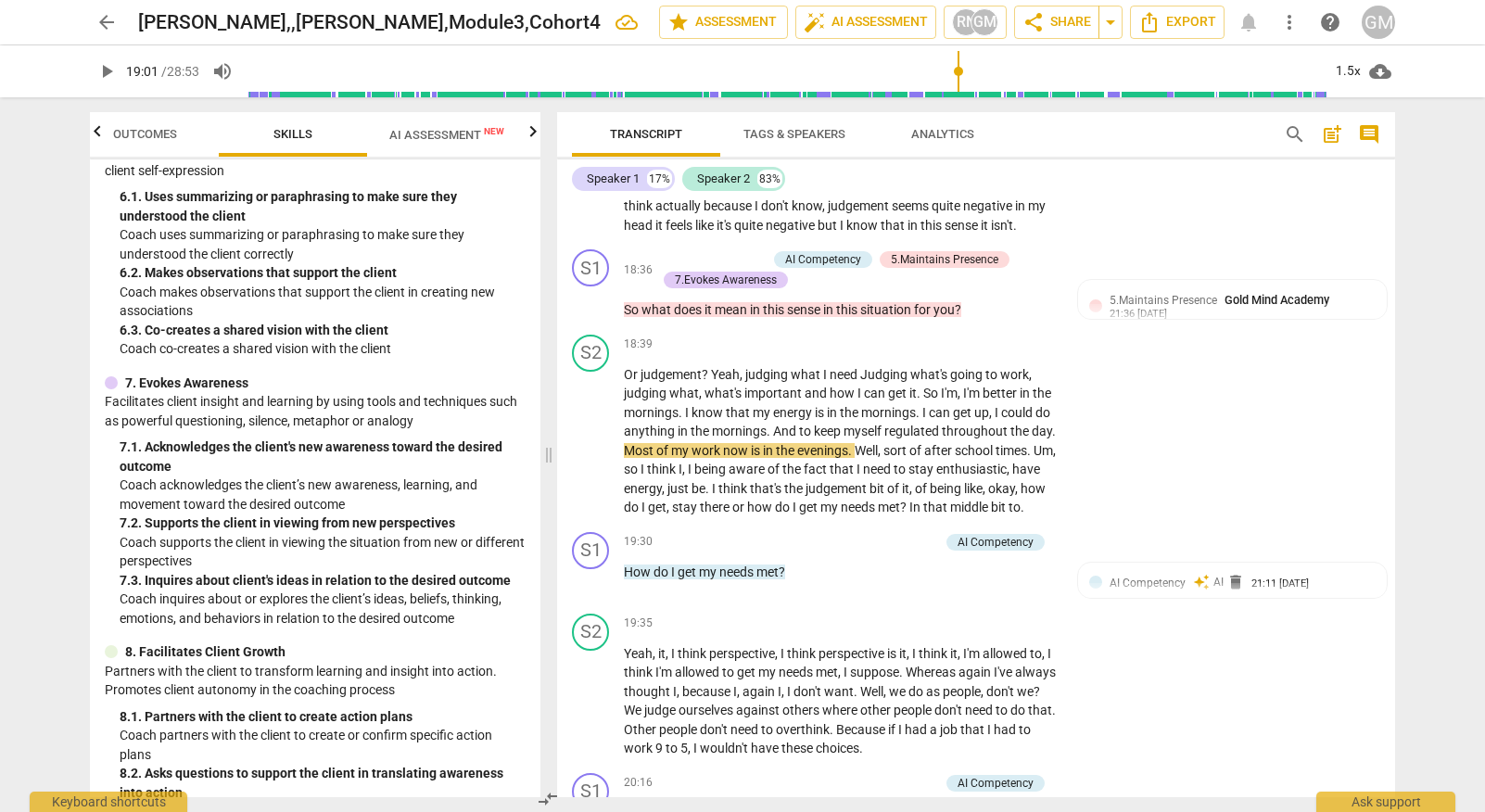
scroll to position [8734, 0]
click at [590, 431] on span "play_arrow" at bounding box center [590, 442] width 22 height 22
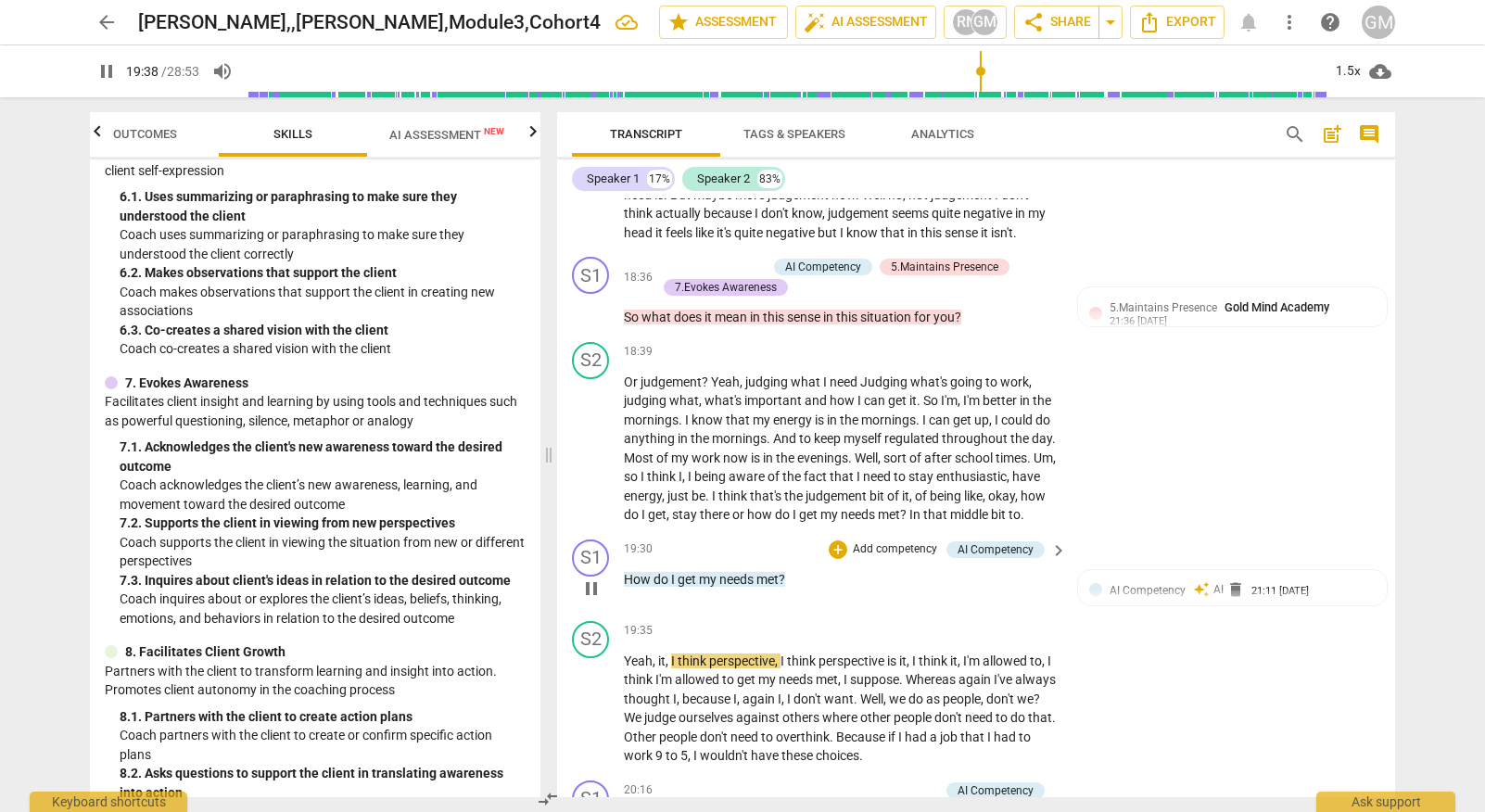
scroll to position [0, 0]
click at [584, 577] on span "pause" at bounding box center [590, 587] width 22 height 22
click at [896, 541] on p "Add competency" at bounding box center [895, 550] width 88 height 17
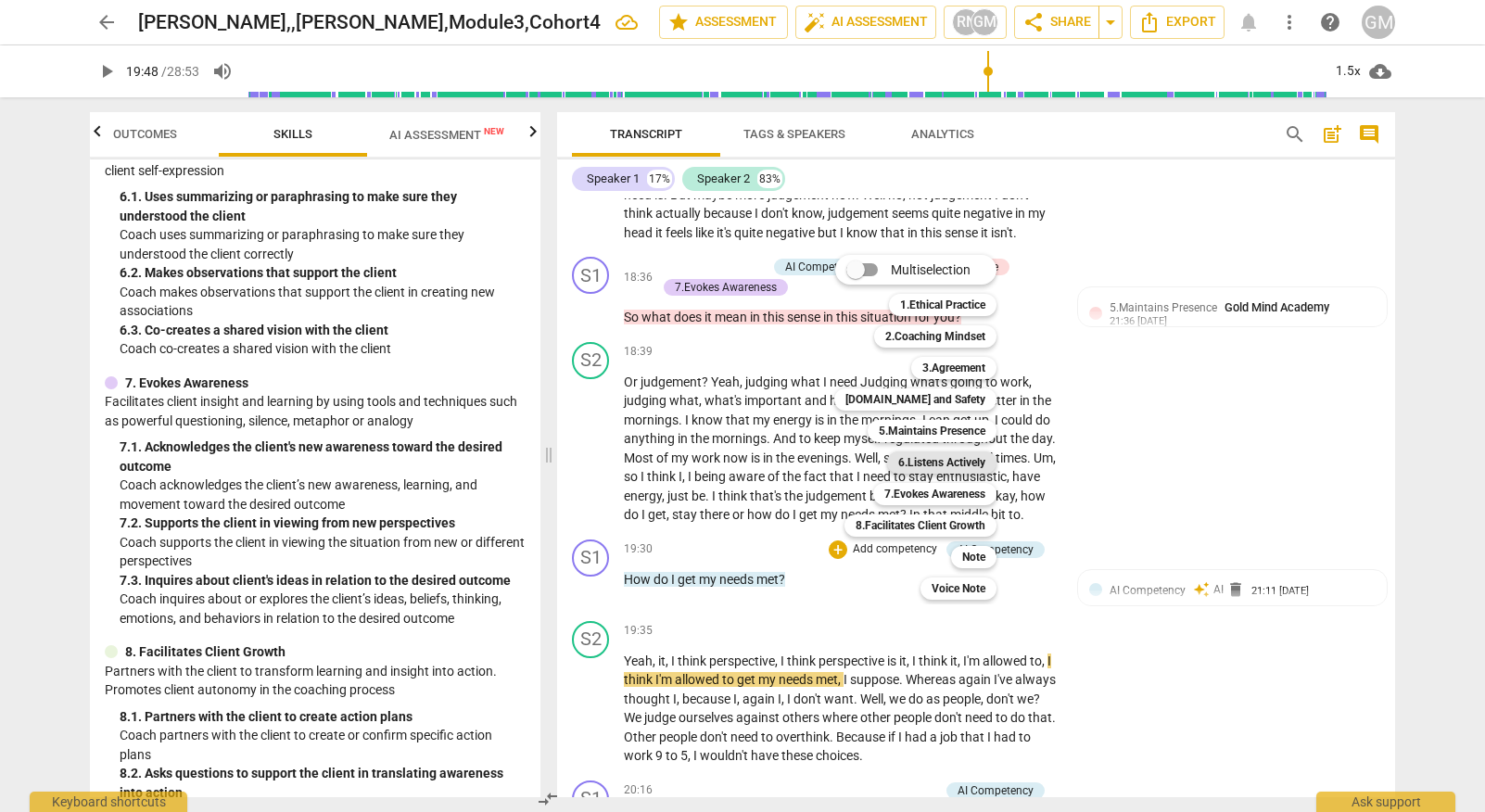
click at [955, 460] on b "6.Listens Actively" at bounding box center [942, 461] width 87 height 22
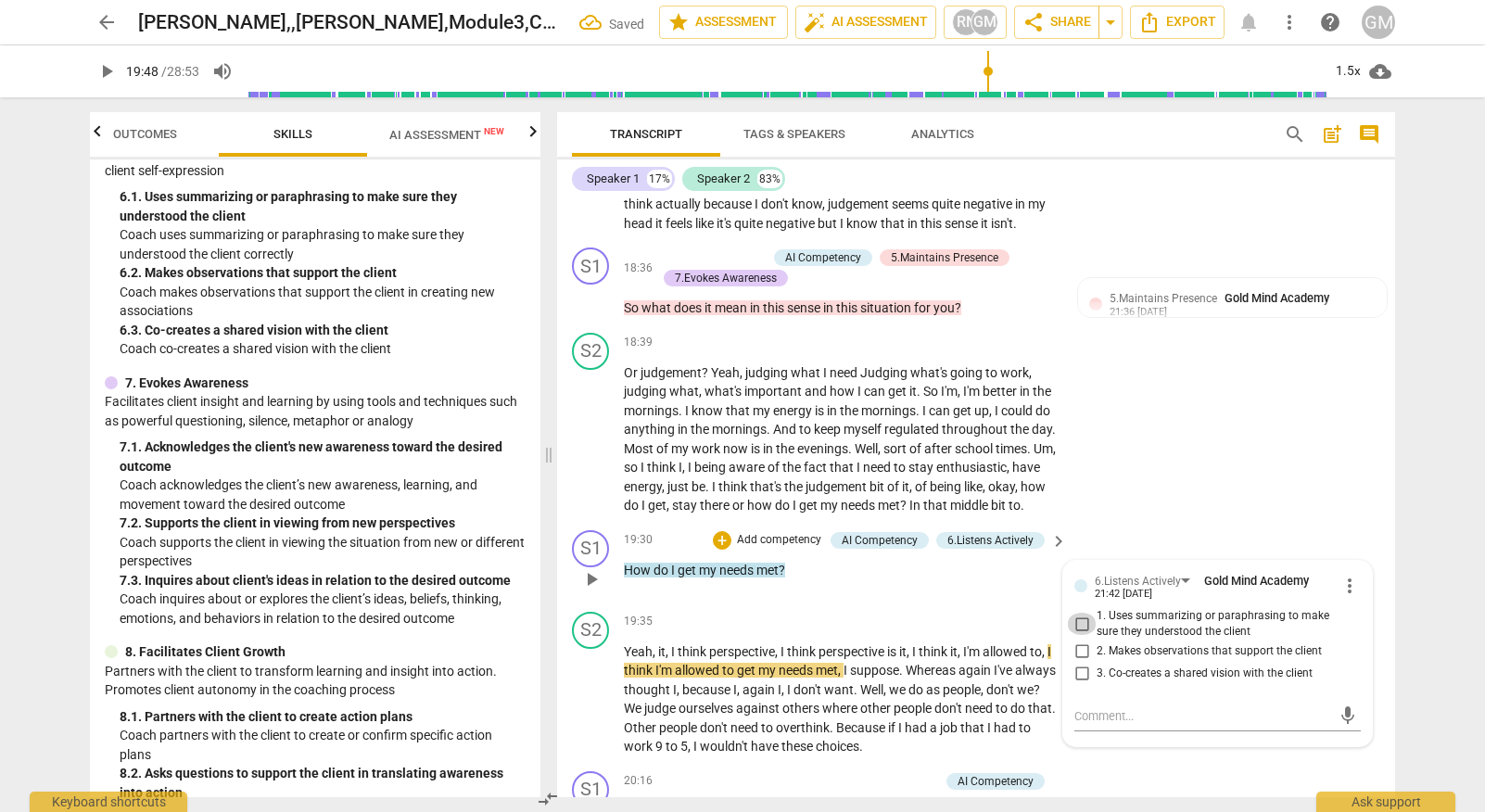
click at [1070, 612] on input "1. Uses summarizing or paraphrasing to make sure they understood the client" at bounding box center [1081, 623] width 29 height 22
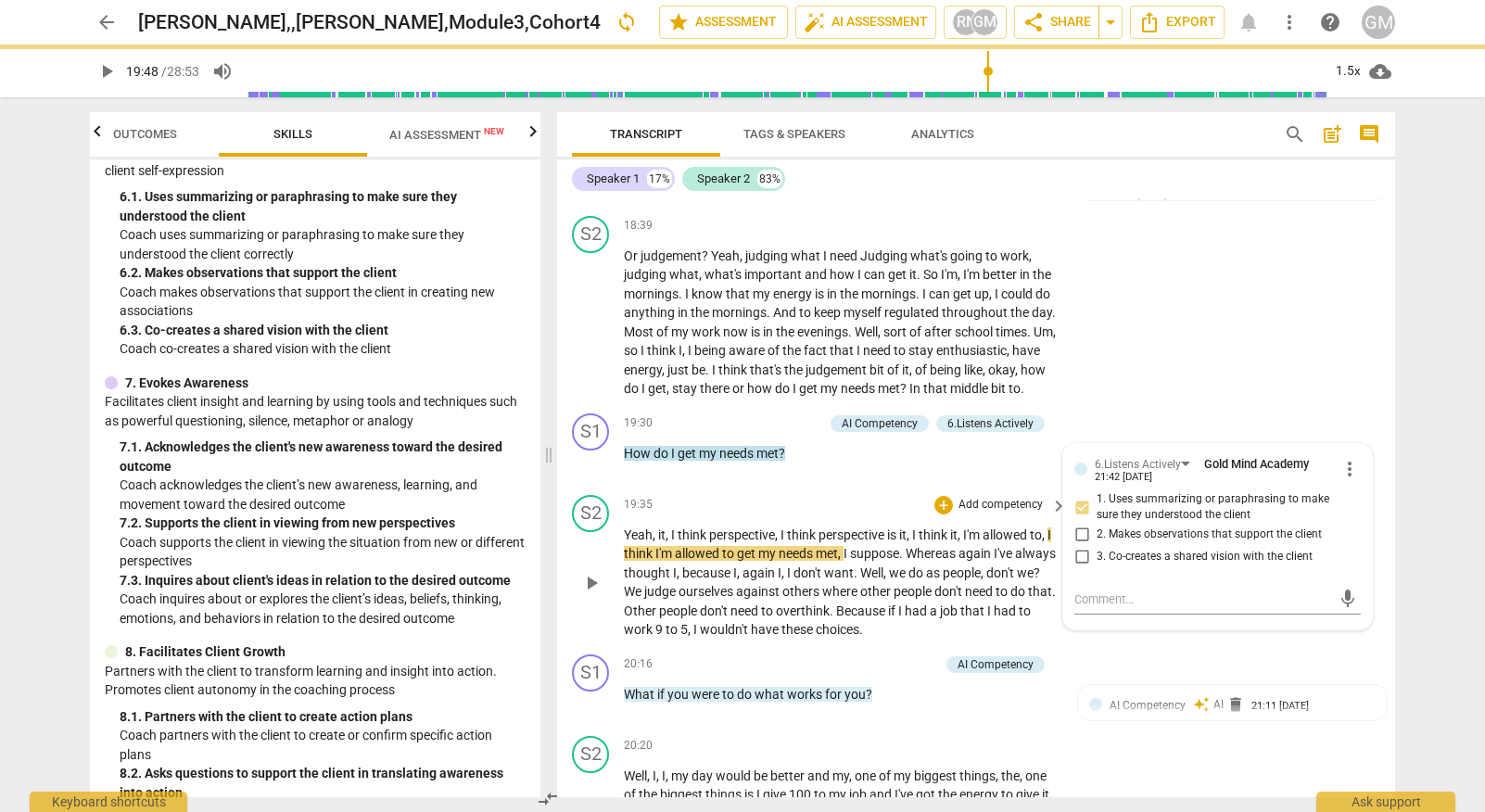
scroll to position [8855, 0]
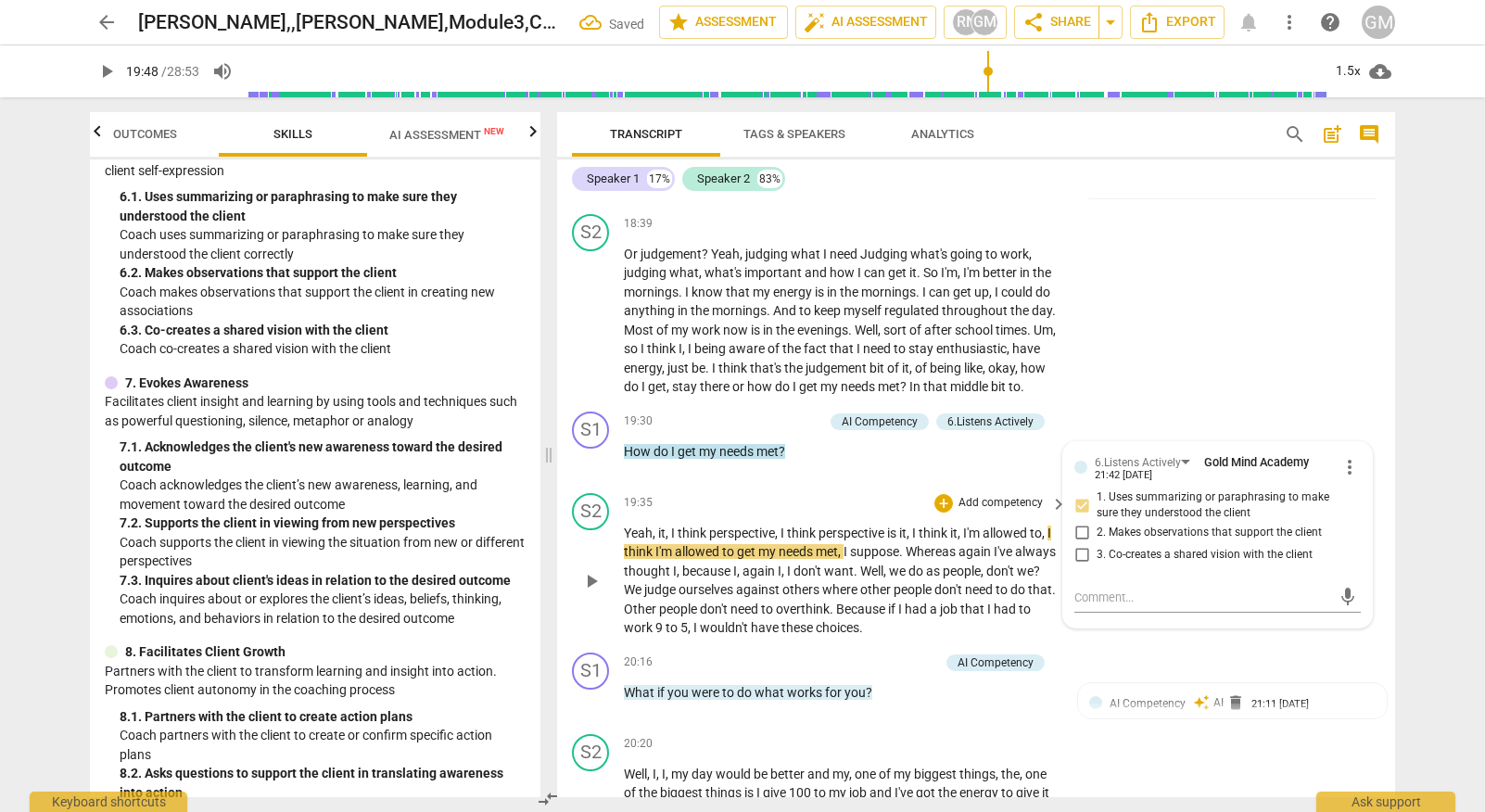
click at [596, 569] on span "play_arrow" at bounding box center [590, 580] width 22 height 22
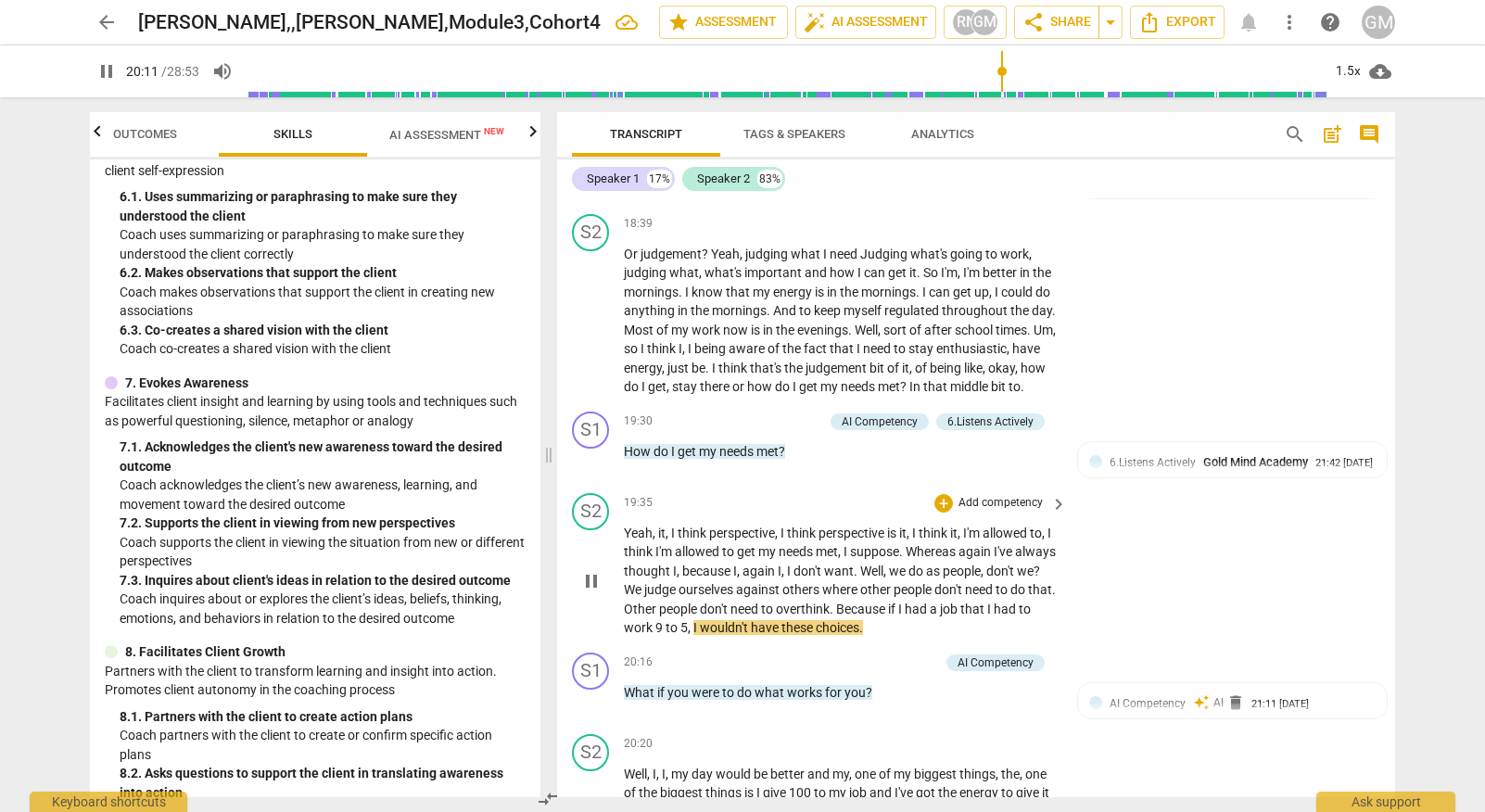
scroll to position [8890, 0]
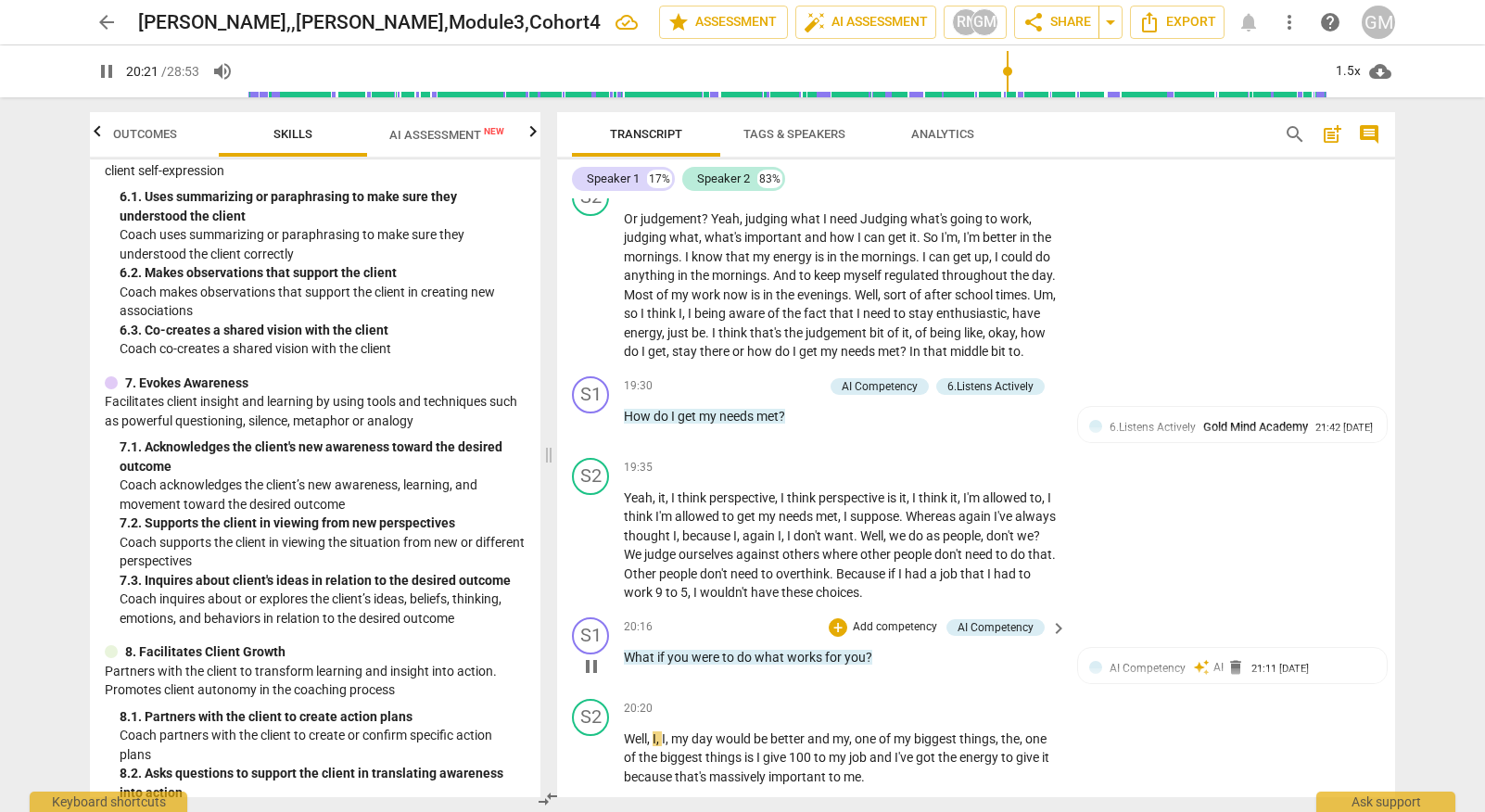
click at [588, 655] on span "pause" at bounding box center [590, 665] width 22 height 22
click at [892, 619] on p "Add competency" at bounding box center [895, 627] width 88 height 17
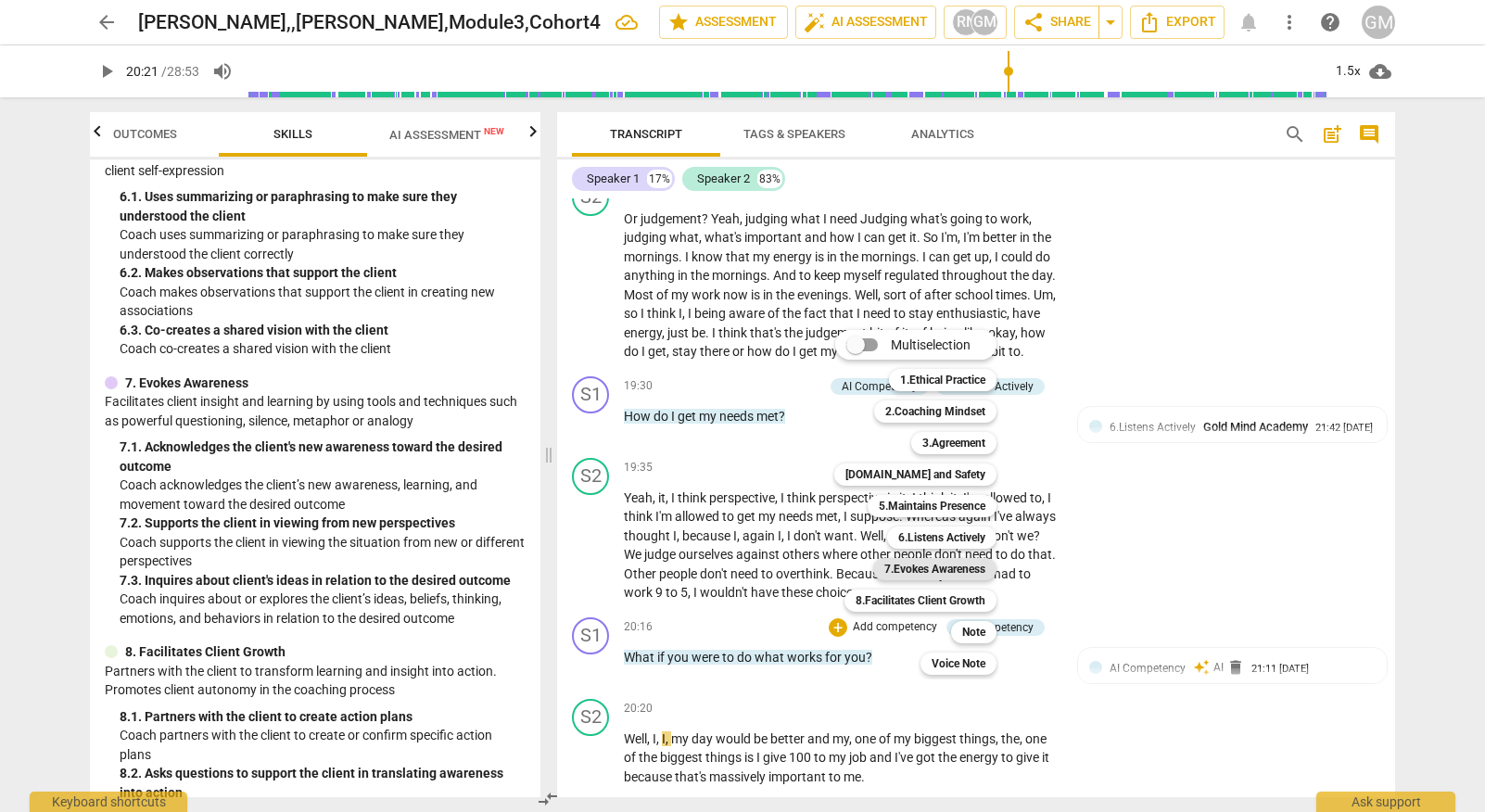
click at [934, 566] on b "7.Evokes Awareness" at bounding box center [934, 568] width 101 height 22
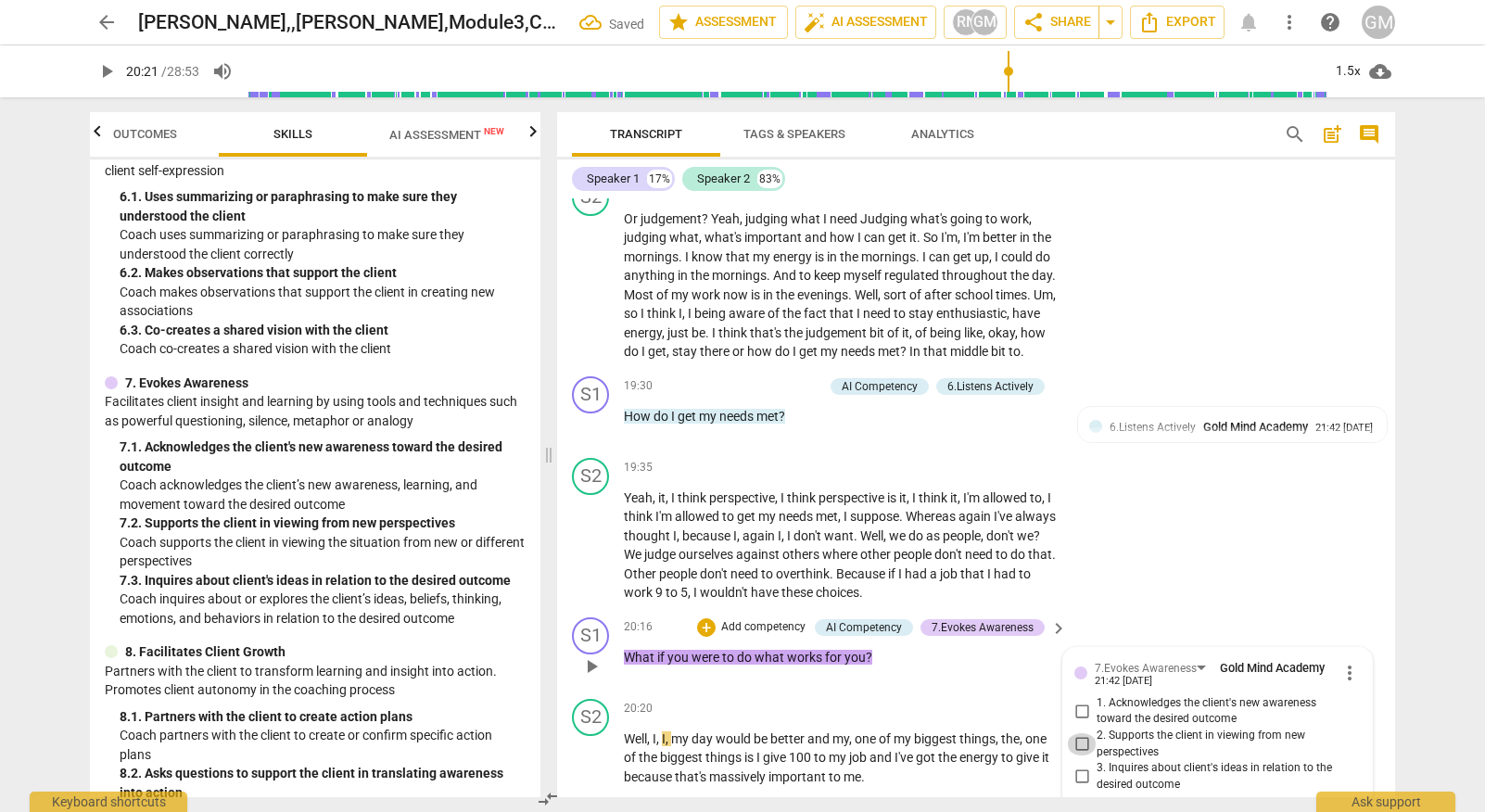
click at [1075, 733] on input "2. Supports the client in viewing from new perspectives" at bounding box center [1081, 744] width 29 height 22
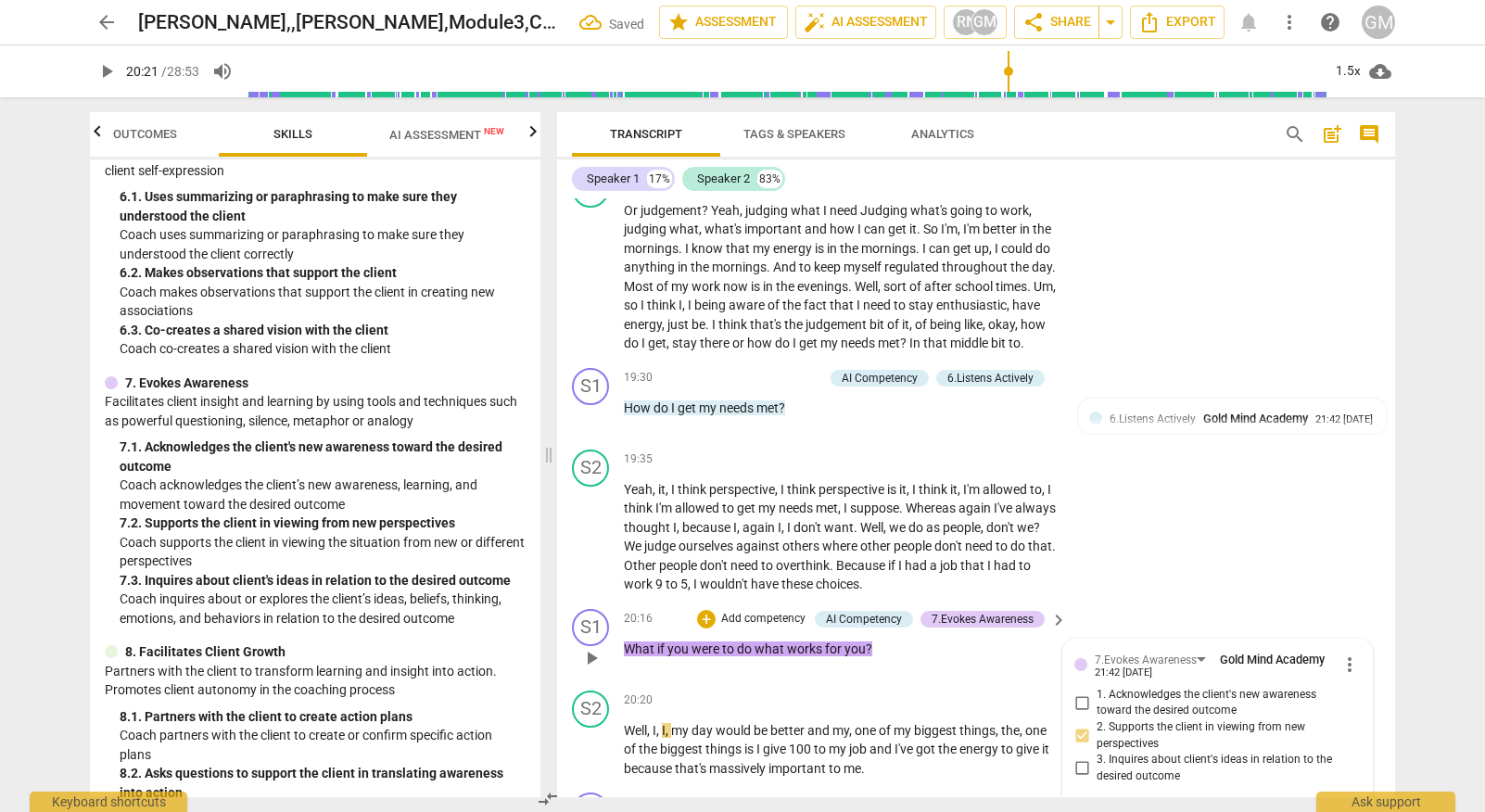
scroll to position [8900, 0]
click at [1123, 805] on textarea at bounding box center [1202, 814] width 257 height 18
click at [1341, 811] on span "send" at bounding box center [1348, 823] width 21 height 21
click at [592, 737] on span "play_arrow" at bounding box center [590, 748] width 22 height 22
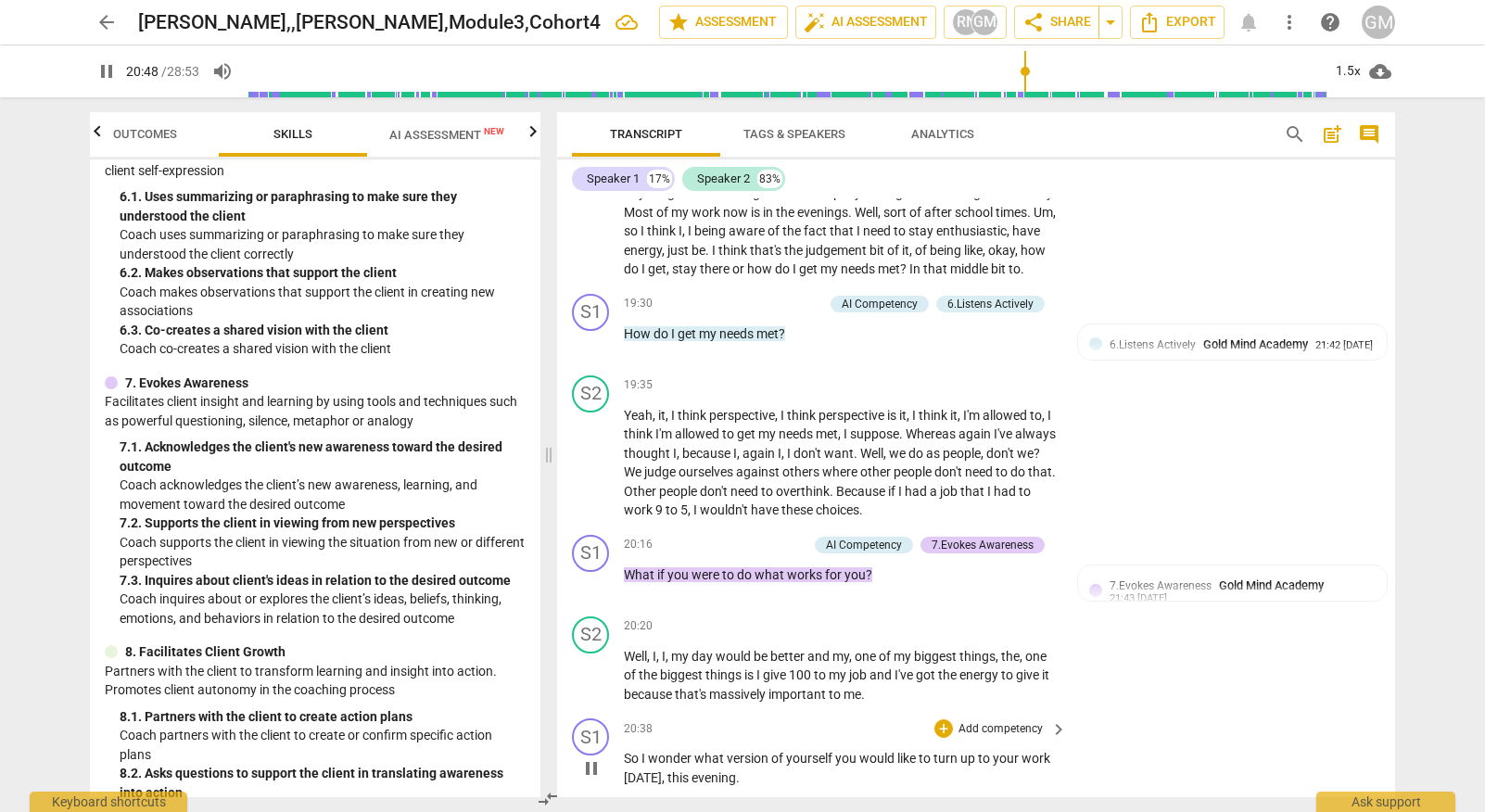
scroll to position [8975, 0]
click at [591, 755] on span "pause" at bounding box center [590, 766] width 22 height 22
click at [979, 719] on p "Add competency" at bounding box center [1000, 728] width 88 height 17
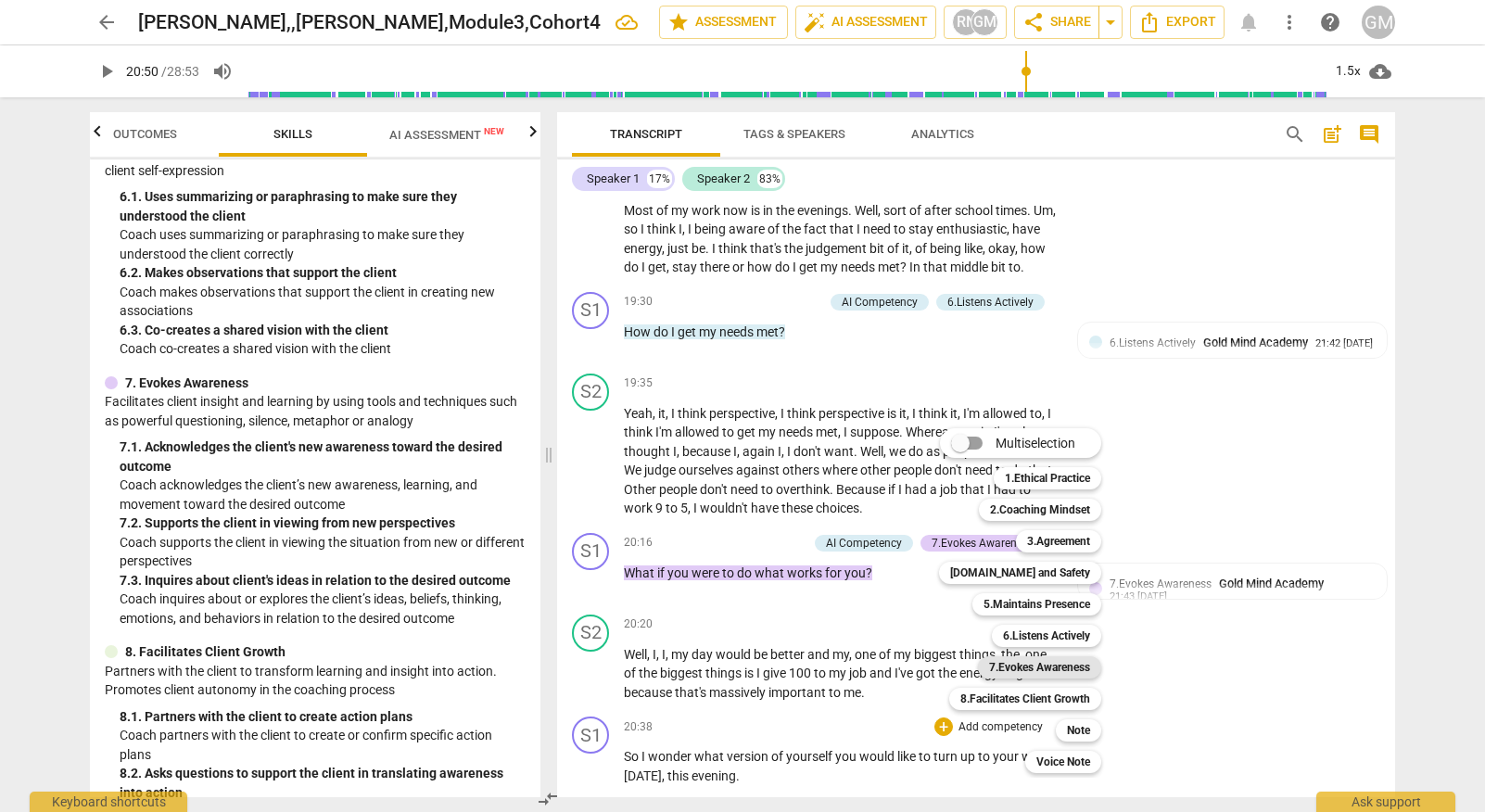
click at [1052, 669] on b "7.Evokes Awareness" at bounding box center [1039, 666] width 101 height 22
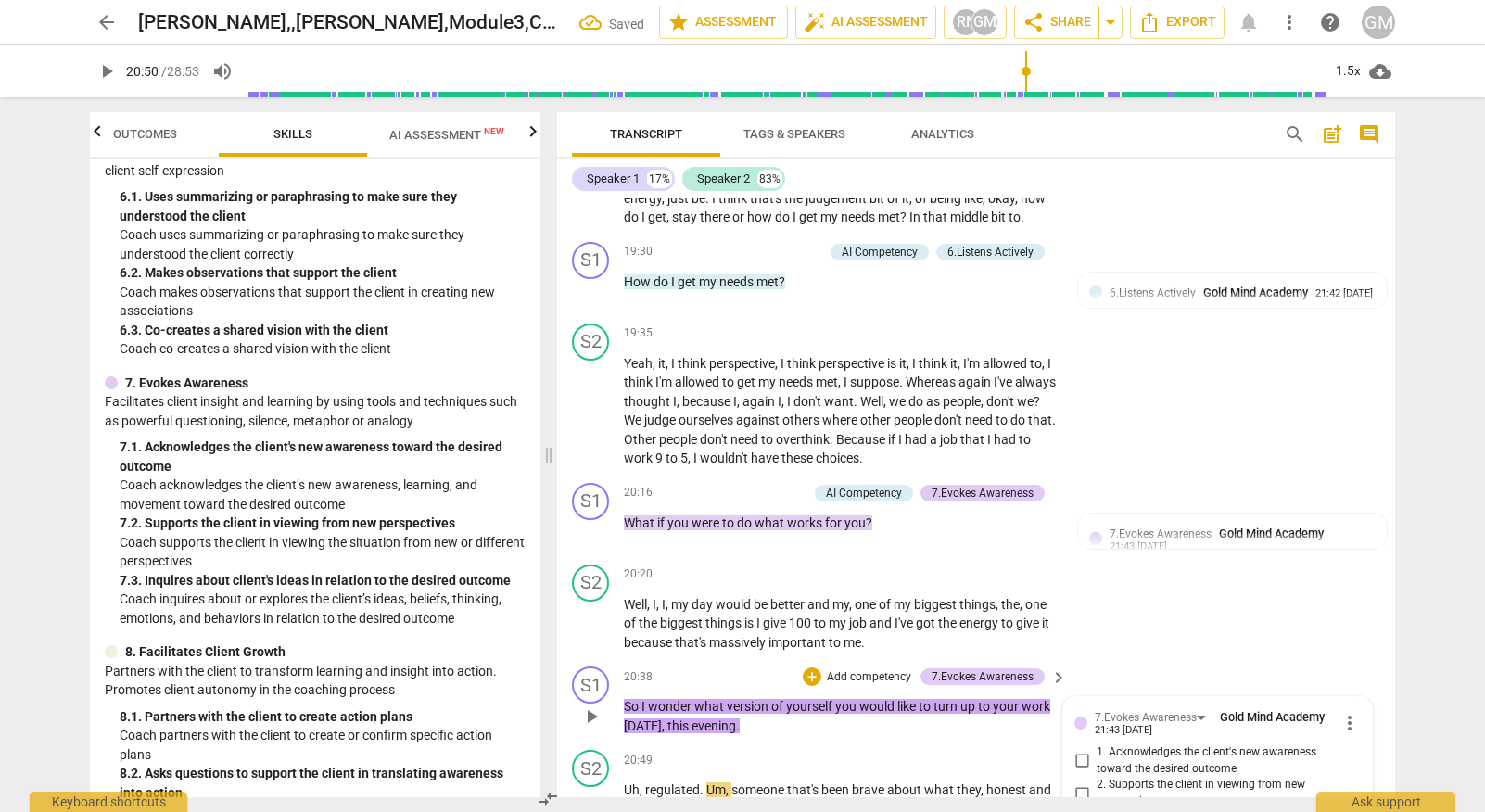
scroll to position [9055, 0]
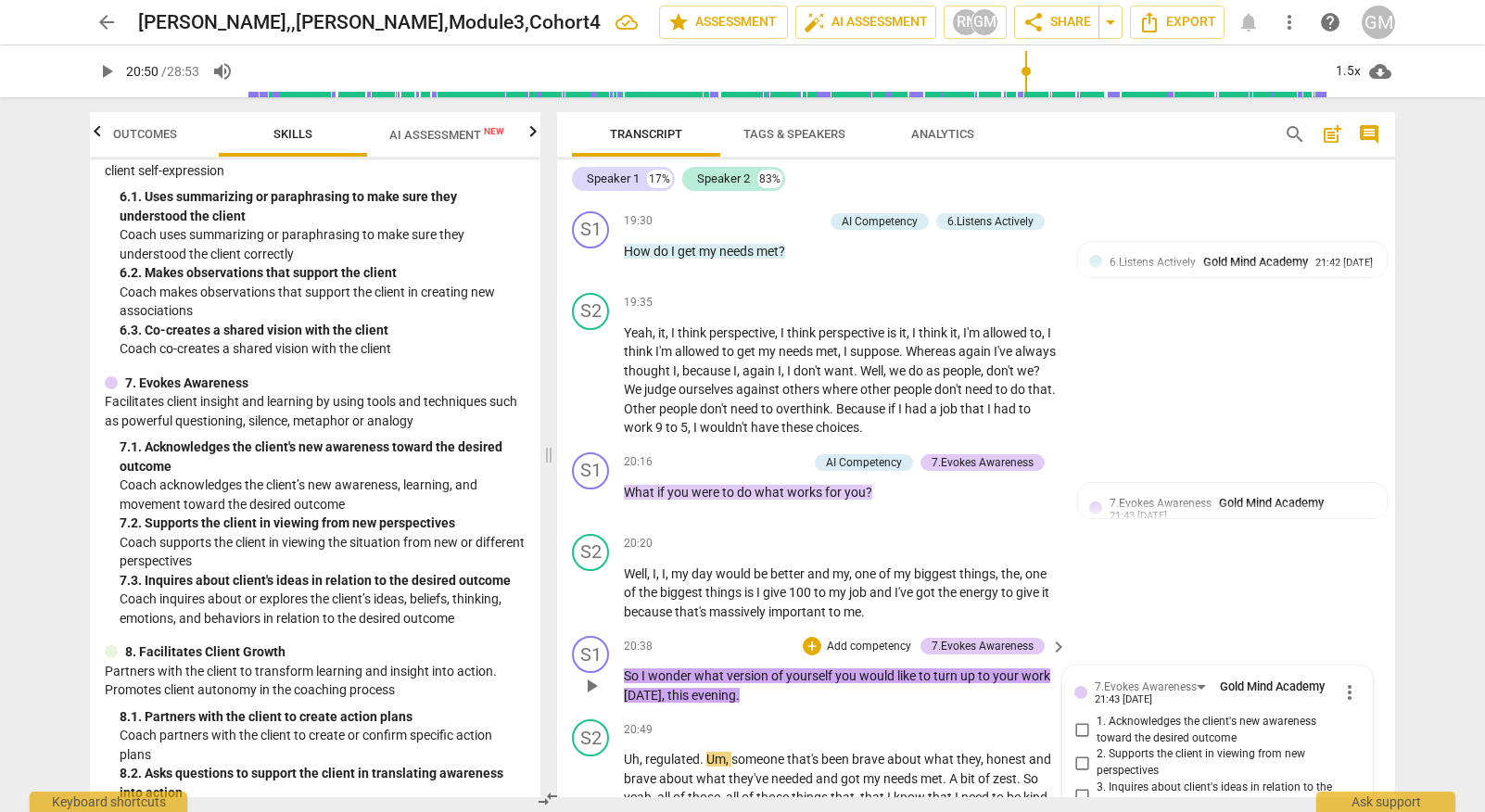
click at [874, 639] on p "Add competency" at bounding box center [868, 647] width 88 height 17
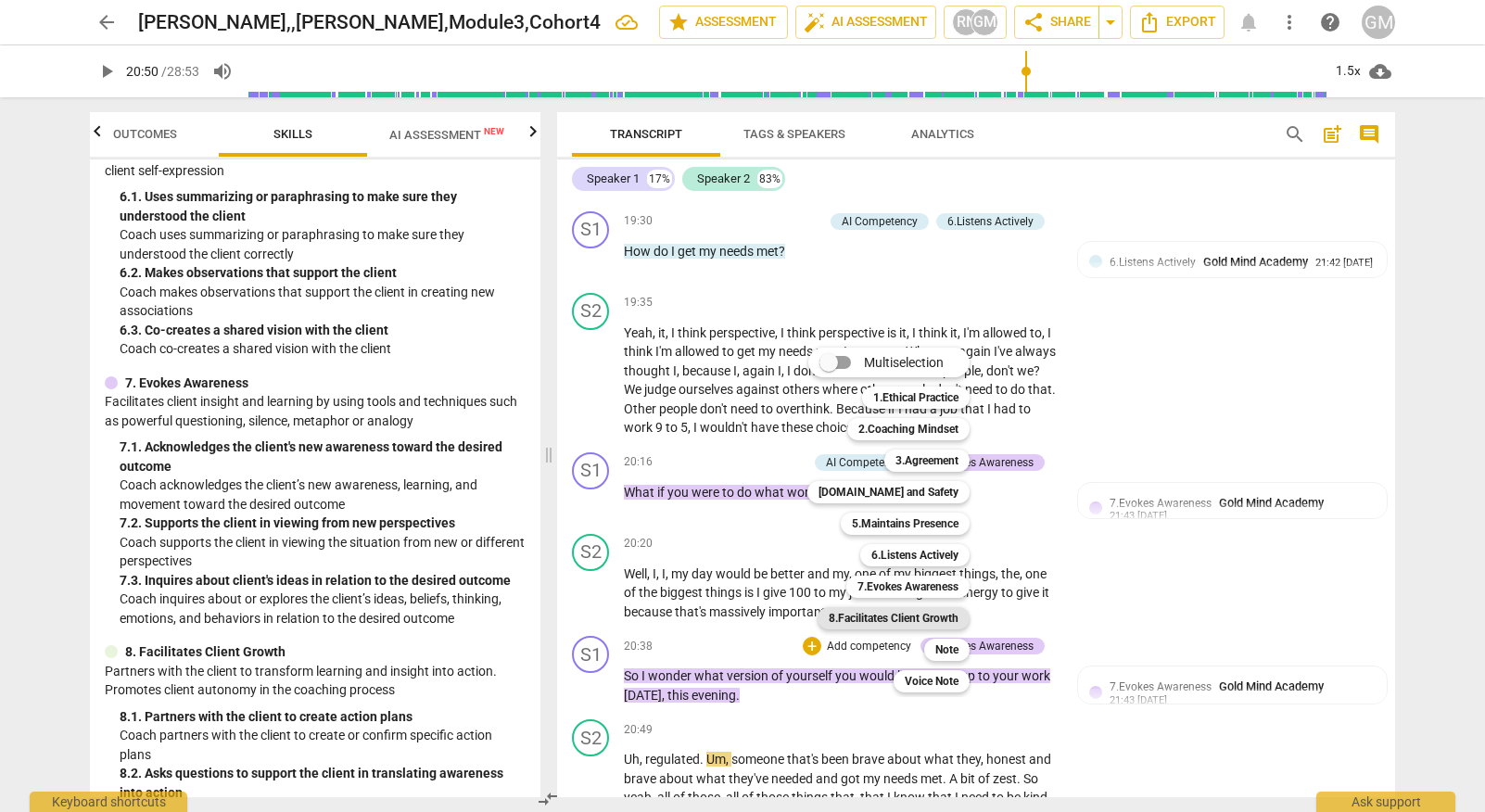
click at [910, 618] on b "8.Facilitates Client Growth" at bounding box center [893, 618] width 130 height 22
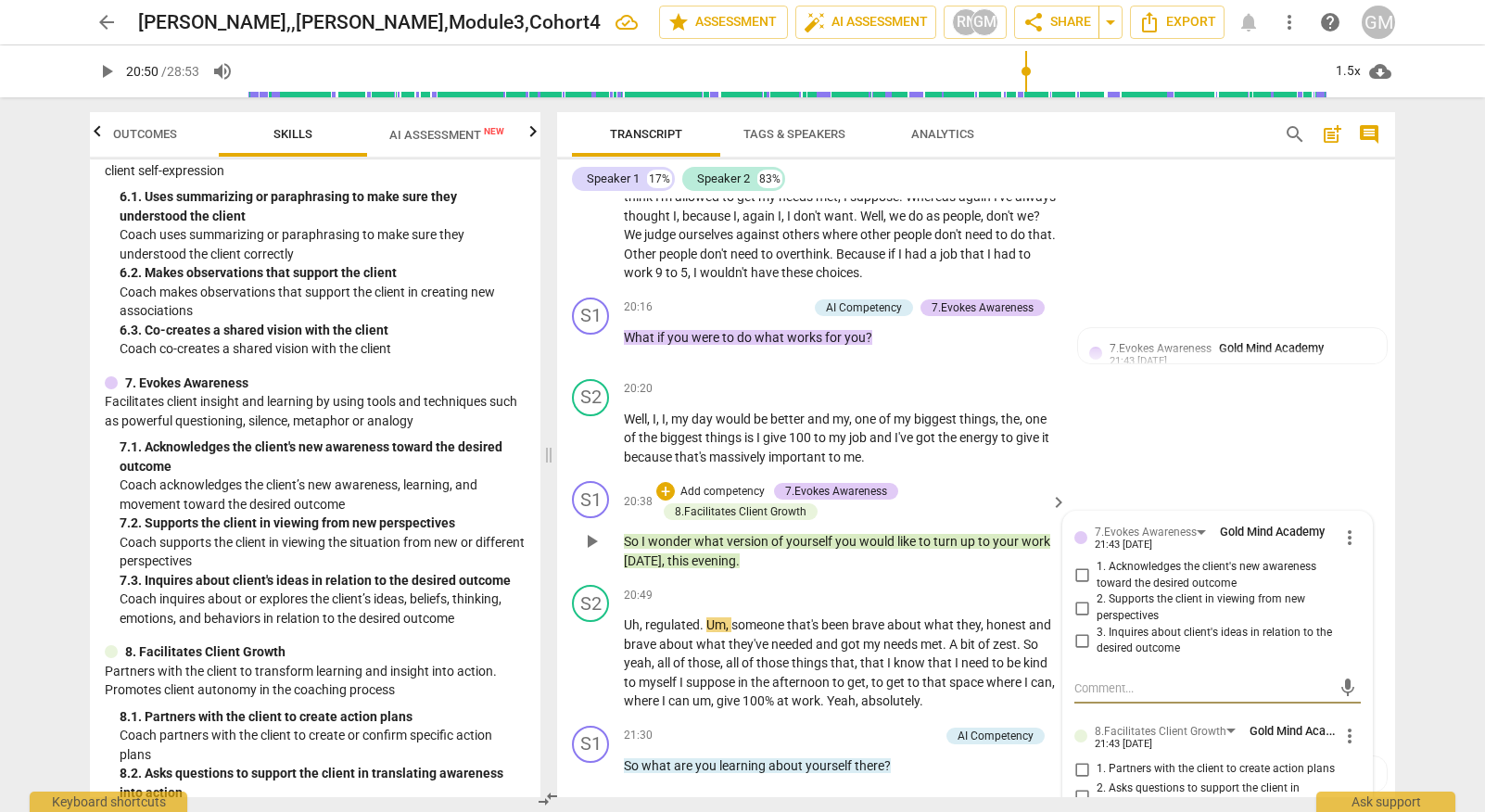
scroll to position [9212, 0]
click at [1207, 370] on div "S2 play_arrow pause 20:20 + Add competency keyboard_arrow_right Well , I , I , …" at bounding box center [976, 422] width 838 height 103
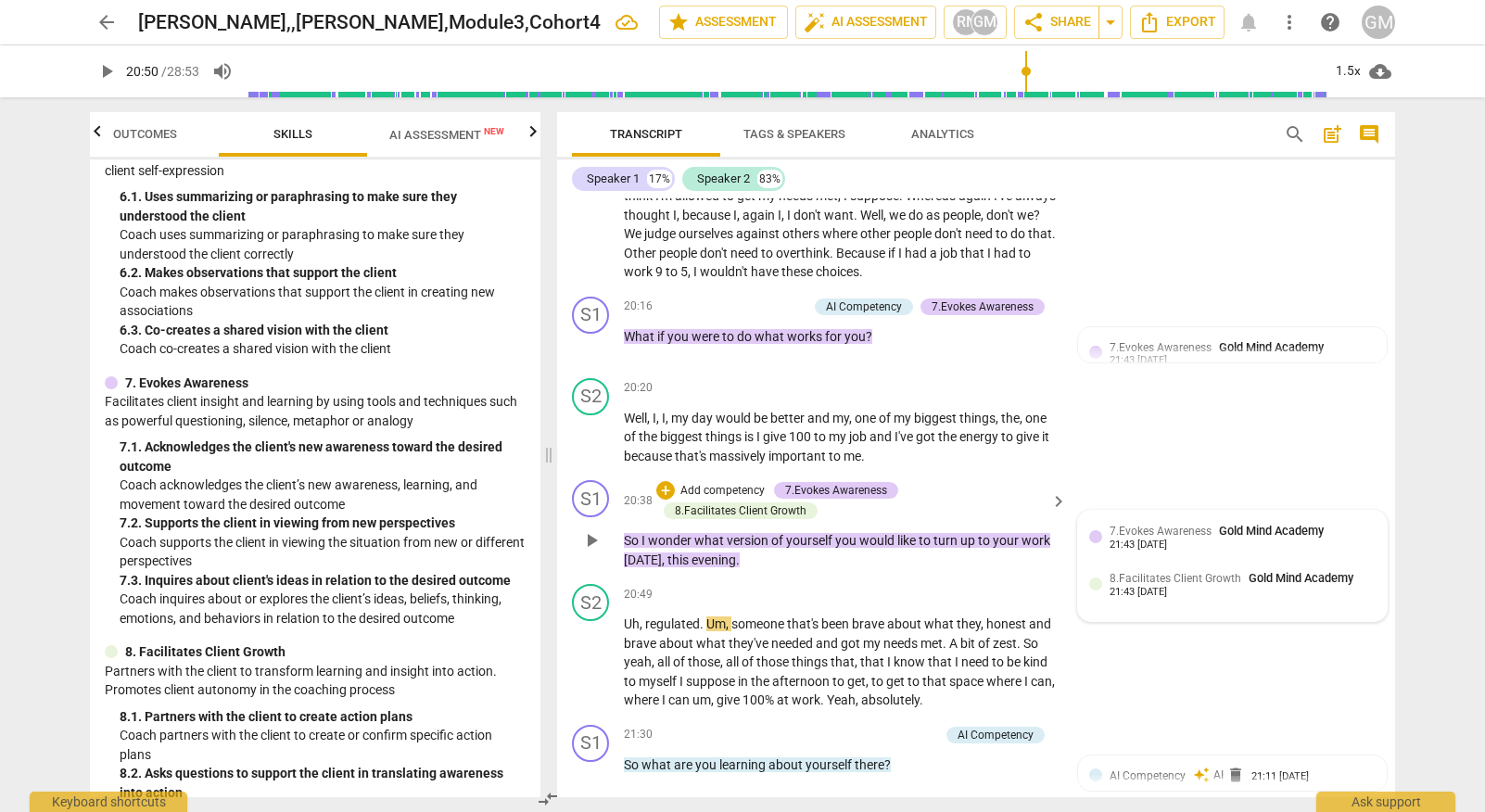
click at [1167, 539] on div "21:43 [DATE]" at bounding box center [1138, 545] width 58 height 12
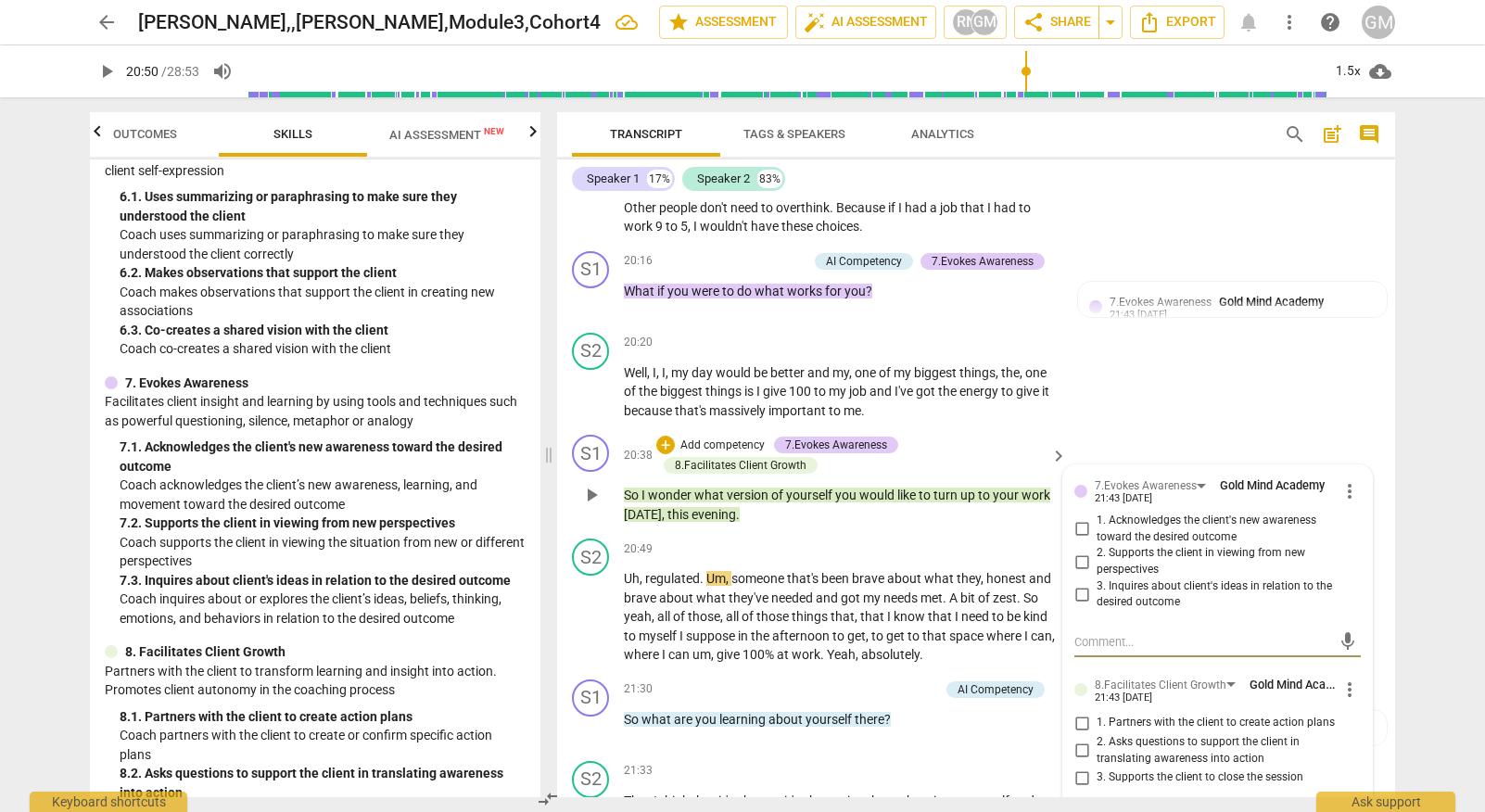
scroll to position [9266, 0]
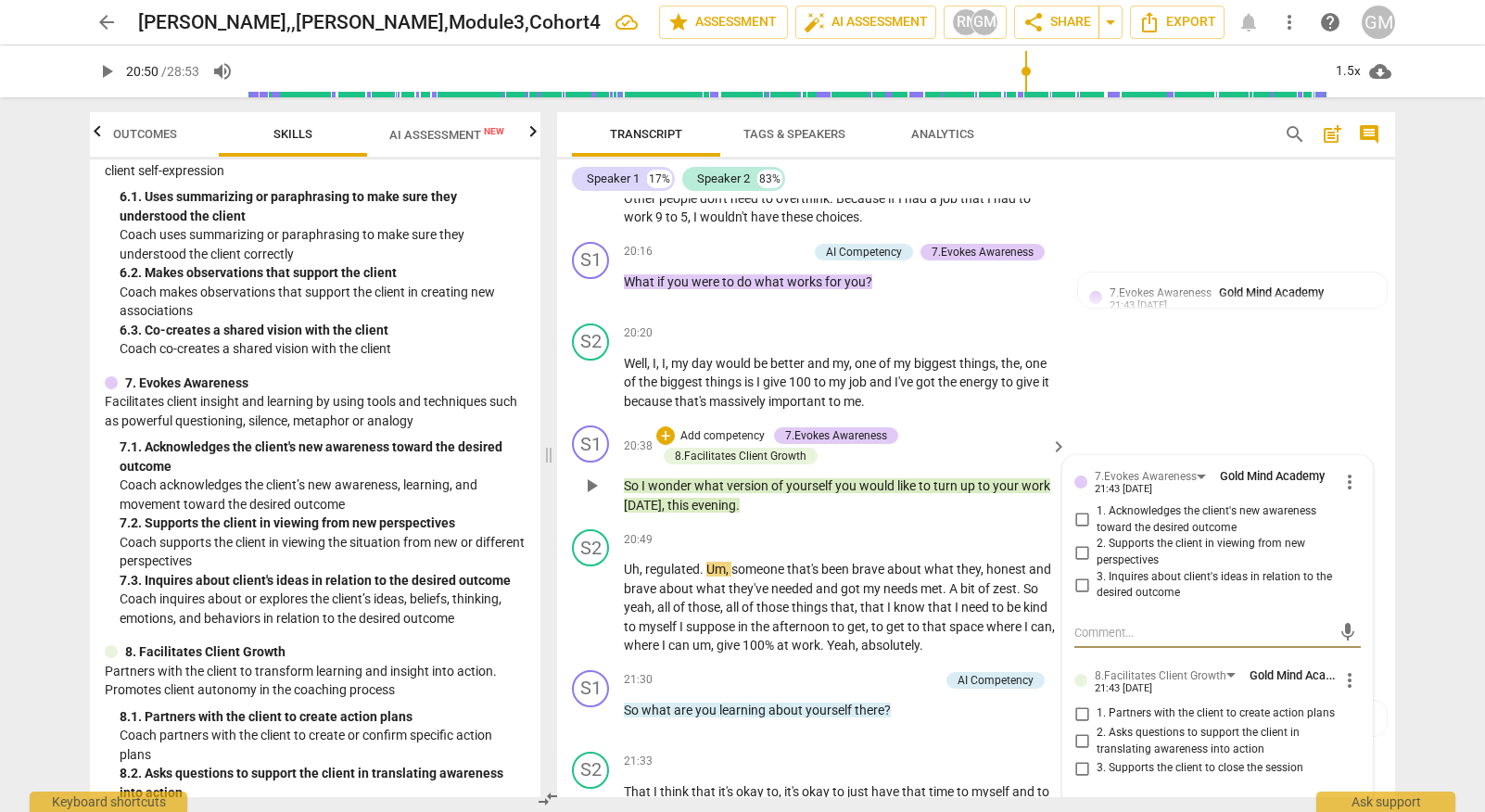
click at [1078, 731] on input "2. Asks questions to support the client in translating awareness into action" at bounding box center [1081, 741] width 29 height 22
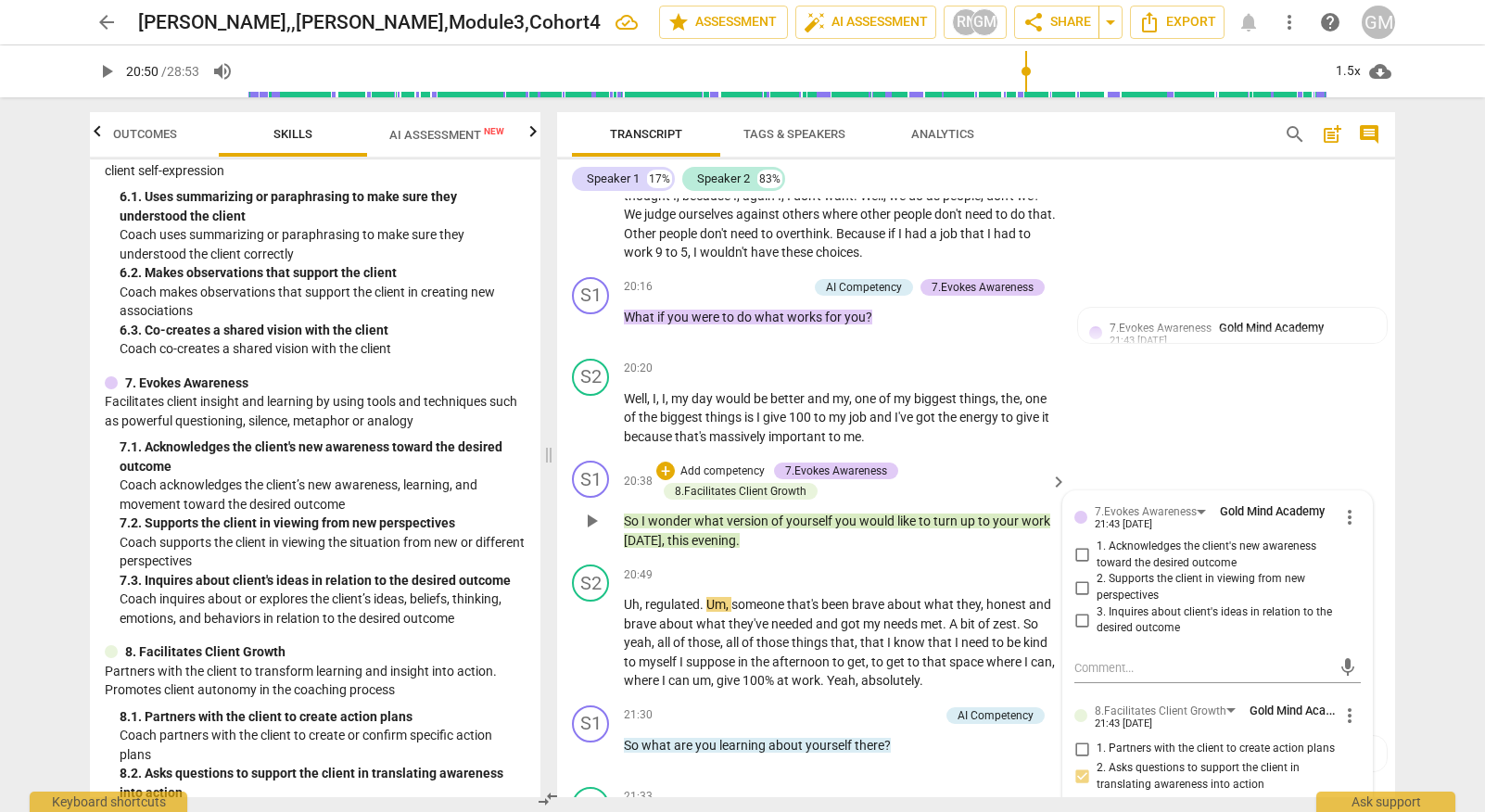
scroll to position [9216, 0]
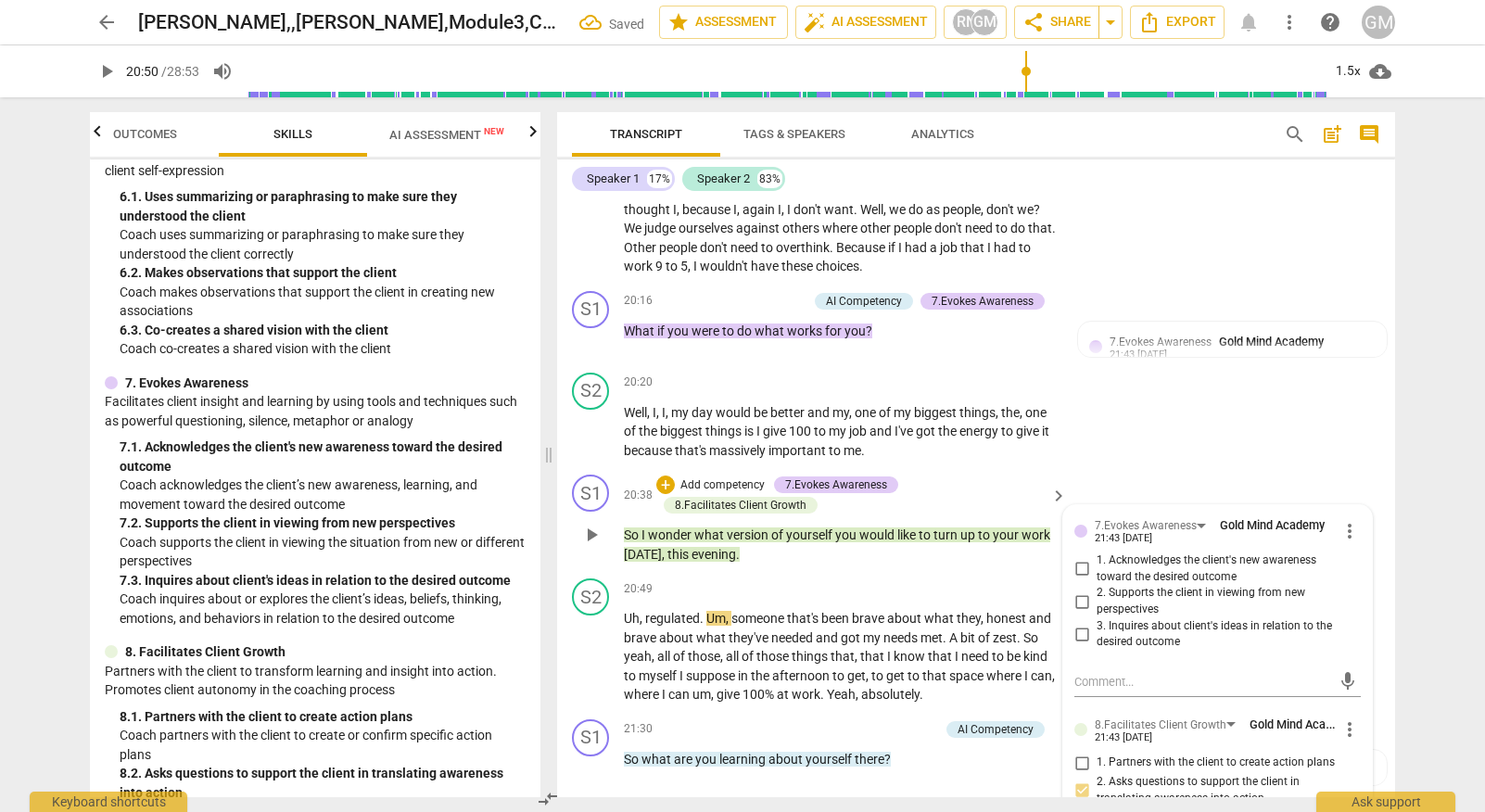
click at [1081, 623] on input "3. Inquires about client's ideas in relation to the desired outcome" at bounding box center [1081, 633] width 29 height 22
click at [1269, 365] on div "S2 play_arrow pause 20:20 + Add competency keyboard_arrow_right Well , I , I , …" at bounding box center [976, 416] width 838 height 103
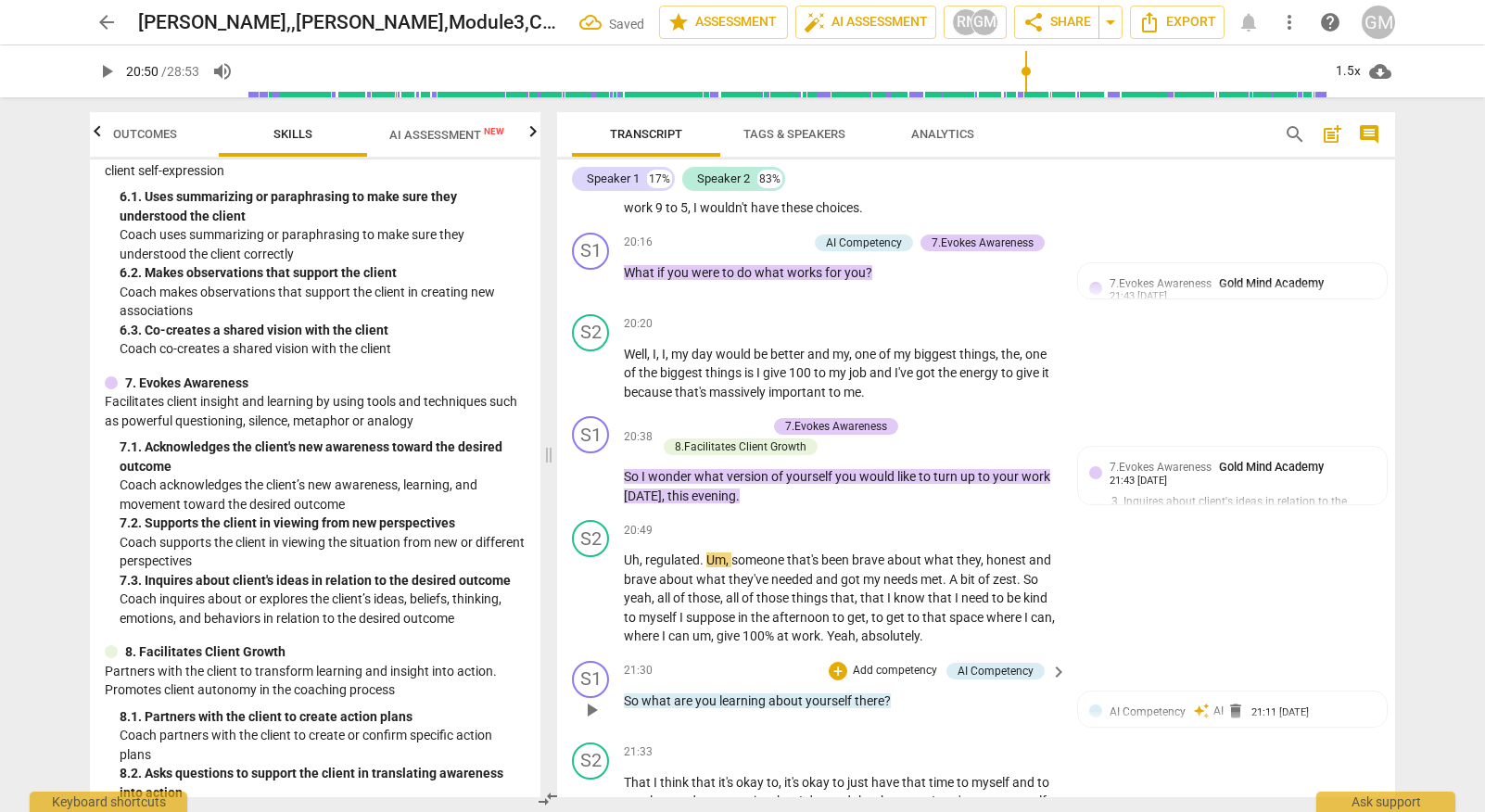
scroll to position [9281, 0]
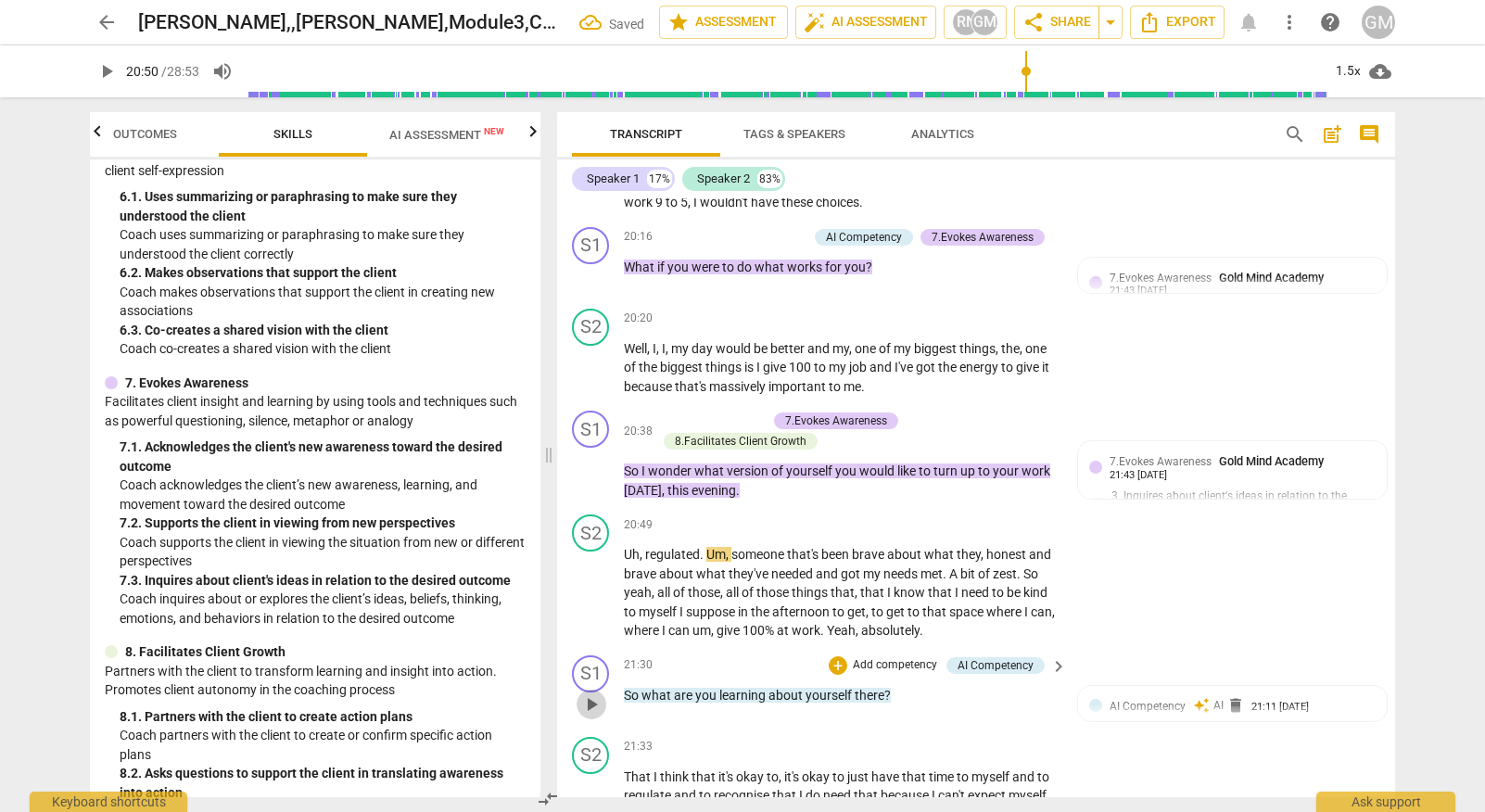
click at [589, 693] on span "play_arrow" at bounding box center [590, 703] width 22 height 22
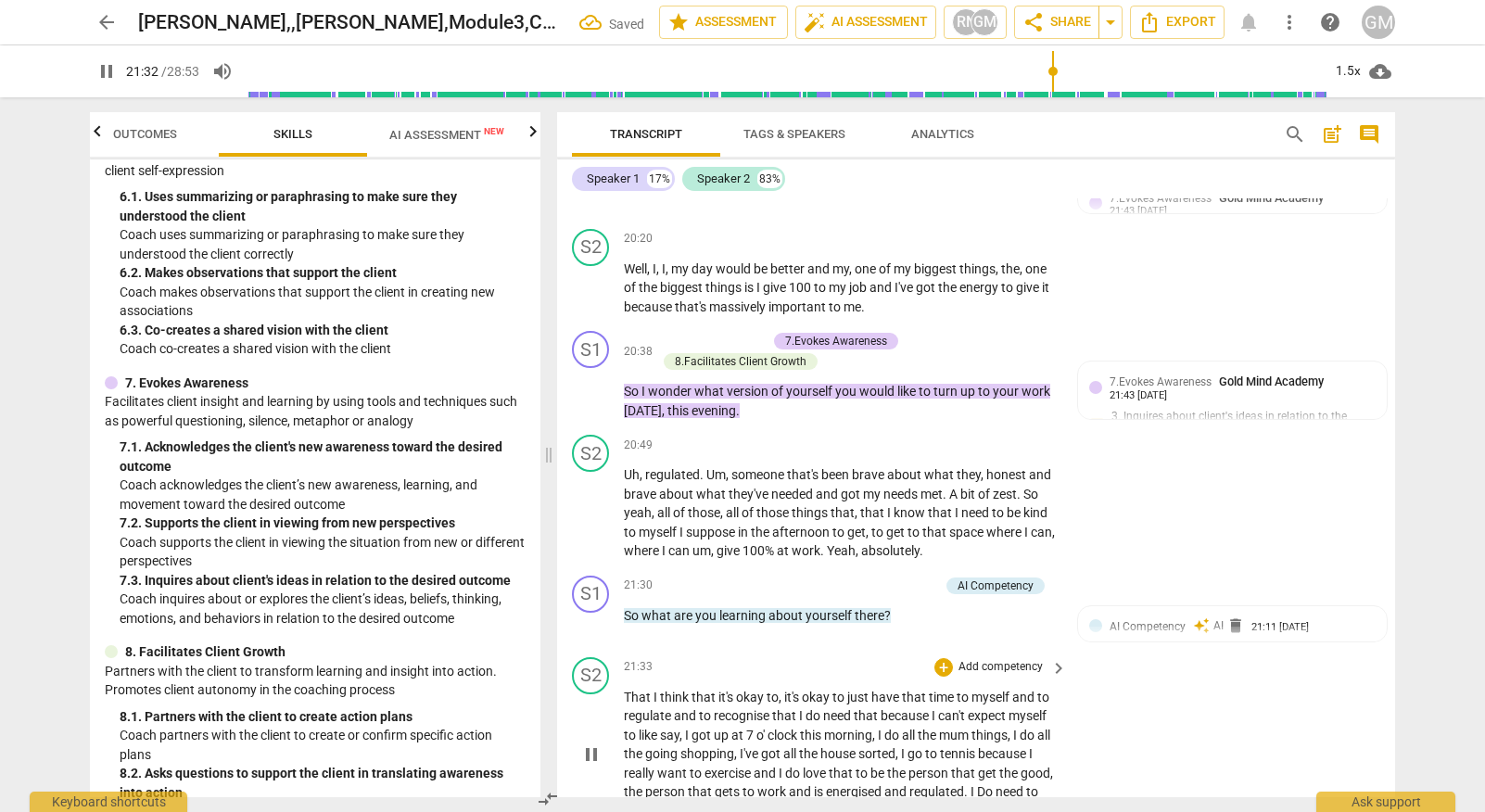
scroll to position [9383, 0]
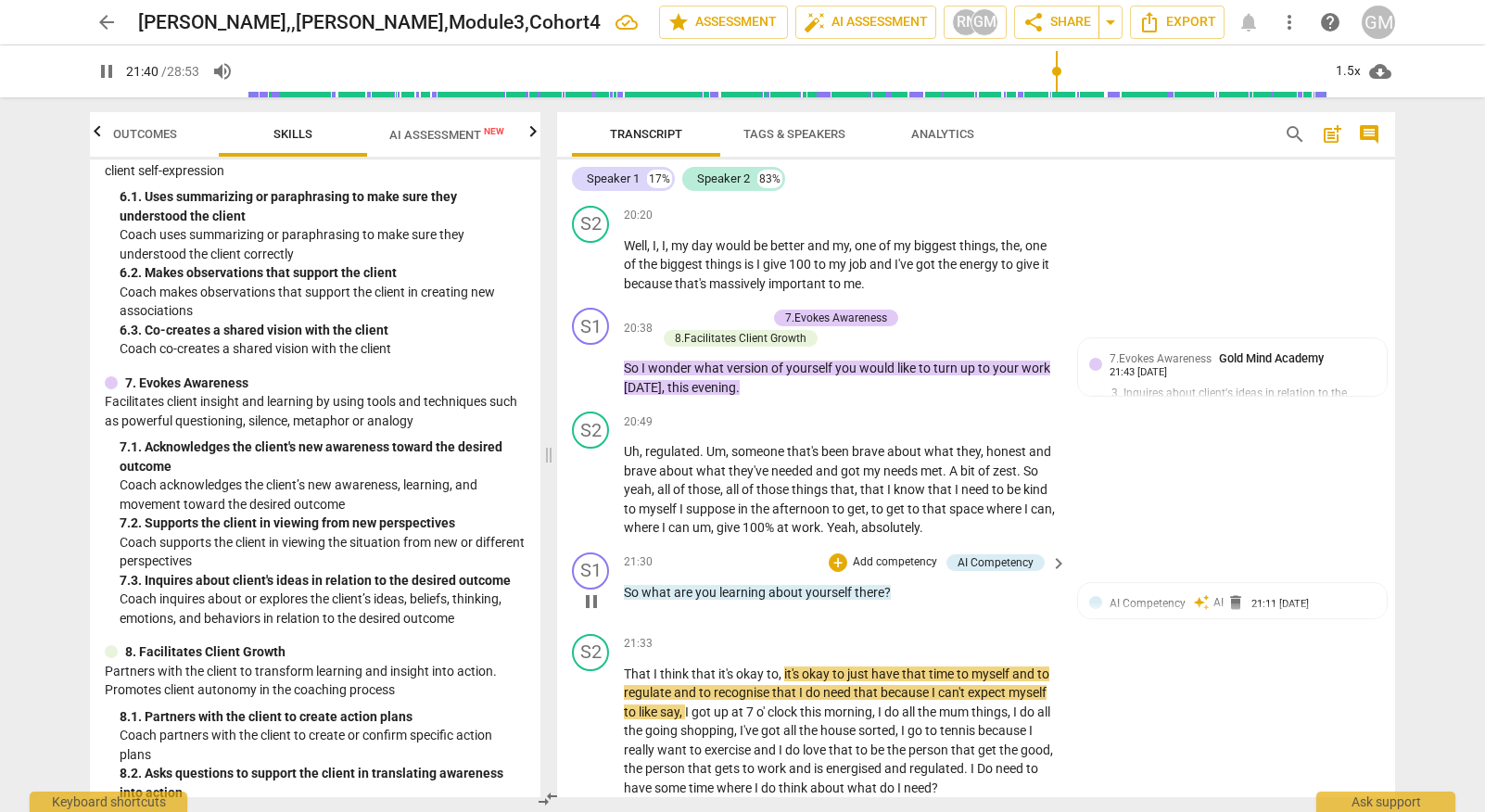
click at [590, 590] on span "pause" at bounding box center [590, 601] width 22 height 22
click at [859, 555] on p "Add competency" at bounding box center [895, 564] width 88 height 17
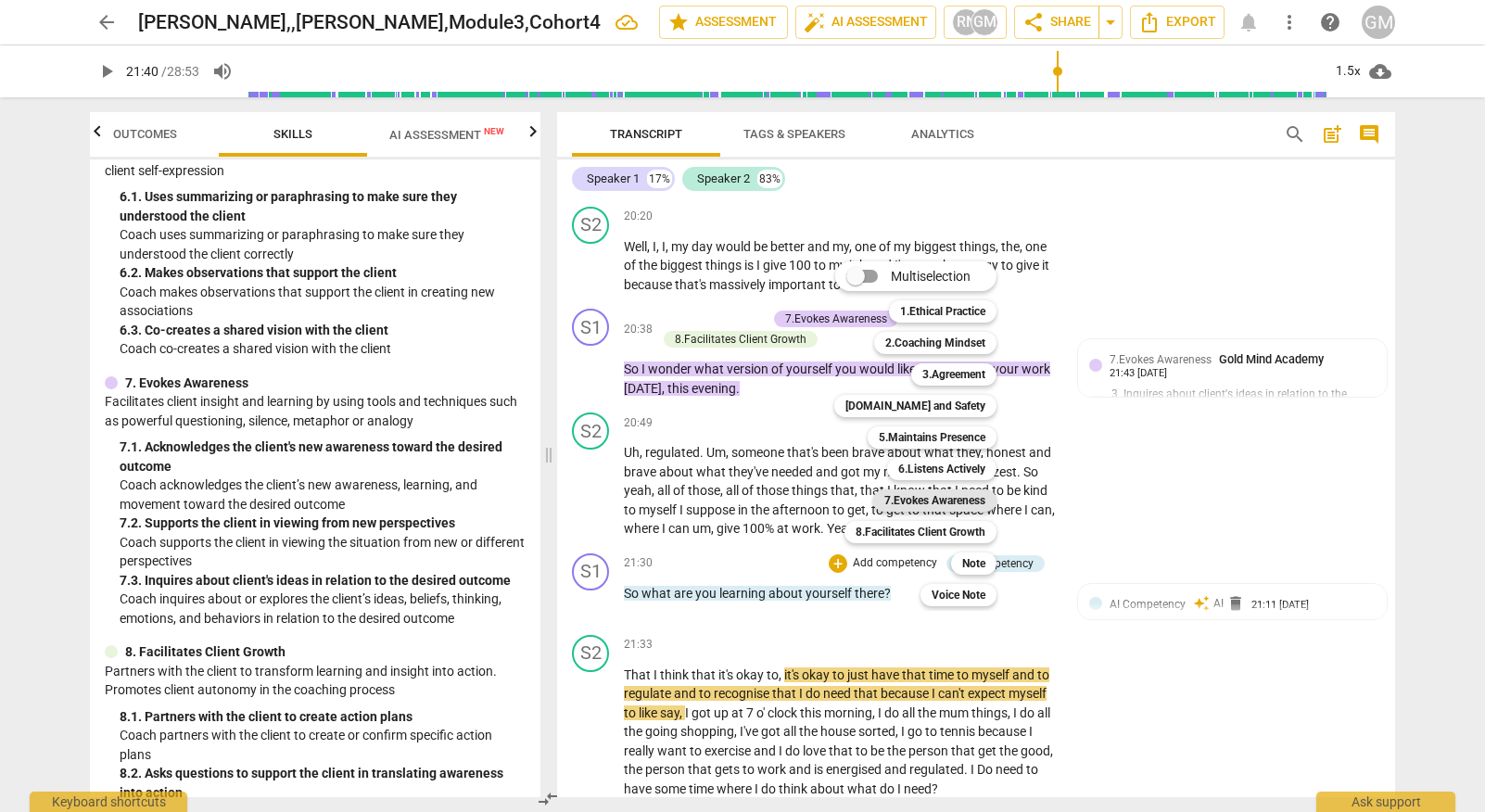
click at [951, 498] on b "7.Evokes Awareness" at bounding box center [934, 499] width 101 height 22
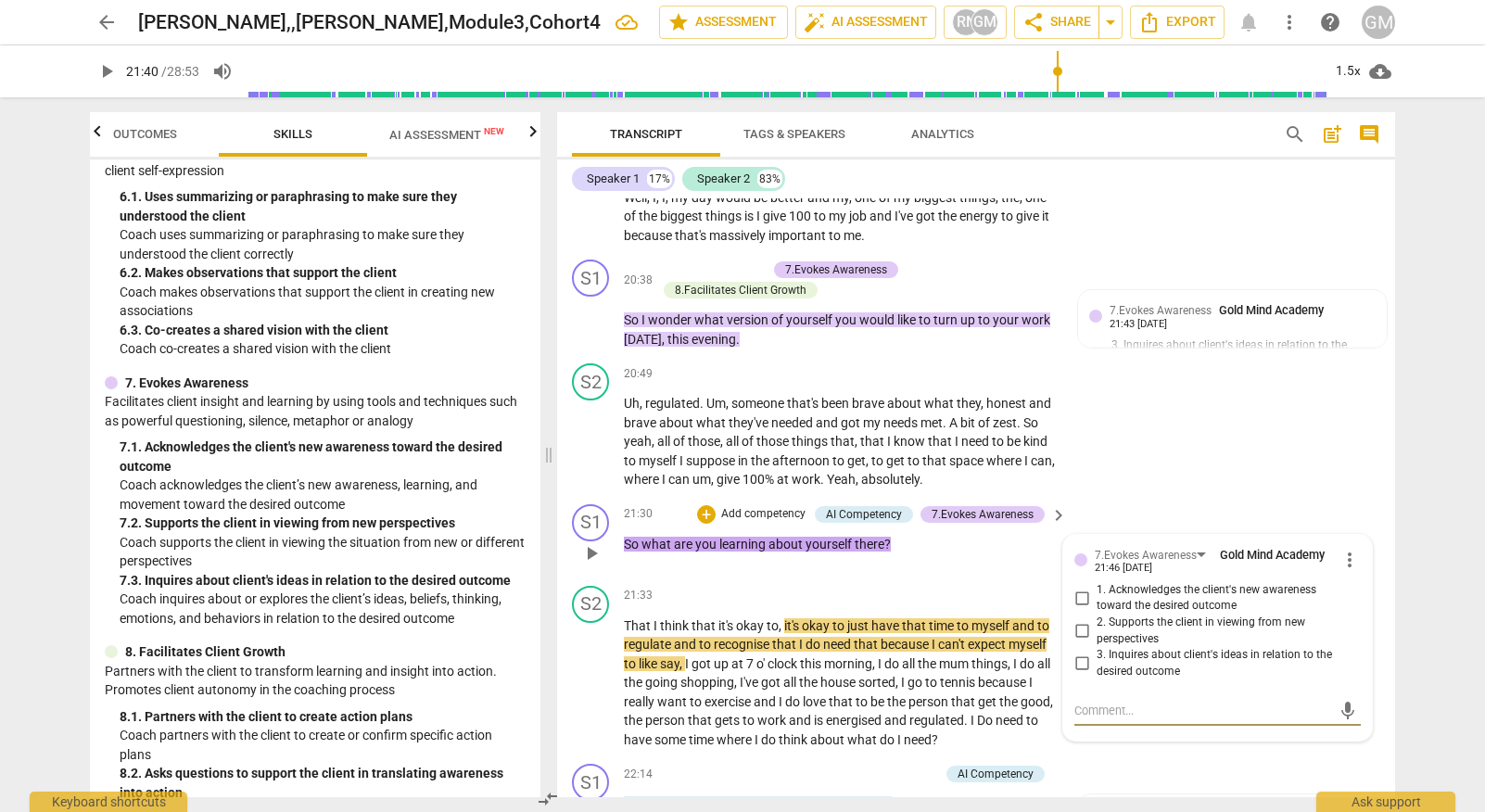
scroll to position [9430, 0]
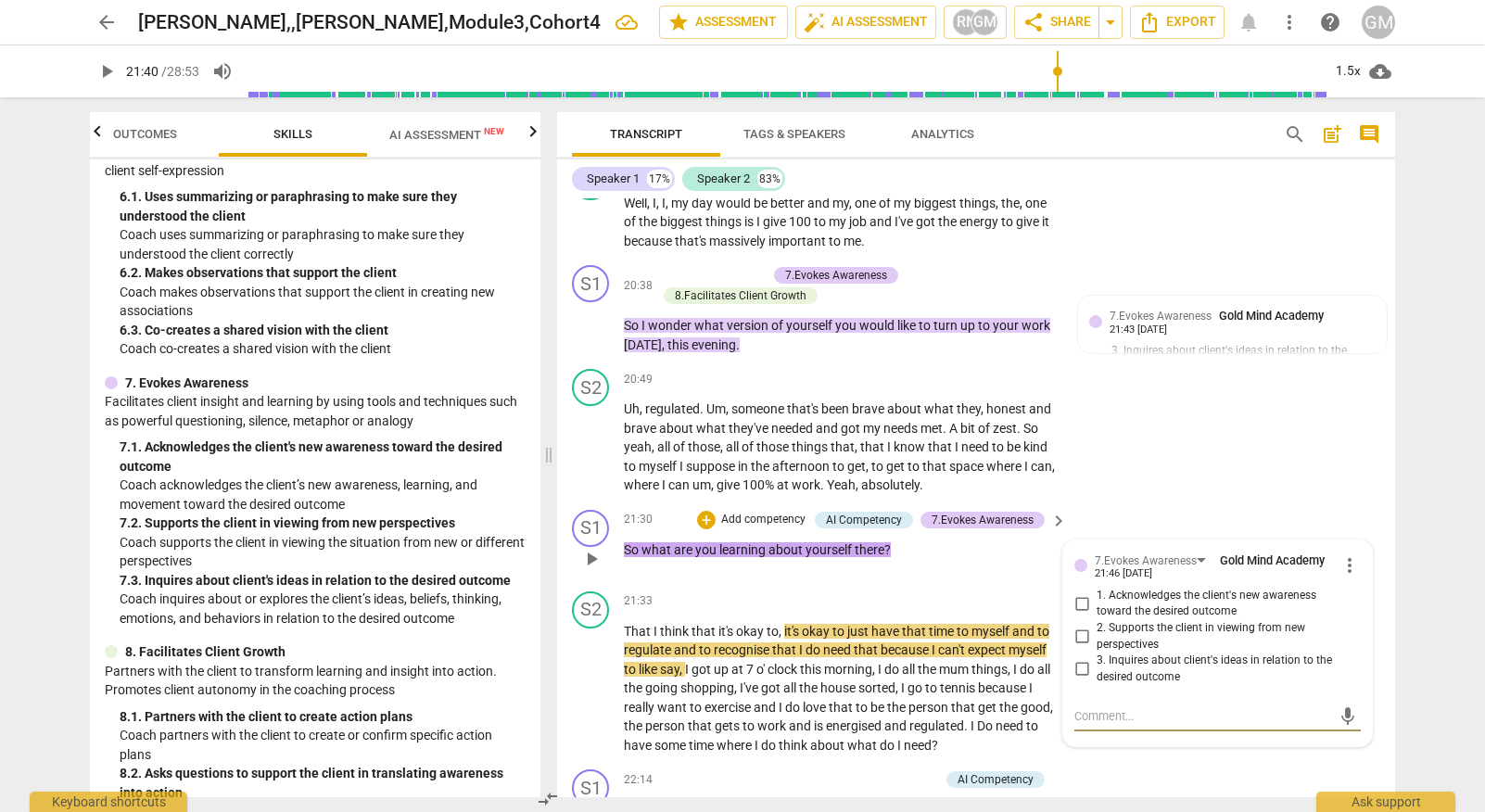
click at [1172, 652] on span "3. Inquires about client's ideas in relation to the desired outcome" at bounding box center [1224, 668] width 257 height 32
click at [1096, 658] on input "3. Inquires about client's ideas in relation to the desired outcome" at bounding box center [1081, 668] width 29 height 22
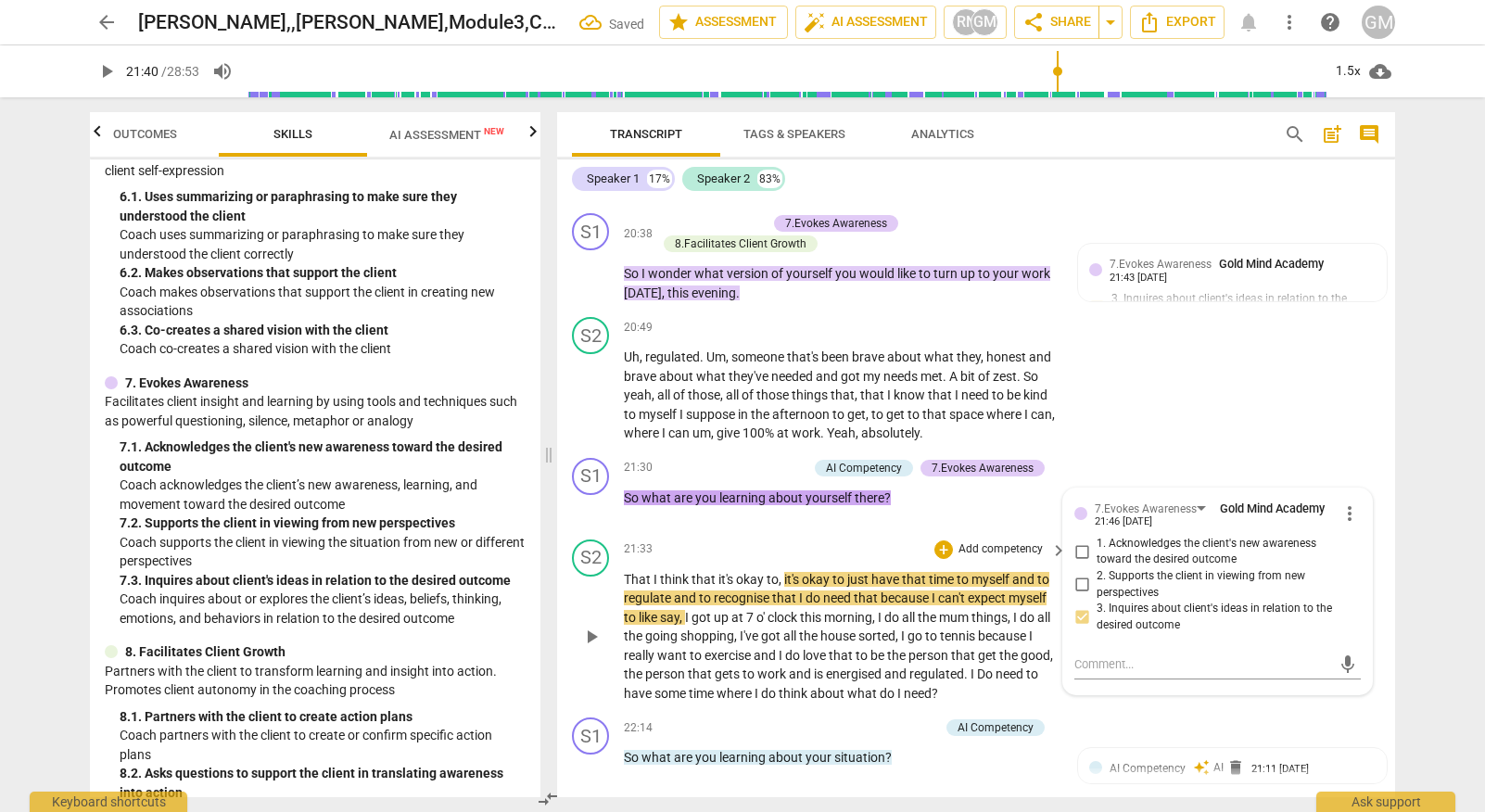
scroll to position [9479, 0]
click at [594, 754] on span "play_arrow" at bounding box center [590, 765] width 22 height 22
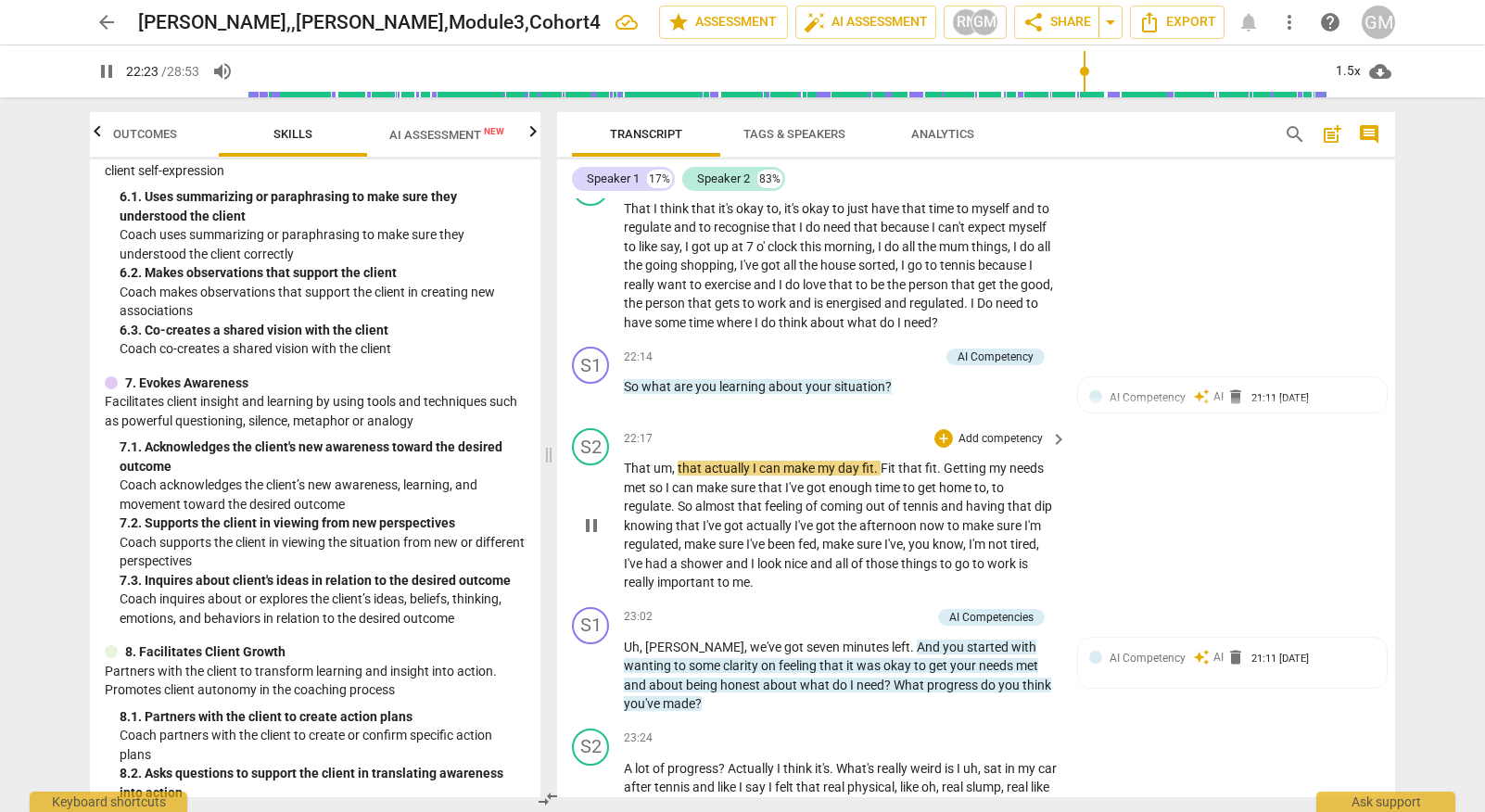
scroll to position [9858, 0]
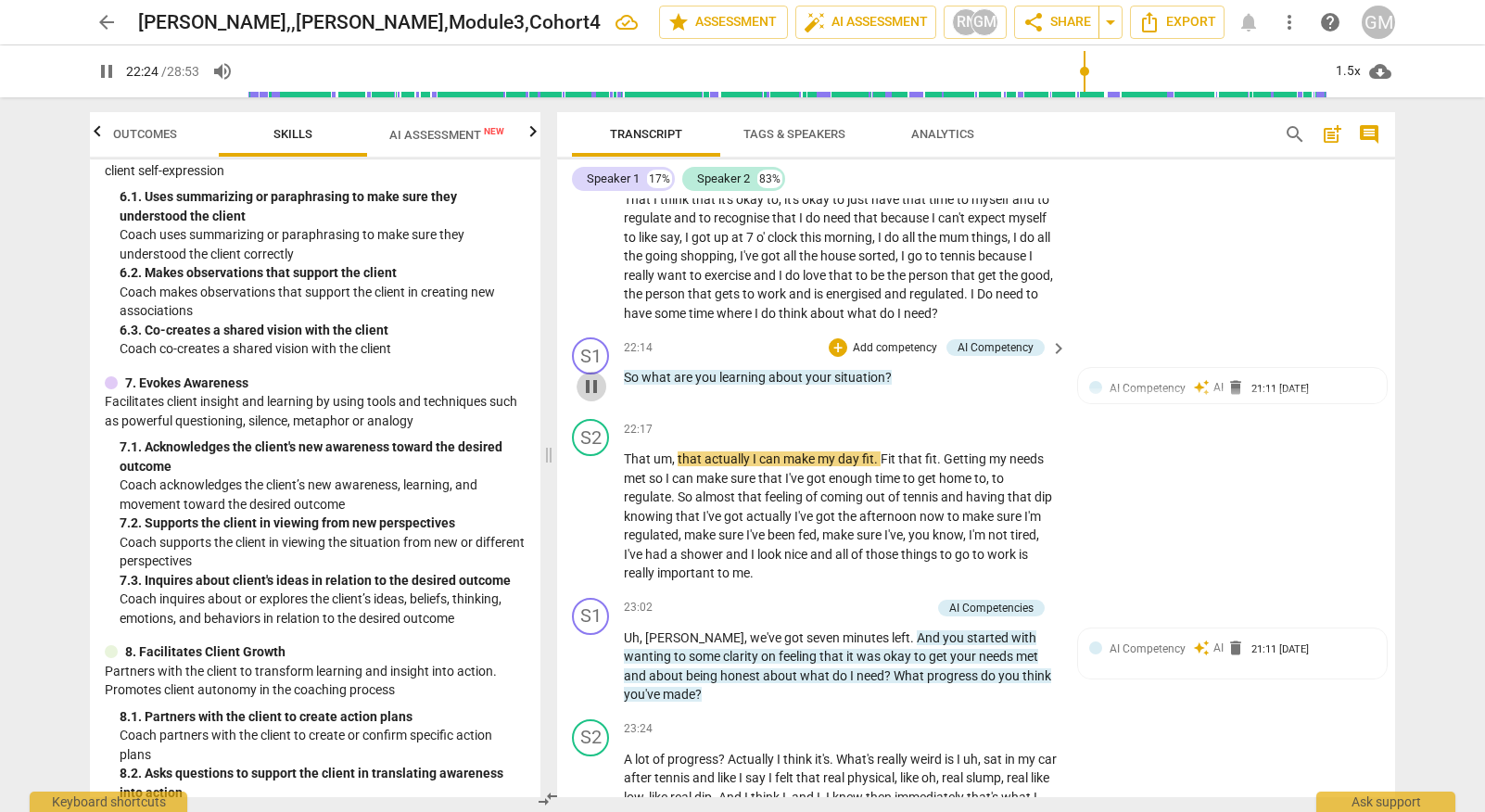
click at [591, 375] on span "pause" at bounding box center [590, 386] width 22 height 22
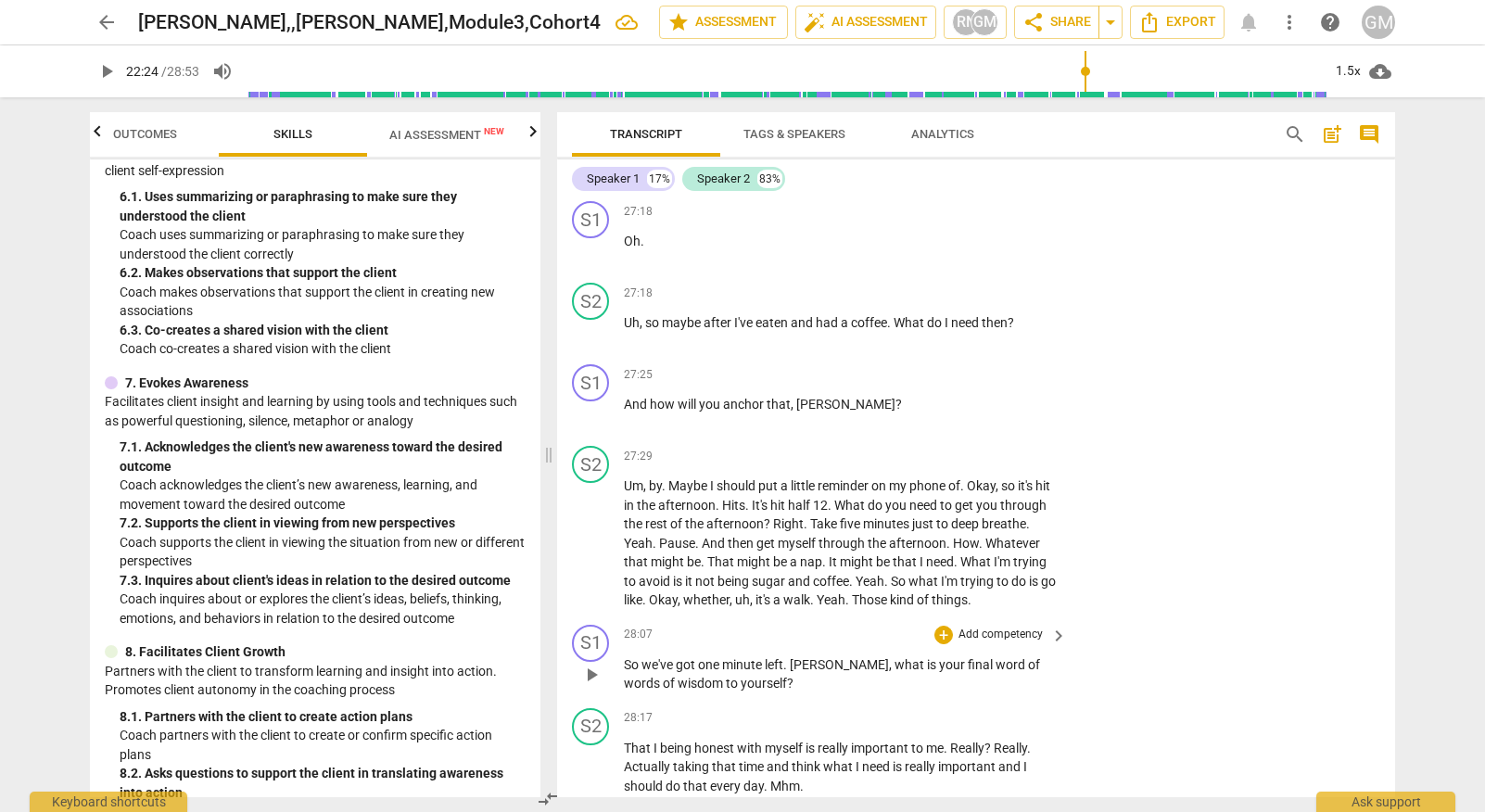
scroll to position [11829, 0]
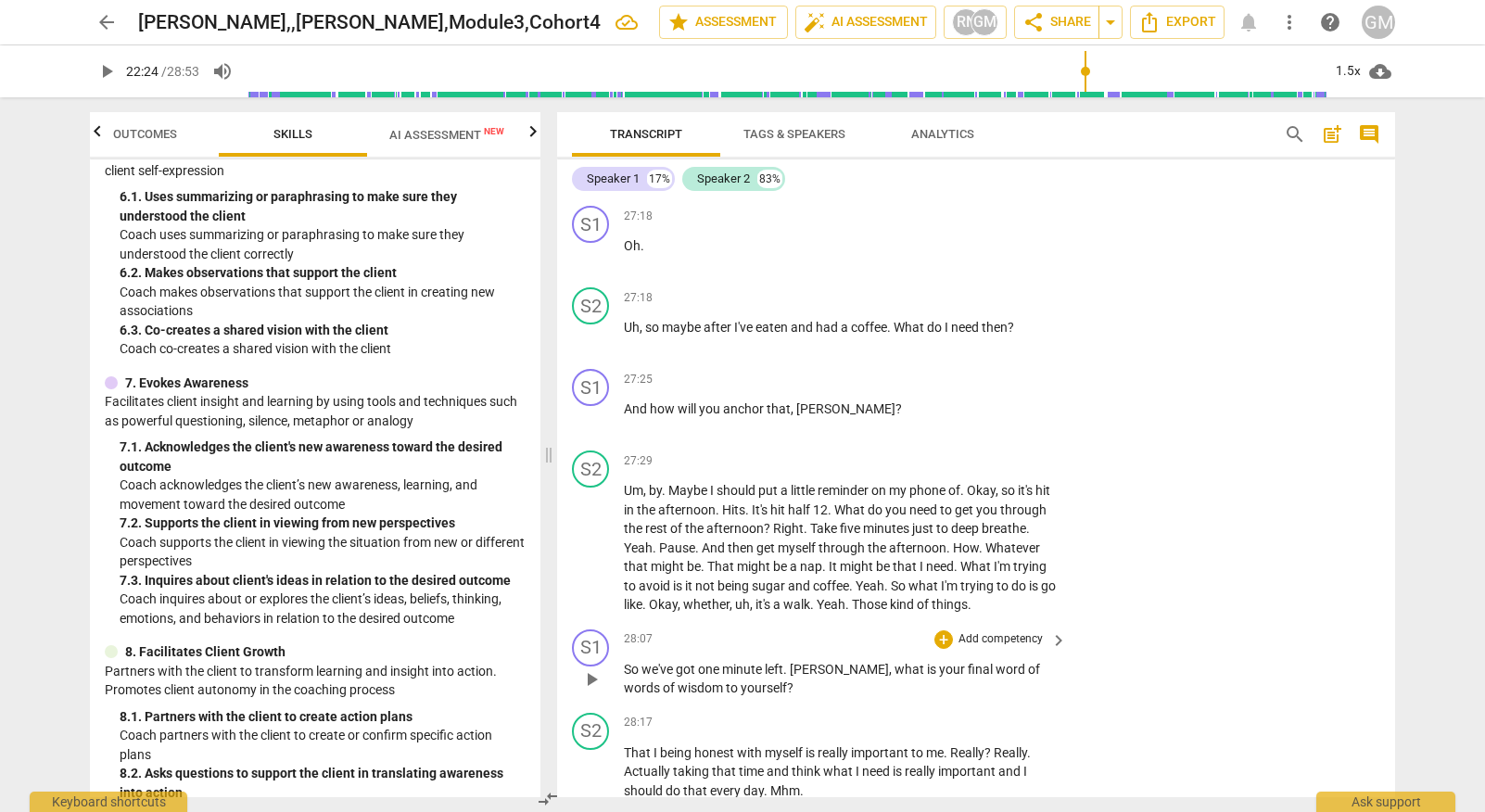
click at [985, 631] on p "Add competency" at bounding box center [1000, 640] width 88 height 17
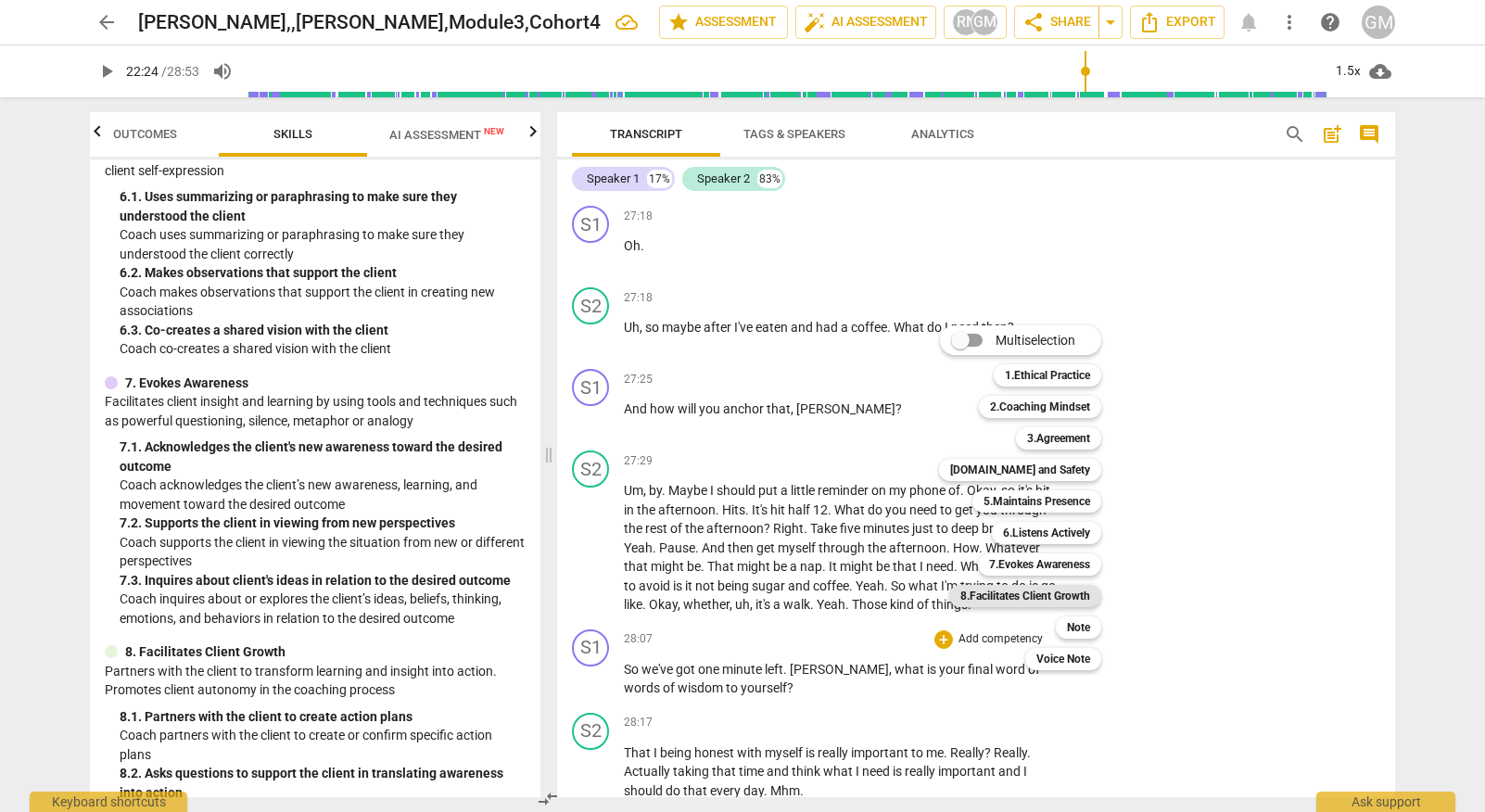
click at [1030, 588] on b "8.Facilitates Client Growth" at bounding box center [1024, 595] width 130 height 22
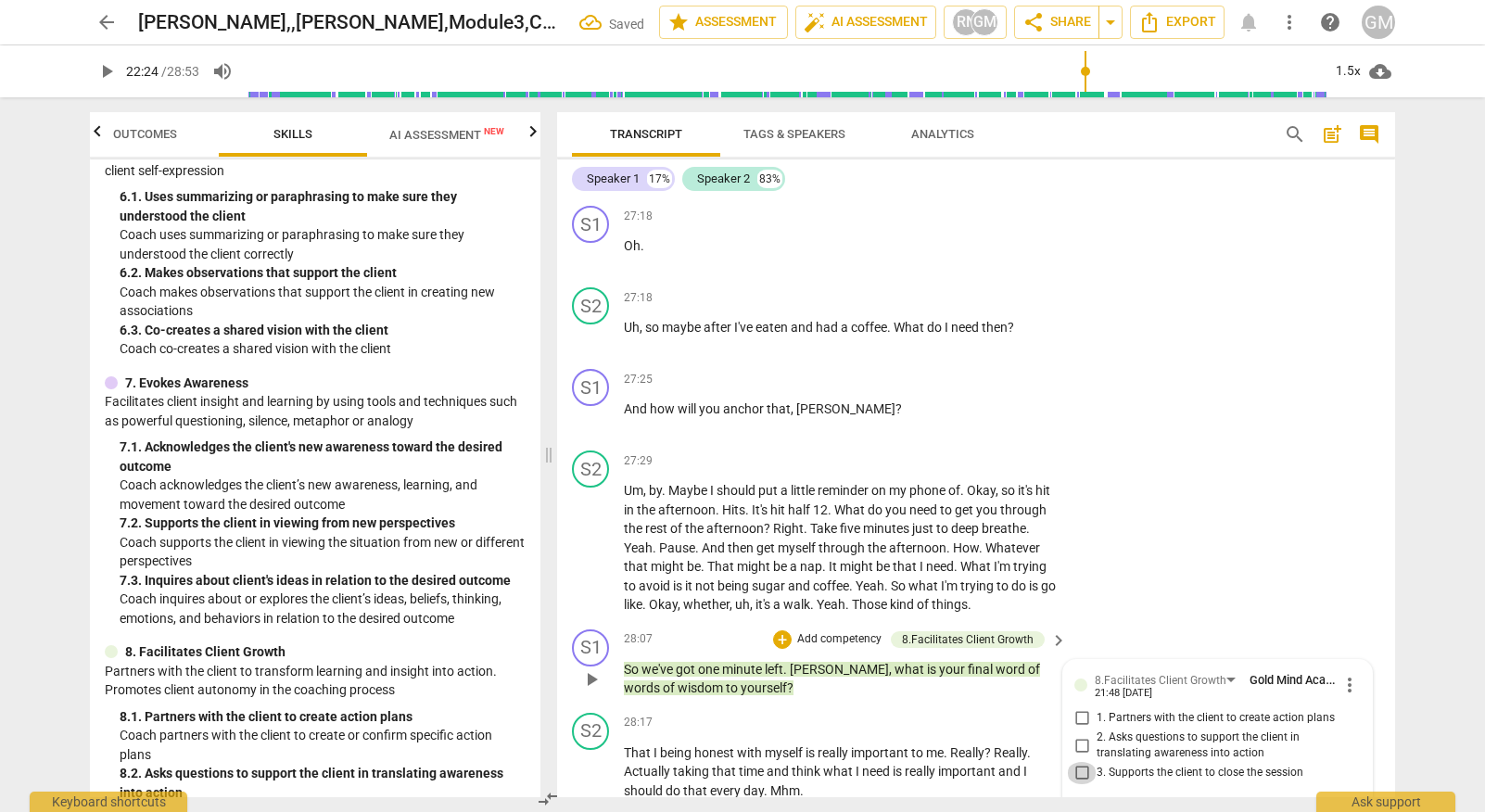
click at [1074, 762] on input "3. Supports the client to close the session" at bounding box center [1081, 772] width 29 height 22
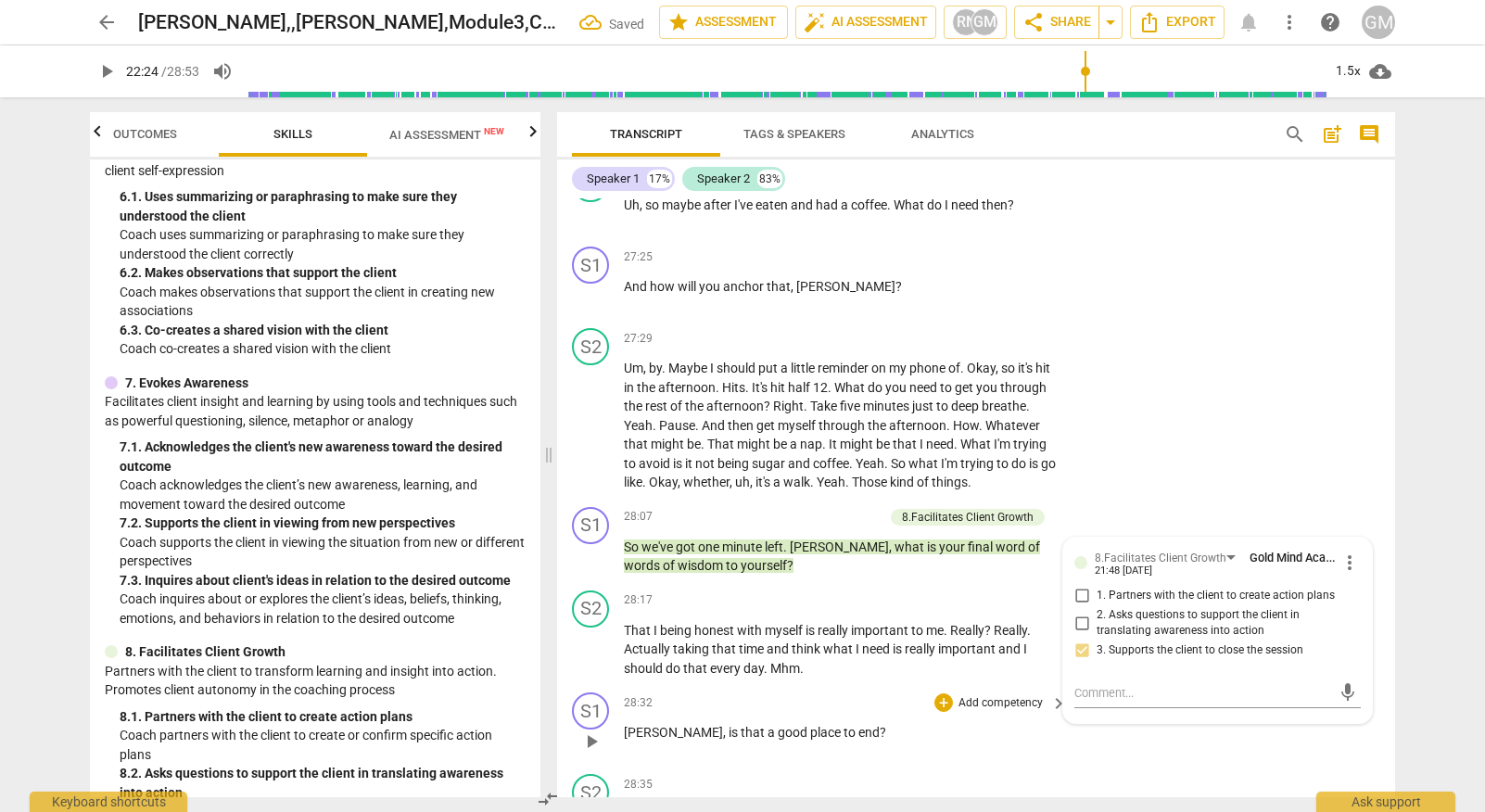
scroll to position [11956, 0]
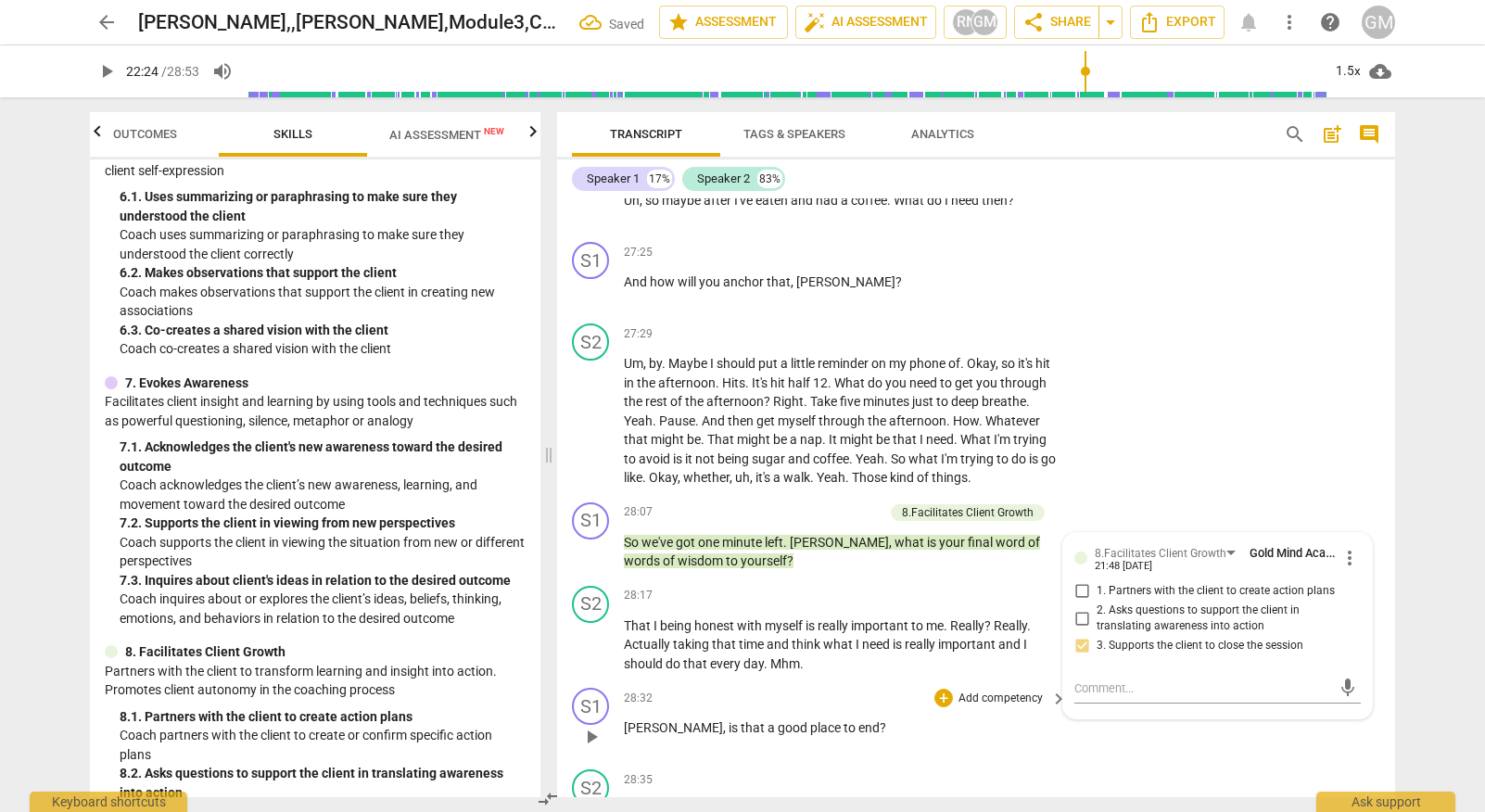
click at [968, 691] on p "Add competency" at bounding box center [1000, 699] width 88 height 17
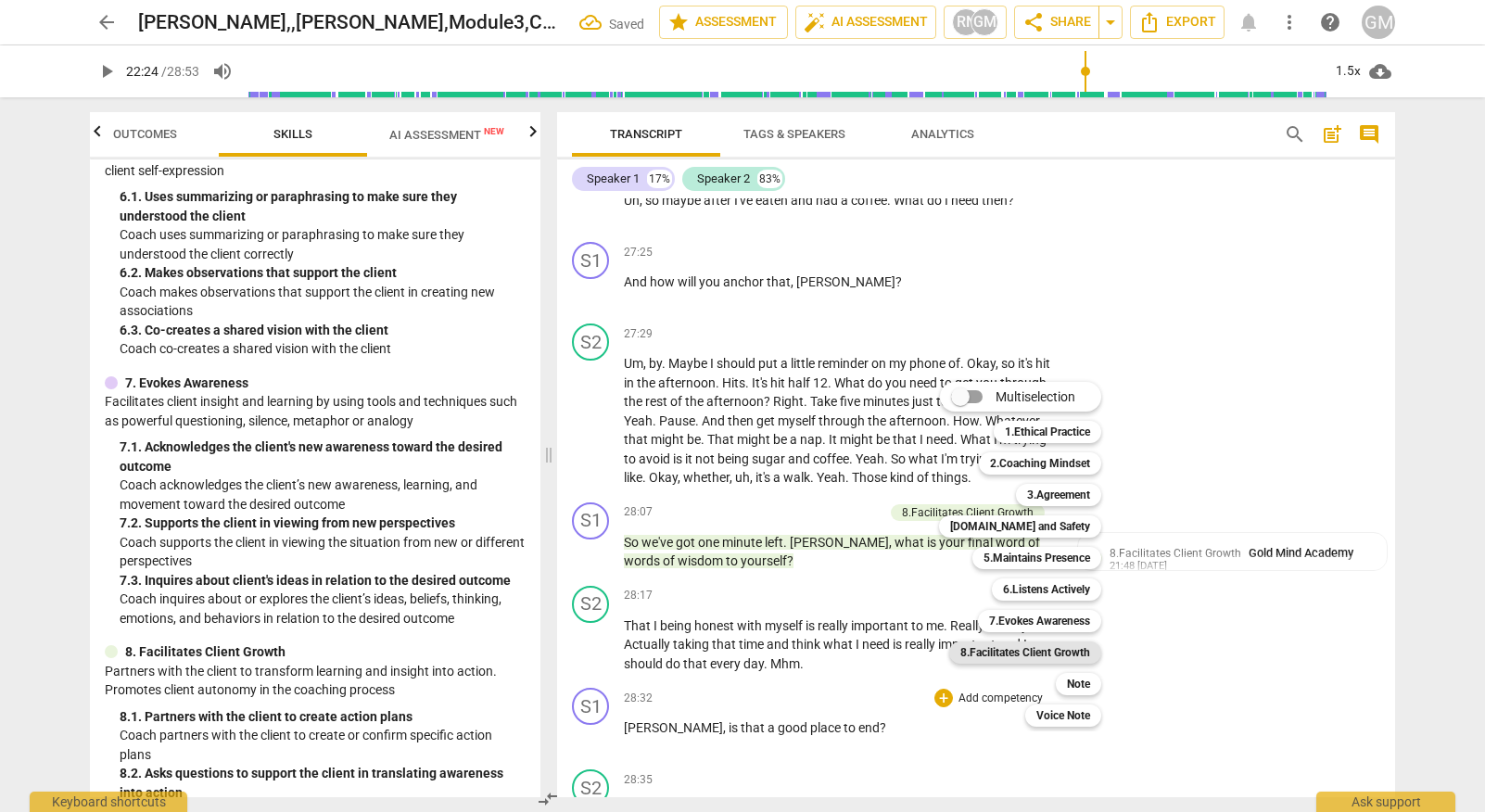
click at [1050, 659] on b "8.Facilitates Client Growth" at bounding box center [1024, 652] width 130 height 22
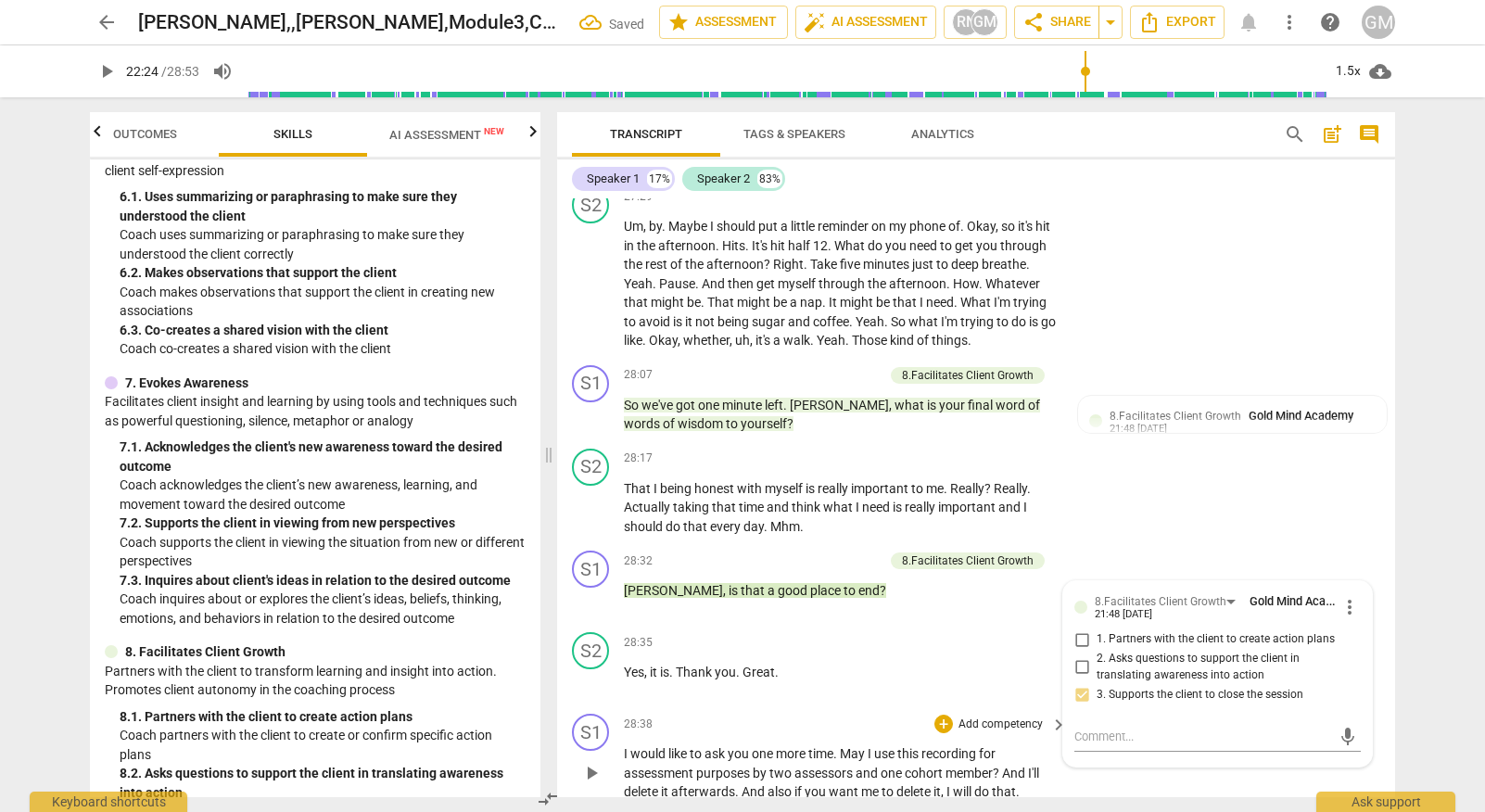
scroll to position [12095, 0]
click at [997, 715] on p "Add competency" at bounding box center [1000, 724] width 88 height 17
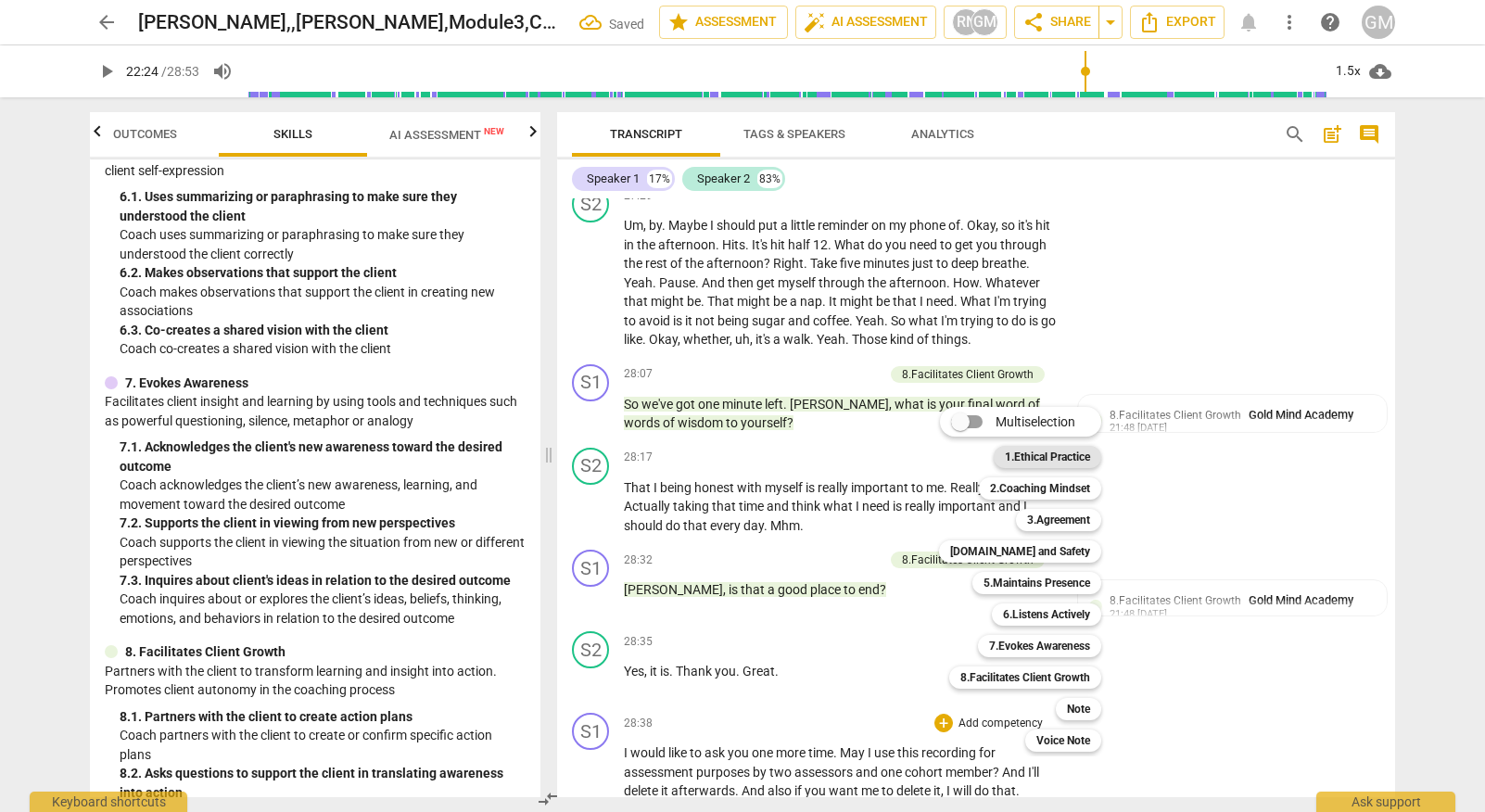
click at [1047, 459] on b "1.Ethical Practice" at bounding box center [1047, 456] width 85 height 22
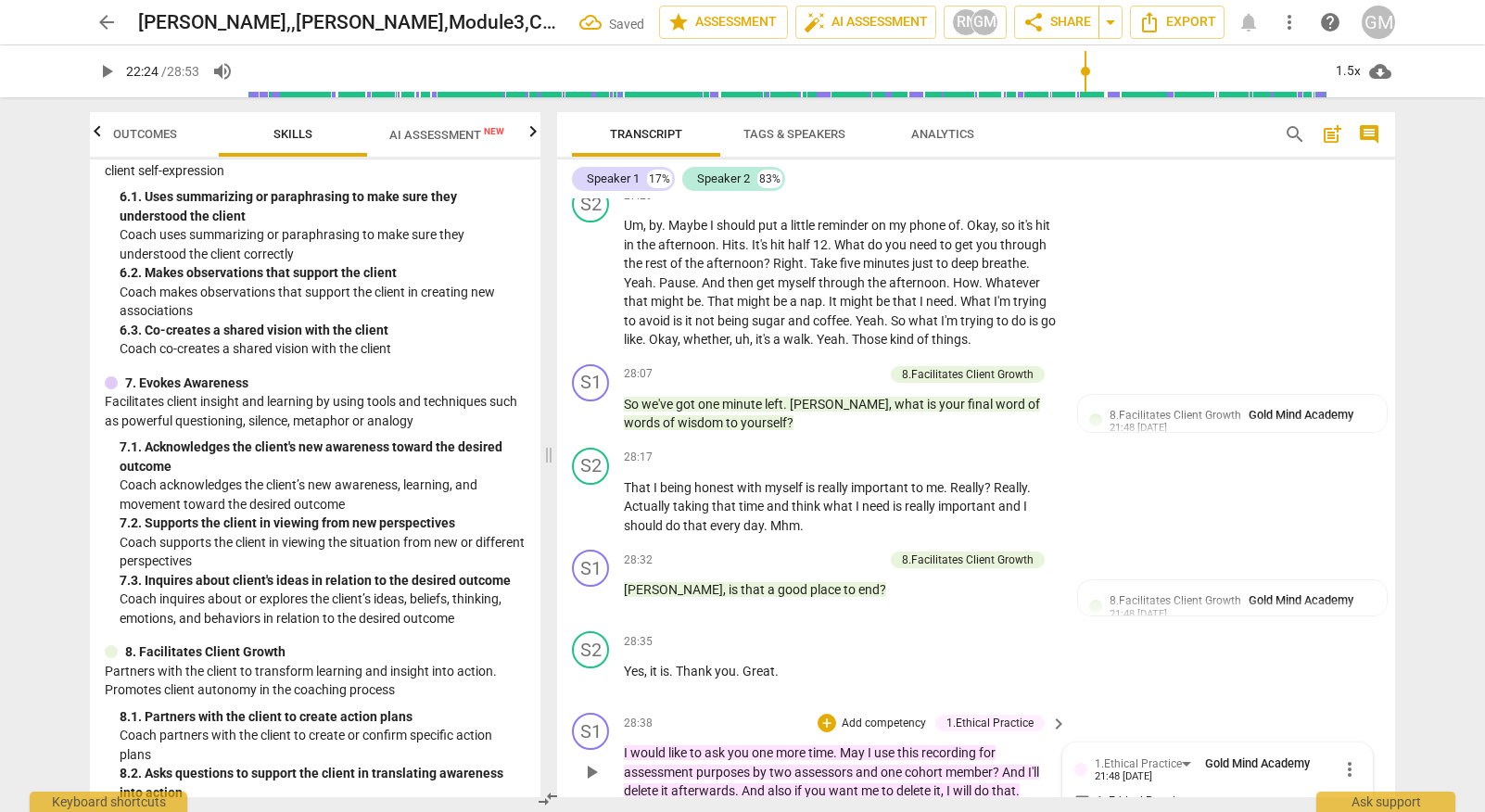
click at [1073, 790] on input "1. Ethical Practice" at bounding box center [1081, 801] width 29 height 22
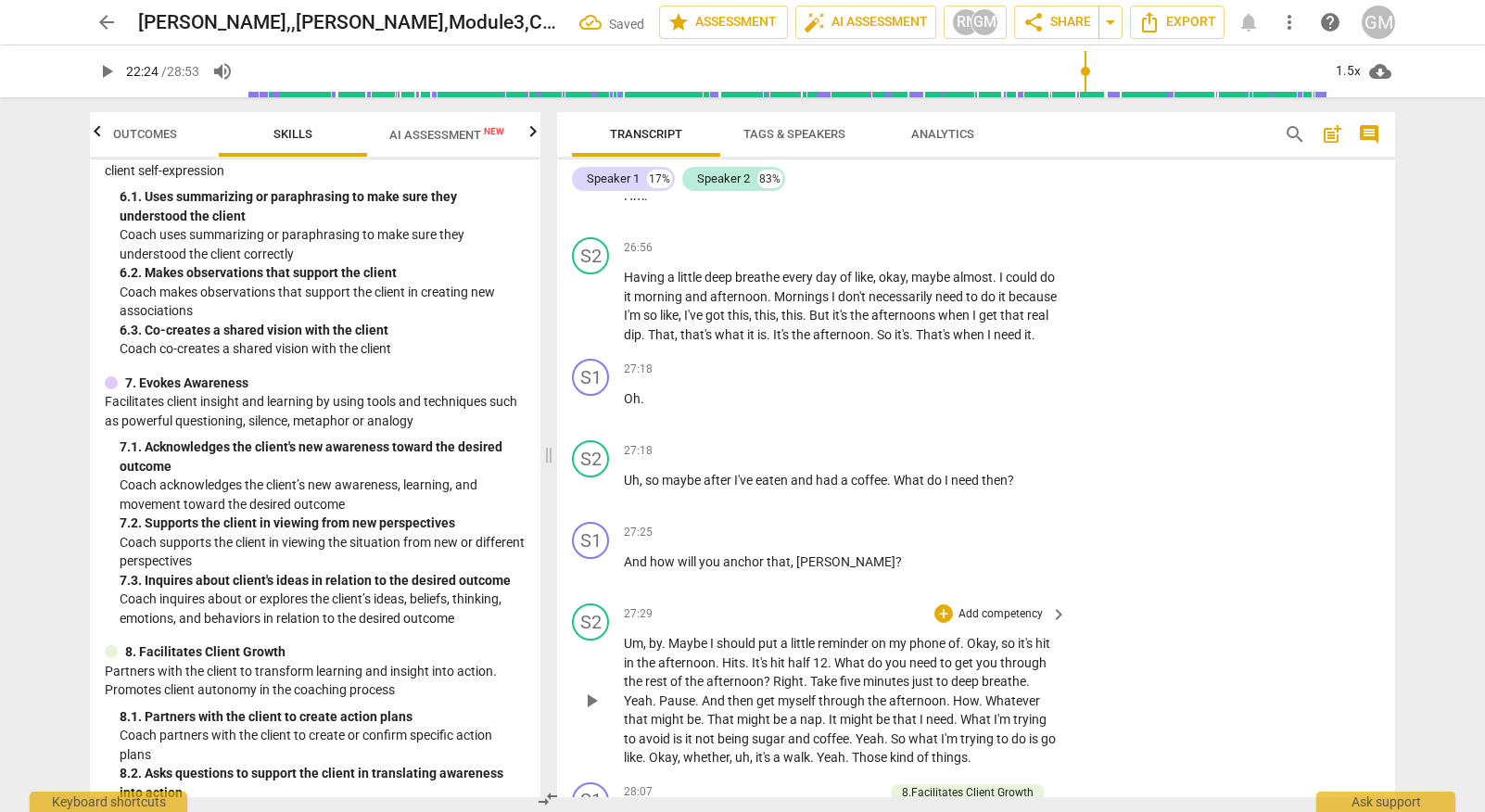
scroll to position [11669, 0]
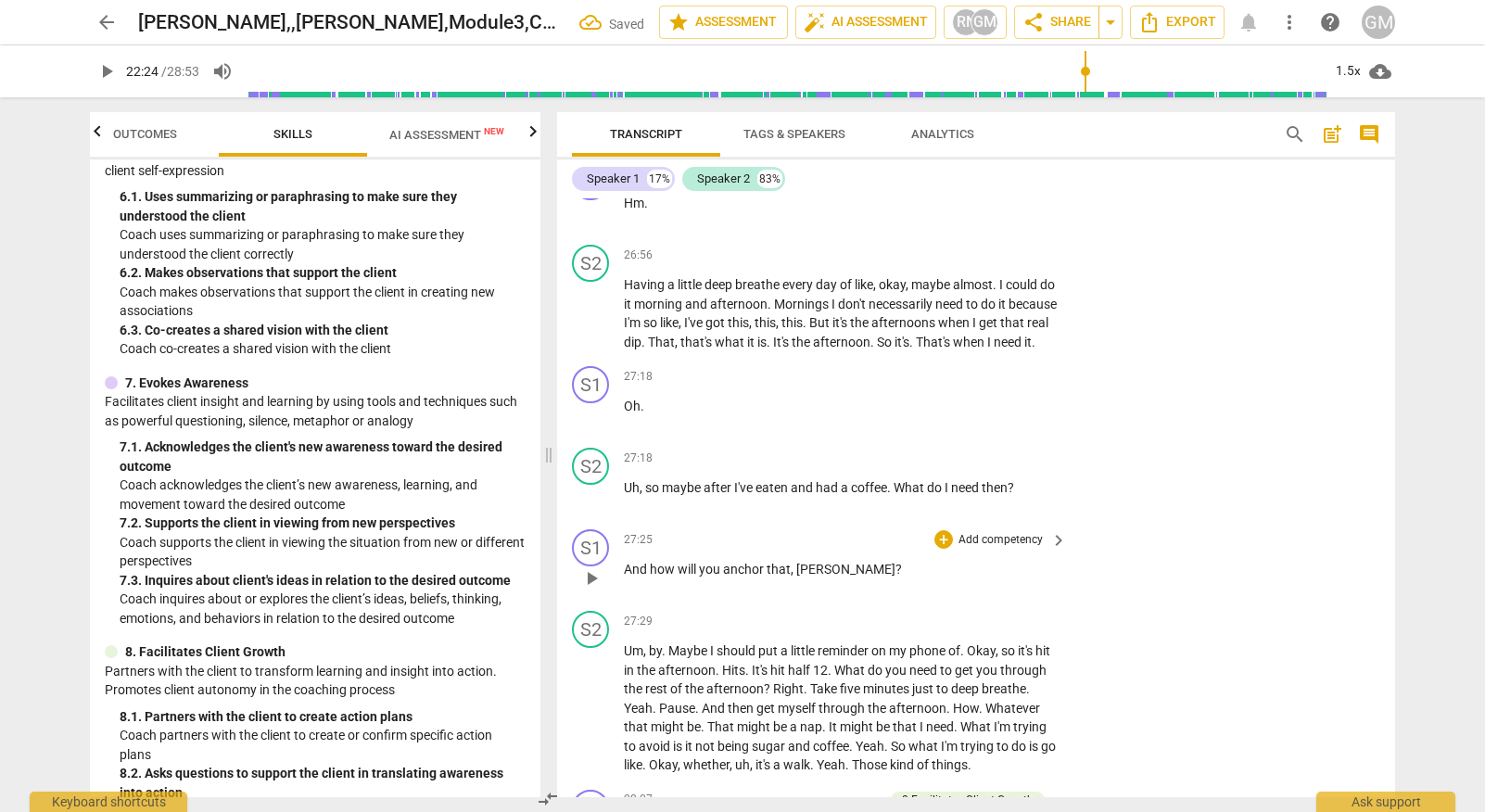
click at [975, 532] on p "Add competency" at bounding box center [1000, 540] width 88 height 17
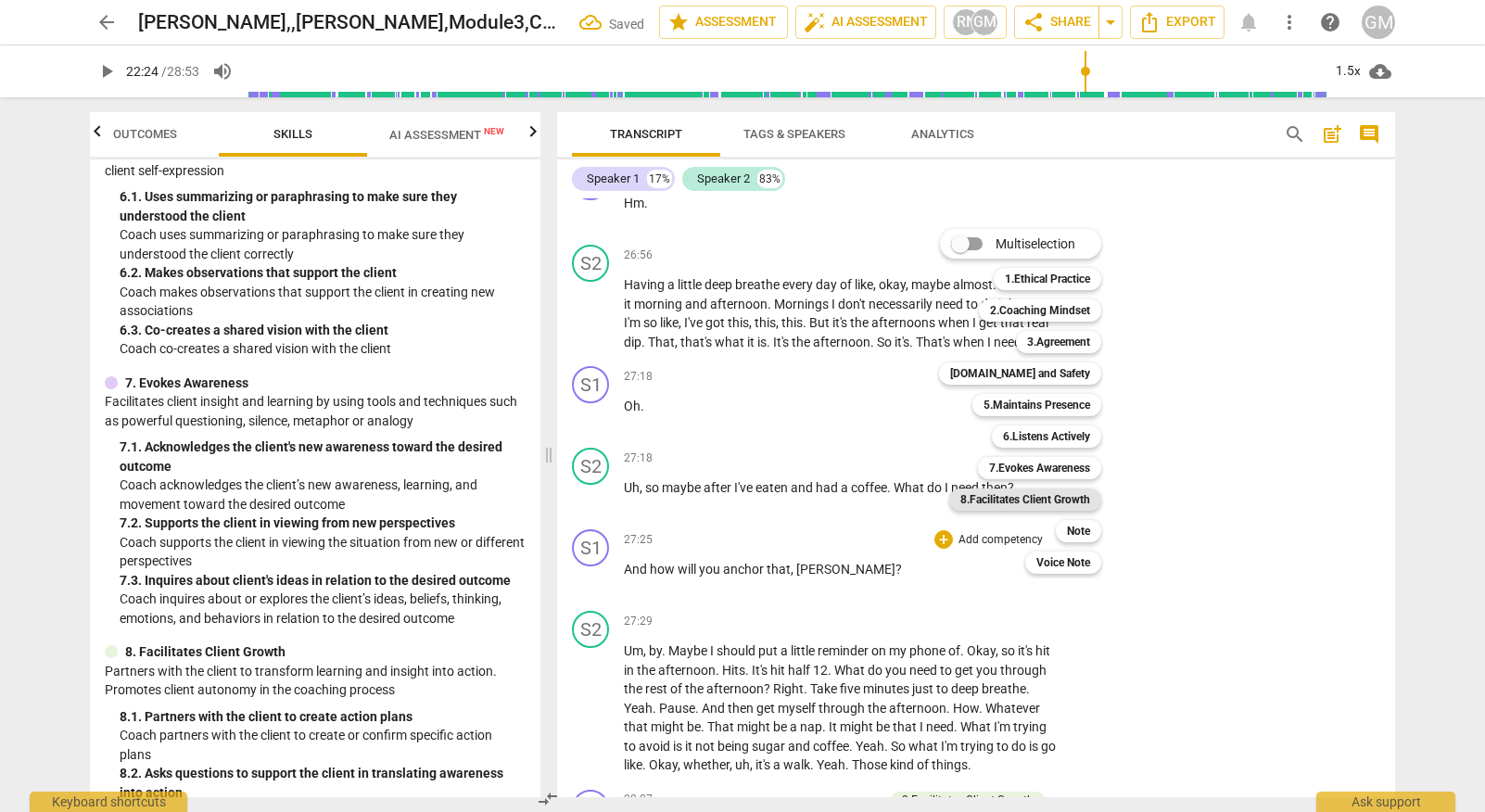
click at [1060, 498] on b "8.Facilitates Client Growth" at bounding box center [1024, 498] width 130 height 22
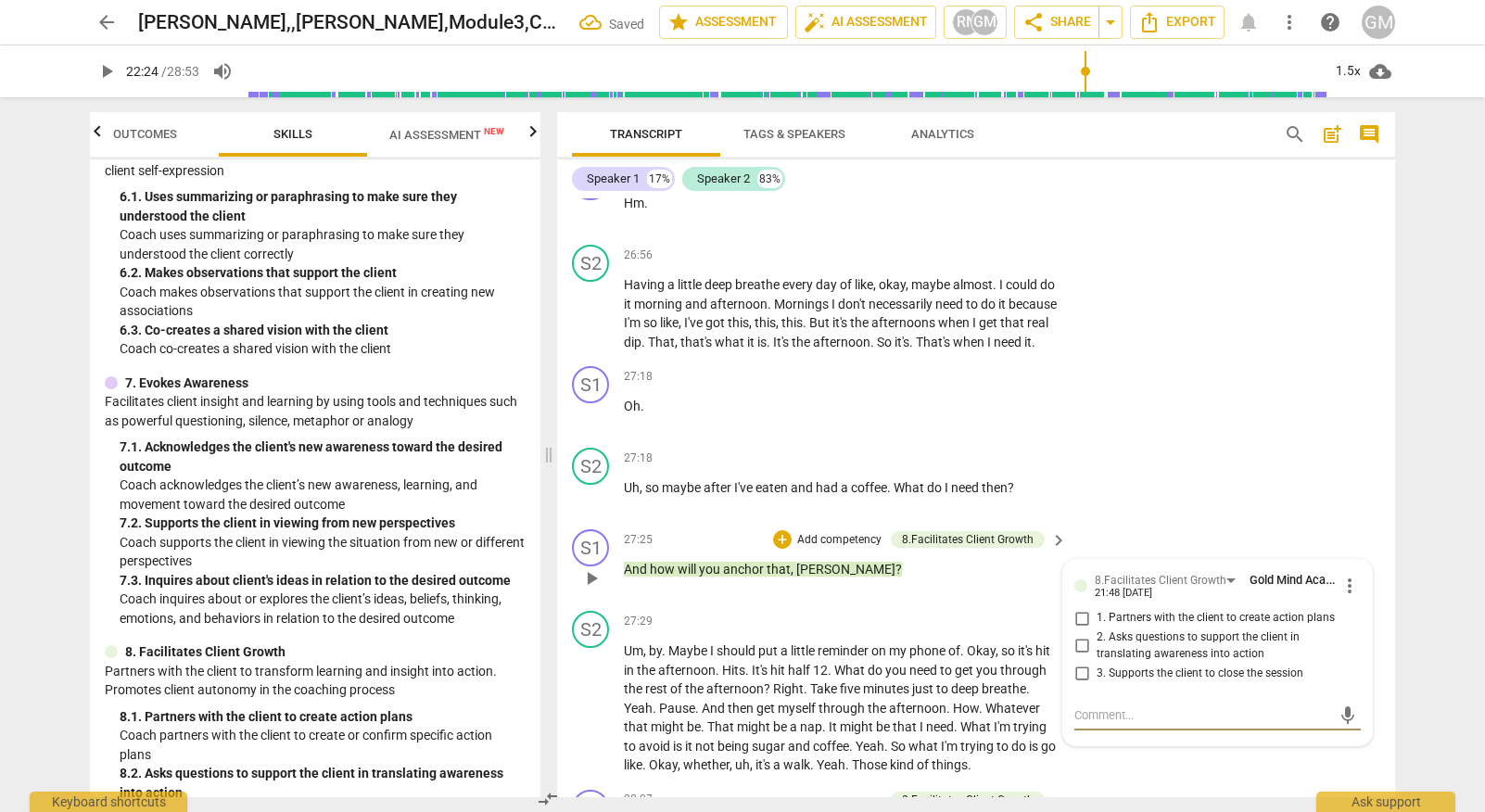
scroll to position [0, 0]
click at [1079, 635] on input "2. Asks questions to support the client in translating awareness into action" at bounding box center [1081, 645] width 29 height 22
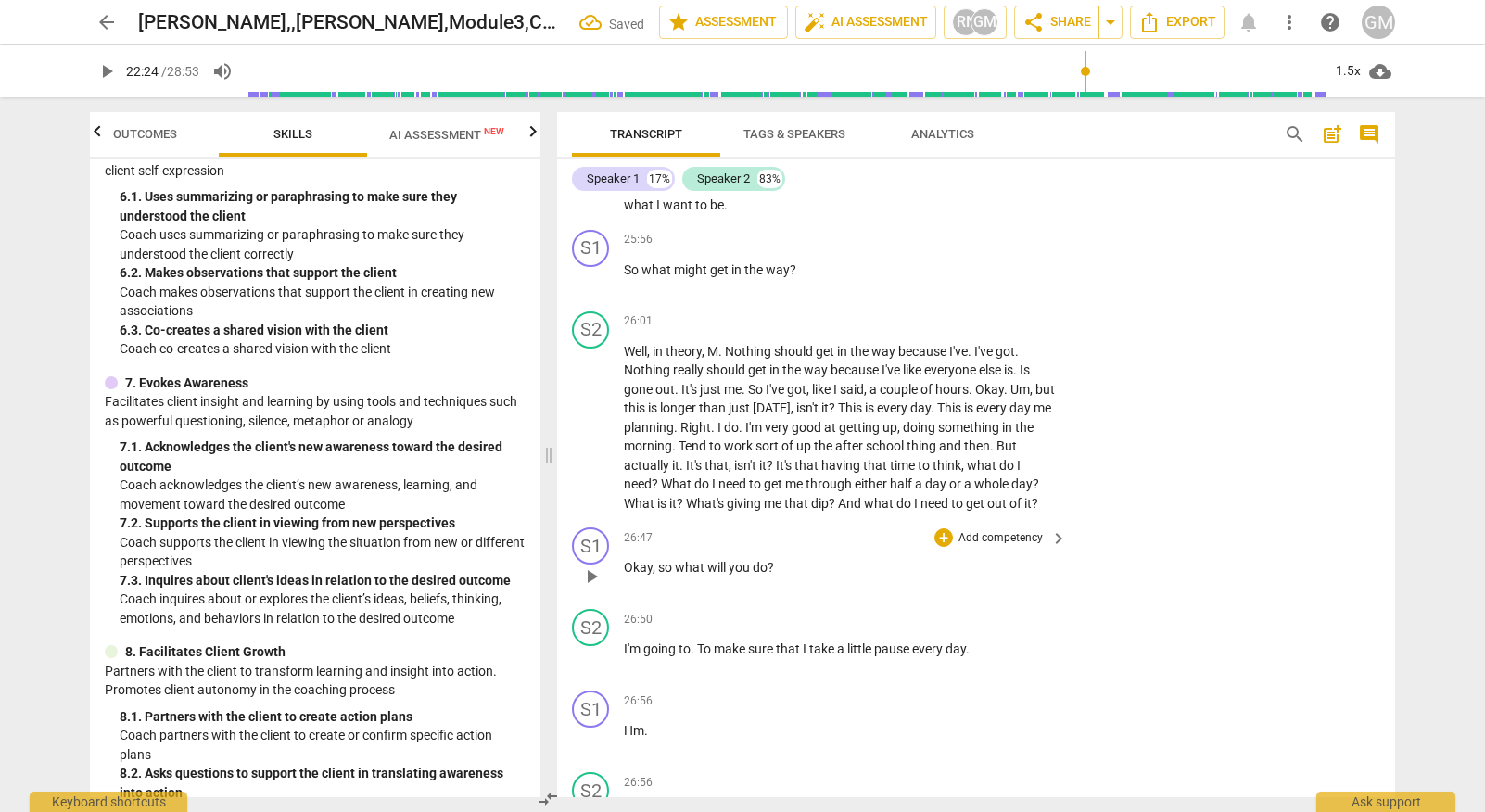
scroll to position [11140, 0]
click at [1009, 532] on p "Add competency" at bounding box center [1000, 541] width 88 height 17
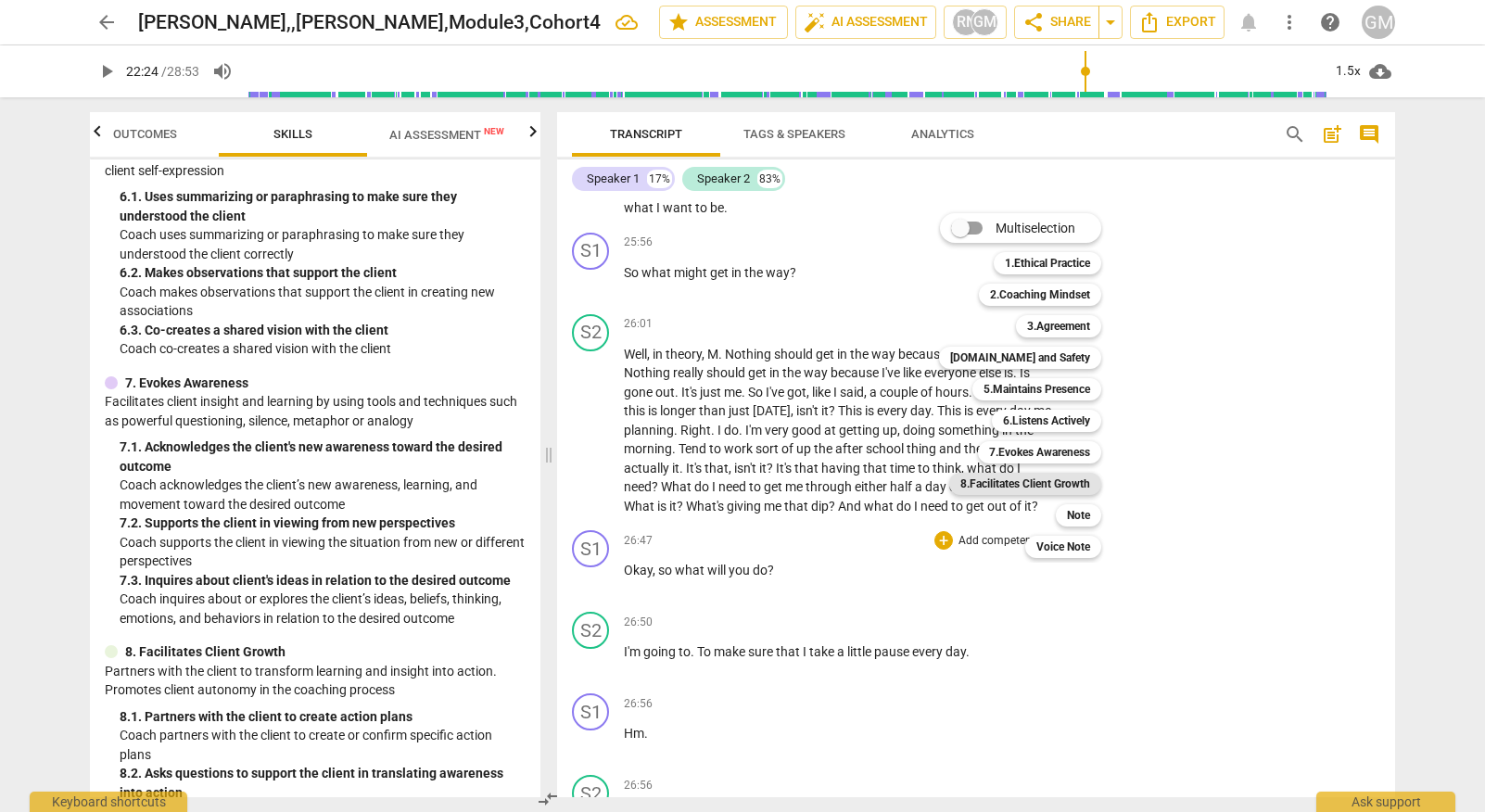
click at [1050, 478] on b "8.Facilitates Client Growth" at bounding box center [1024, 483] width 130 height 22
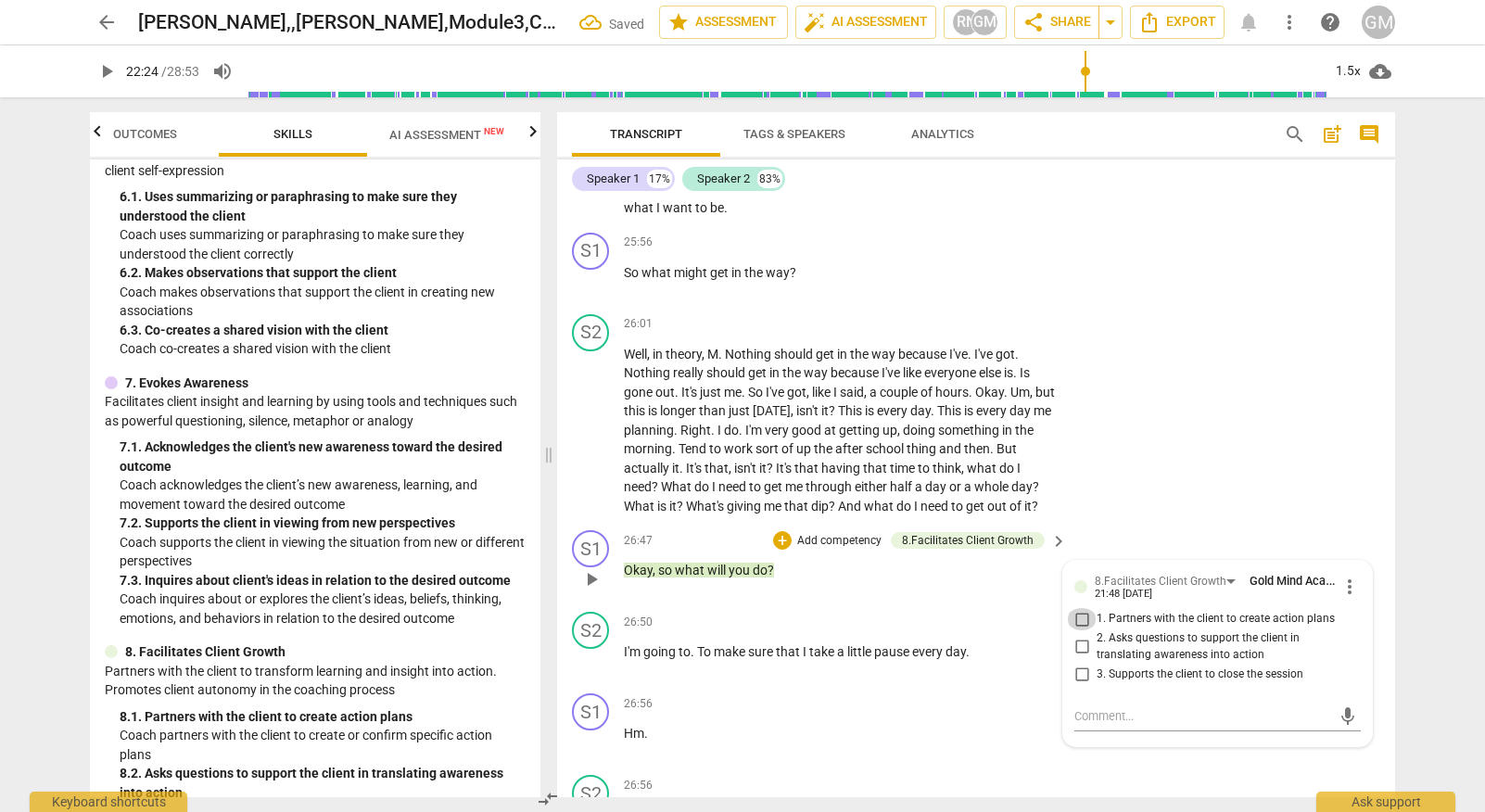
click at [1087, 608] on input "1. Partners with the client to create action plans" at bounding box center [1081, 619] width 29 height 22
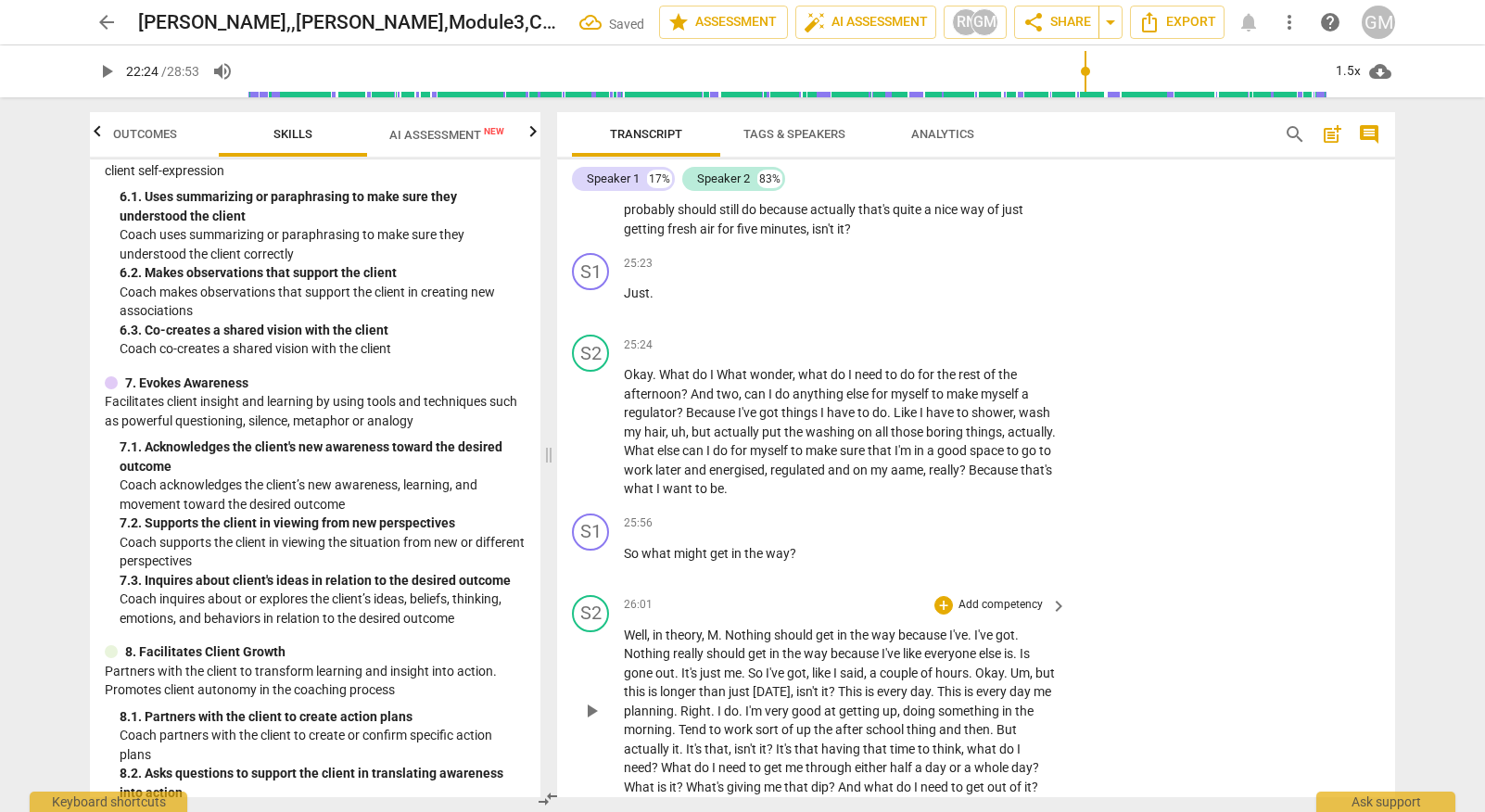
scroll to position [10789, 0]
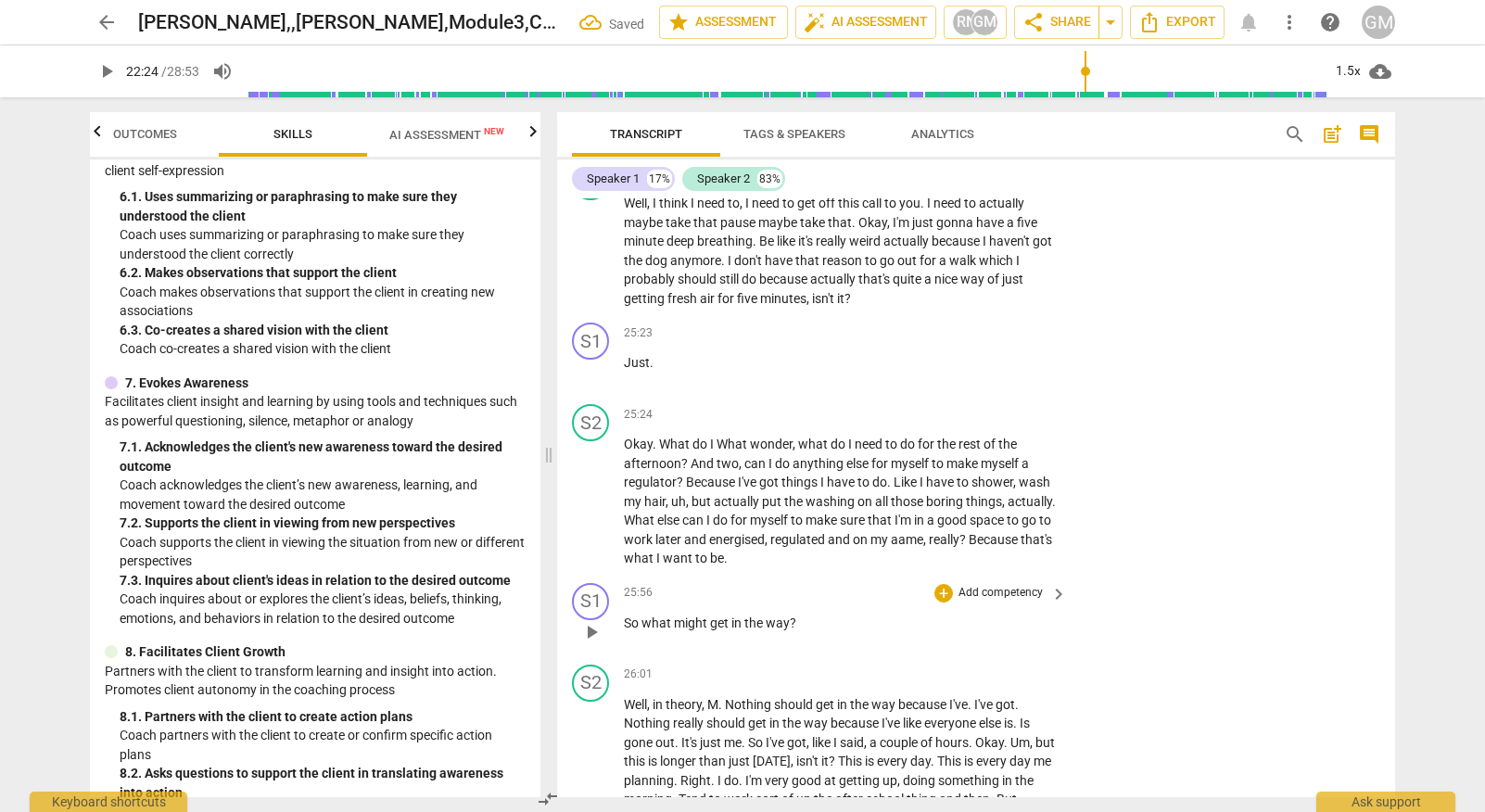
click at [987, 585] on p "Add competency" at bounding box center [1000, 593] width 88 height 17
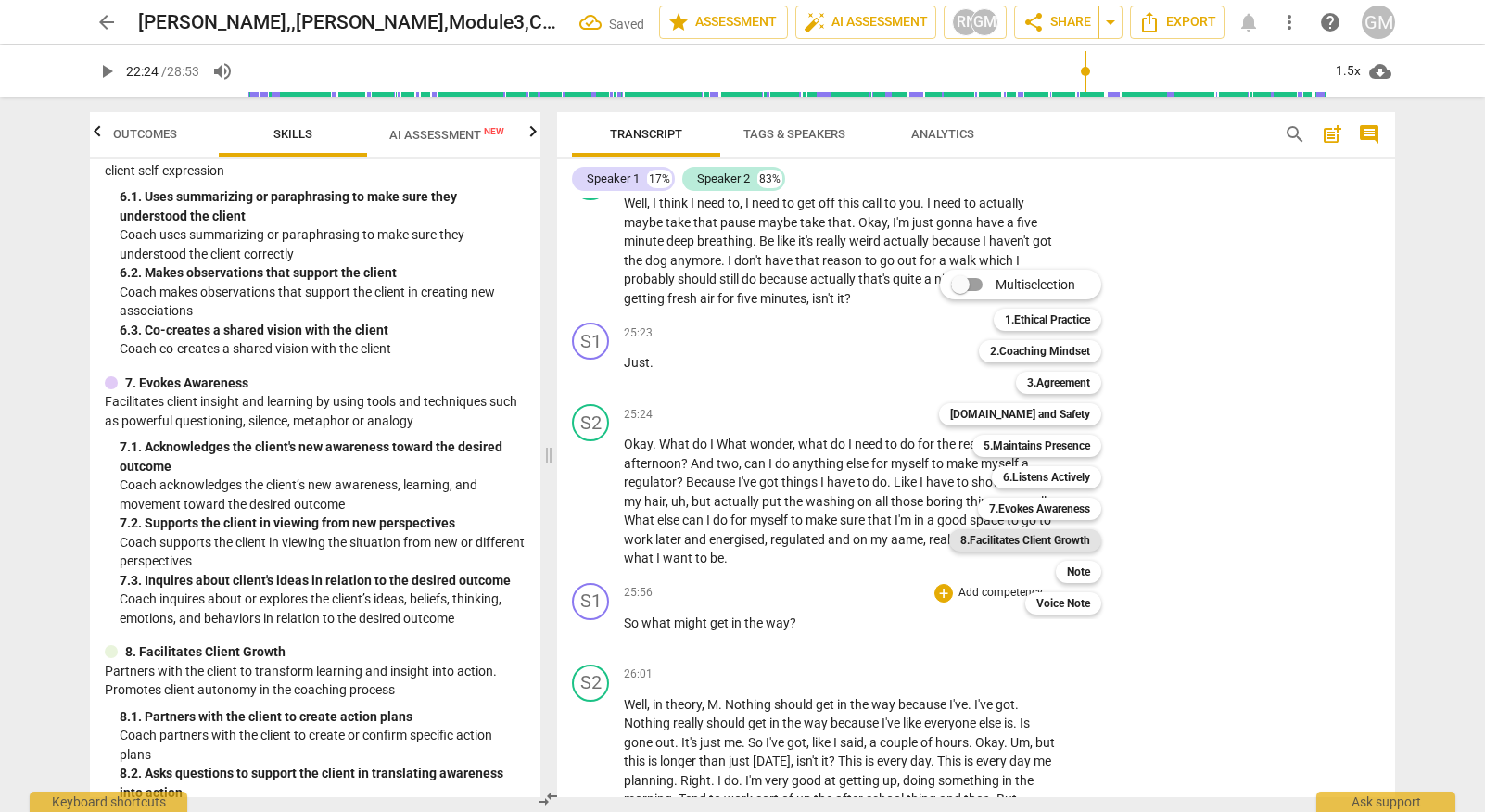
click at [1077, 539] on b "8.Facilitates Client Growth" at bounding box center [1024, 539] width 130 height 22
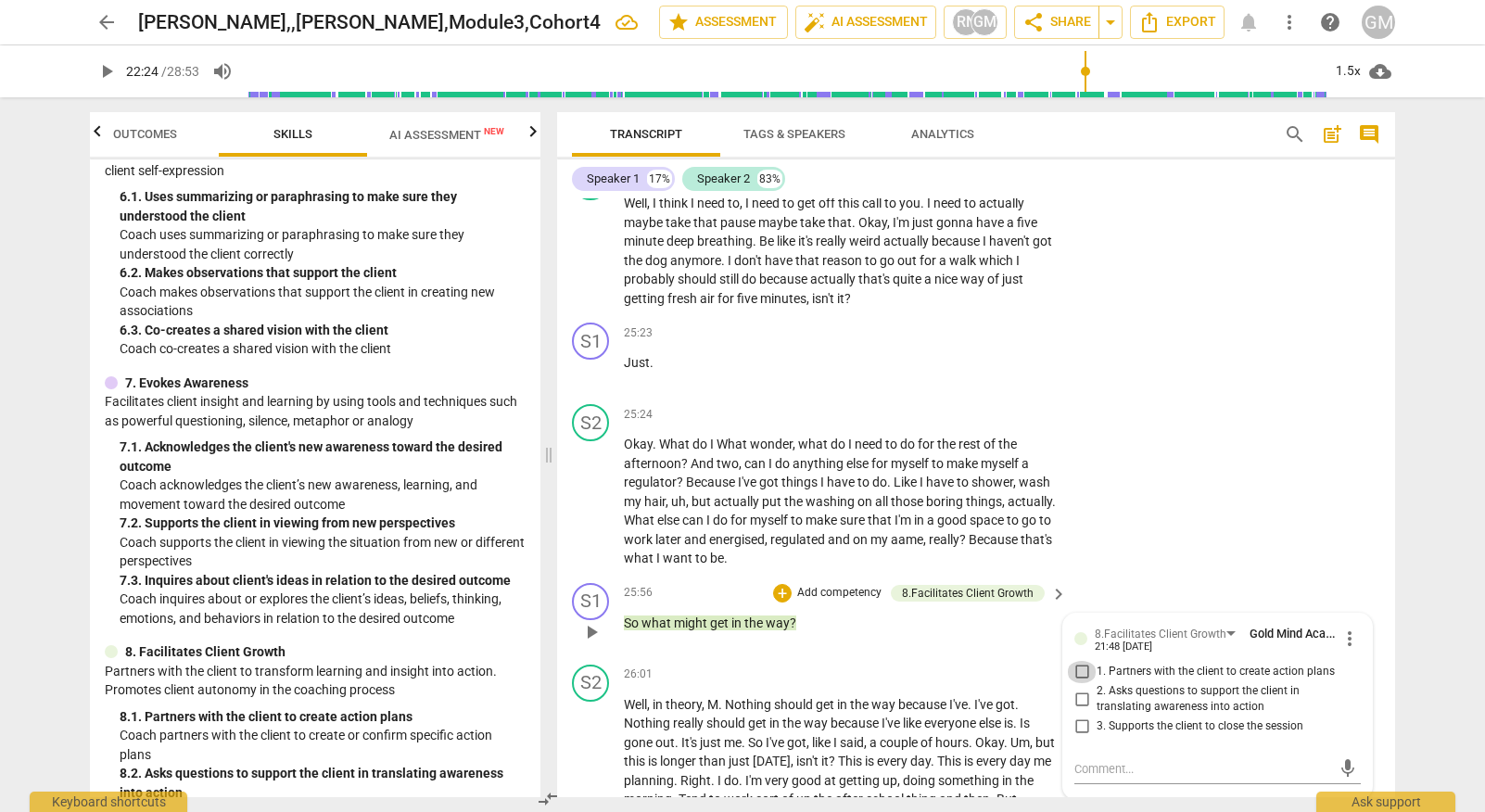
click at [1077, 660] on input "1. Partners with the client to create action plans" at bounding box center [1081, 671] width 29 height 22
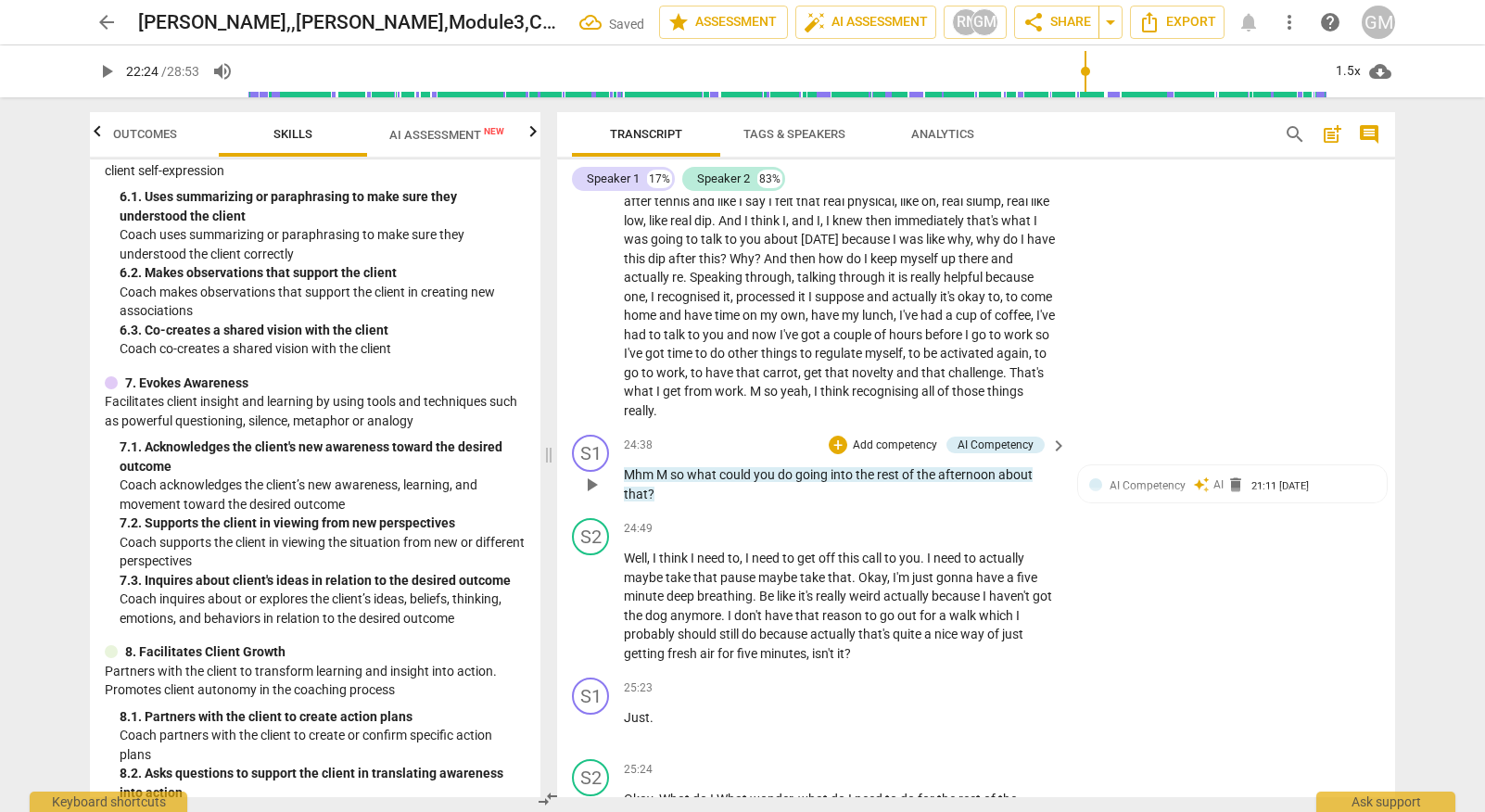
scroll to position [10423, 0]
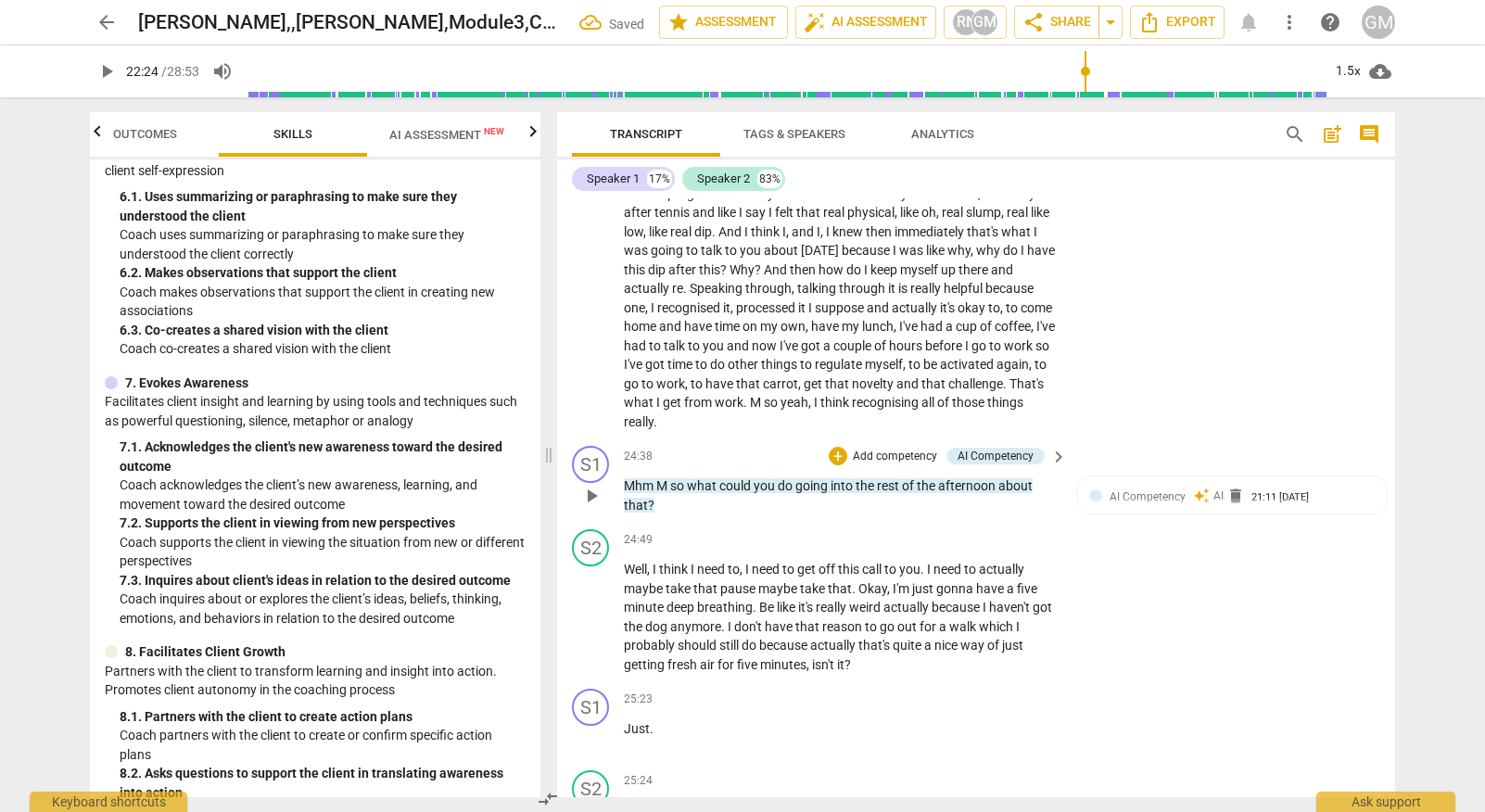
click at [902, 448] on p "Add competency" at bounding box center [895, 457] width 88 height 17
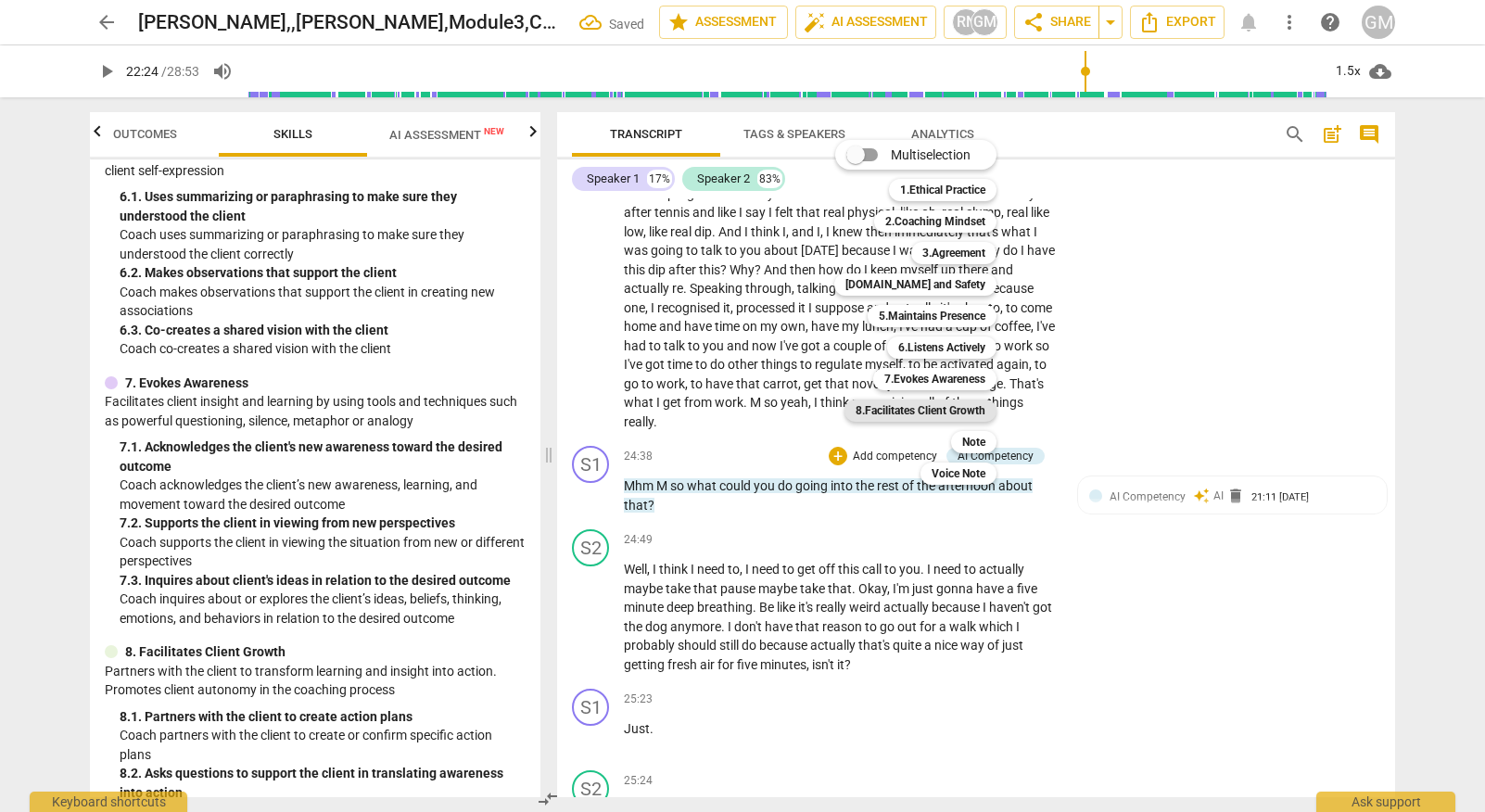
click at [956, 405] on b "8.Facilitates Client Growth" at bounding box center [920, 409] width 130 height 22
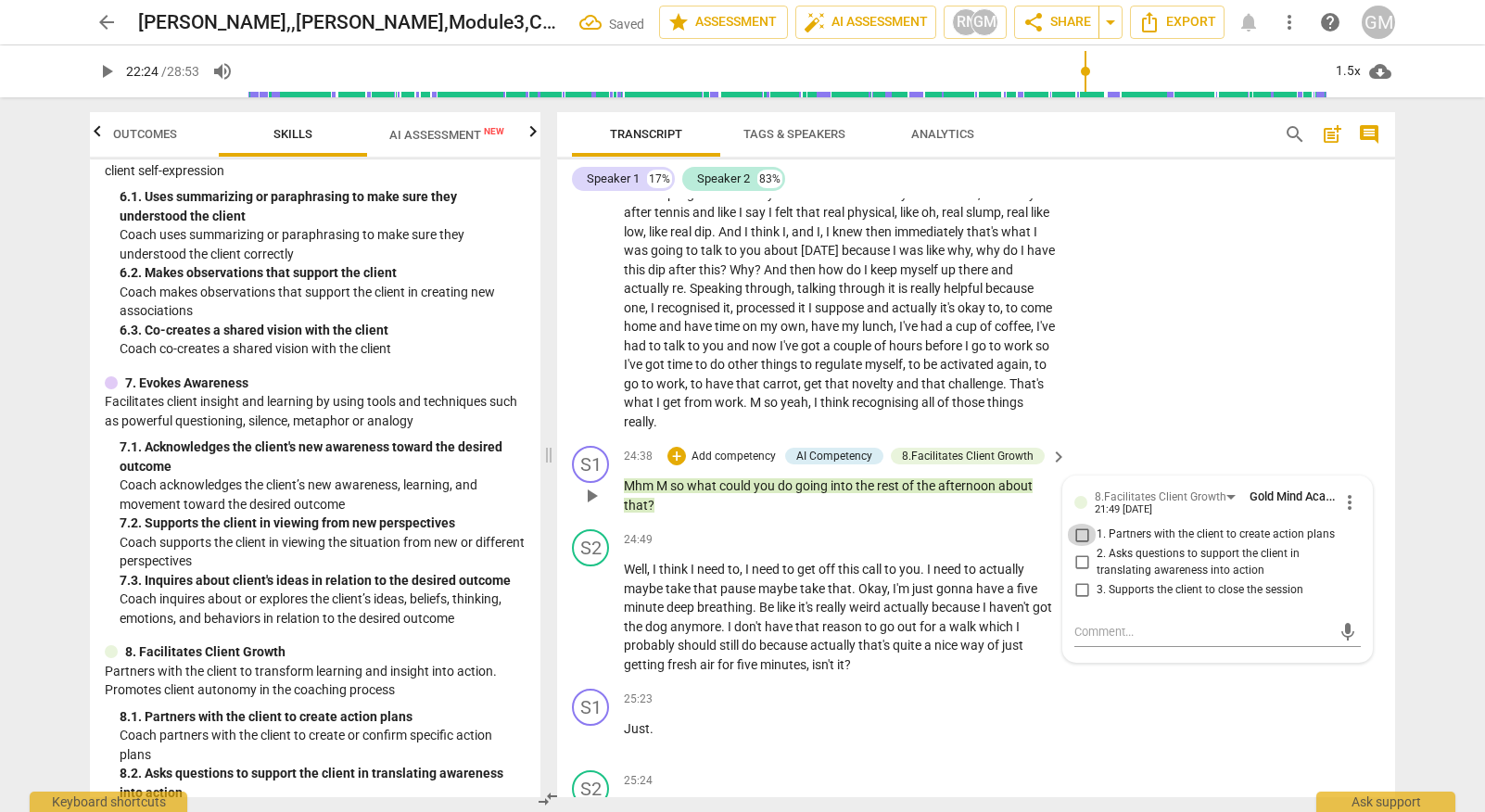
click at [1082, 524] on input "1. Partners with the client to create action plans" at bounding box center [1081, 534] width 29 height 22
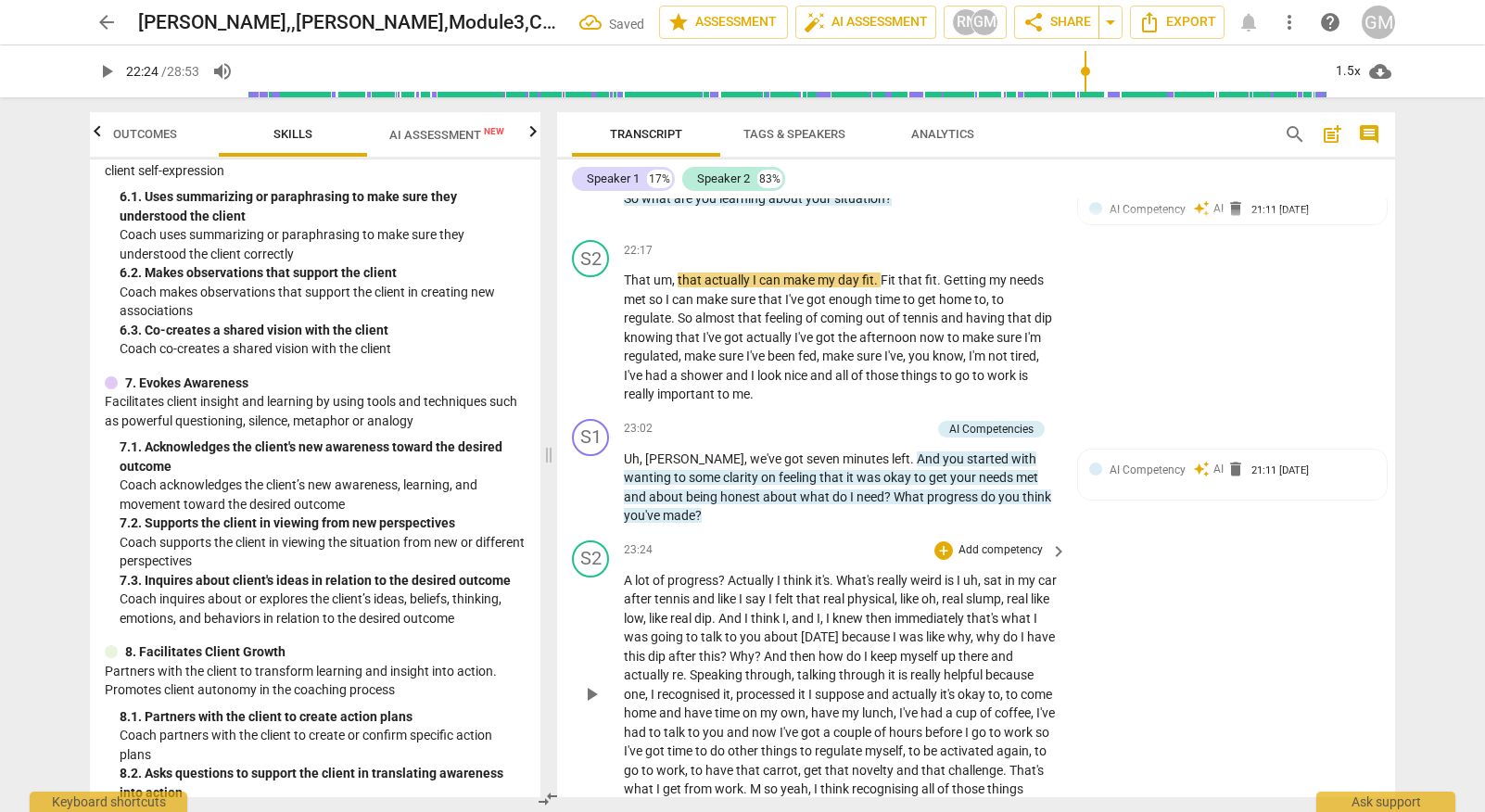
scroll to position [10029, 0]
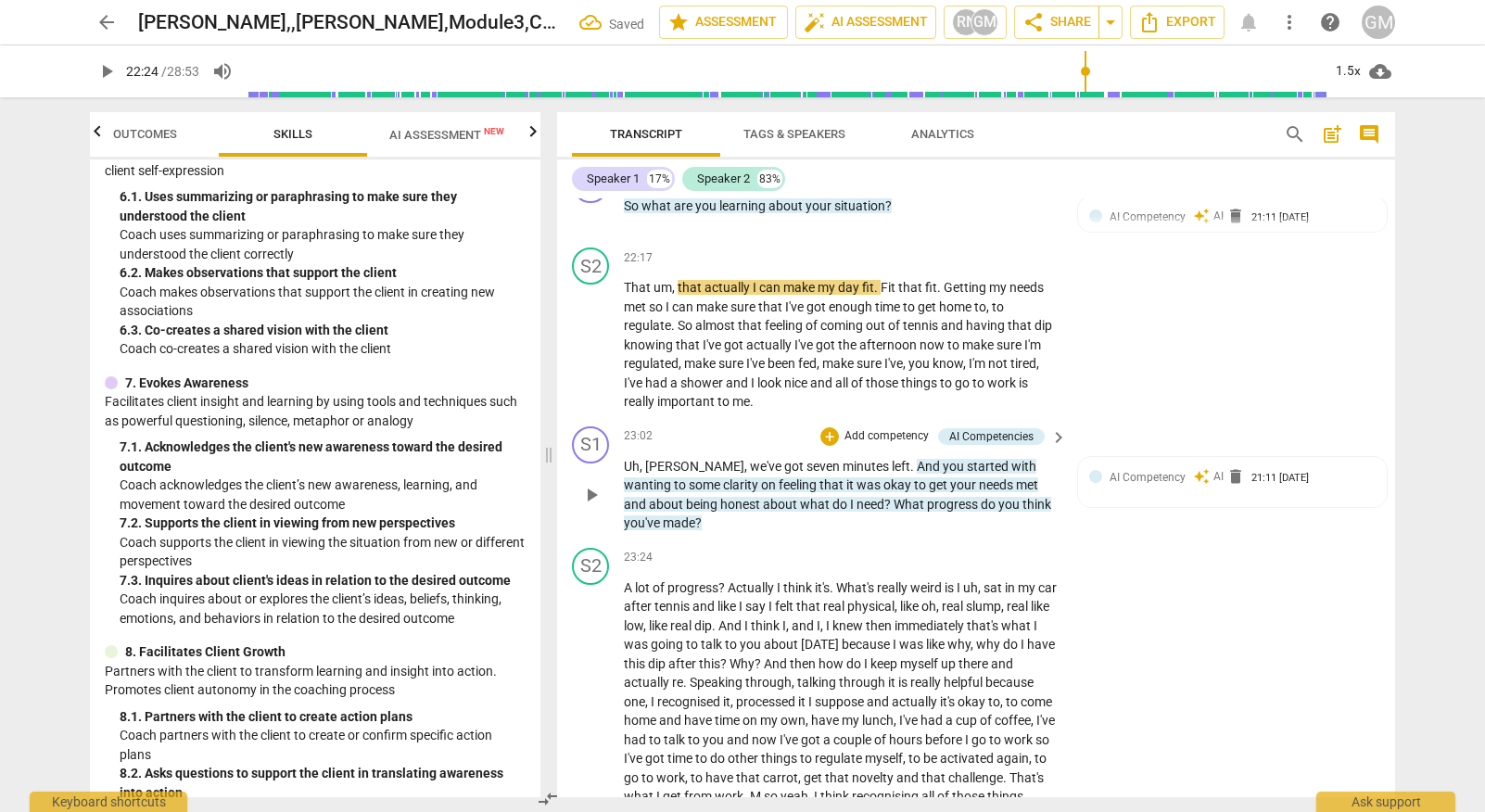
click at [868, 428] on p "Add competency" at bounding box center [886, 437] width 88 height 17
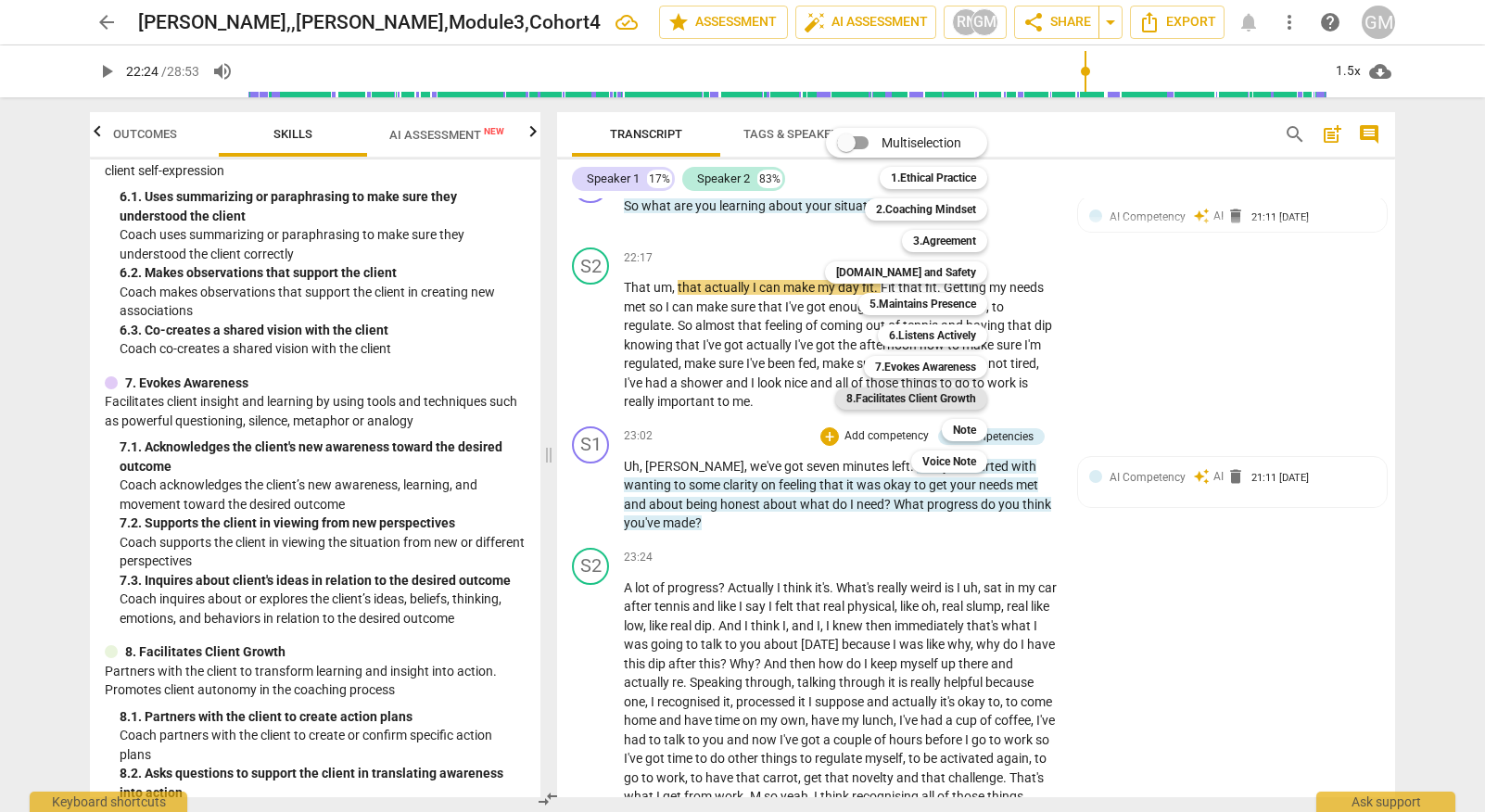
click at [948, 396] on b "8.Facilitates Client Growth" at bounding box center [911, 398] width 130 height 22
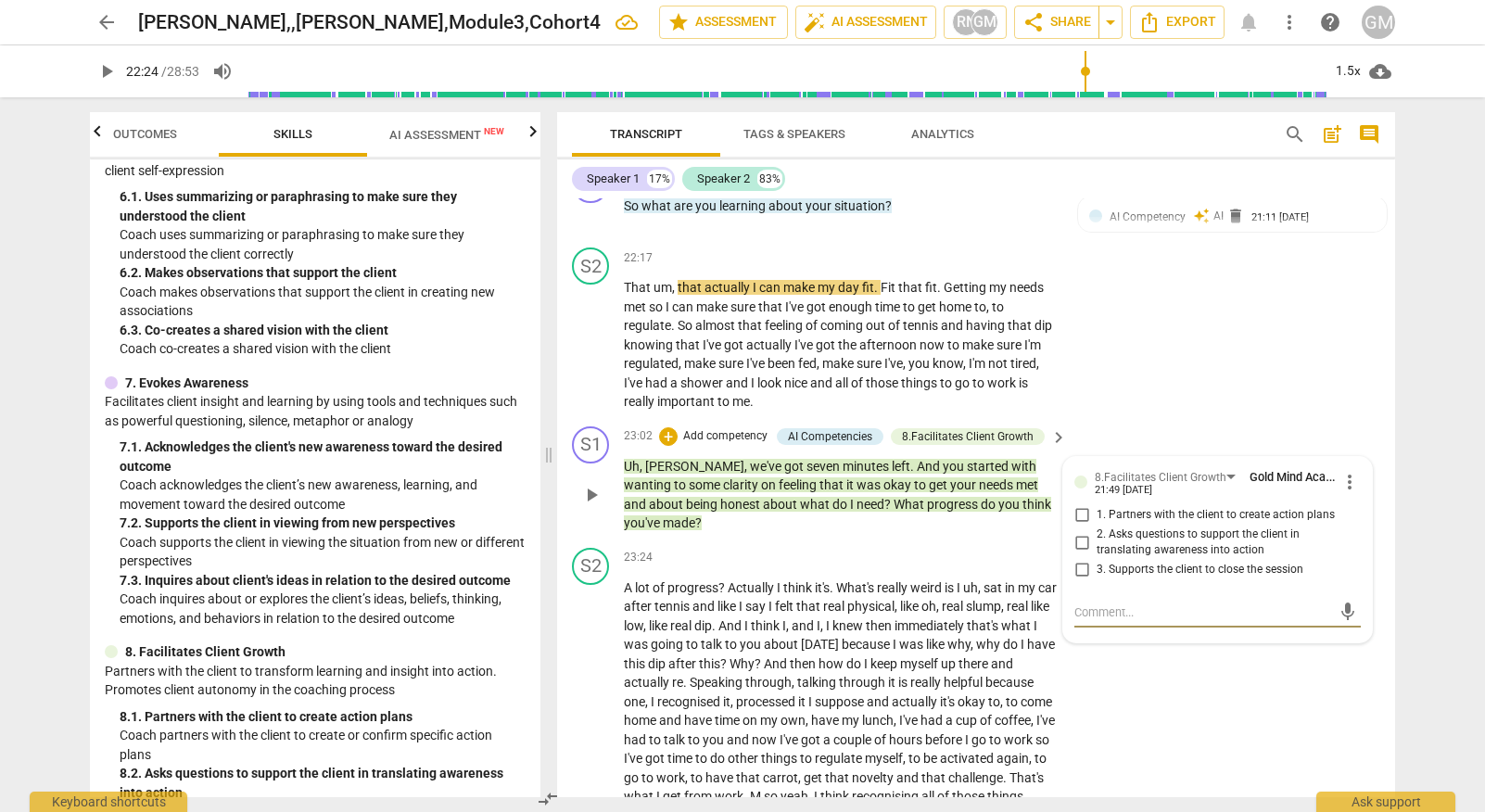
click at [1343, 471] on span "more_vert" at bounding box center [1349, 481] width 22 height 22
click at [1363, 384] on li "Delete" at bounding box center [1363, 380] width 63 height 35
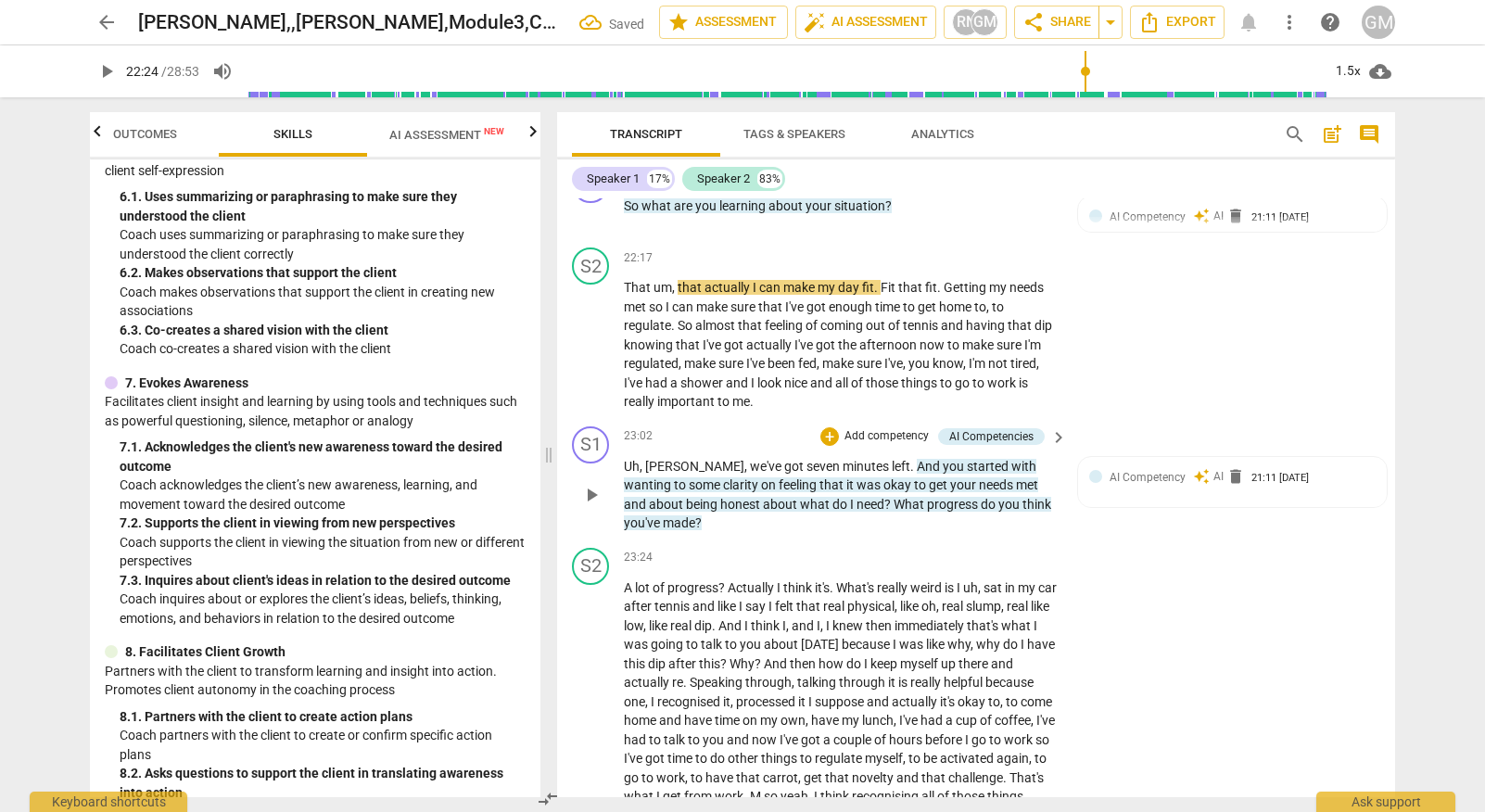
click at [864, 428] on p "Add competency" at bounding box center [886, 437] width 88 height 17
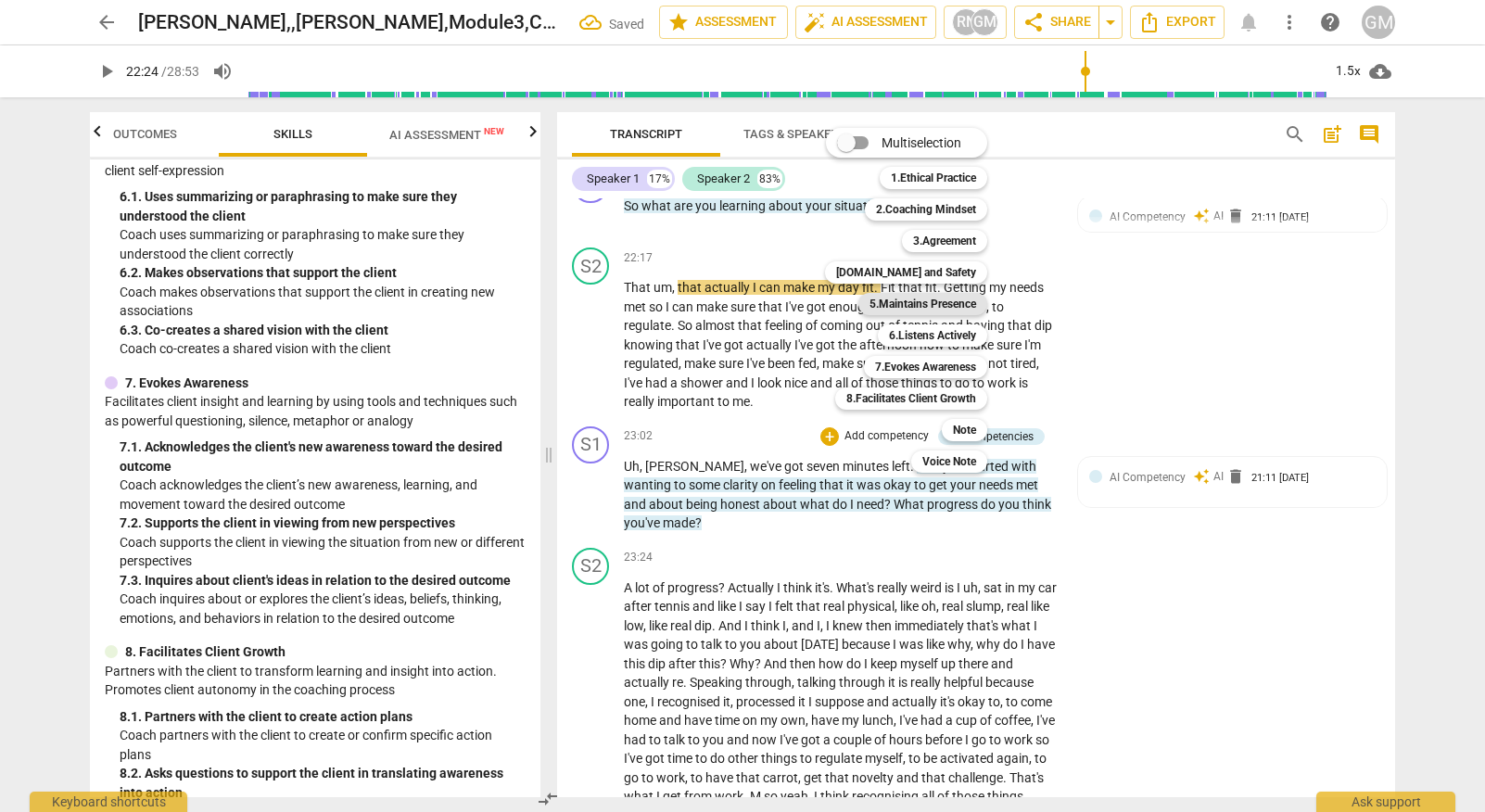
click at [956, 295] on b "5.Maintains Presence" at bounding box center [922, 303] width 106 height 22
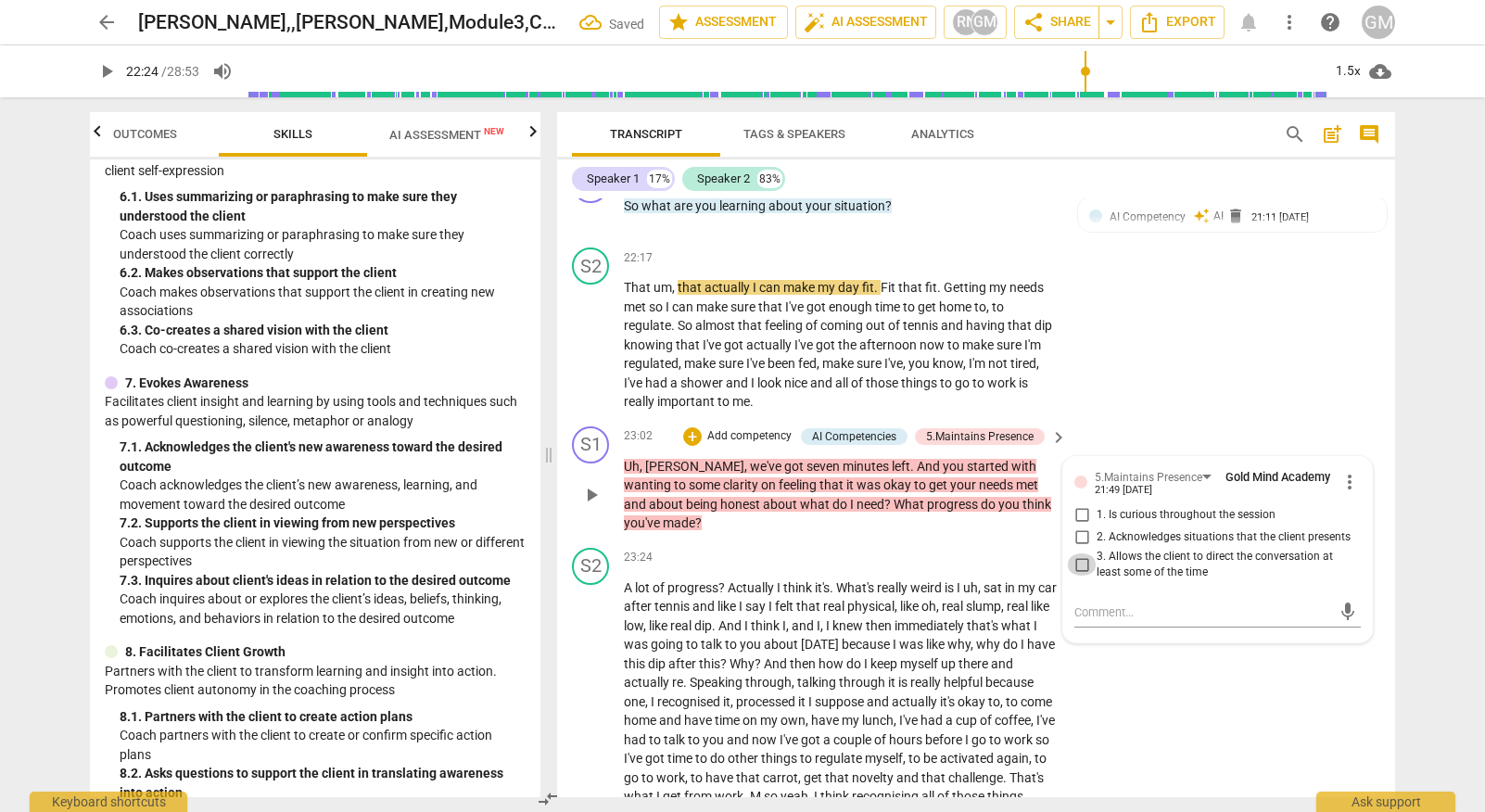
click at [1078, 553] on input "3. Allows the client to direct the conversation at least some of the time" at bounding box center [1081, 564] width 29 height 22
click at [740, 428] on p "Add competency" at bounding box center [749, 437] width 88 height 17
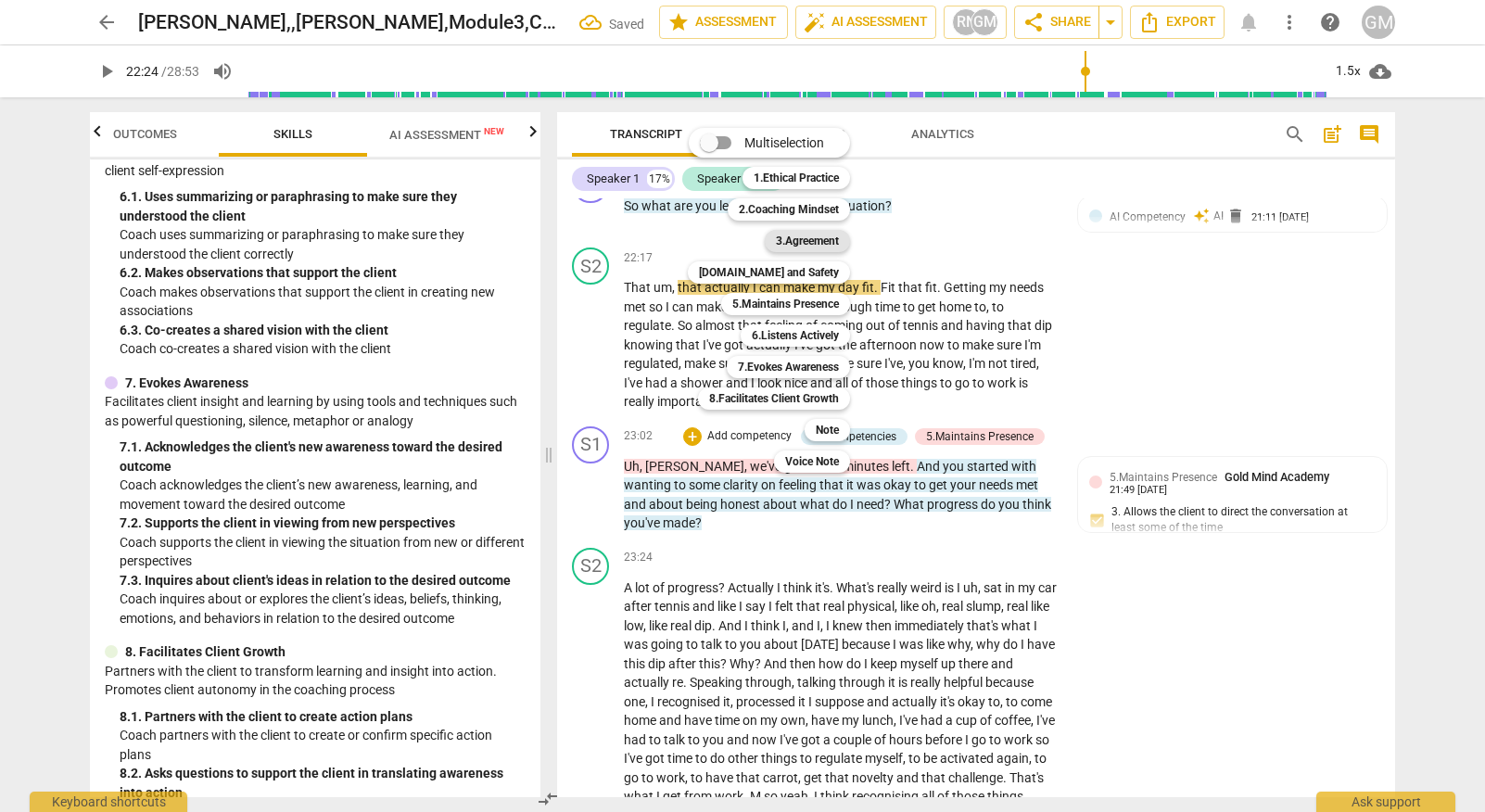
click at [781, 234] on b "3.Agreement" at bounding box center [807, 241] width 63 height 22
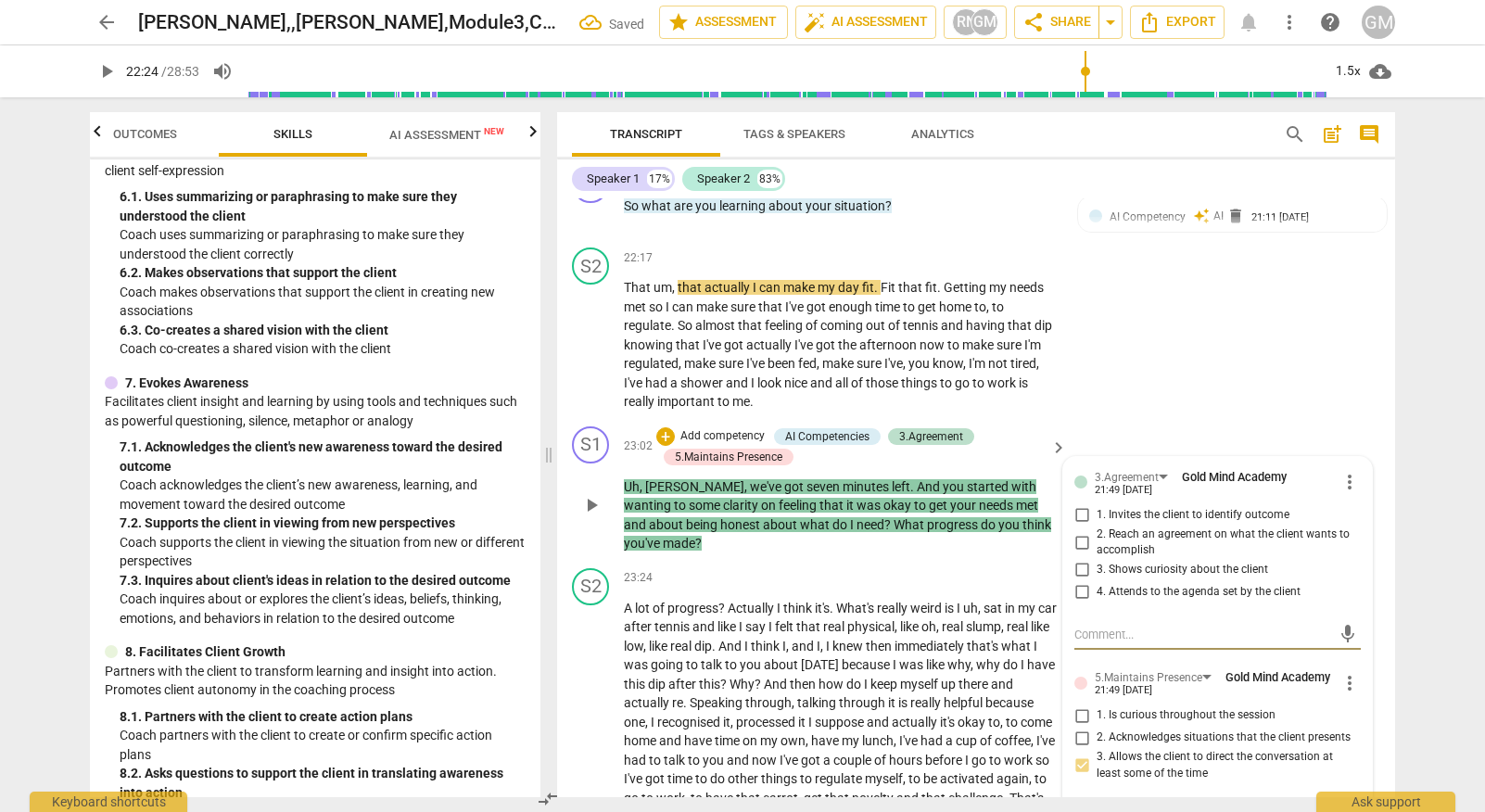
drag, startPoint x: 1079, startPoint y: 451, endPoint x: 1094, endPoint y: 457, distance: 16.2
click at [1082, 581] on input "4. Attends to the agenda set by the client" at bounding box center [1081, 591] width 29 height 22
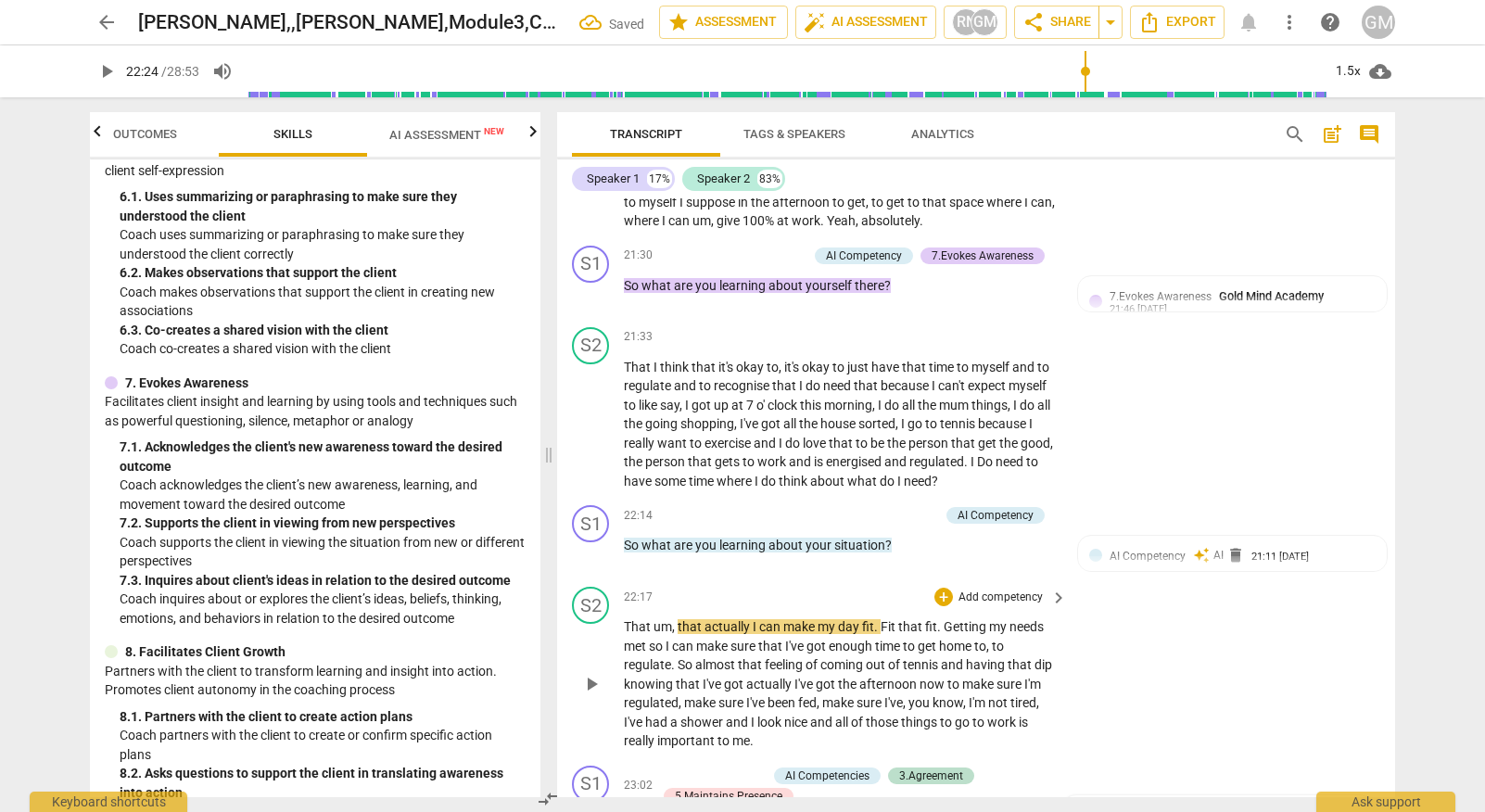
scroll to position [9678, 0]
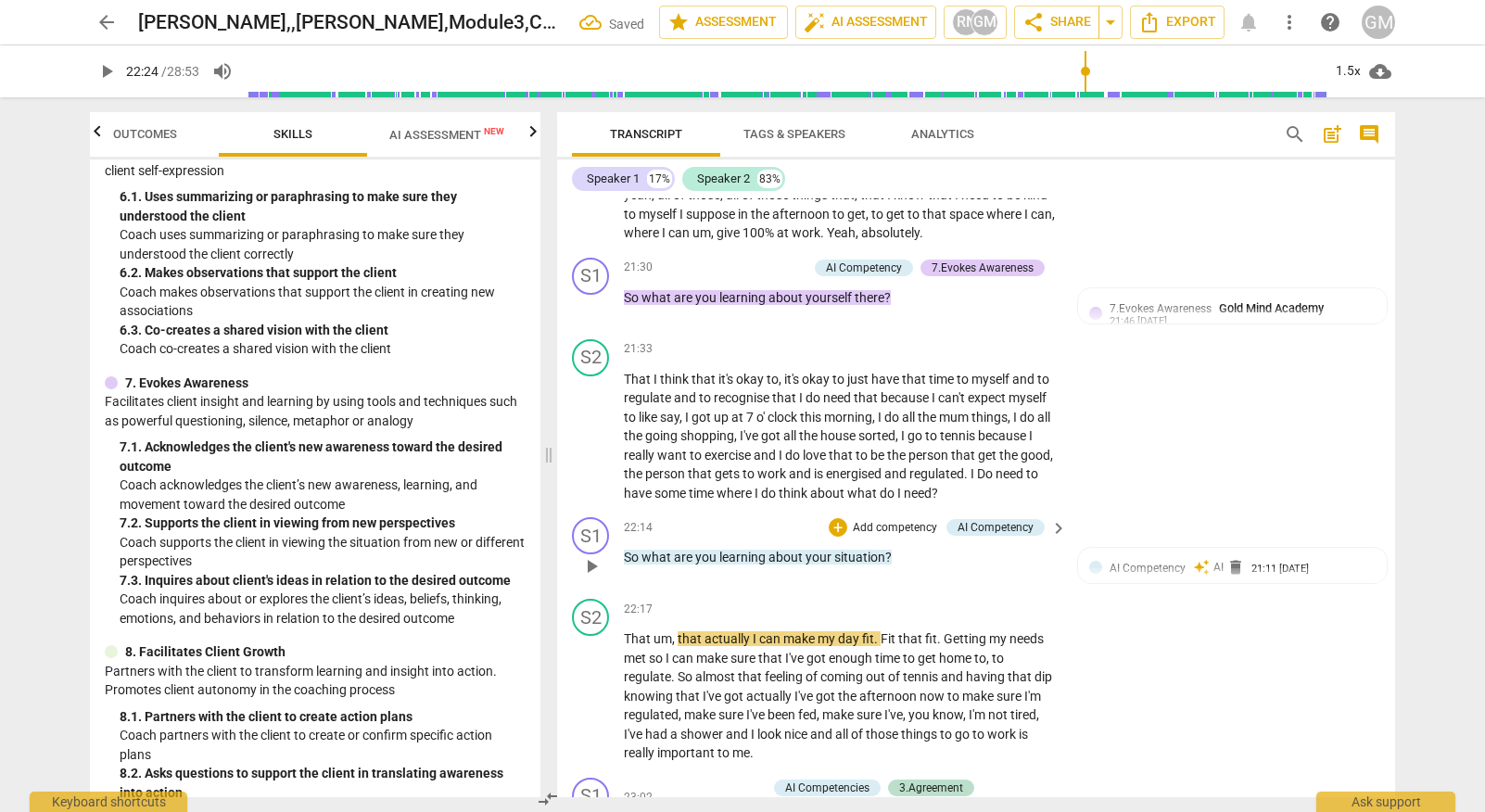
click at [880, 520] on p "Add competency" at bounding box center [895, 529] width 88 height 17
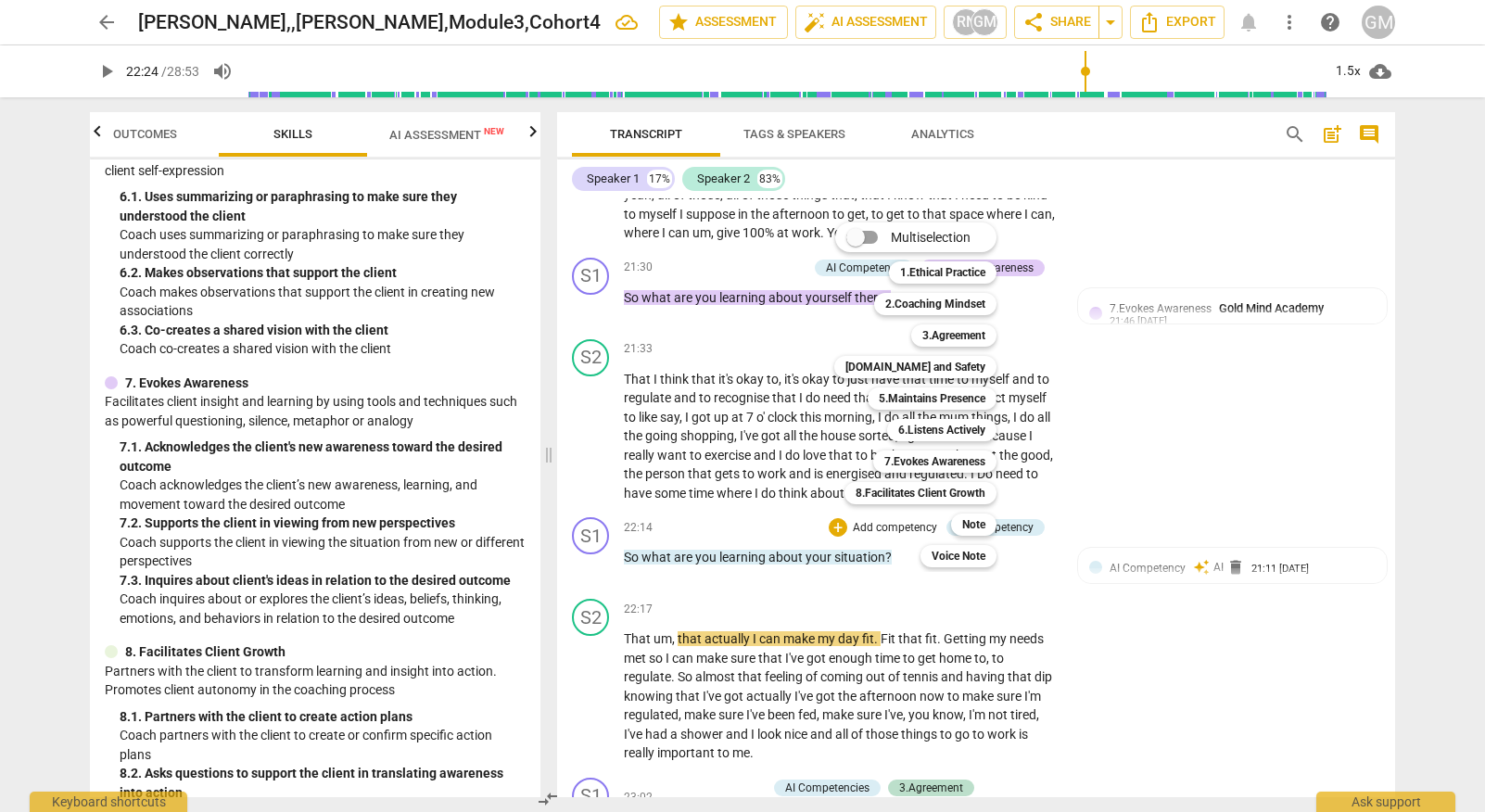
click at [1338, 323] on div at bounding box center [742, 406] width 1485 height 812
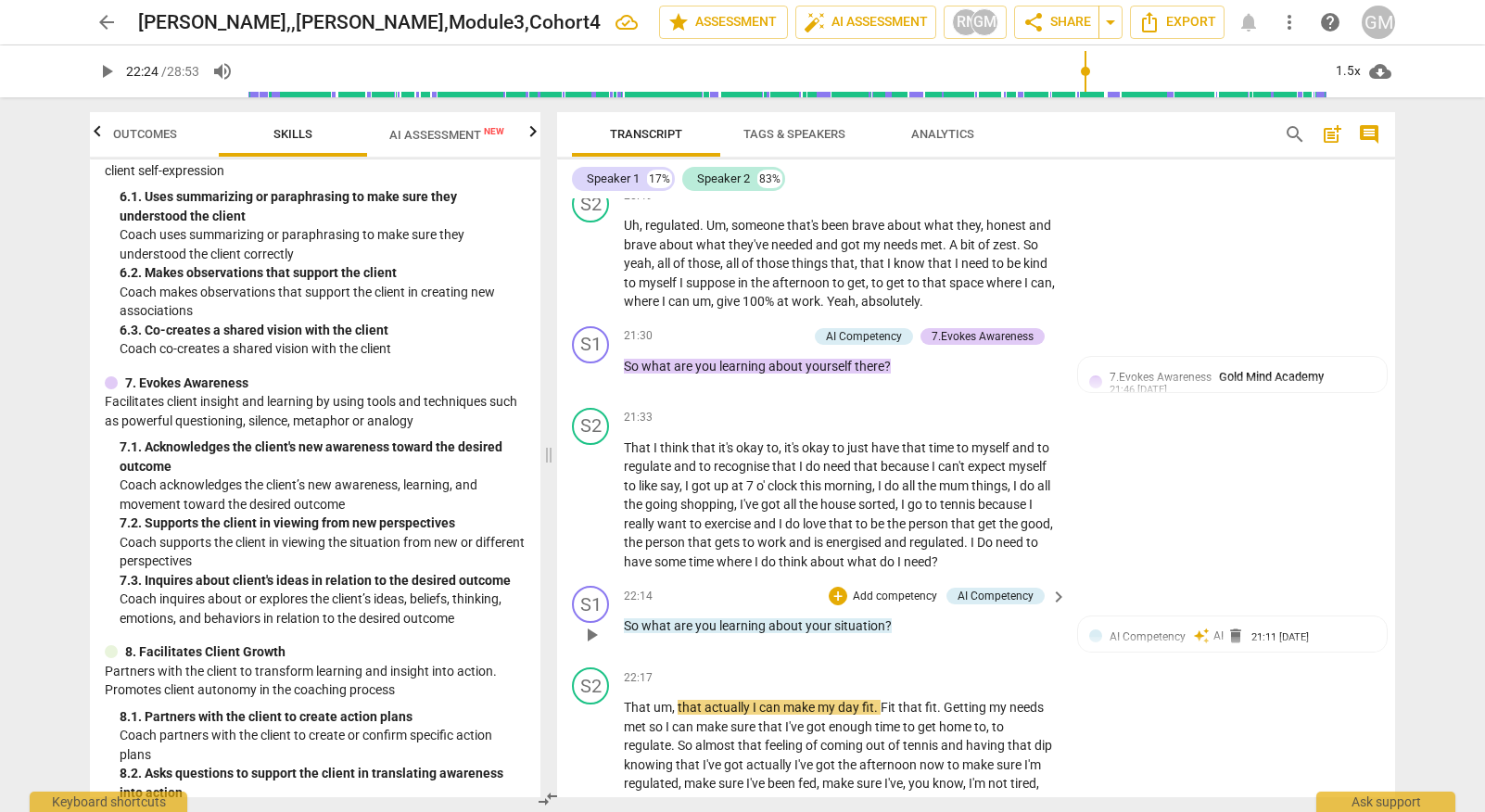
scroll to position [9611, 0]
click at [876, 586] on p "Add competency" at bounding box center [895, 595] width 88 height 17
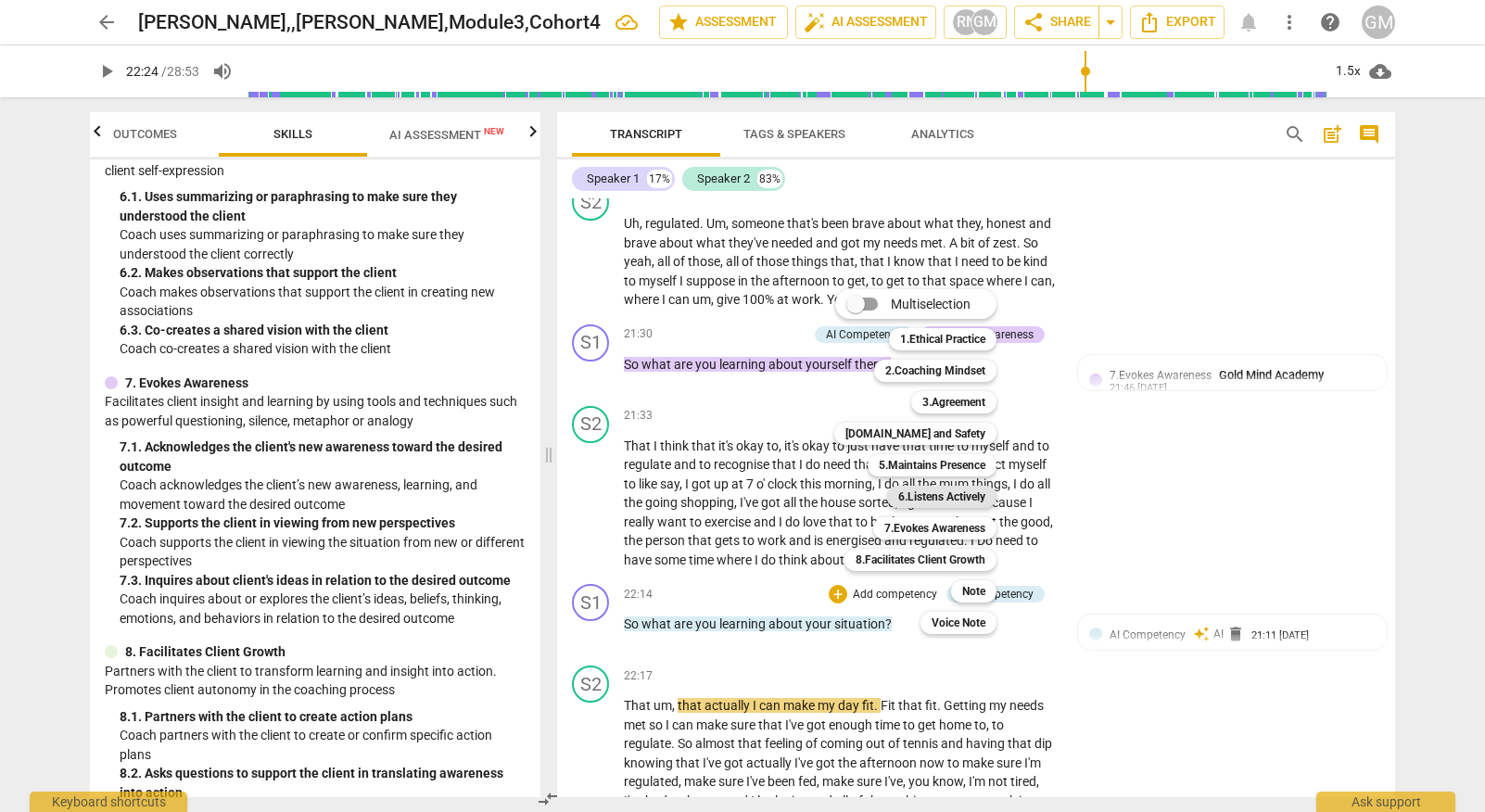
click at [965, 493] on b "6.Listens Actively" at bounding box center [942, 496] width 87 height 22
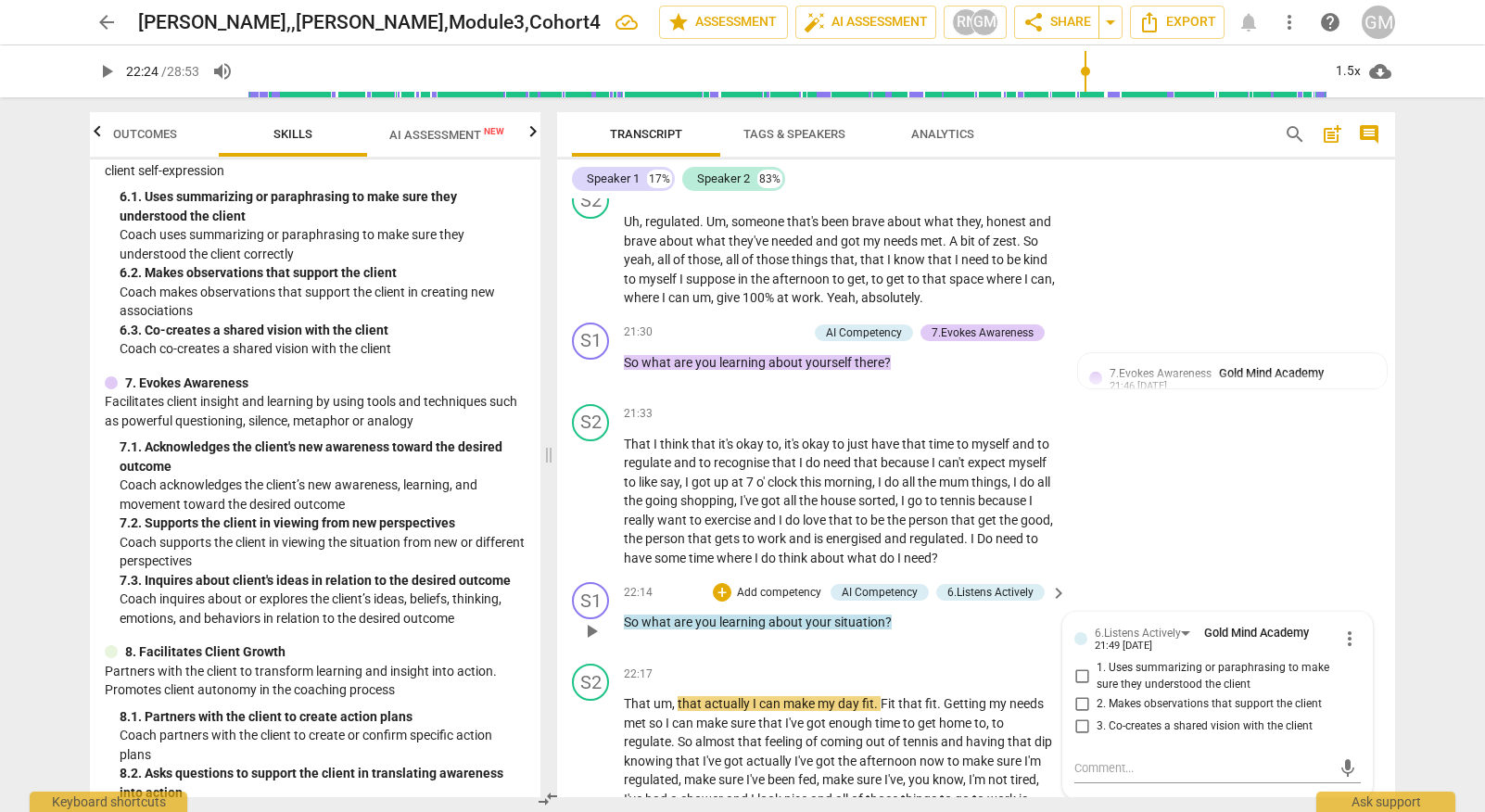
scroll to position [9612, 0]
click at [1330, 624] on div "6.Listens Actively Gold Mind Academy 21:49 [DATE]" at bounding box center [1216, 639] width 244 height 28
click at [1339, 628] on span "more_vert" at bounding box center [1349, 639] width 22 height 22
click at [1351, 538] on li "Delete" at bounding box center [1363, 541] width 63 height 35
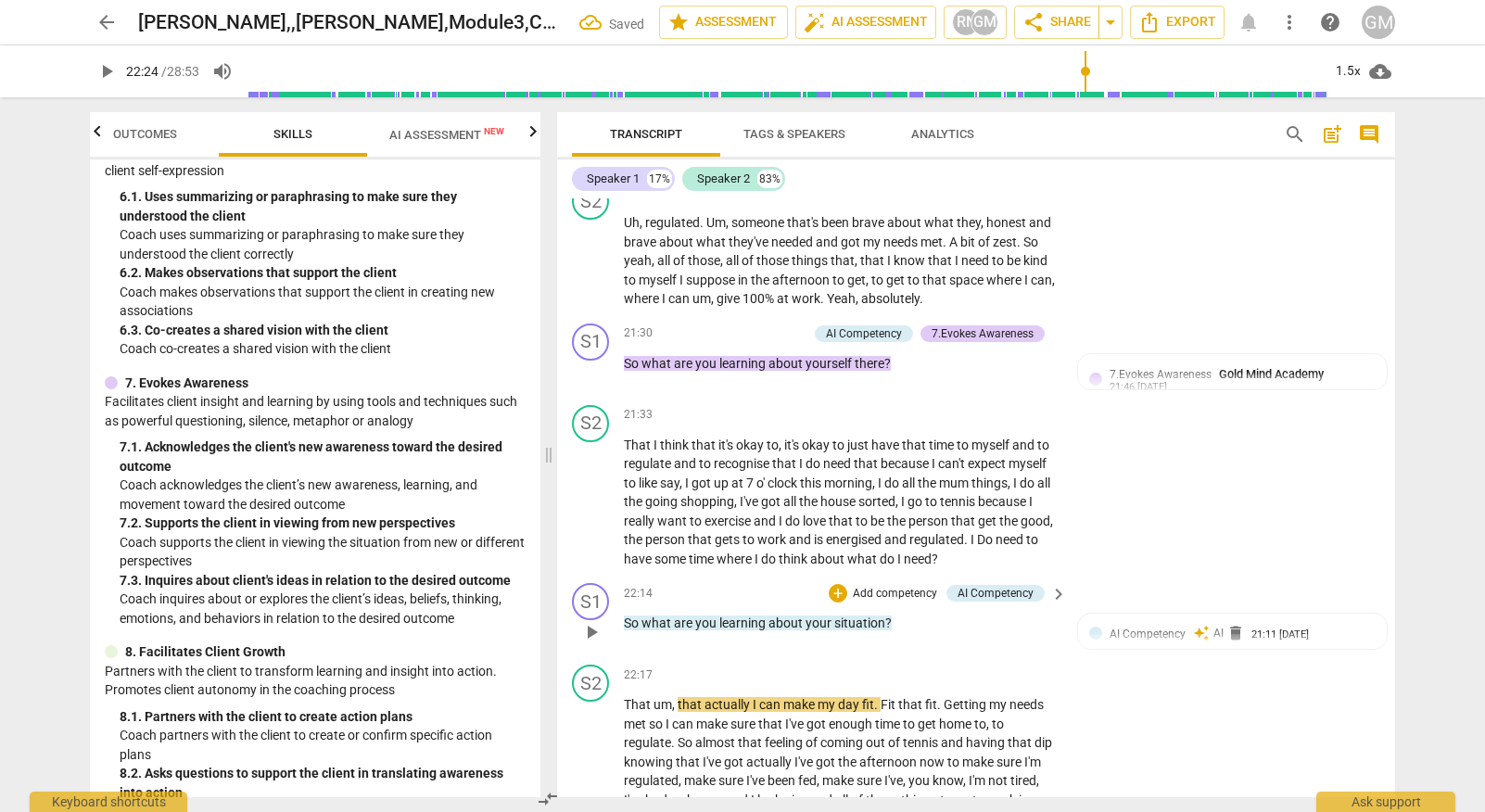
click at [853, 586] on p "Add competency" at bounding box center [895, 594] width 88 height 17
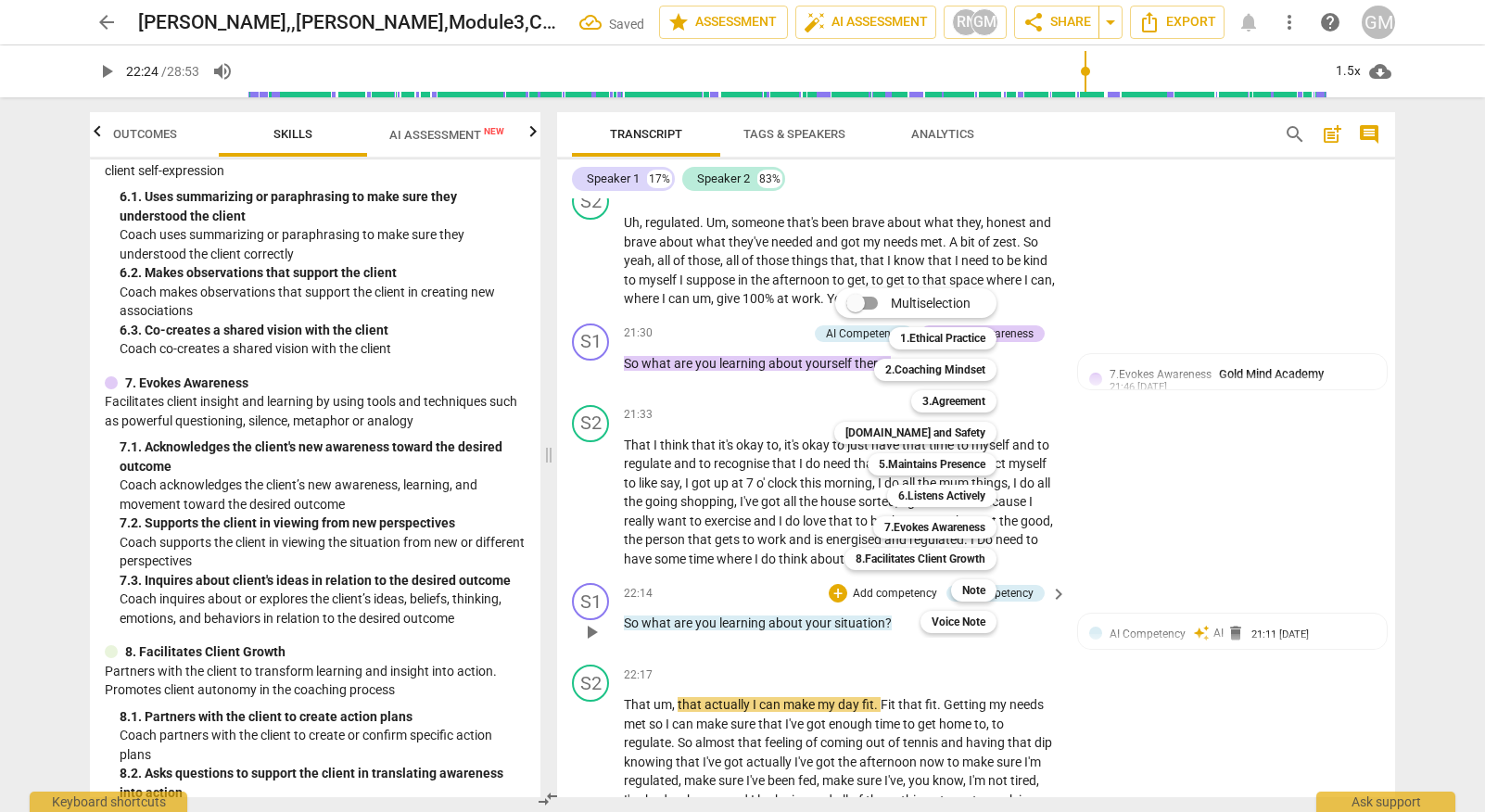
scroll to position [0, 0]
click at [956, 473] on b "5.Maintains Presence" at bounding box center [932, 463] width 106 height 22
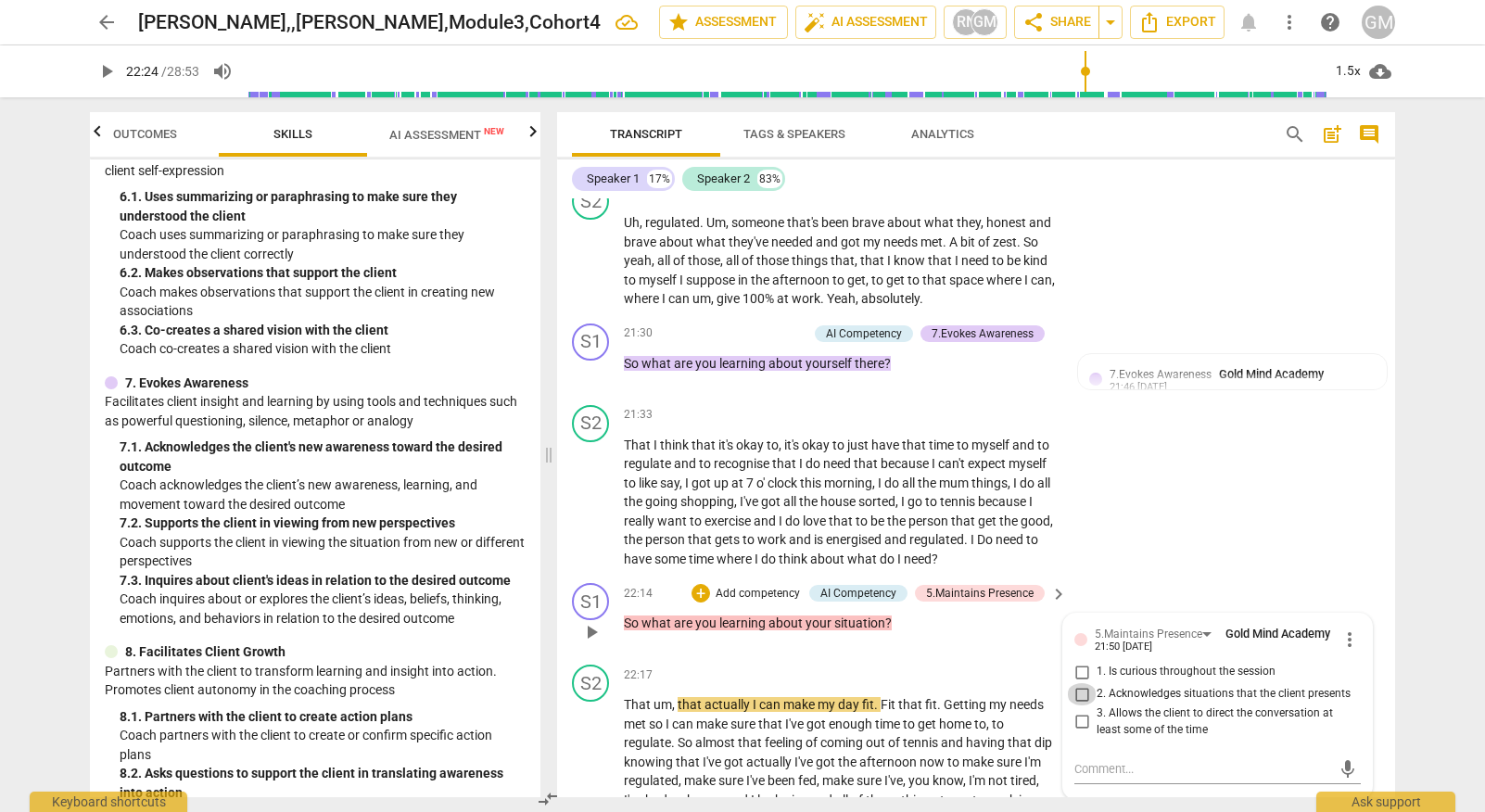
click at [1076, 683] on input "2. Acknowledges situations that the client presents" at bounding box center [1081, 694] width 29 height 22
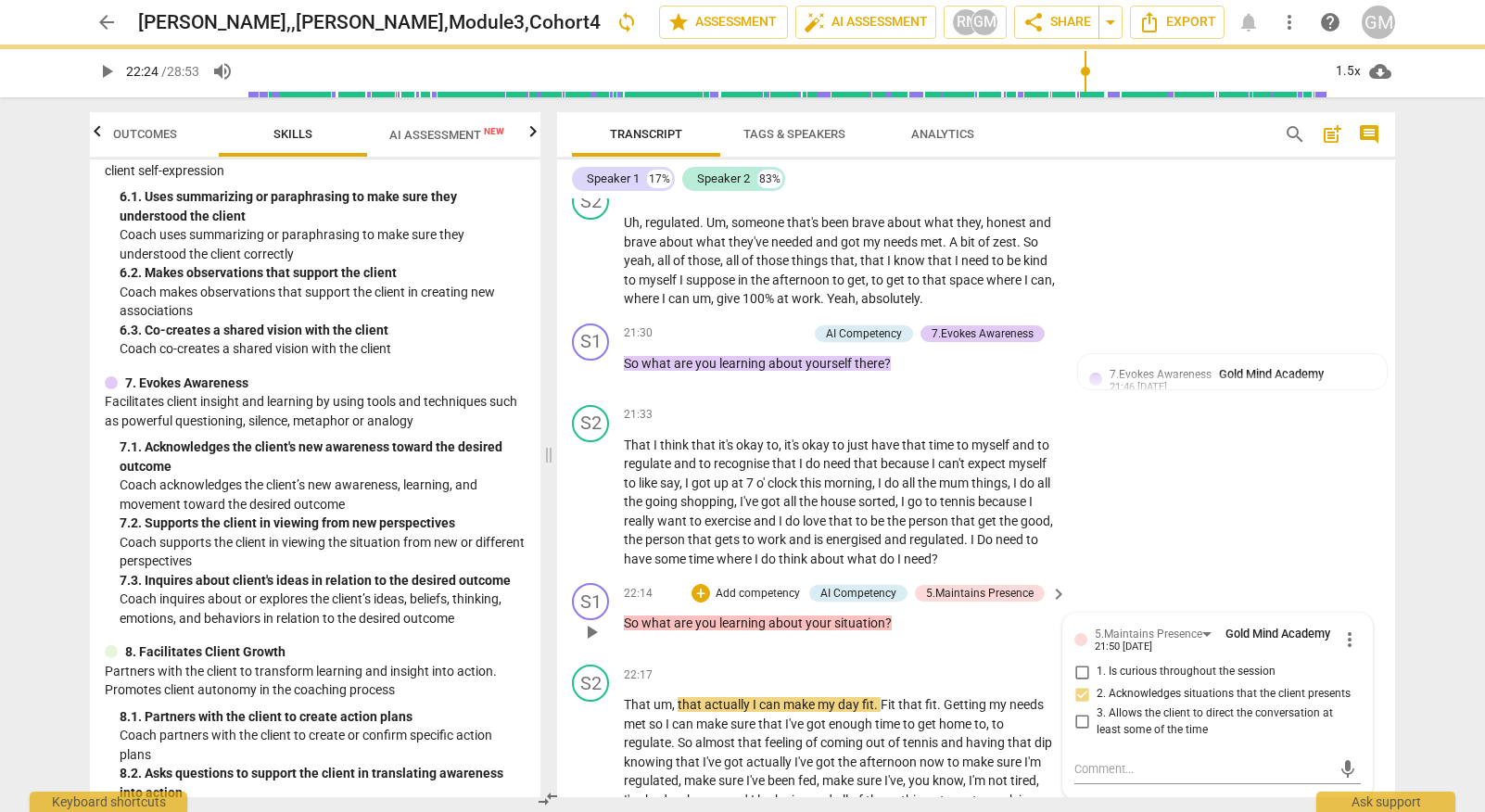
click at [777, 586] on p "Add competency" at bounding box center [757, 594] width 88 height 17
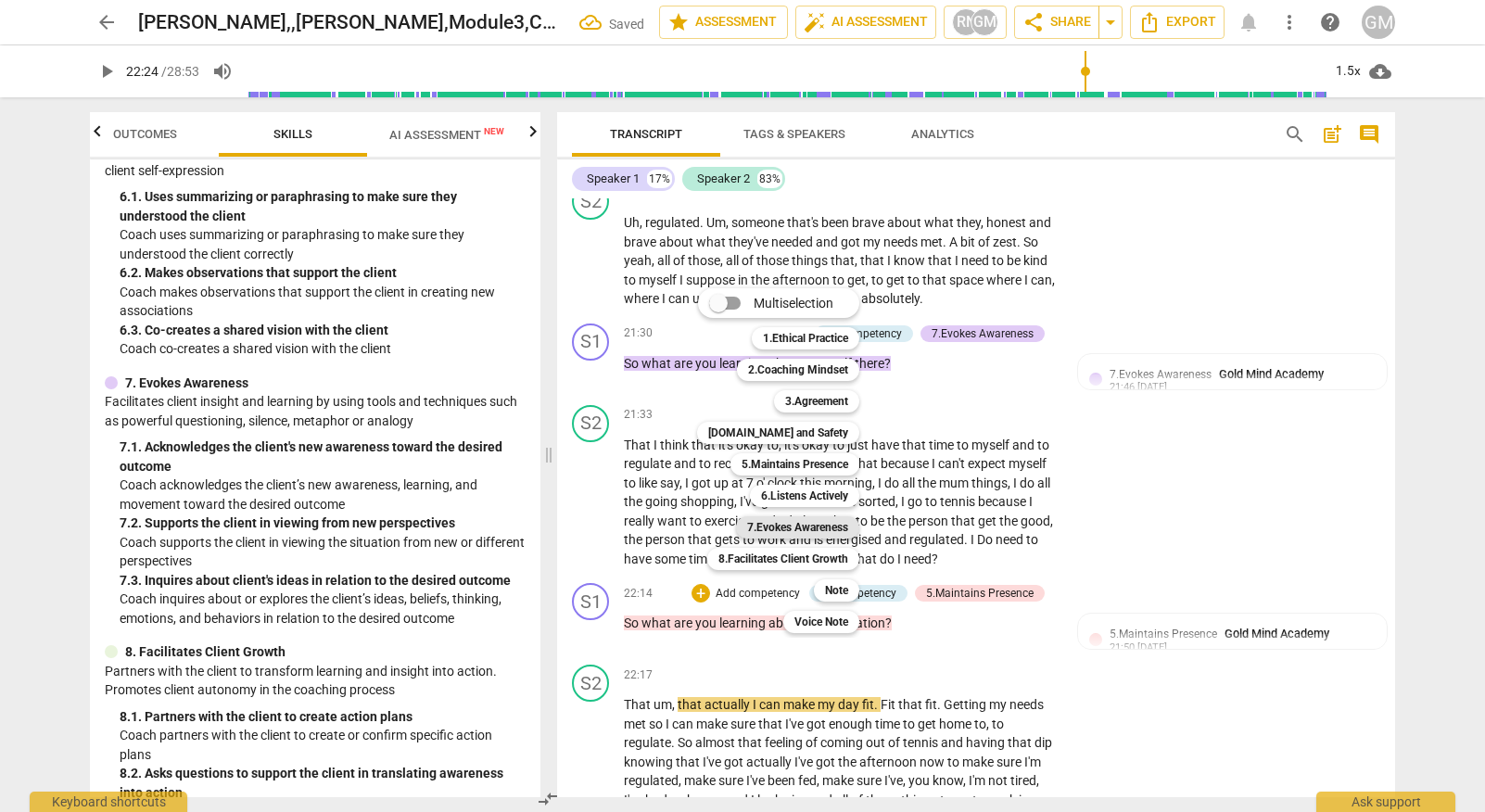
click at [834, 535] on b "7.Evokes Awareness" at bounding box center [797, 527] width 101 height 22
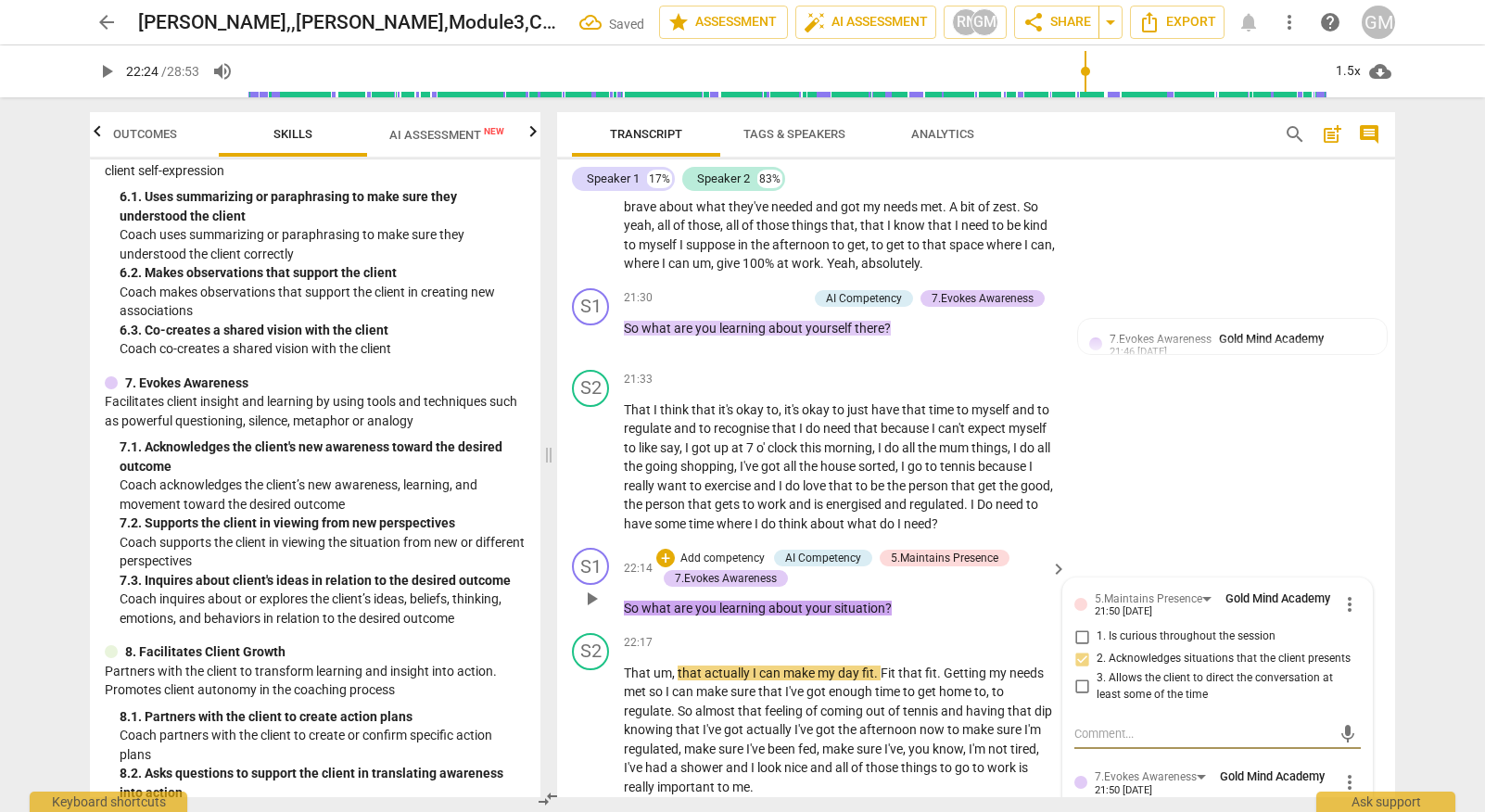
scroll to position [9659, 0]
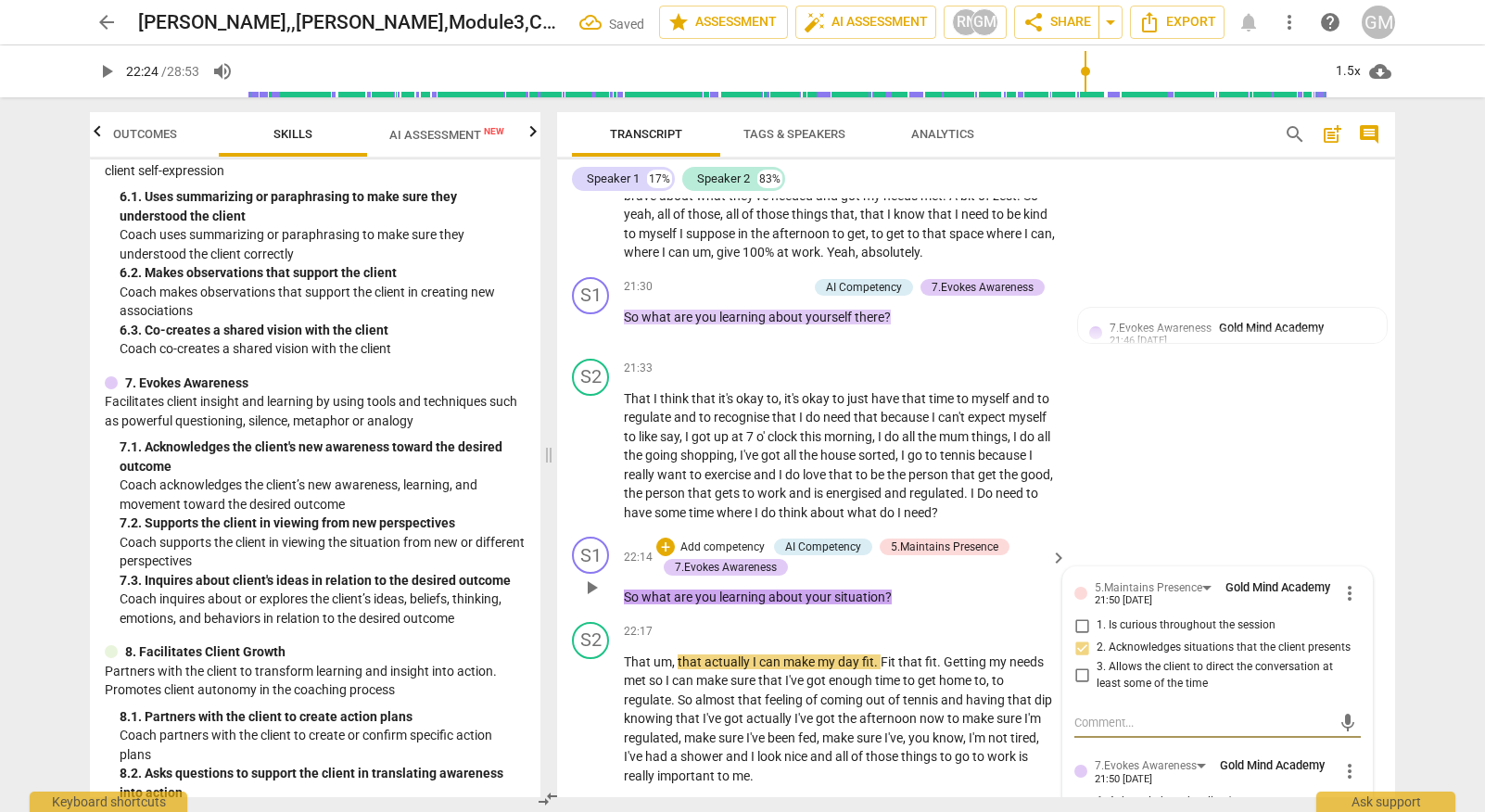
click at [1248, 362] on div "S2 play_arrow pause 21:33 + Add competency keyboard_arrow_right That I think th…" at bounding box center [976, 441] width 838 height 179
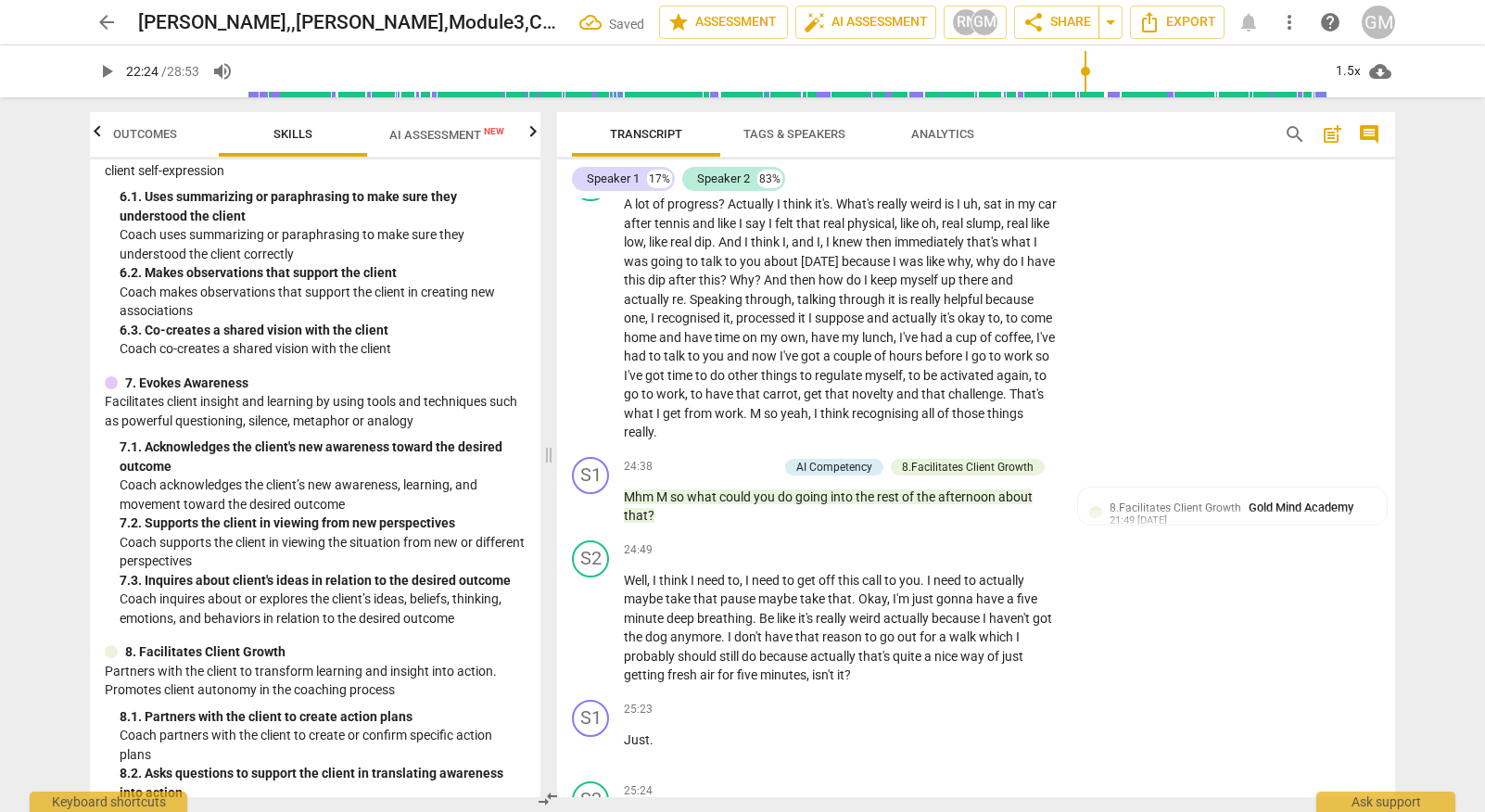
scroll to position [10651, 0]
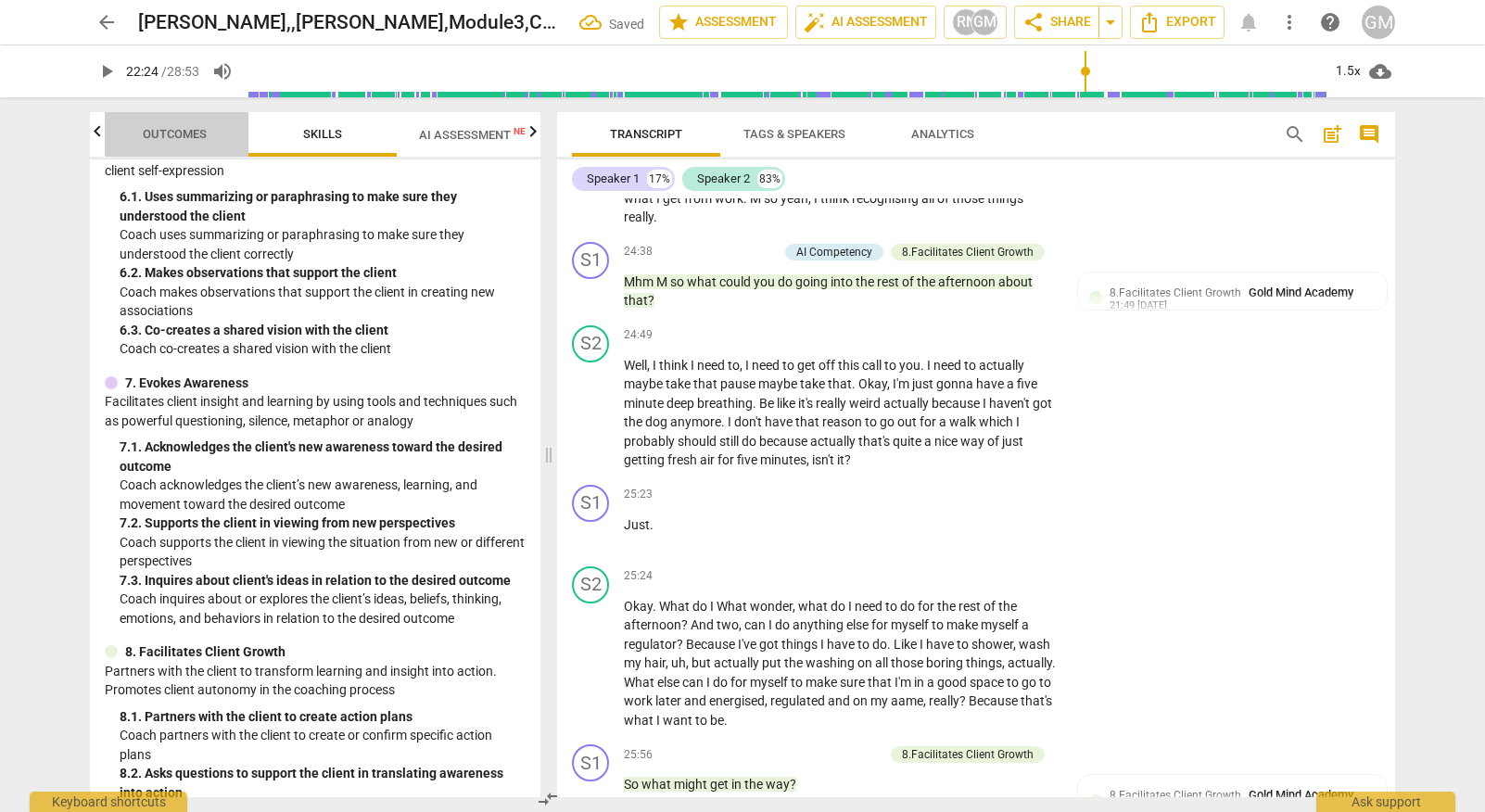
click at [166, 138] on span "Outcomes" at bounding box center [174, 134] width 63 height 14
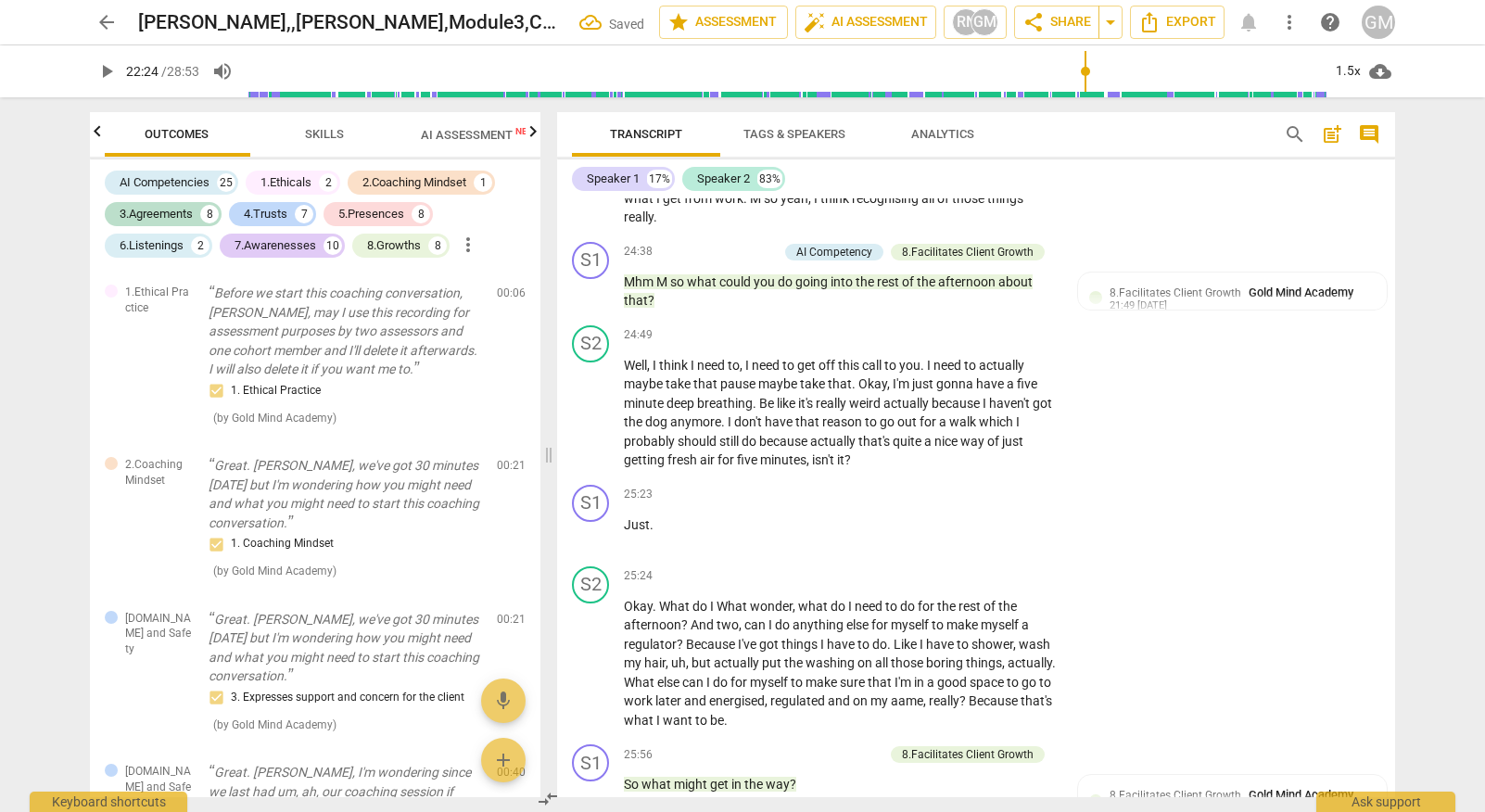
scroll to position [0, 0]
click at [335, 135] on span "Skills" at bounding box center [327, 134] width 39 height 14
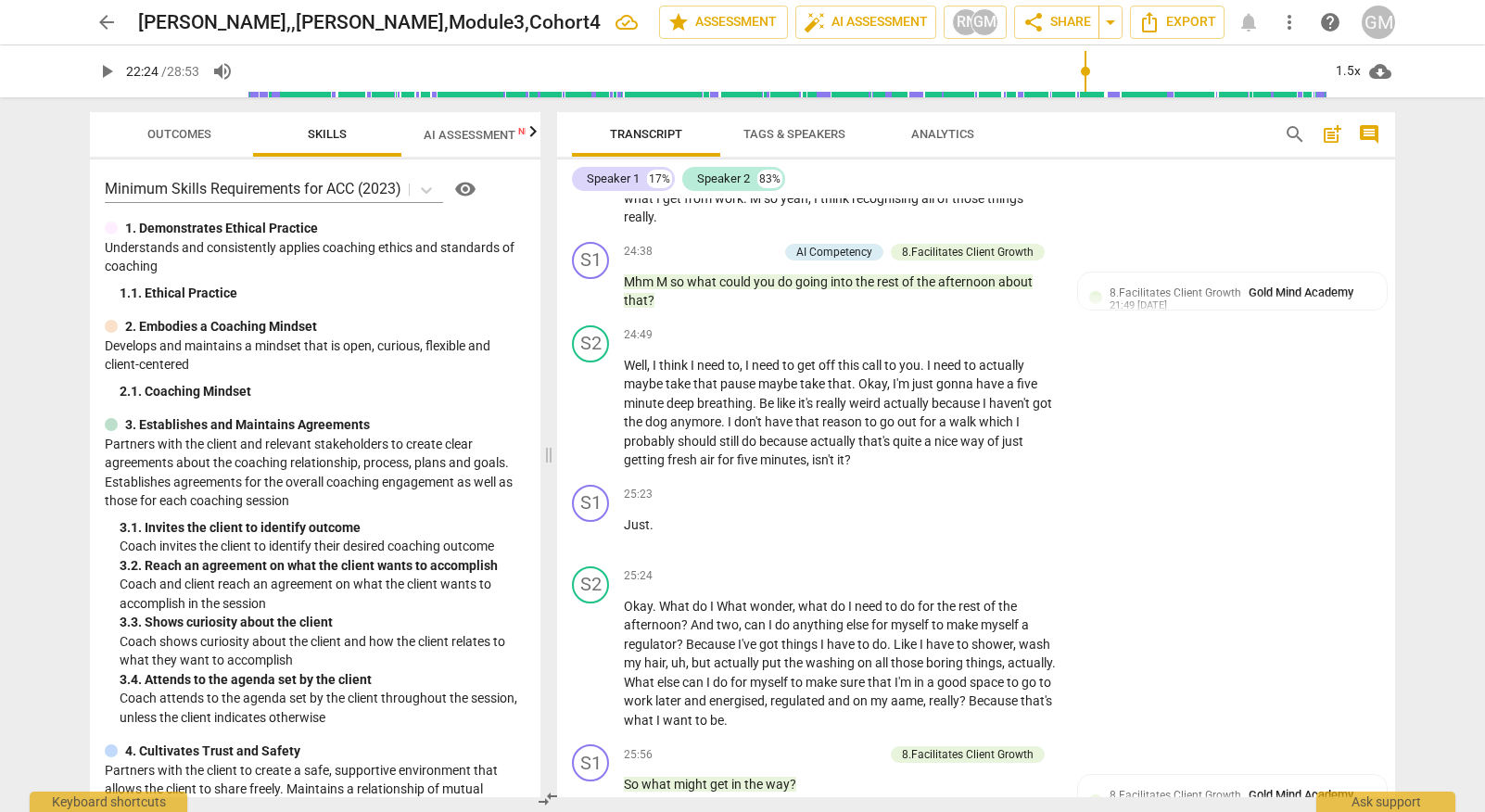
click at [494, 137] on span "AI Assessment New" at bounding box center [480, 135] width 115 height 14
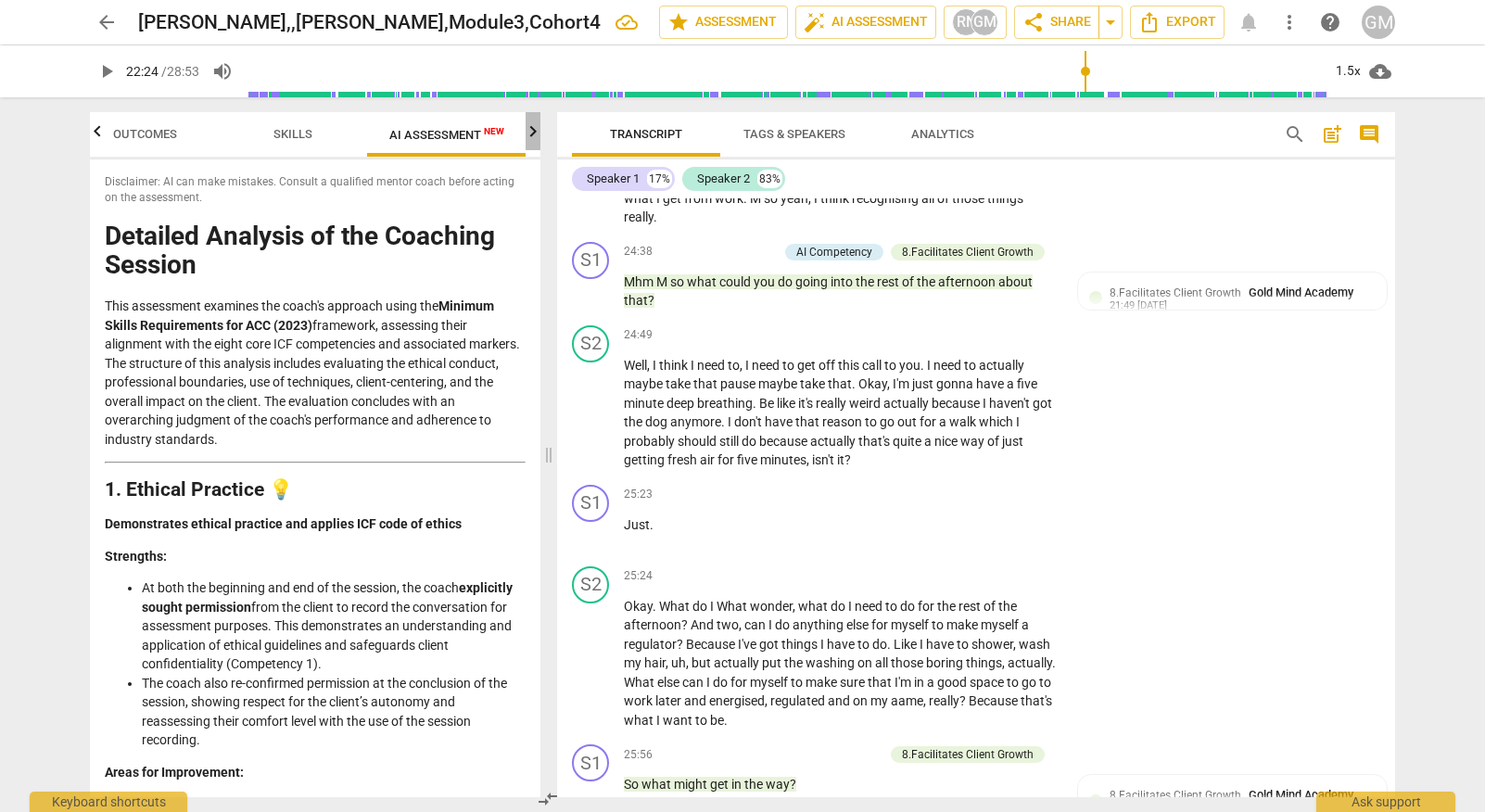
click at [534, 137] on icon "button" at bounding box center [533, 131] width 22 height 22
click at [471, 137] on span "Scores" at bounding box center [452, 134] width 45 height 14
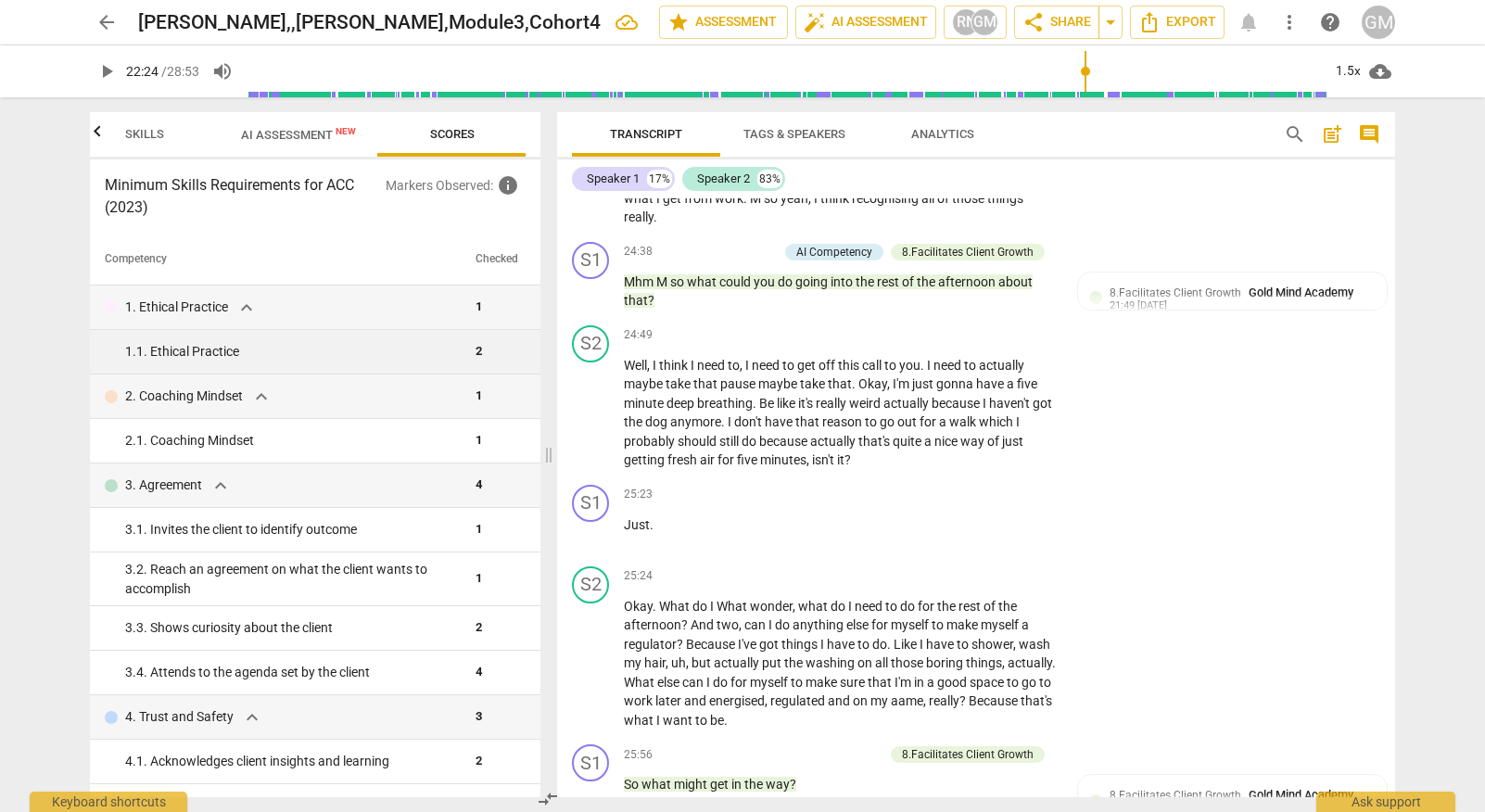
scroll to position [0, 0]
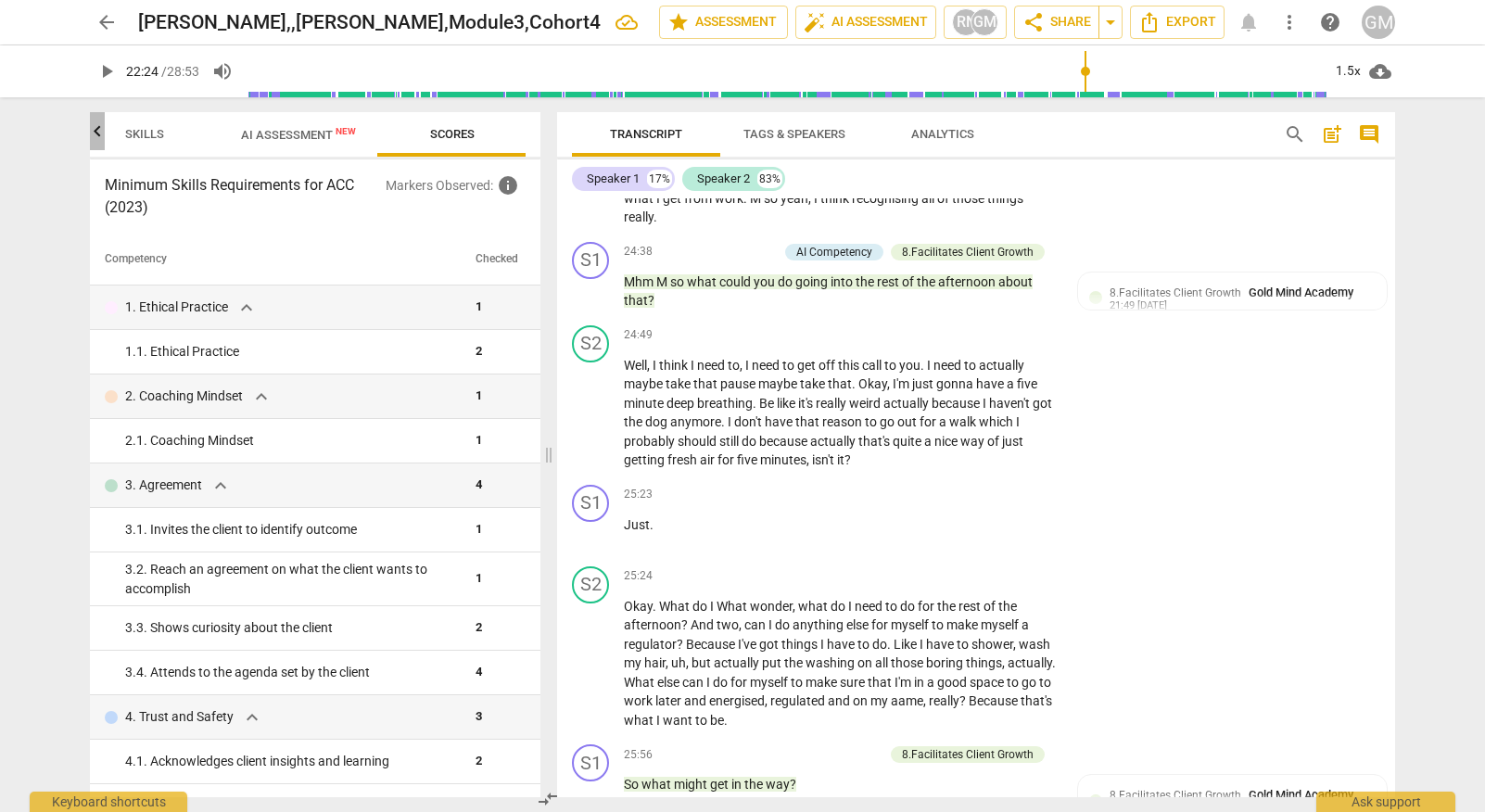
click at [93, 136] on icon "button" at bounding box center [97, 131] width 22 height 22
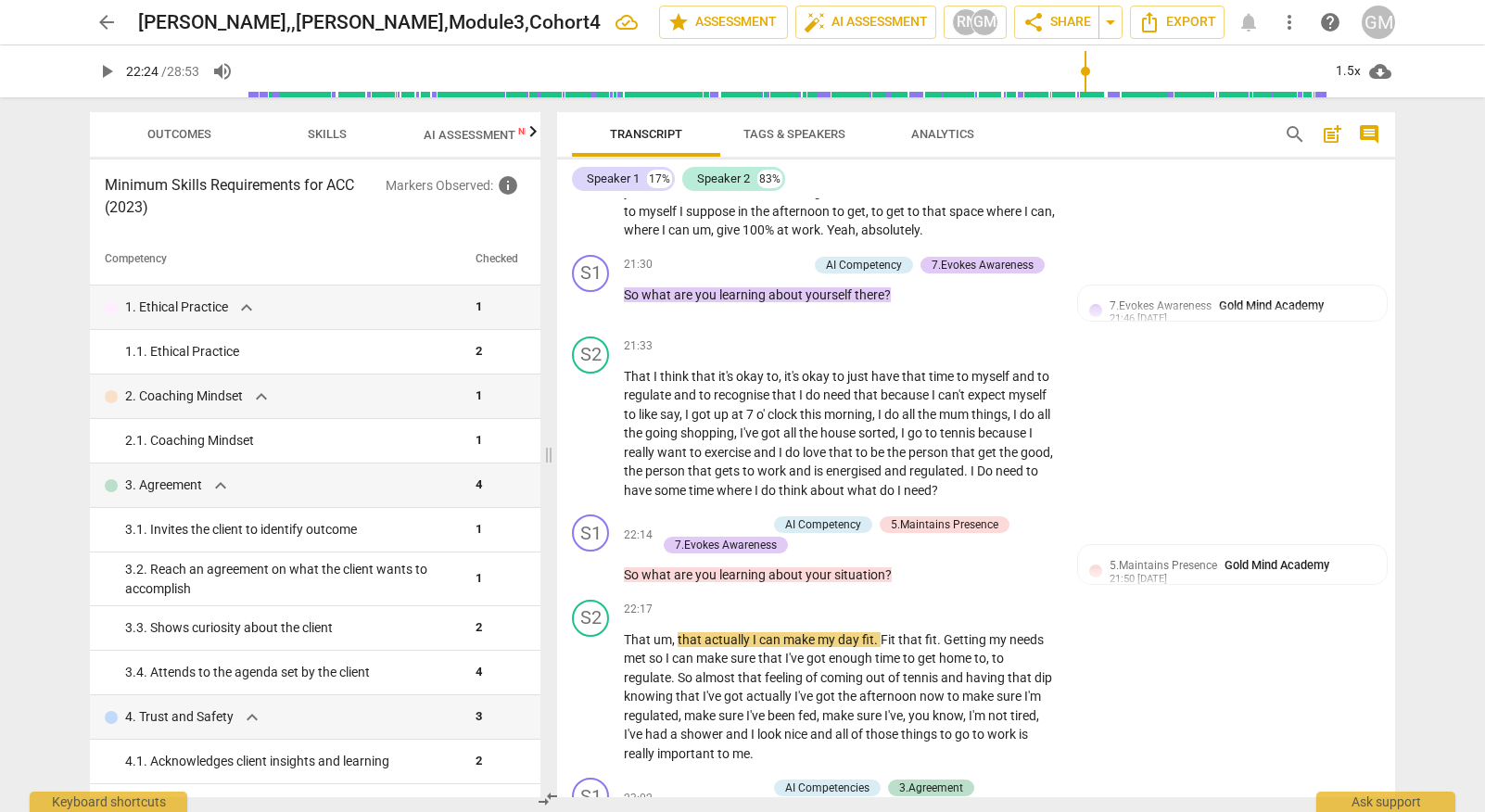
click at [468, 141] on span "AI Assessment New" at bounding box center [480, 135] width 115 height 14
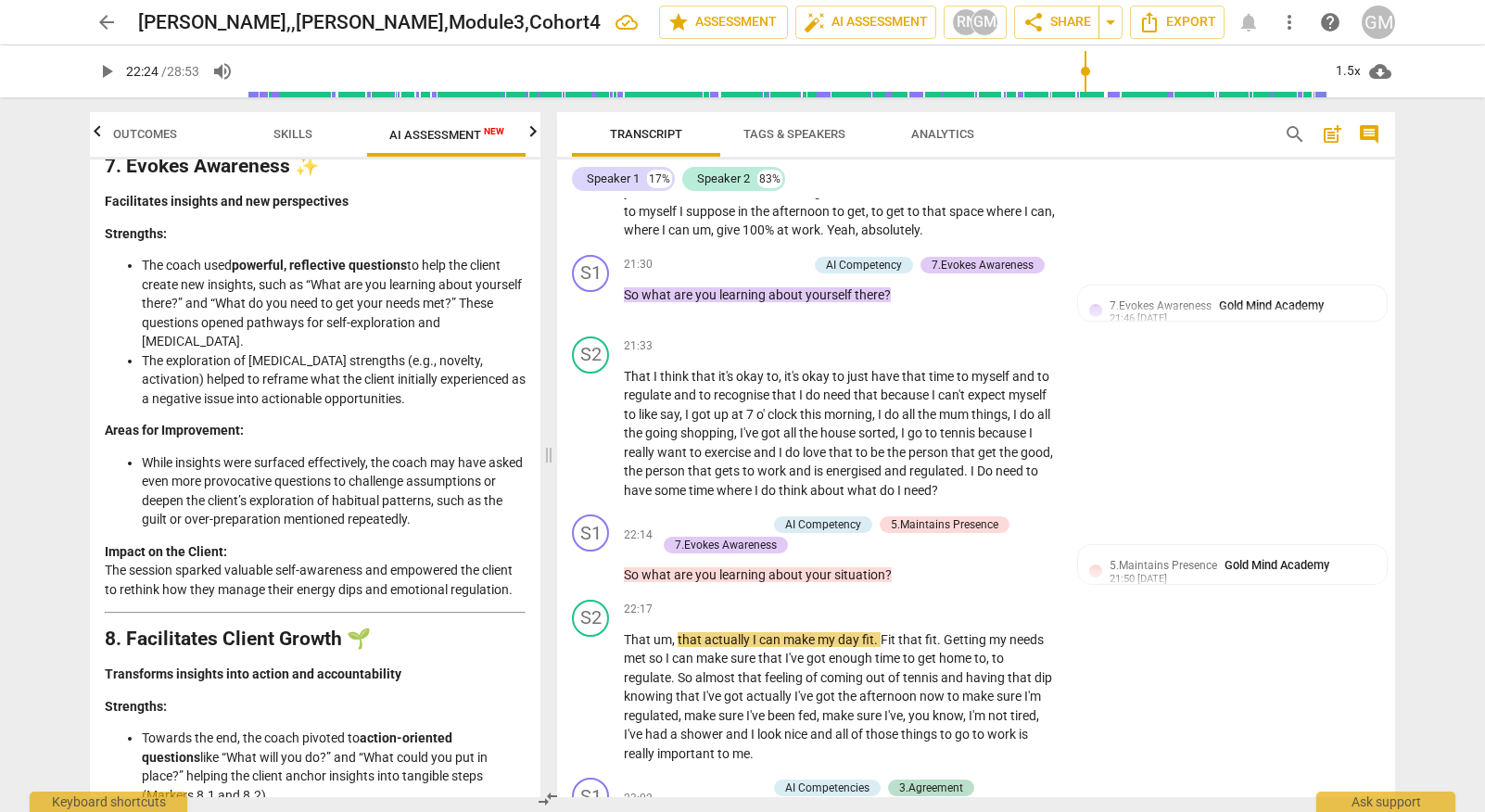
scroll to position [3329, 0]
